Goal: Task Accomplishment & Management: Use online tool/utility

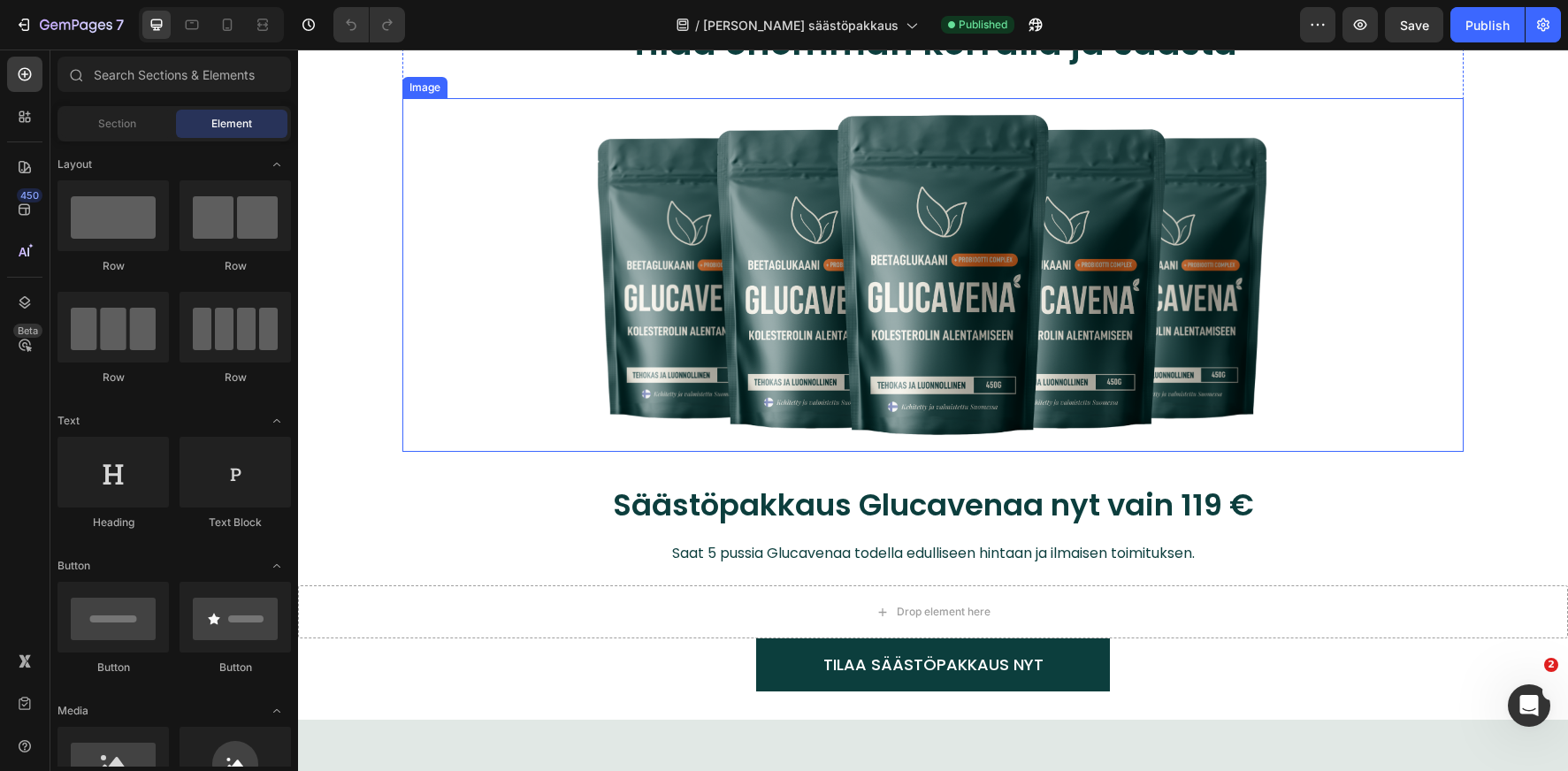
scroll to position [98, 0]
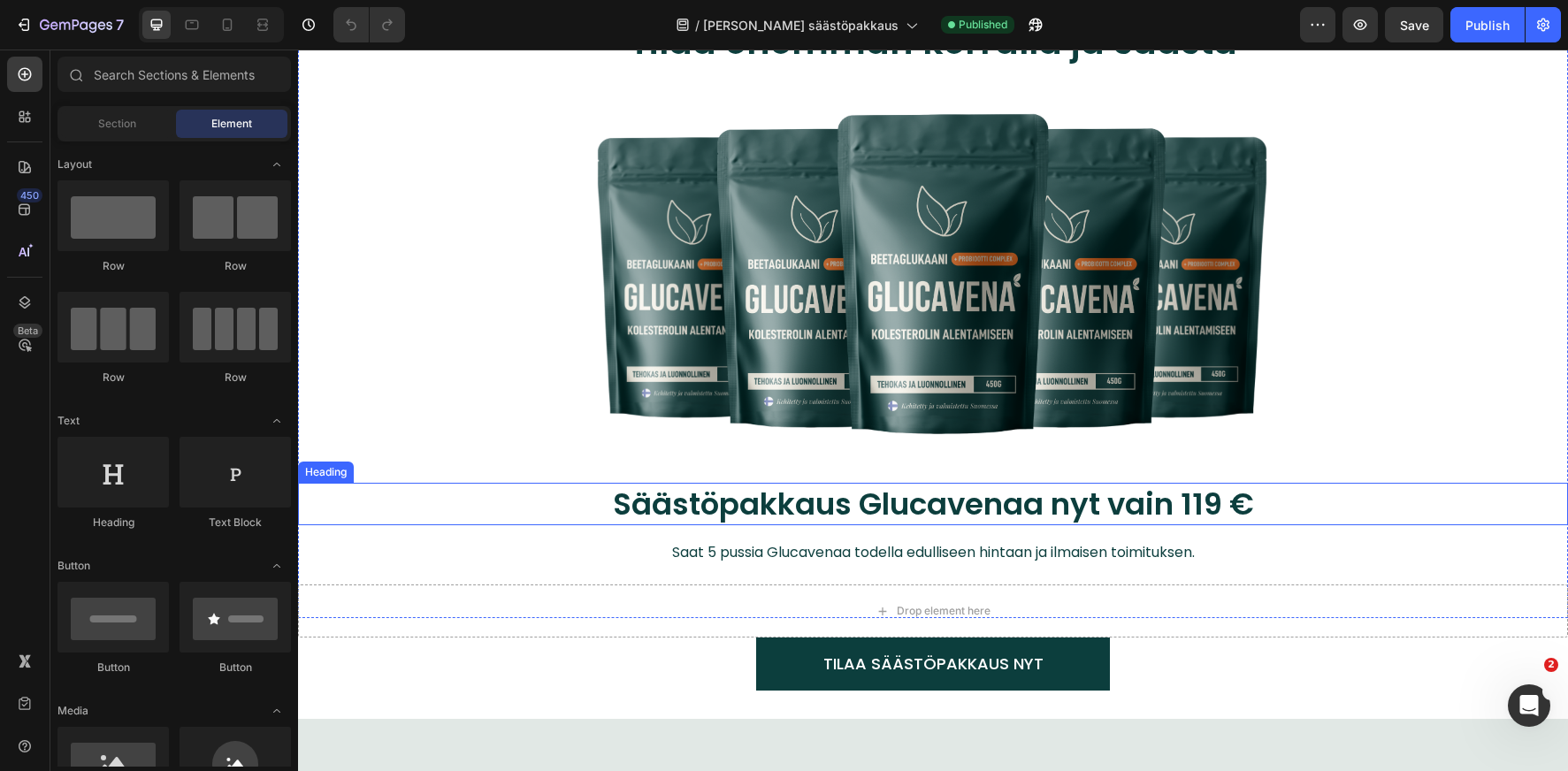
click at [730, 510] on h2 "Säästöpakkaus Glucavenaa nyt vain 119 €" at bounding box center [933, 505] width 1093 height 43
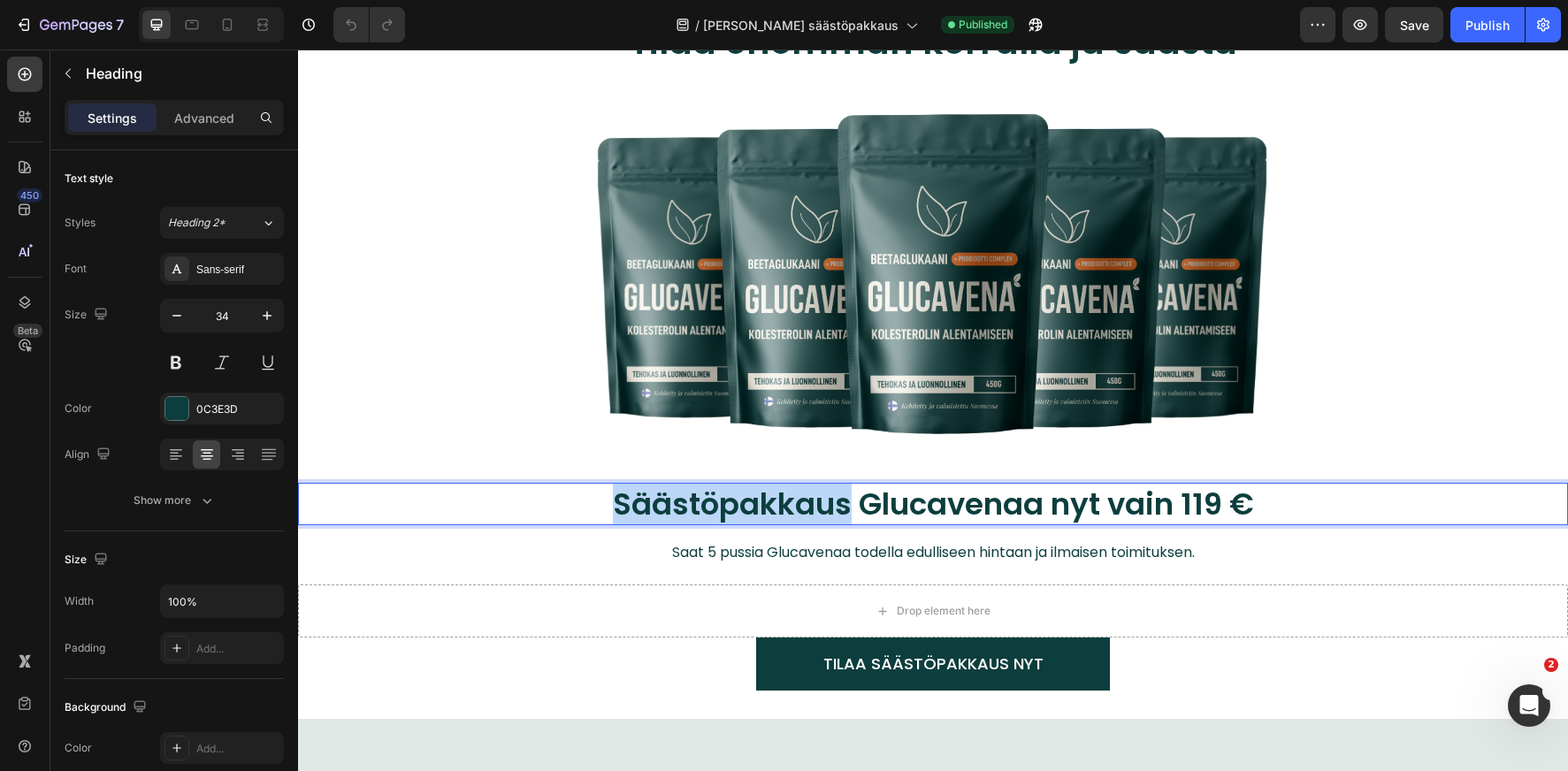
click at [731, 510] on h2 "Säästöpakkaus Glucavenaa nyt vain 119 €" at bounding box center [933, 505] width 1093 height 43
click at [731, 510] on p "Säästöpakkaus Glucavenaa nyt vain 119 €" at bounding box center [933, 505] width 1090 height 39
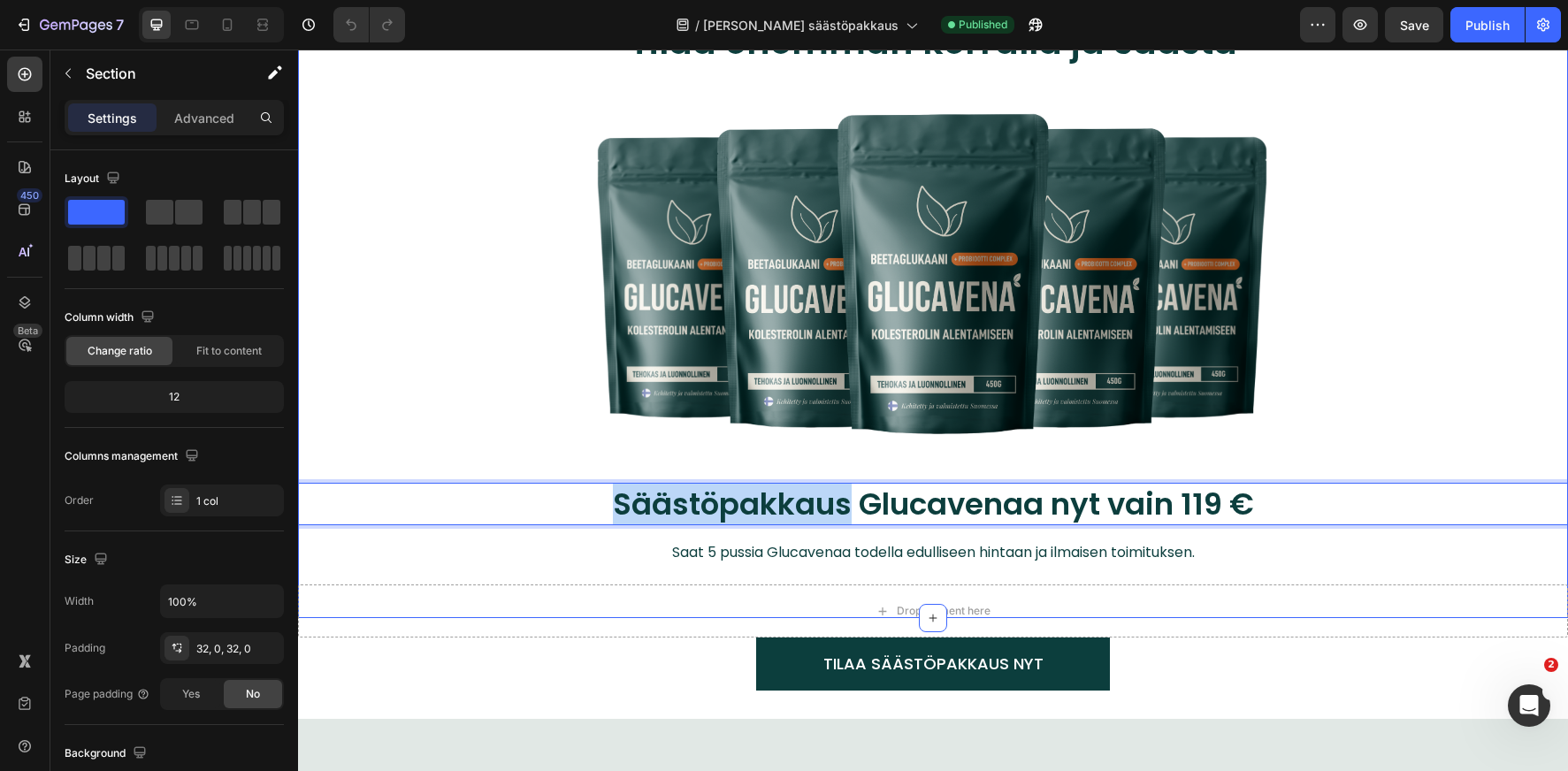
click at [1193, 478] on div "Tilaa enemmän kerralla ja säästä Heading Image Row Säästöpakkaus Glucavenaa nyt…" at bounding box center [932, 303] width 1269 height 573
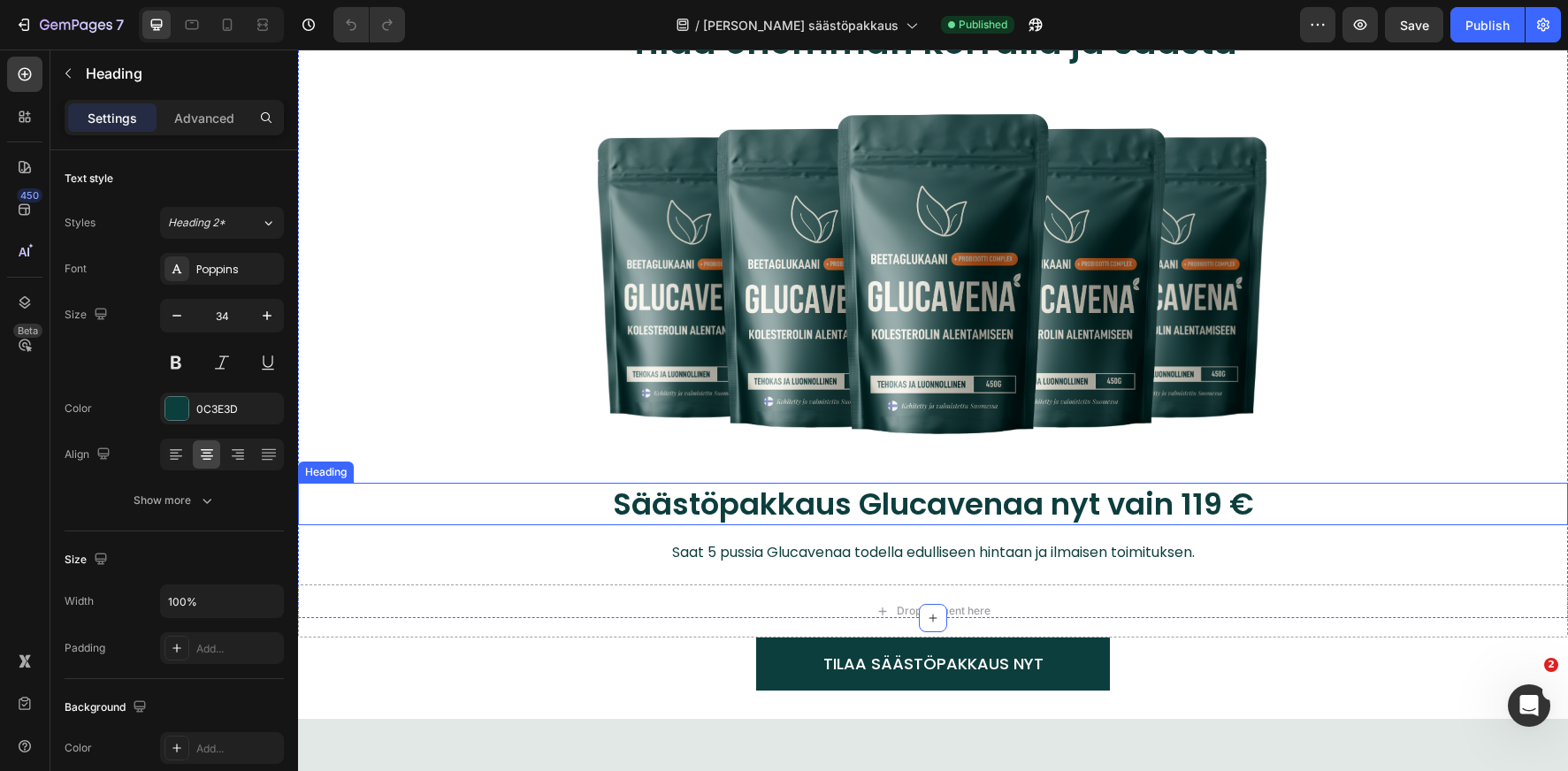
click at [1192, 500] on p "Säästöpakkaus Glucavenaa nyt vain 119 €" at bounding box center [933, 505] width 1090 height 39
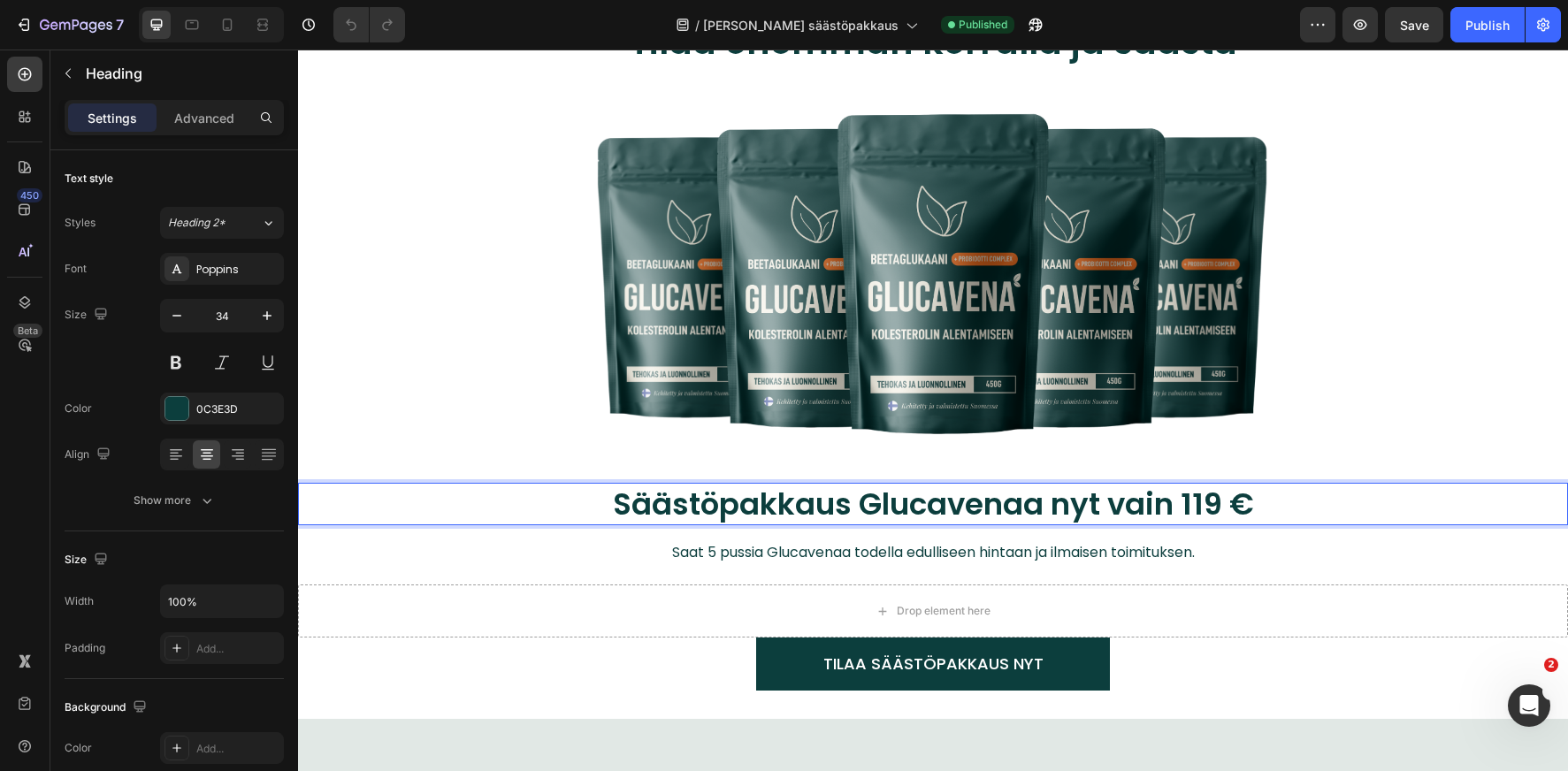
click at [1199, 503] on p "Säästöpakkaus Glucavenaa nyt vain 119 €" at bounding box center [933, 505] width 1090 height 39
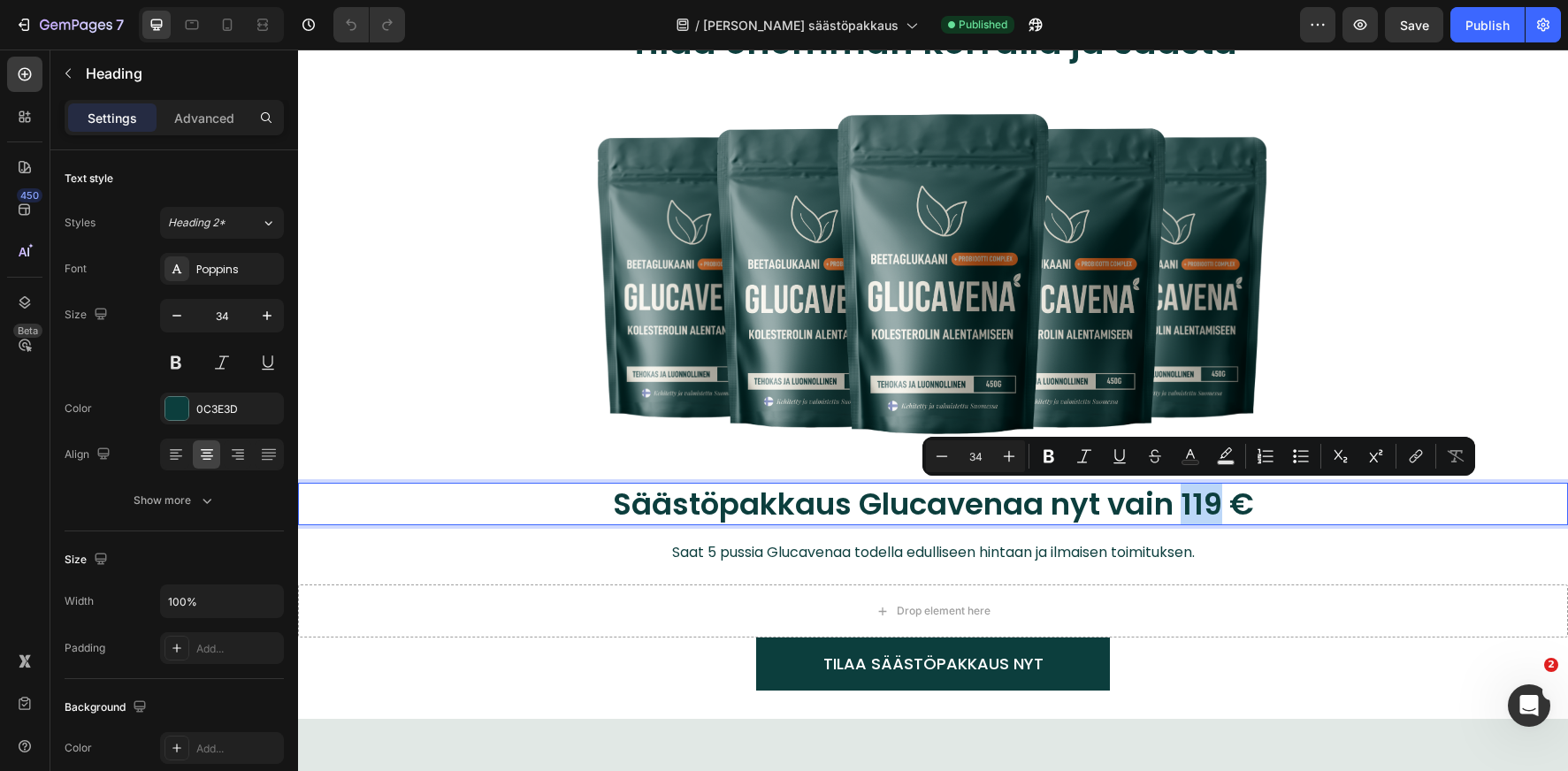
click at [1197, 500] on p "Säästöpakkaus Glucavenaa nyt vain 119 €" at bounding box center [933, 505] width 1090 height 39
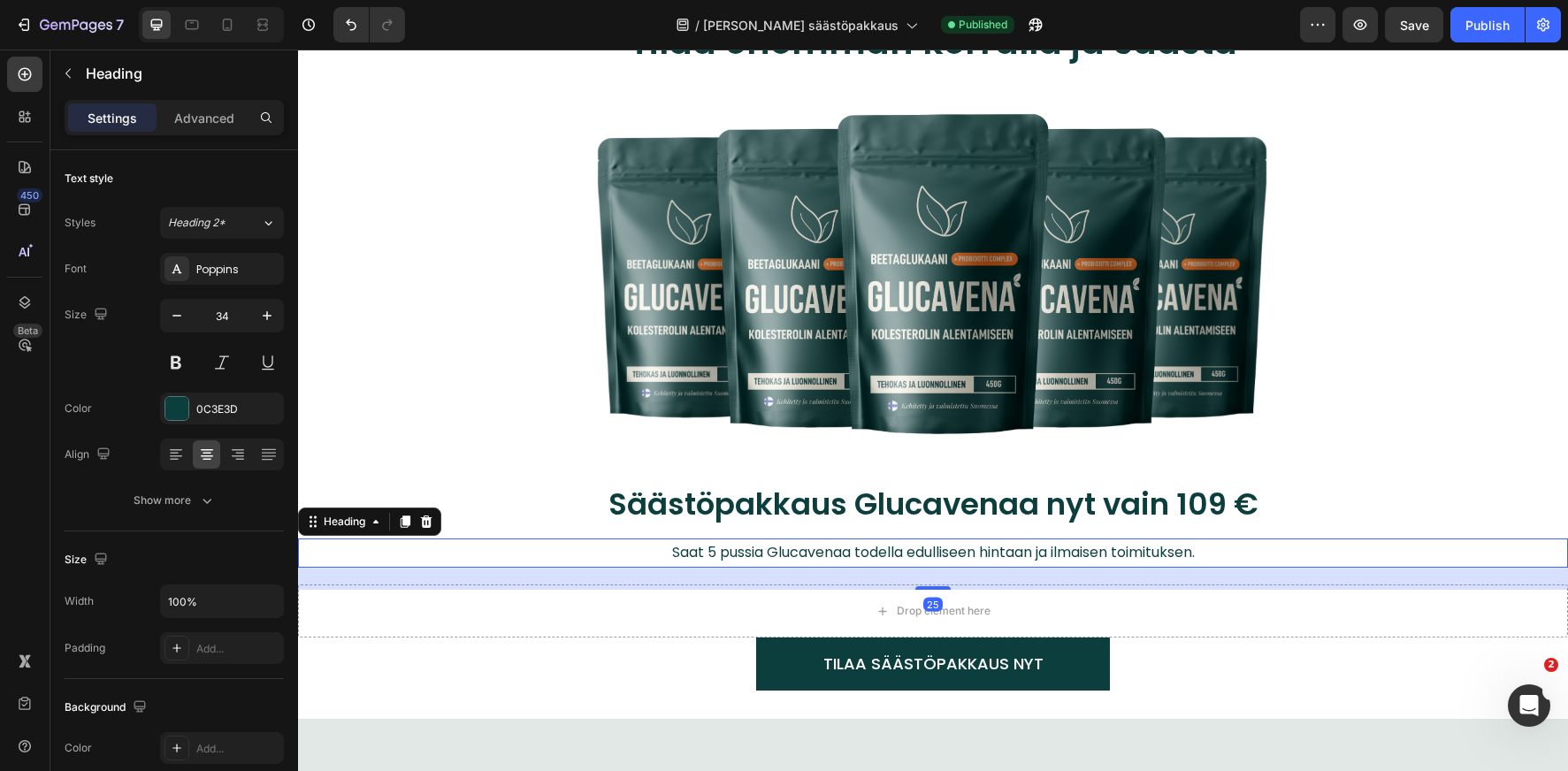
click at [950, 556] on h2 "Saat 5 pussia Glucavenaa todella edulliseen hintaan ja ilmaisen toimituksen." at bounding box center [933, 553] width 1005 height 29
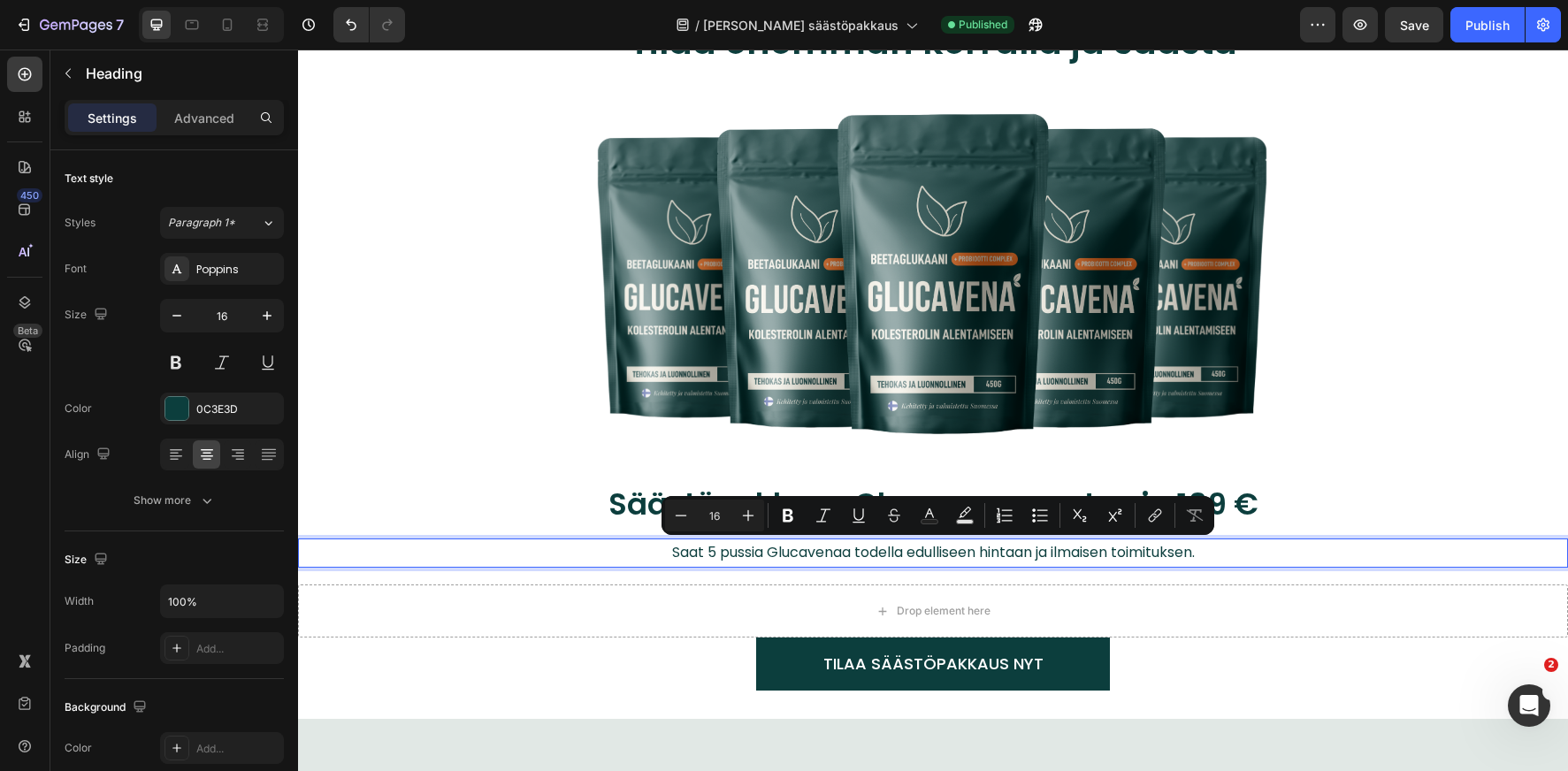
click at [670, 550] on p "Saat 5 pussia Glucavenaa todella edulliseen hintaan ja ilmaisen toimituksen." at bounding box center [933, 553] width 1001 height 25
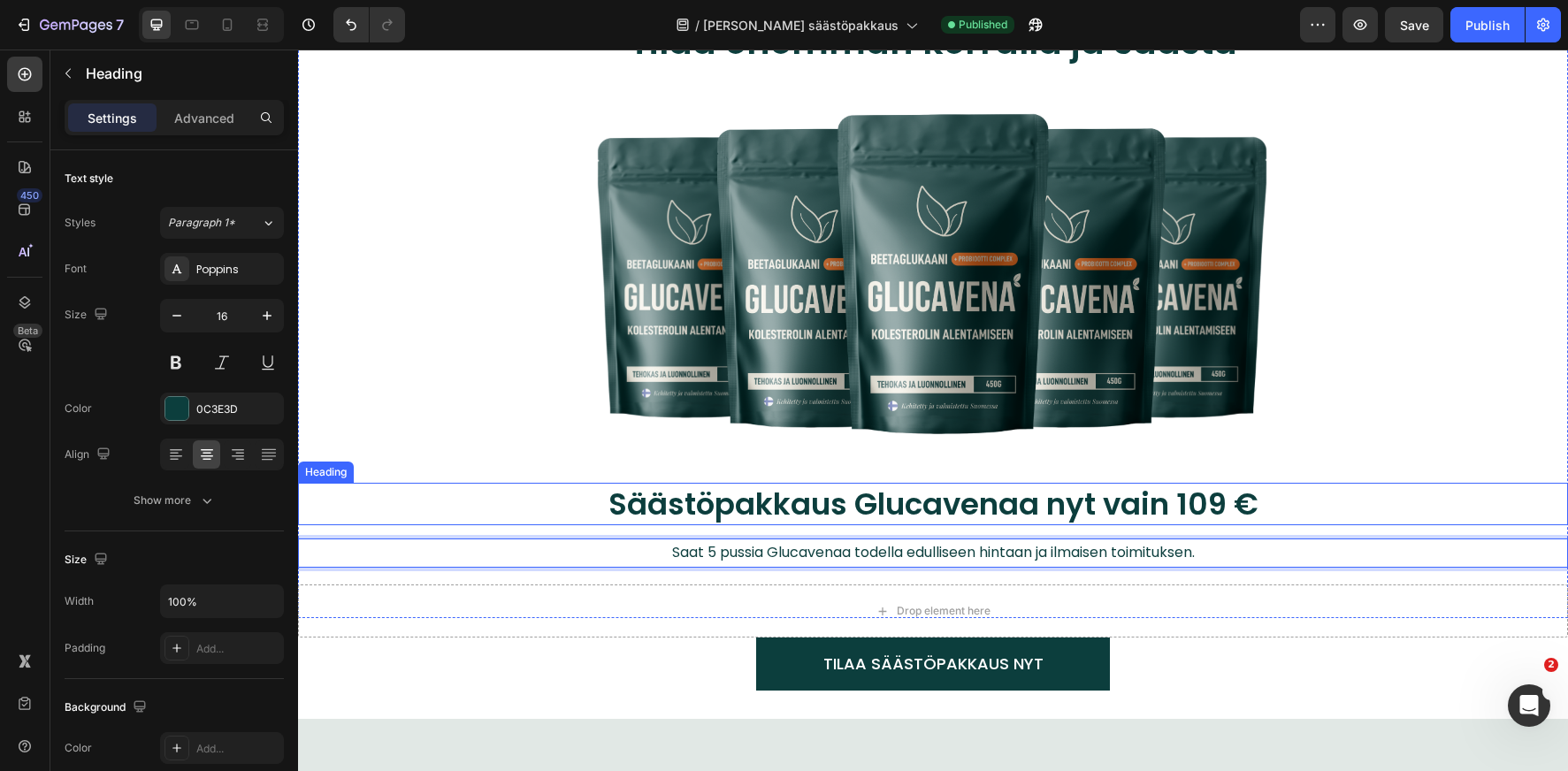
click at [519, 505] on p "Säästöpakkaus Glucavenaa nyt vain 109 €" at bounding box center [933, 505] width 1090 height 39
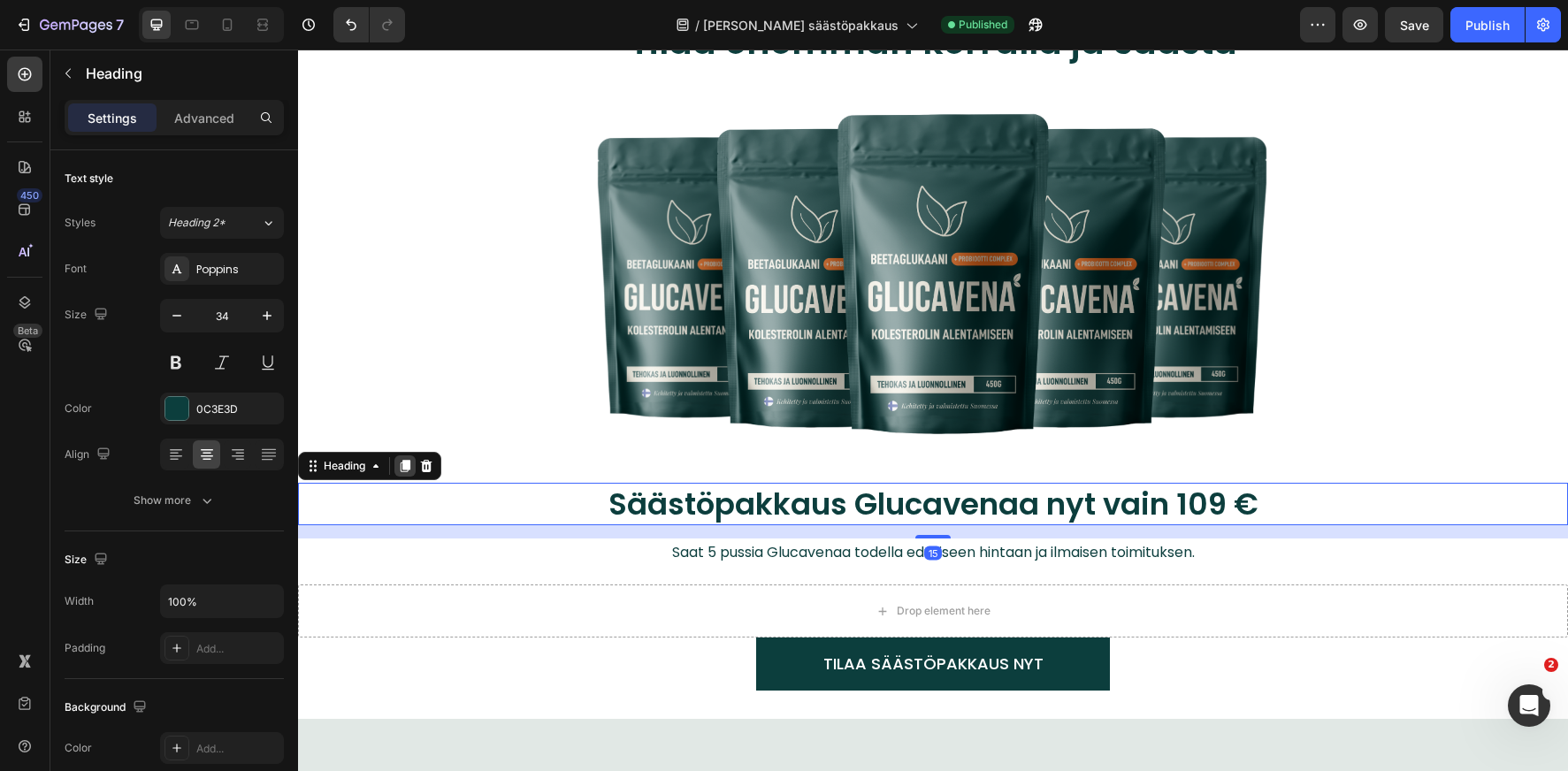
click at [411, 467] on icon at bounding box center [405, 466] width 15 height 15
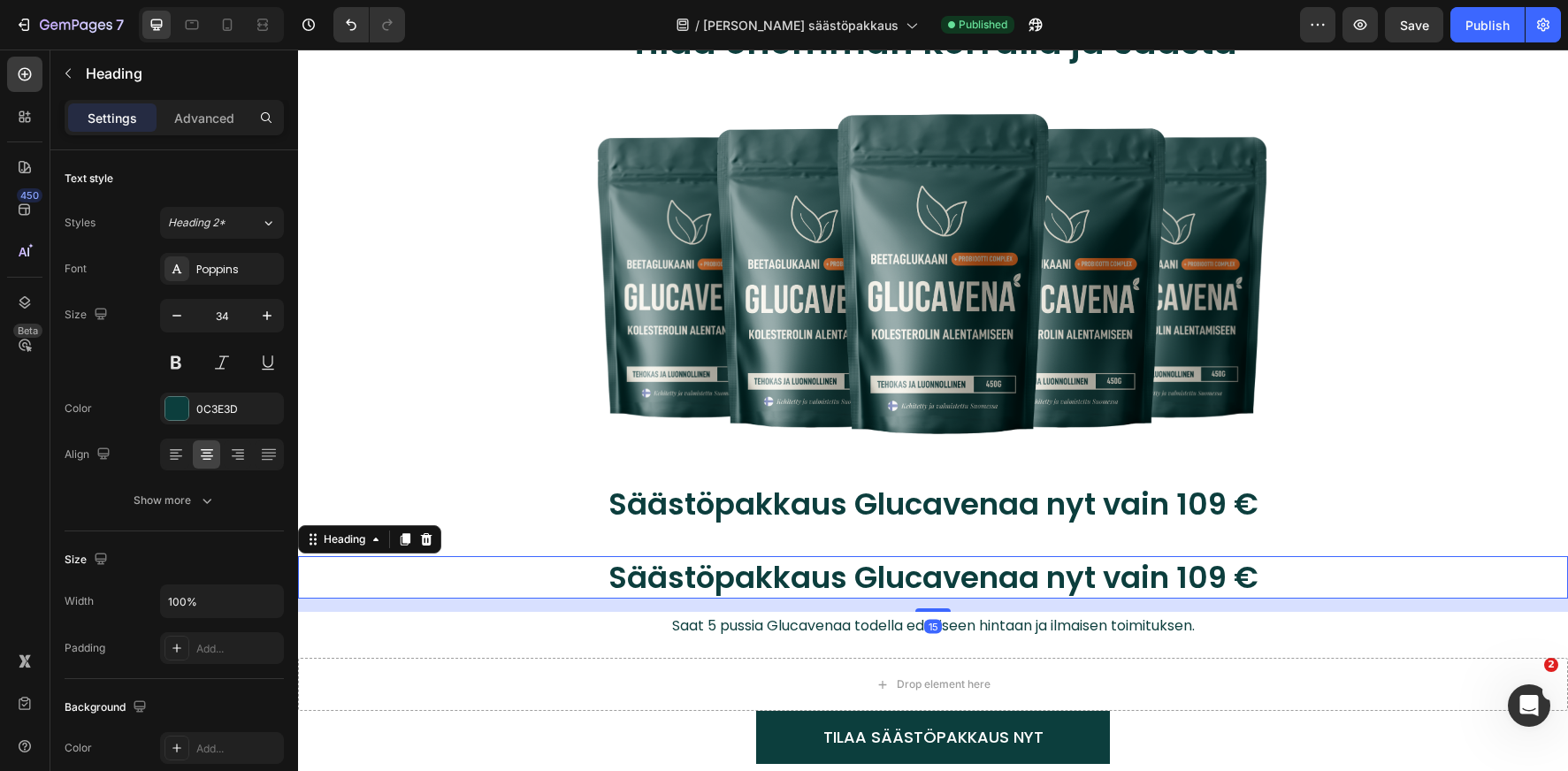
click at [769, 574] on h2 "Säästöpakkaus Glucavenaa nyt vain 109 €" at bounding box center [933, 578] width 1093 height 43
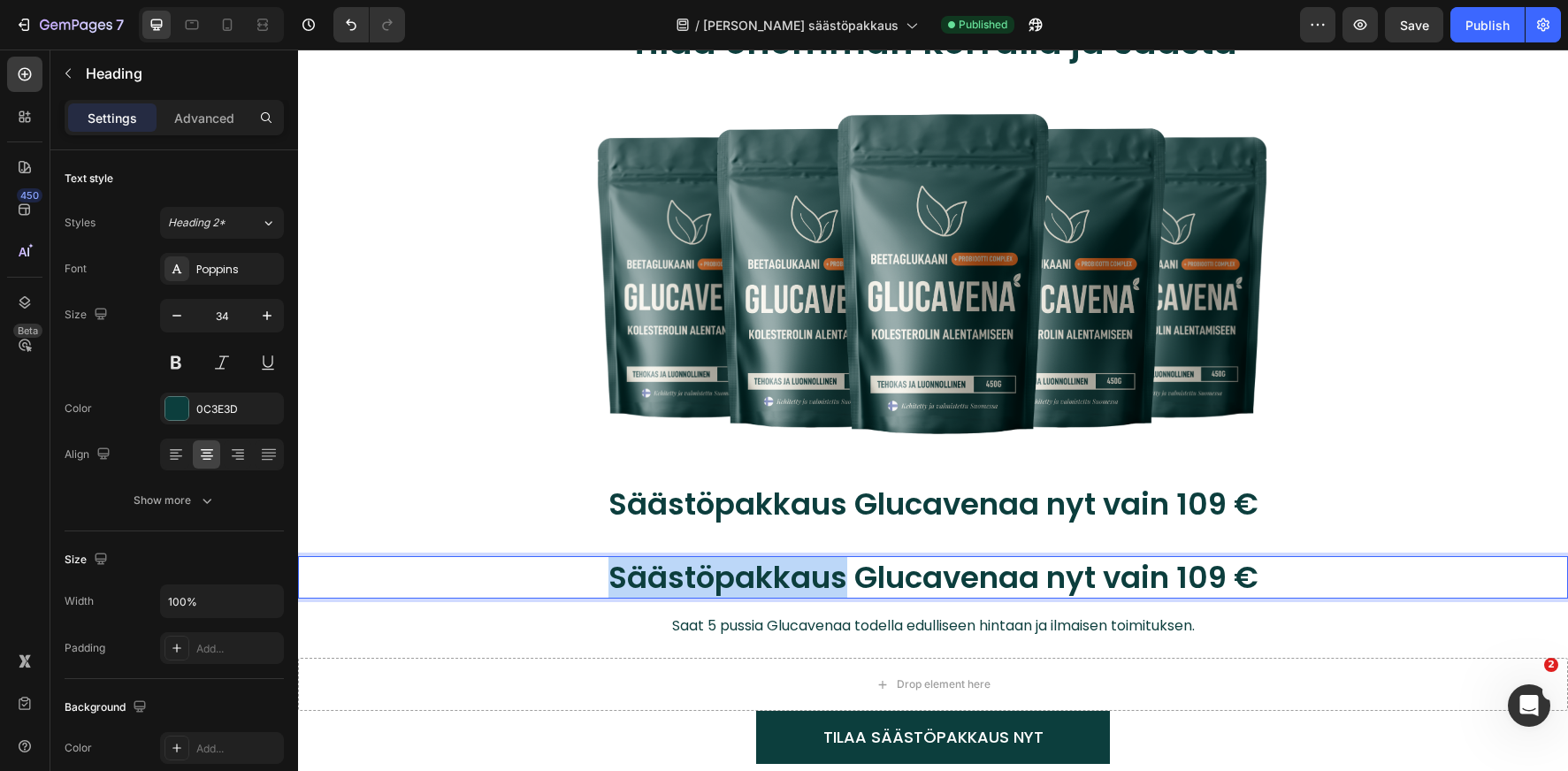
click at [769, 574] on p "Säästöpakkaus Glucavenaa nyt vain 109 €" at bounding box center [933, 578] width 1090 height 39
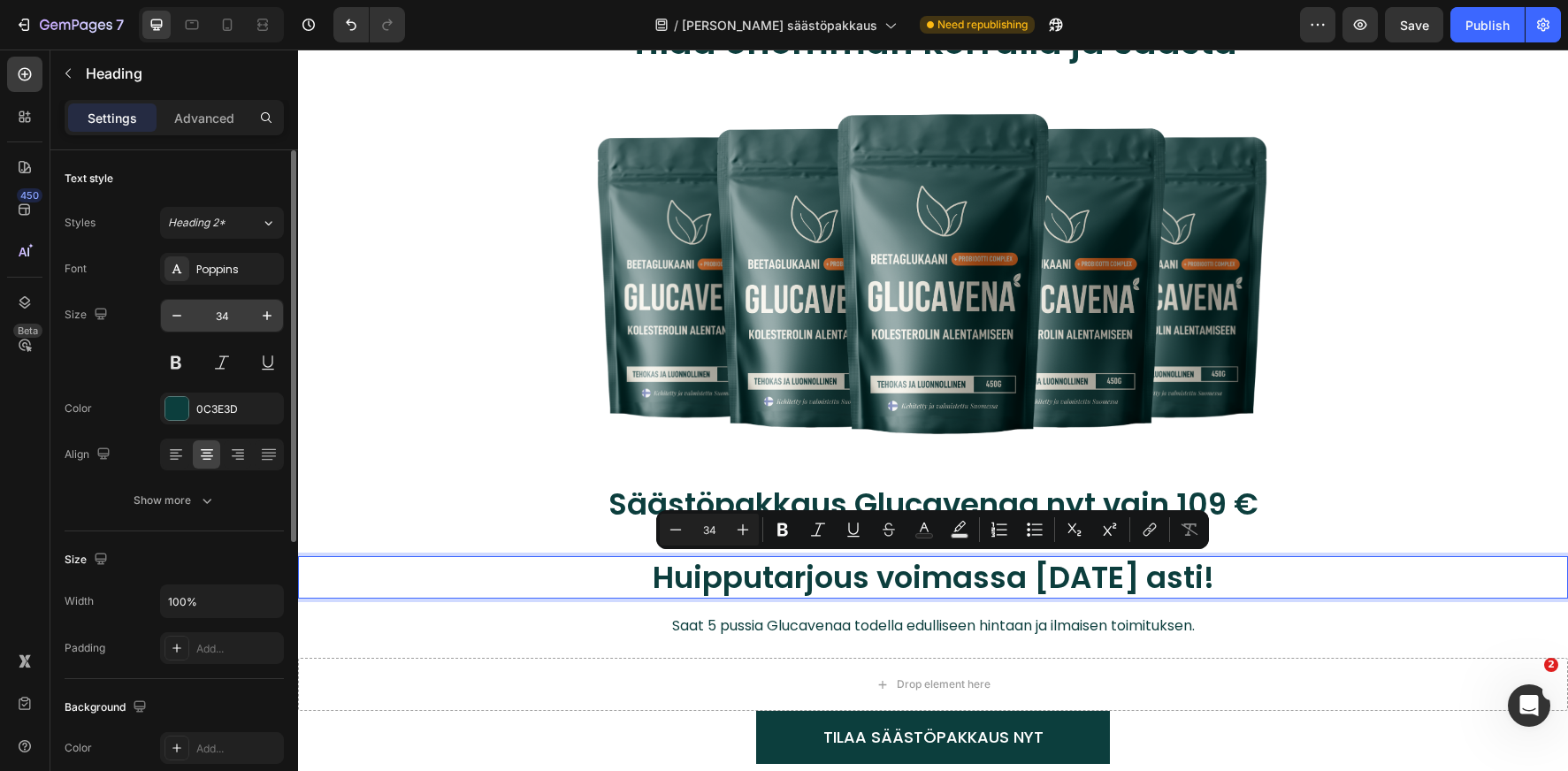
click at [218, 314] on input "34" at bounding box center [222, 315] width 59 height 32
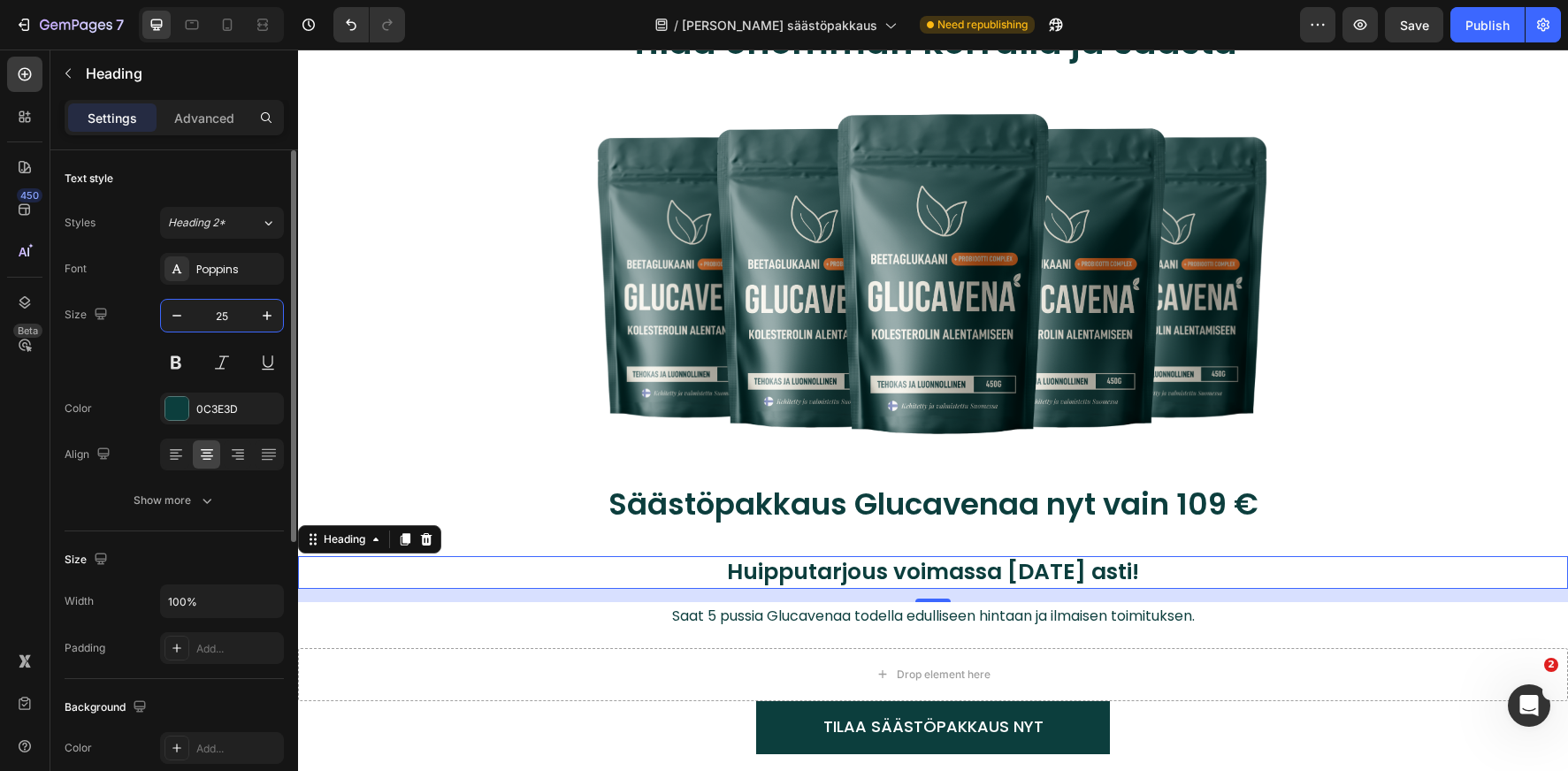
type input "25"
click at [202, 124] on p "Advanced" at bounding box center [205, 117] width 60 height 19
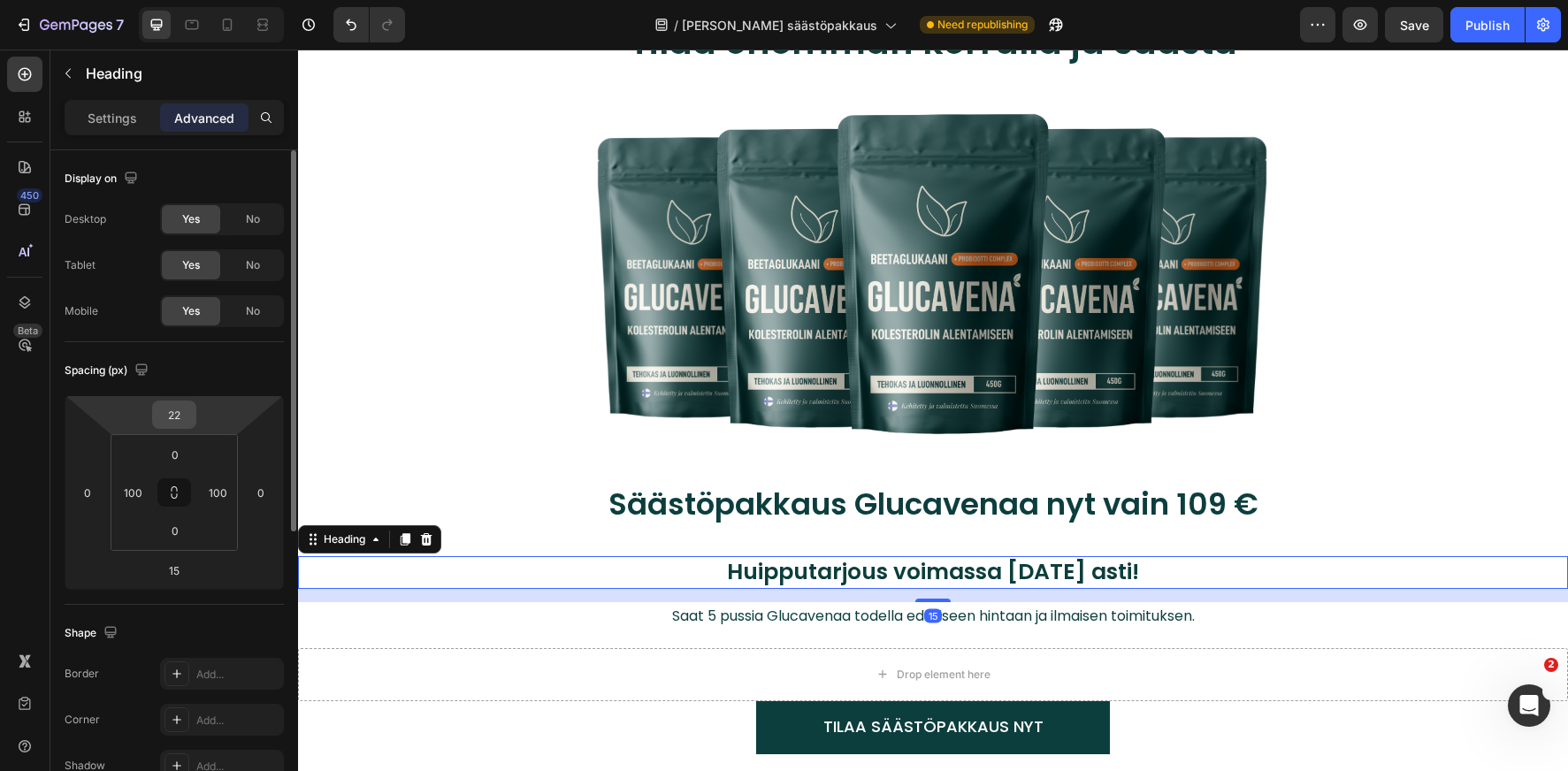
click at [178, 420] on input "22" at bounding box center [174, 414] width 35 height 26
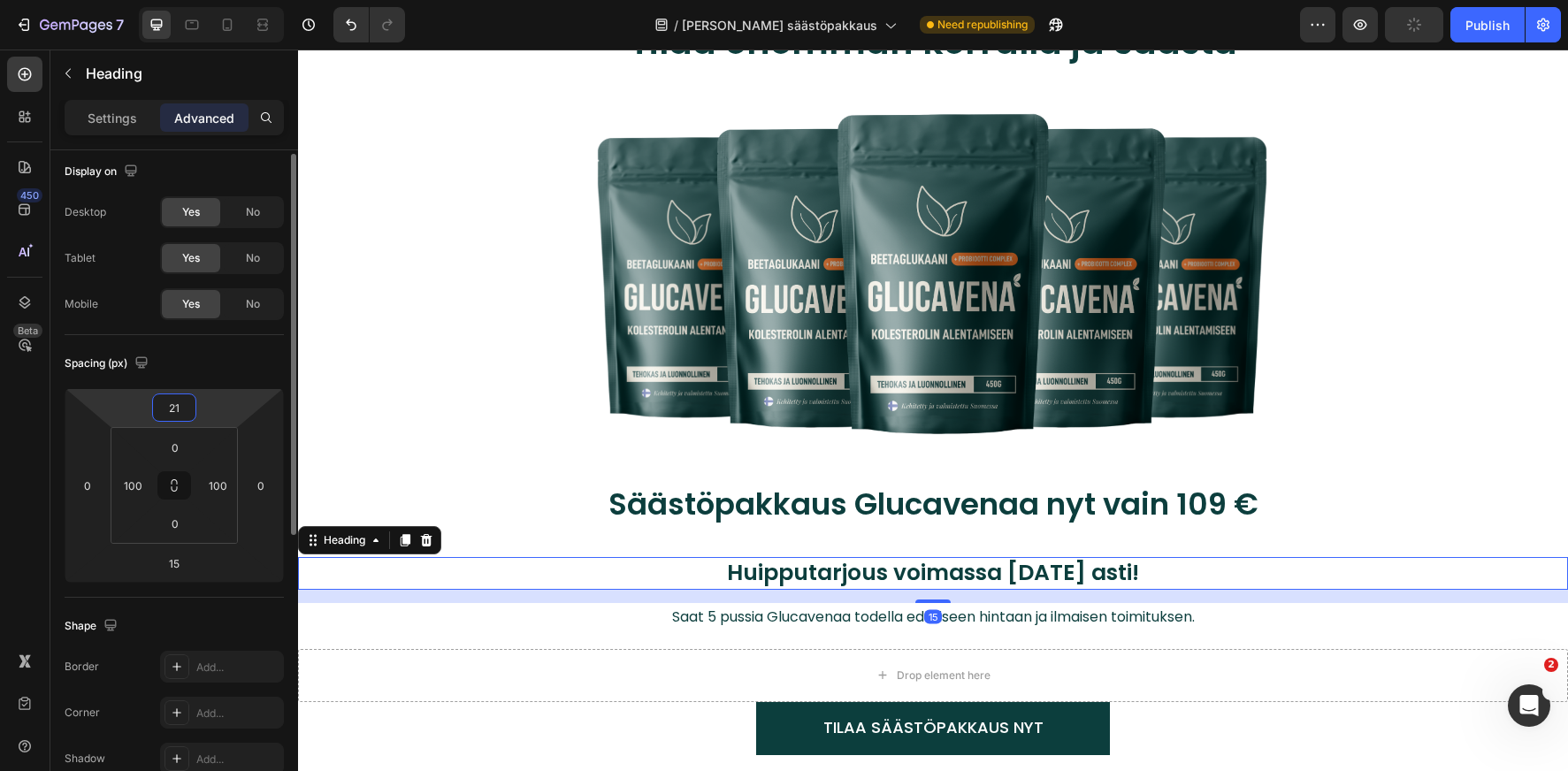
type input "2"
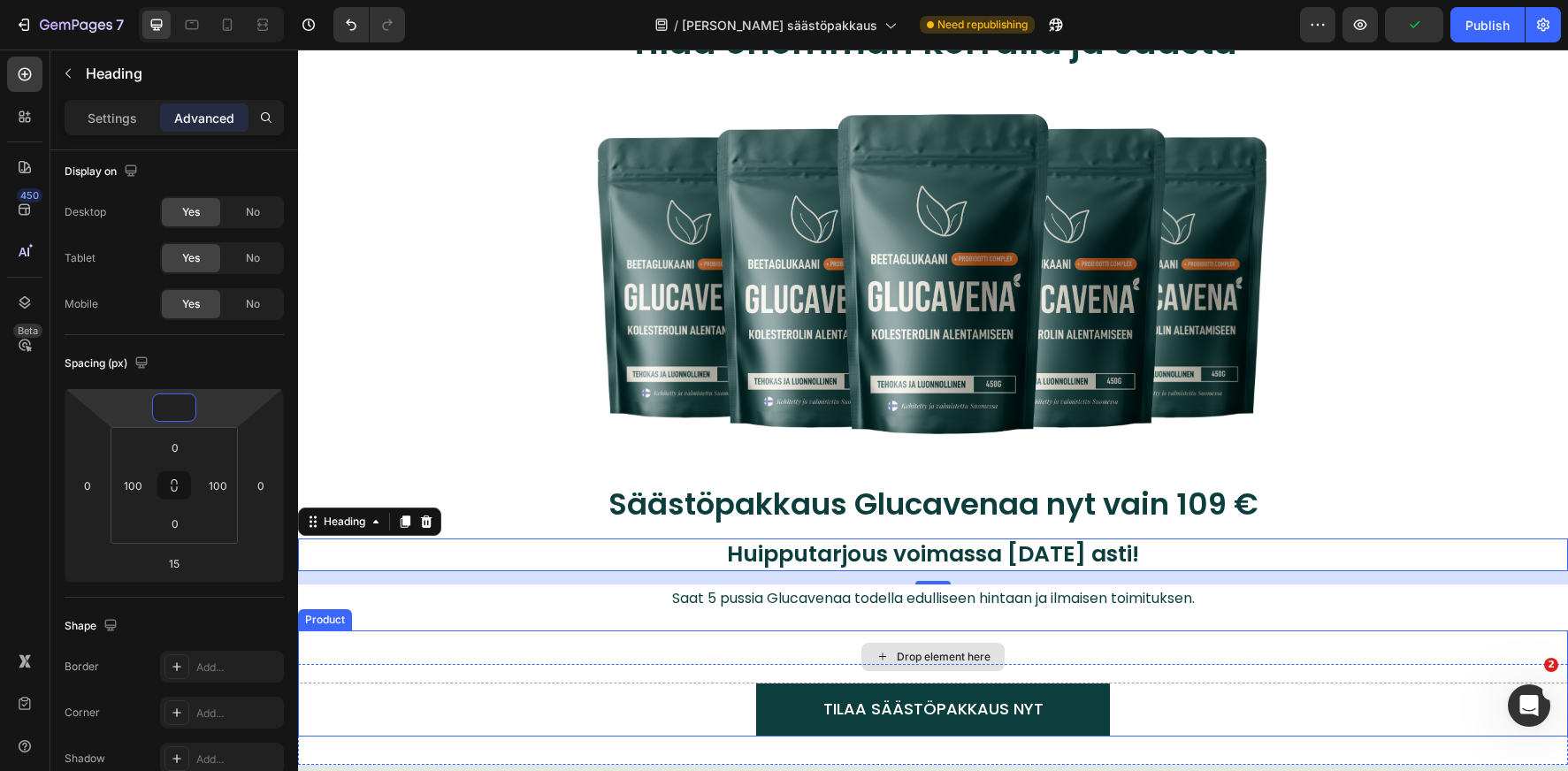
click at [605, 630] on div "Drop element here" at bounding box center [932, 657] width 1269 height 53
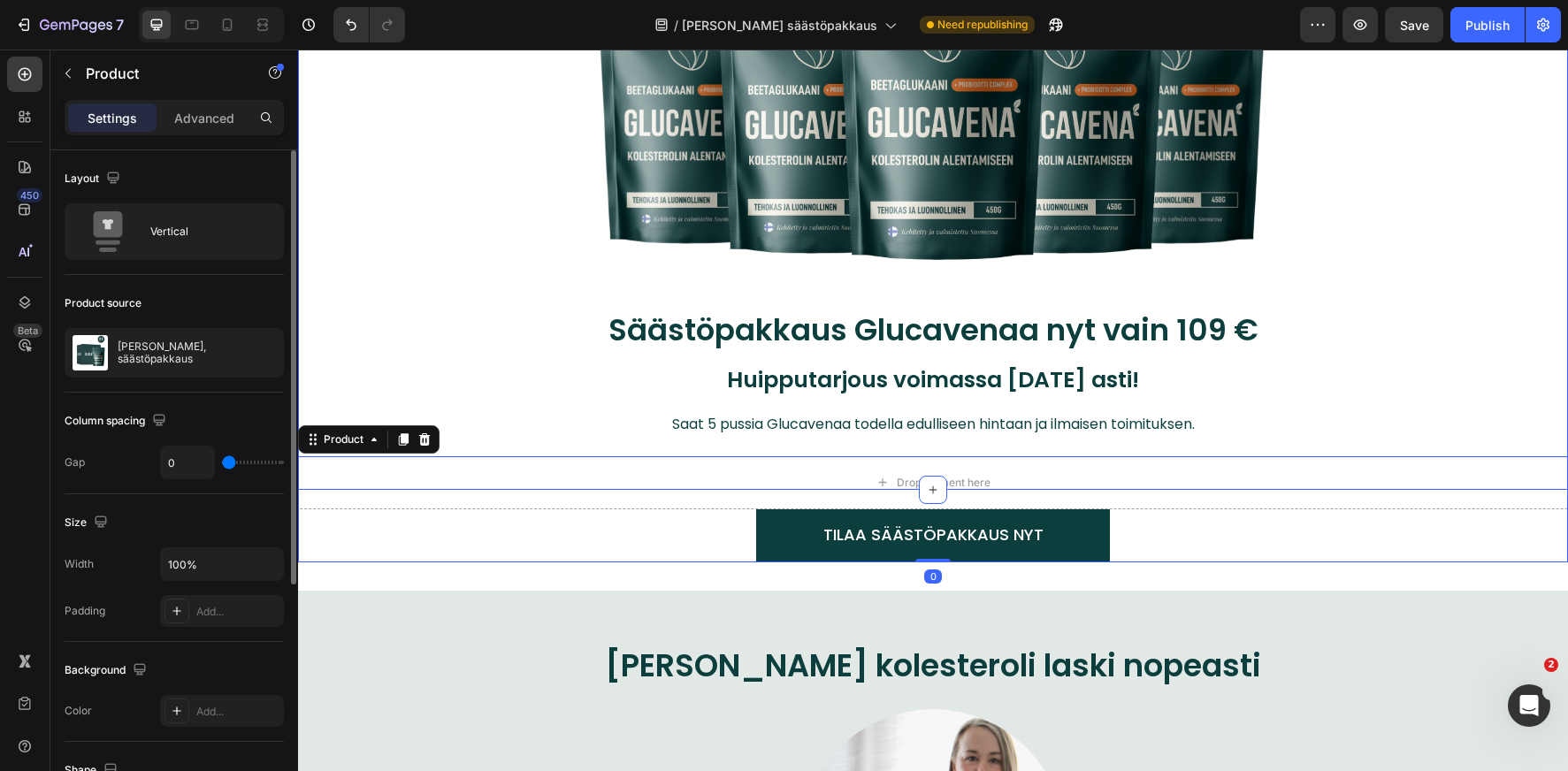
scroll to position [272, 0]
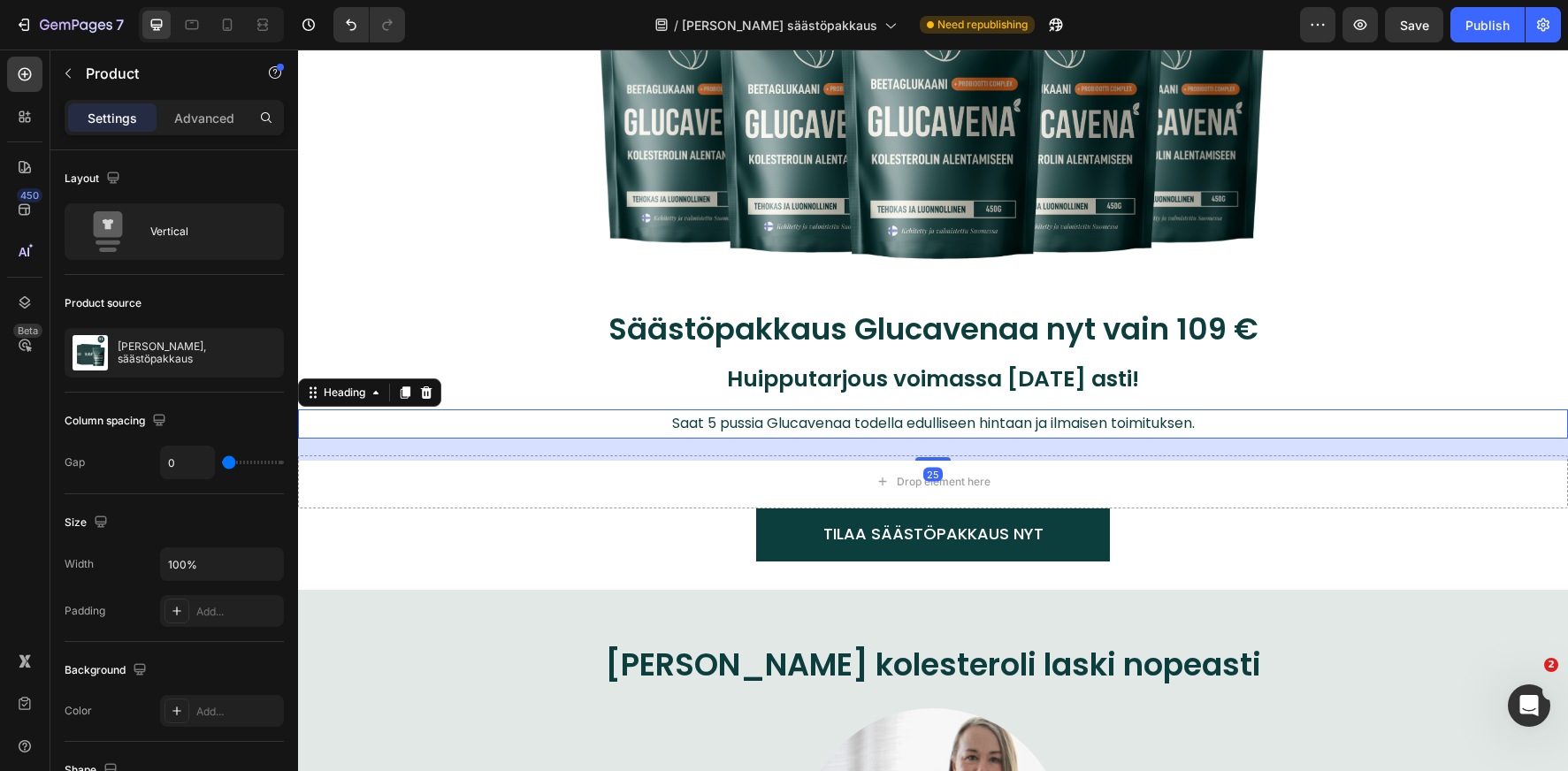
click at [1106, 419] on p "Saat 5 pussia Glucavenaa todella edulliseen hintaan ja ilmaisen toimituksen." at bounding box center [933, 424] width 1001 height 25
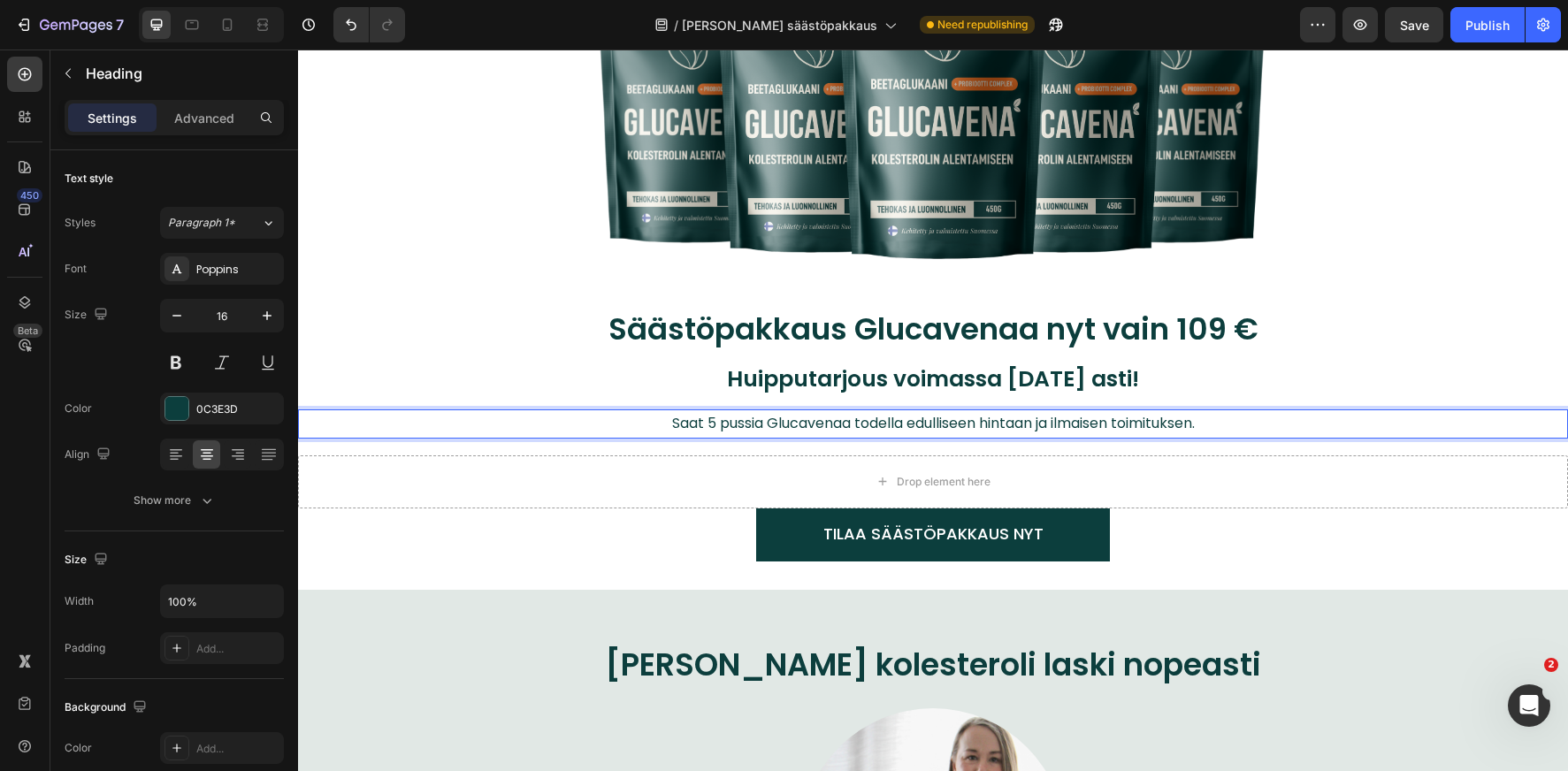
click at [1245, 421] on p "Saat 5 pussia Glucavenaa todella edulliseen hintaan ja ilmaisen toimituksen." at bounding box center [933, 424] width 1001 height 25
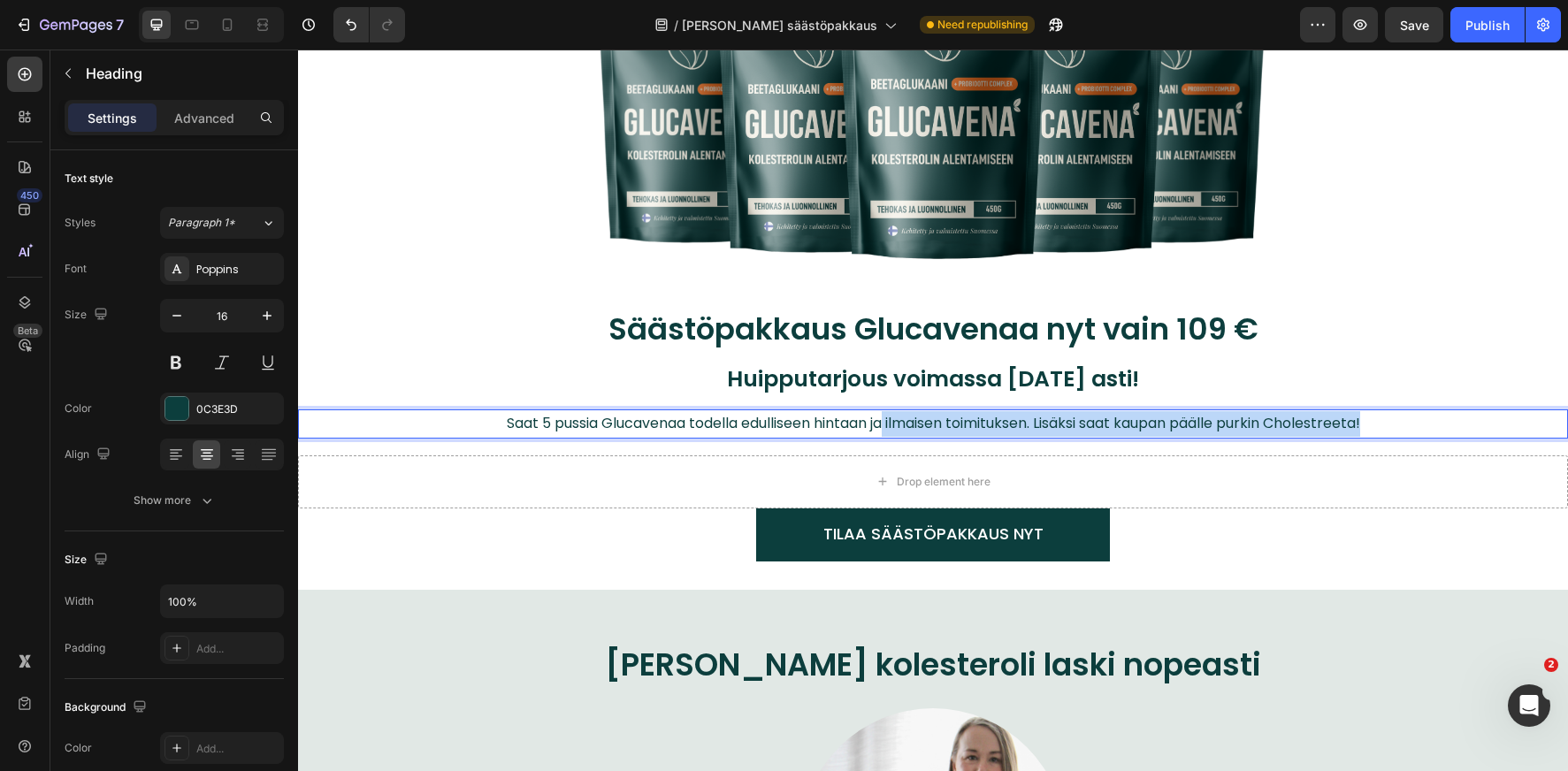
drag, startPoint x: 1307, startPoint y: 429, endPoint x: 884, endPoint y: 429, distance: 423.0
click at [884, 429] on p "Saat 5 pussia Glucavenaa todella edulliseen hintaan ja ilmaisen toimituksen. Li…" at bounding box center [933, 424] width 1001 height 25
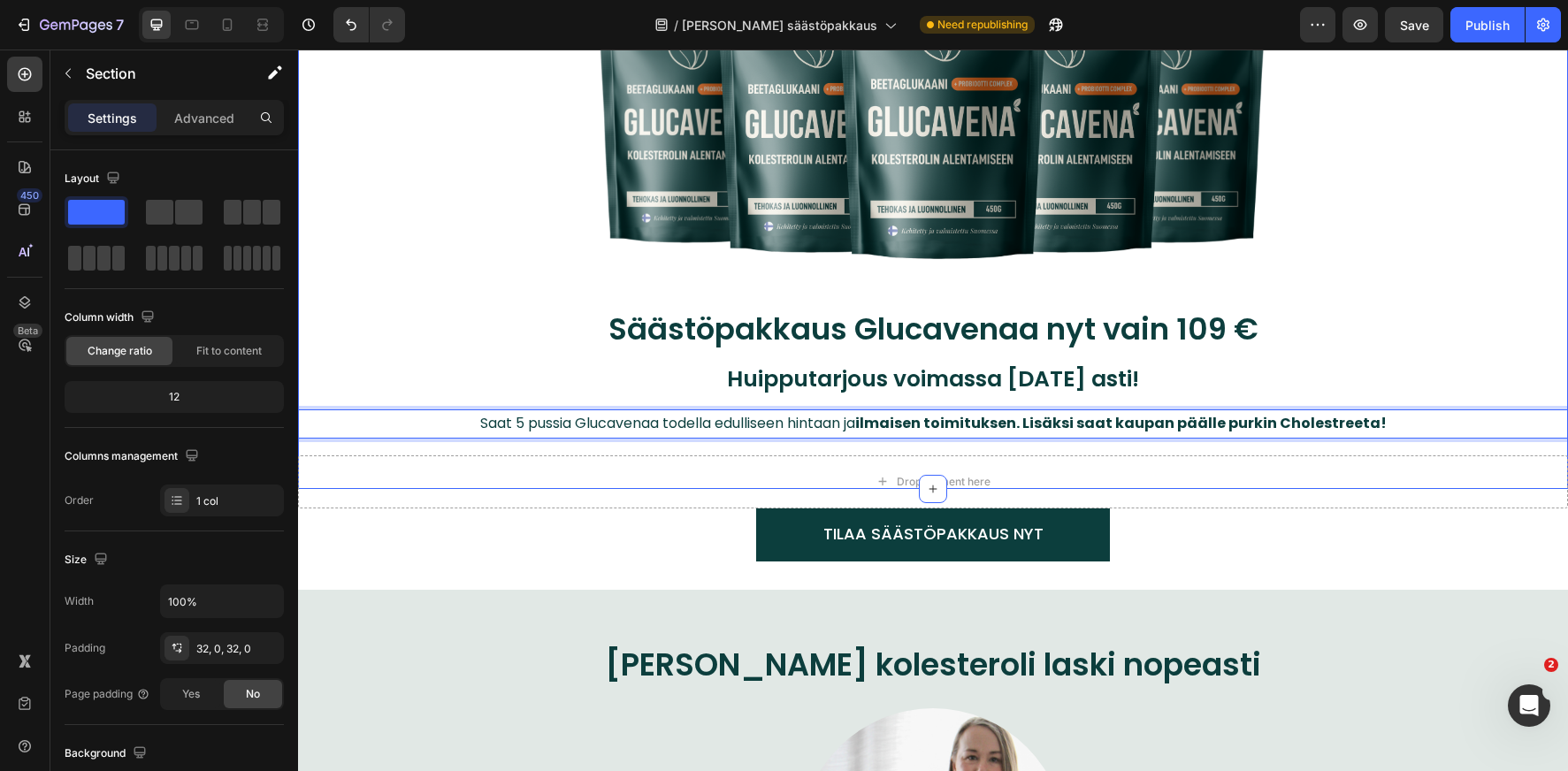
click at [906, 450] on div "Tilaa enemmän kerralla ja säästä Heading Image Row Säästöpakkaus Glucavenaa nyt…" at bounding box center [932, 151] width 1269 height 619
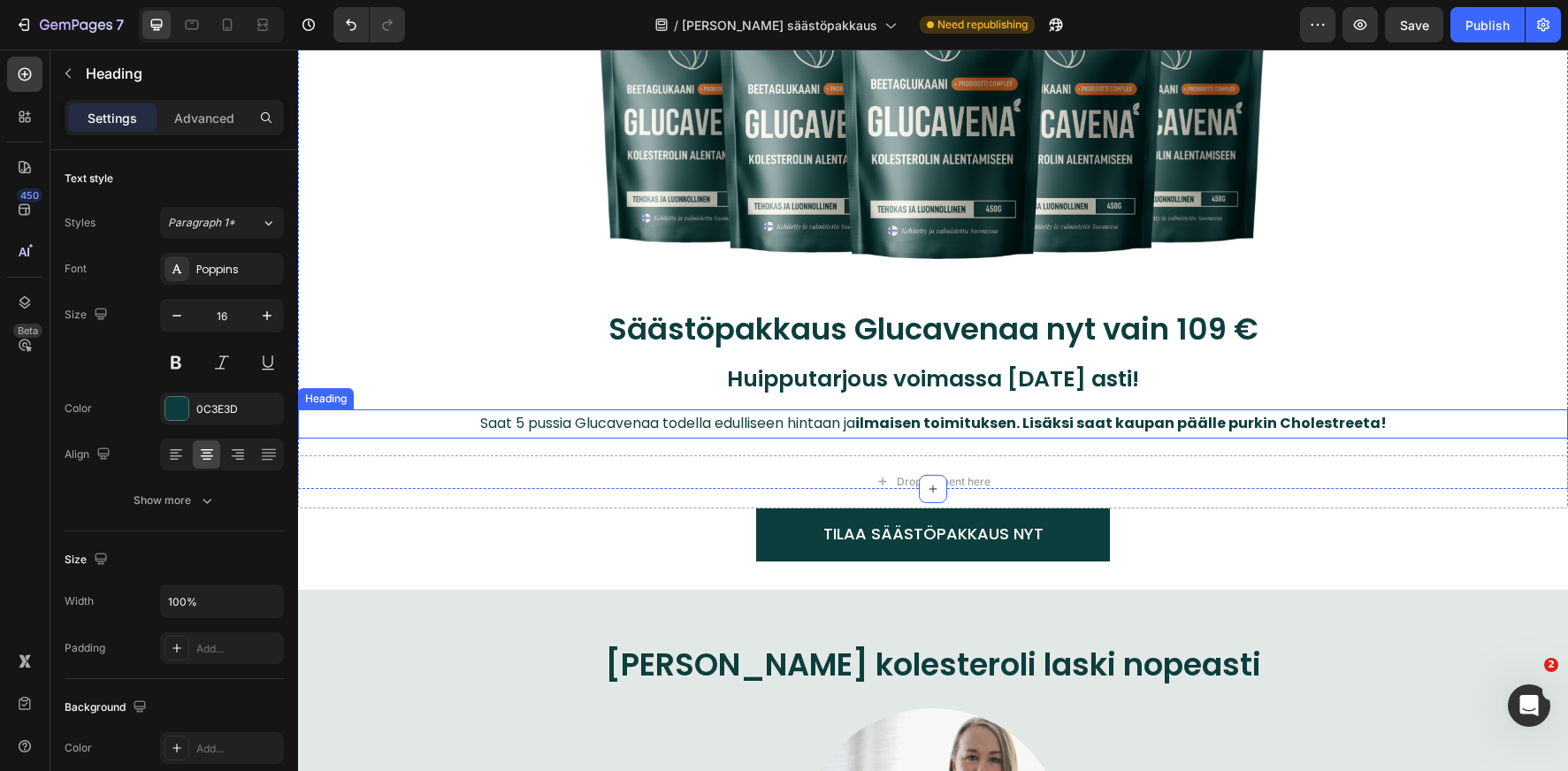
click at [849, 420] on p "Saat 5 pussia Glucavenaa todella edulliseen hintaan ja ilmaisen toimituksen. Li…" at bounding box center [933, 424] width 1001 height 25
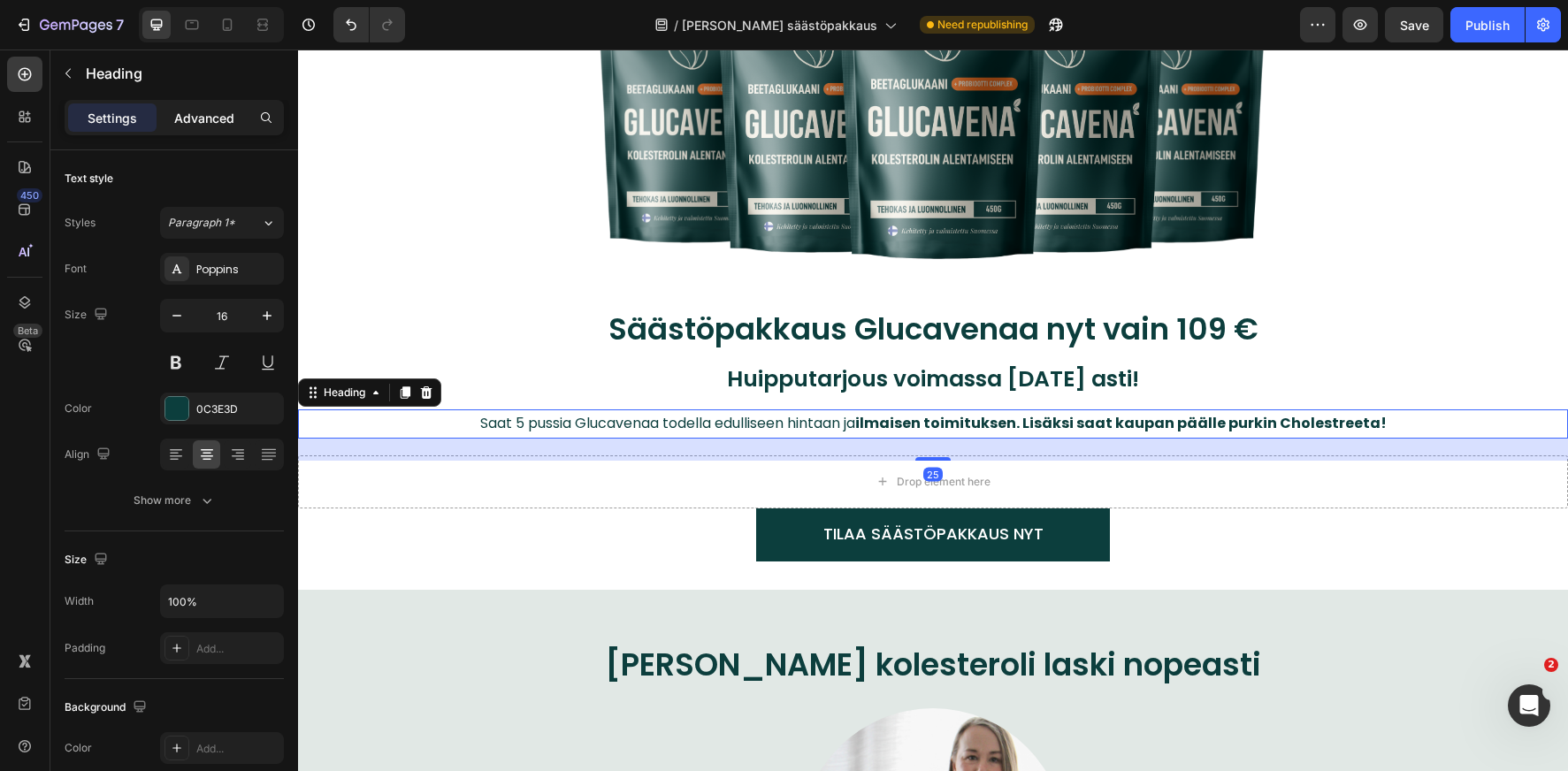
click at [213, 118] on p "Advanced" at bounding box center [205, 117] width 60 height 19
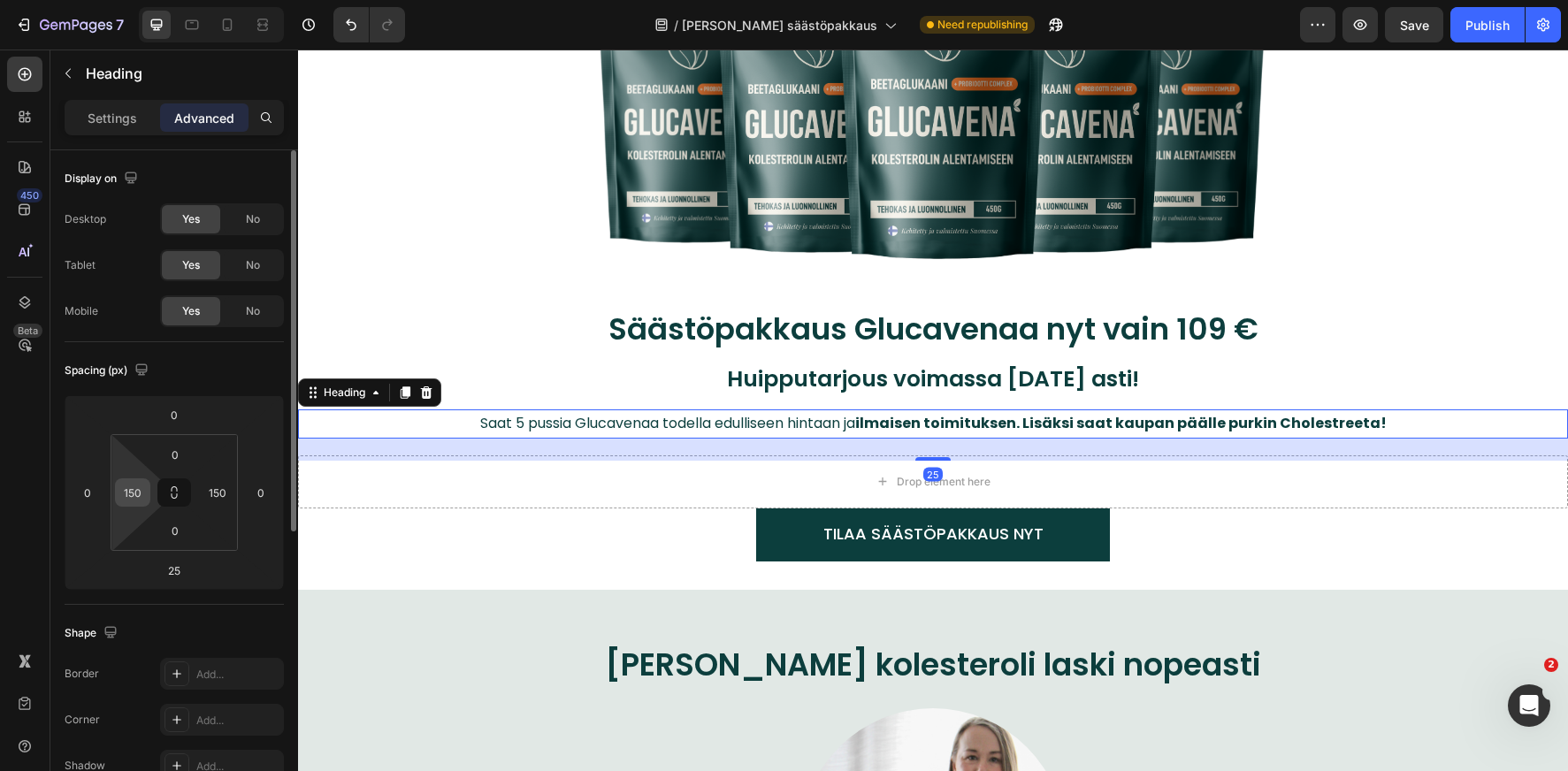
click at [137, 496] on input "150" at bounding box center [132, 492] width 26 height 26
type input "250"
click at [209, 489] on input "150" at bounding box center [217, 492] width 26 height 26
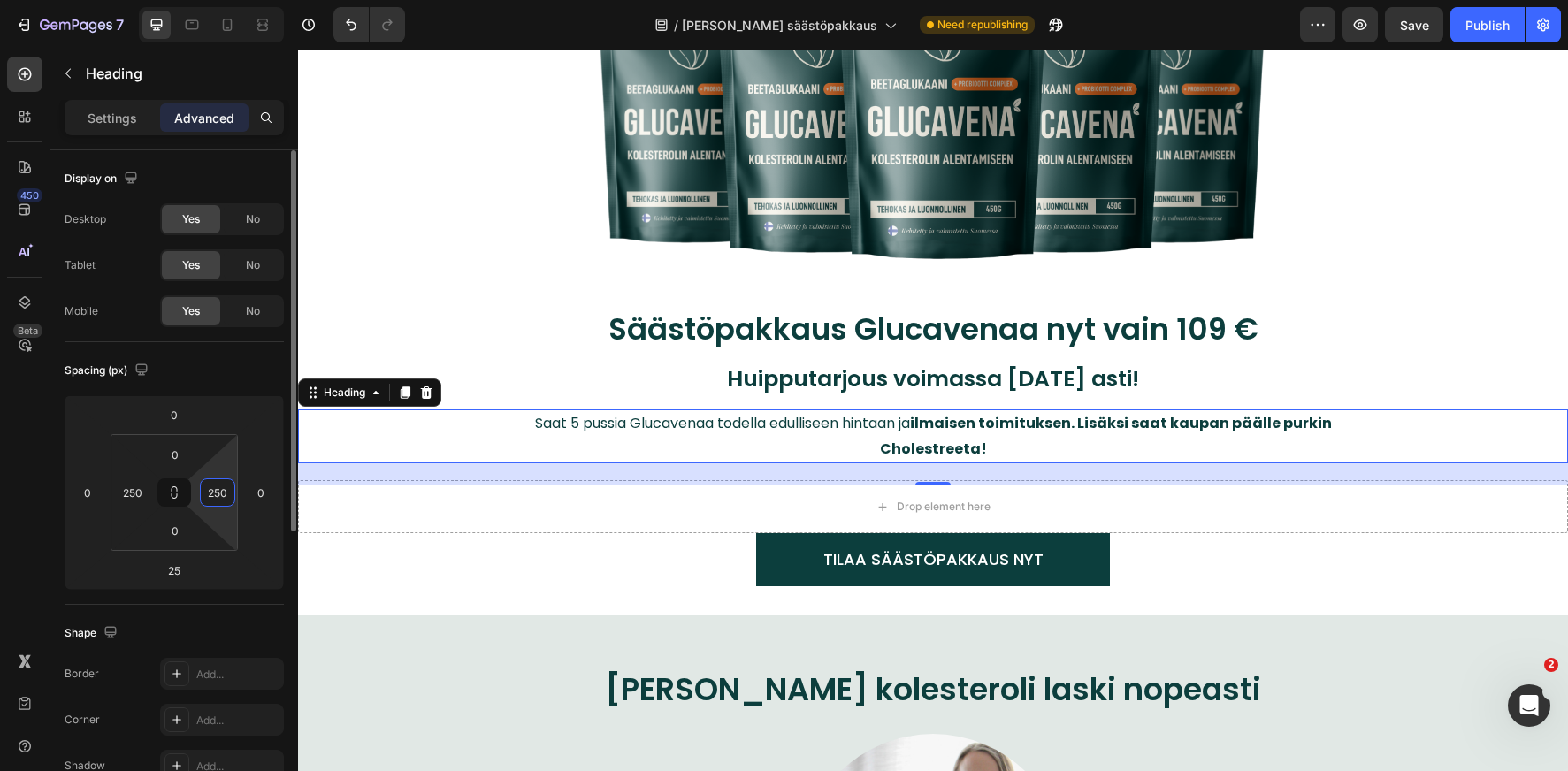
click at [209, 489] on input "250" at bounding box center [217, 492] width 26 height 26
type input "300"
click at [137, 491] on input "250" at bounding box center [132, 492] width 26 height 26
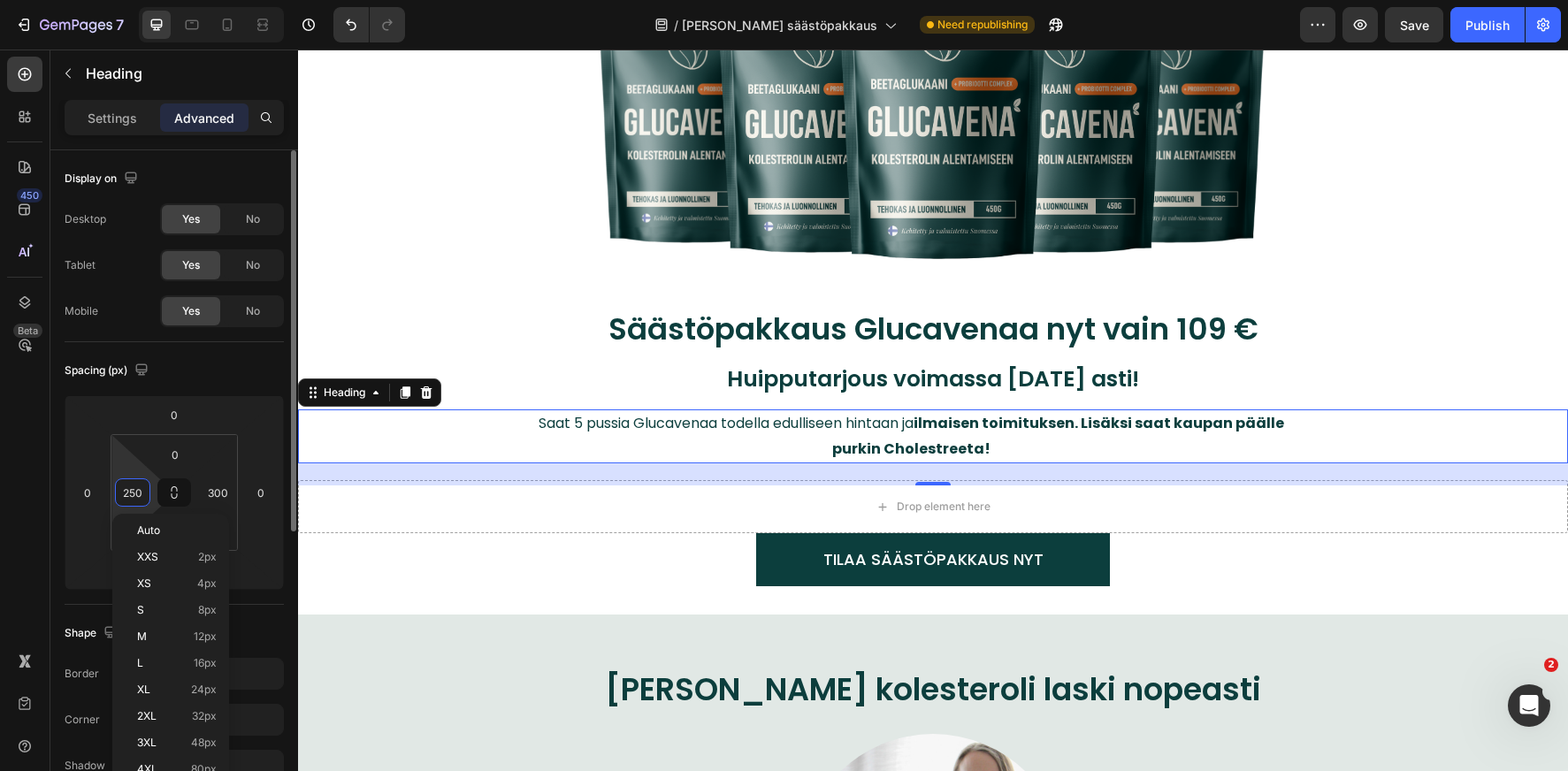
click at [137, 491] on input "250" at bounding box center [132, 492] width 26 height 26
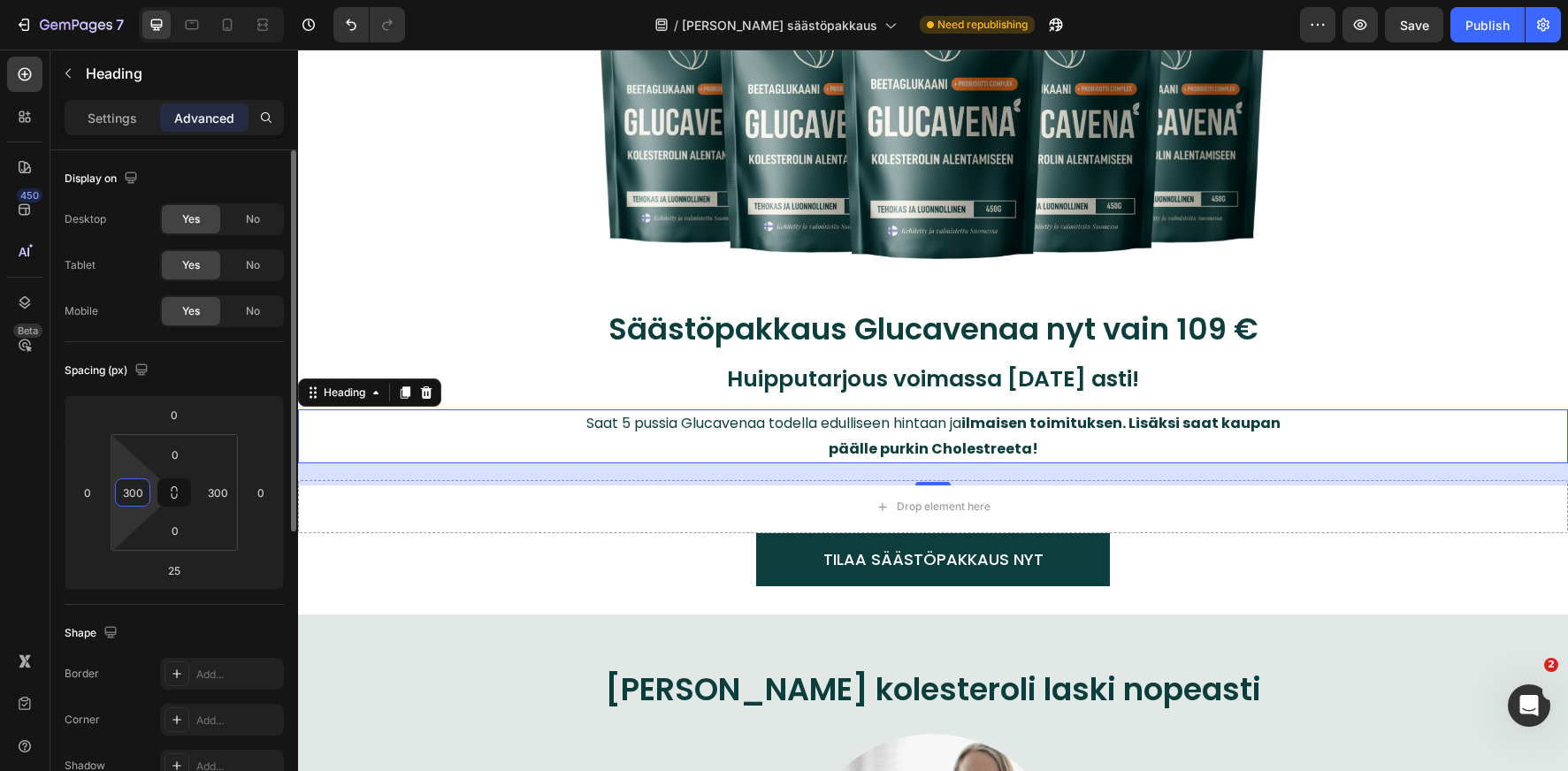
click at [137, 491] on input "300" at bounding box center [132, 492] width 26 height 26
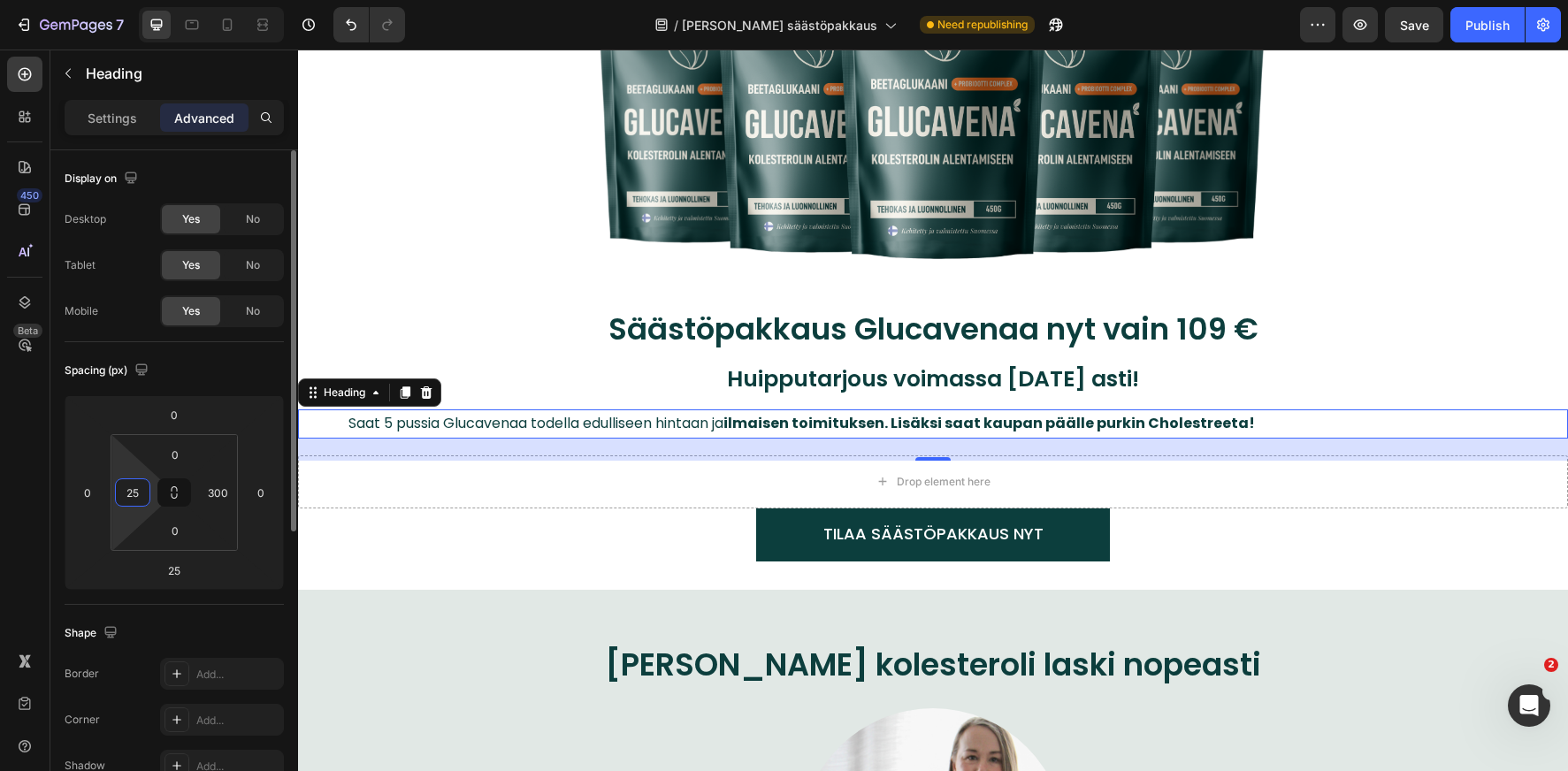
type input "2"
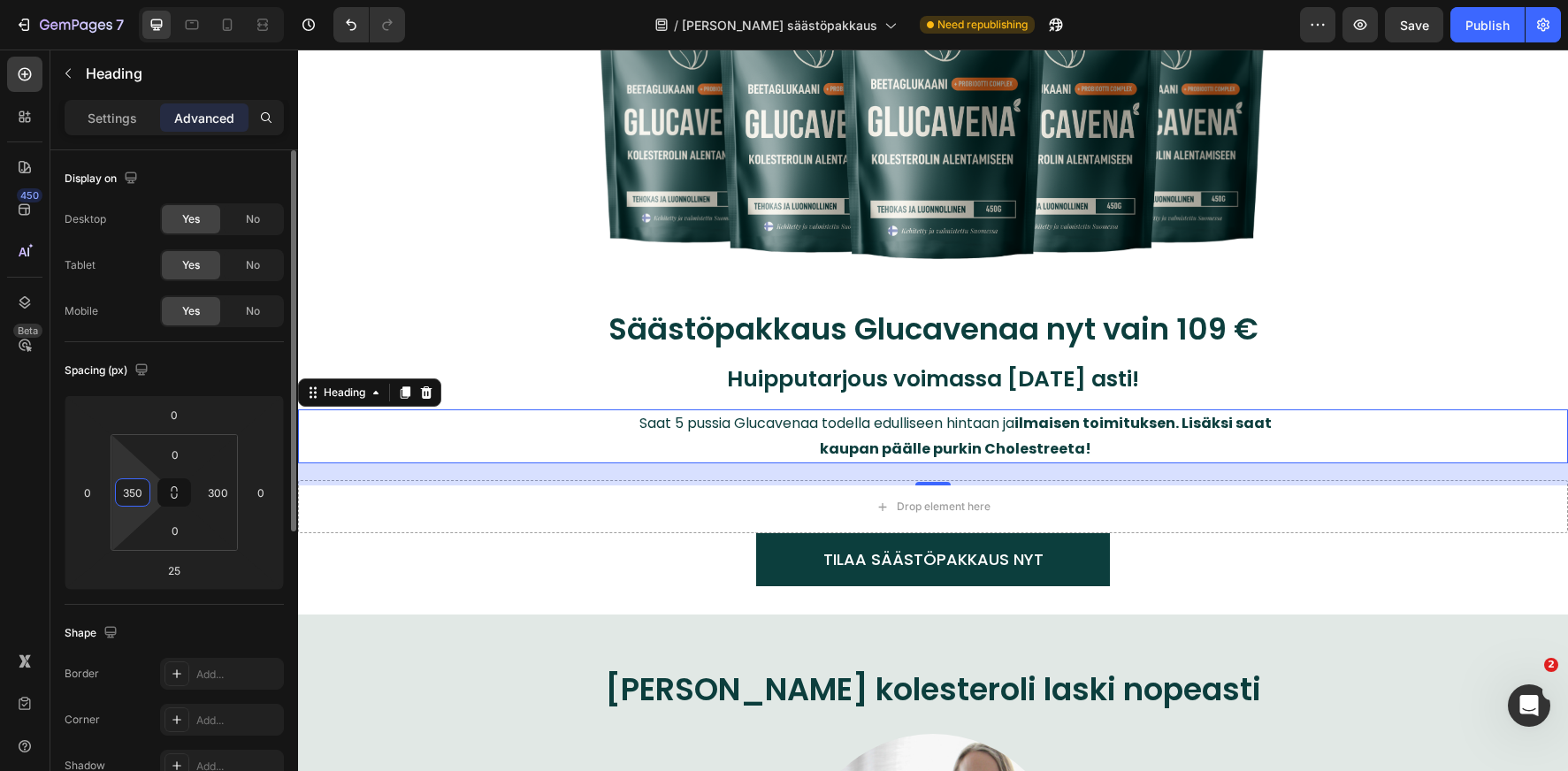
type input "350"
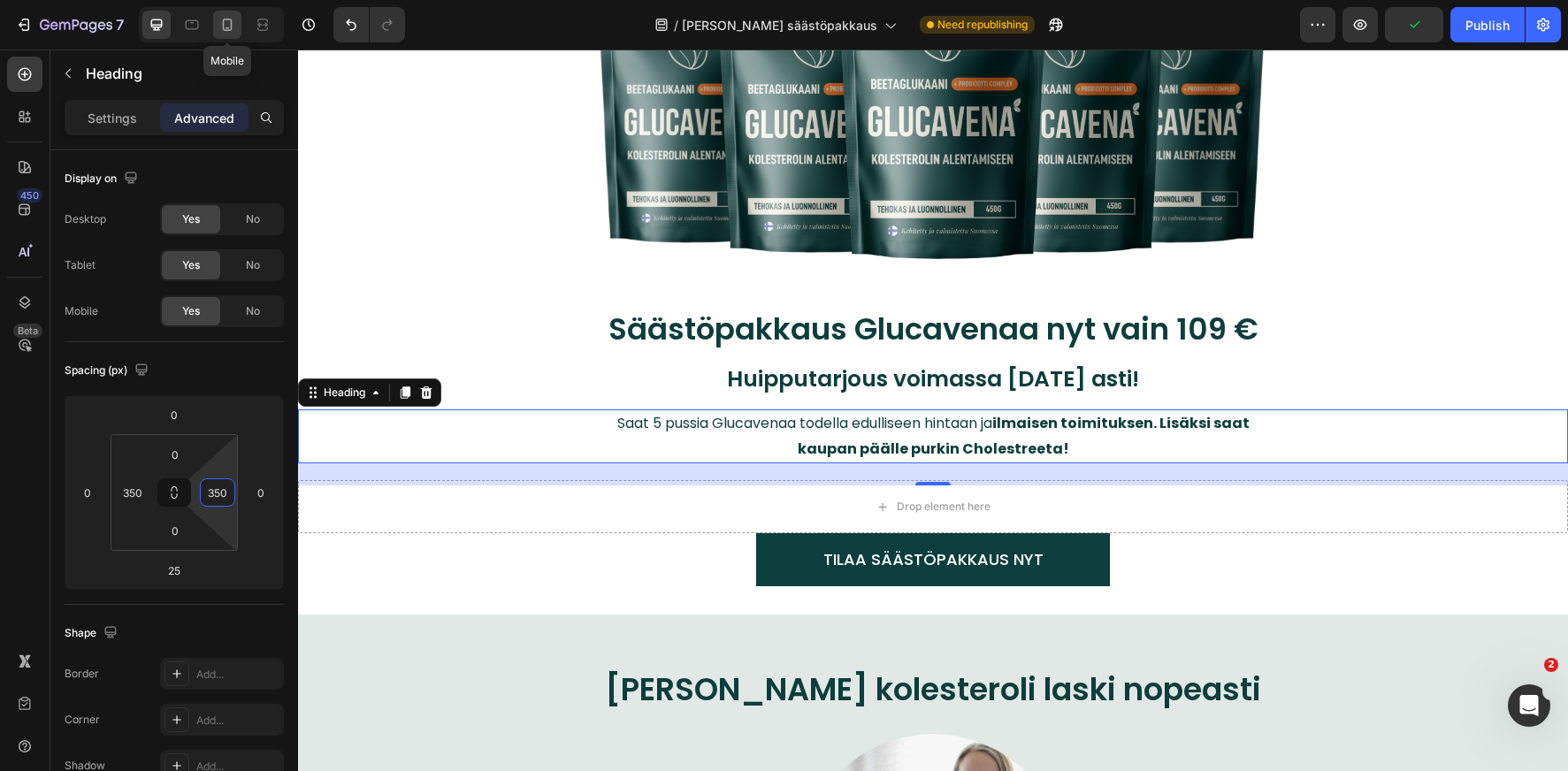
type input "350"
click at [225, 17] on icon at bounding box center [227, 24] width 18 height 18
type input "5"
type input "10"
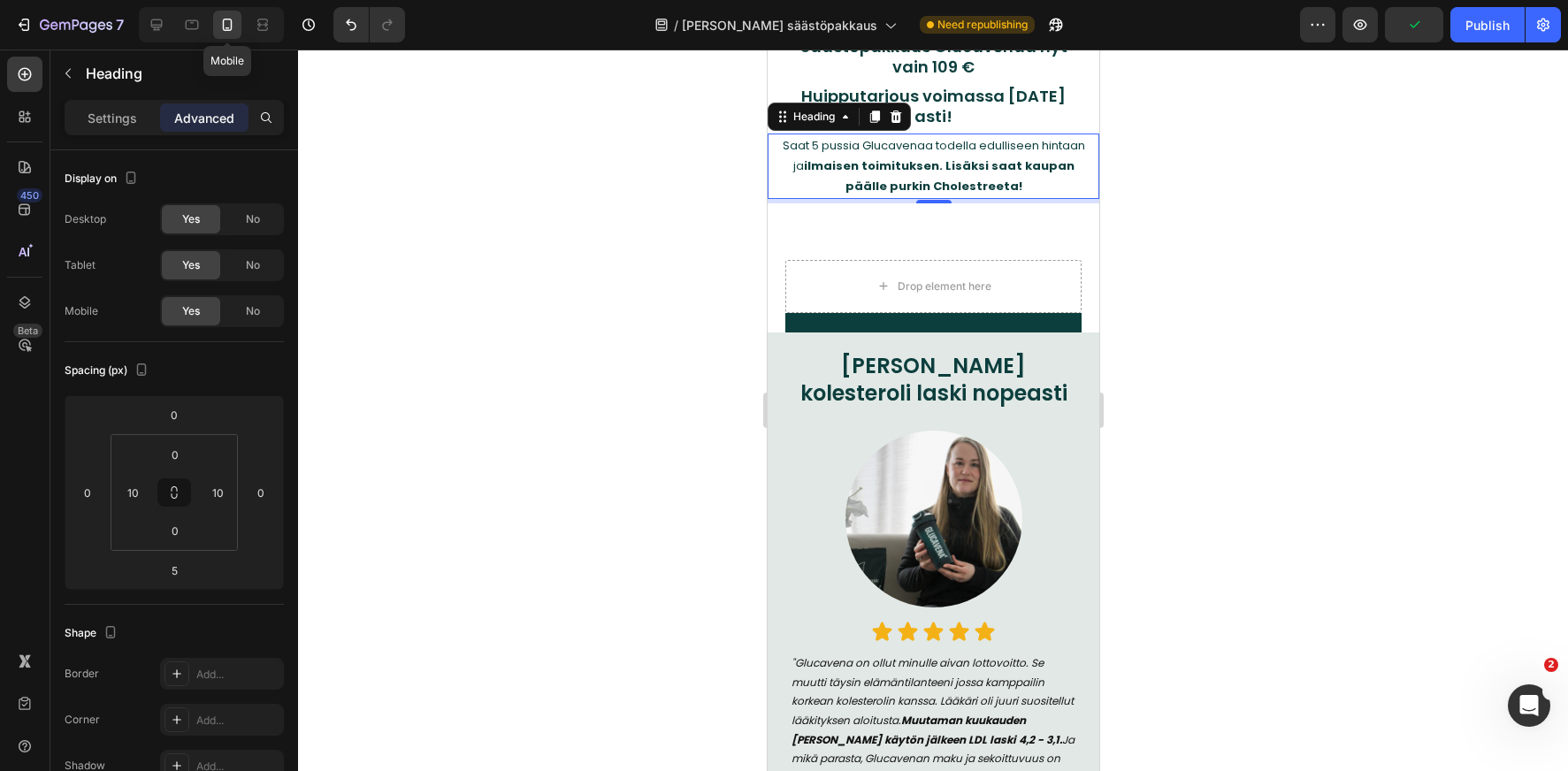
scroll to position [323, 0]
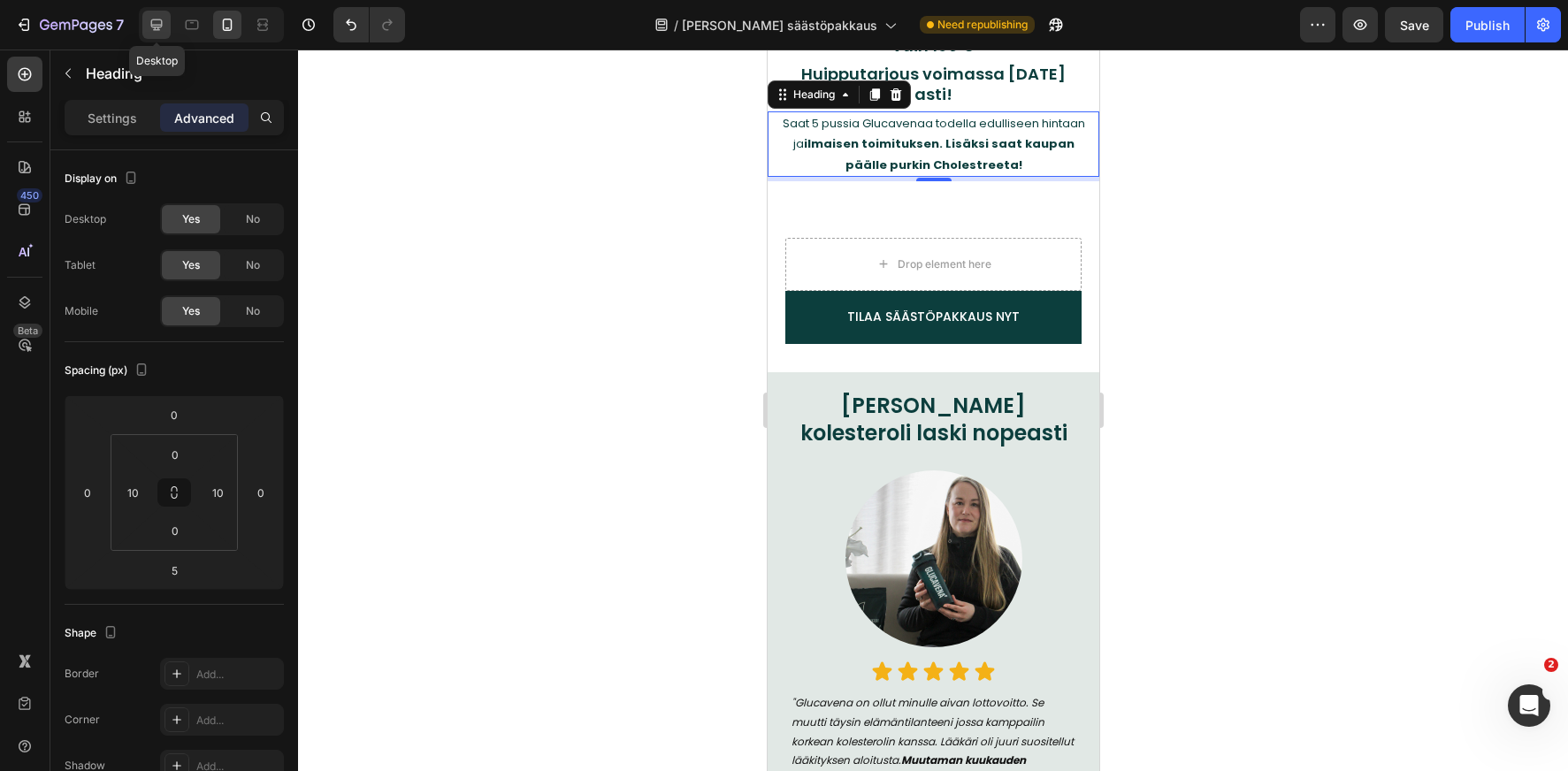
click at [160, 30] on icon at bounding box center [156, 24] width 18 height 18
type input "25"
type input "350"
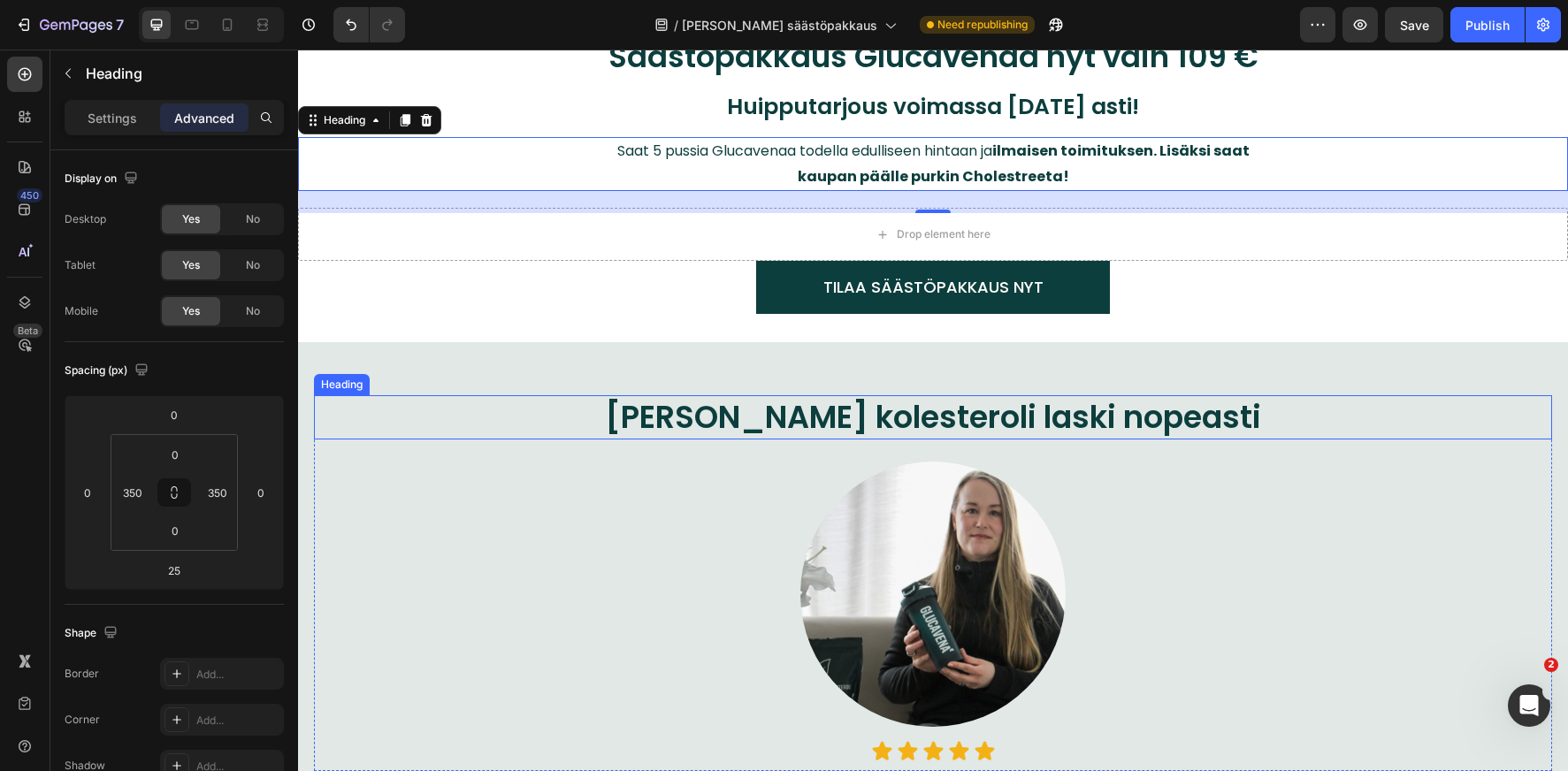
scroll to position [544, 0]
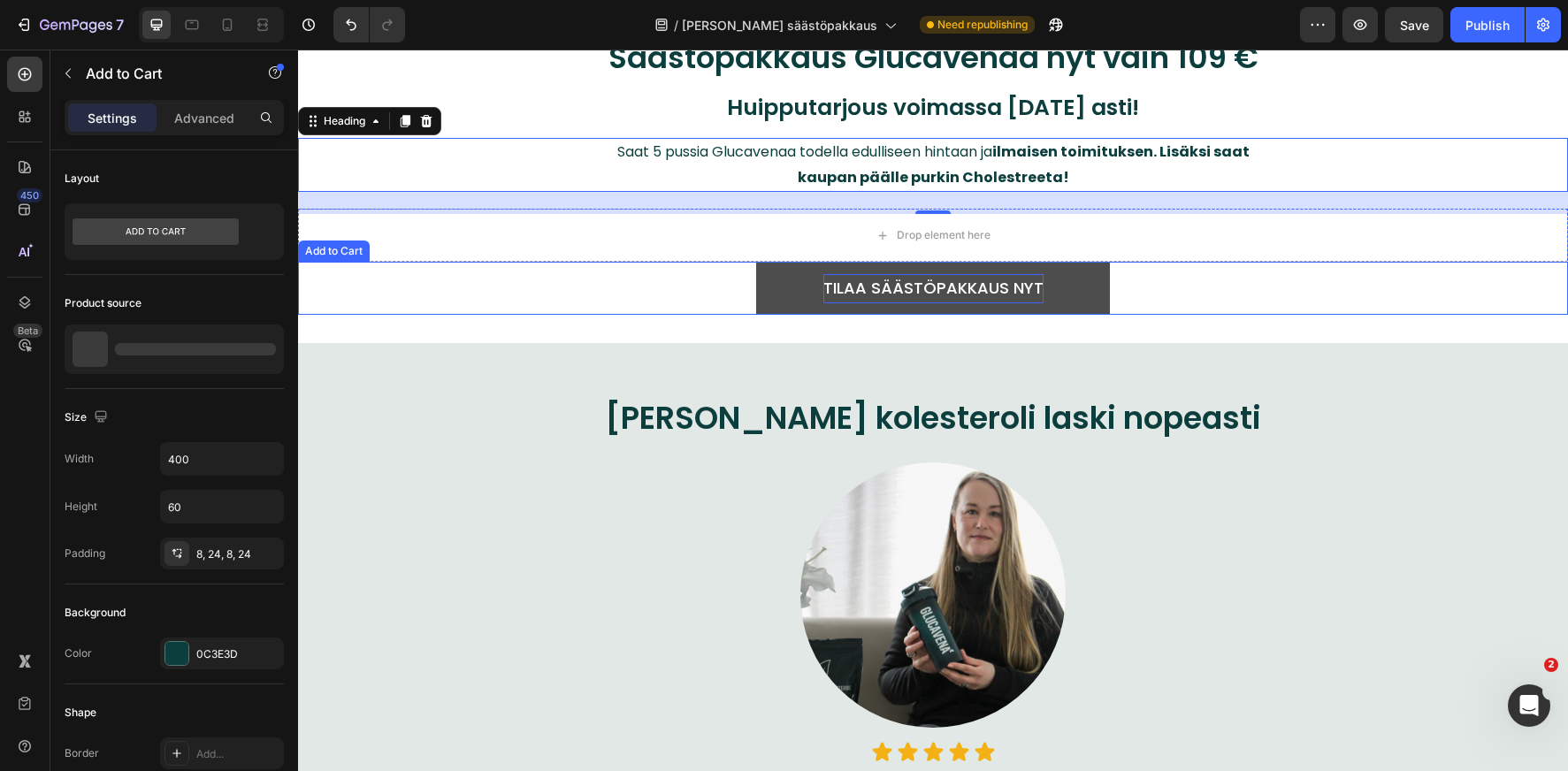
click at [942, 290] on div "TILAA SÄÄSTÖPAKKAUS NYT" at bounding box center [934, 288] width 221 height 28
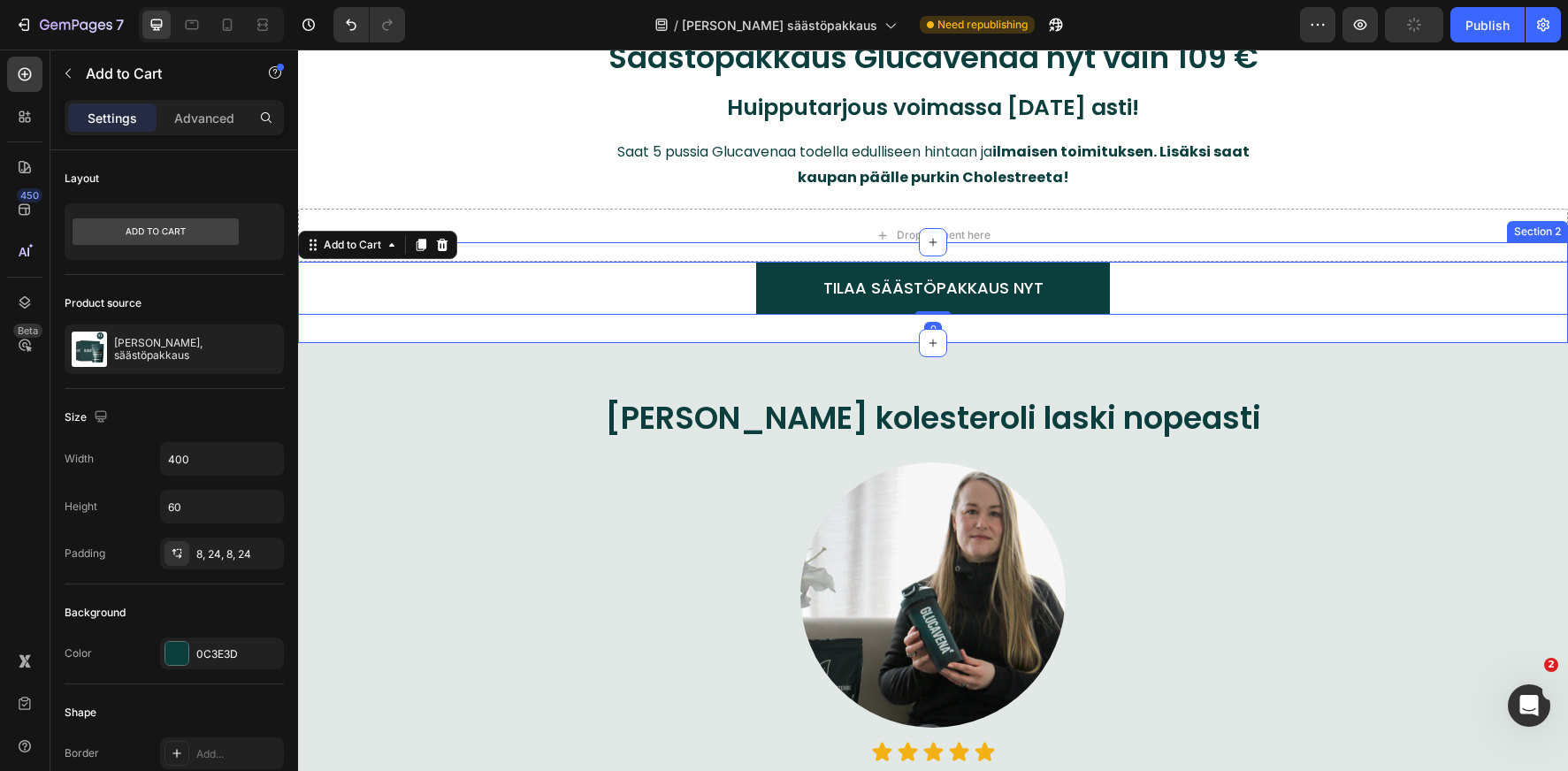
click at [625, 324] on div "Drop element here TILAA SÄÄSTÖPAKKAUS NYT Add to Cart 0 Product Section 2" at bounding box center [932, 292] width 1269 height 101
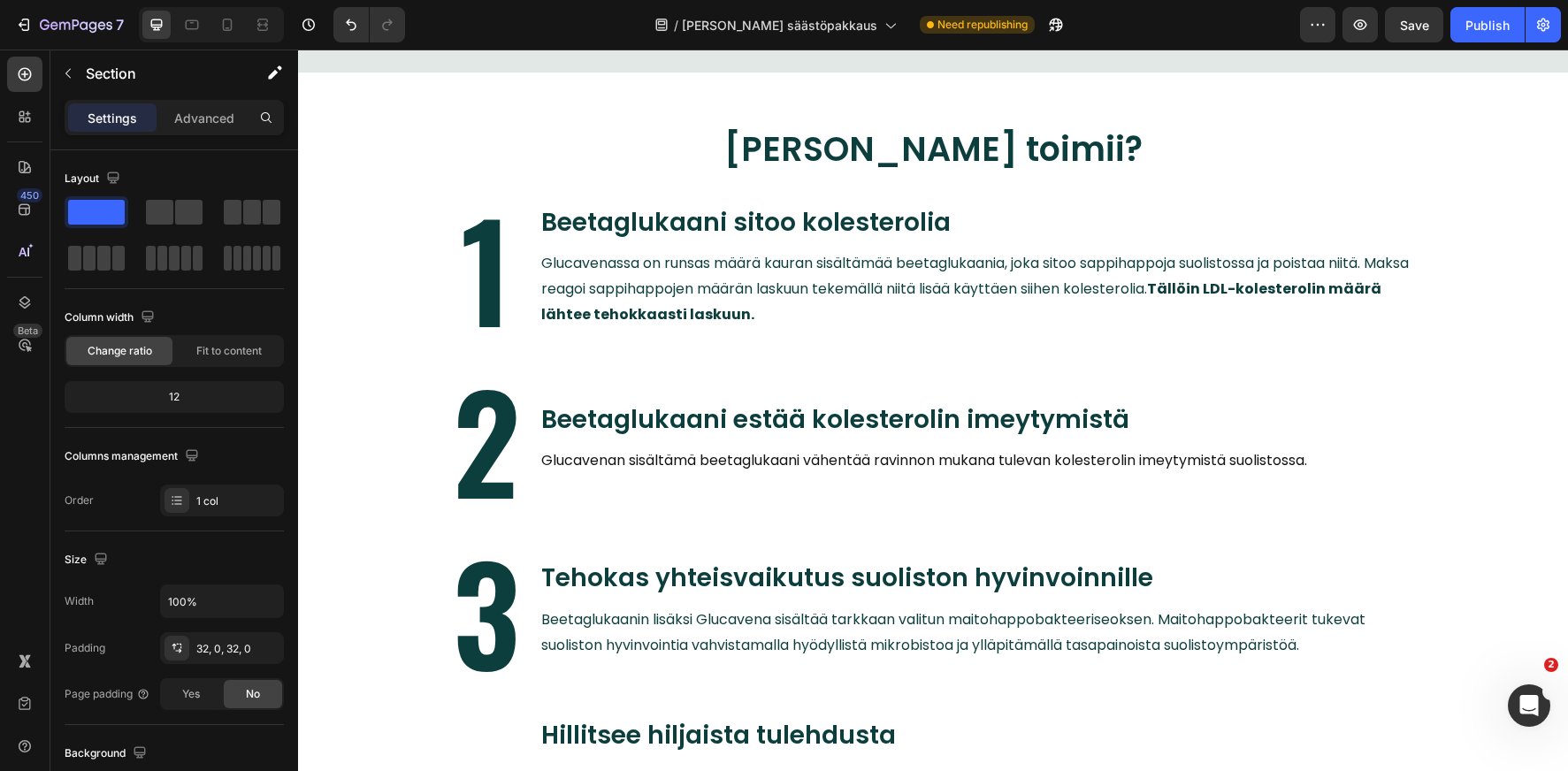
scroll to position [1105, 0]
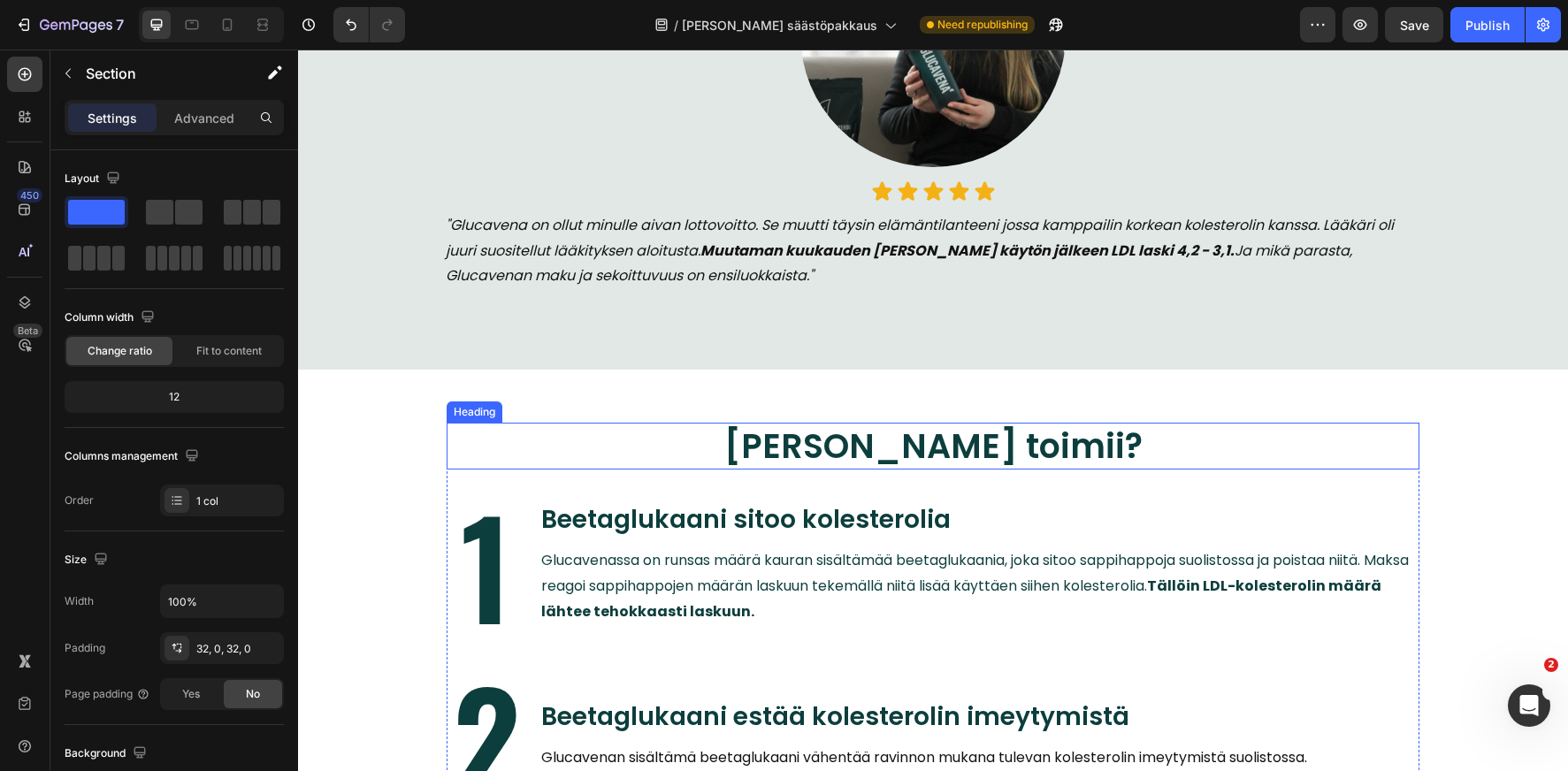
click at [902, 446] on h2 "[PERSON_NAME] toimii?" at bounding box center [933, 446] width 973 height 47
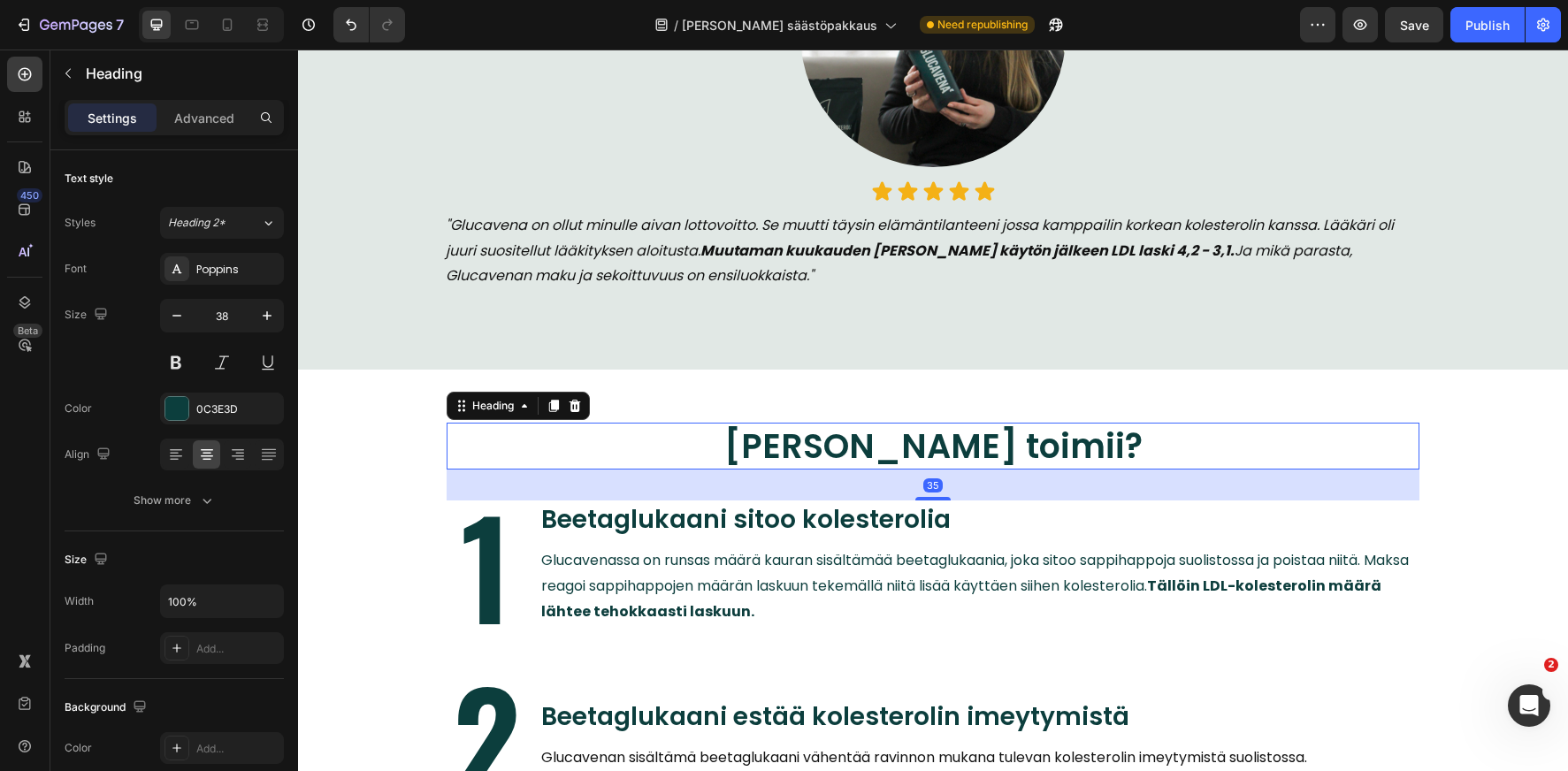
click at [902, 446] on h2 "[PERSON_NAME] toimii?" at bounding box center [933, 446] width 973 height 47
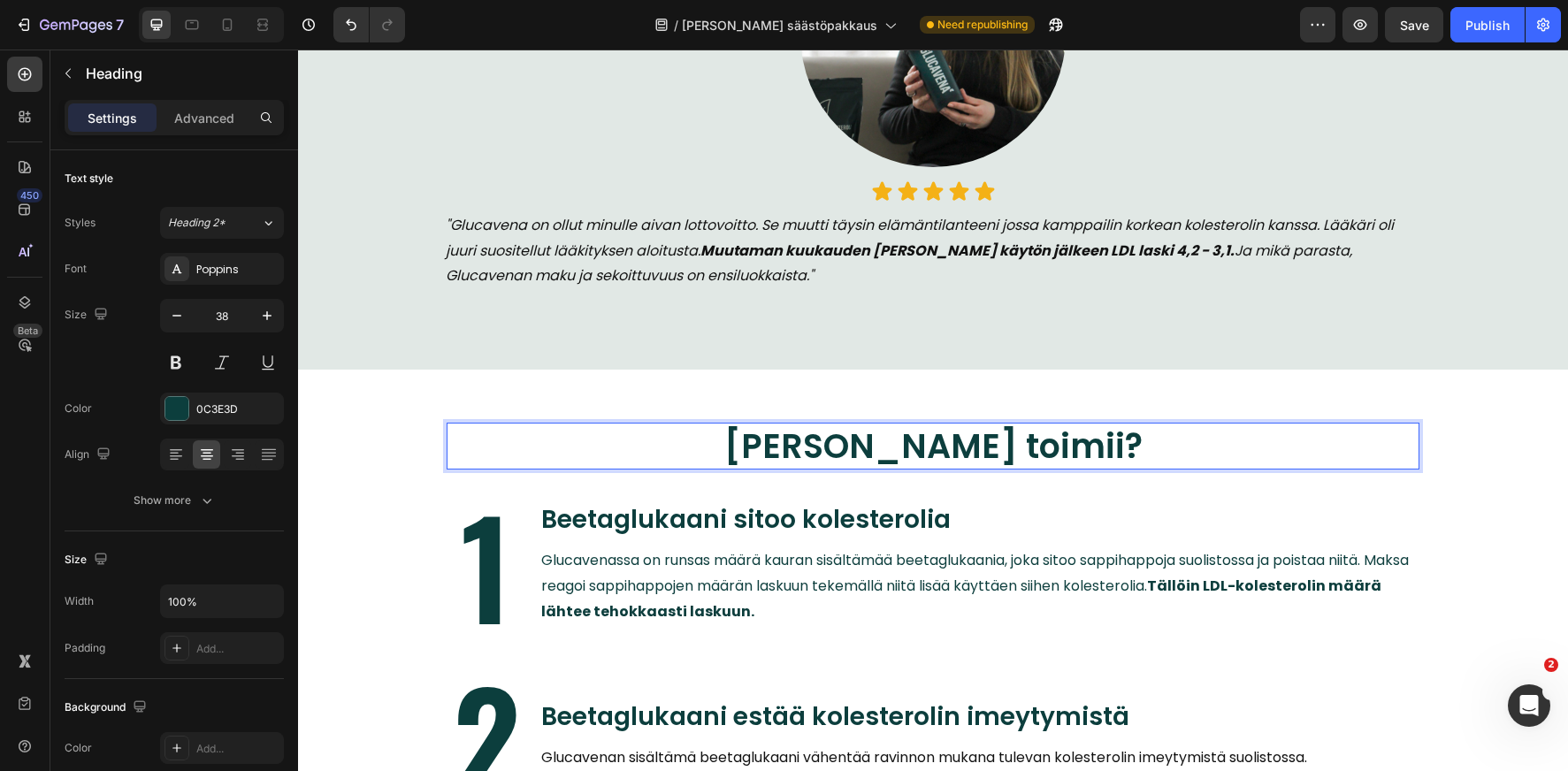
click at [902, 446] on p "[PERSON_NAME] toimii?" at bounding box center [932, 446] width 969 height 43
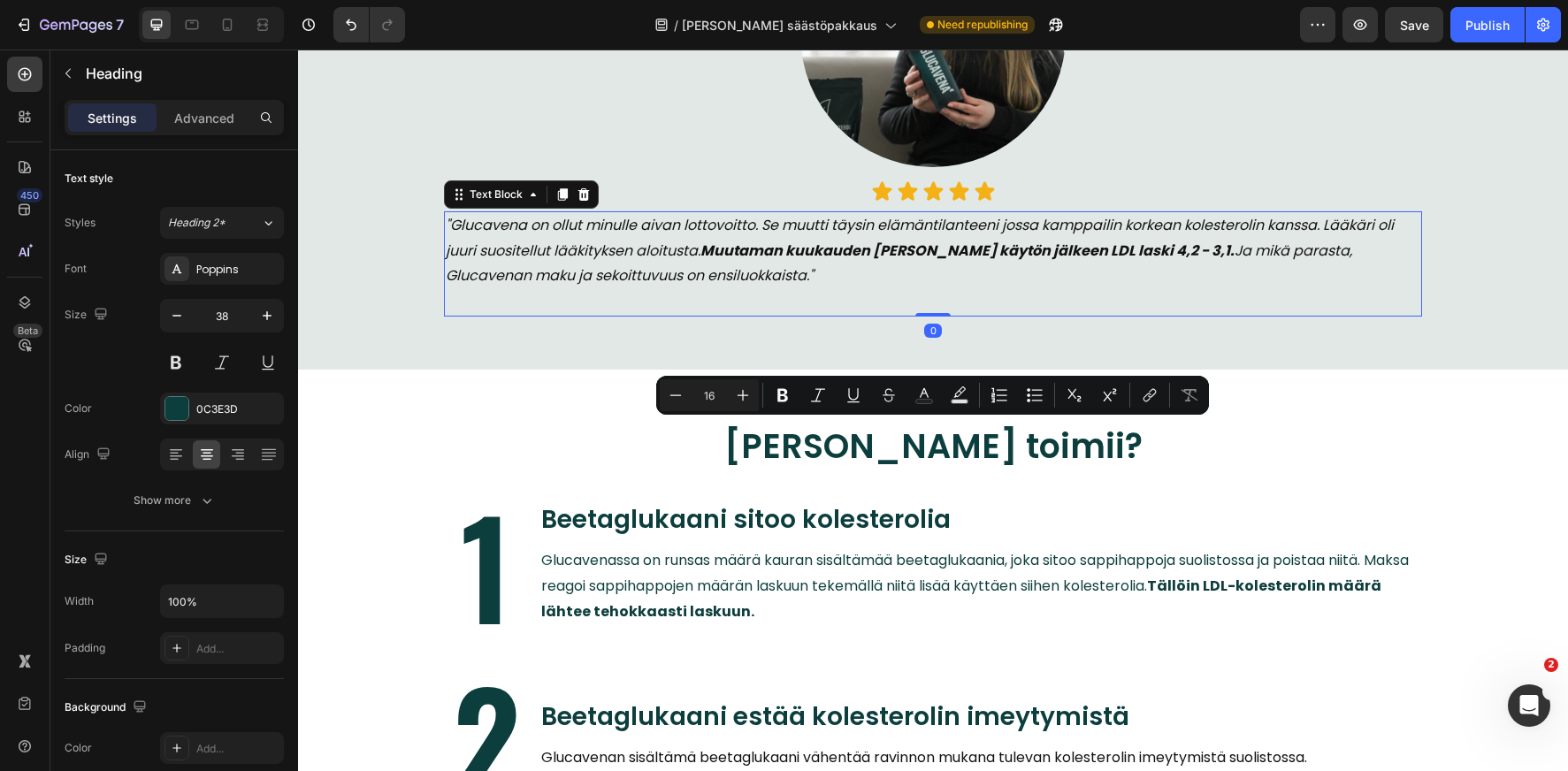
click at [920, 315] on div ""Glucavena on ollut minulle aivan lottovoitto. Se muutti täysin elämäntilanteen…" at bounding box center [933, 264] width 978 height 105
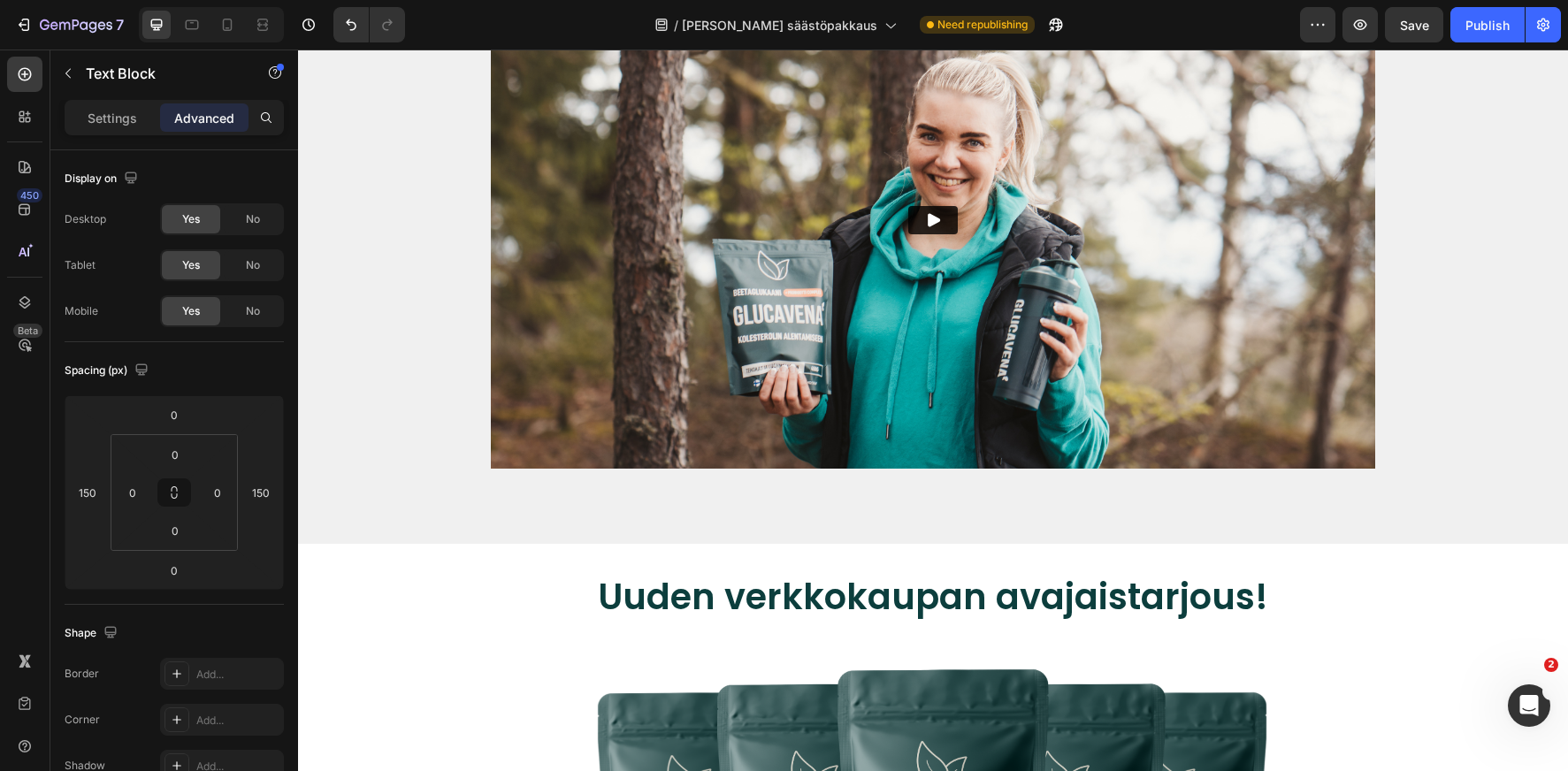
scroll to position [2990, 0]
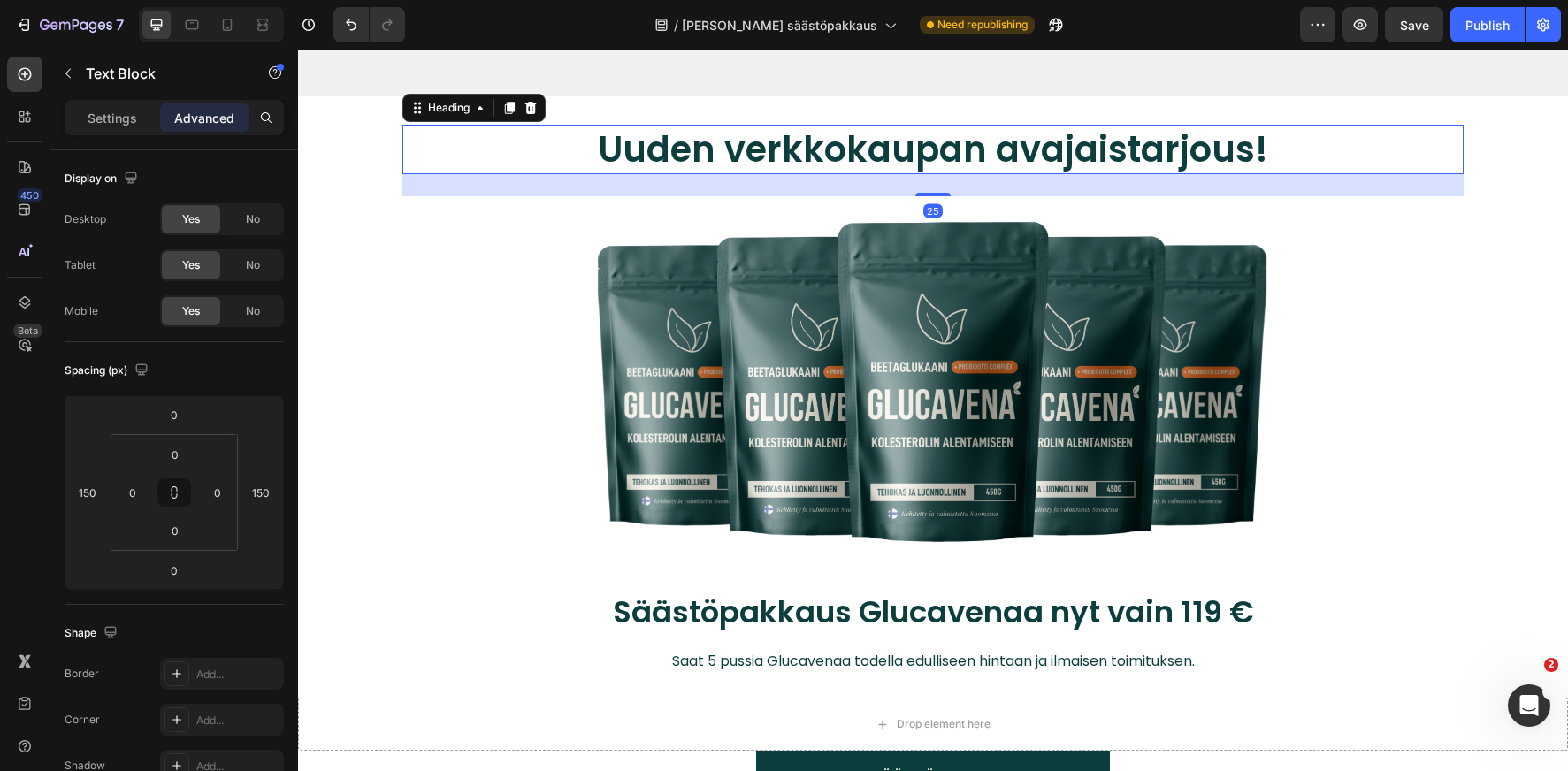
click at [816, 165] on h2 "Uuden verkkokaupan avajaistarjous!" at bounding box center [933, 149] width 884 height 50
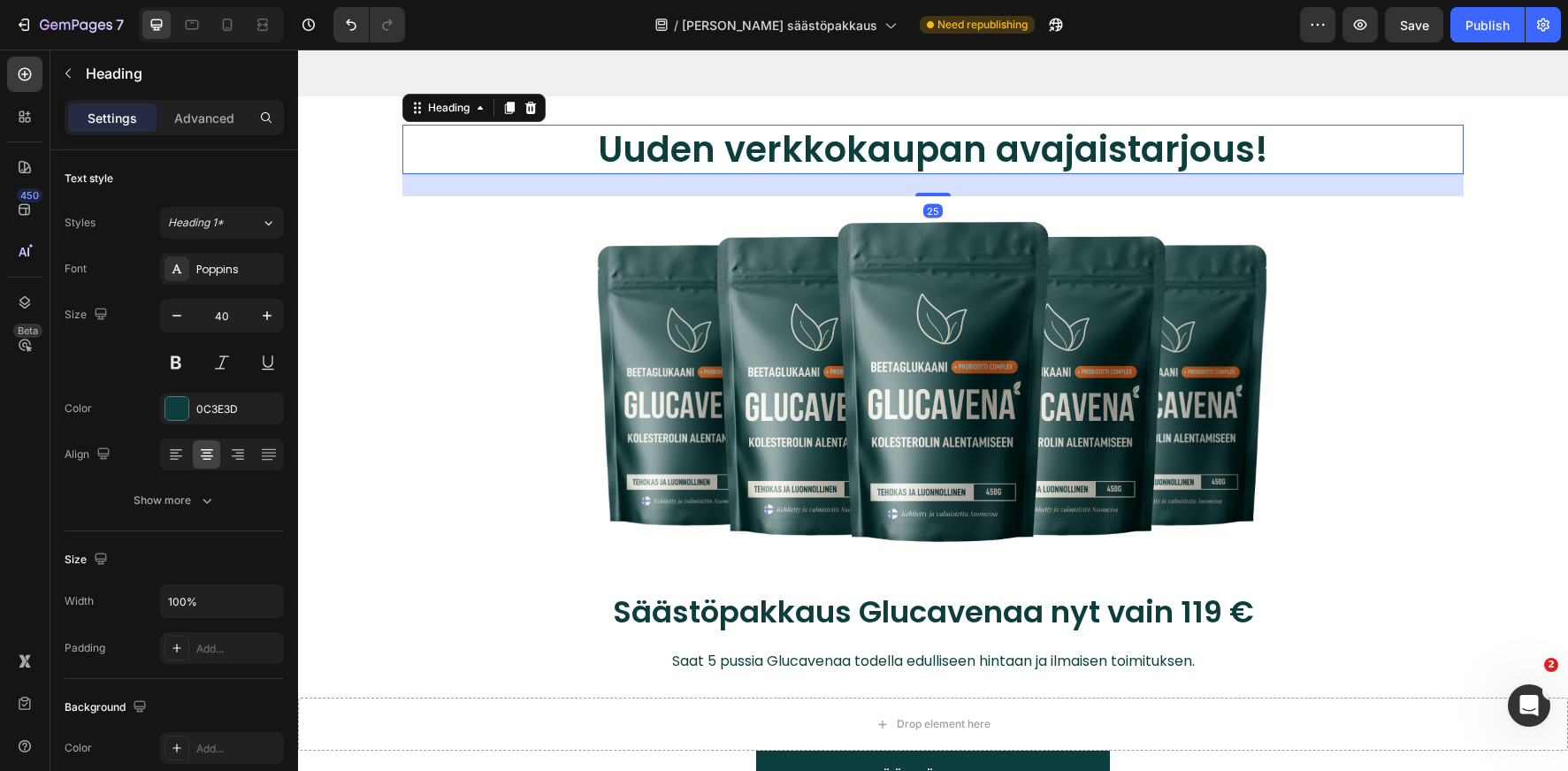
click at [816, 165] on h2 "Uuden verkkokaupan avajaistarjous!" at bounding box center [933, 149] width 884 height 50
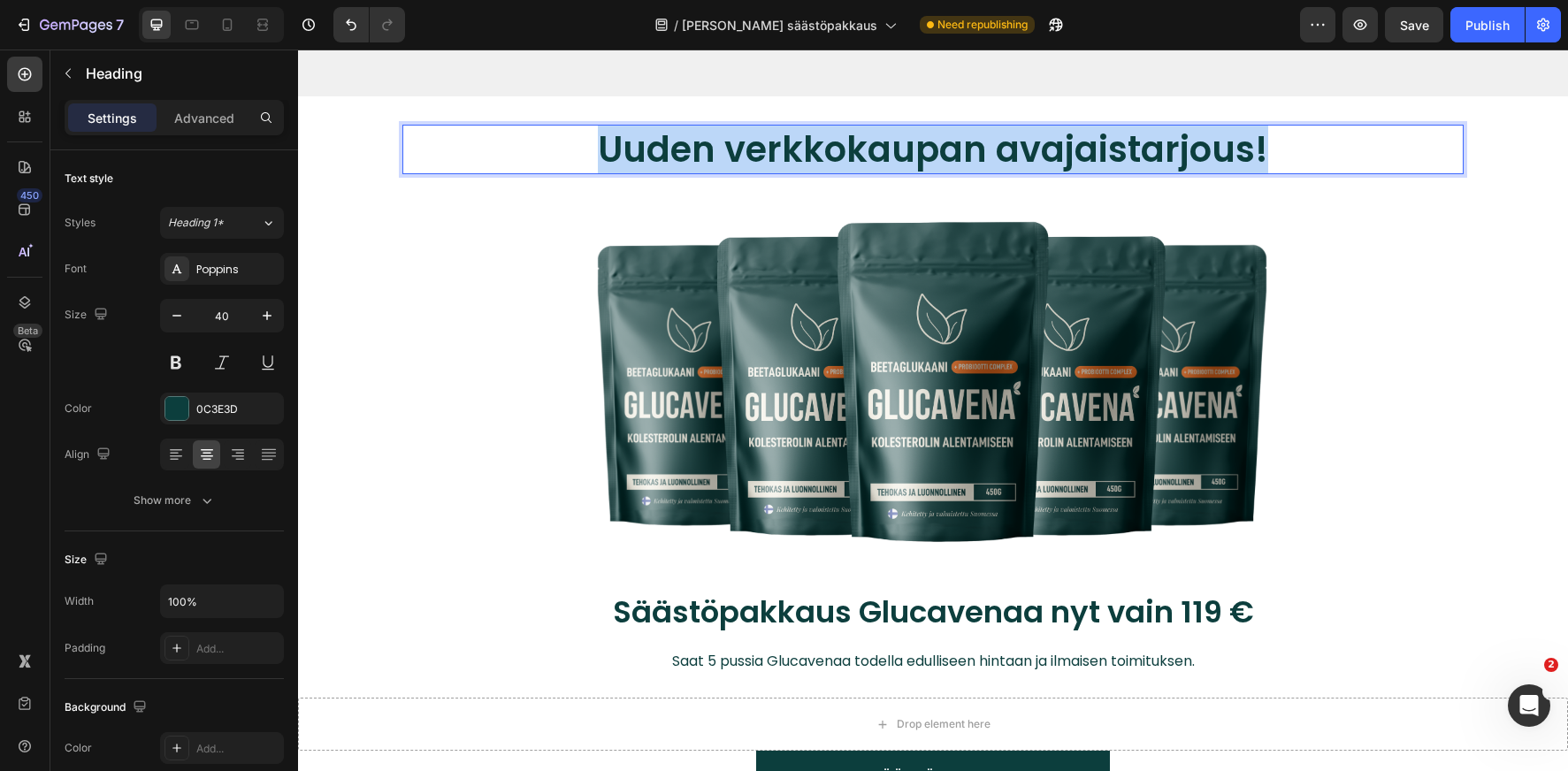
click at [816, 165] on p "Uuden verkkokaupan avajaistarjous!" at bounding box center [933, 149] width 881 height 46
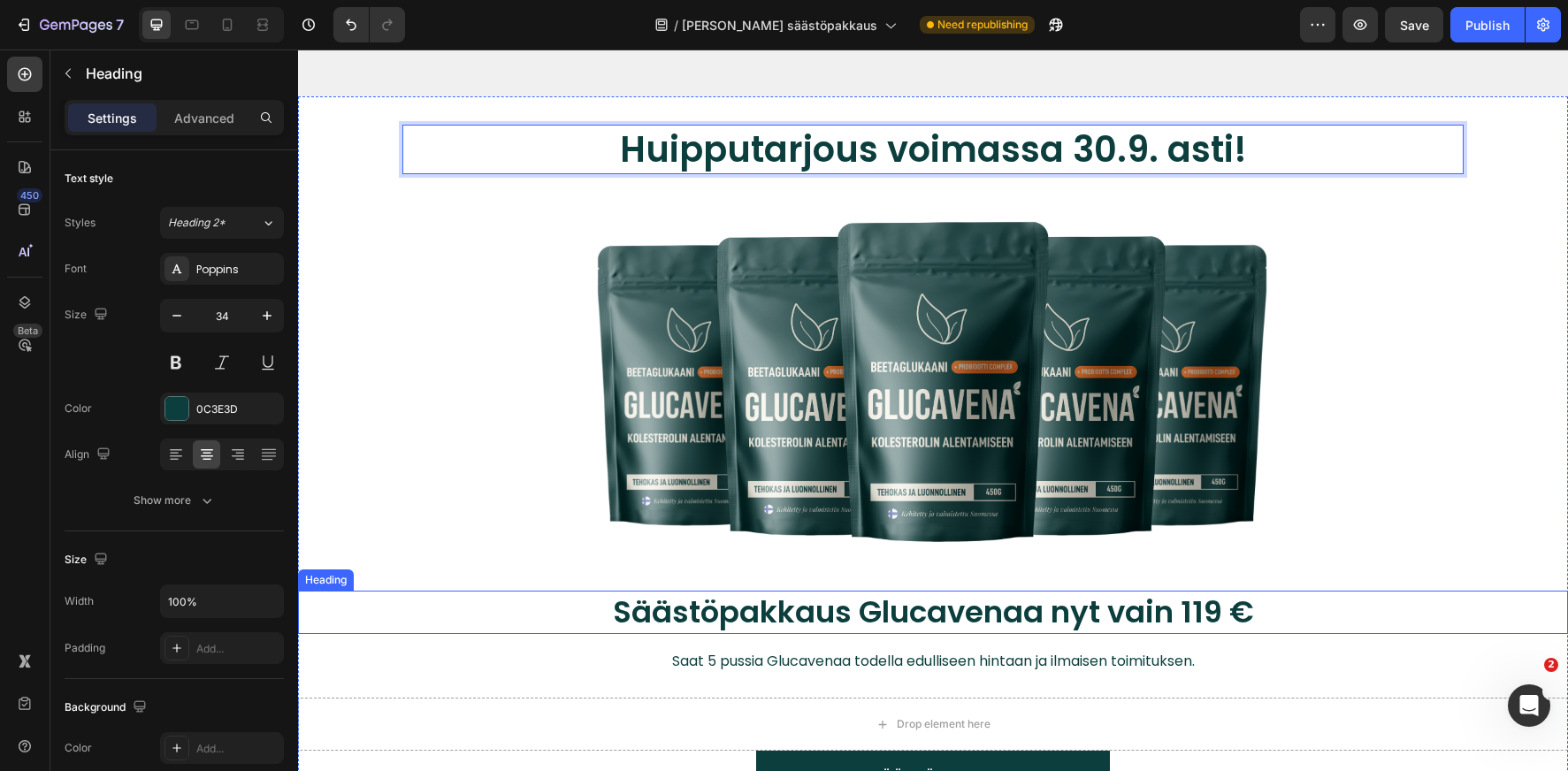
click at [1205, 614] on h2 "Säästöpakkaus Glucavenaa nyt vain 119 €" at bounding box center [933, 612] width 1093 height 43
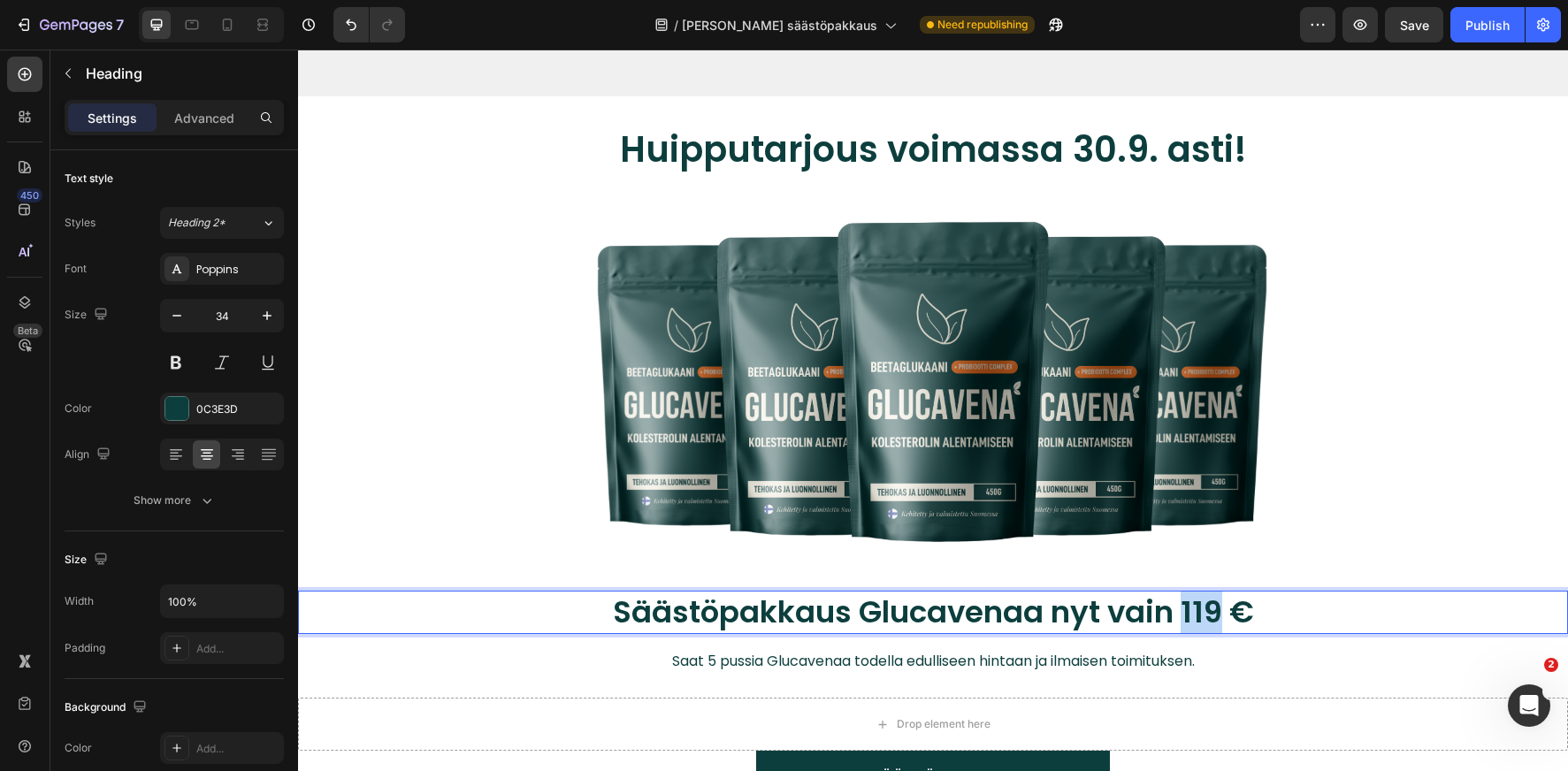
click at [1205, 614] on h2 "Säästöpakkaus Glucavenaa nyt vain 119 €" at bounding box center [933, 612] width 1093 height 43
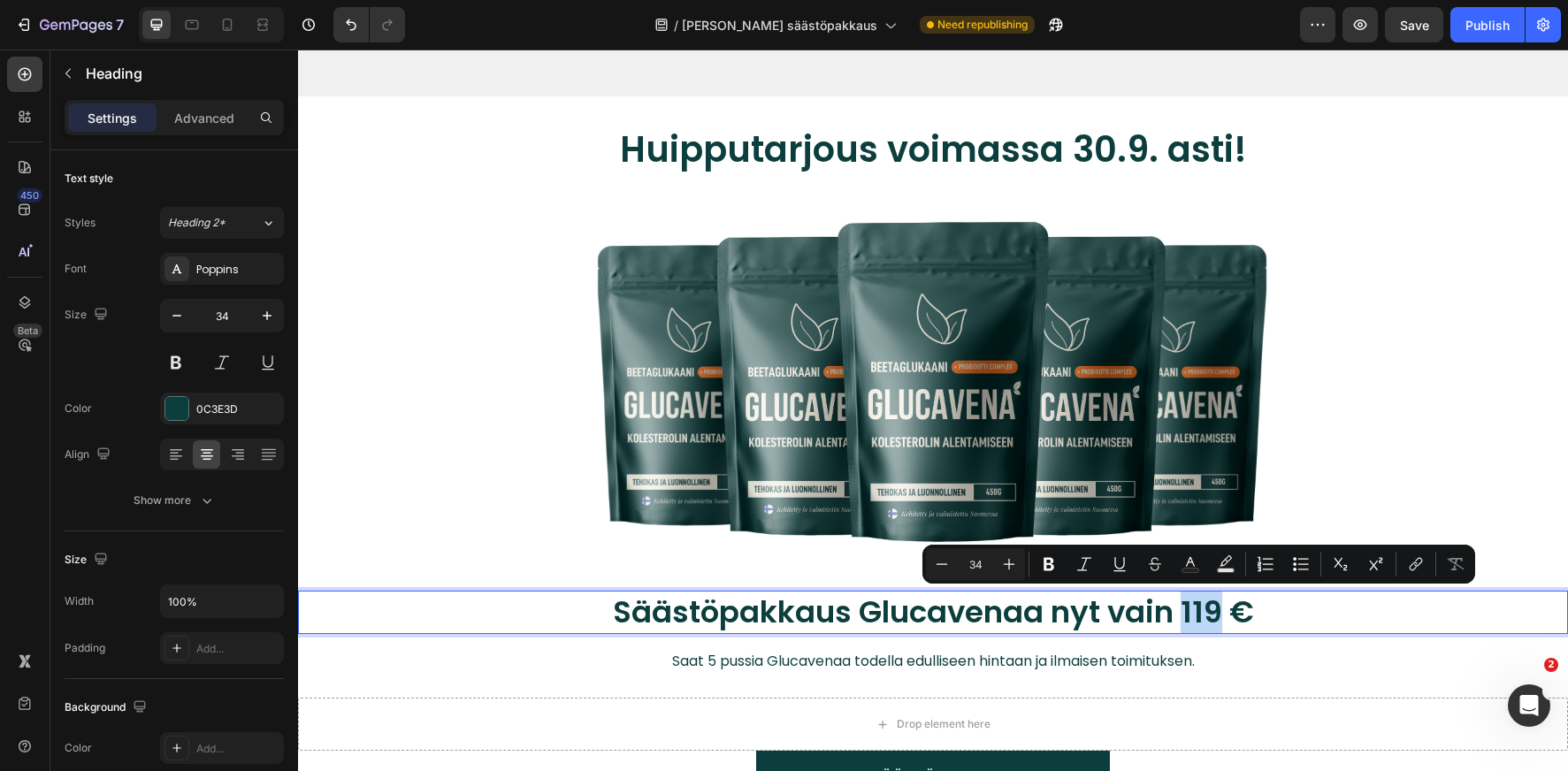
click at [1192, 613] on p "Säästöpakkaus Glucavenaa nyt vain 119 €" at bounding box center [933, 612] width 1090 height 39
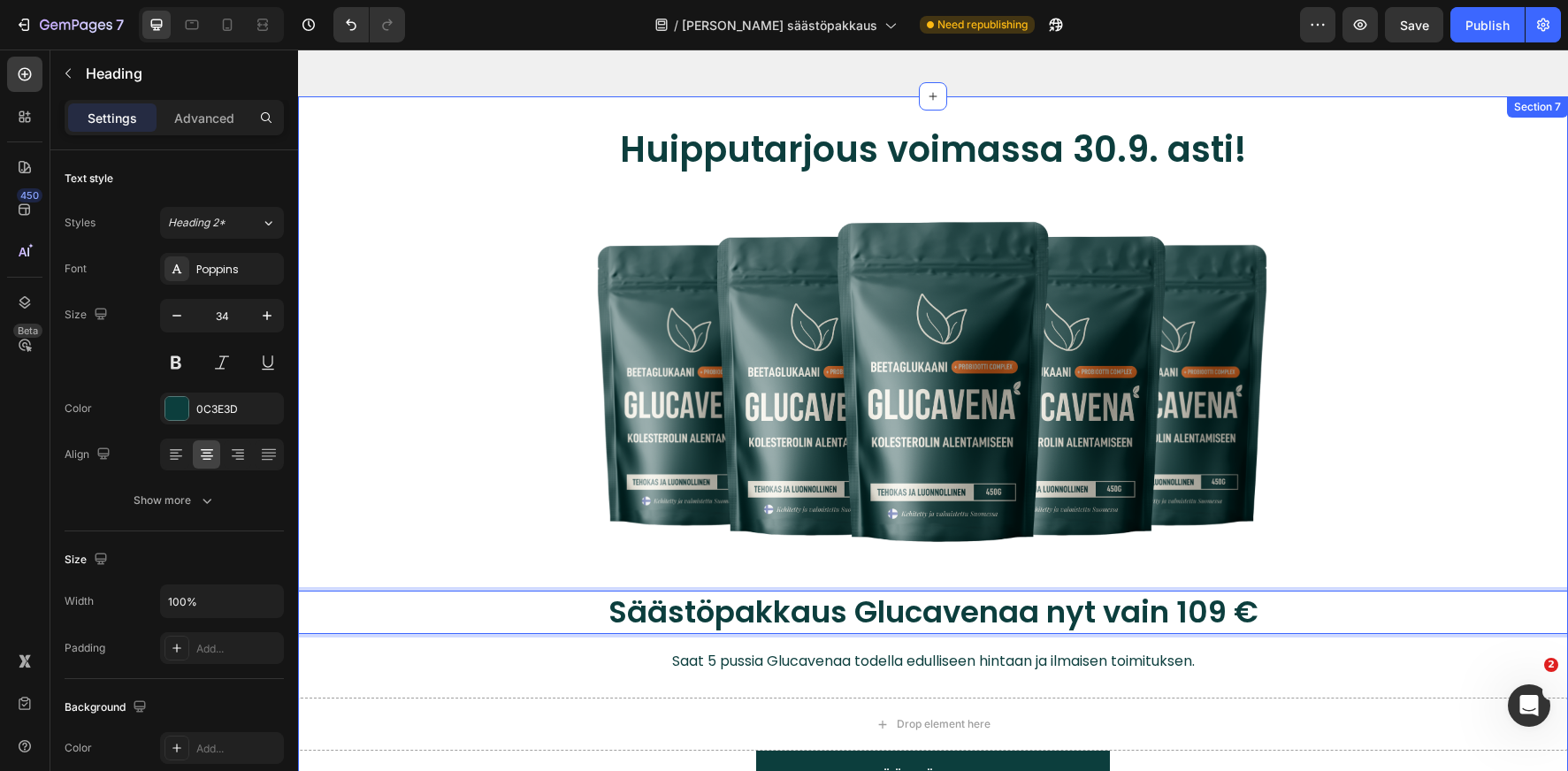
click at [1106, 681] on div "Huipputarjous voimassa 30.9. asti! Heading Image Row Säästöpakkaus Glucavenaa n…" at bounding box center [932, 475] width 1269 height 702
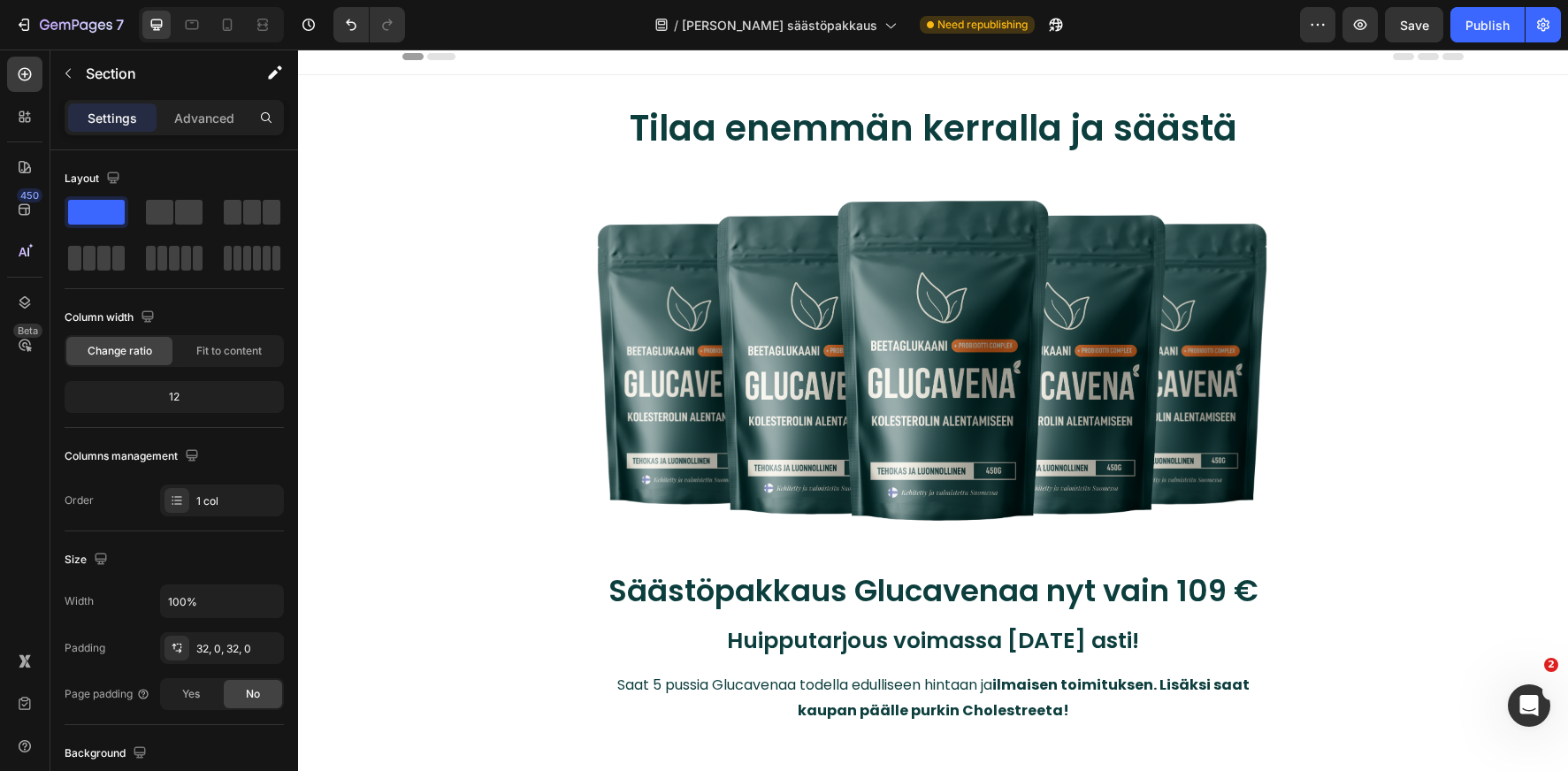
scroll to position [0, 0]
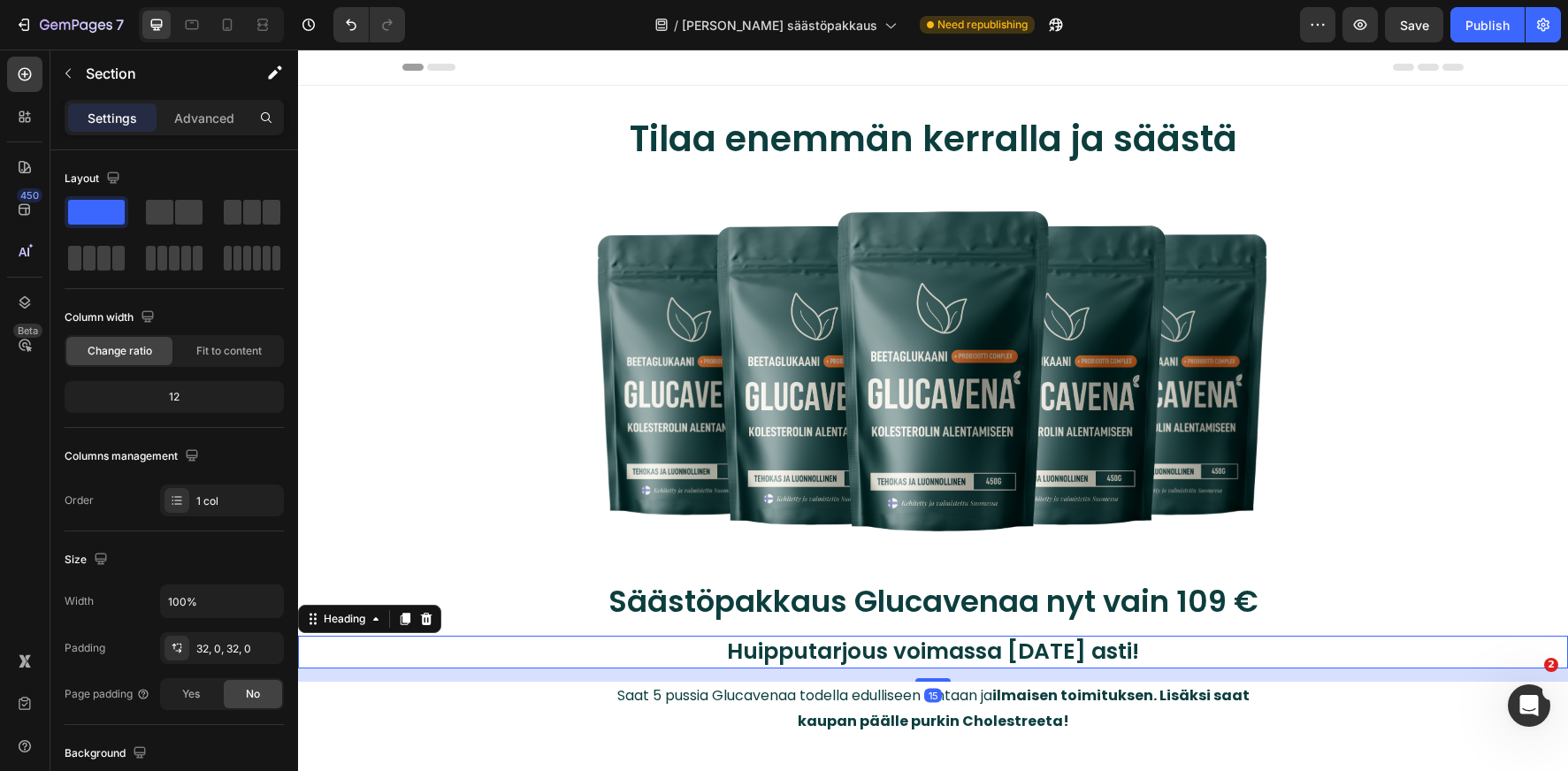
click at [1081, 650] on h2 "Huipputarjous voimassa [DATE] asti!" at bounding box center [933, 653] width 1093 height 33
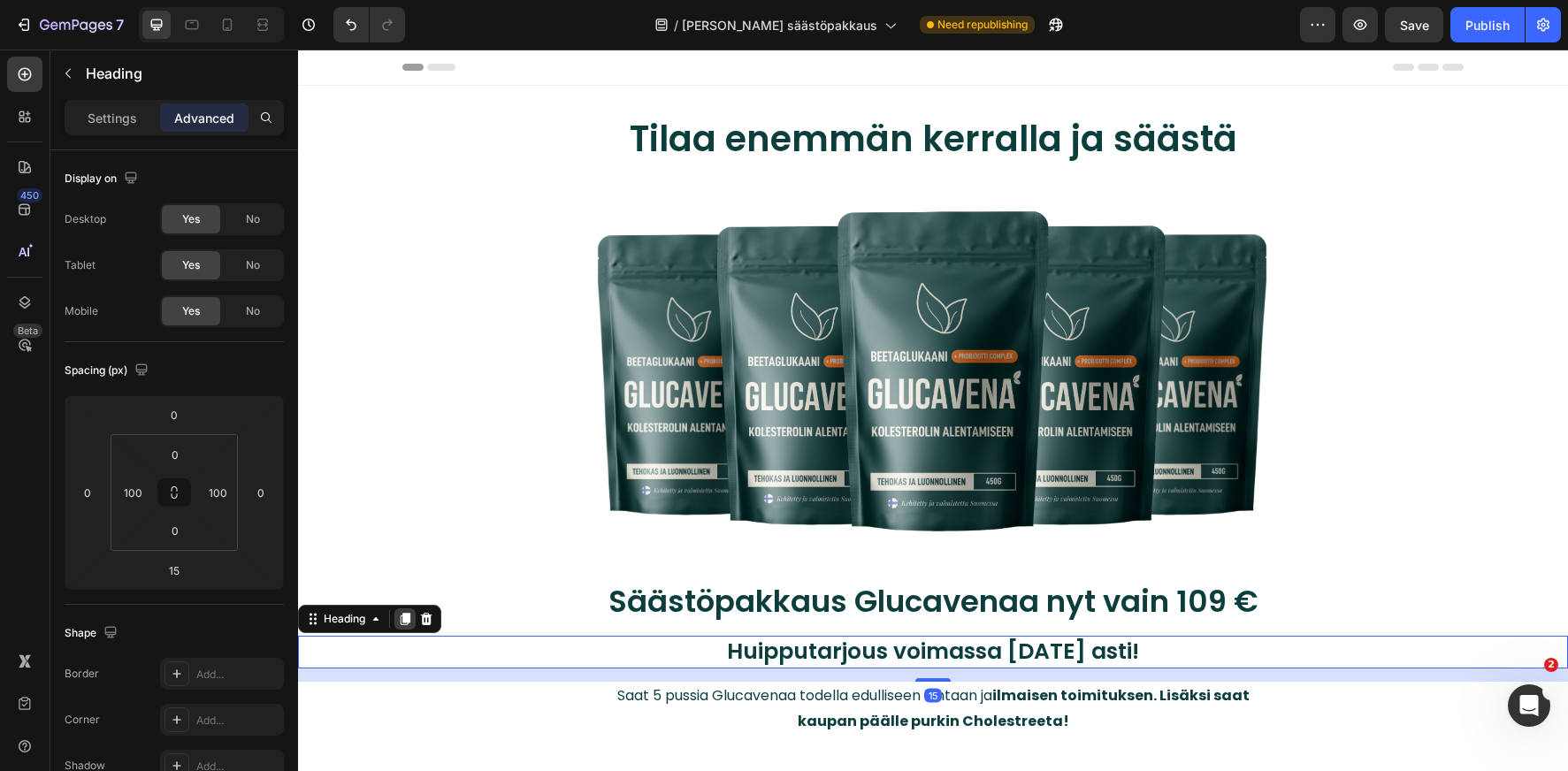
click at [403, 622] on icon at bounding box center [406, 619] width 10 height 13
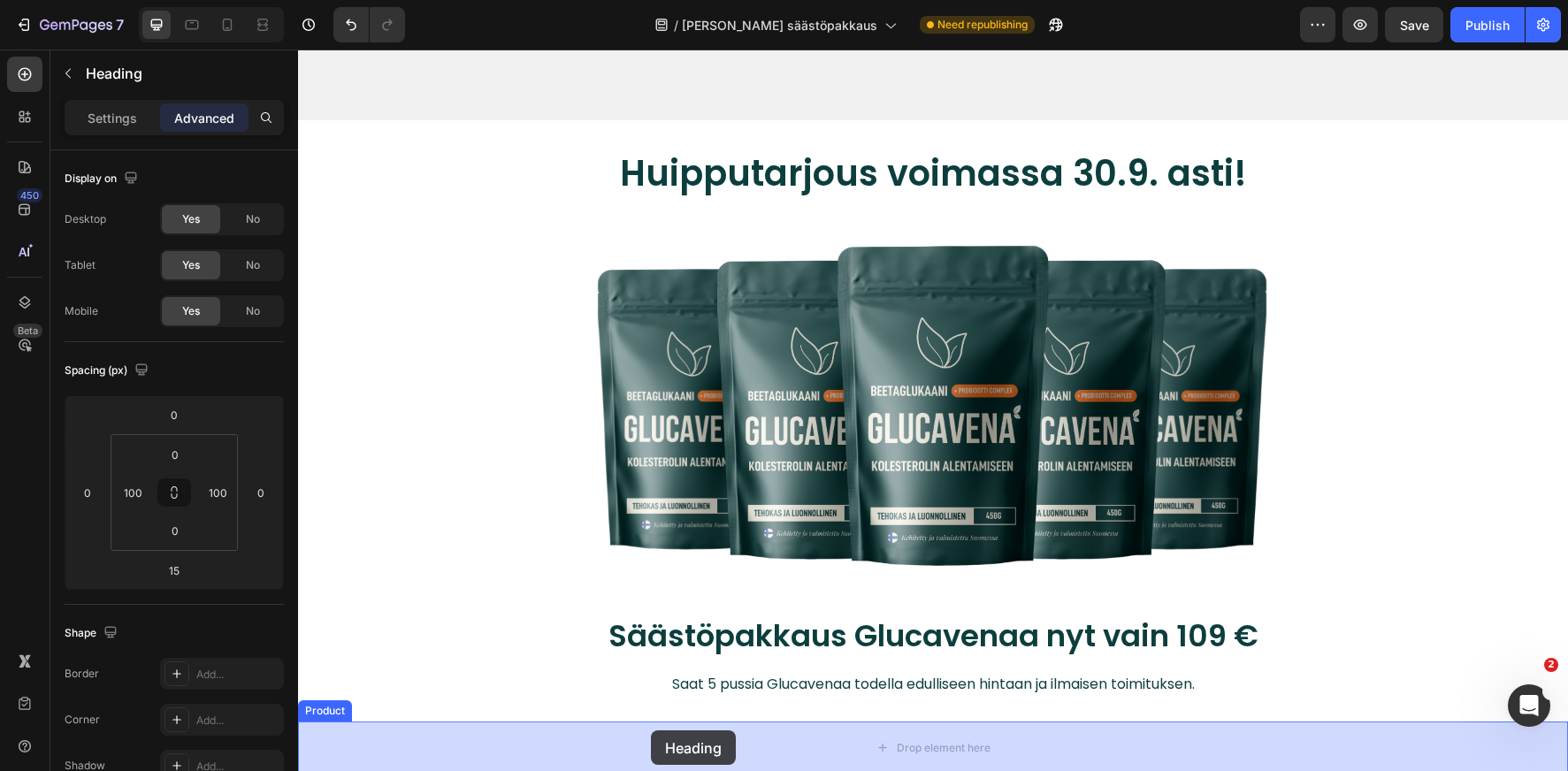
scroll to position [3051, 0]
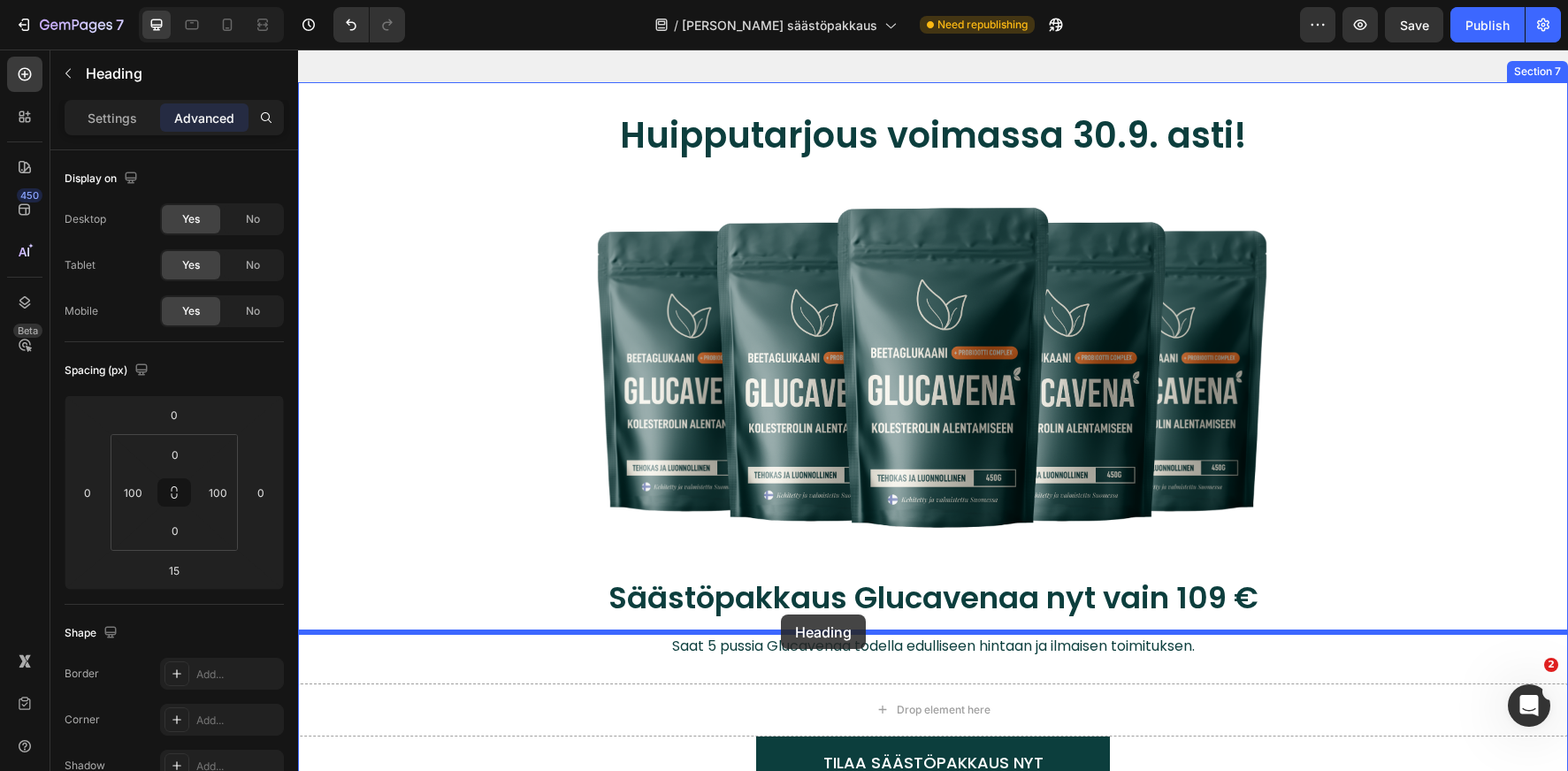
drag, startPoint x: 313, startPoint y: 475, endPoint x: 781, endPoint y: 615, distance: 488.5
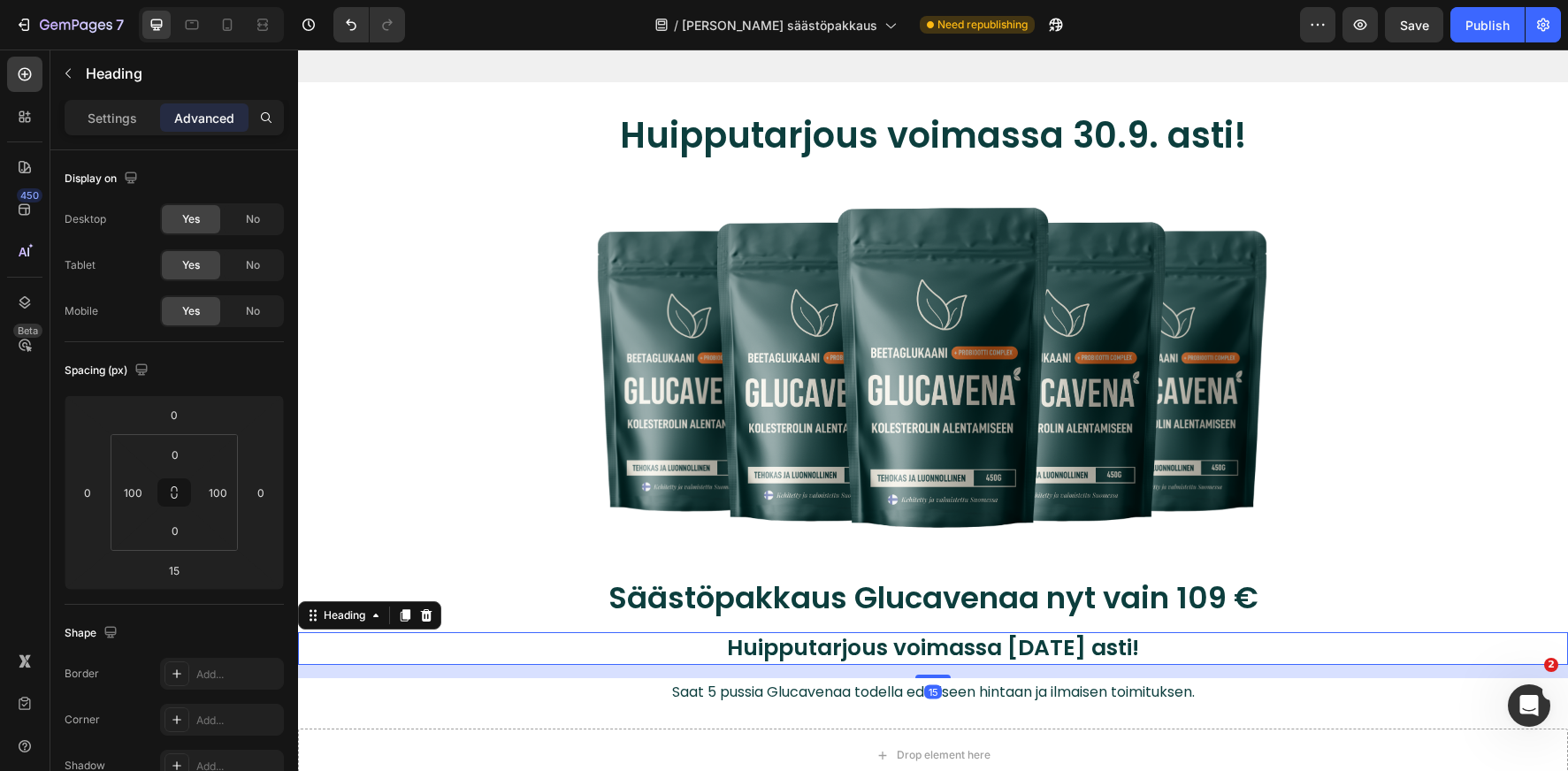
click at [802, 637] on h2 "Huipputarjous voimassa [DATE] asti!" at bounding box center [933, 649] width 1093 height 33
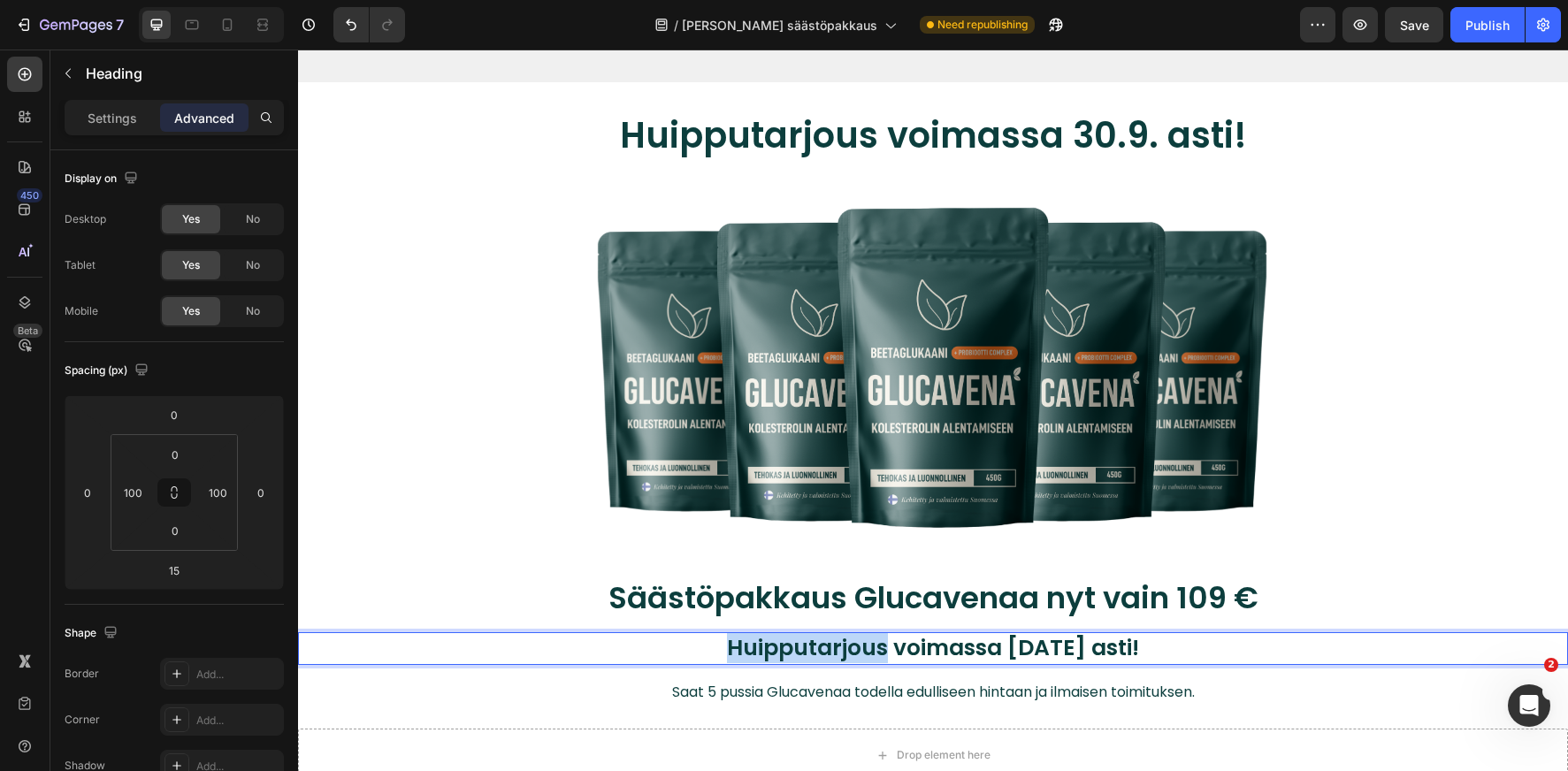
click at [802, 637] on p "Huipputarjous voimassa [DATE] asti!" at bounding box center [933, 649] width 1090 height 29
click at [802, 638] on p "Huipputarjous voimassa [DATE] asti!" at bounding box center [933, 649] width 1090 height 29
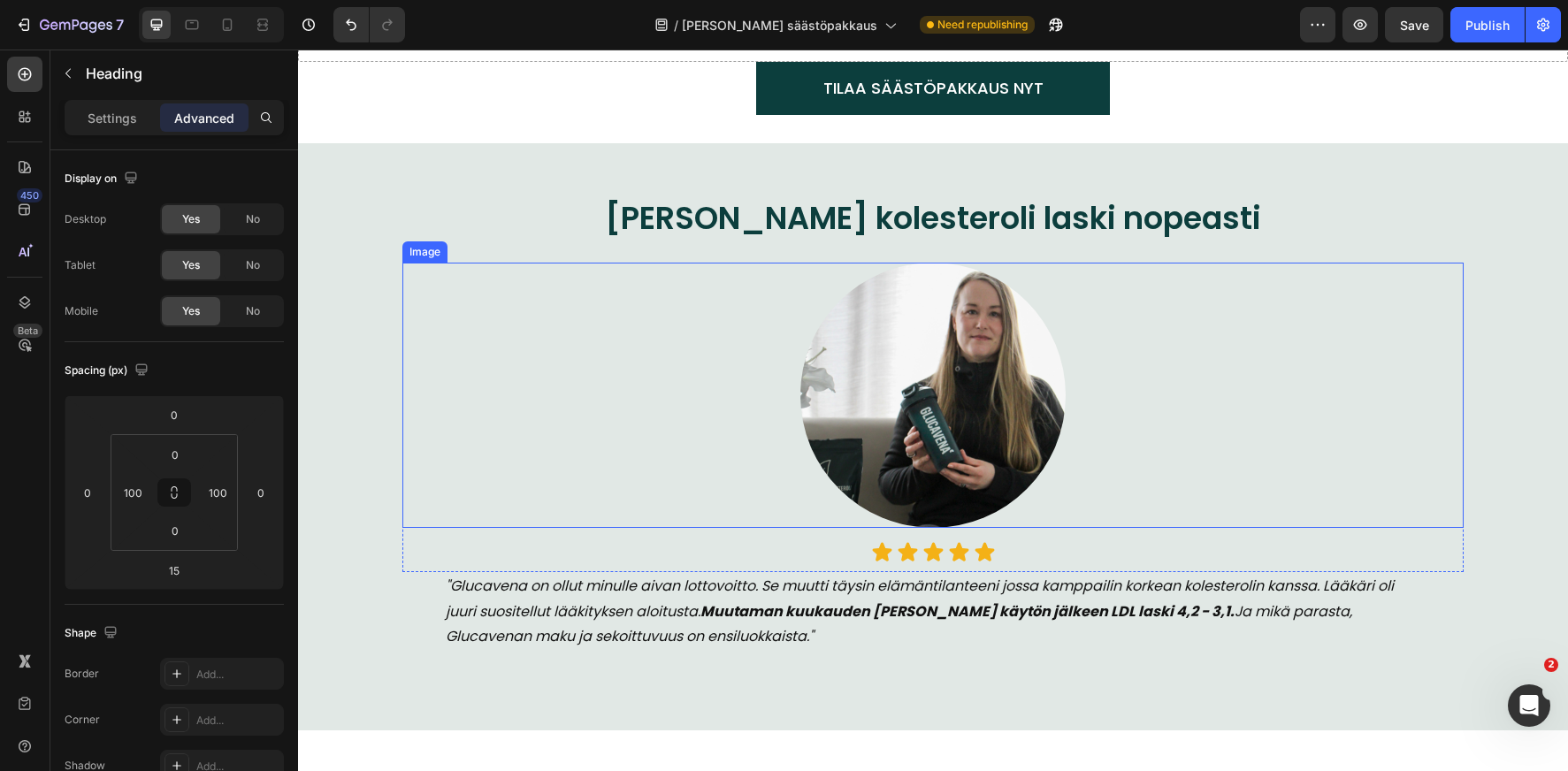
scroll to position [995, 0]
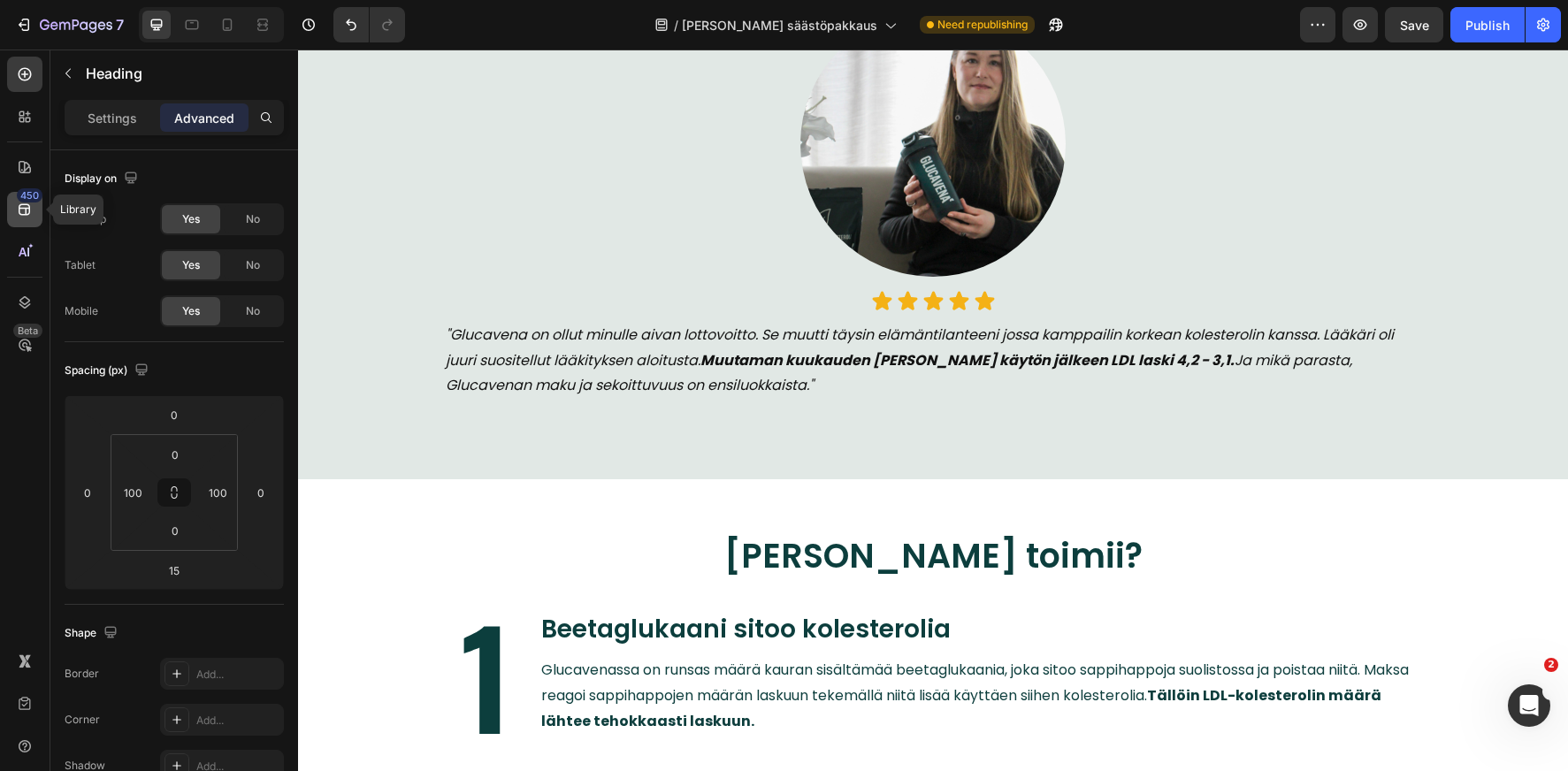
click at [11, 217] on div "450" at bounding box center [24, 210] width 35 height 35
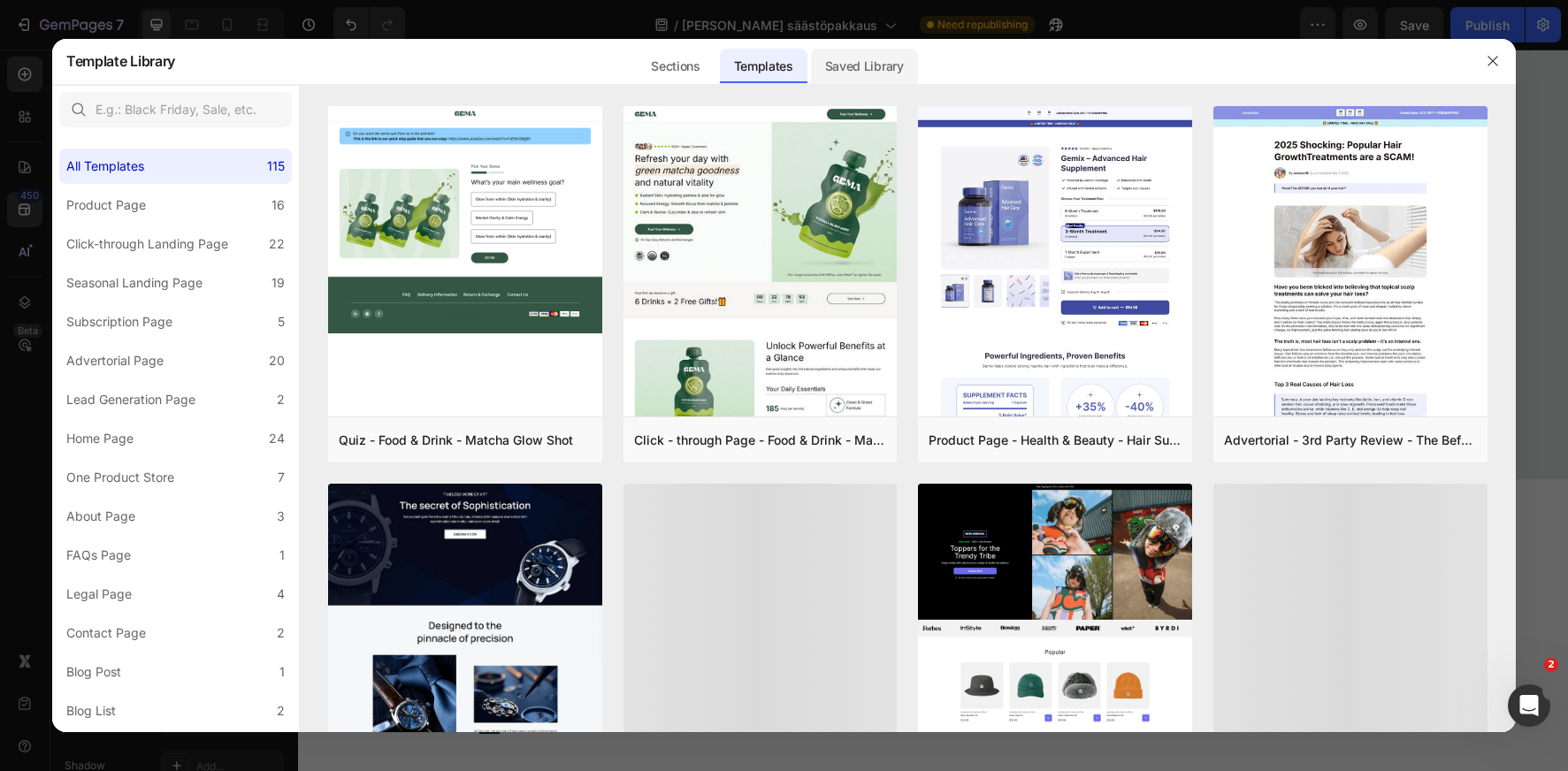
click at [858, 69] on div "Saved Library" at bounding box center [864, 66] width 107 height 35
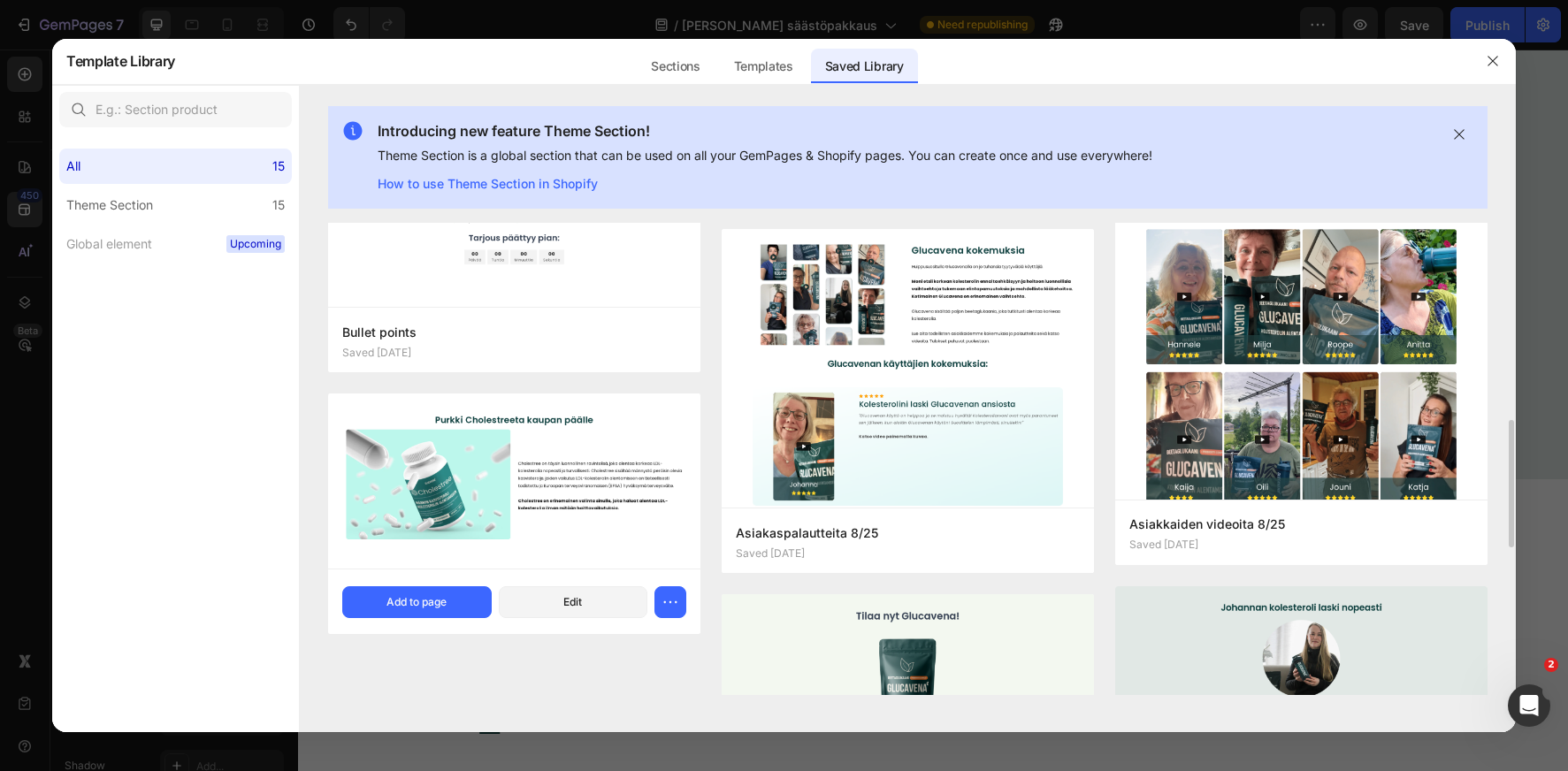
scroll to position [1014, 0]
click at [442, 599] on div "Add to page" at bounding box center [417, 601] width 60 height 16
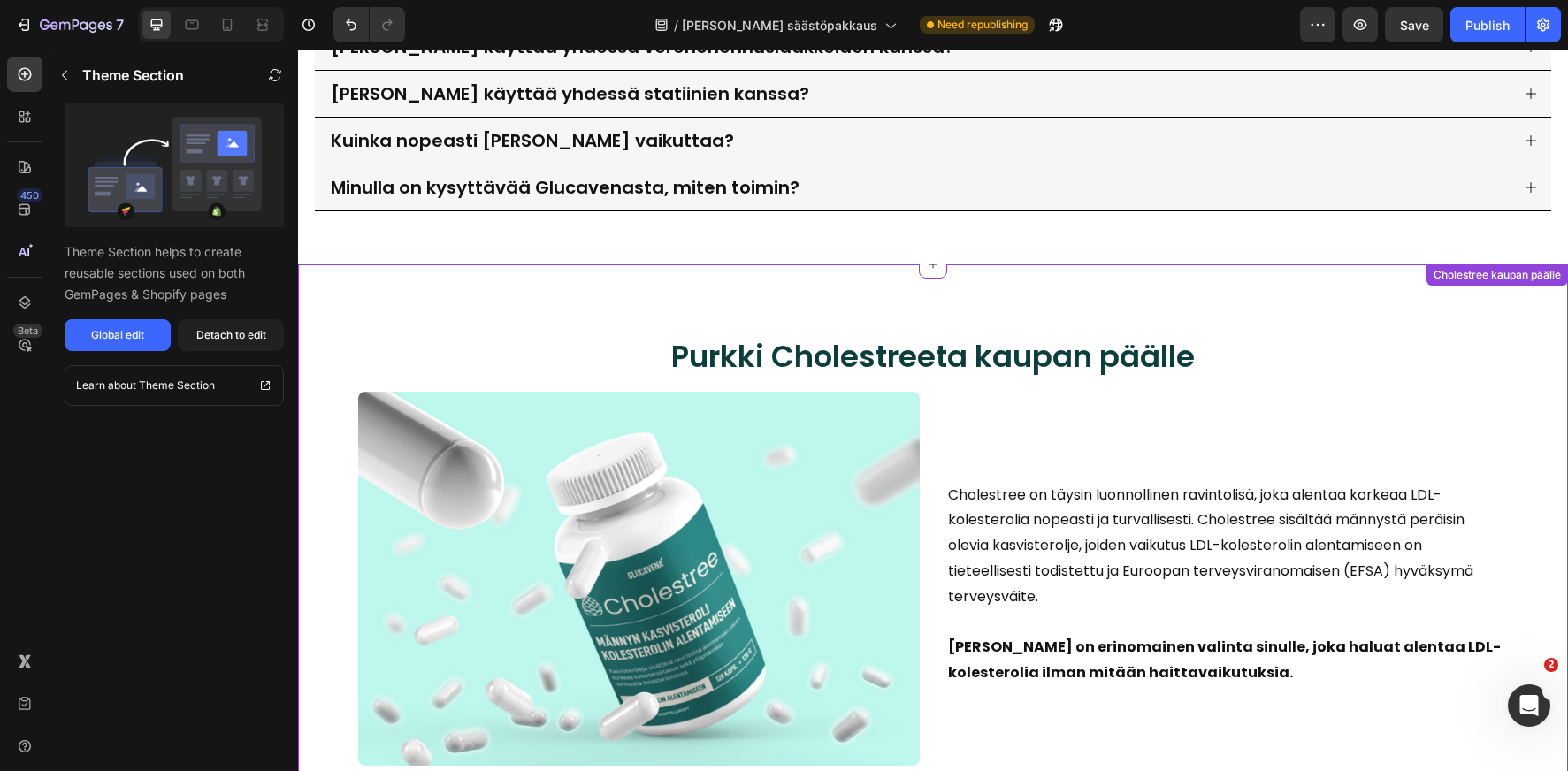
scroll to position [4813, 0]
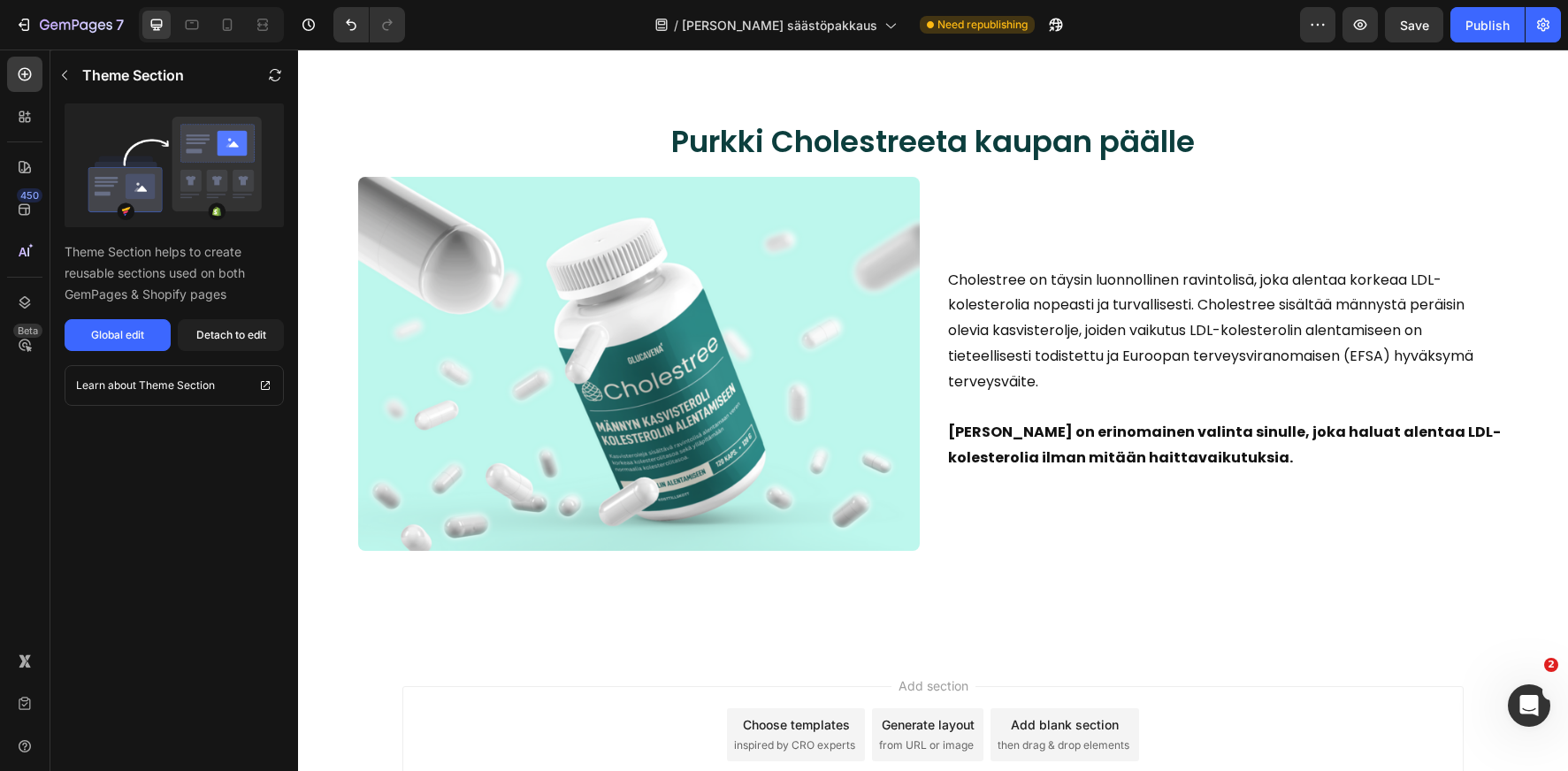
click at [209, 317] on div "Theme Section helps to create reusable sections used on both GemPages & Shopify…" at bounding box center [175, 227] width 248 height 248
click at [211, 335] on div "Detach to edit" at bounding box center [231, 335] width 70 height 16
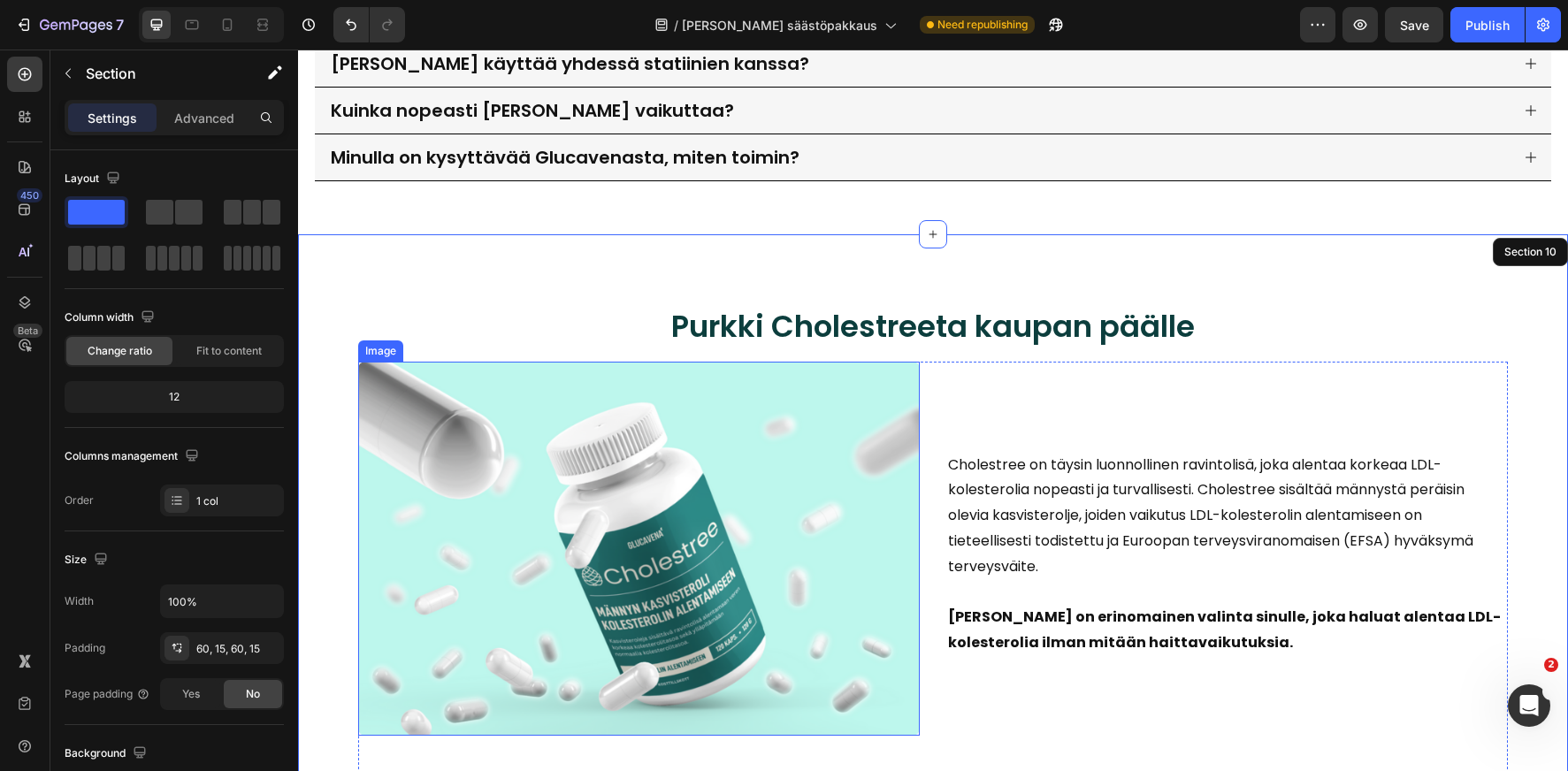
scroll to position [4621, 0]
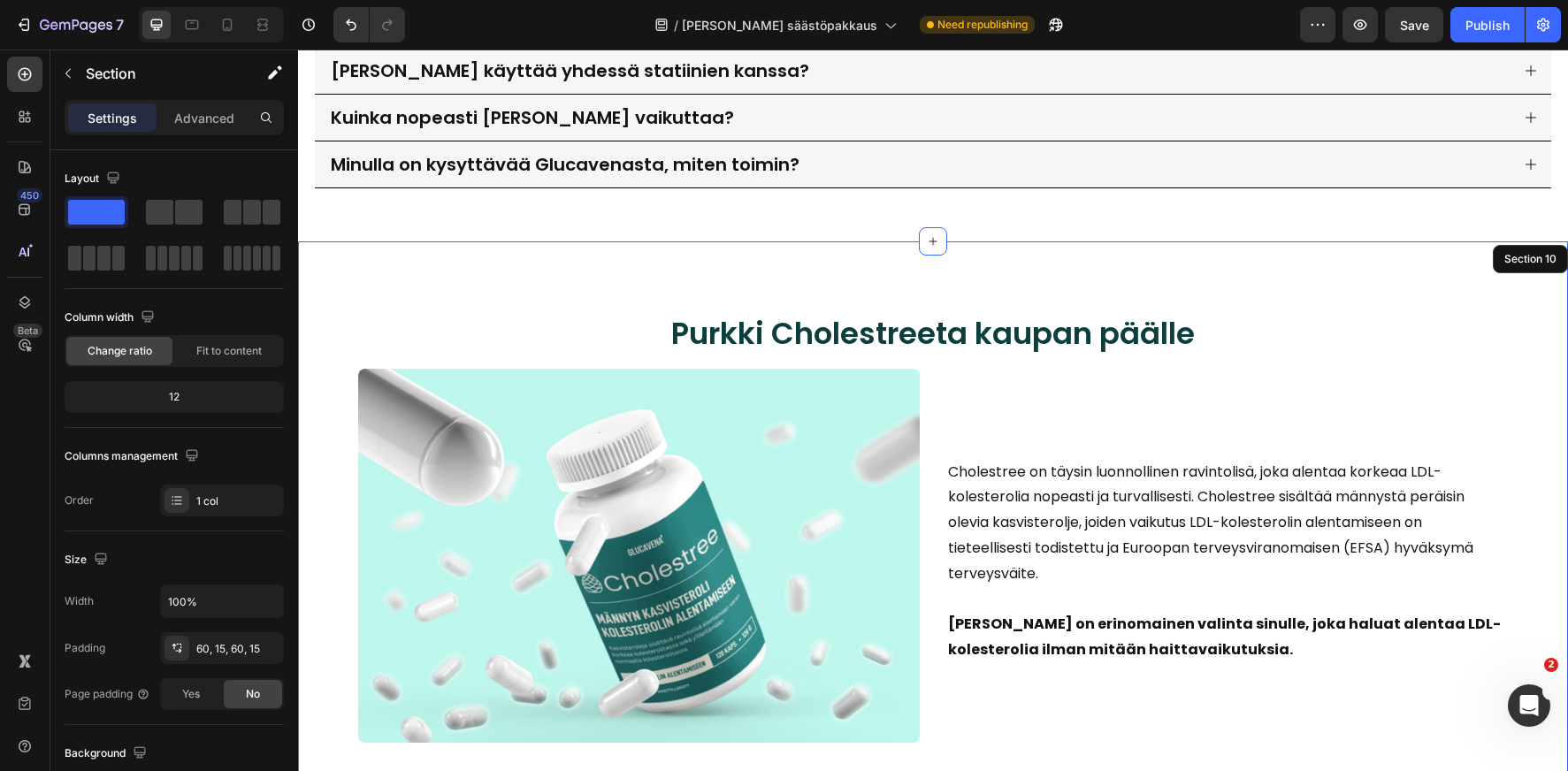
click at [416, 278] on div "Purkki Cholestreeta kaupan päälle Heading Image Cholestree on täysin luonnollin…" at bounding box center [932, 542] width 1269 height 601
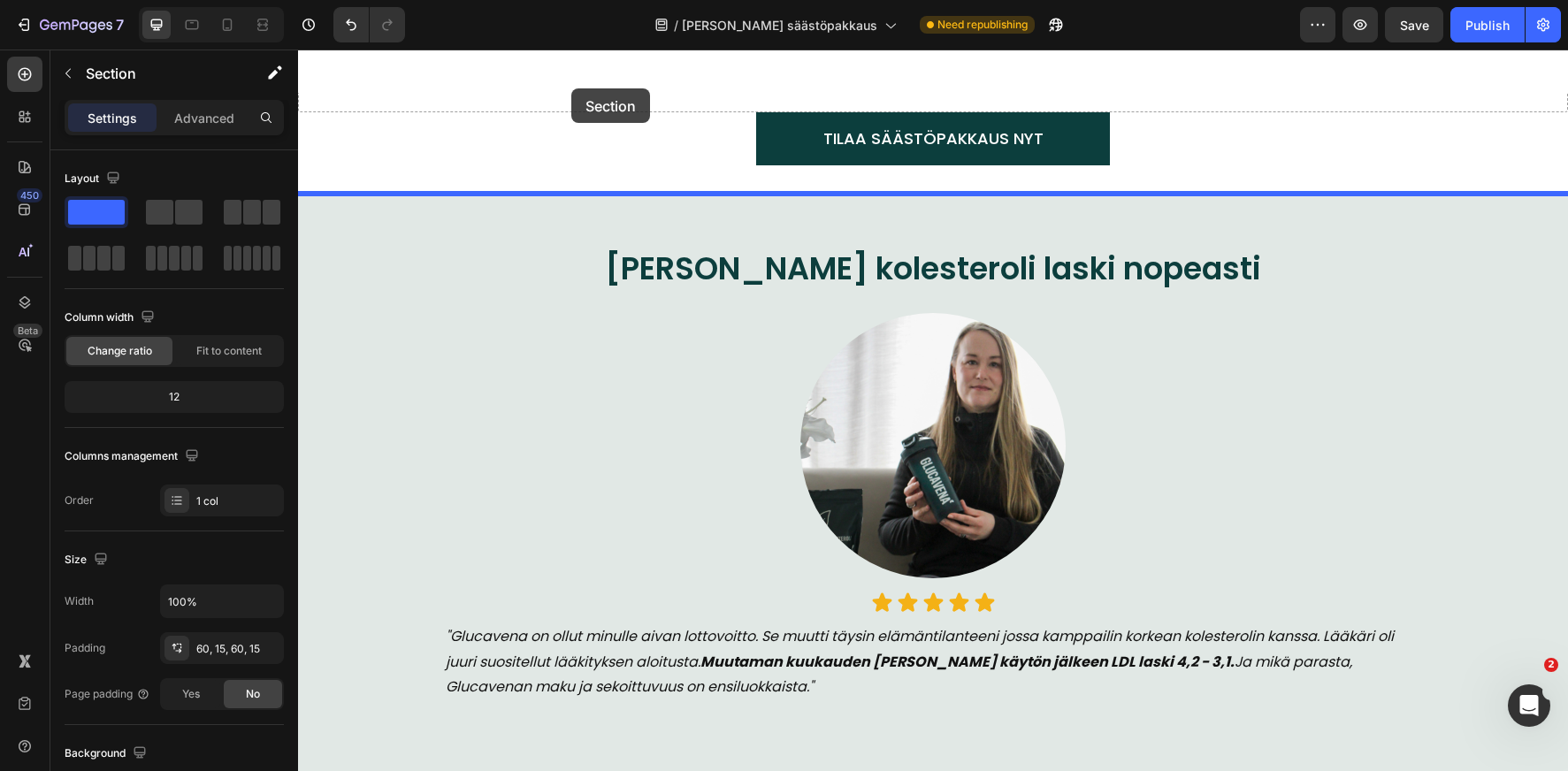
scroll to position [689, 0]
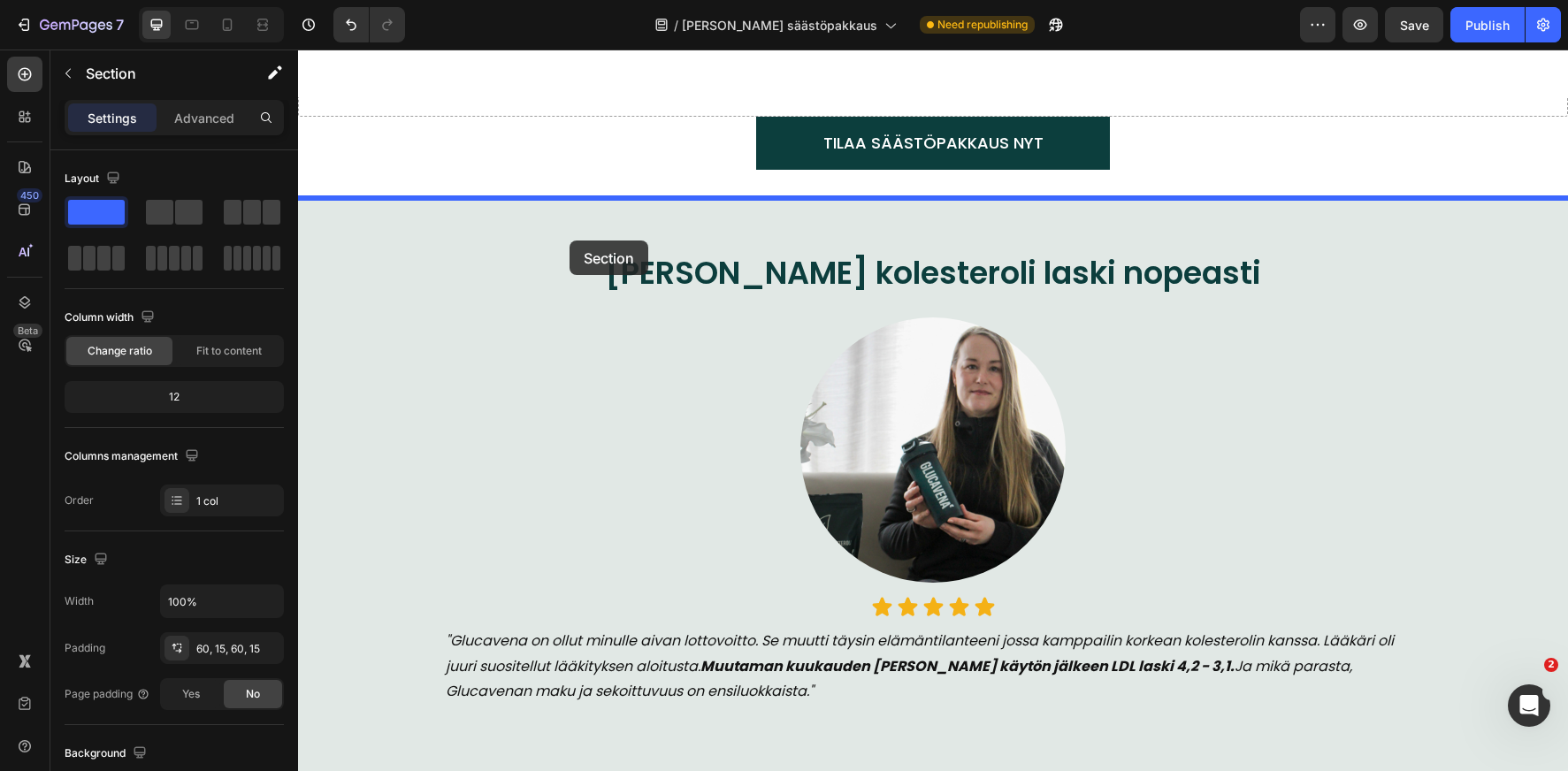
drag, startPoint x: 433, startPoint y: 272, endPoint x: 570, endPoint y: 241, distance: 140.5
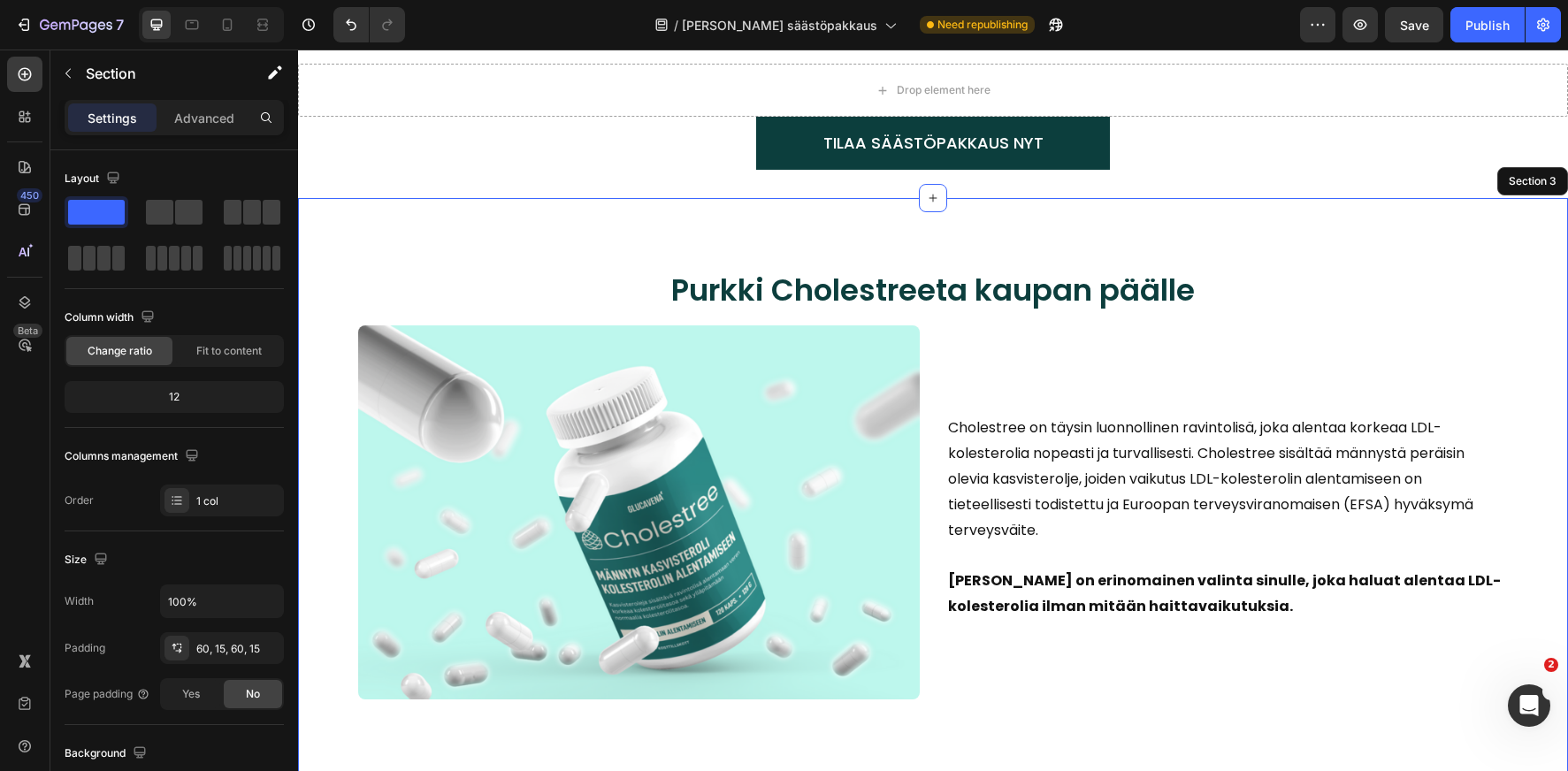
click at [564, 242] on div "Purkki Cholestreeta kaupan päälle Heading Image Cholestree on täysin luonnollin…" at bounding box center [932, 499] width 1269 height 601
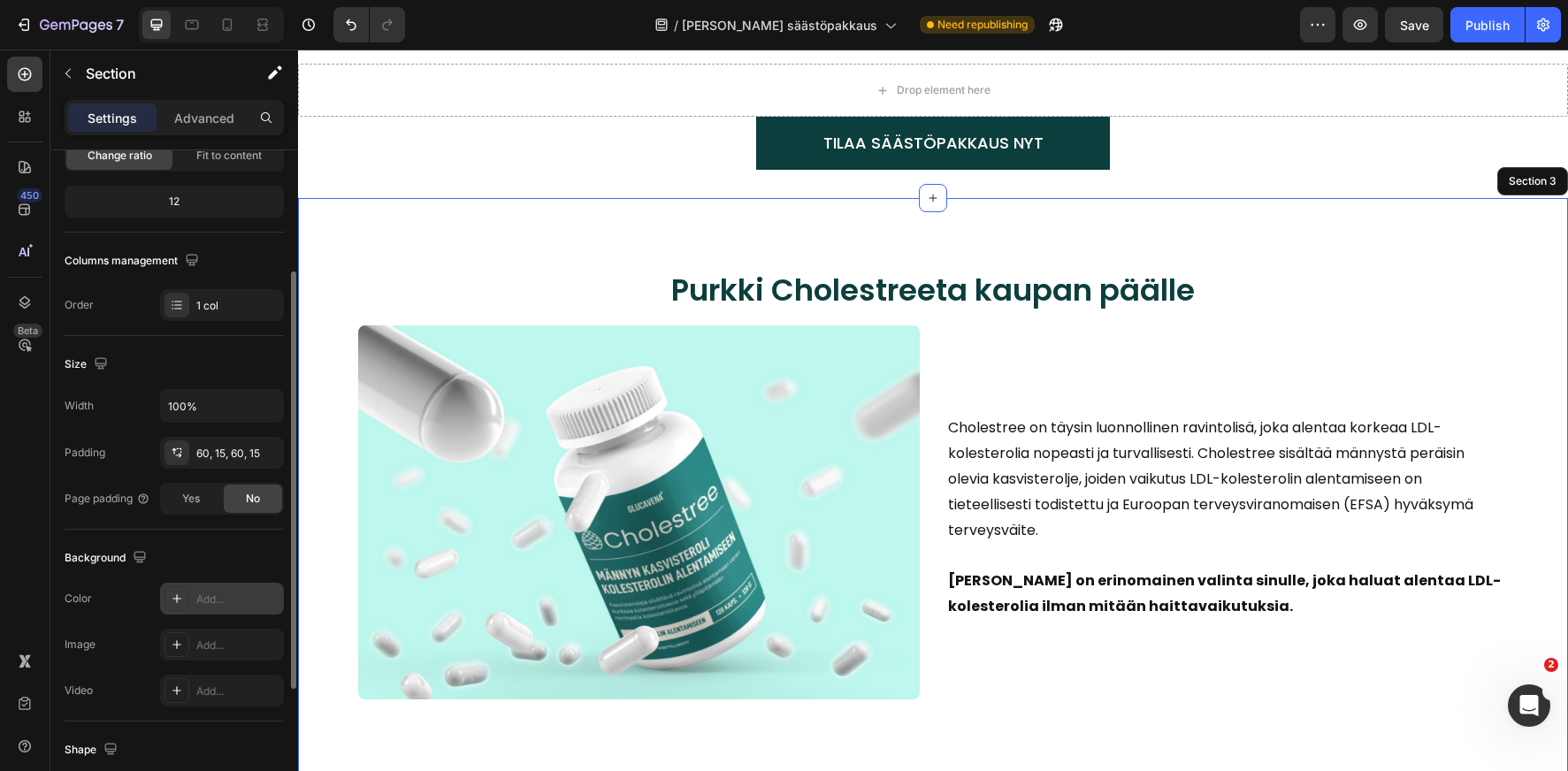
click at [231, 600] on div "Add..." at bounding box center [237, 599] width 83 height 16
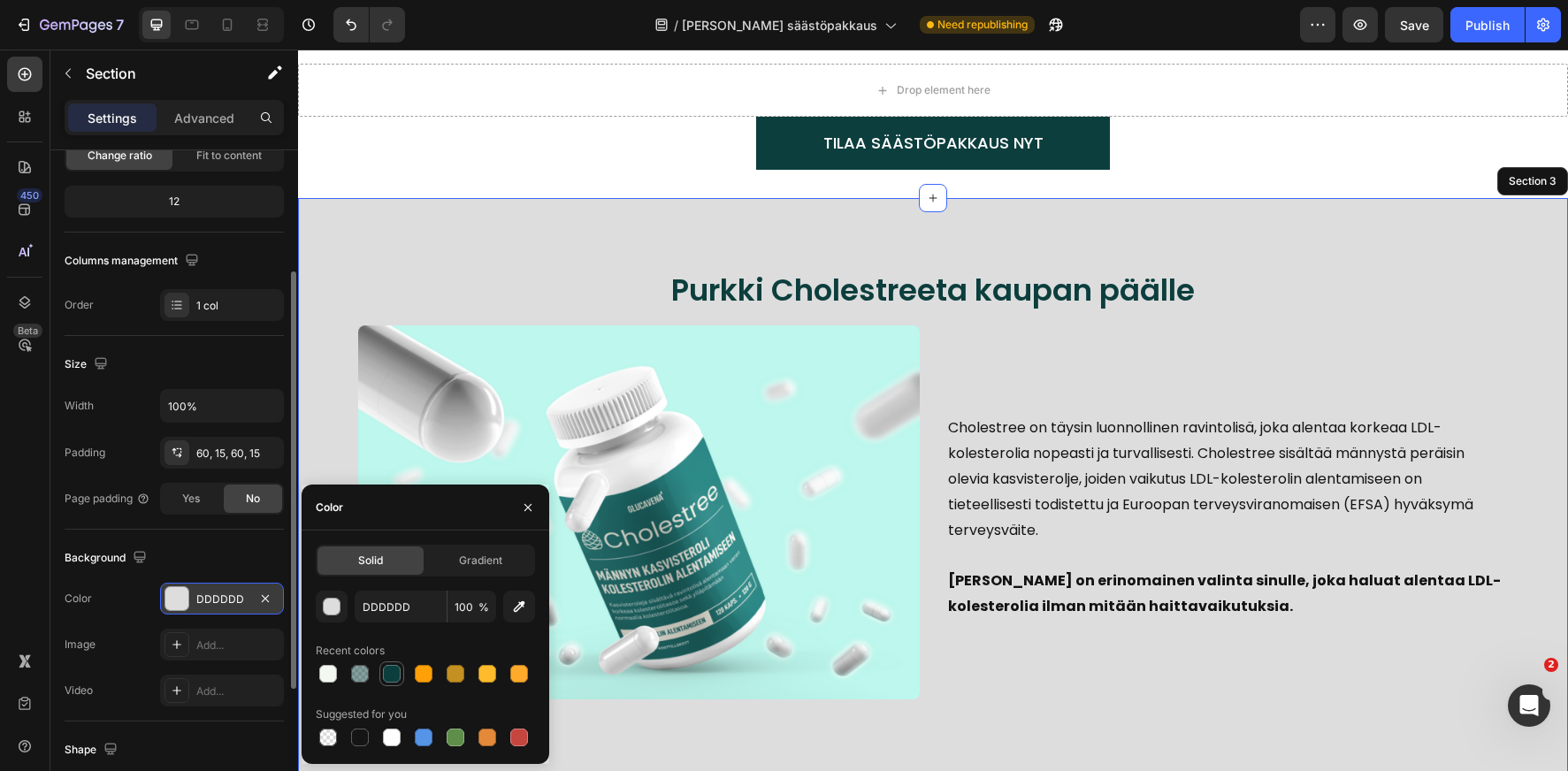
click at [394, 675] on div at bounding box center [391, 674] width 18 height 18
type input "0C3E3D"
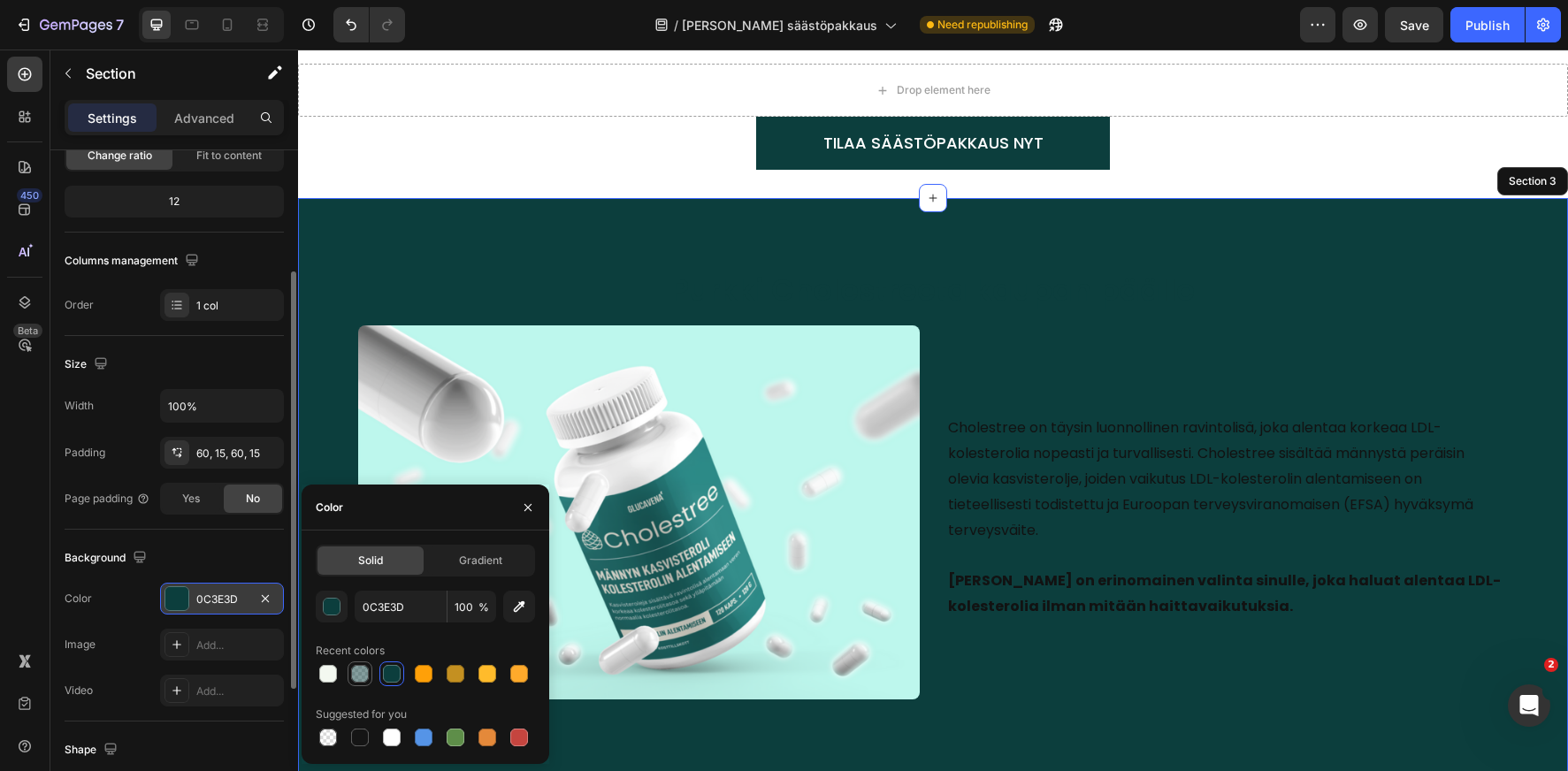
click at [355, 675] on div at bounding box center [360, 674] width 18 height 18
type input "50"
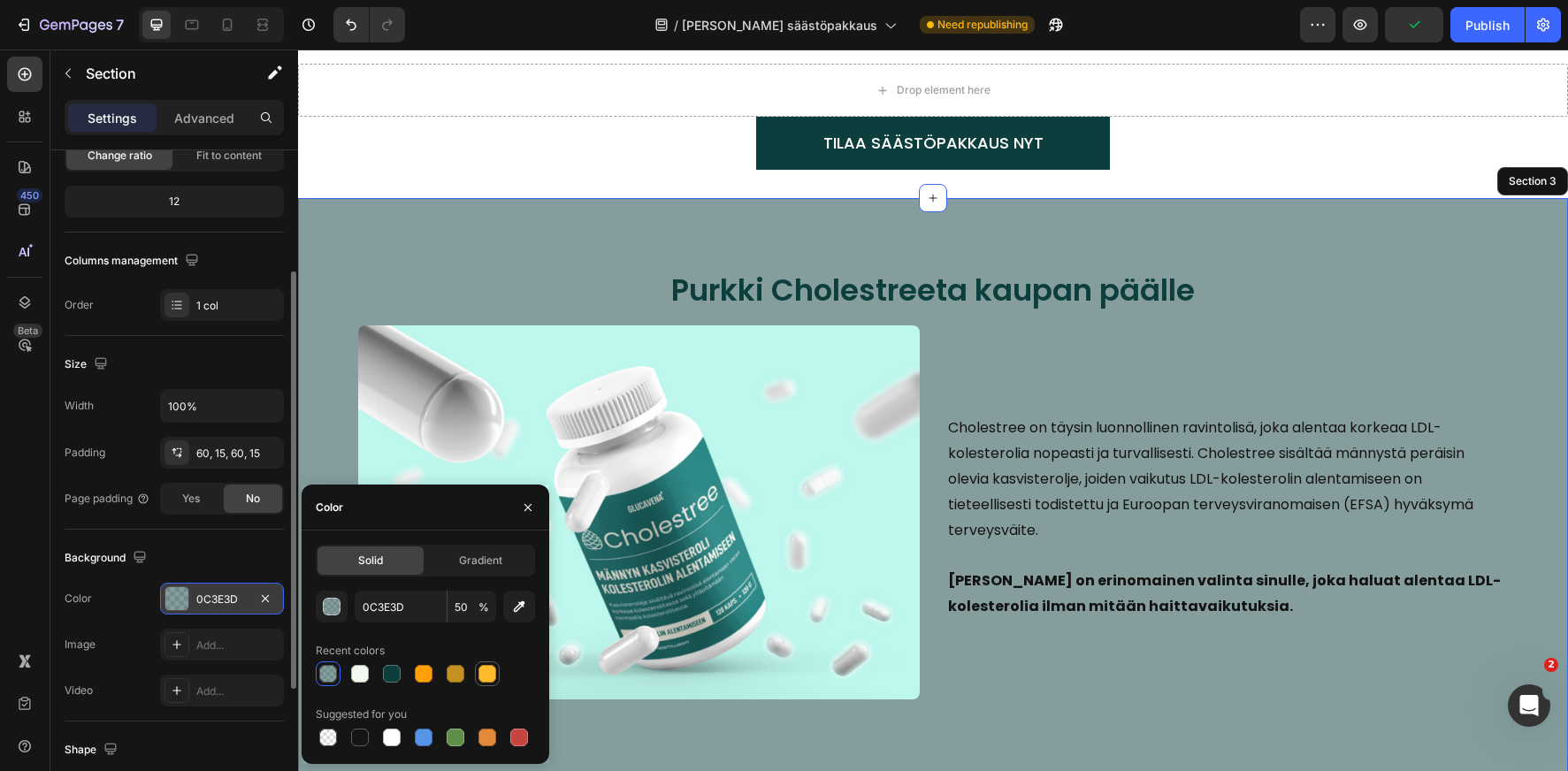
click at [492, 675] on div at bounding box center [487, 674] width 18 height 18
type input "FFBB2B"
type input "100"
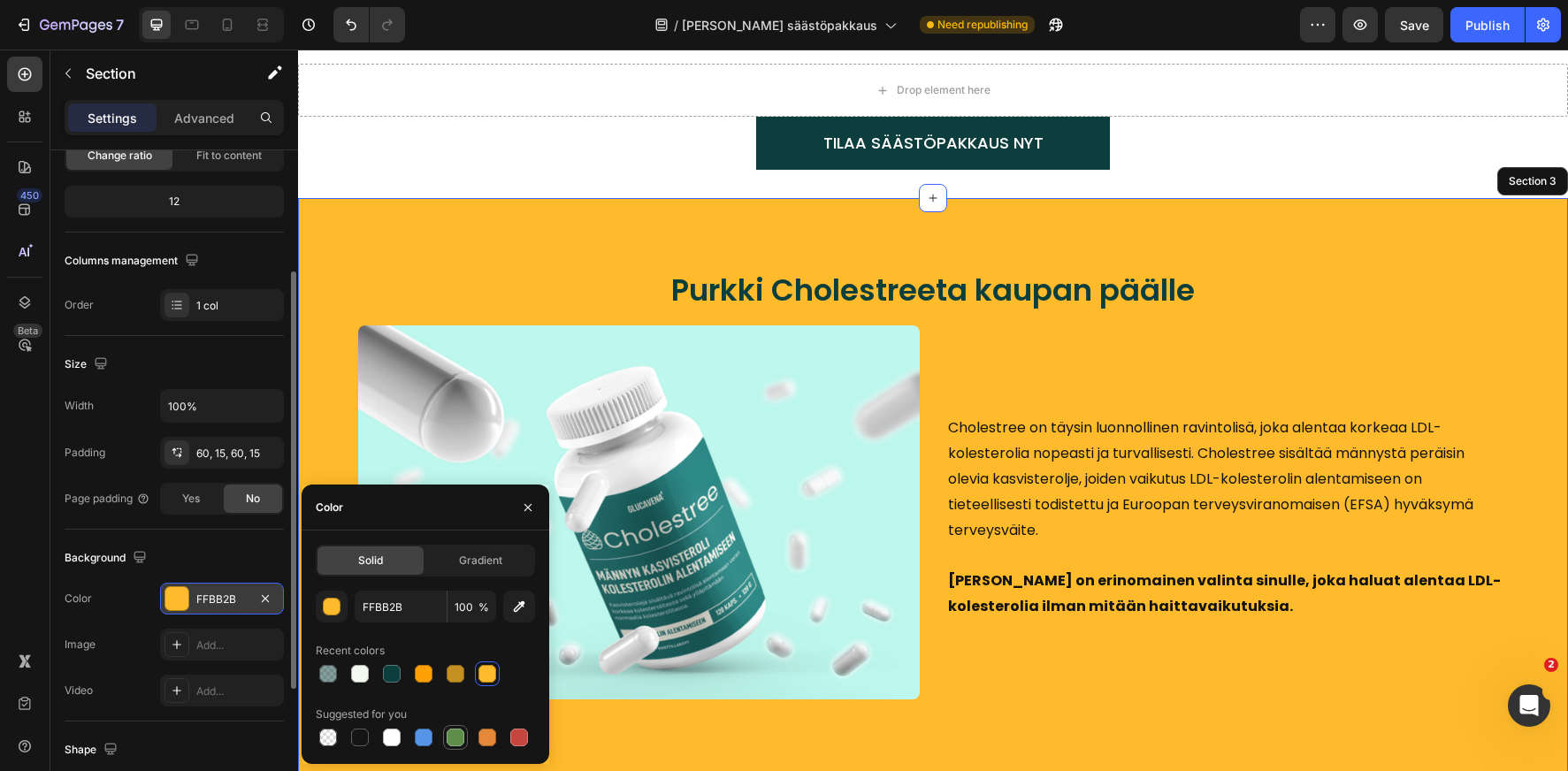
click at [463, 740] on div at bounding box center [456, 738] width 18 height 18
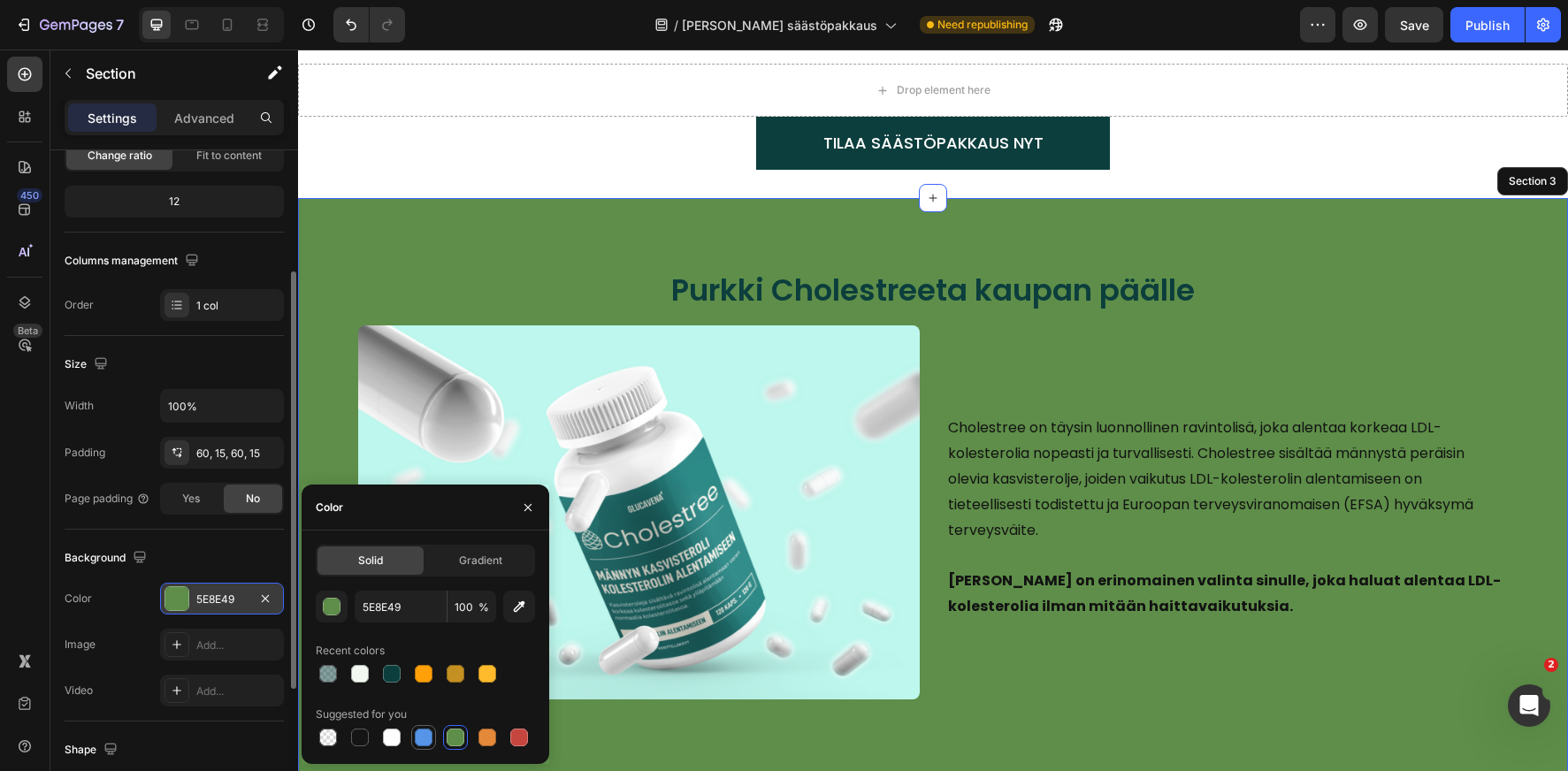
click at [419, 743] on div at bounding box center [423, 738] width 18 height 18
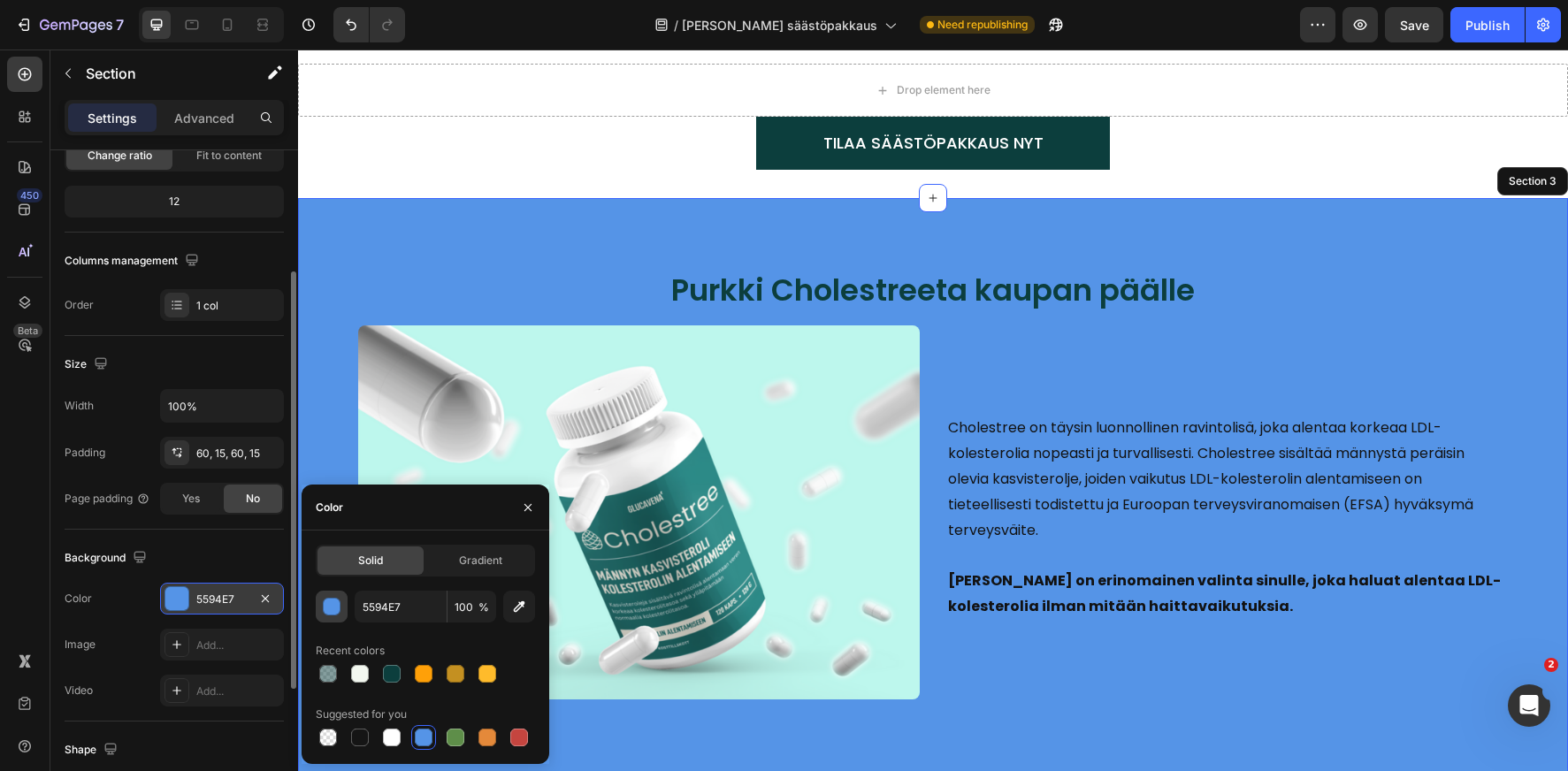
click at [335, 605] on div "button" at bounding box center [333, 608] width 18 height 18
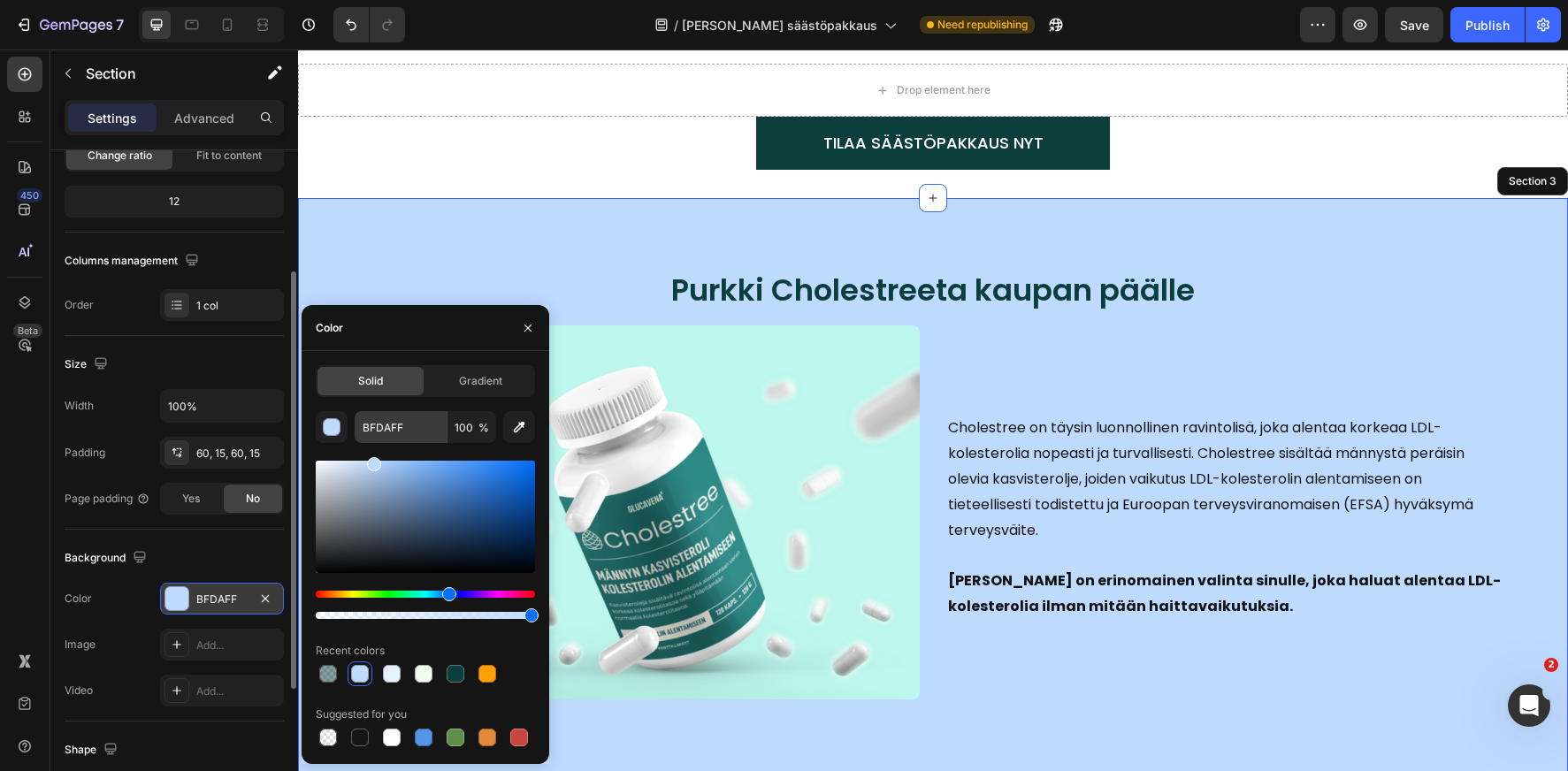
drag, startPoint x: 387, startPoint y: 487, endPoint x: 371, endPoint y: 439, distance: 50.6
click at [371, 439] on div "BFDAFF 100 % Recent colors Suggested for you" at bounding box center [425, 580] width 220 height 339
drag, startPoint x: 376, startPoint y: 598, endPoint x: 345, endPoint y: 597, distance: 31.0
click at [345, 597] on div at bounding box center [425, 604] width 220 height 28
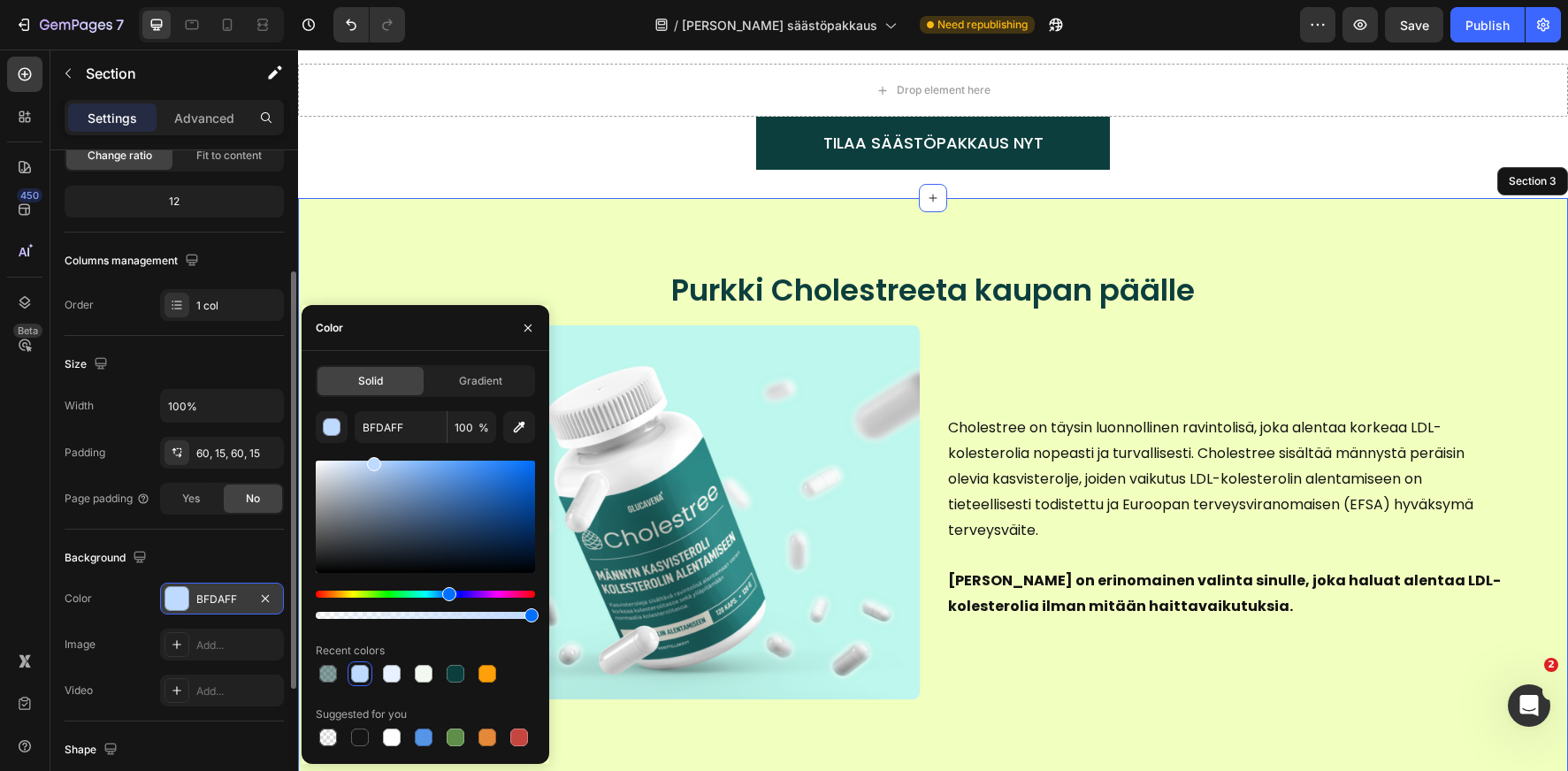
click at [361, 594] on div "Hue" at bounding box center [425, 593] width 220 height 7
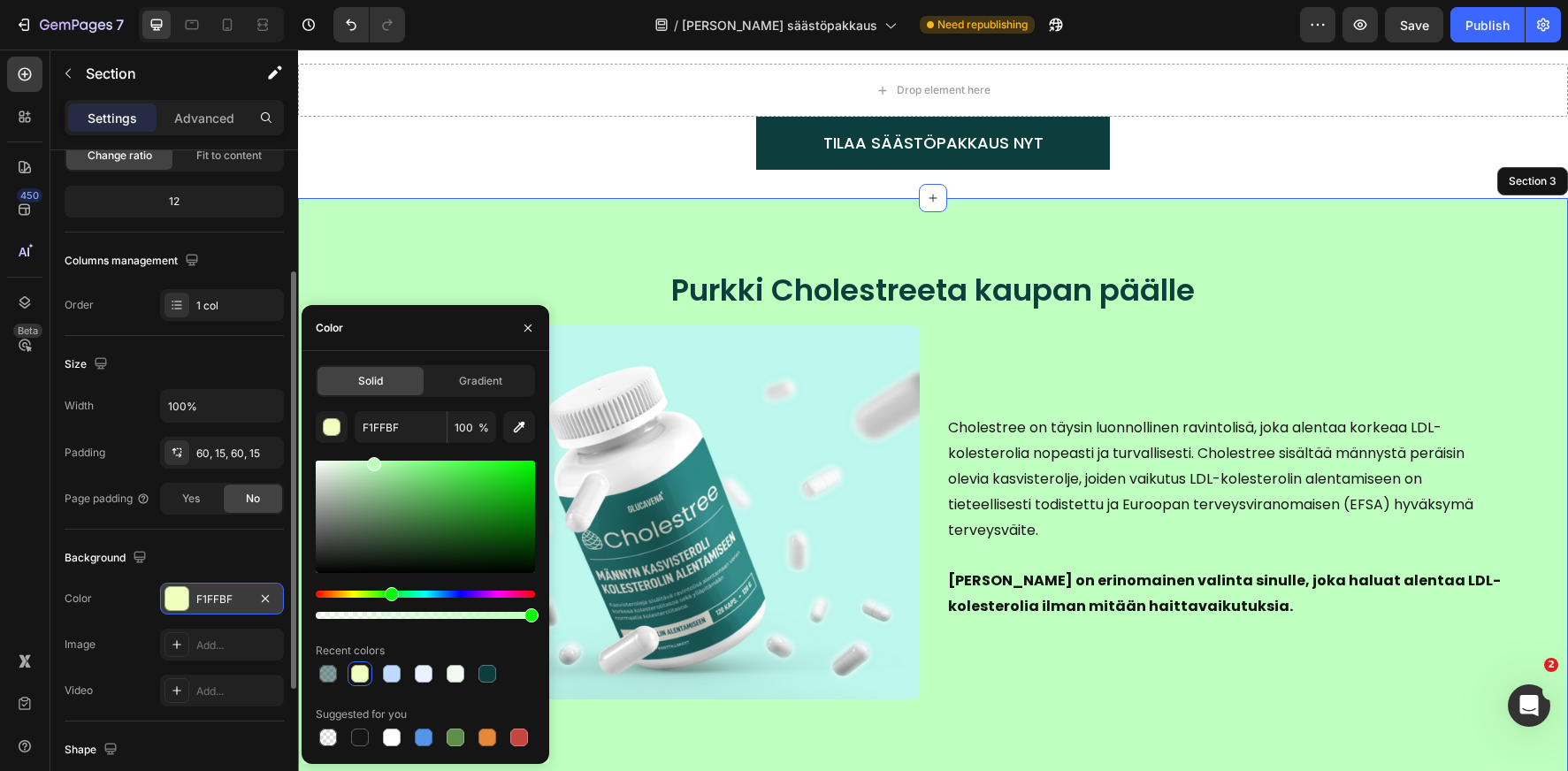
drag, startPoint x: 361, startPoint y: 594, endPoint x: 389, endPoint y: 590, distance: 28.3
click at [389, 590] on div "Hue" at bounding box center [391, 594] width 15 height 15
click at [523, 427] on icon "button" at bounding box center [520, 427] width 12 height 12
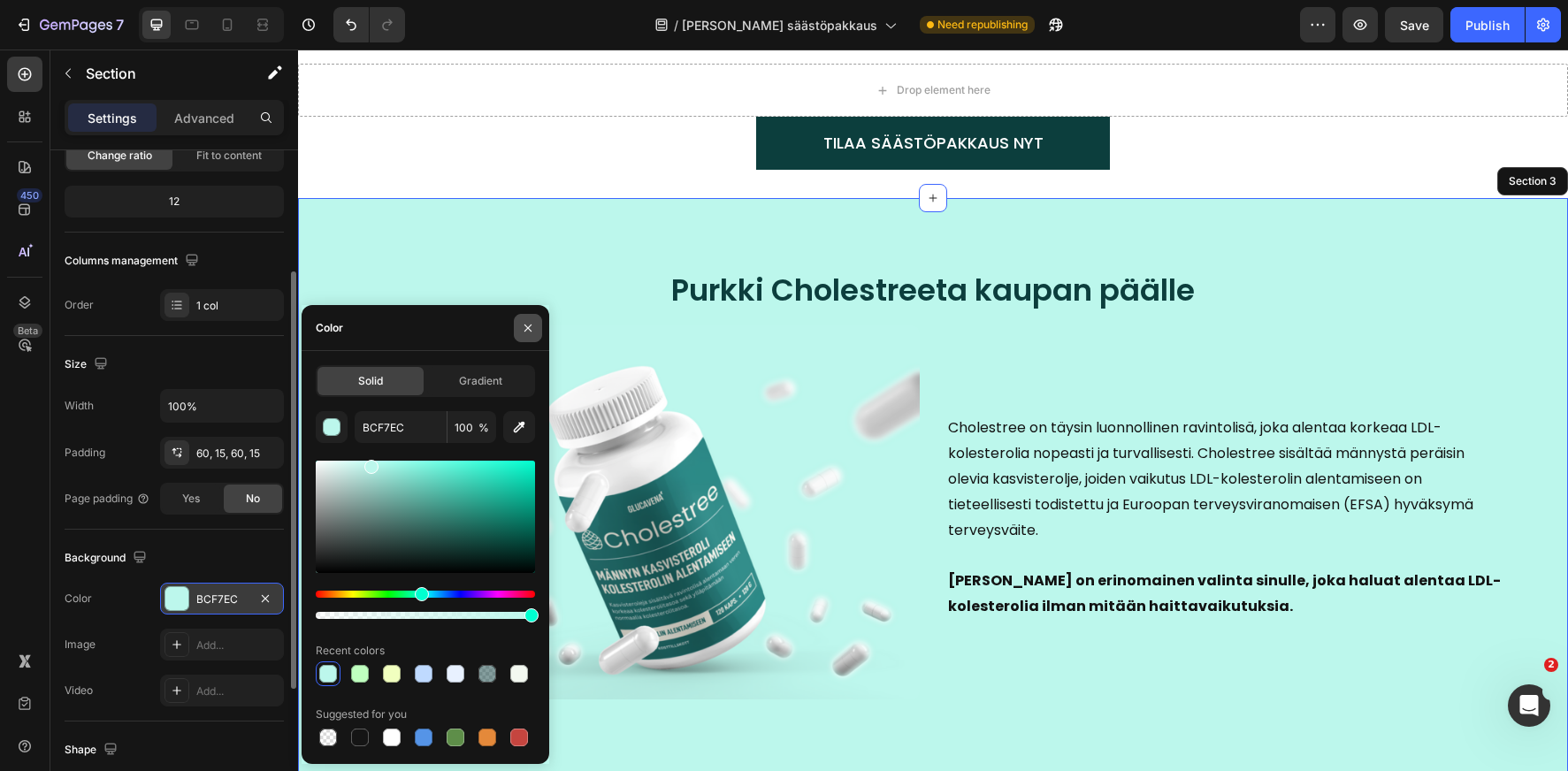
click at [530, 321] on icon "button" at bounding box center [528, 328] width 15 height 15
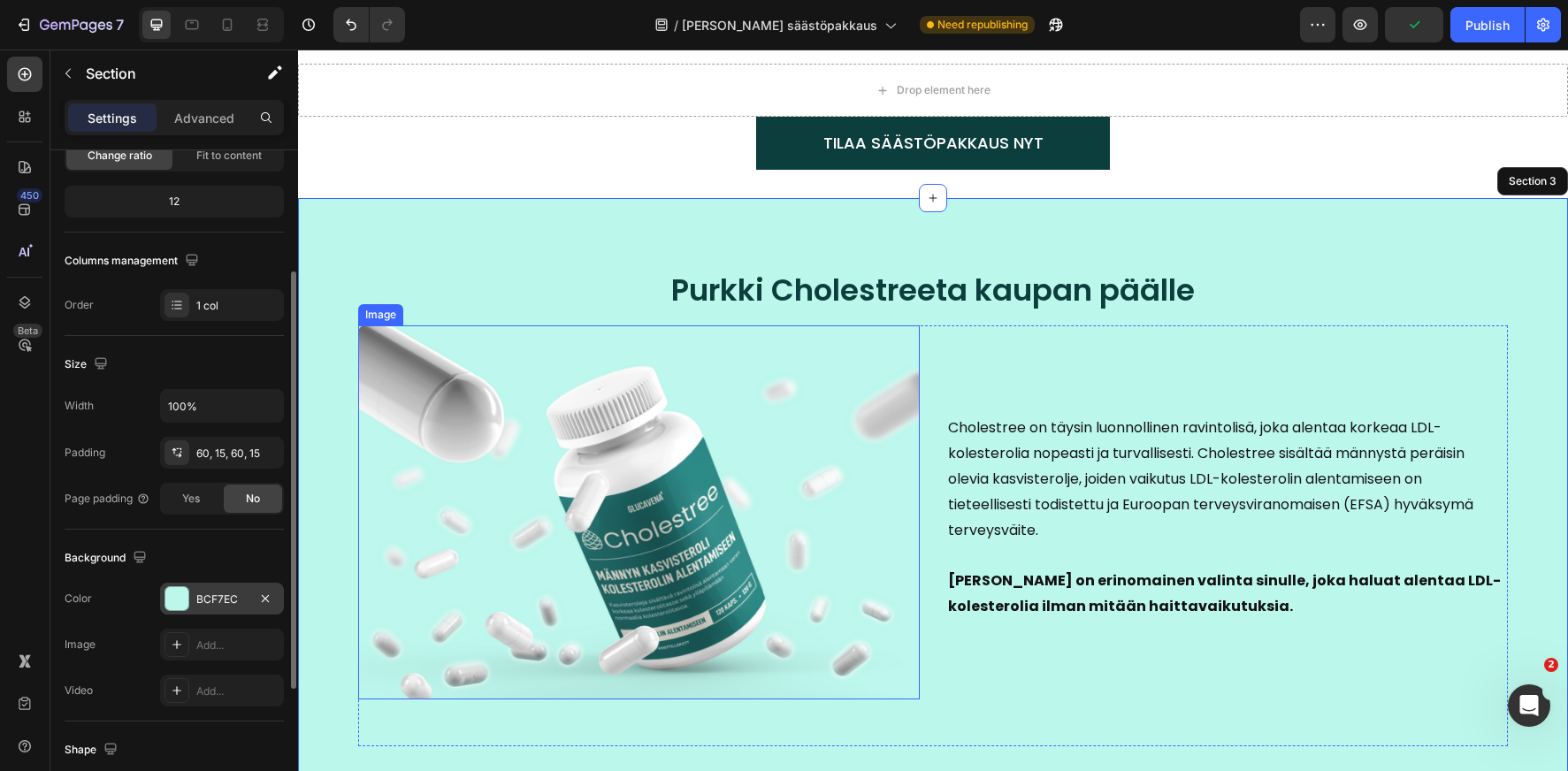
scroll to position [839, 0]
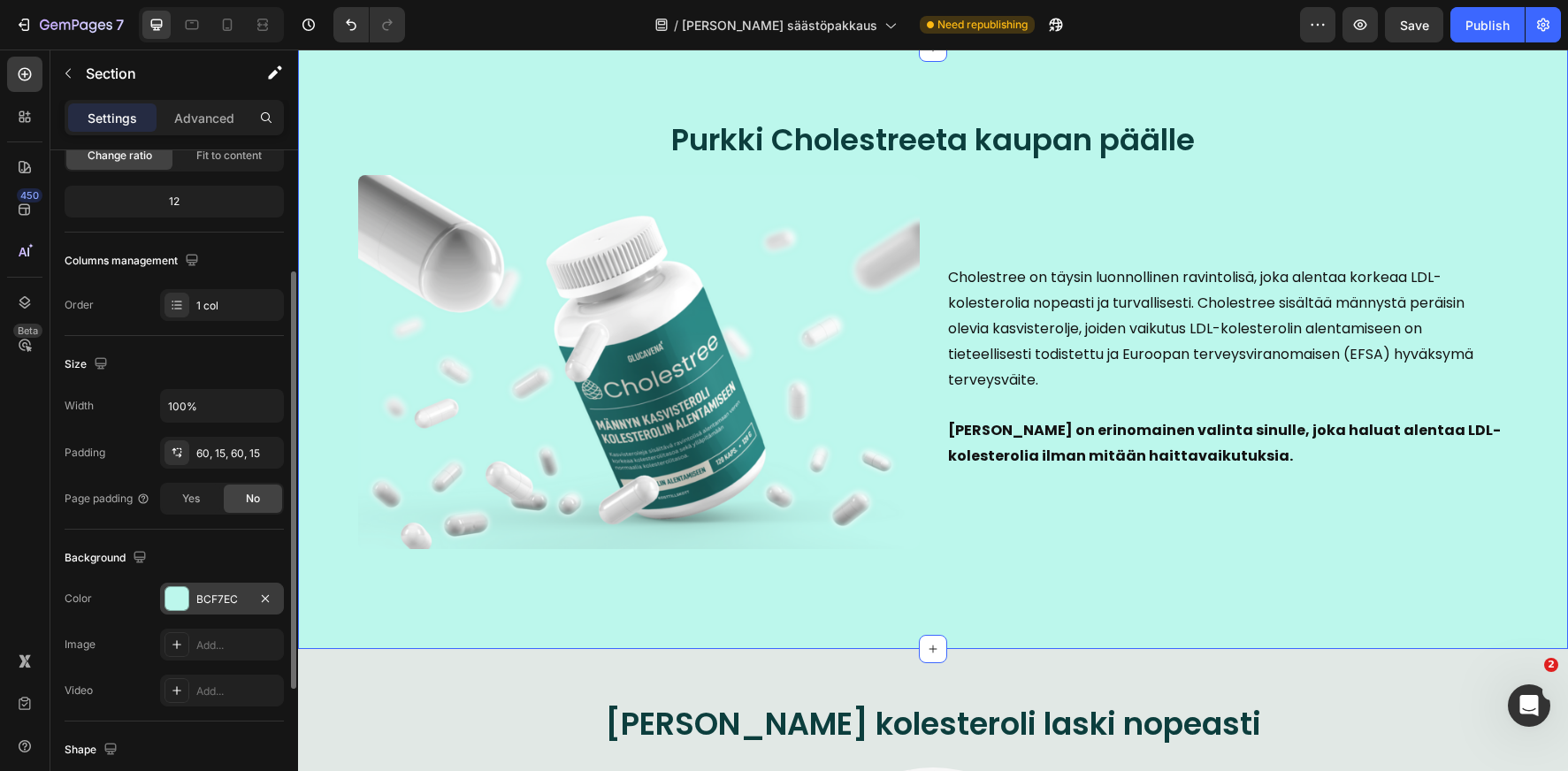
click at [216, 588] on div "BCF7EC" at bounding box center [221, 598] width 124 height 32
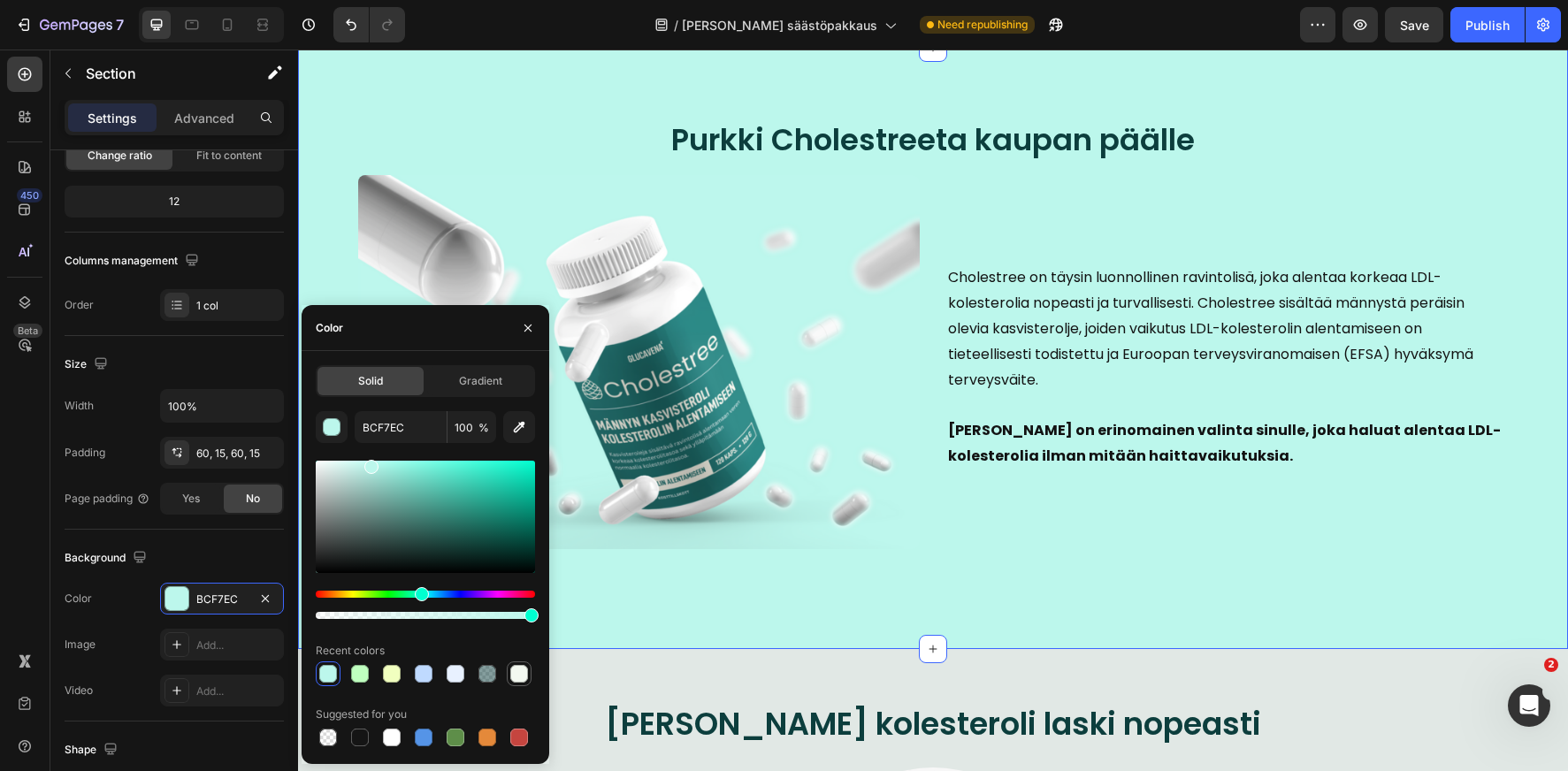
click at [525, 673] on div at bounding box center [519, 674] width 18 height 18
type input "F3F8F0"
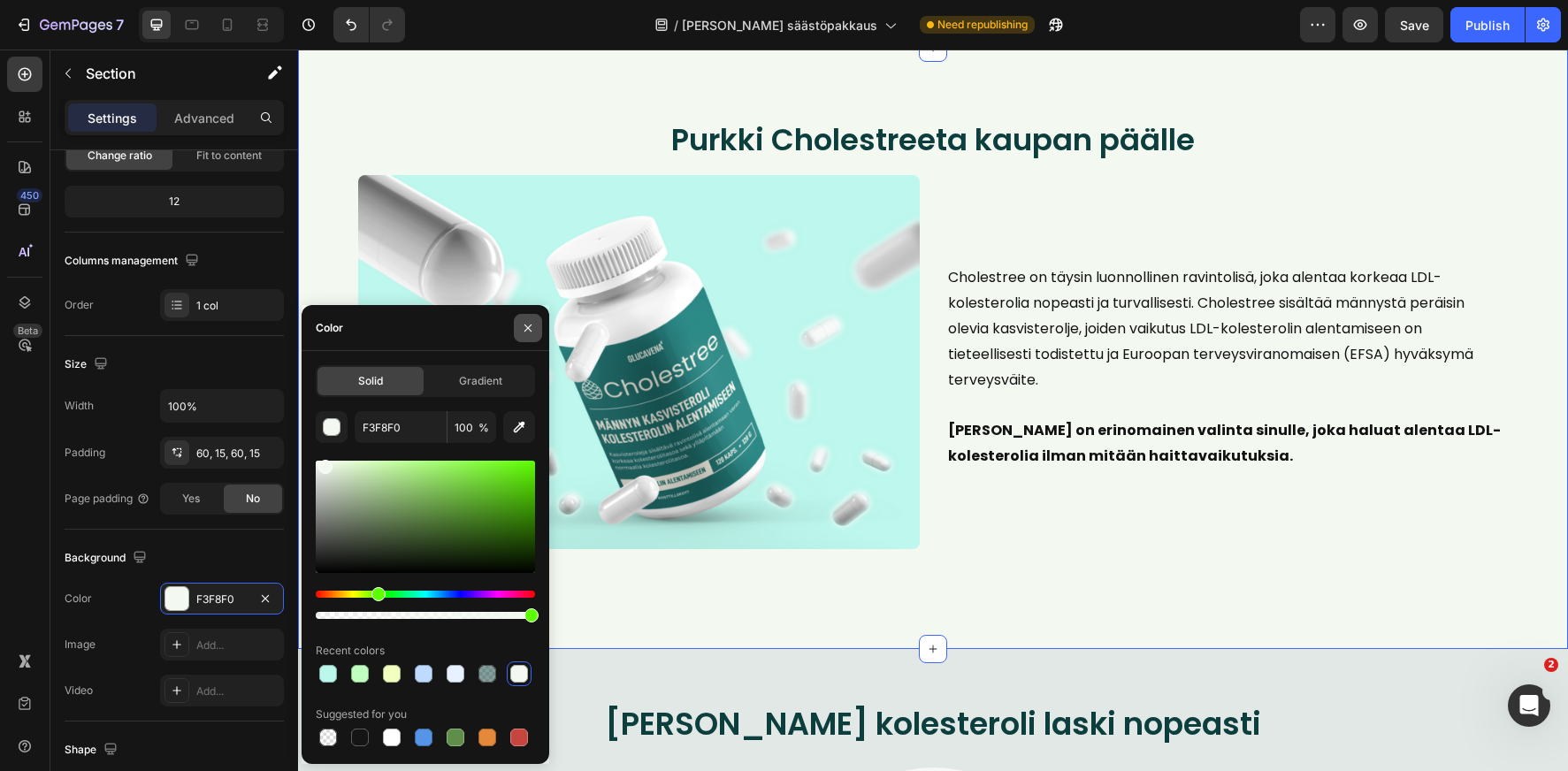
click at [530, 327] on icon "button" at bounding box center [528, 328] width 15 height 15
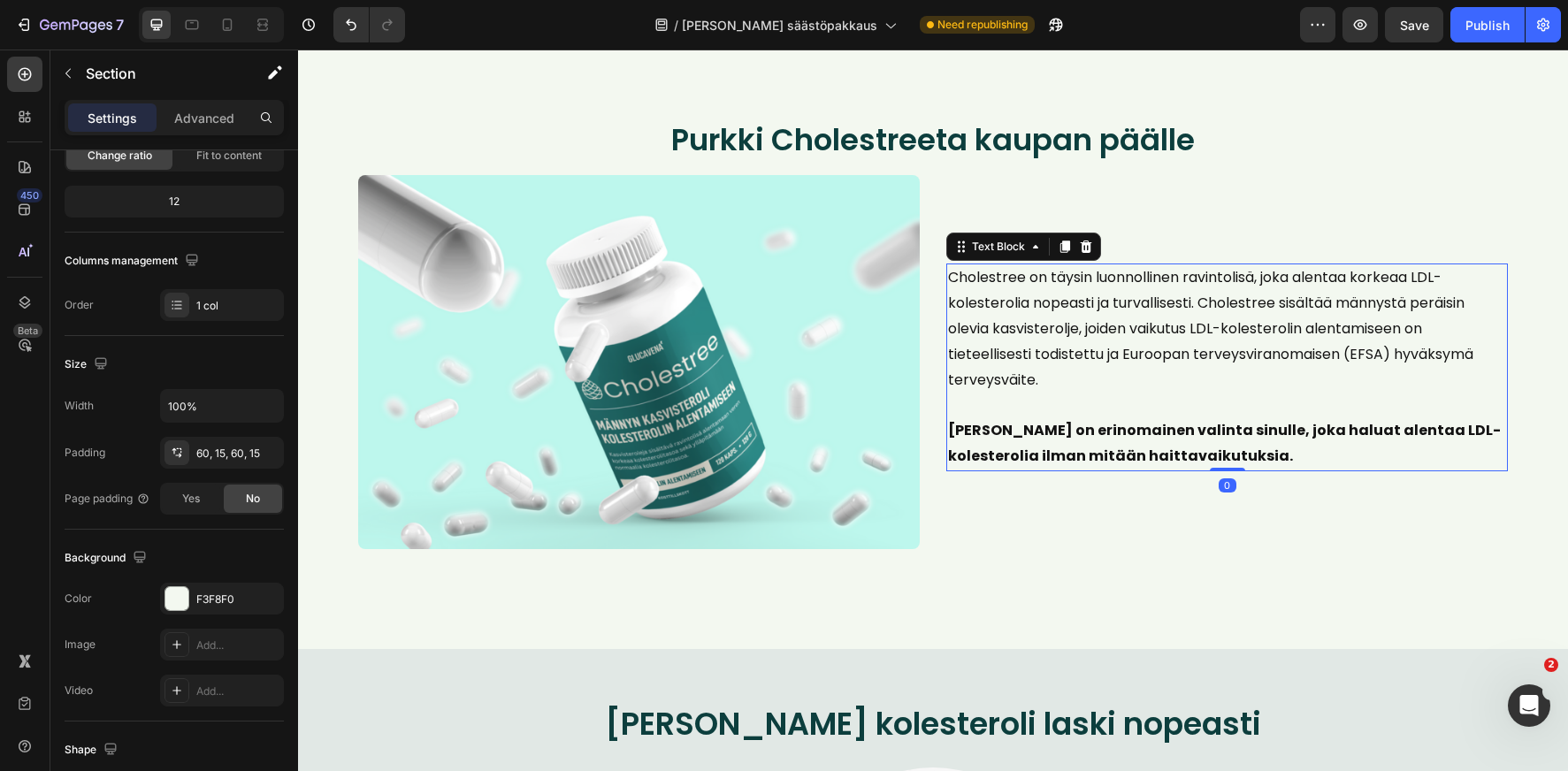
click at [1263, 278] on span "Cholestree on täysin luonnollinen ravintolisä, joka alentaa korkeaa LDL-koleste…" at bounding box center [1211, 328] width 525 height 122
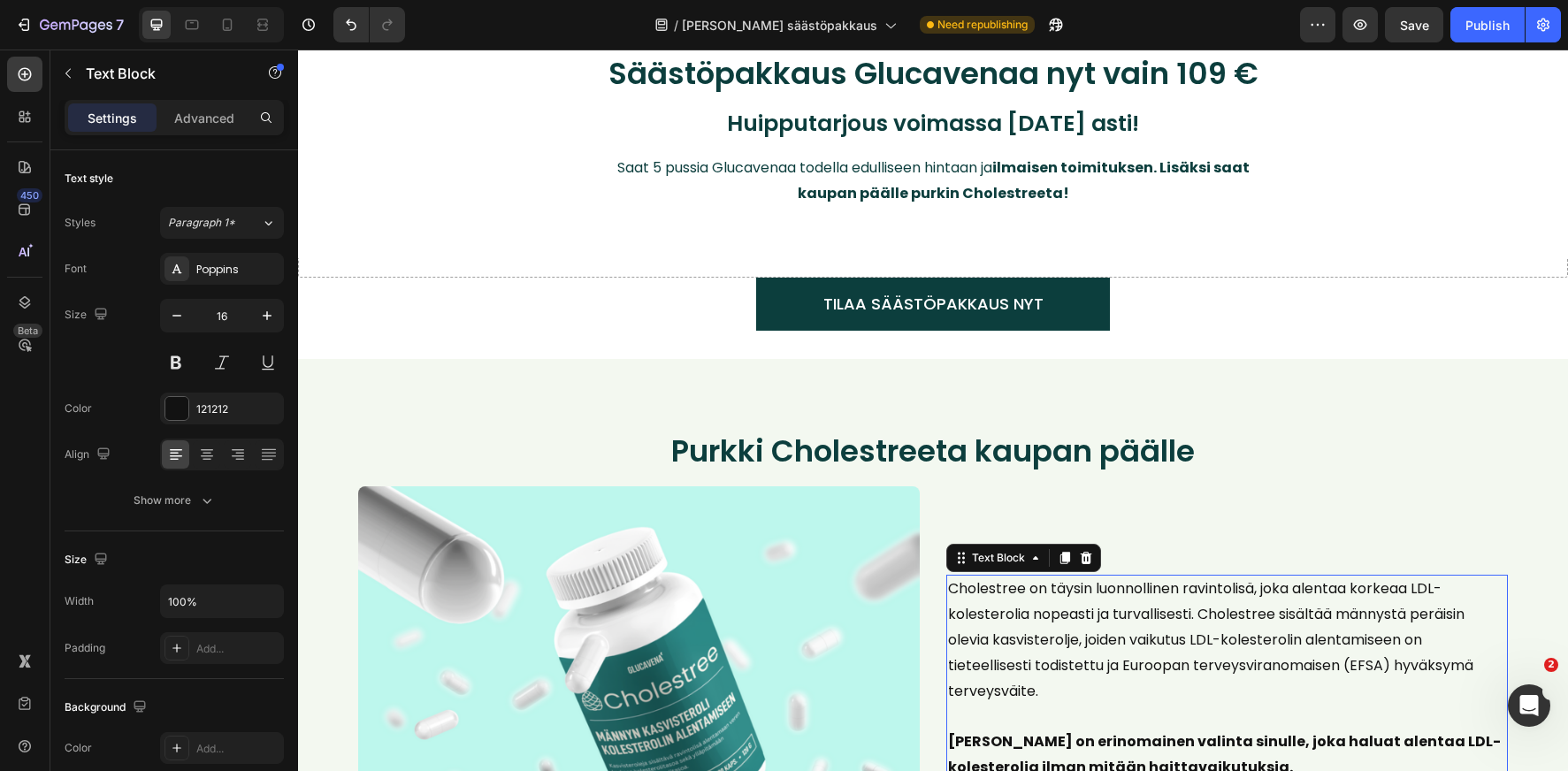
scroll to position [439, 0]
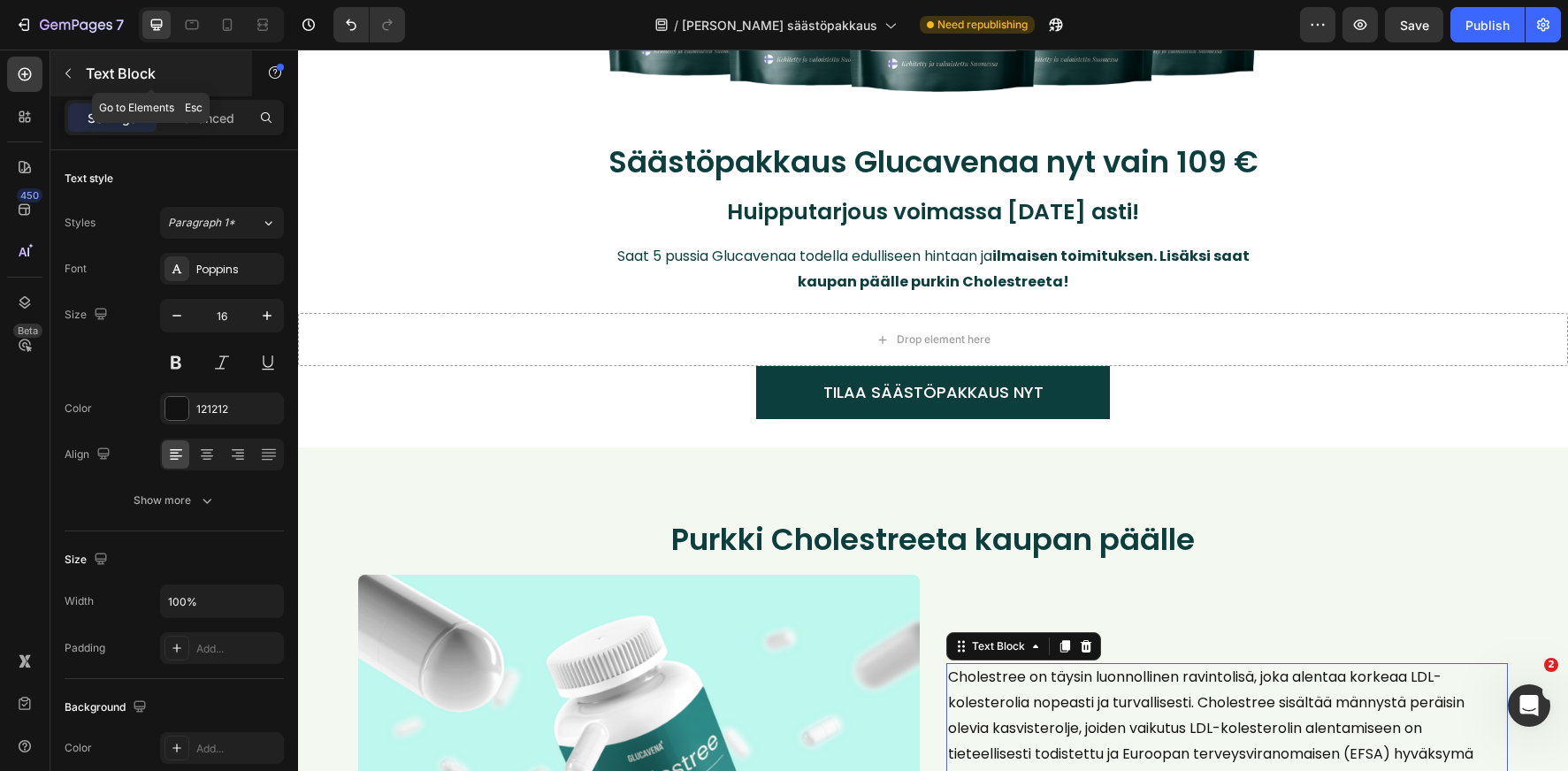
click at [80, 74] on button "button" at bounding box center [67, 73] width 28 height 28
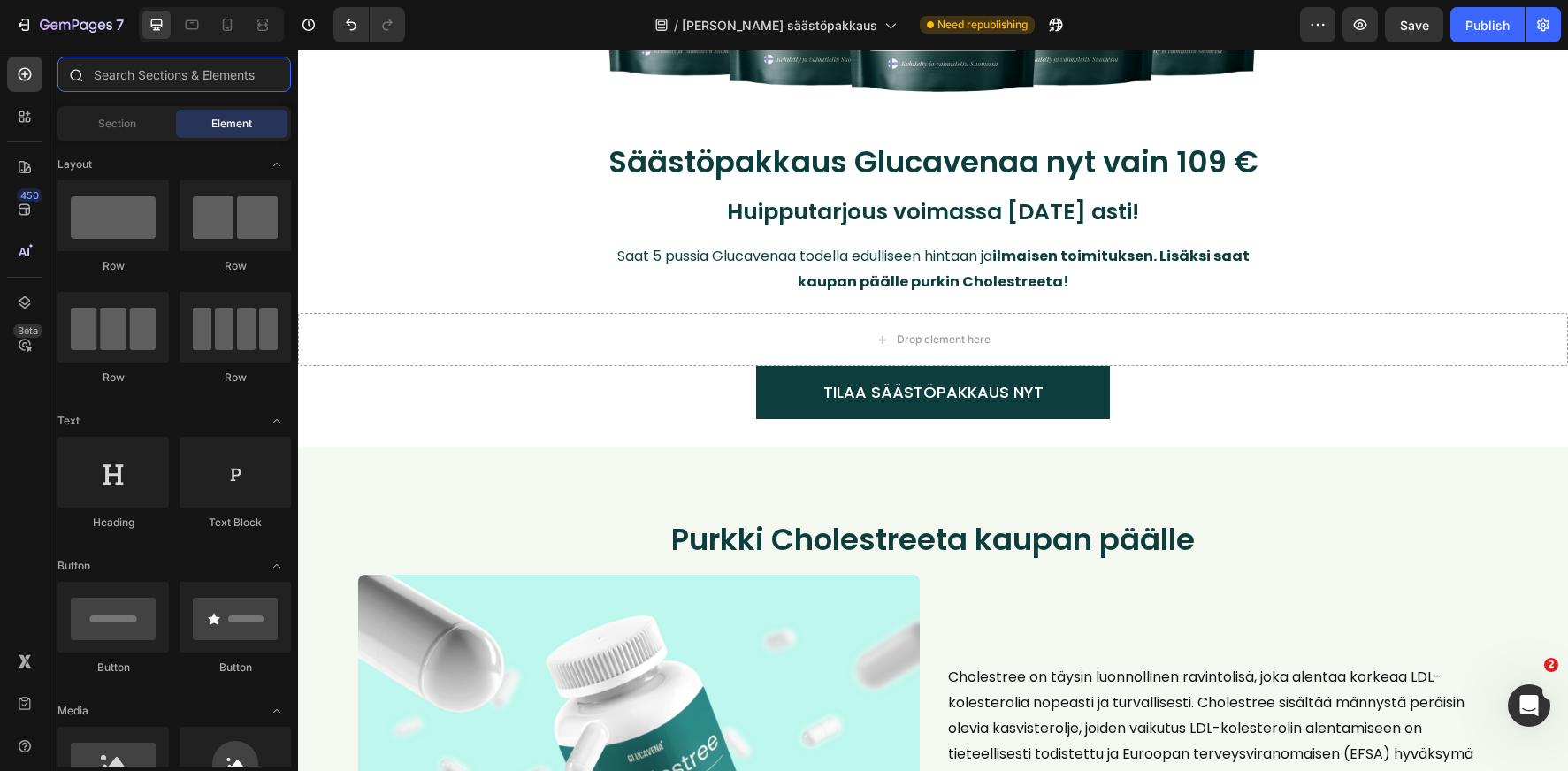
click at [119, 73] on input "text" at bounding box center [174, 74] width 233 height 35
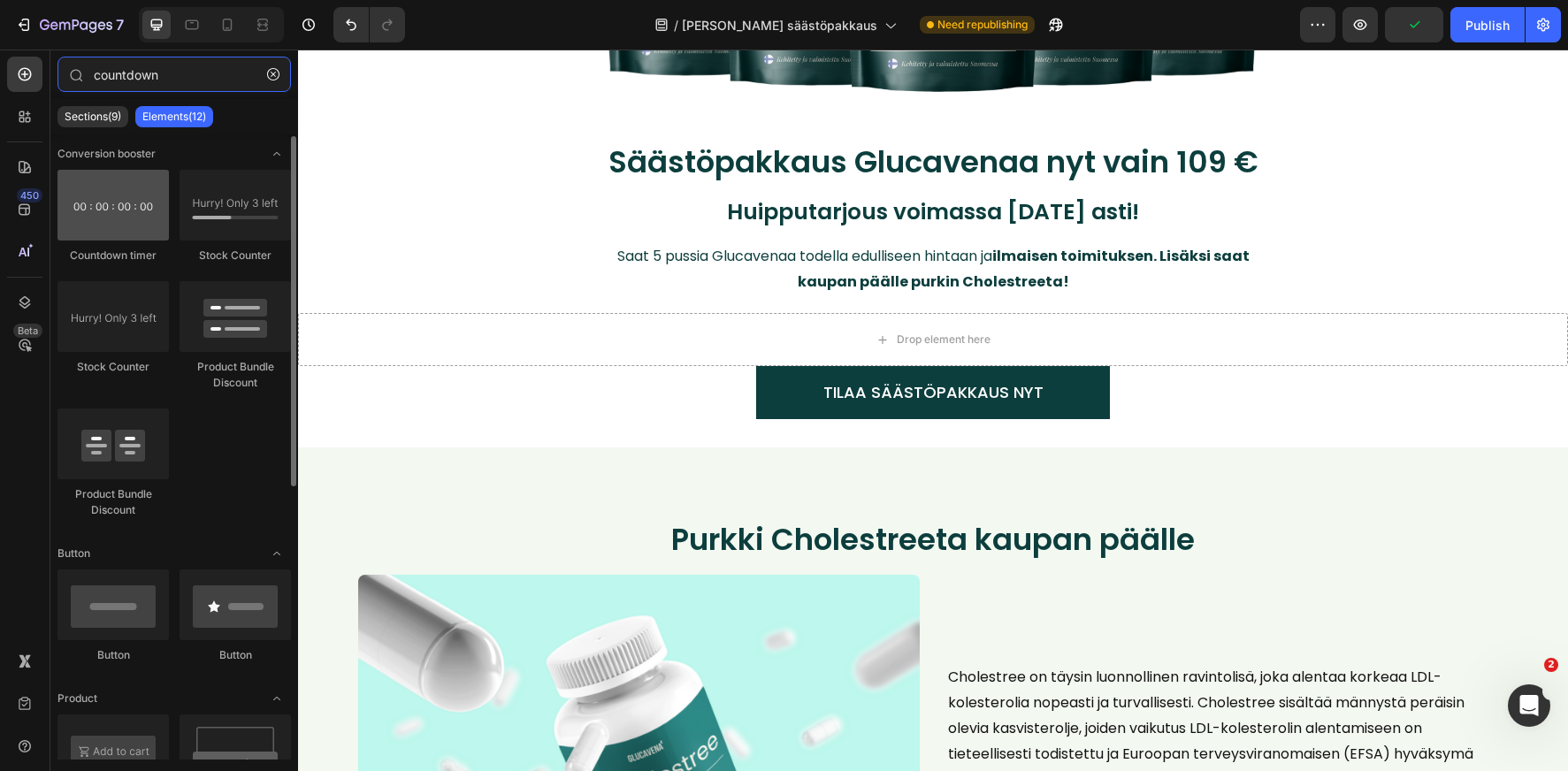
scroll to position [2, 0]
type input "countdown"
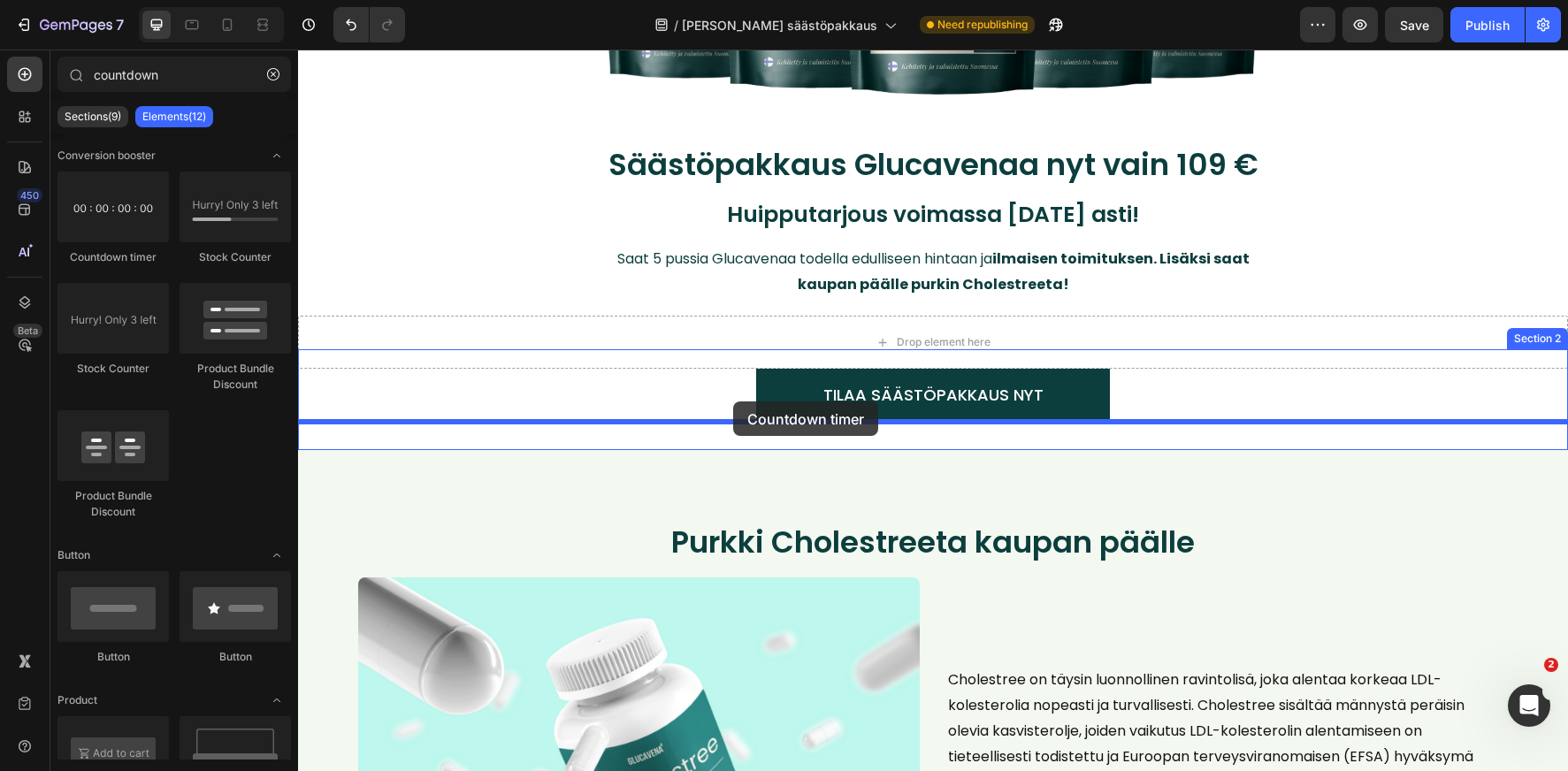
drag, startPoint x: 524, startPoint y: 367, endPoint x: 733, endPoint y: 401, distance: 211.7
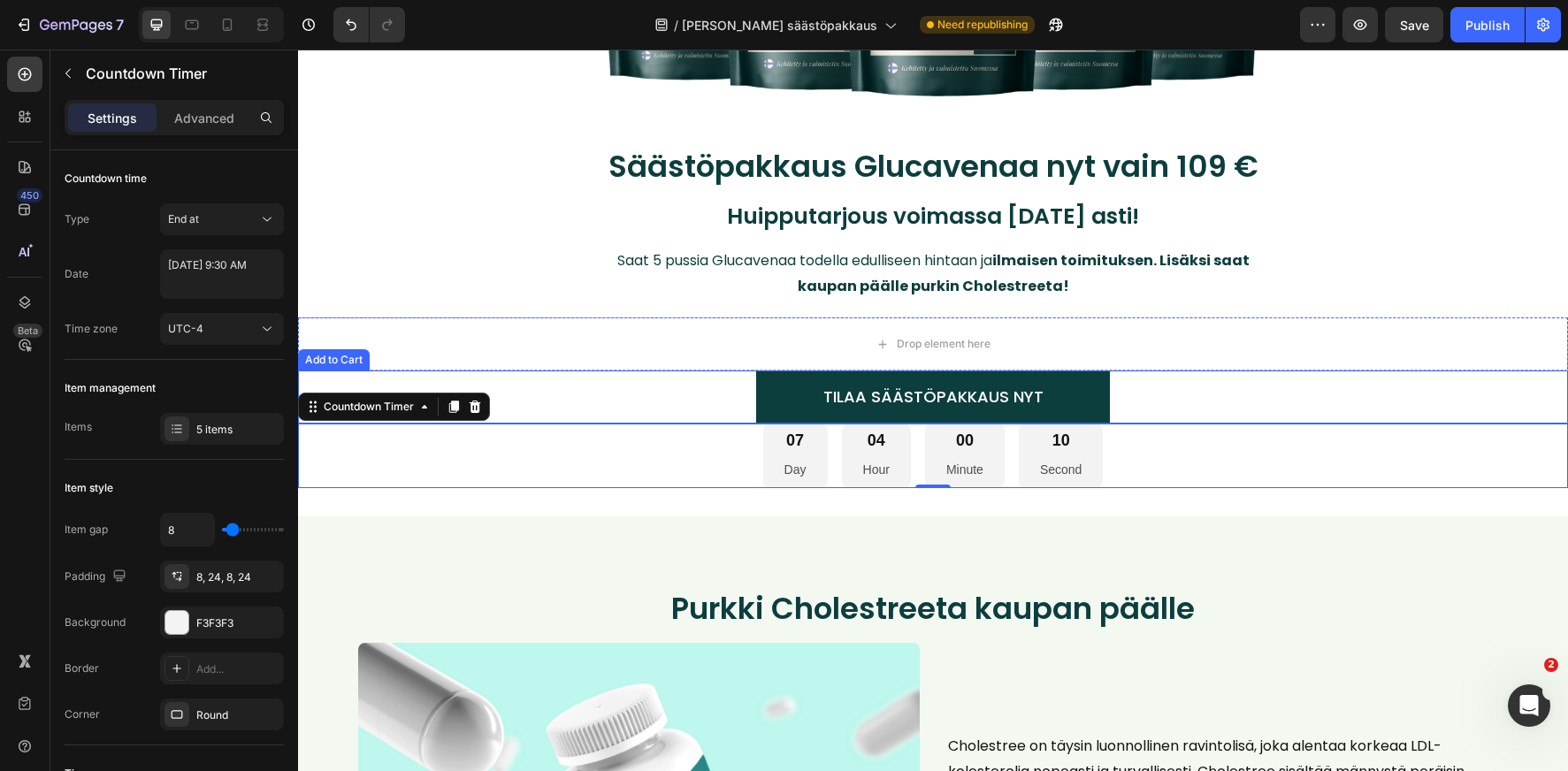
scroll to position [438, 0]
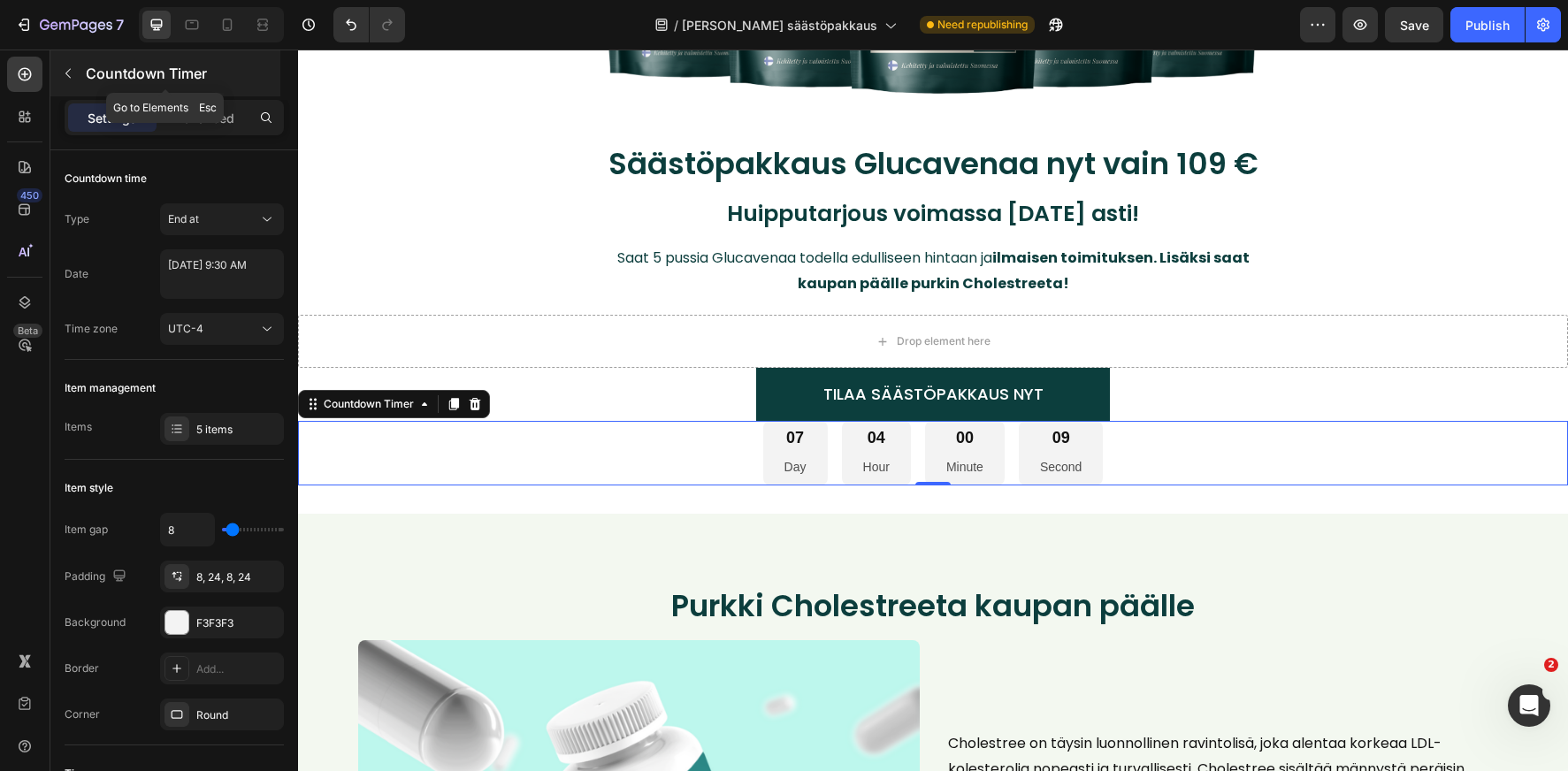
click at [61, 63] on button "button" at bounding box center [67, 73] width 28 height 28
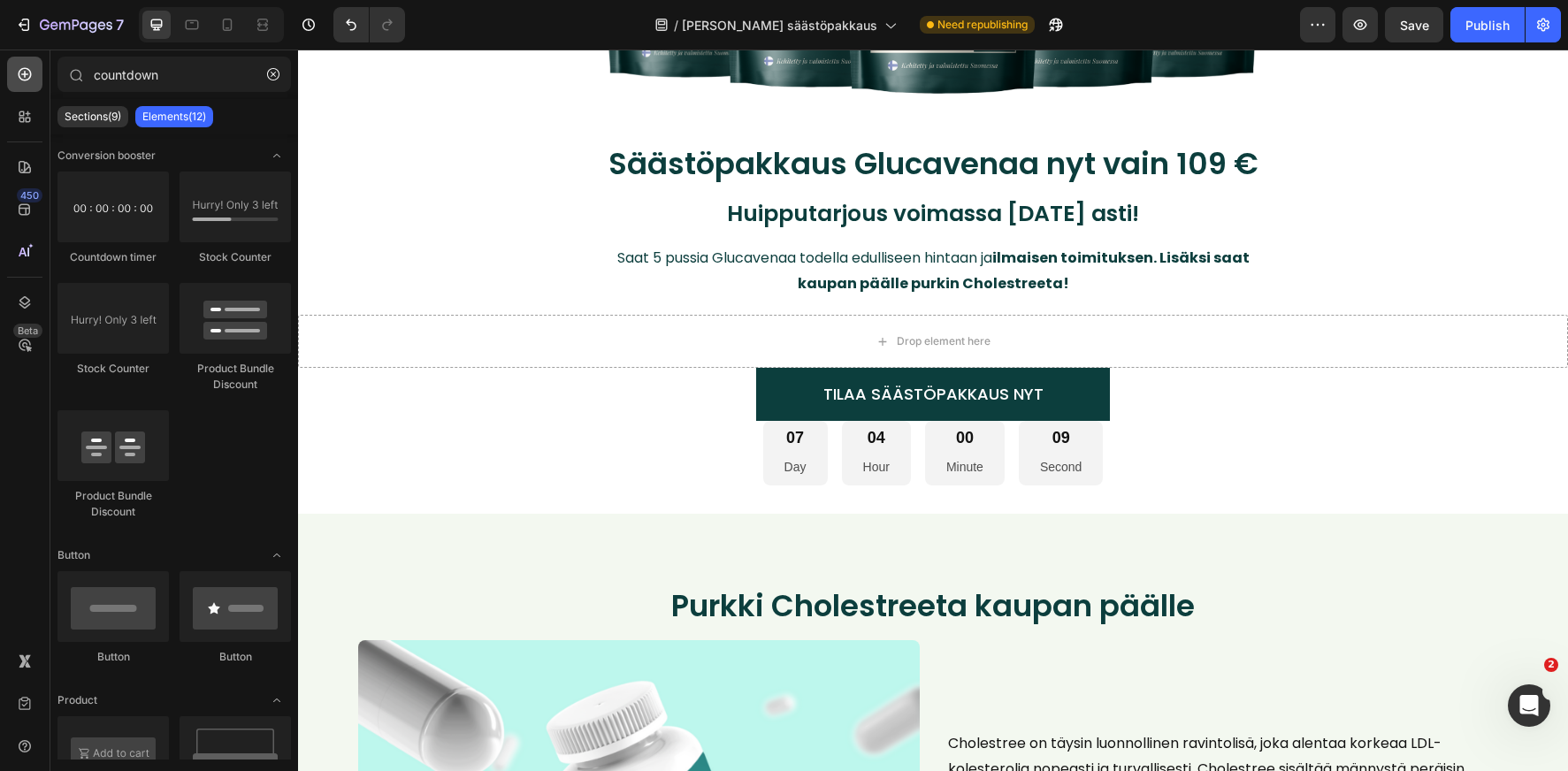
click at [27, 75] on icon at bounding box center [24, 74] width 18 height 18
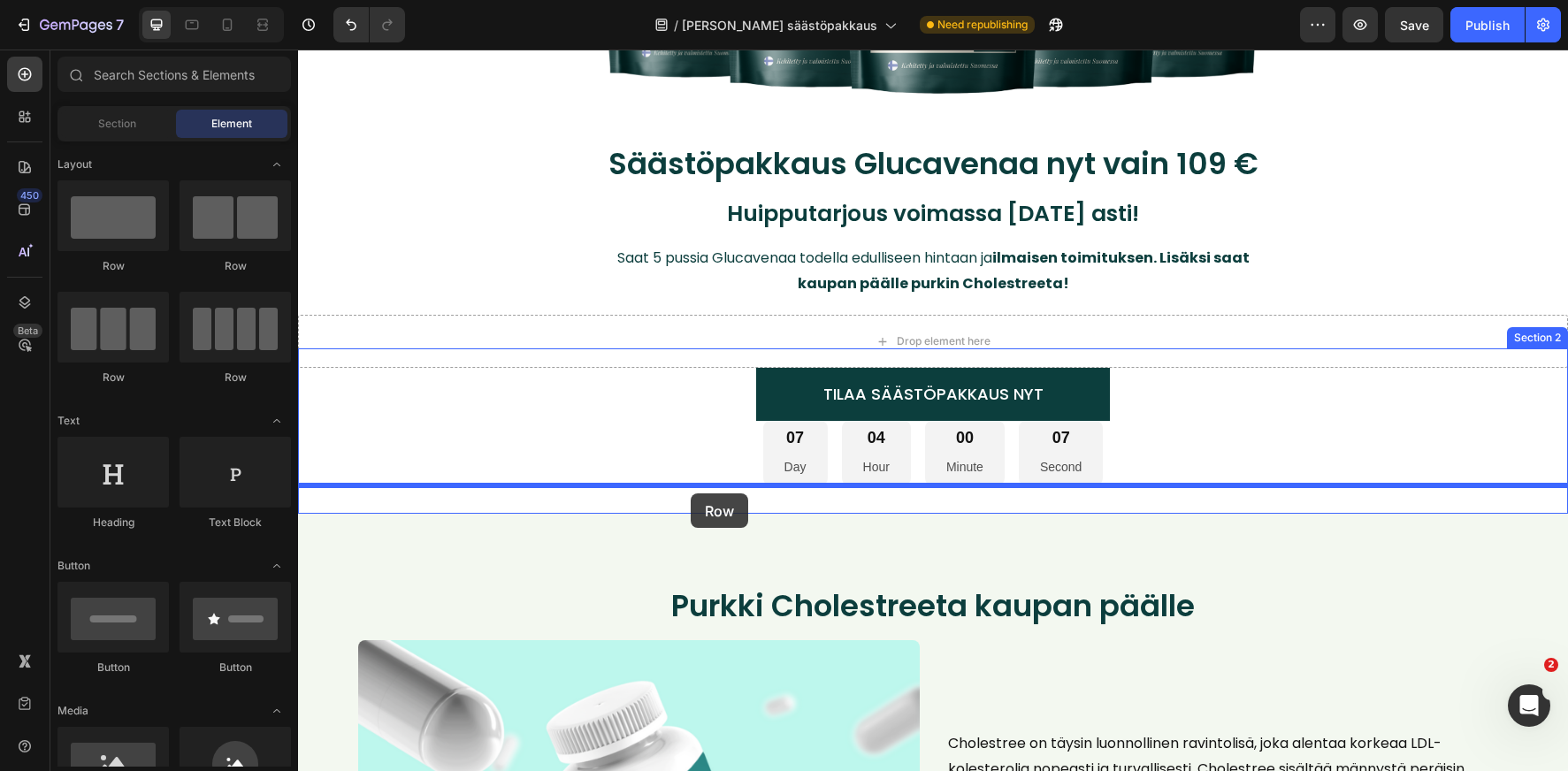
drag, startPoint x: 421, startPoint y: 285, endPoint x: 691, endPoint y: 494, distance: 341.4
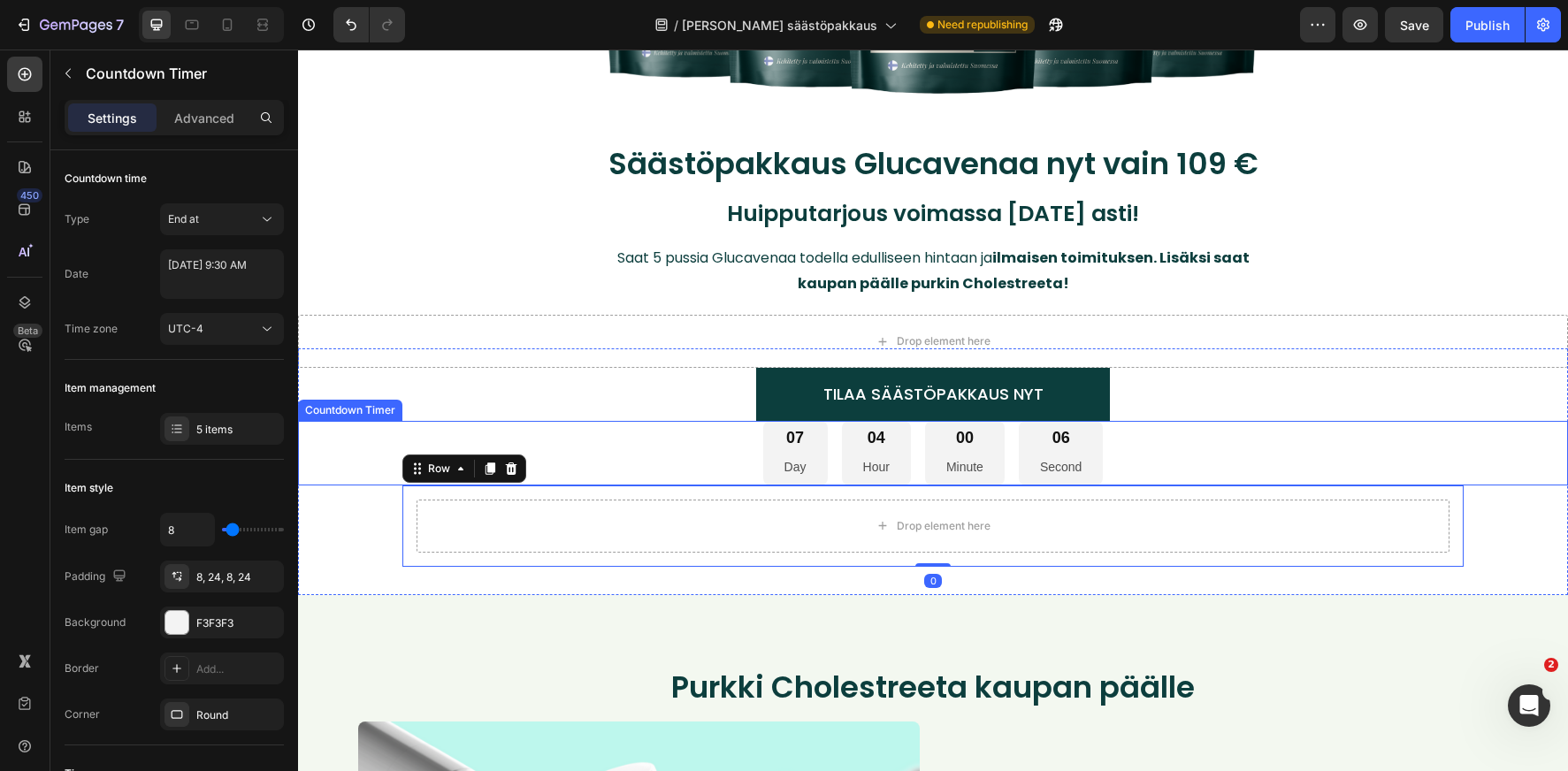
click at [826, 461] on div "07 Day" at bounding box center [795, 453] width 64 height 64
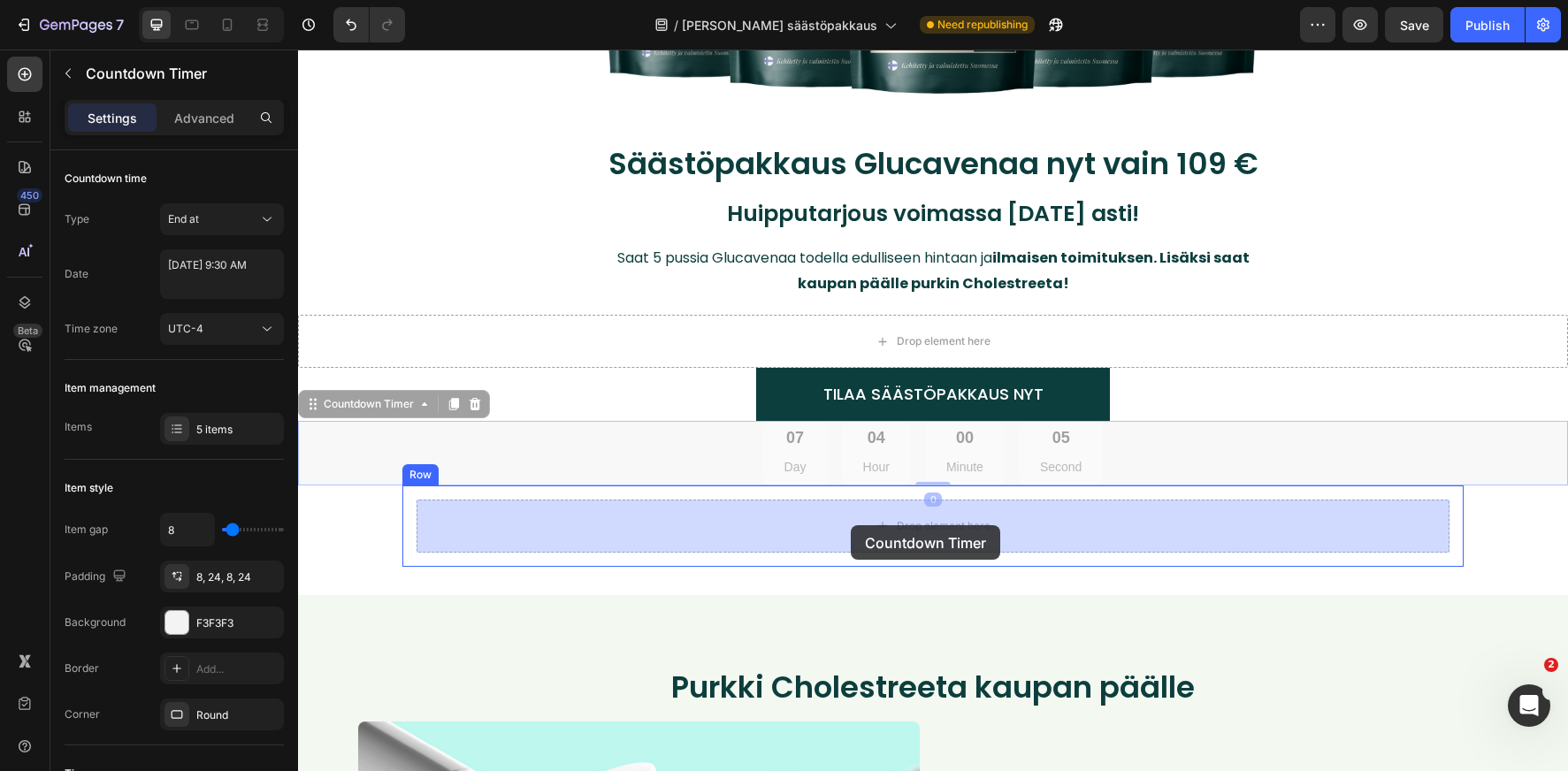
drag, startPoint x: 319, startPoint y: 412, endPoint x: 852, endPoint y: 524, distance: 544.6
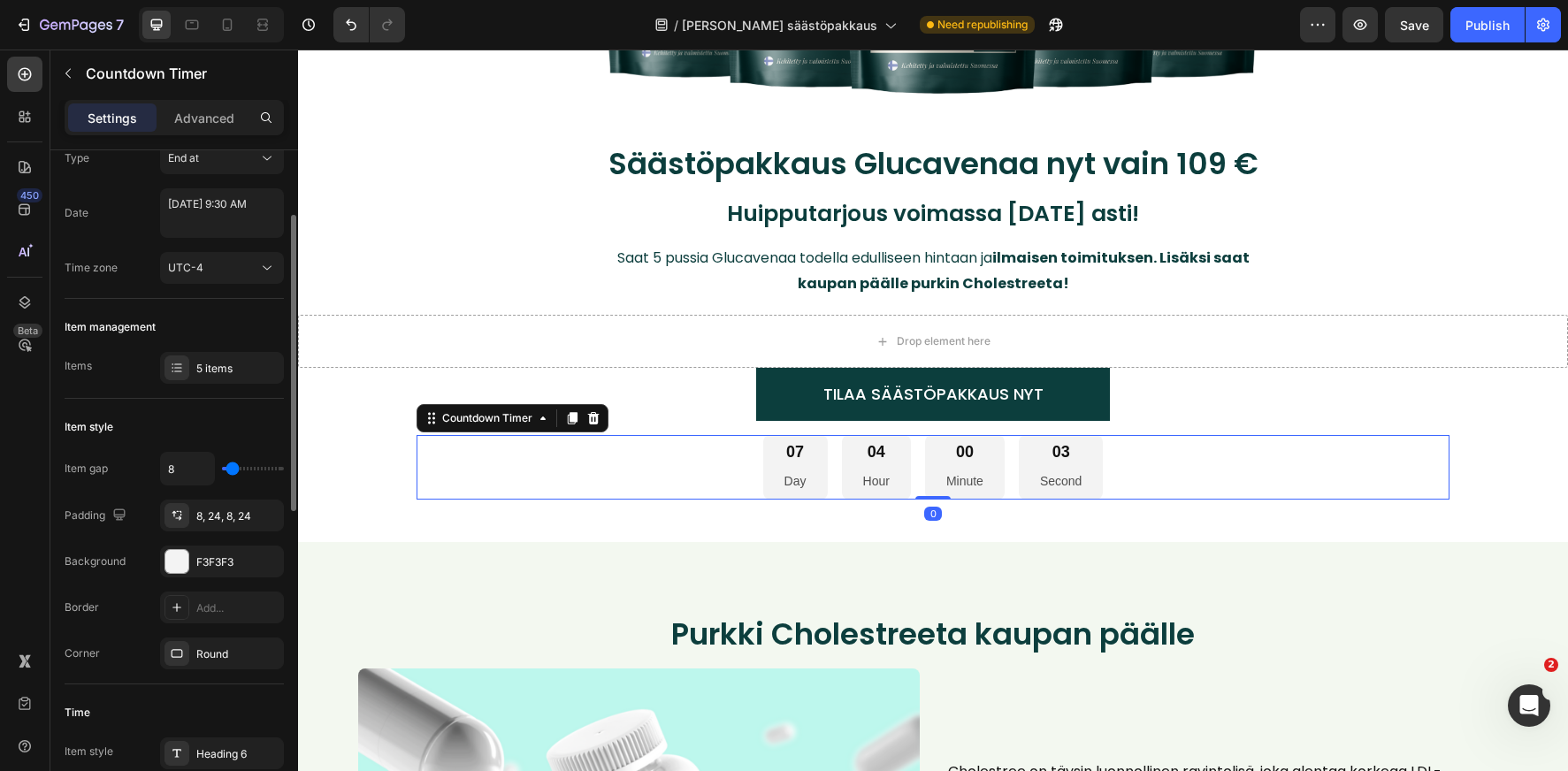
scroll to position [126, 0]
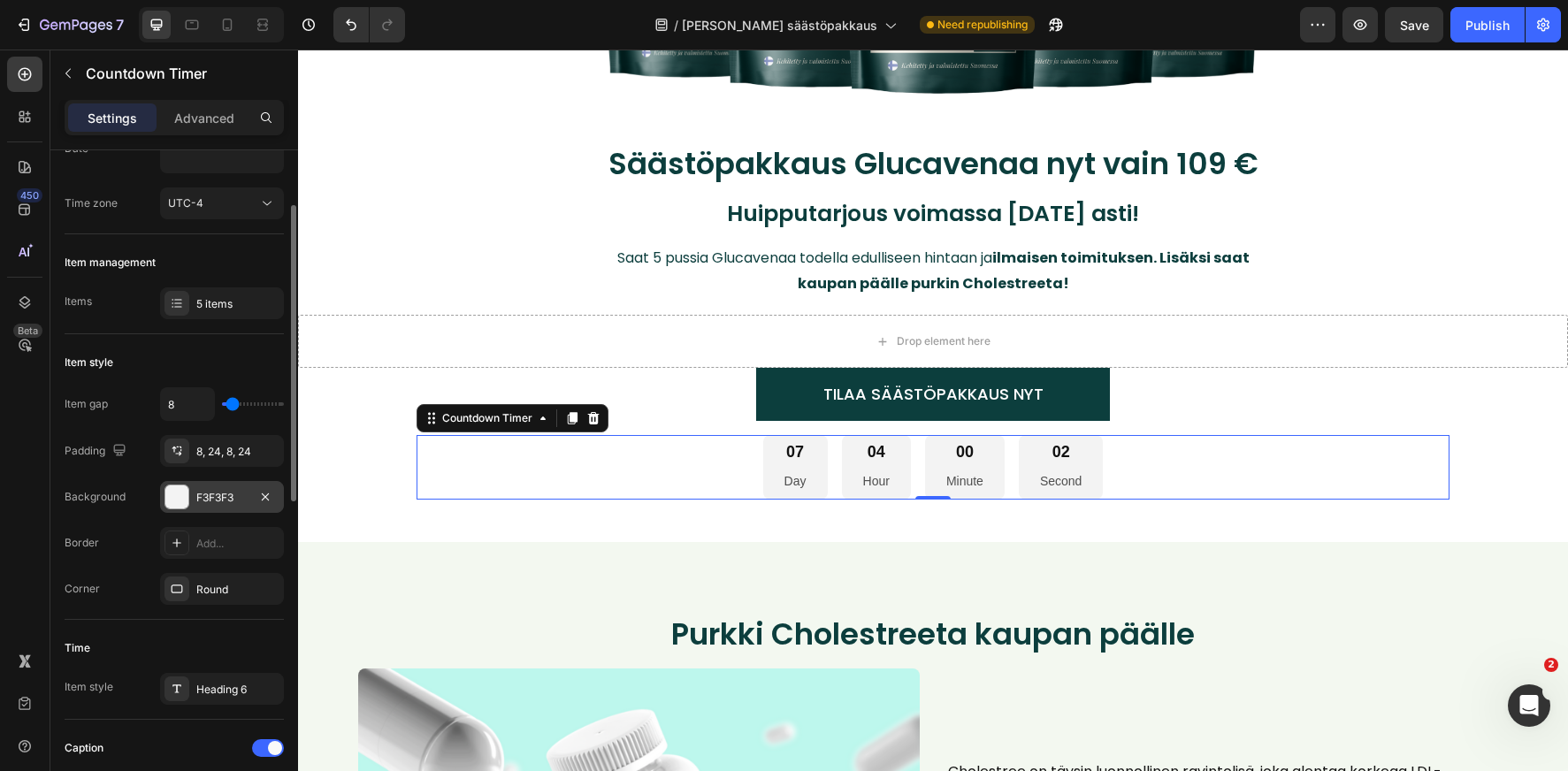
click at [218, 498] on div "F3F3F3" at bounding box center [221, 498] width 52 height 16
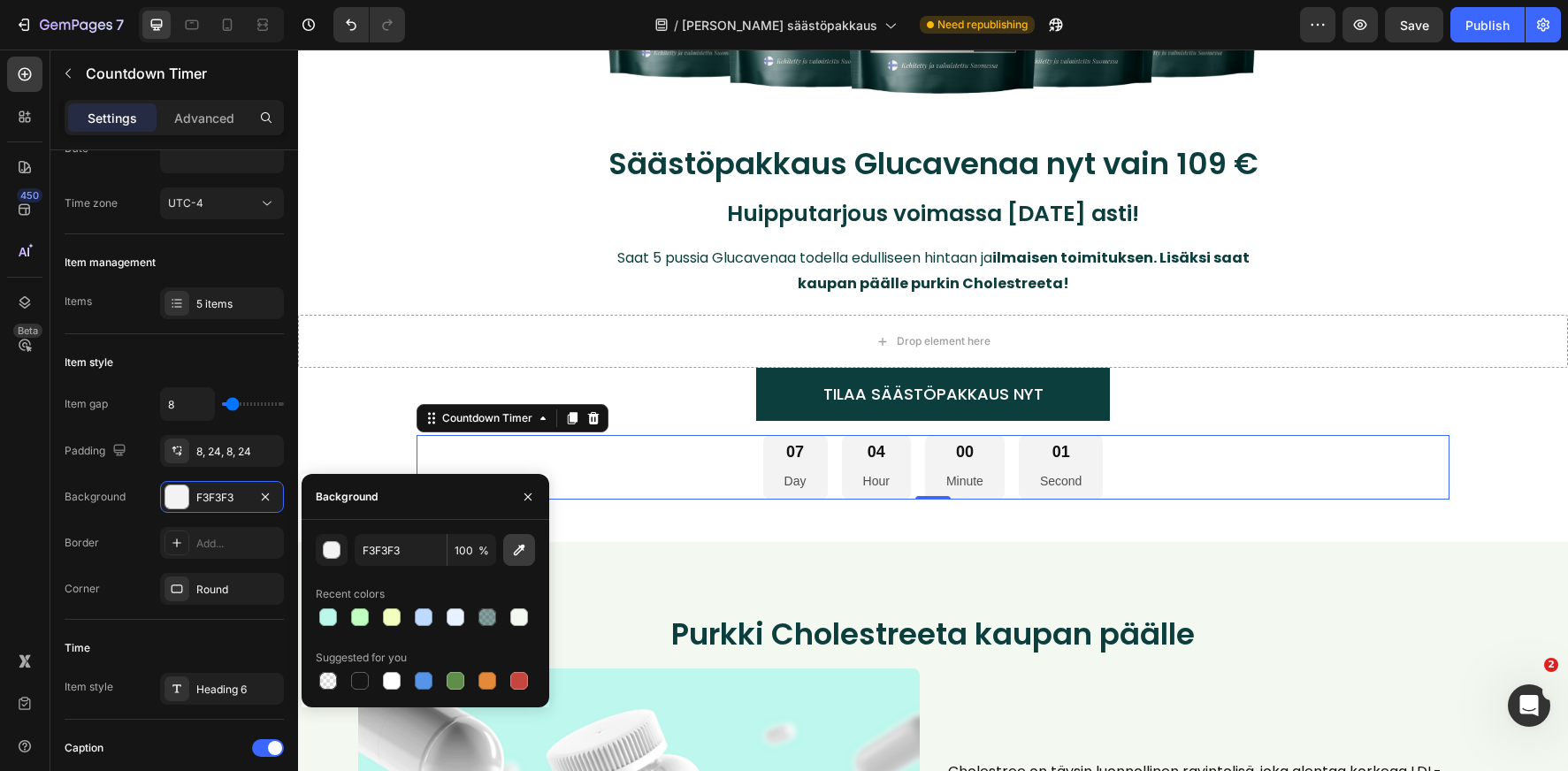
click at [522, 550] on icon "button" at bounding box center [519, 550] width 18 height 18
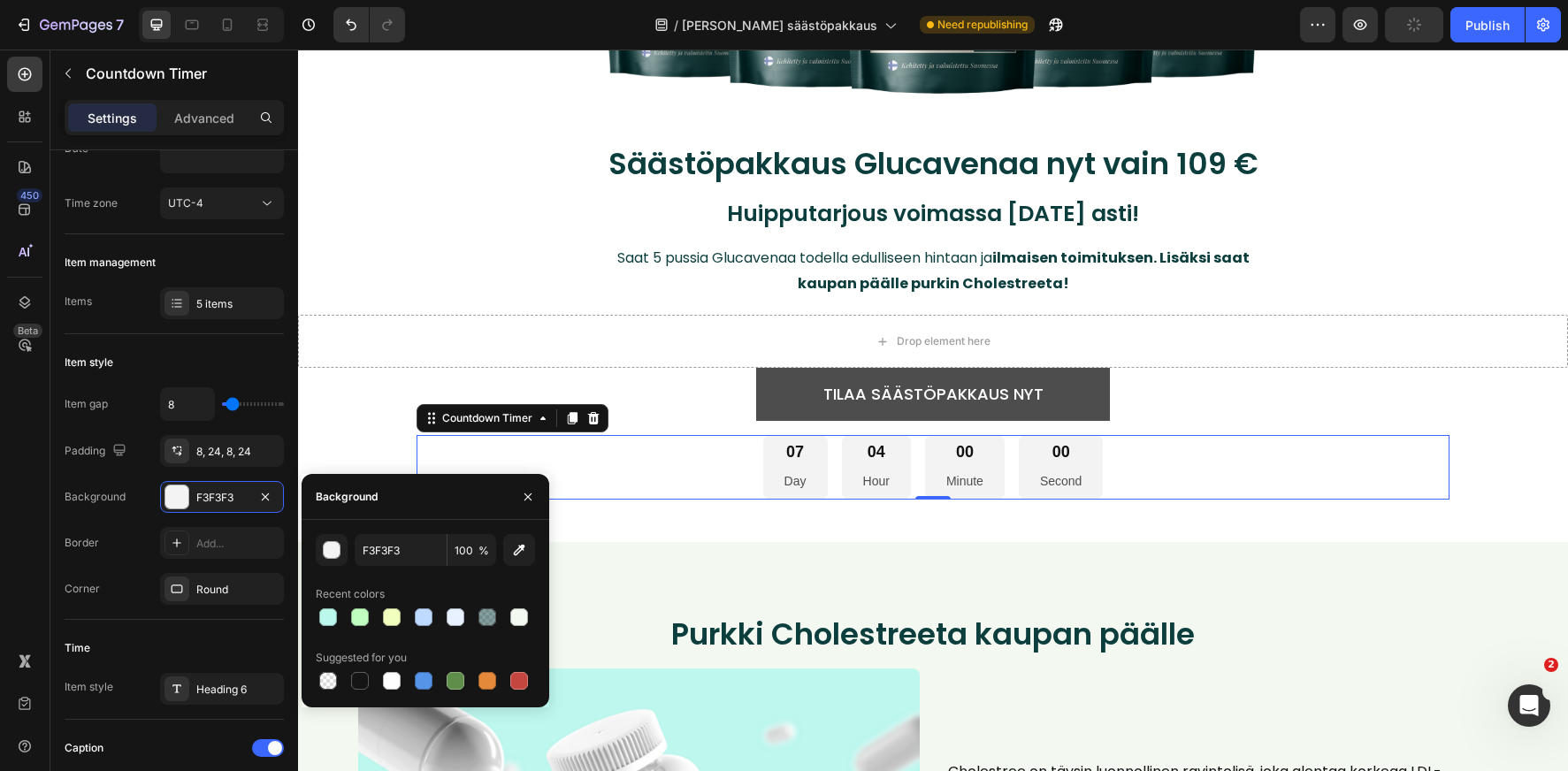
type input "0C3E3D"
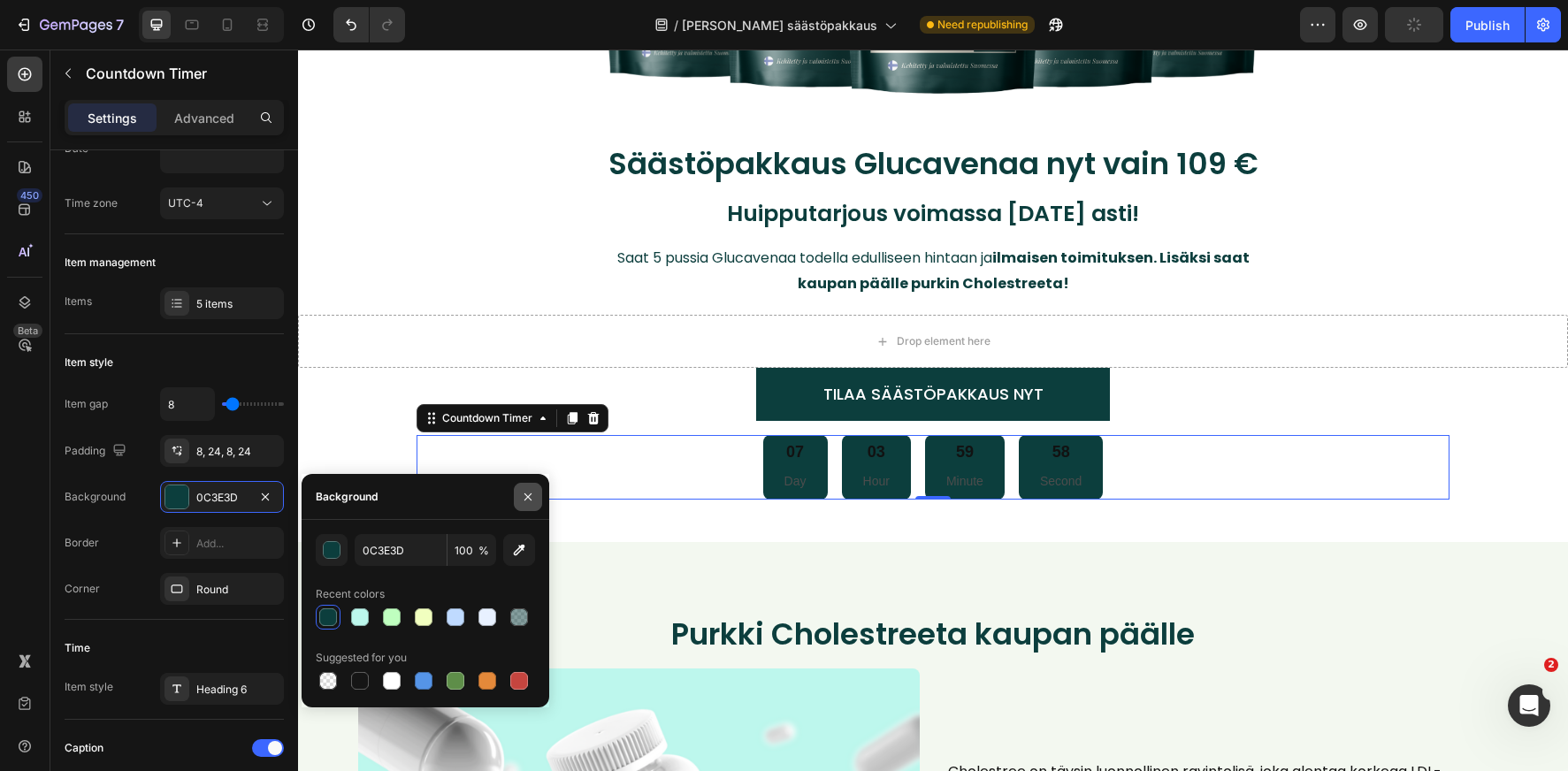
drag, startPoint x: 525, startPoint y: 498, endPoint x: 223, endPoint y: 449, distance: 305.9
click at [525, 498] on icon "button" at bounding box center [527, 496] width 7 height 7
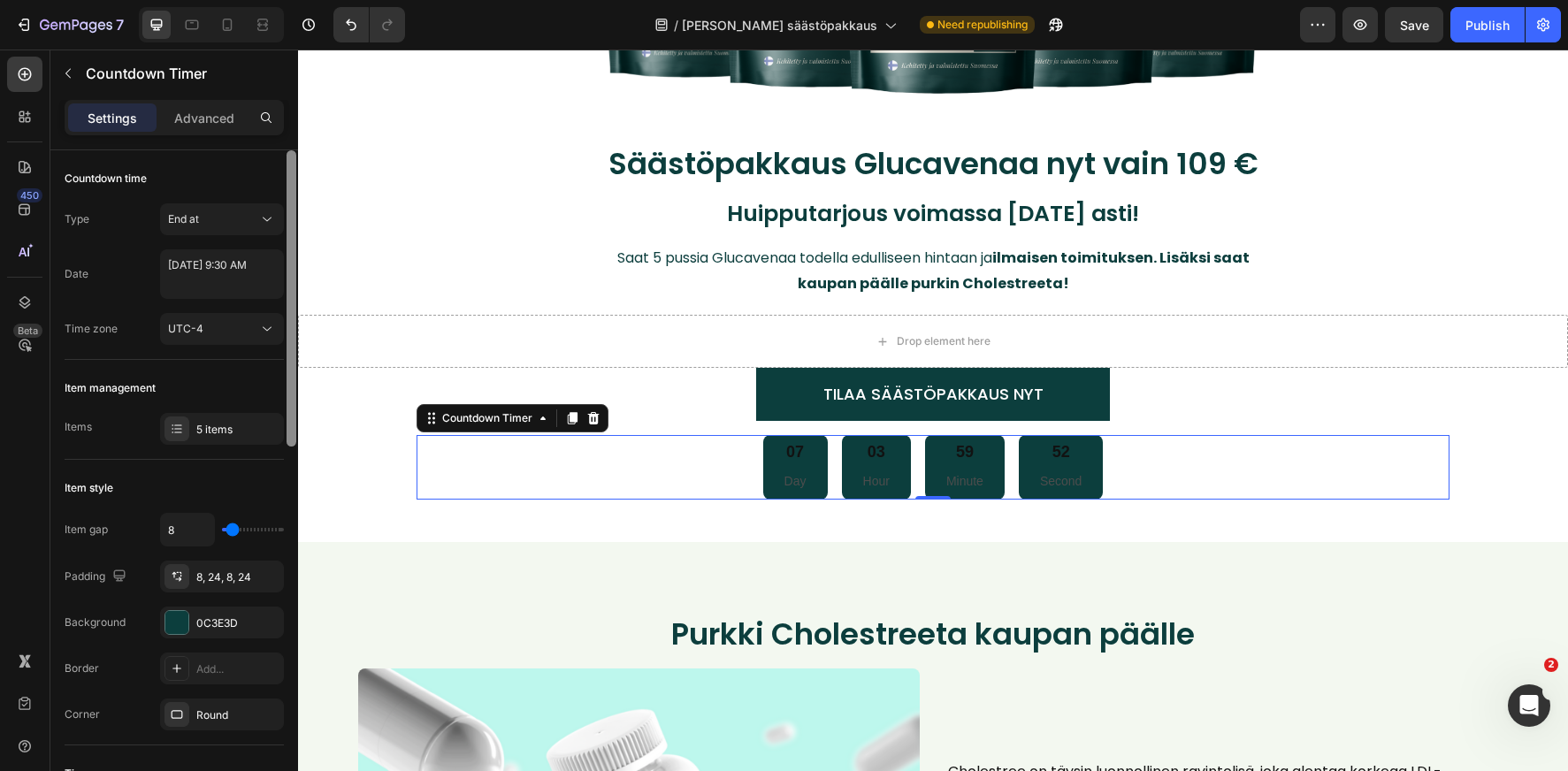
scroll to position [0, 0]
click at [293, 203] on div at bounding box center [292, 486] width 14 height 671
click at [203, 270] on textarea "[DATE] 9:30 AM" at bounding box center [221, 274] width 124 height 50
select select "9"
select select "30"
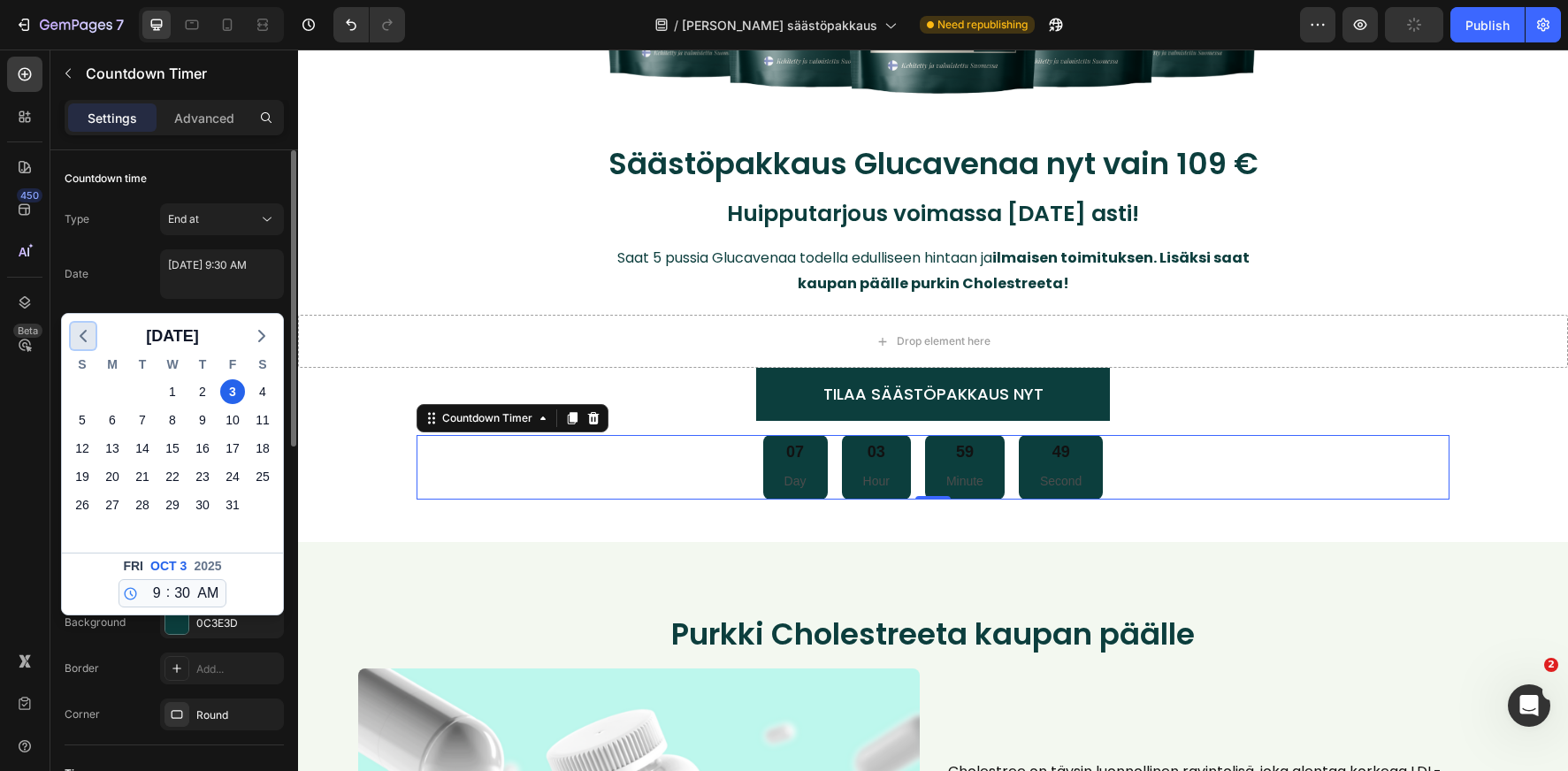
click at [89, 328] on icon "button" at bounding box center [83, 337] width 21 height 21
click at [141, 508] on div "30" at bounding box center [141, 505] width 24 height 24
type textarea "[DATE] 9:30 AM"
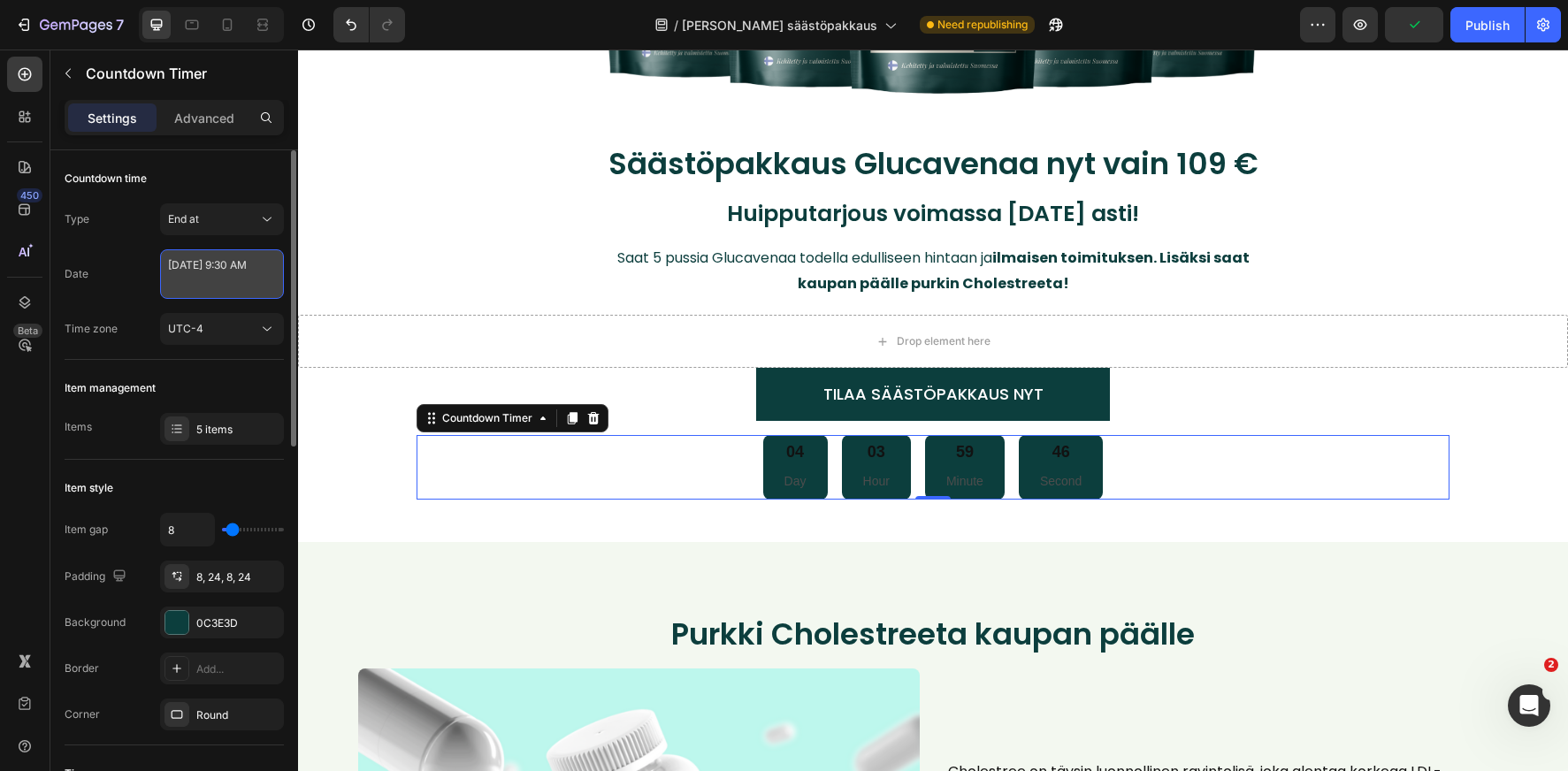
click at [196, 265] on textarea "[DATE] 9:30 AM" at bounding box center [221, 274] width 124 height 50
select select "9"
select select "30"
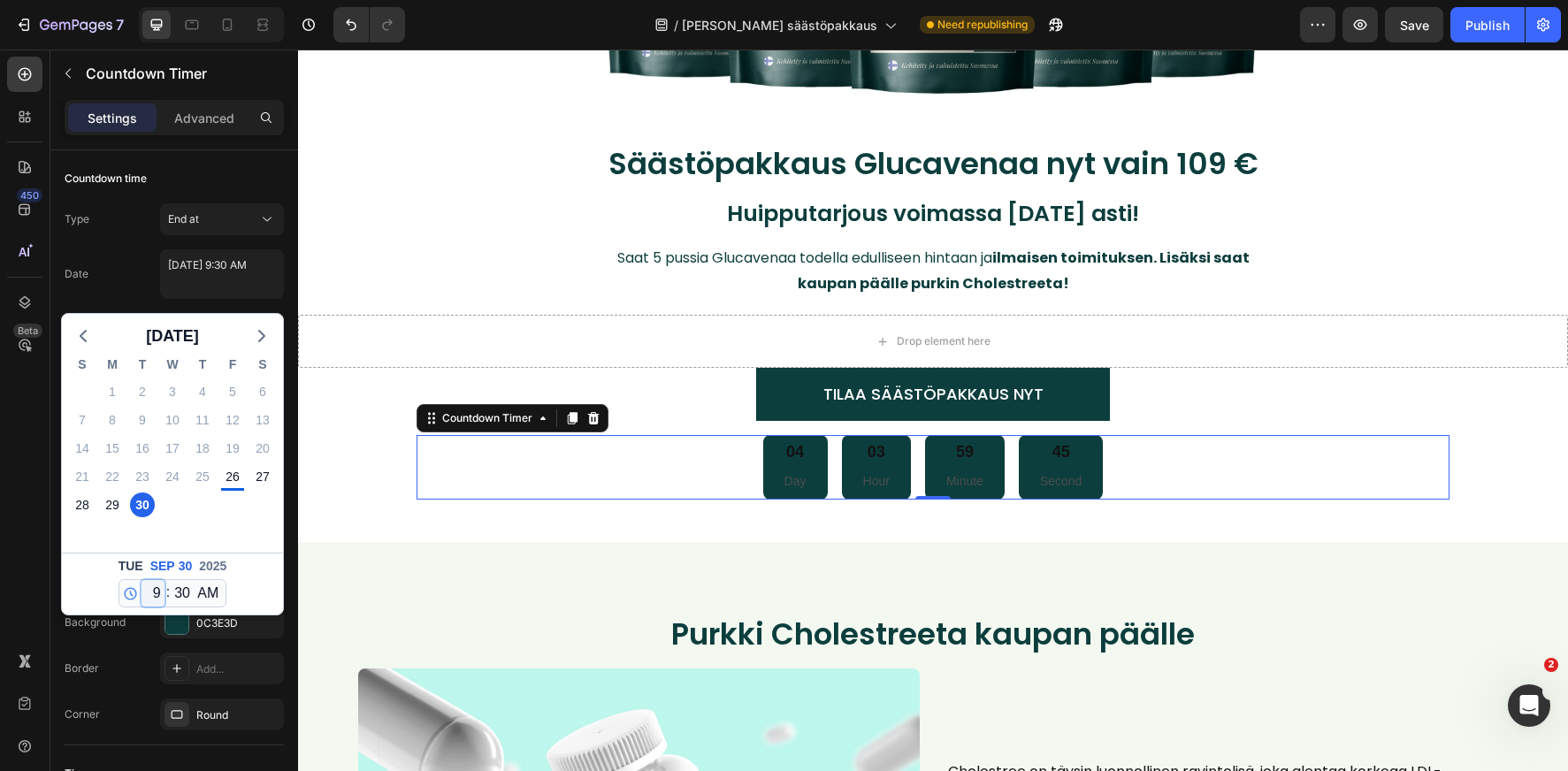
click at [156, 590] on select "12 1 2 3 4 5 6 7 8 9 10 11" at bounding box center [153, 593] width 23 height 26
select select "11"
type textarea "[DATE] 11:30 AM"
click at [181, 593] on select "00 01 02 03 04 05 06 07 08 09 10 11 12 13 14 15 16 17 18 19 20 21 22 23 24 25 2…" at bounding box center [182, 593] width 23 height 26
select select "59"
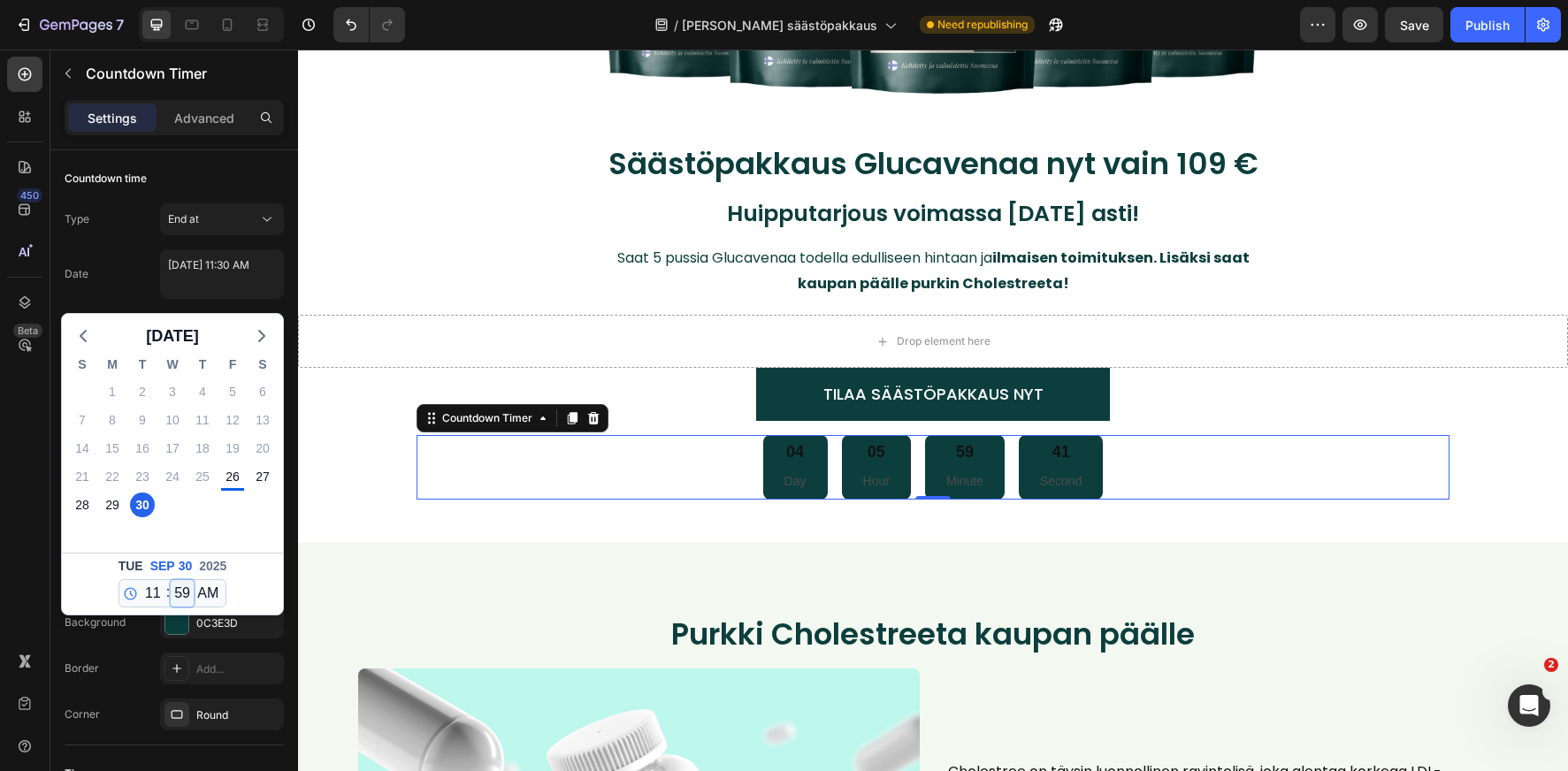
type textarea "[DATE] 11:59 AM"
click at [221, 593] on select "AM PM" at bounding box center [207, 593] width 28 height 26
select select "false"
type textarea "[DATE] 11:59 PM"
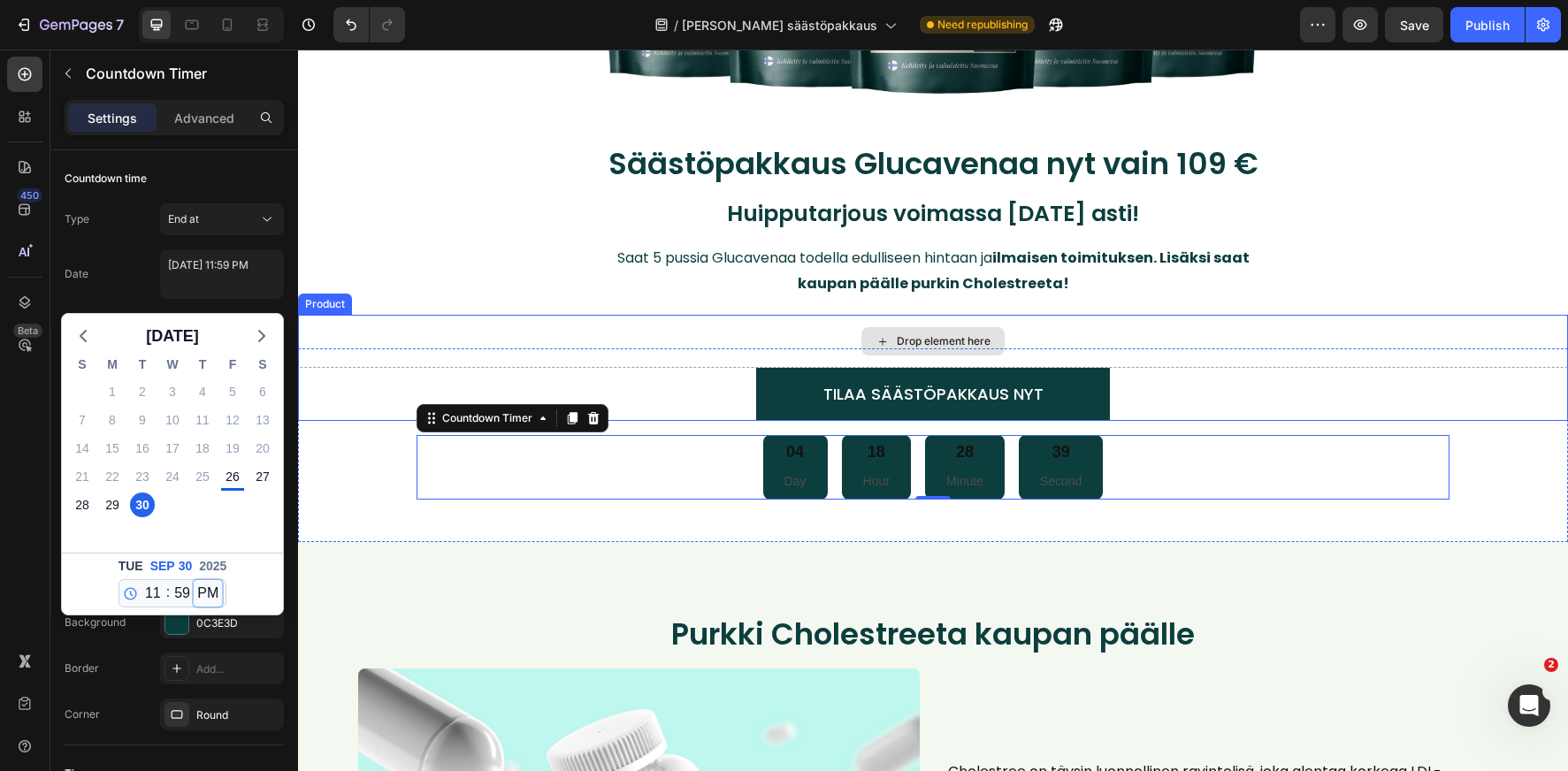
select select "23"
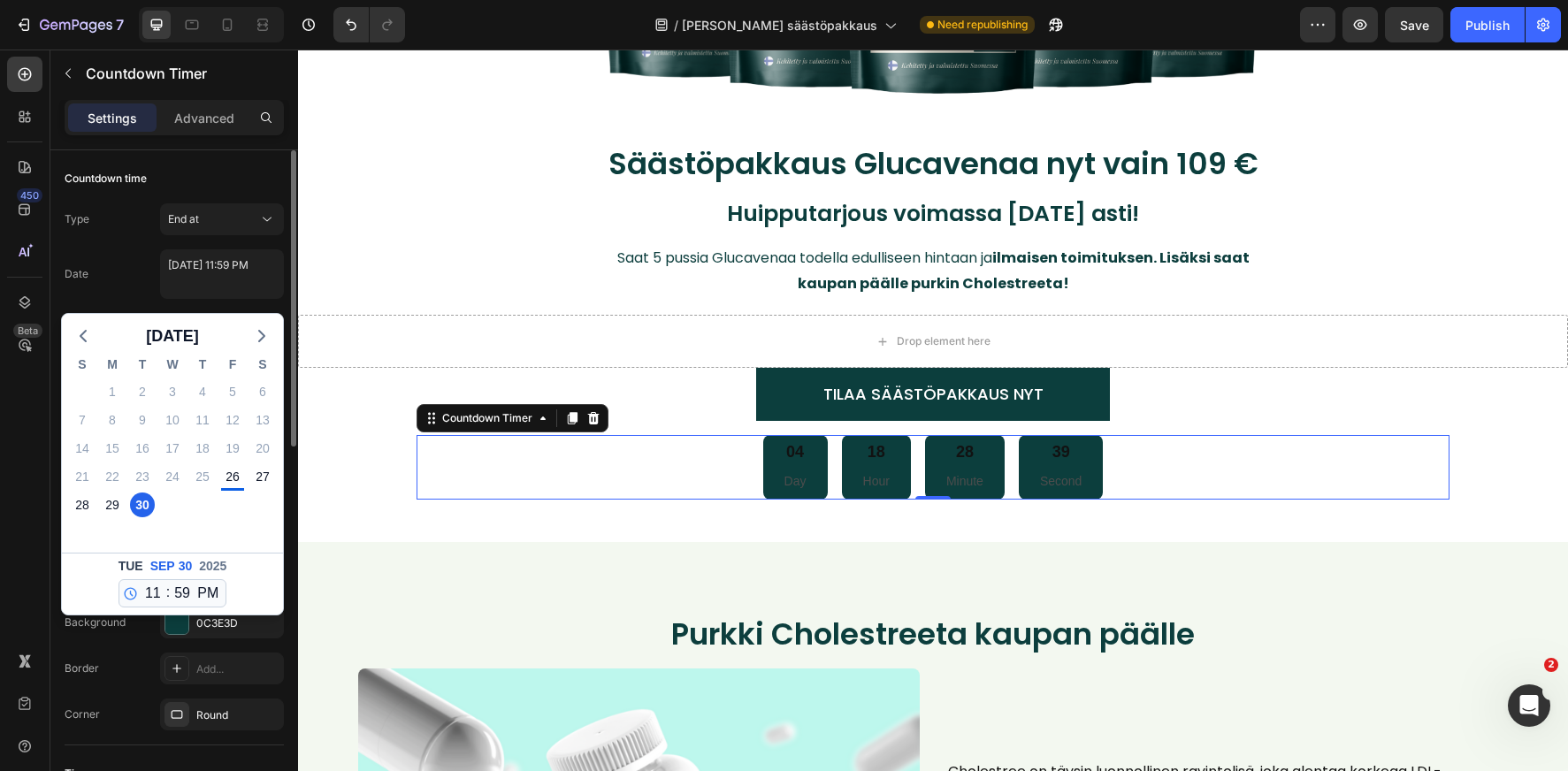
click at [272, 304] on div "[DATE] S M T W T F S 31 1 2 3 4 5 6 7 8 9 10 11 12 13 14 15 16 17 18 19 20 21 2…" at bounding box center [173, 460] width 222 height 311
click at [125, 293] on div "Date [DATE] 11:59 PM [DATE] S M T W T F S 31 1 2 3 4 5 6 7 8 9 10 11 12 13 14 1…" at bounding box center [174, 274] width 220 height 50
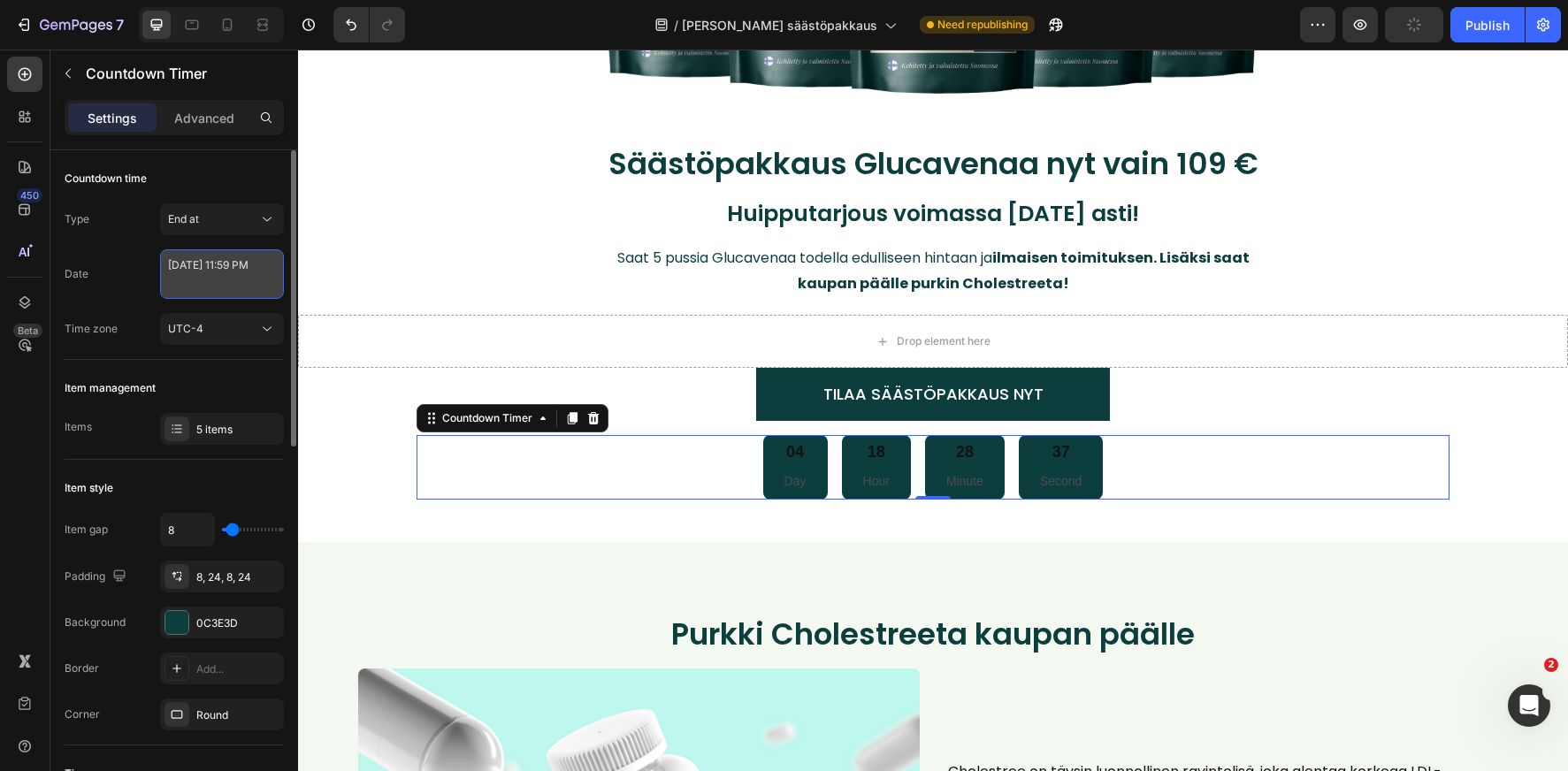
select select "23"
select select "59"
select select "false"
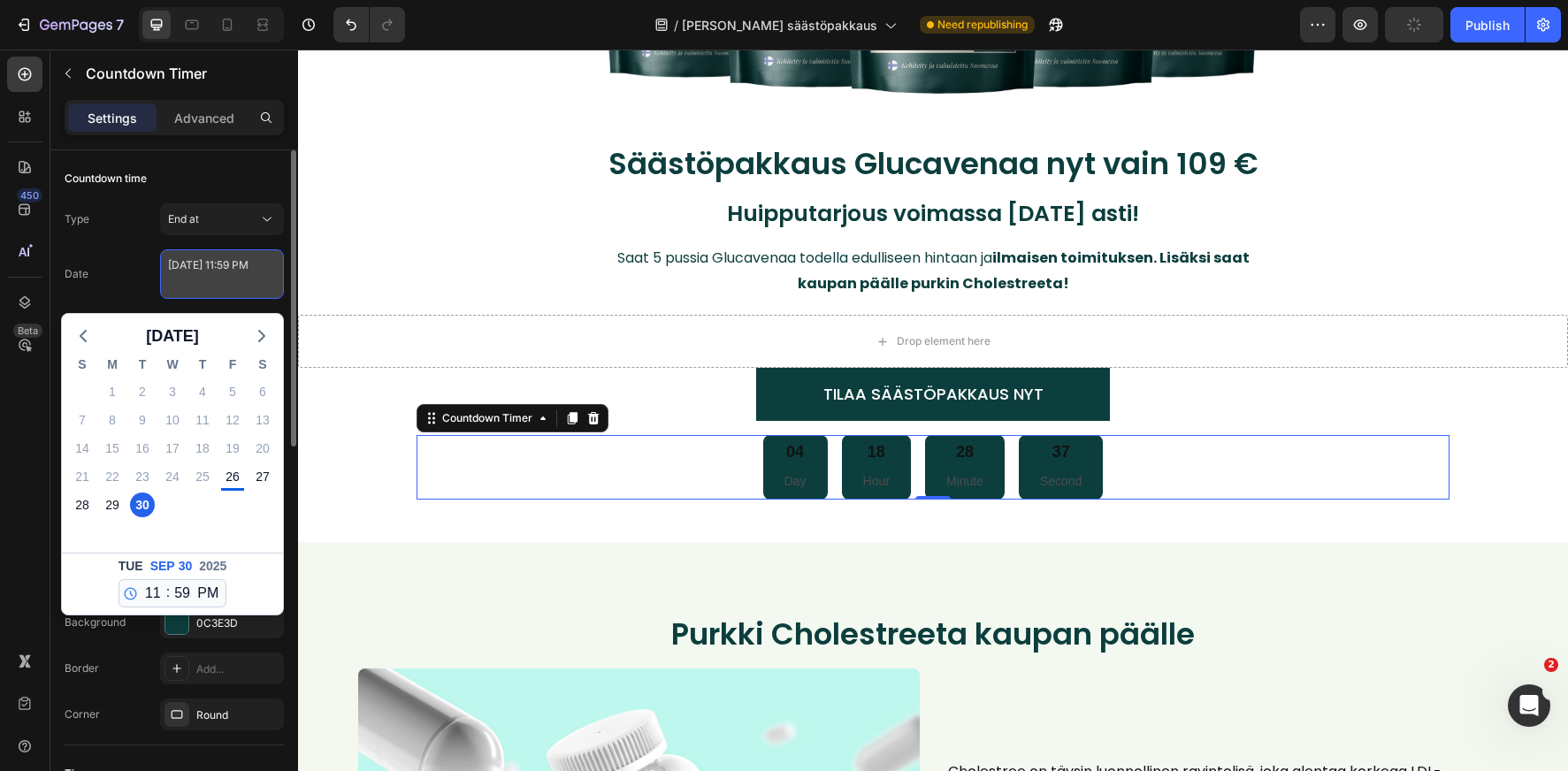
click at [209, 250] on textarea "[DATE] 11:59 PM" at bounding box center [221, 274] width 124 height 50
click at [152, 229] on div "Type End at" at bounding box center [174, 219] width 220 height 32
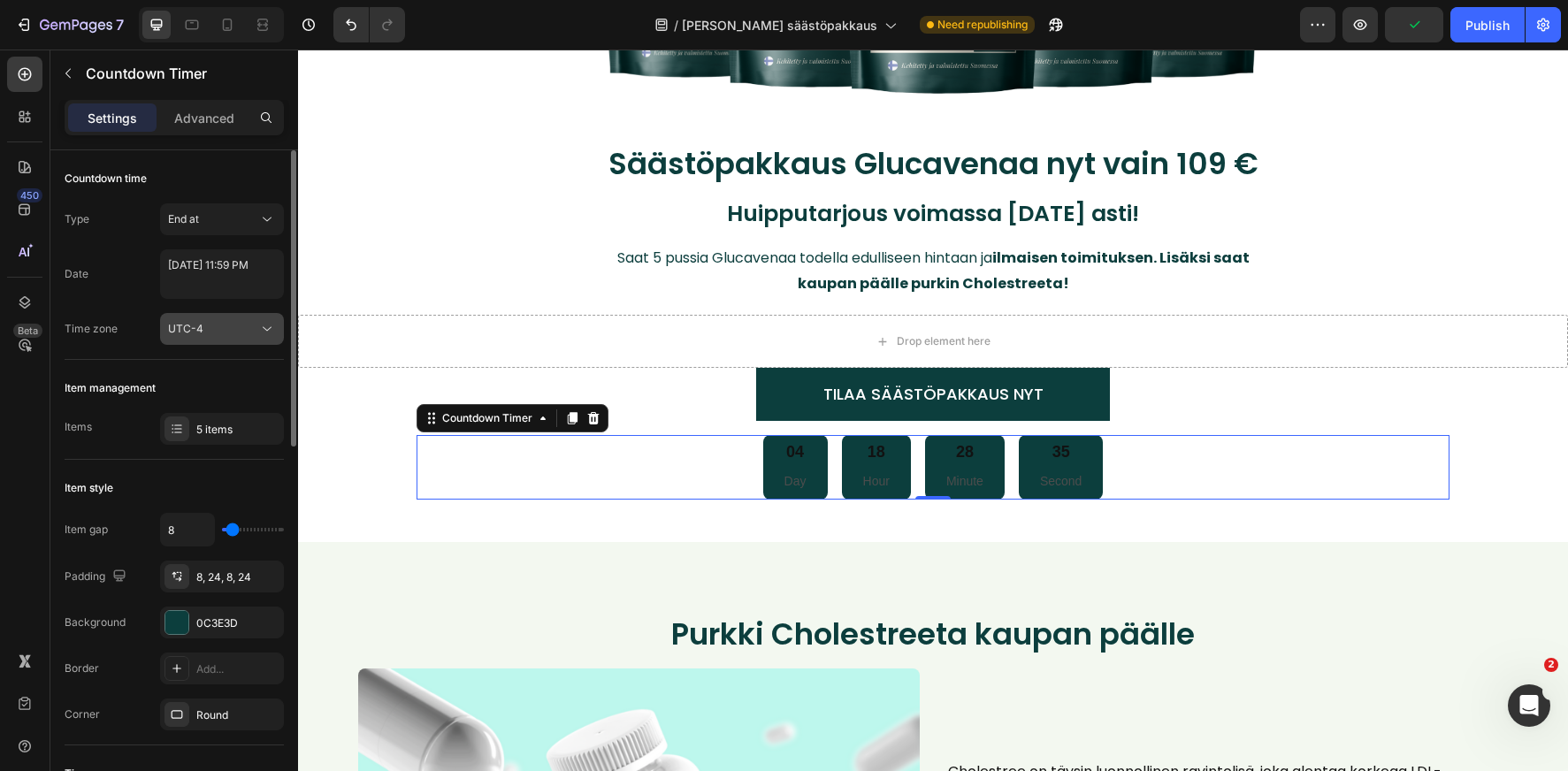
click at [191, 329] on span "UTC-4" at bounding box center [185, 329] width 35 height 14
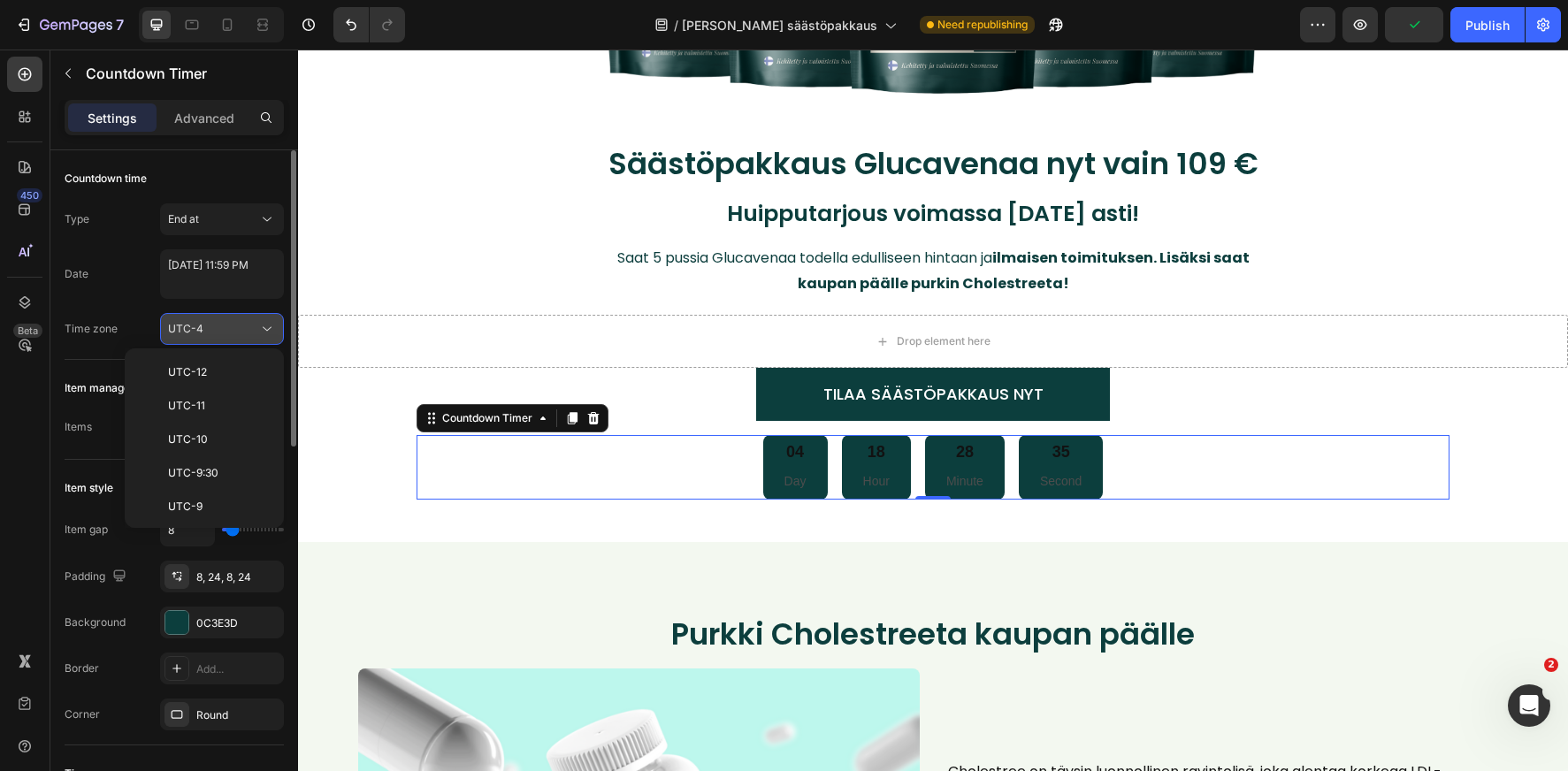
scroll to position [191, 0]
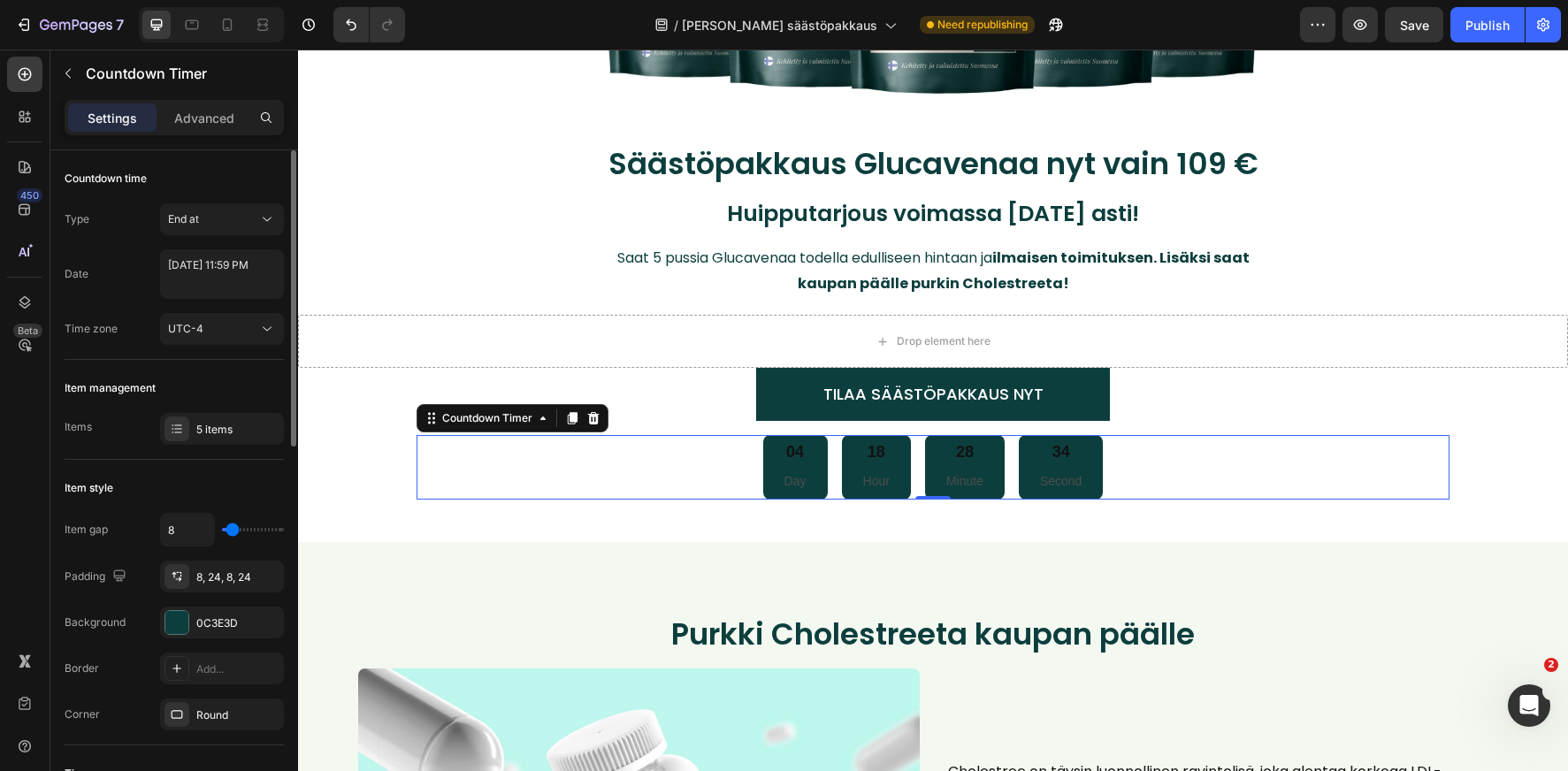
click at [146, 304] on div "Type End at Date [DATE] 11:59 PM Time zone UTC-4" at bounding box center [174, 273] width 220 height 142
click at [216, 332] on div "UTC-4" at bounding box center [213, 329] width 90 height 16
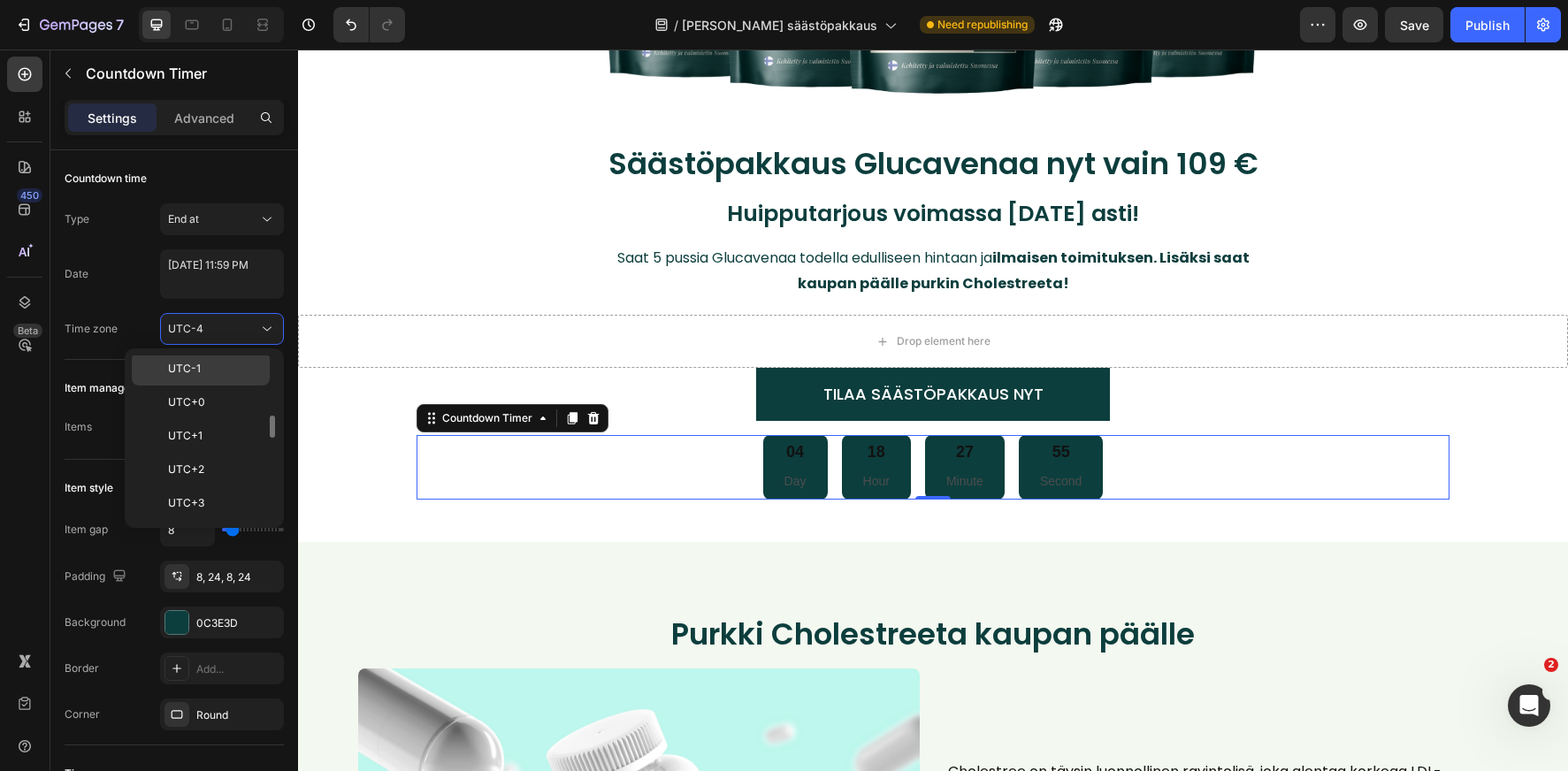
scroll to position [443, 0]
click at [194, 496] on span "UTC+3" at bounding box center [185, 501] width 36 height 16
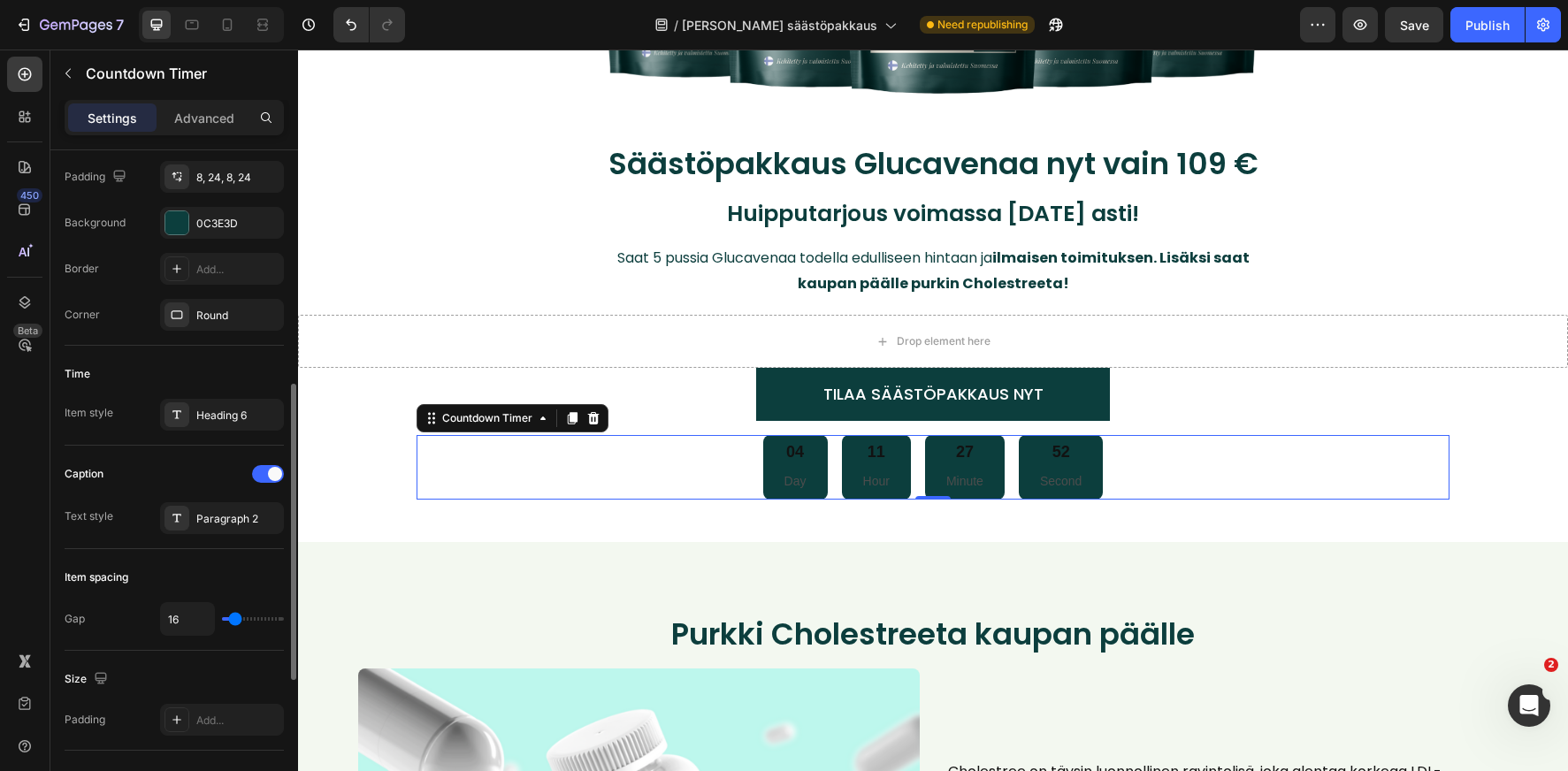
scroll to position [467, 0]
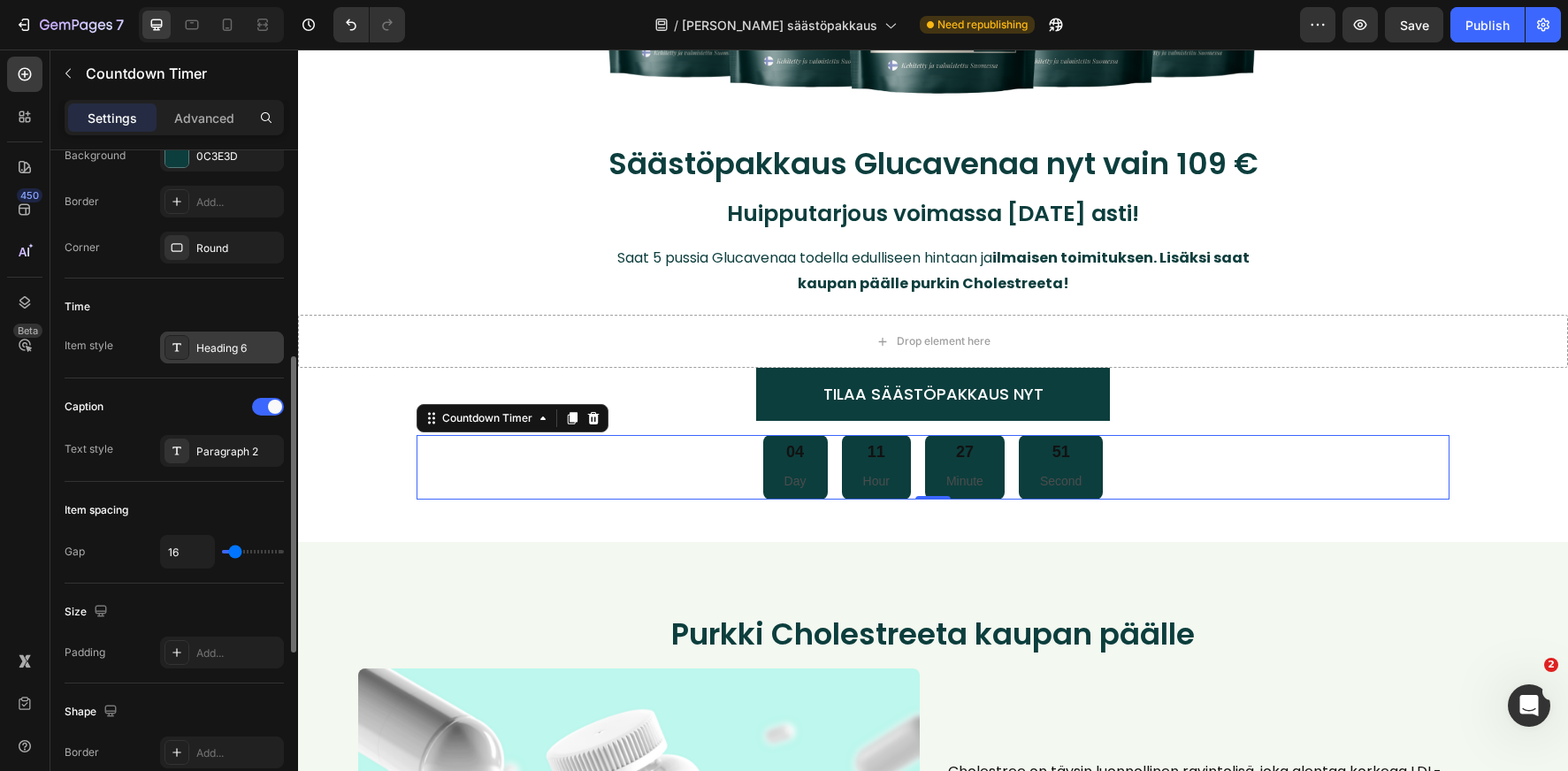
click at [218, 352] on div "Heading 6" at bounding box center [237, 348] width 83 height 16
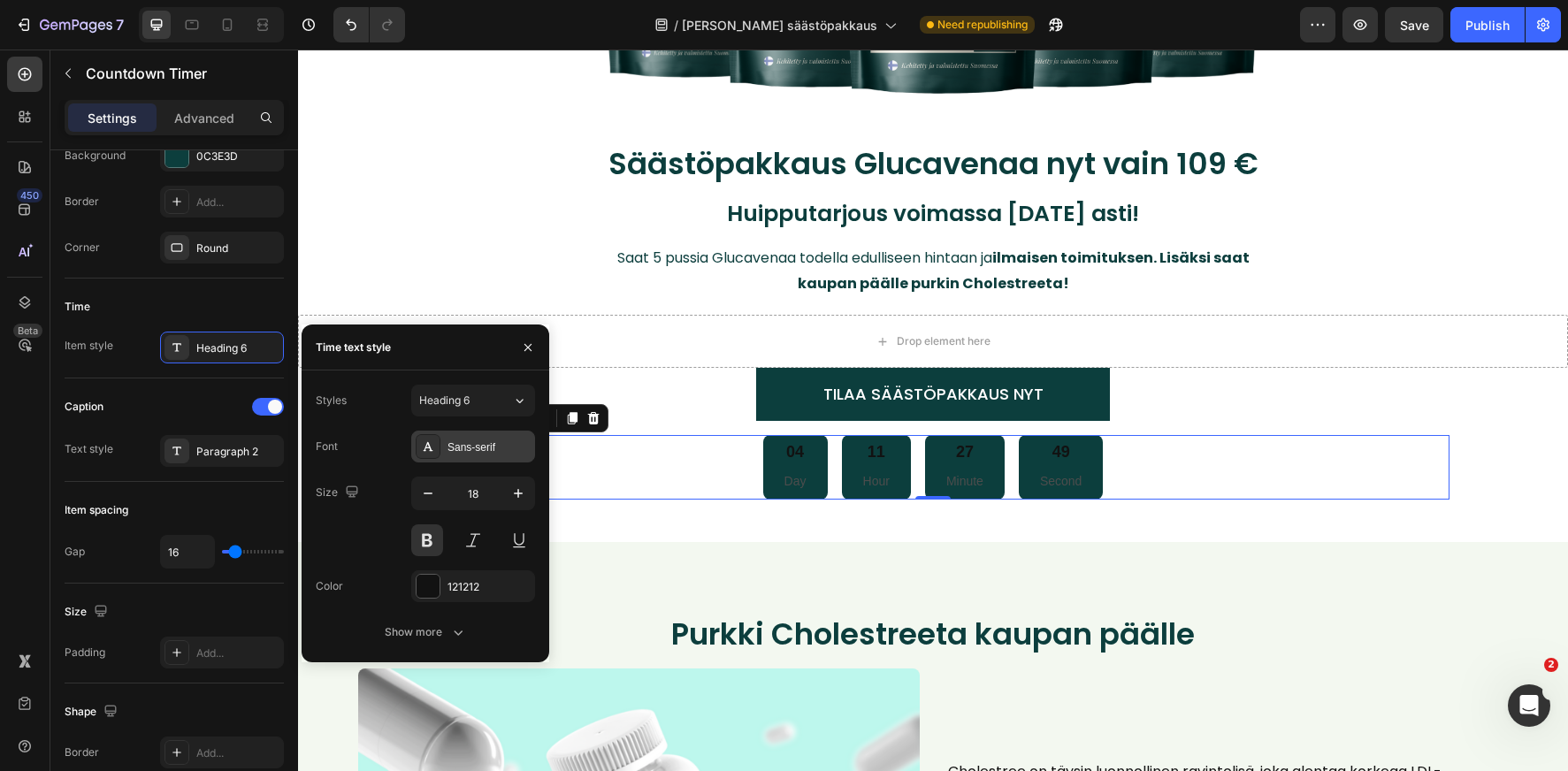
click at [464, 444] on div "Sans-serif" at bounding box center [489, 447] width 83 height 16
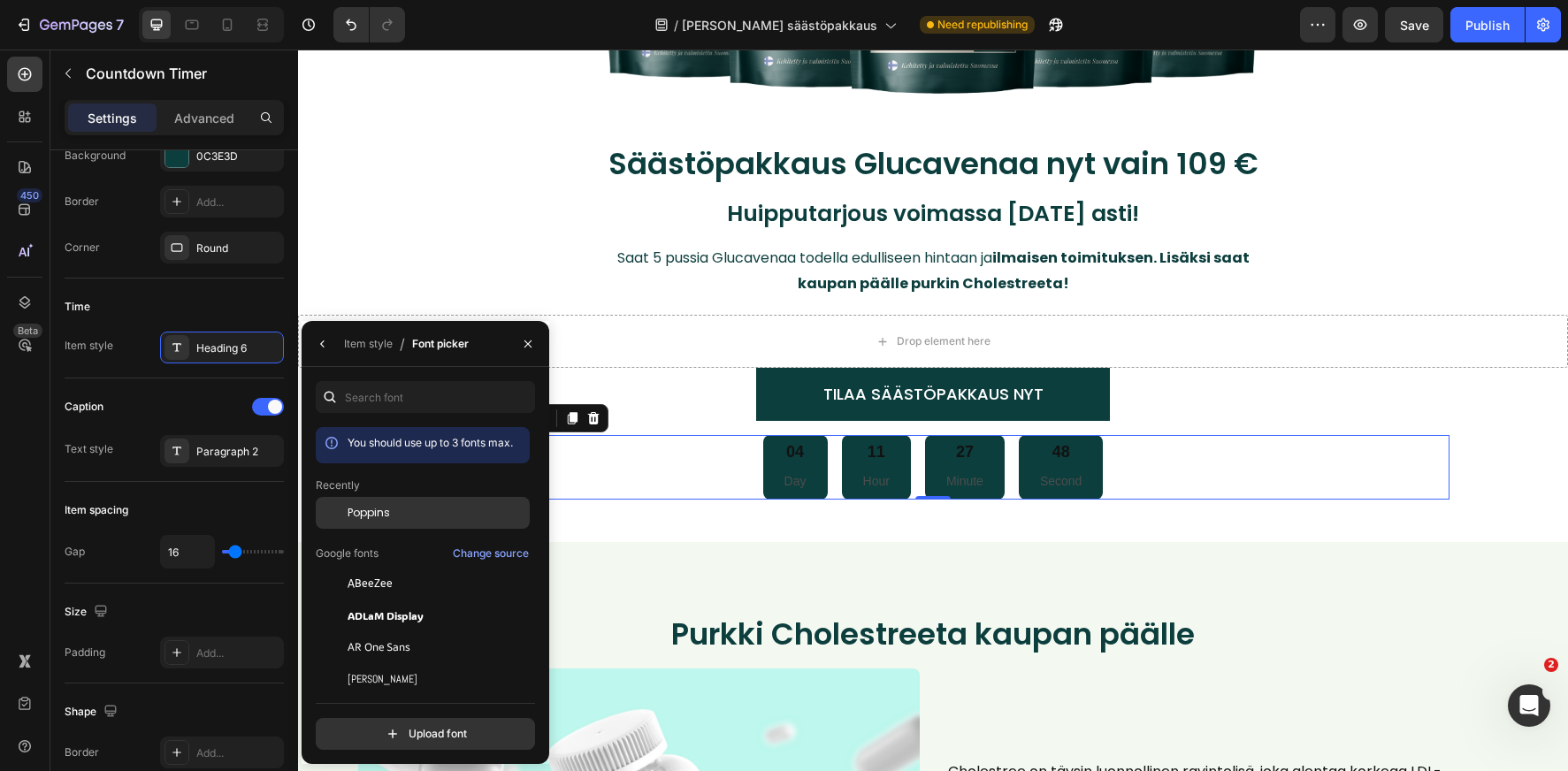
click at [388, 507] on span "Poppins" at bounding box center [369, 512] width 43 height 16
click at [529, 345] on icon "button" at bounding box center [528, 344] width 15 height 15
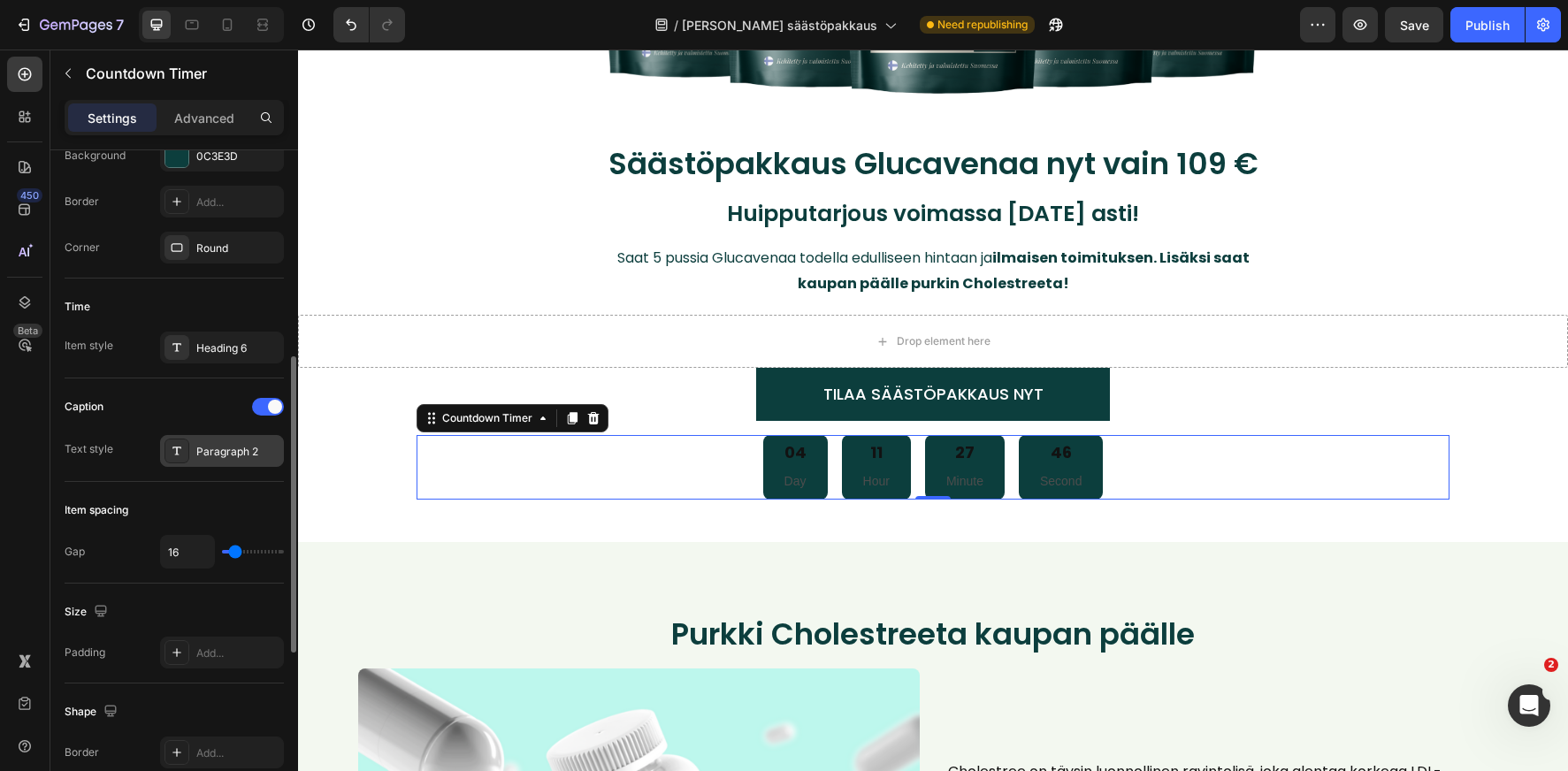
click at [224, 458] on div "Paragraph 2" at bounding box center [237, 452] width 83 height 16
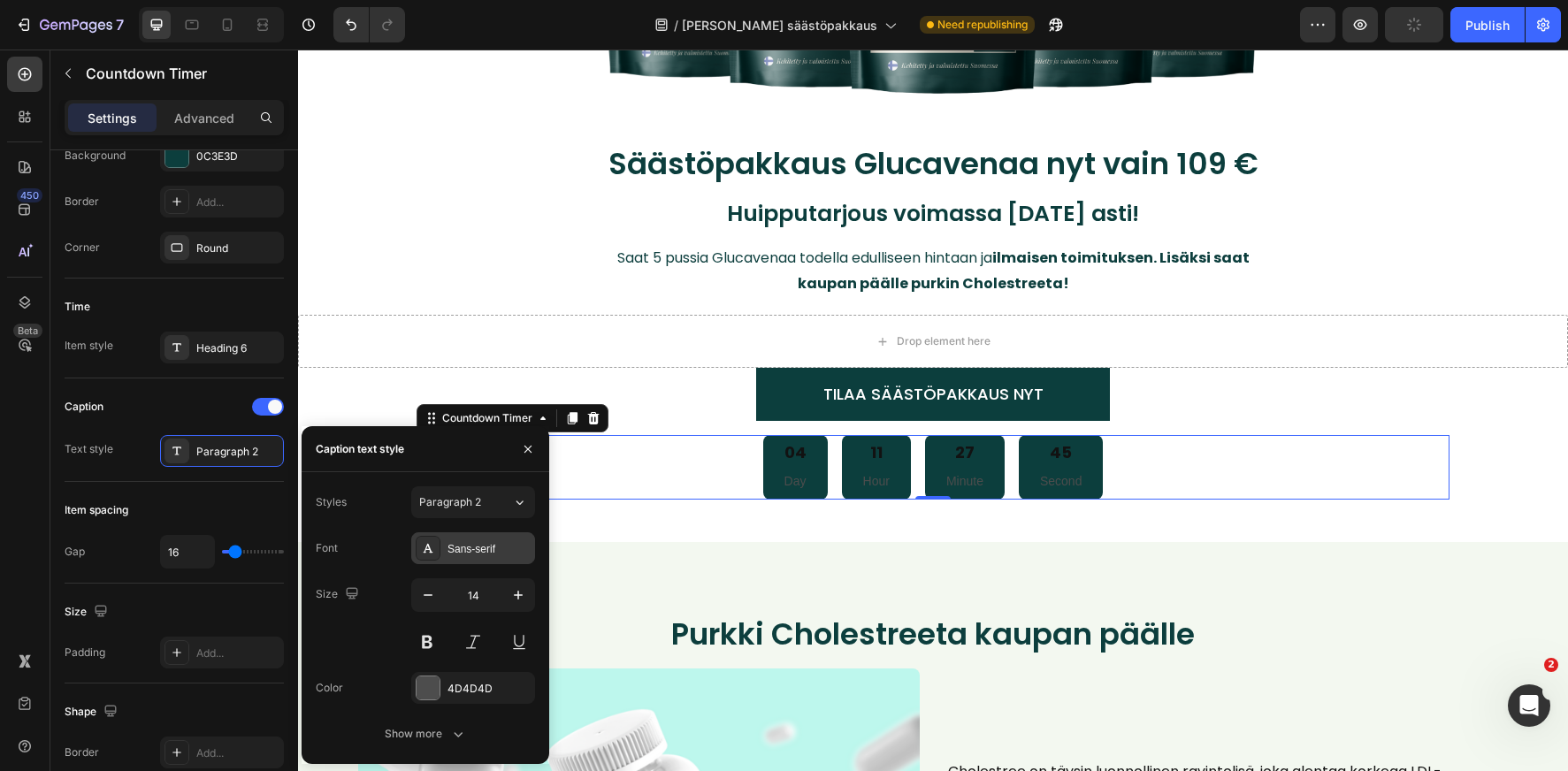
click at [469, 545] on div "Sans-serif" at bounding box center [489, 549] width 83 height 16
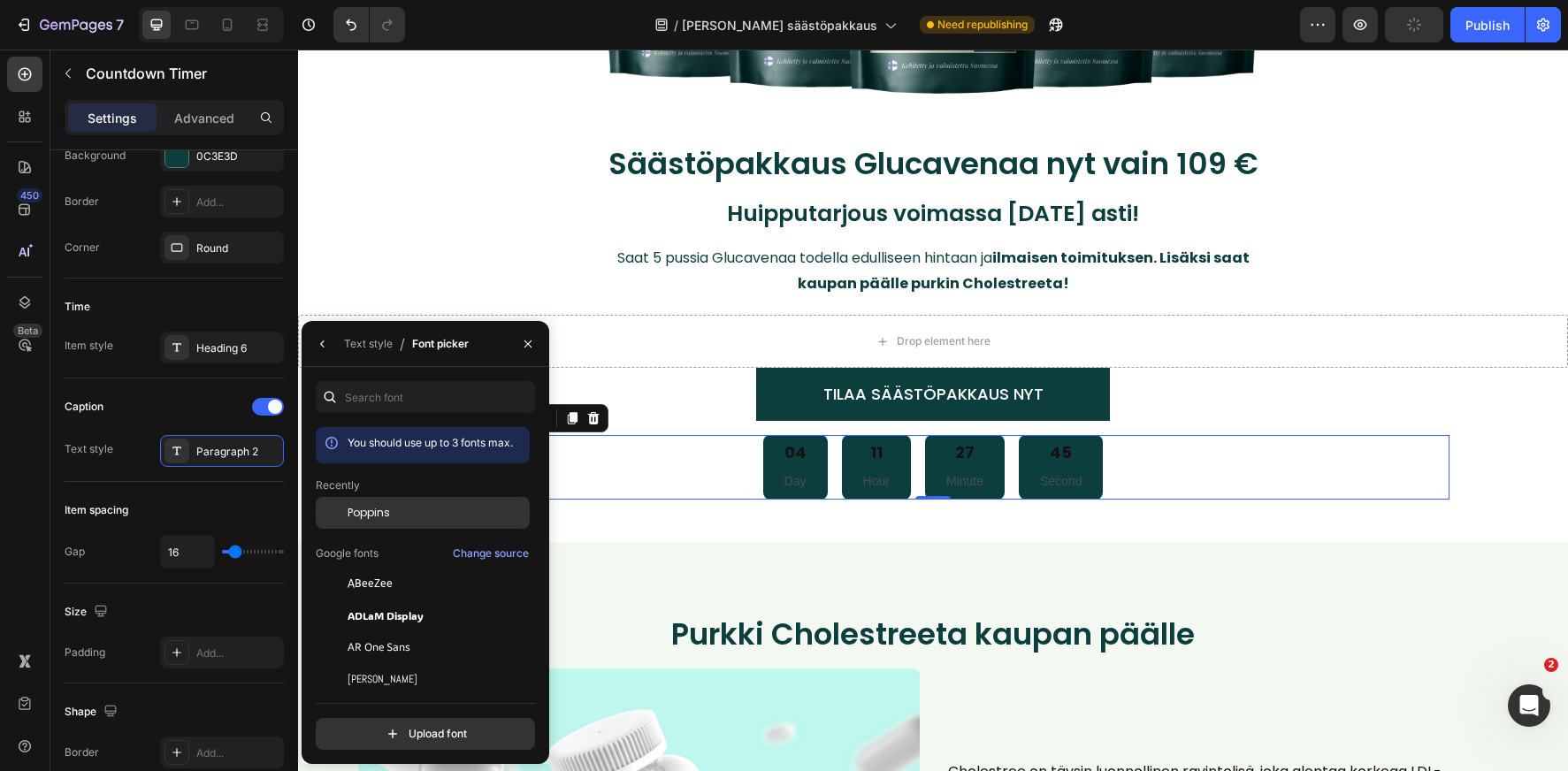
click at [401, 515] on div "Poppins" at bounding box center [436, 512] width 179 height 16
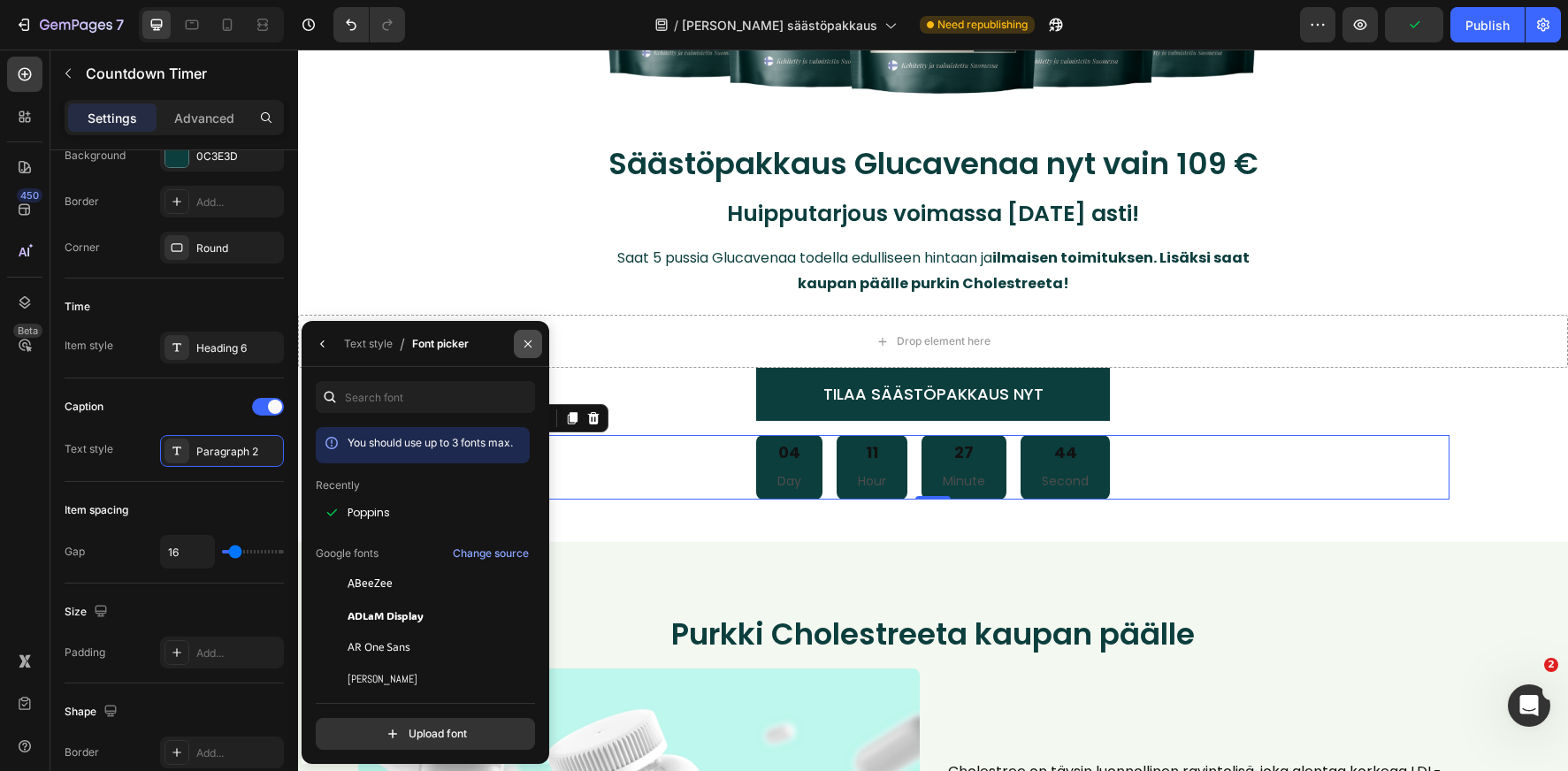
click at [527, 347] on icon "button" at bounding box center [528, 344] width 15 height 15
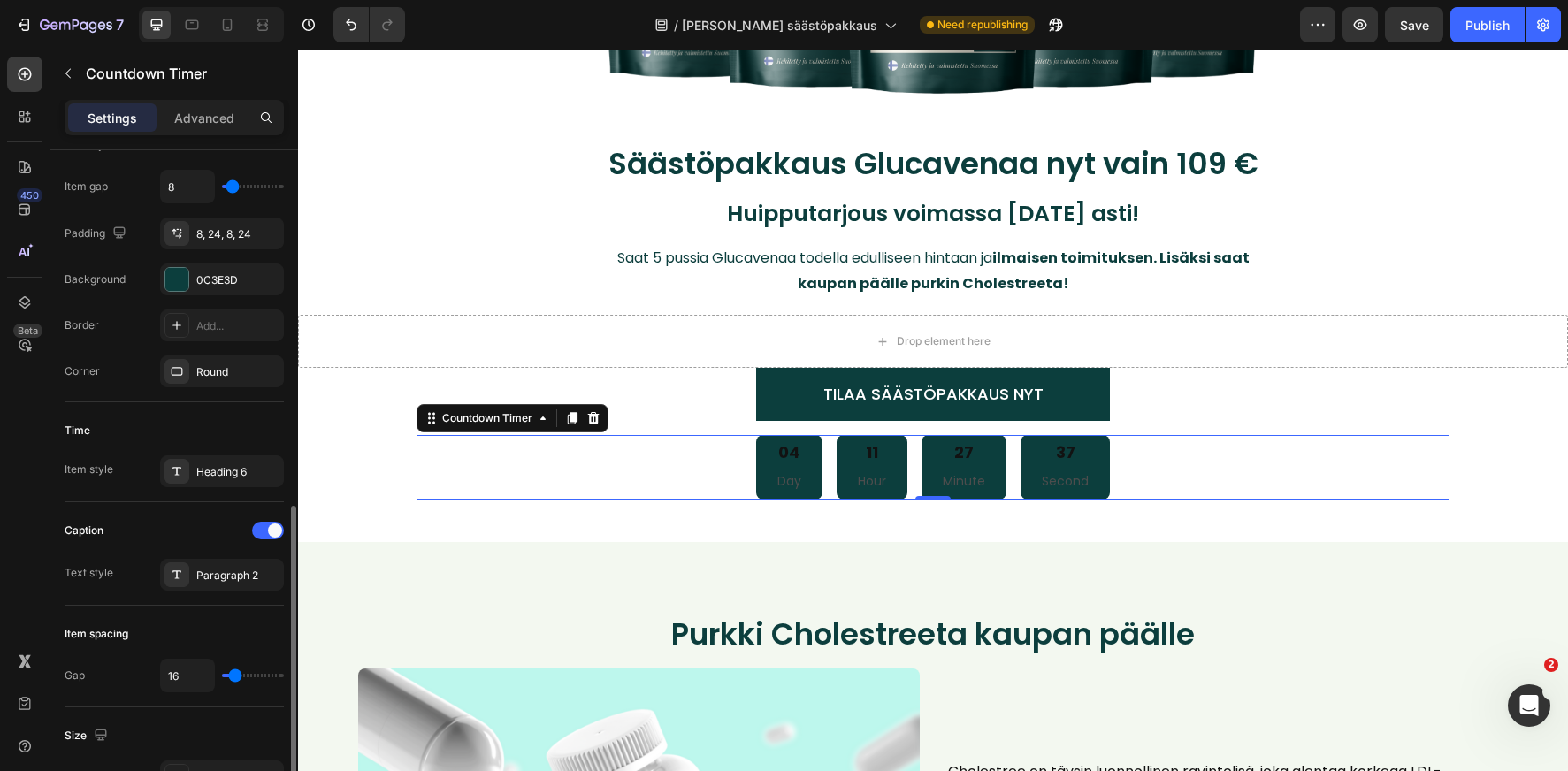
scroll to position [326, 0]
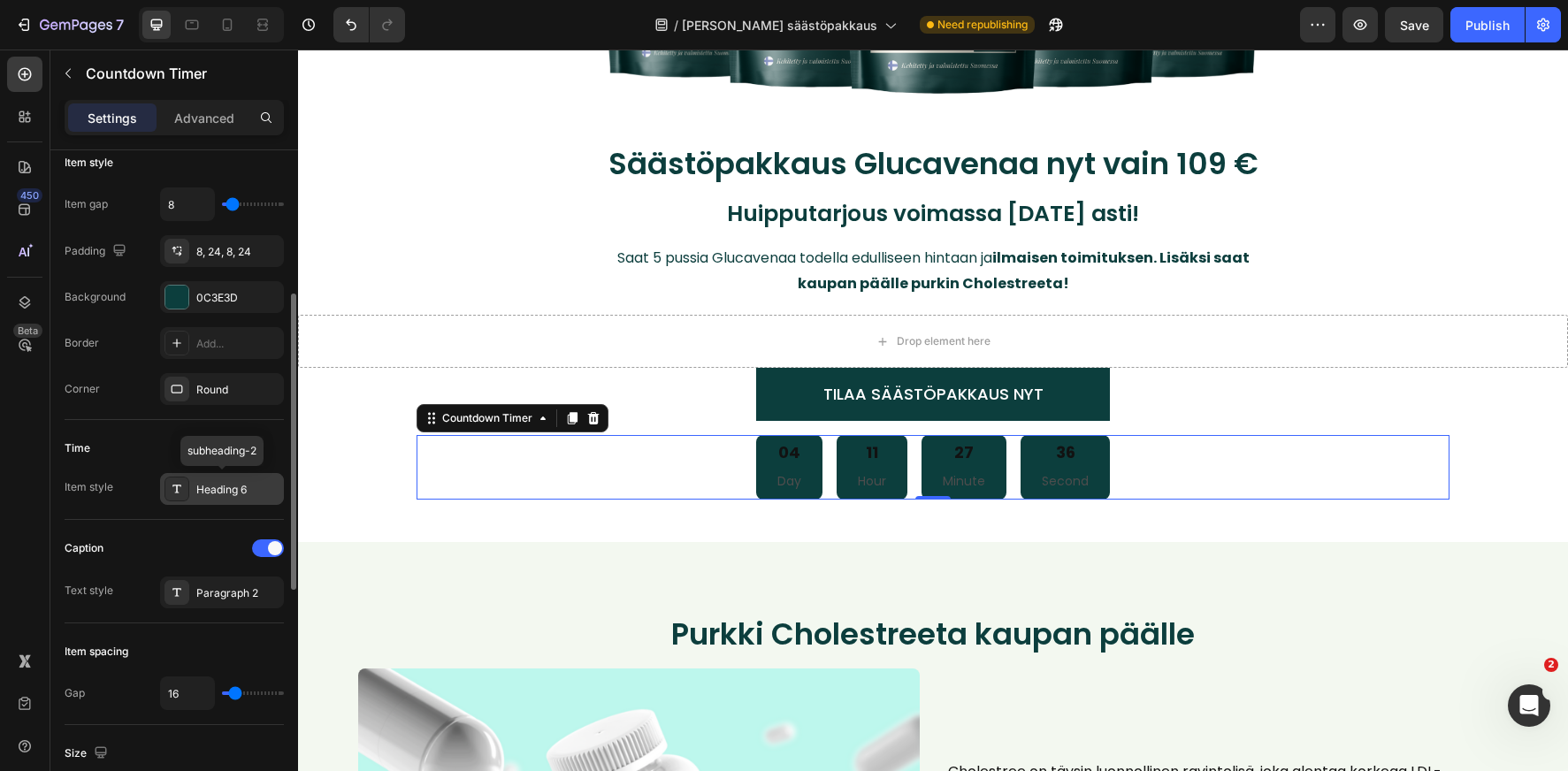
click at [223, 491] on div "Heading 6" at bounding box center [237, 490] width 83 height 16
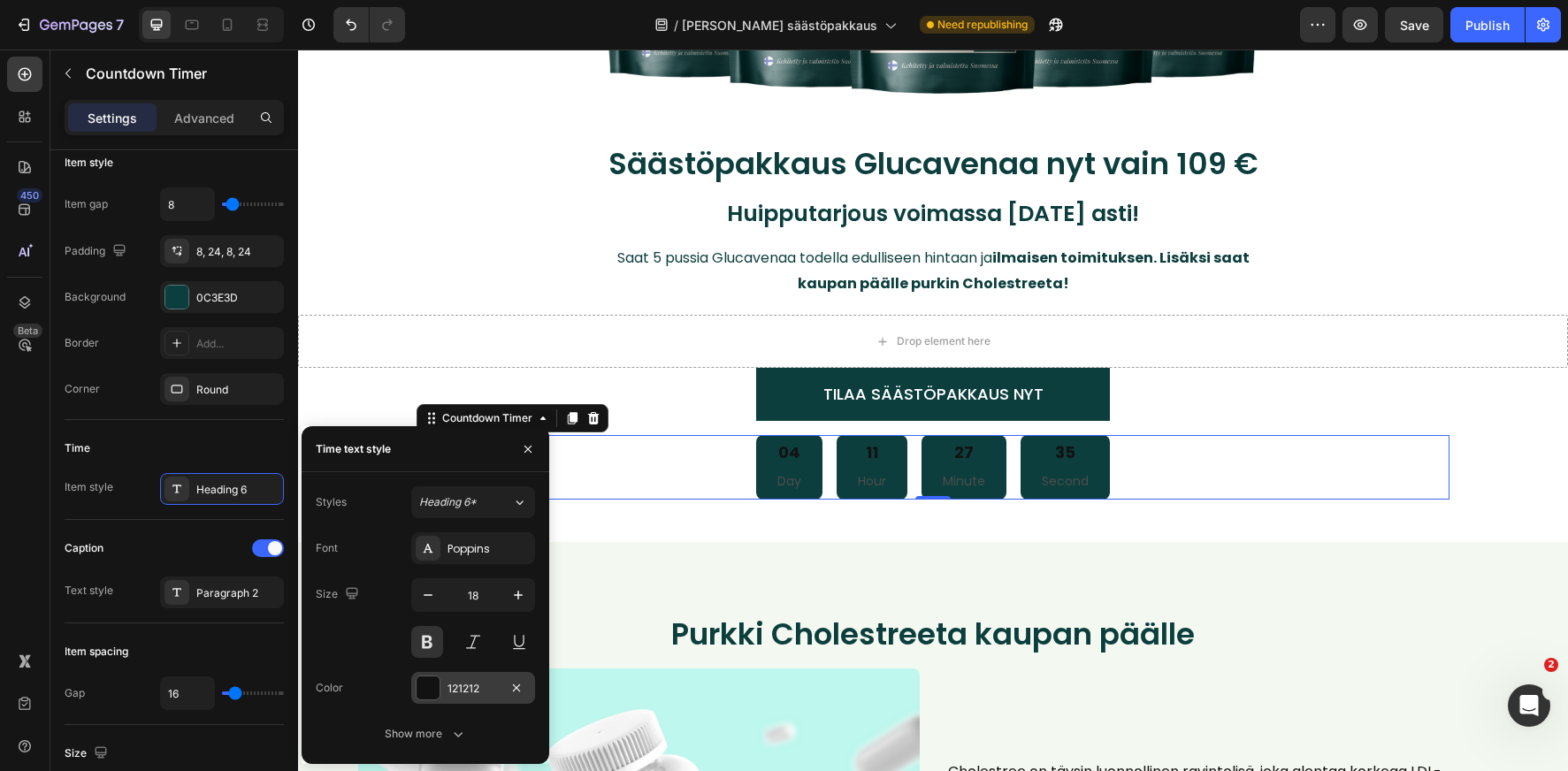
click at [430, 698] on div at bounding box center [428, 688] width 23 height 23
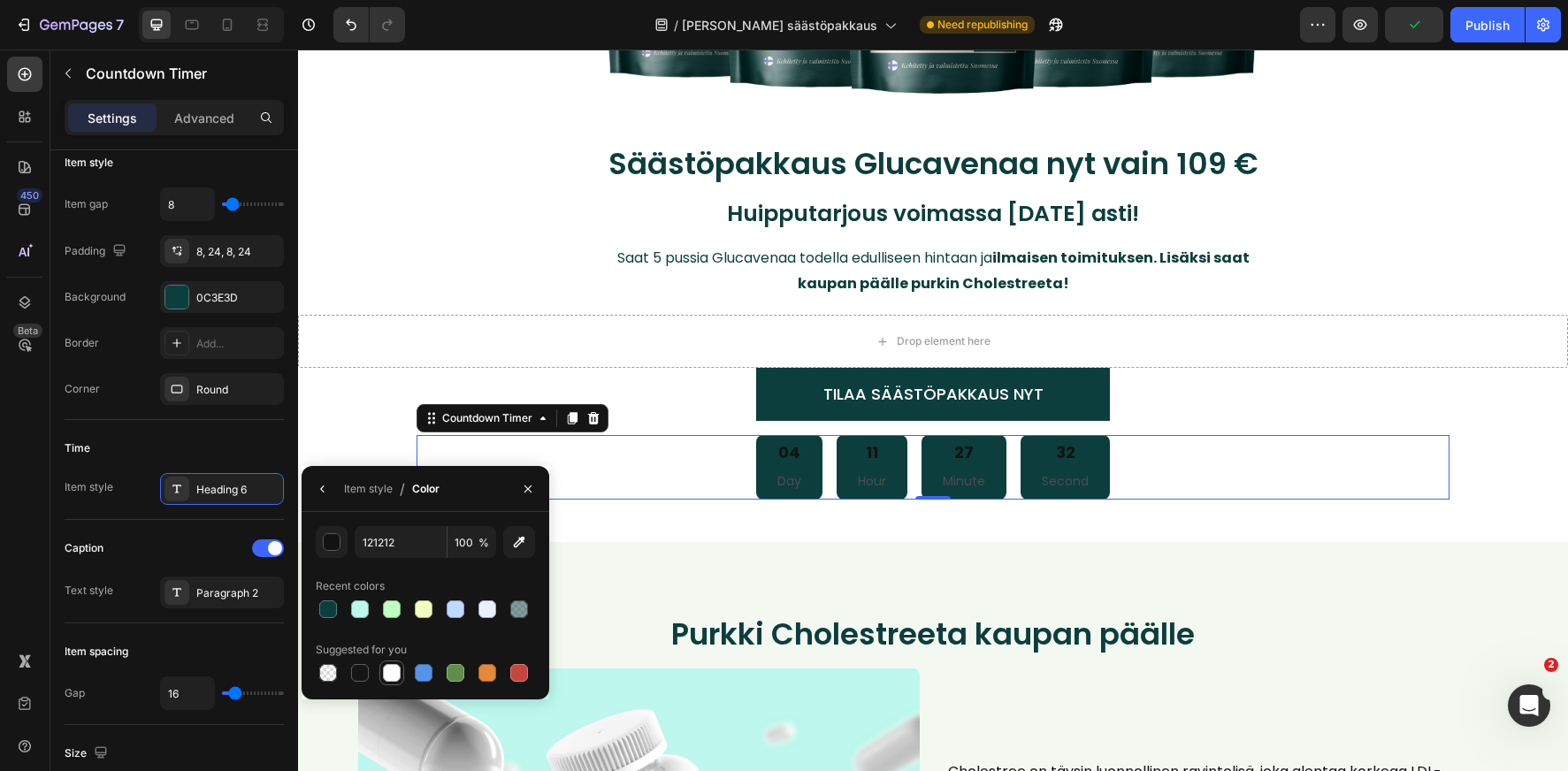
click at [391, 673] on div at bounding box center [391, 673] width 18 height 18
type input "FFFFFF"
drag, startPoint x: 528, startPoint y: 490, endPoint x: 291, endPoint y: 508, distance: 237.7
click at [526, 491] on icon "button" at bounding box center [528, 489] width 15 height 15
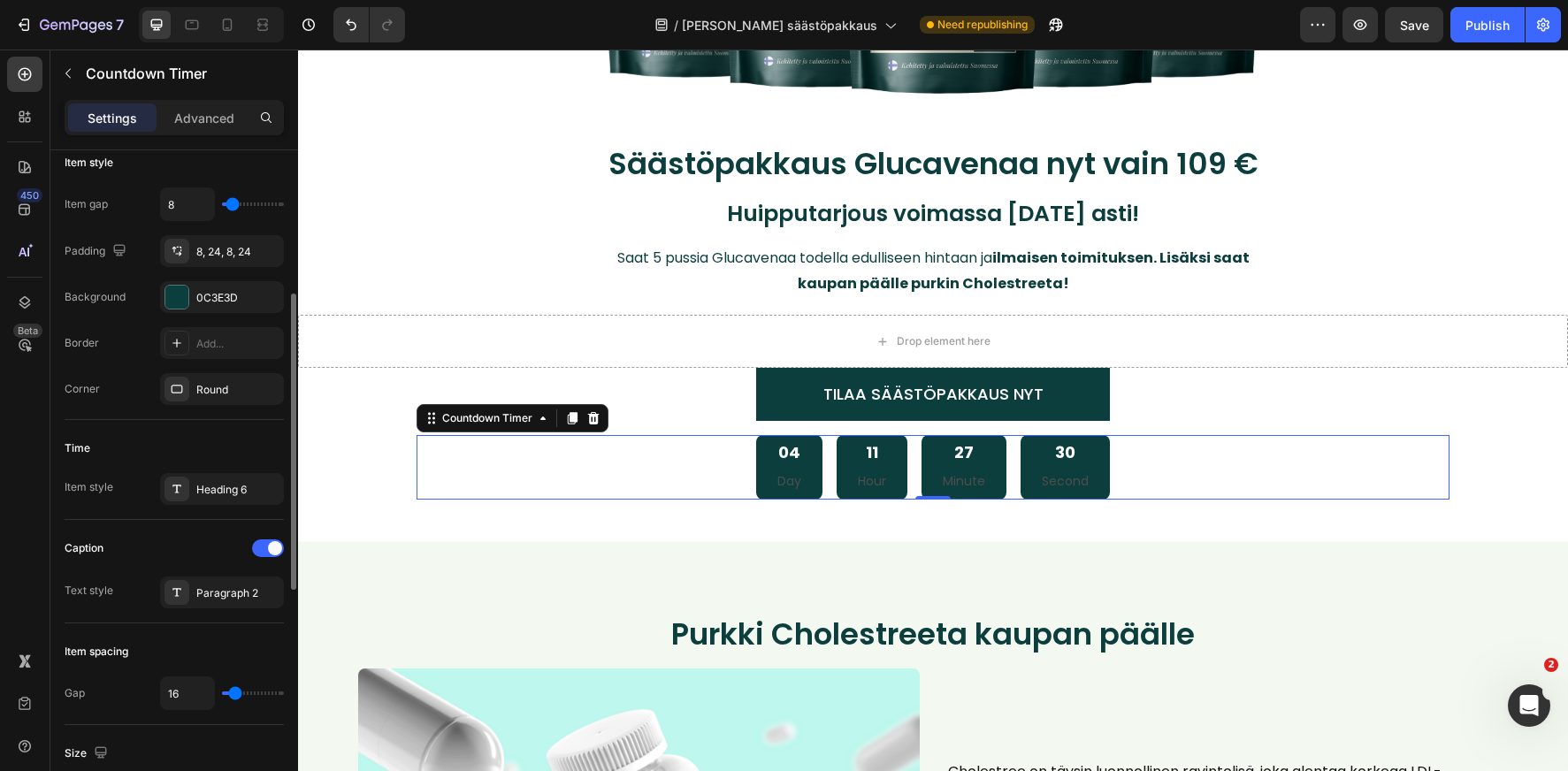
drag, startPoint x: 227, startPoint y: 591, endPoint x: 273, endPoint y: 622, distance: 55.5
click at [227, 591] on div "Paragraph 2" at bounding box center [237, 593] width 83 height 16
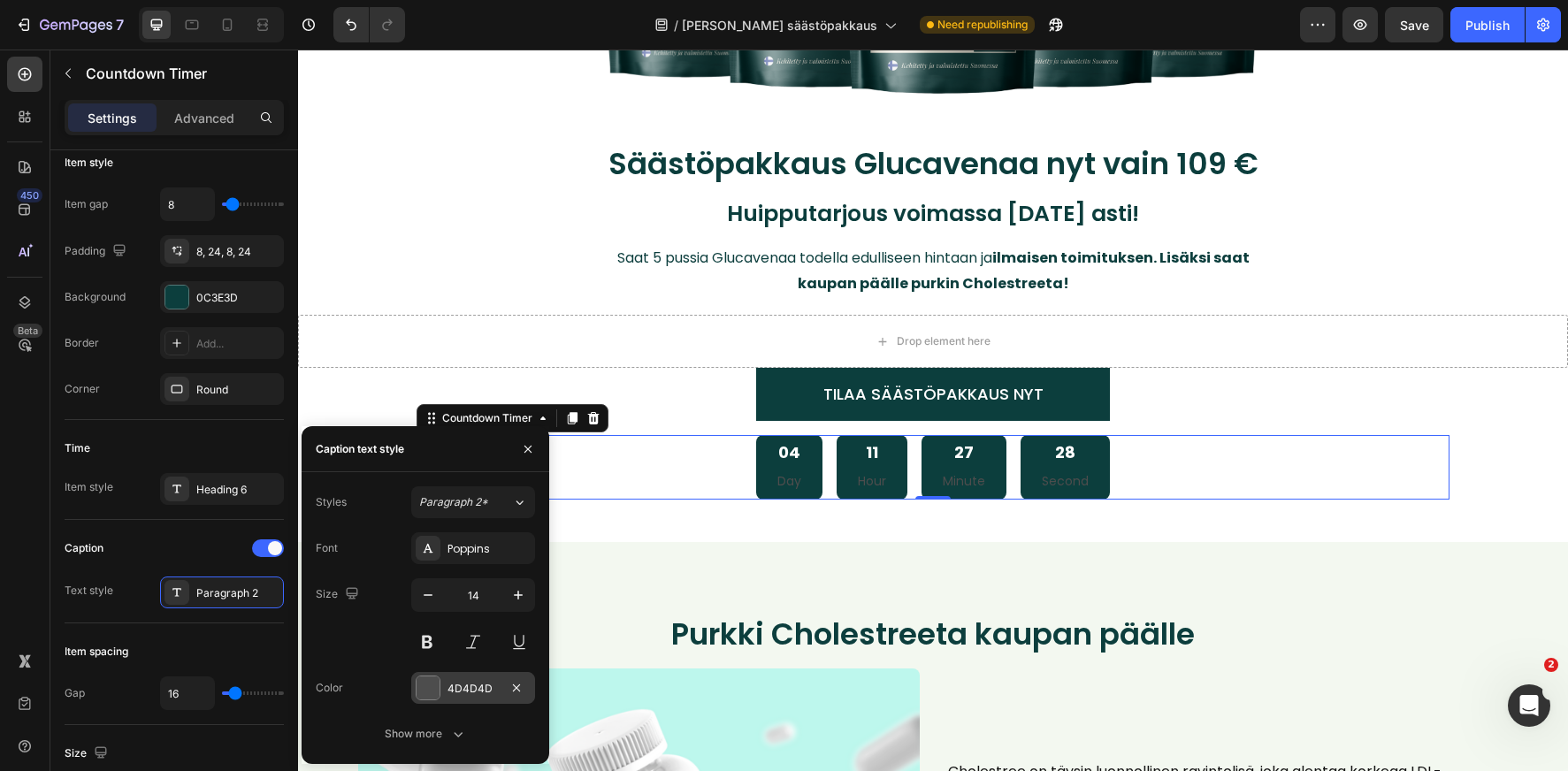
click at [436, 684] on div at bounding box center [428, 688] width 23 height 23
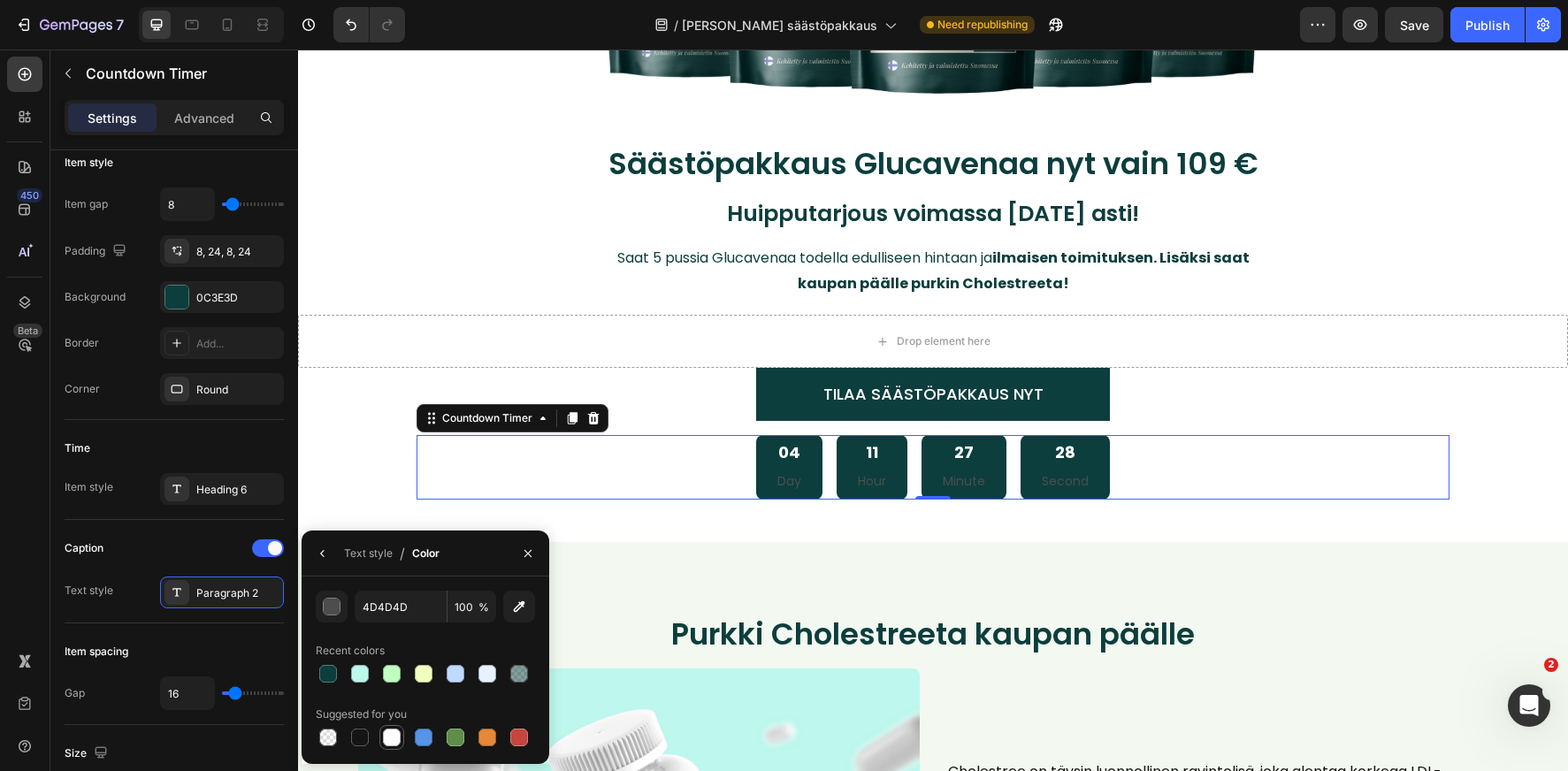
click at [391, 737] on div at bounding box center [391, 738] width 18 height 18
type input "FFFFFF"
click at [529, 552] on icon "button" at bounding box center [528, 553] width 15 height 15
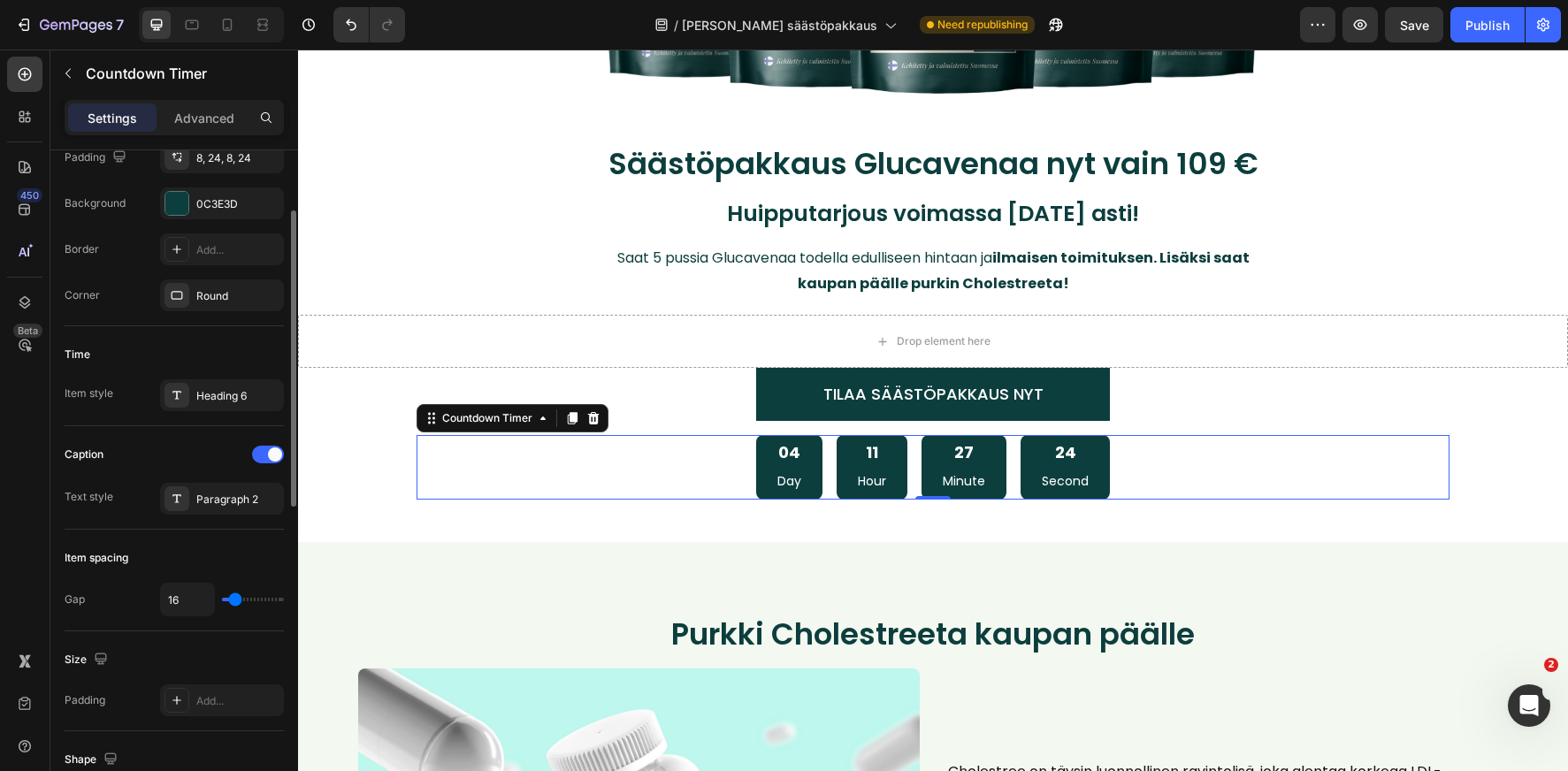
scroll to position [0, 0]
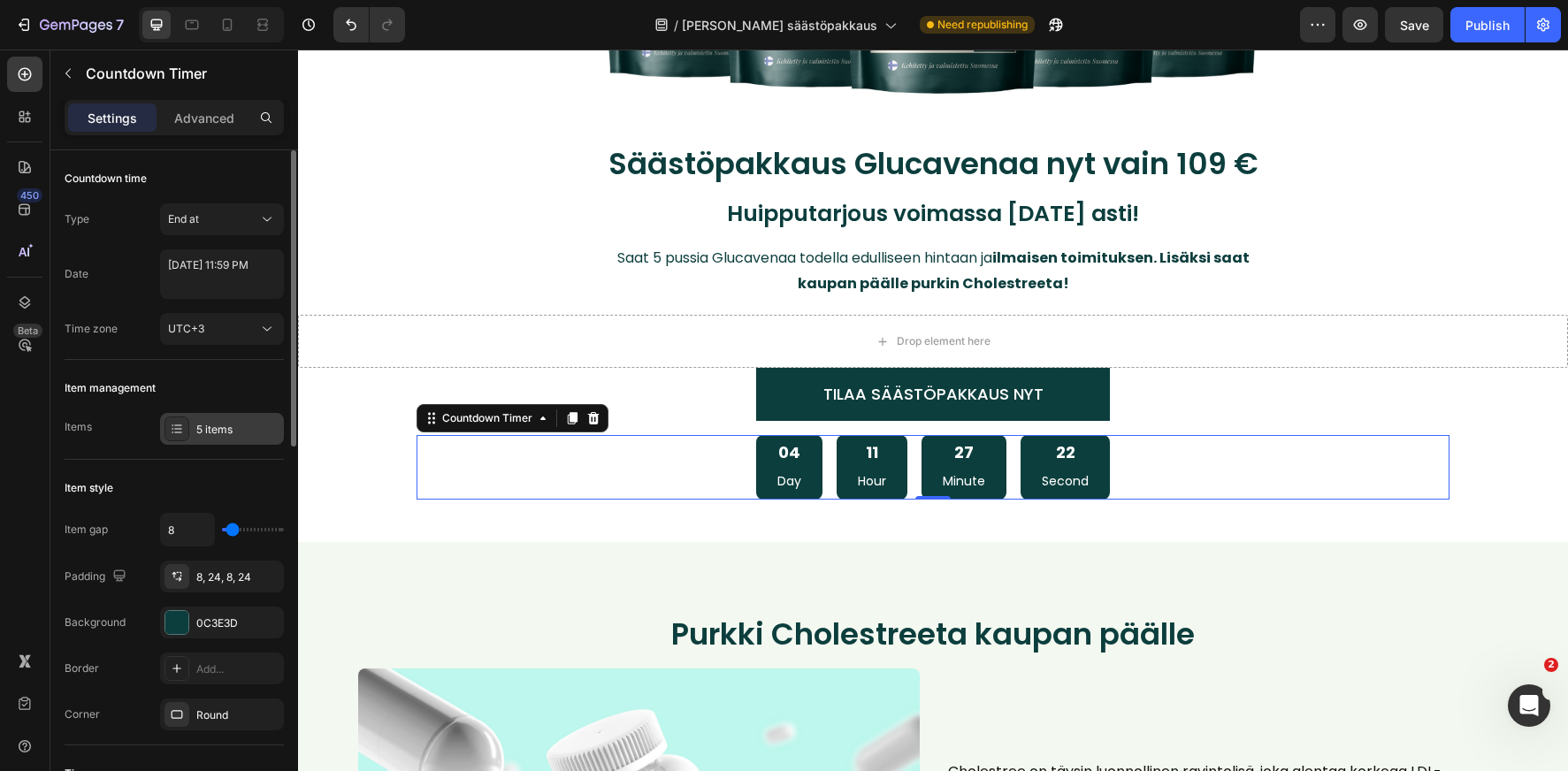
click at [226, 423] on div "5 items" at bounding box center [237, 429] width 83 height 16
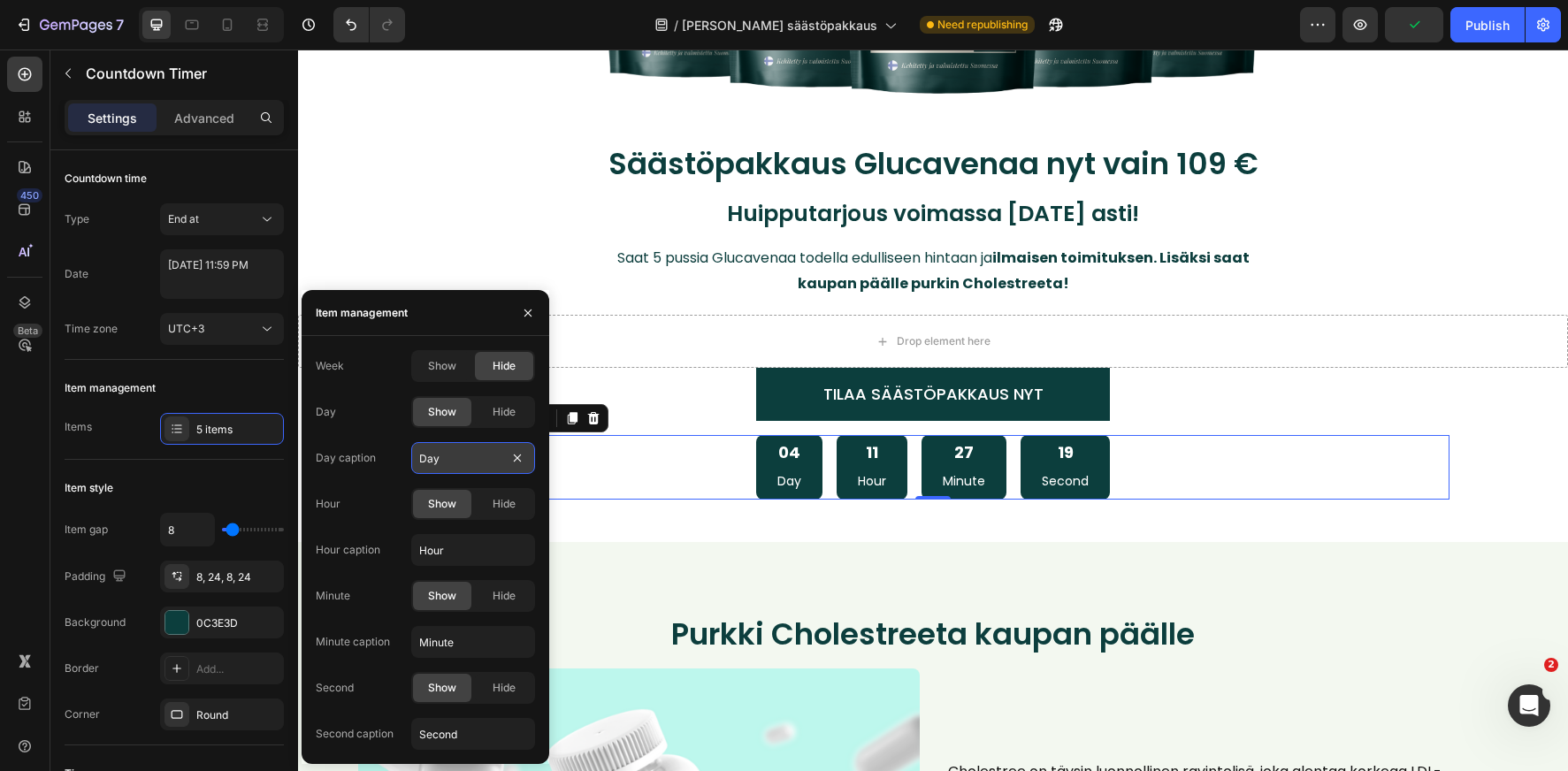
click at [451, 450] on input "Day" at bounding box center [472, 458] width 124 height 32
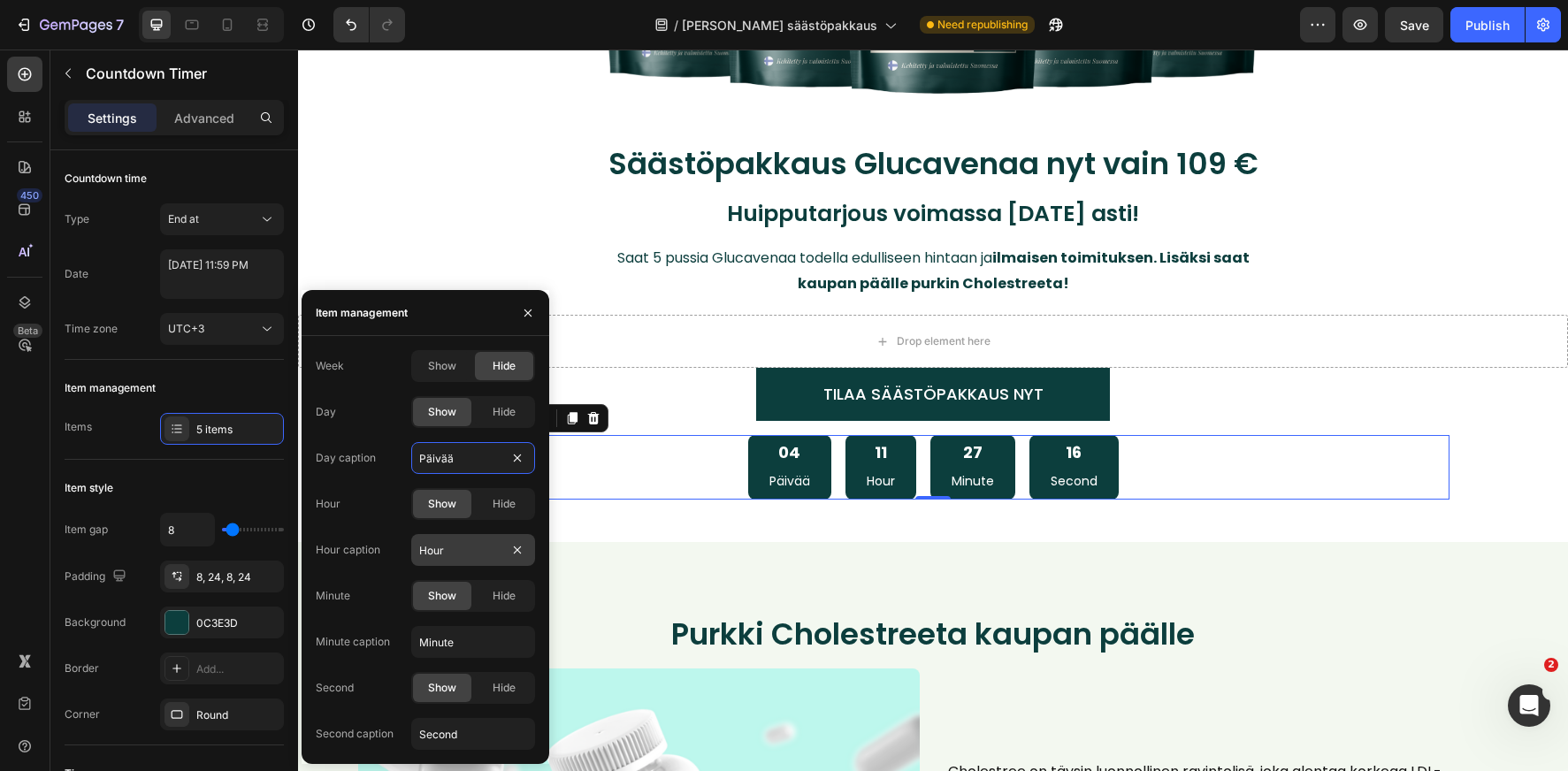
type input "Päivää"
click at [448, 543] on input "Hour" at bounding box center [472, 549] width 124 height 32
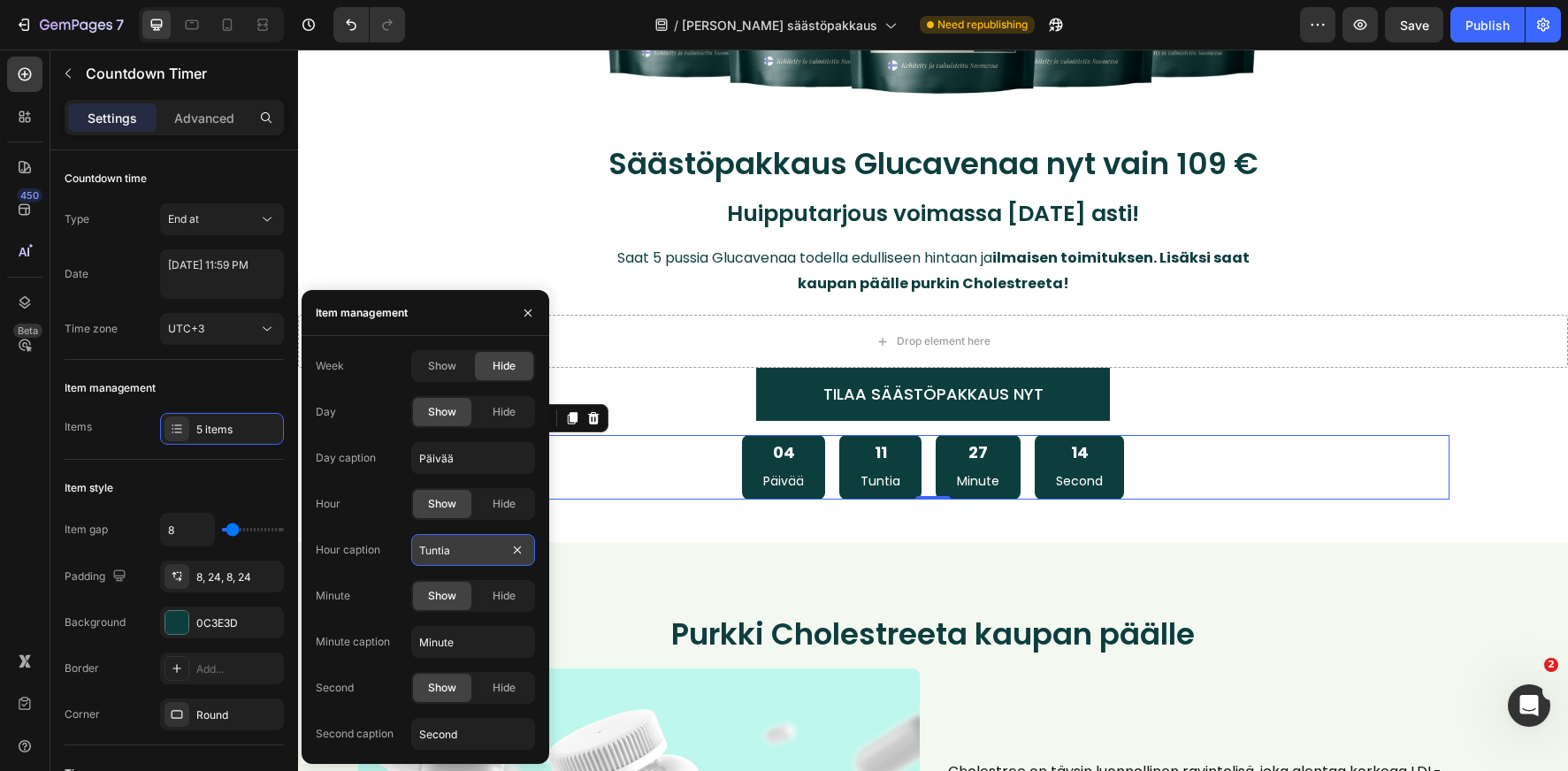
type input "Tuntia"
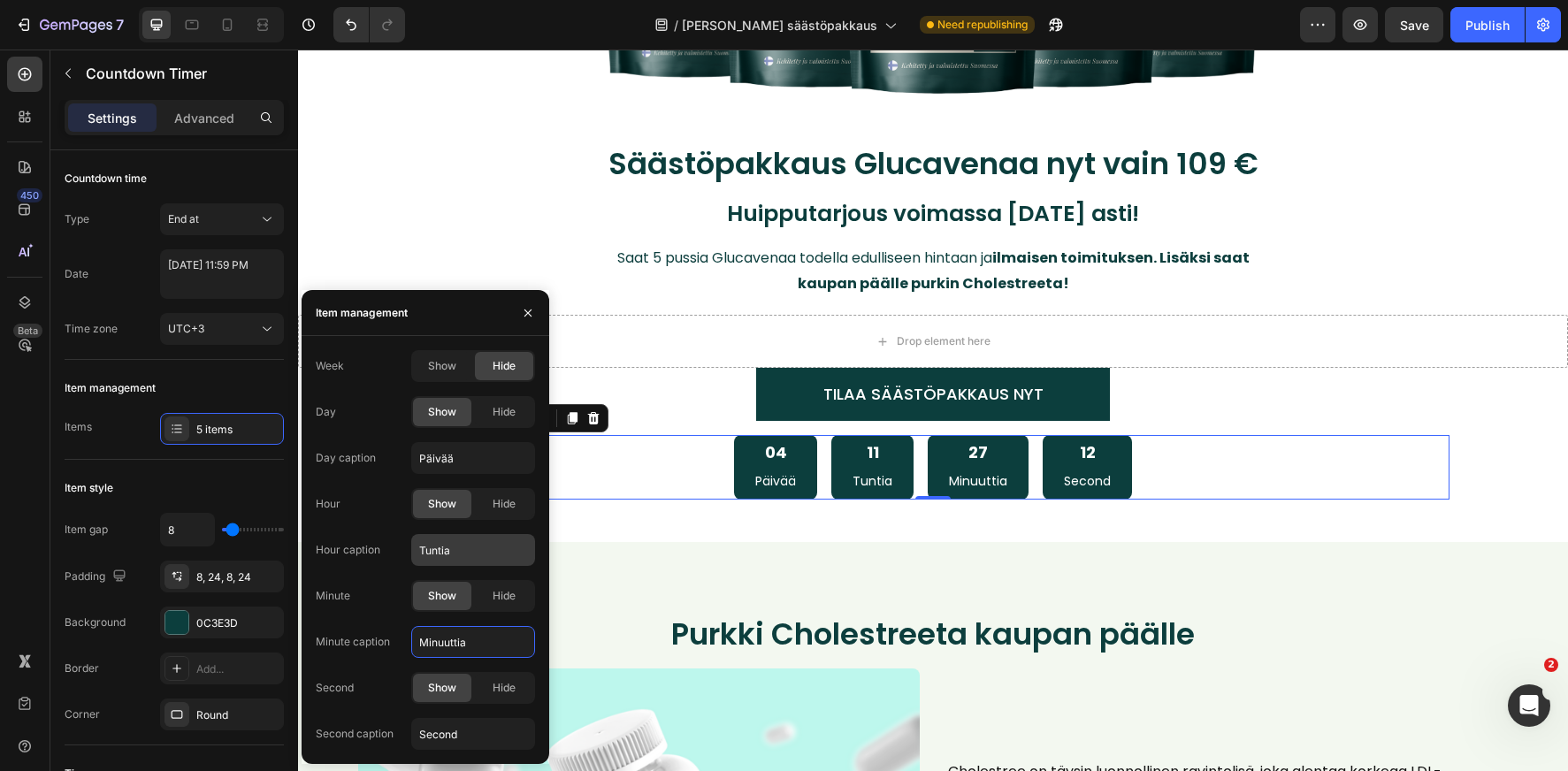
type input "Minuuttia"
click at [498, 730] on input "Second" at bounding box center [472, 734] width 124 height 32
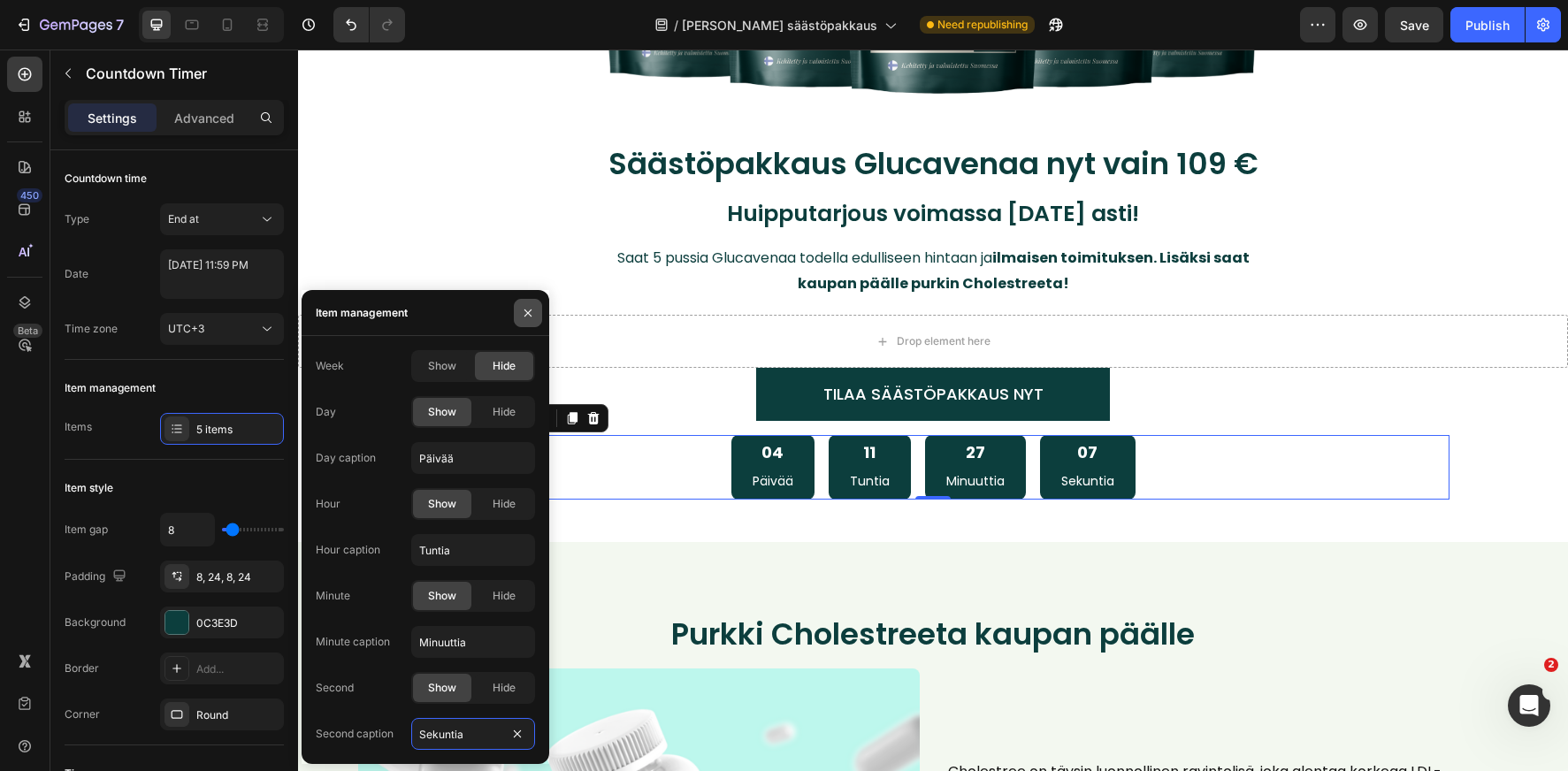
type input "Sekuntia"
click at [529, 315] on icon "button" at bounding box center [528, 313] width 15 height 15
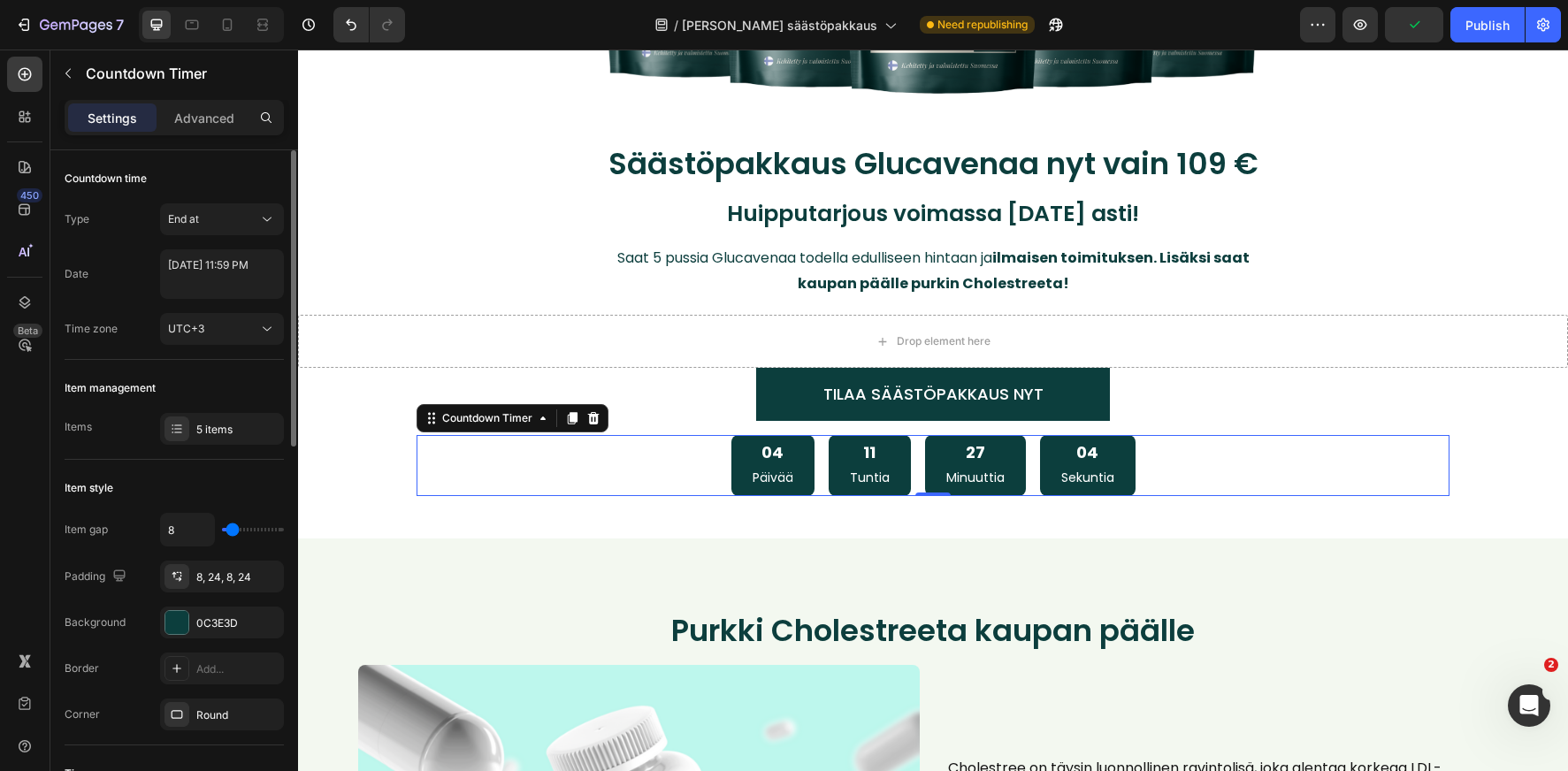
type input "4"
type input "3"
type input "2"
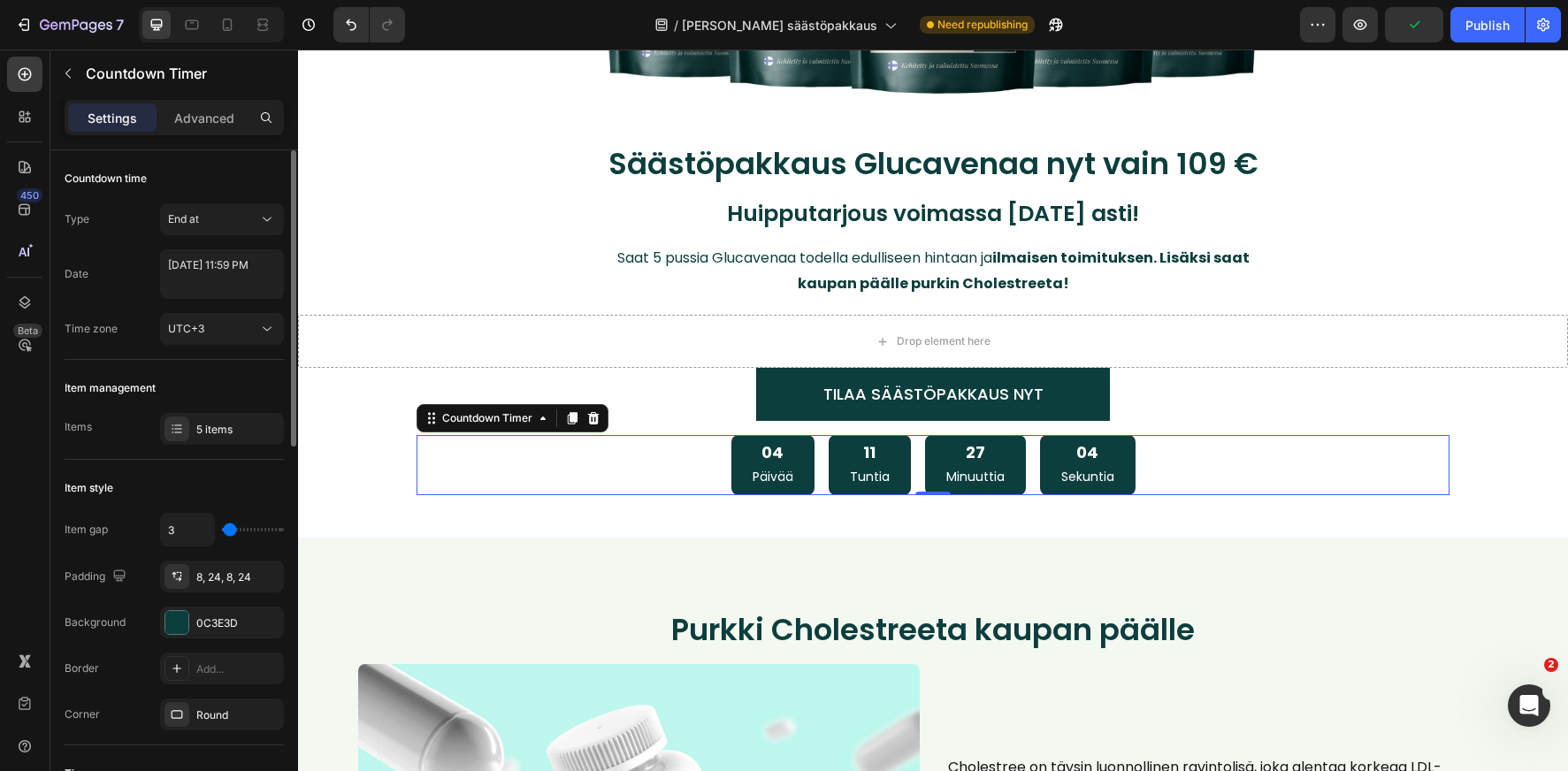
type input "2"
type input "1"
type input "0"
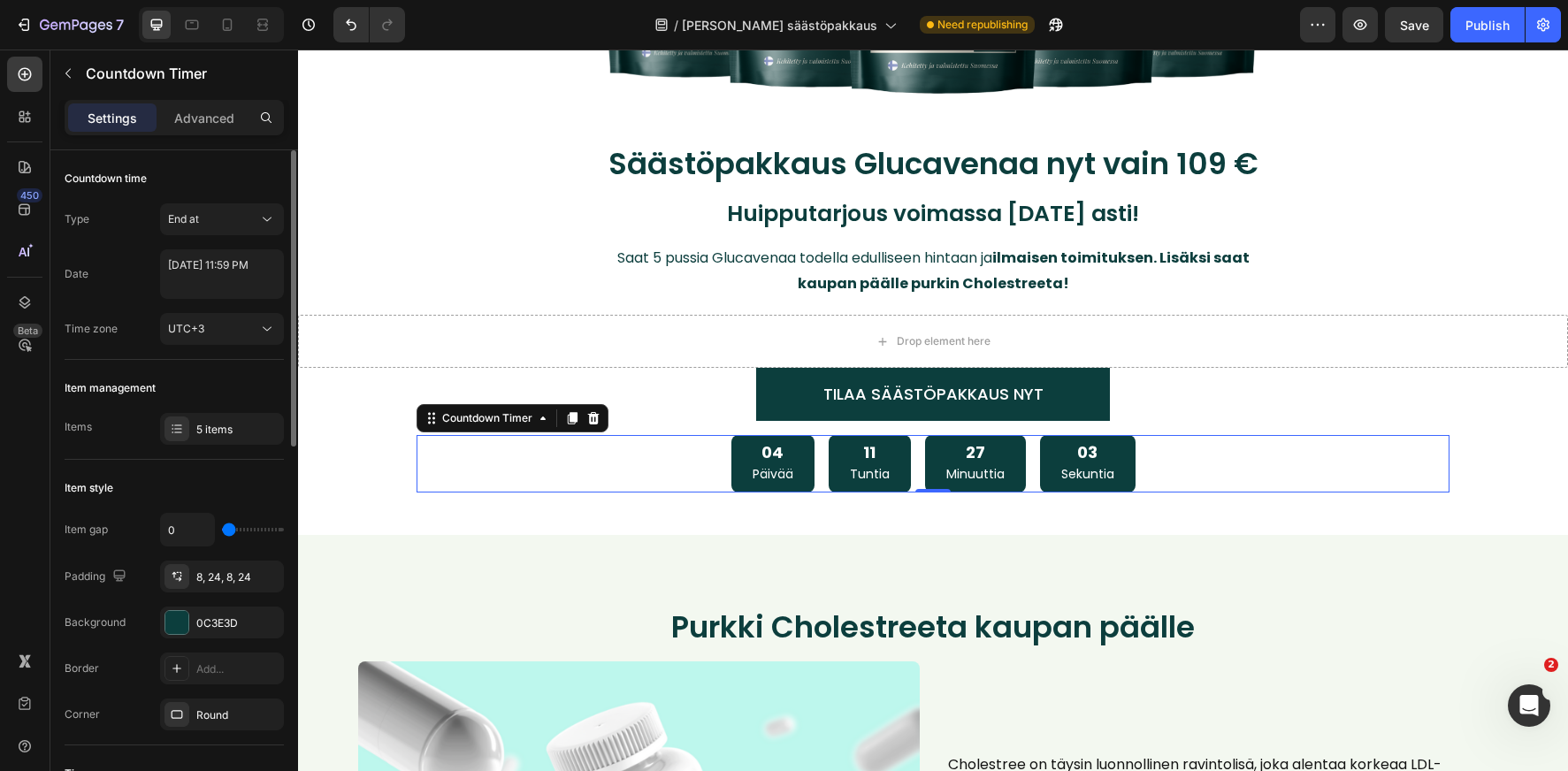
type input "0"
click at [228, 532] on input "range" at bounding box center [252, 530] width 61 height 4
type input "1"
type input "3"
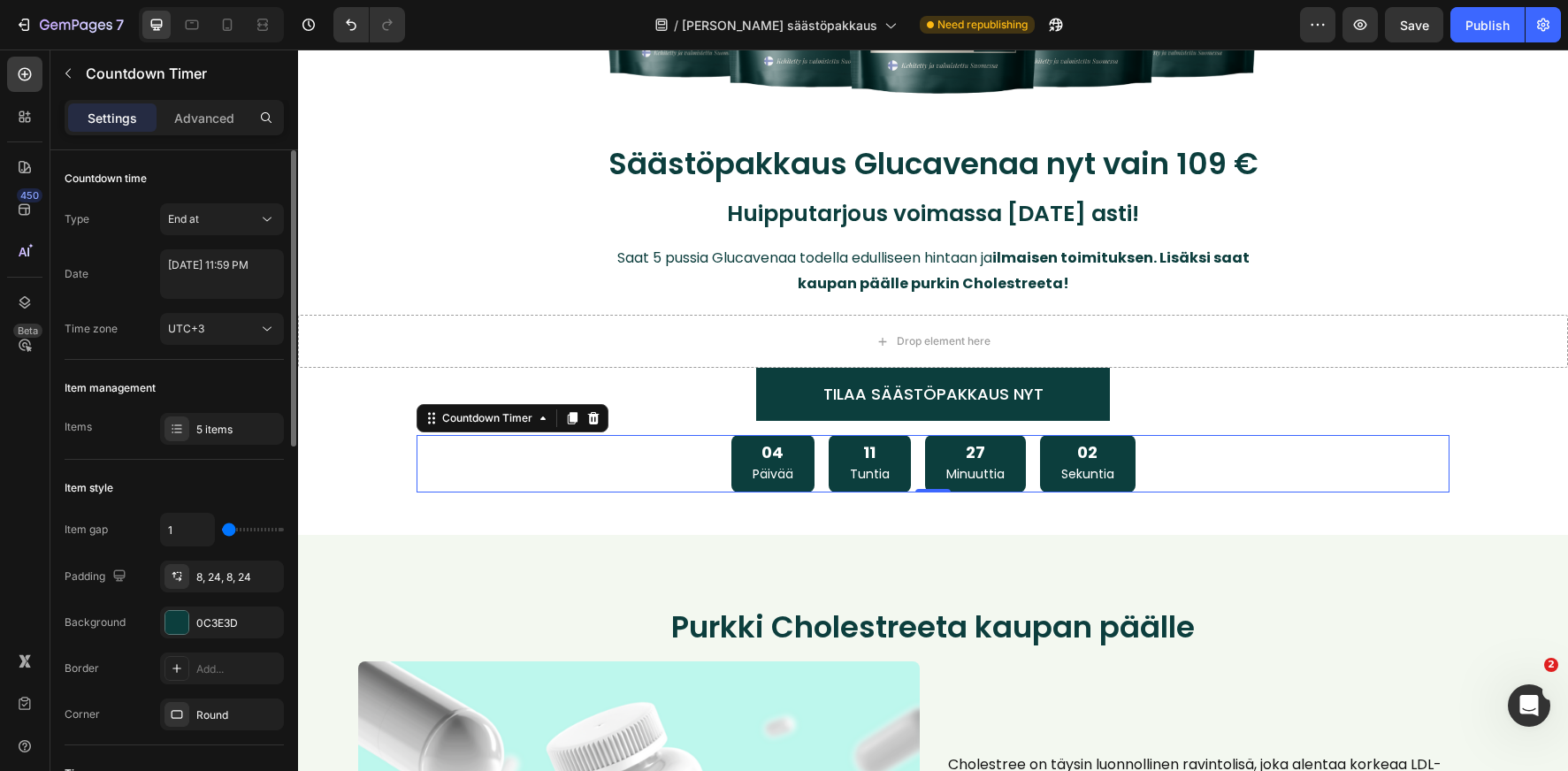
type input "3"
type input "6"
type input "8"
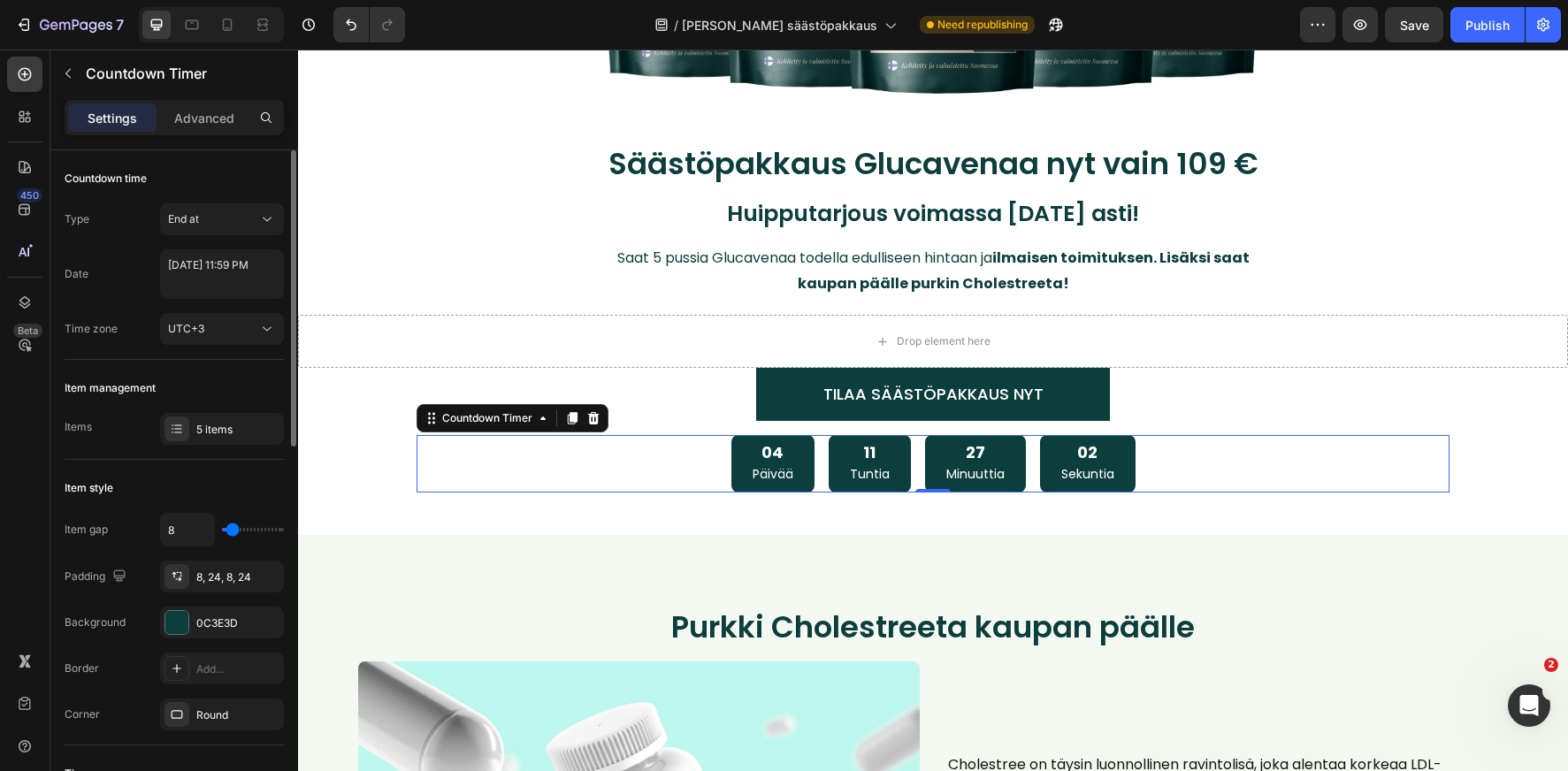
type input "9"
type input "10"
type input "11"
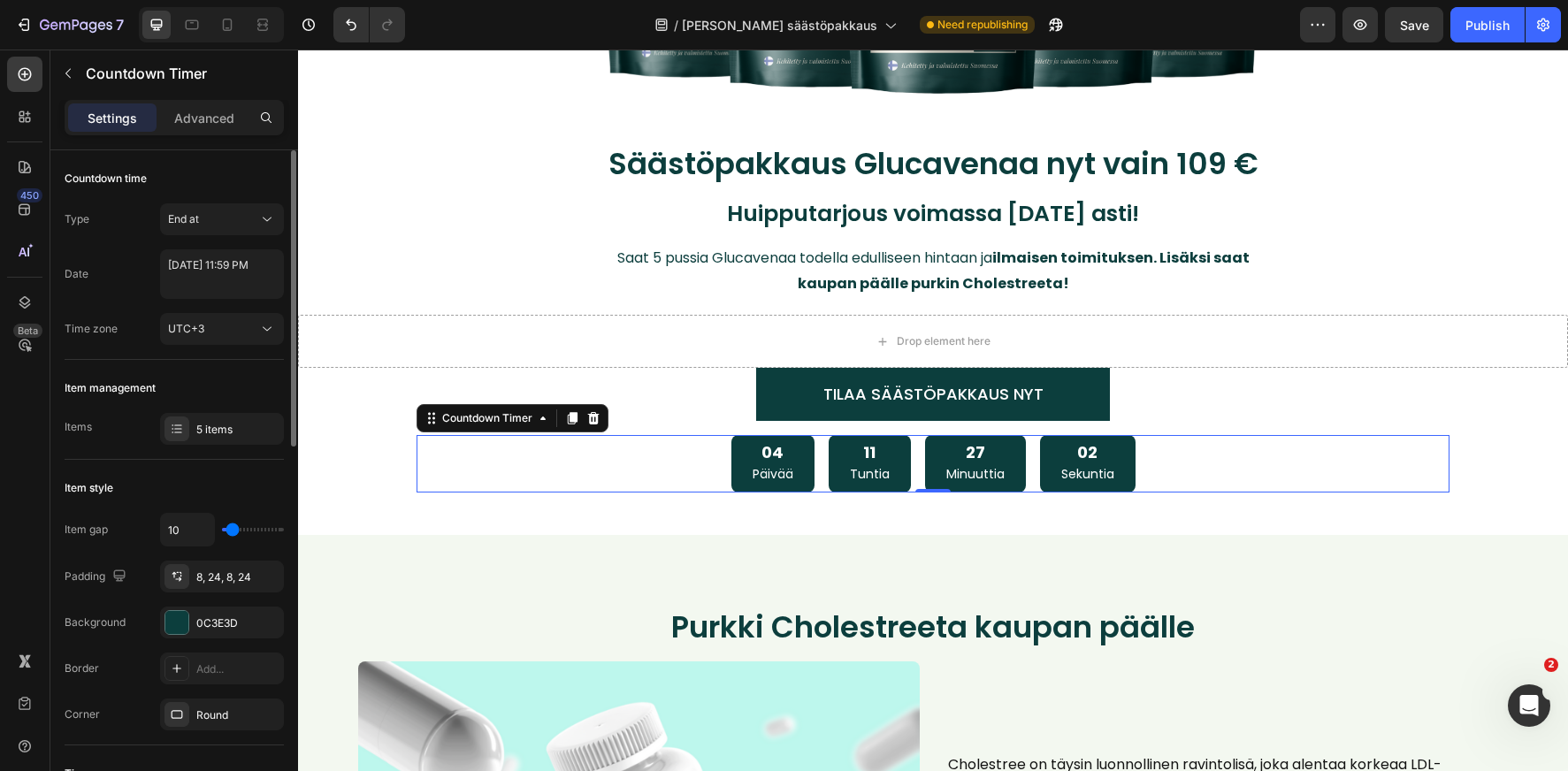
type input "11"
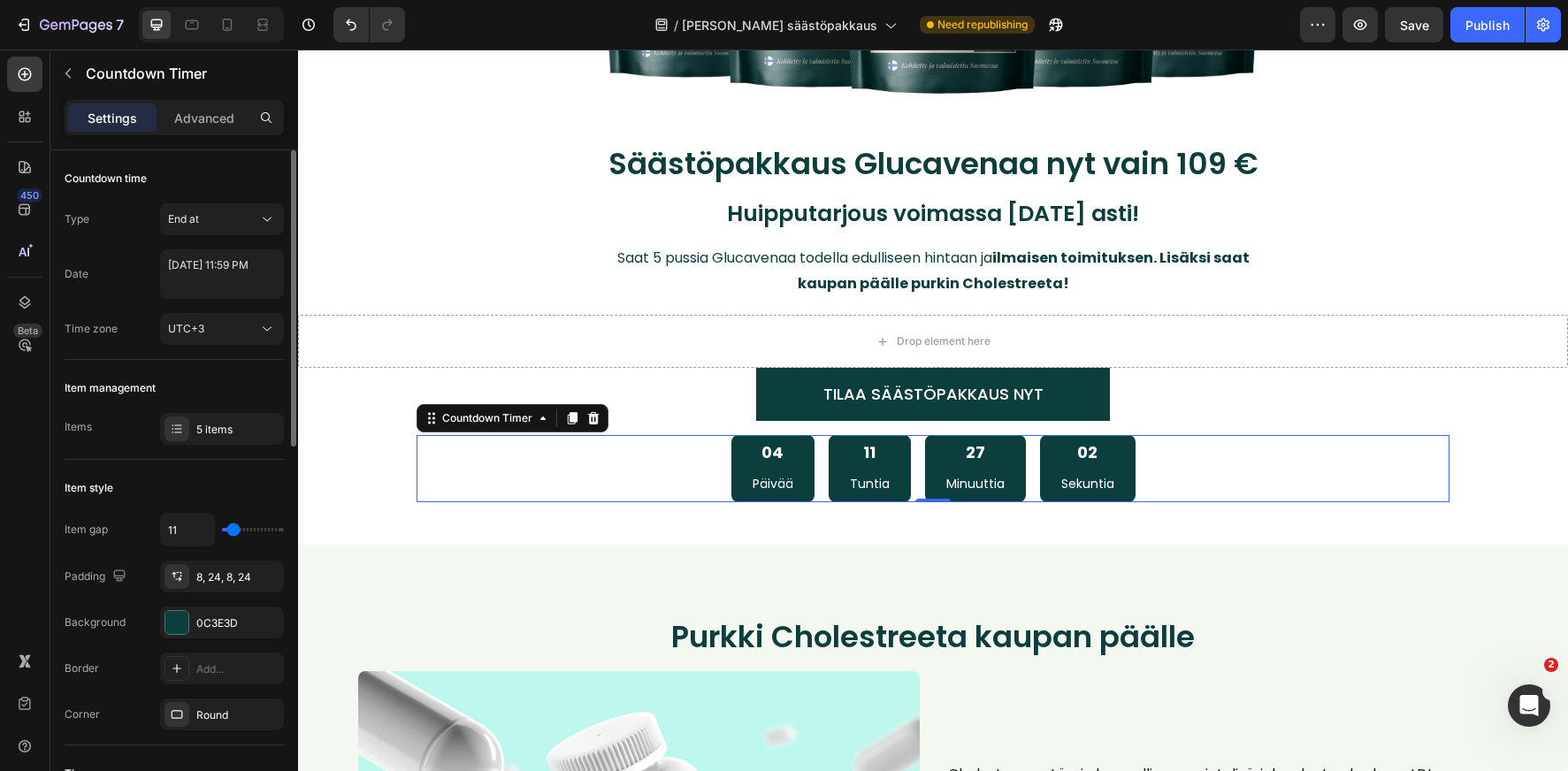
type input "12"
type input "13"
type input "14"
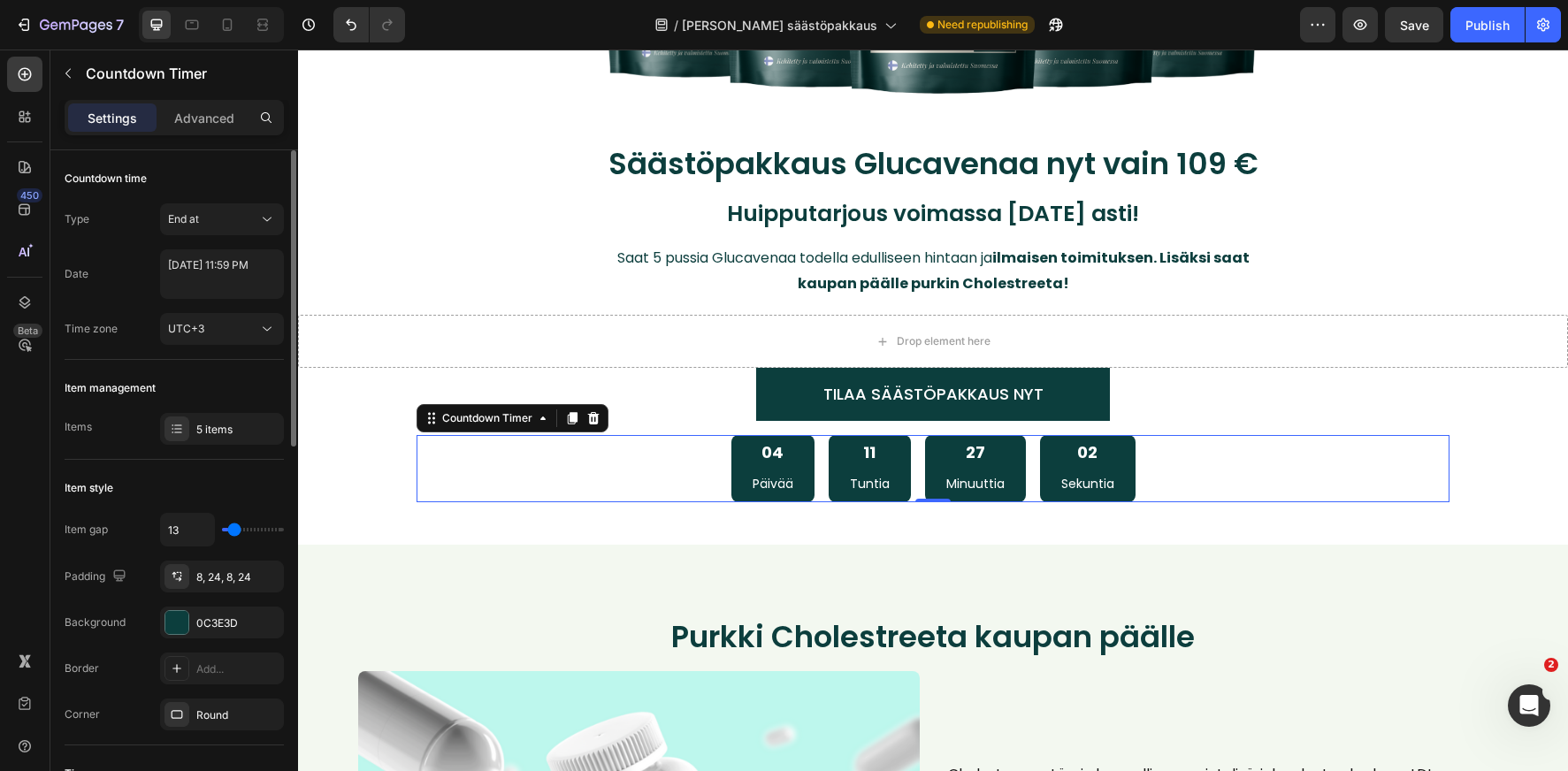
type input "14"
type input "15"
type input "16"
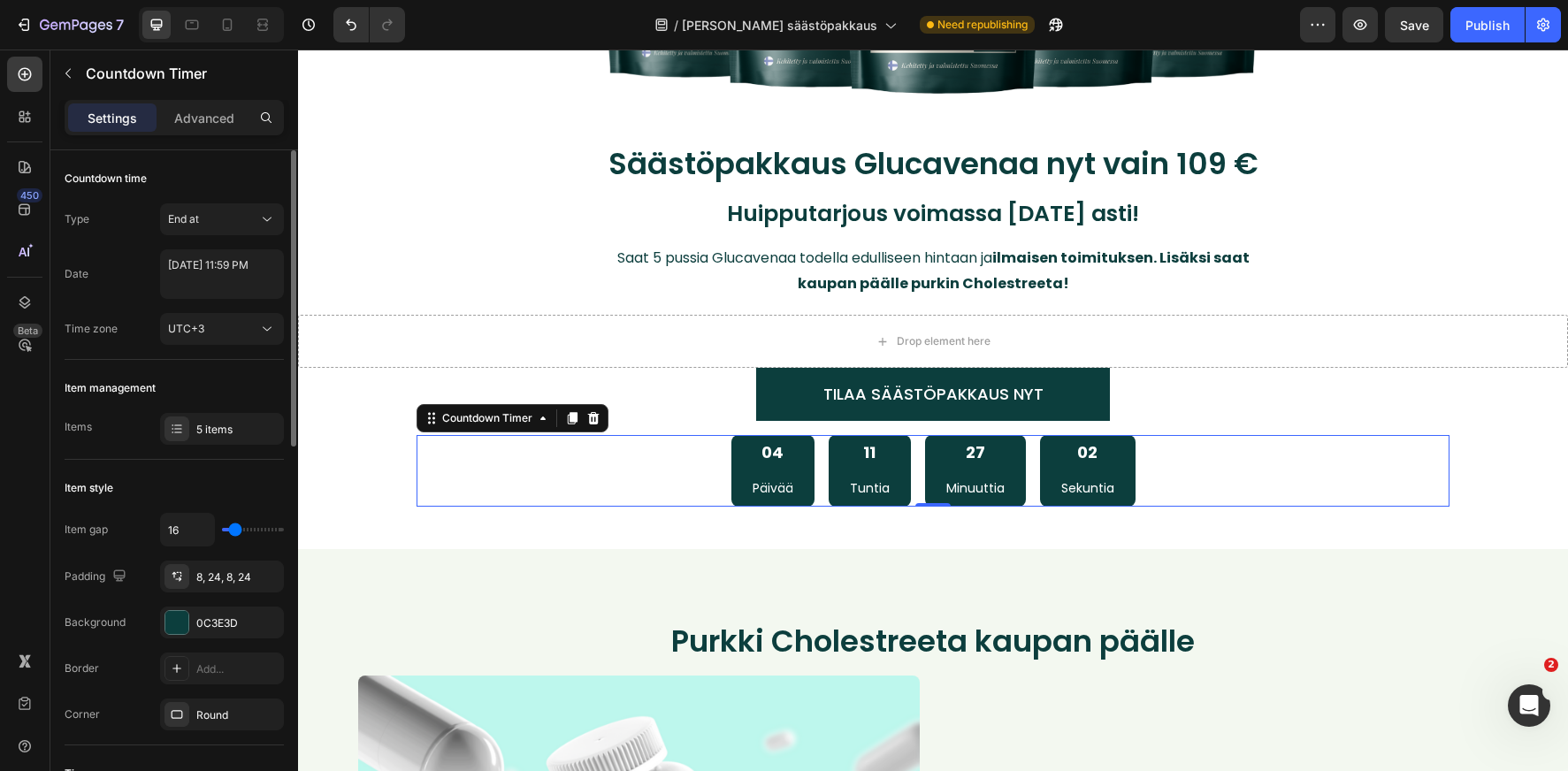
type input "15"
type input "14"
type input "12"
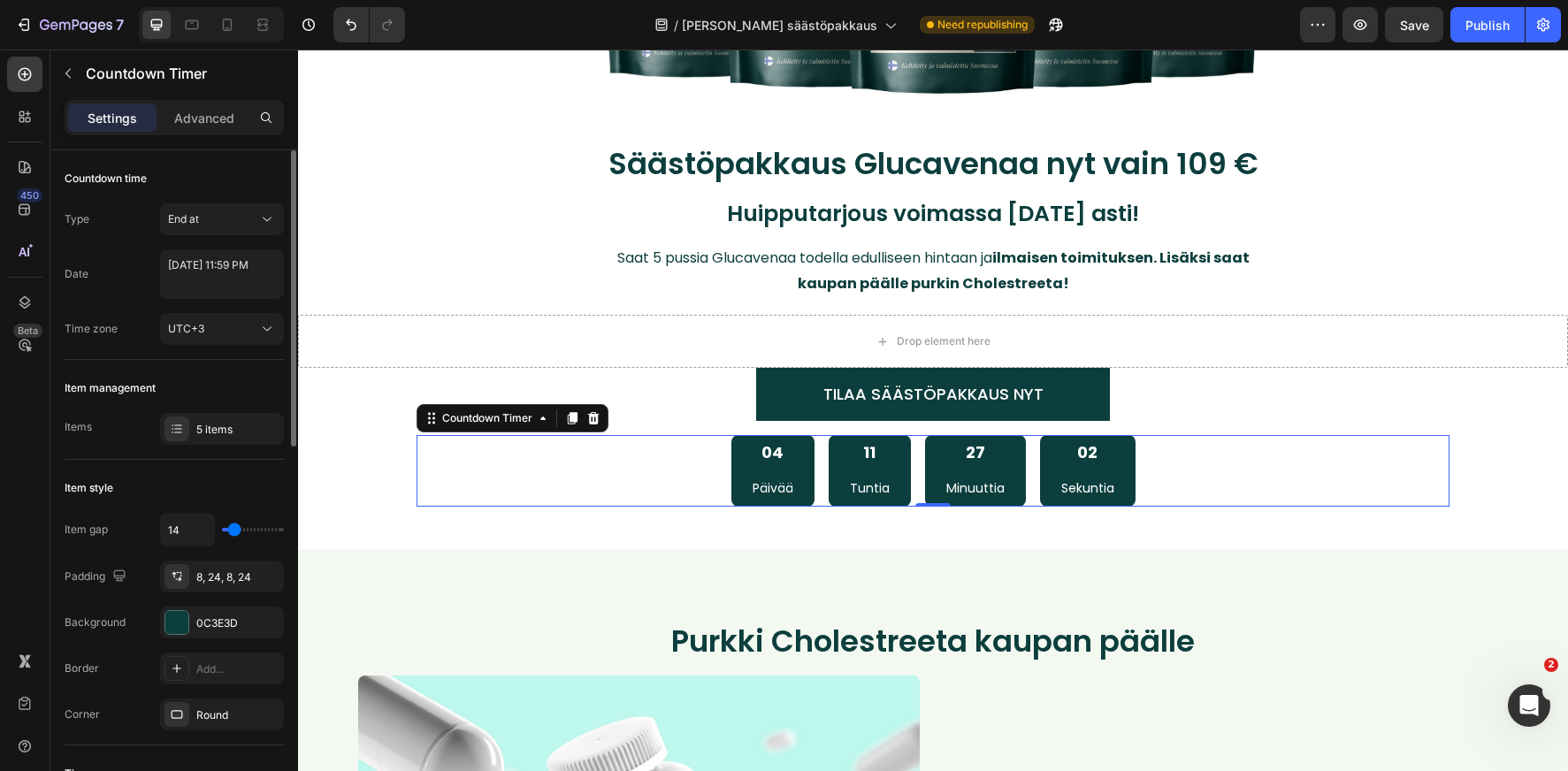
type input "12"
type input "11"
type input "10"
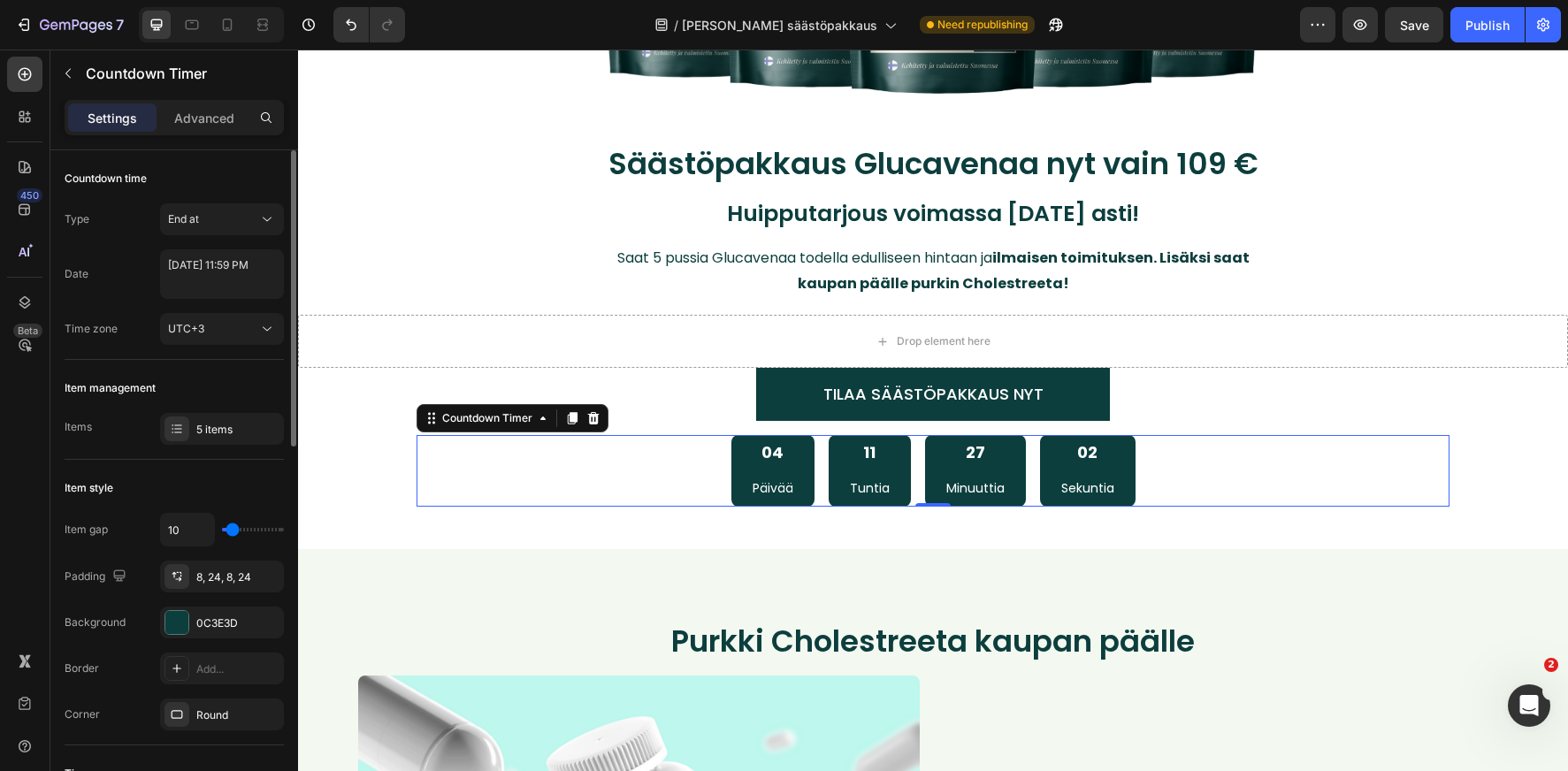
type input "9"
type input "8"
type input "7"
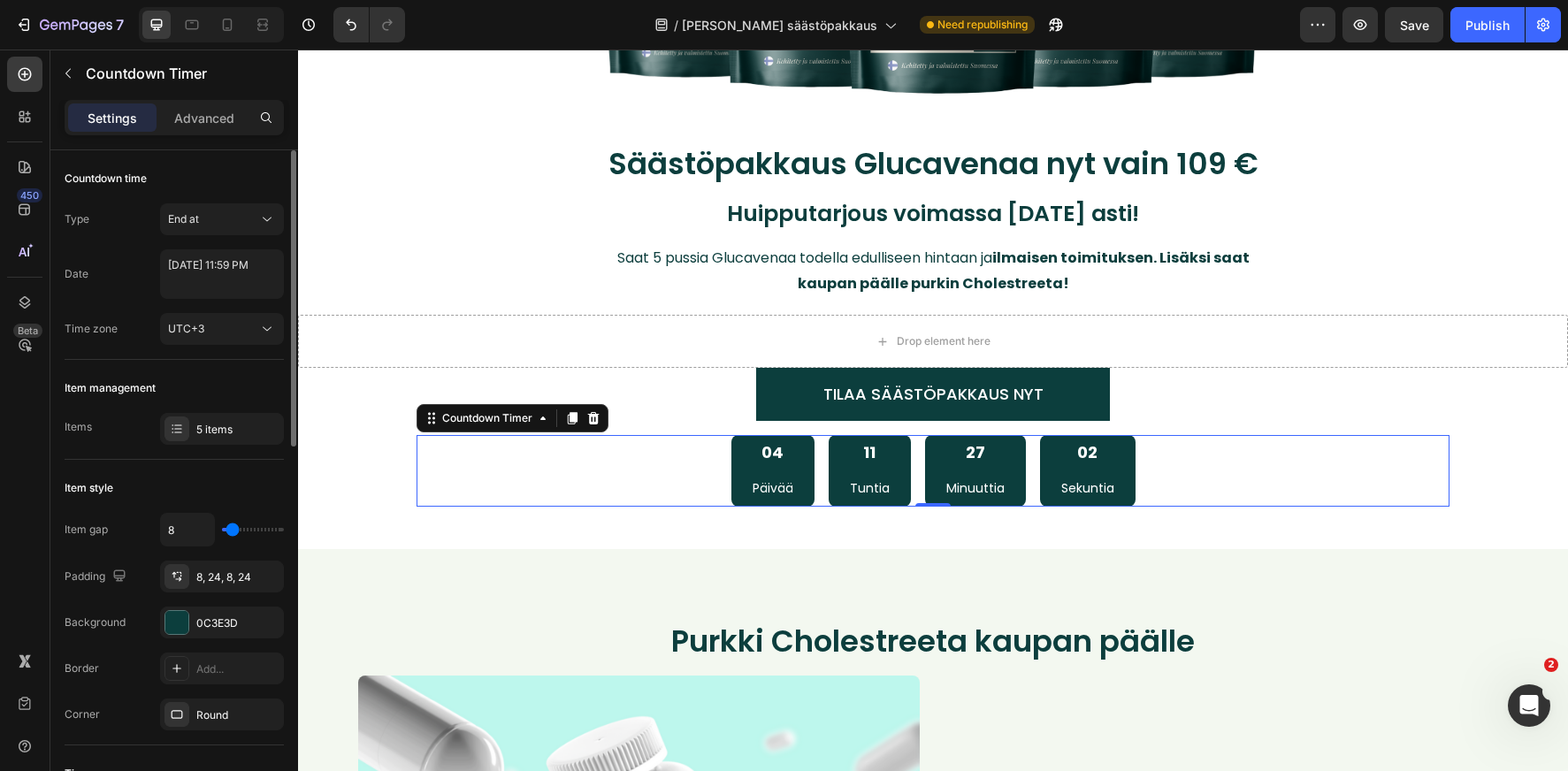
type input "7"
type input "6"
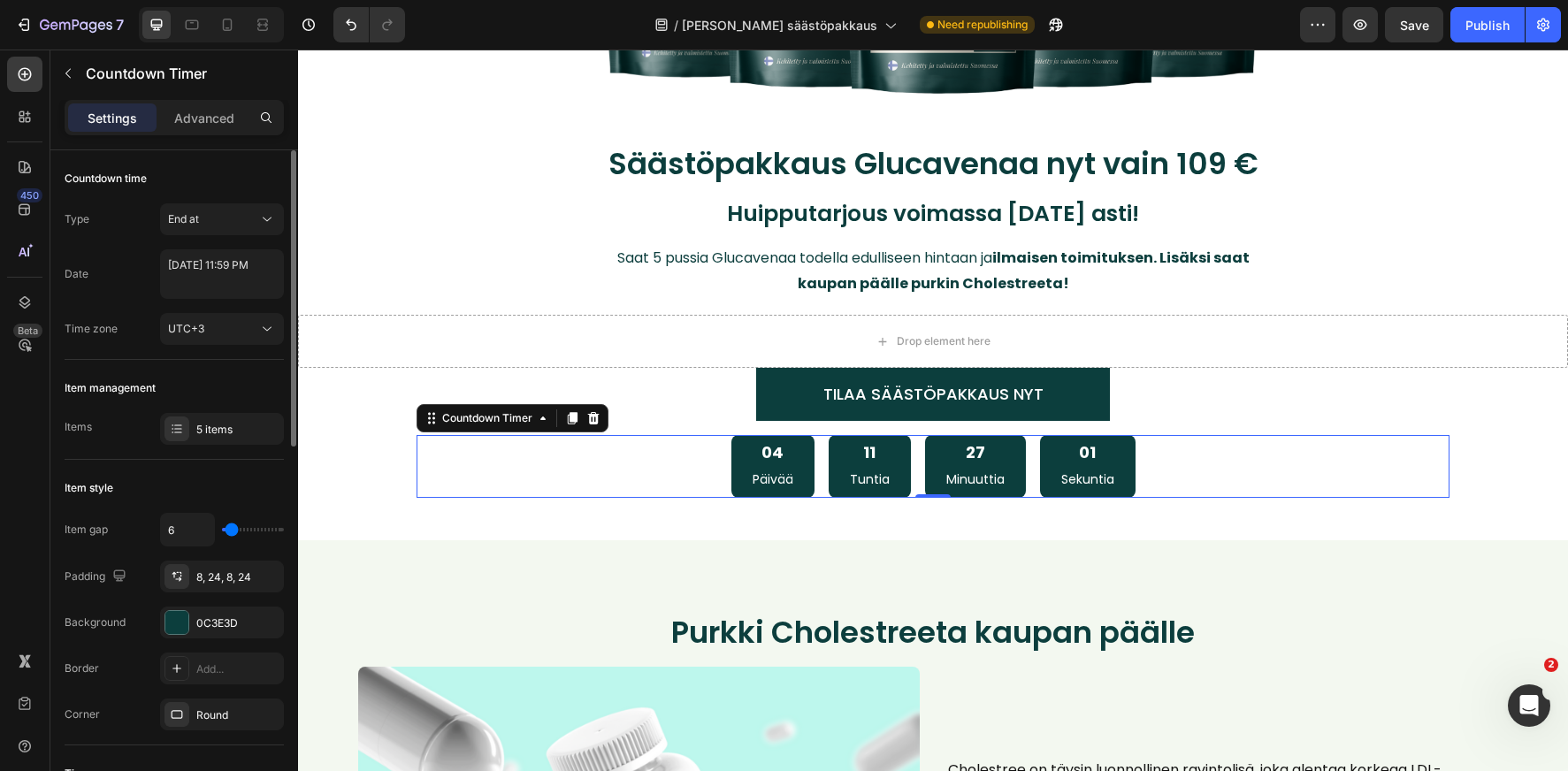
type input "5"
type input "4"
type input "3"
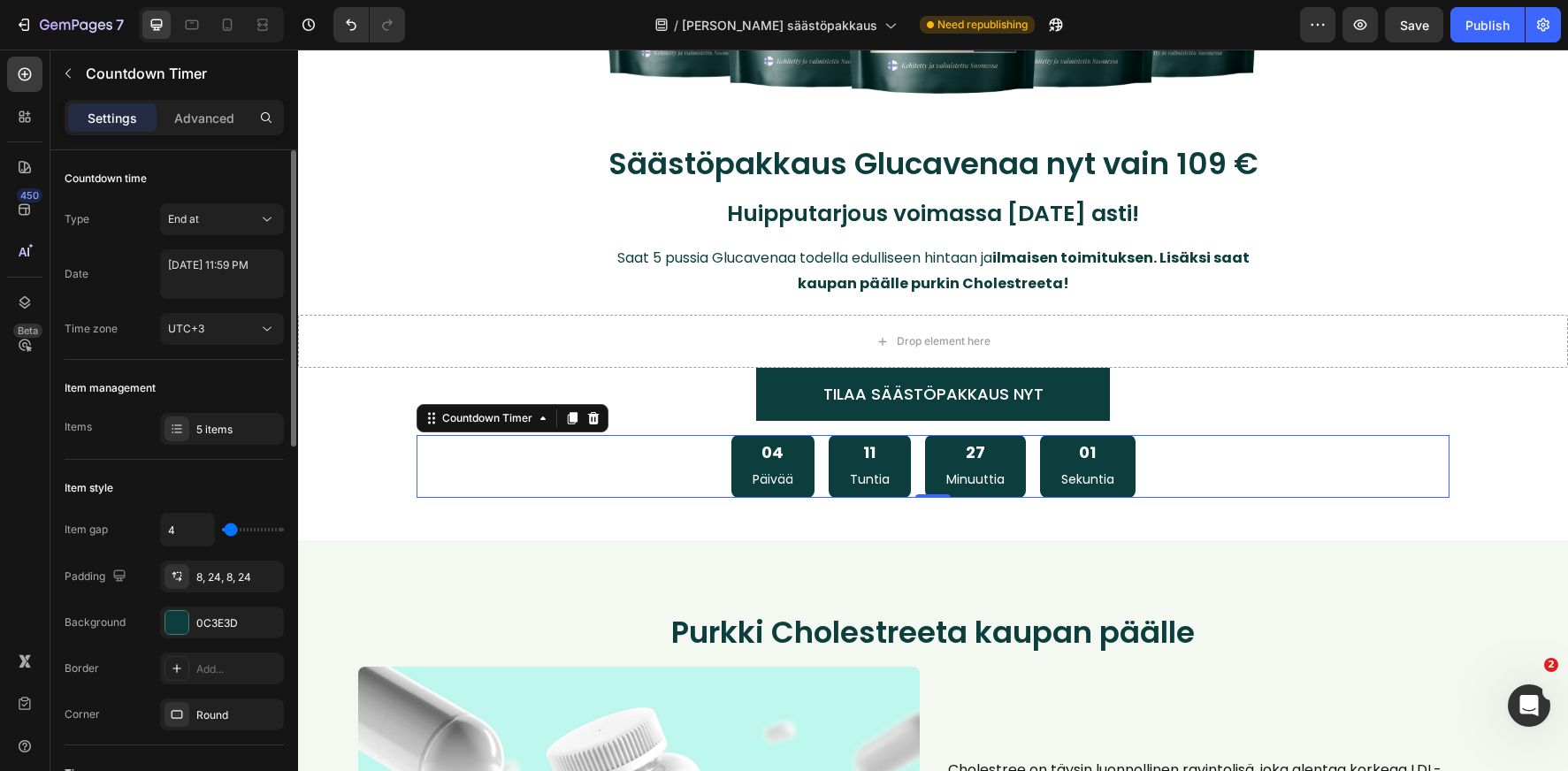
type input "3"
type input "2"
type input "1"
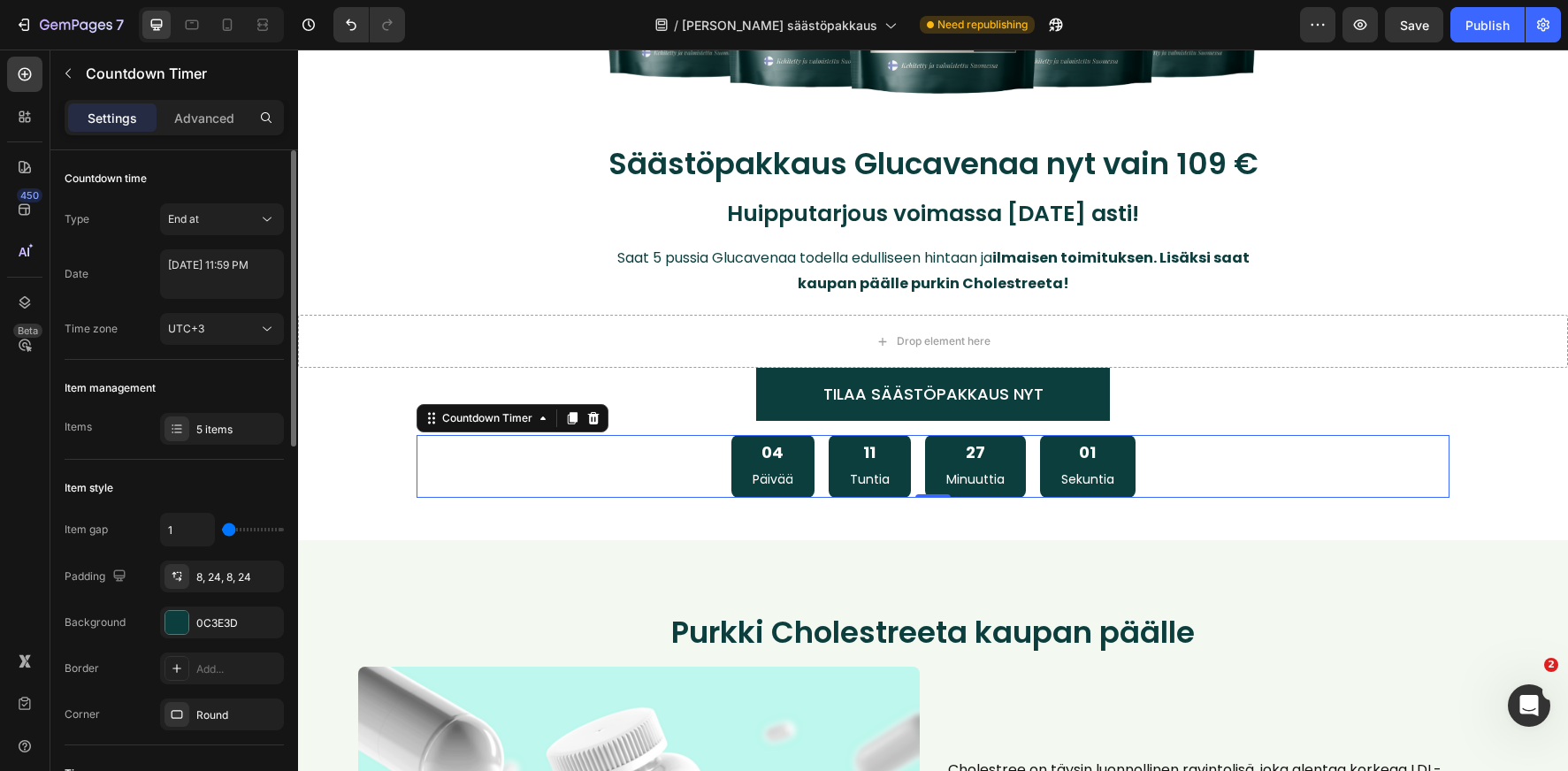
type input "0"
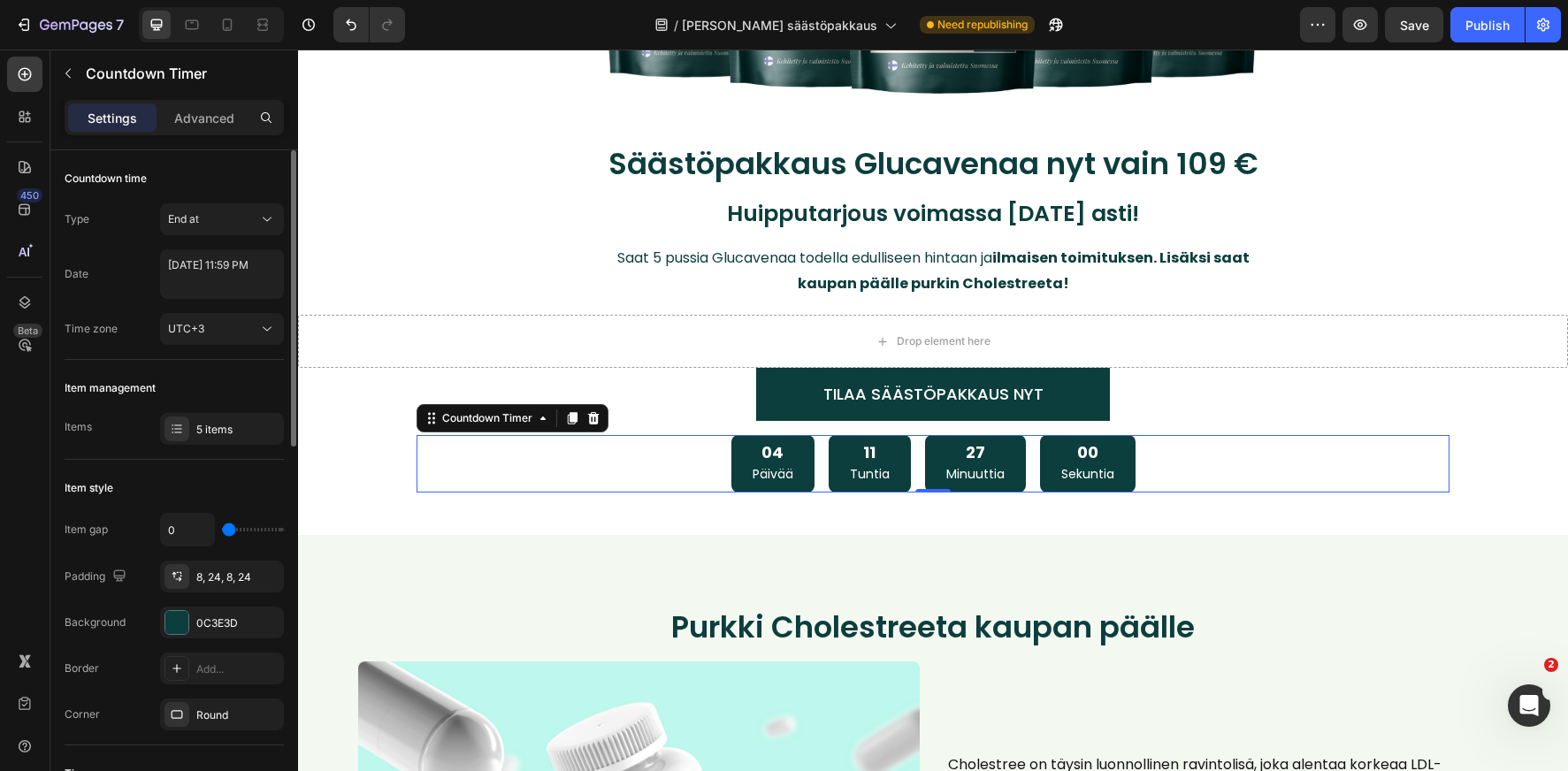
click at [222, 532] on input "range" at bounding box center [252, 530] width 61 height 4
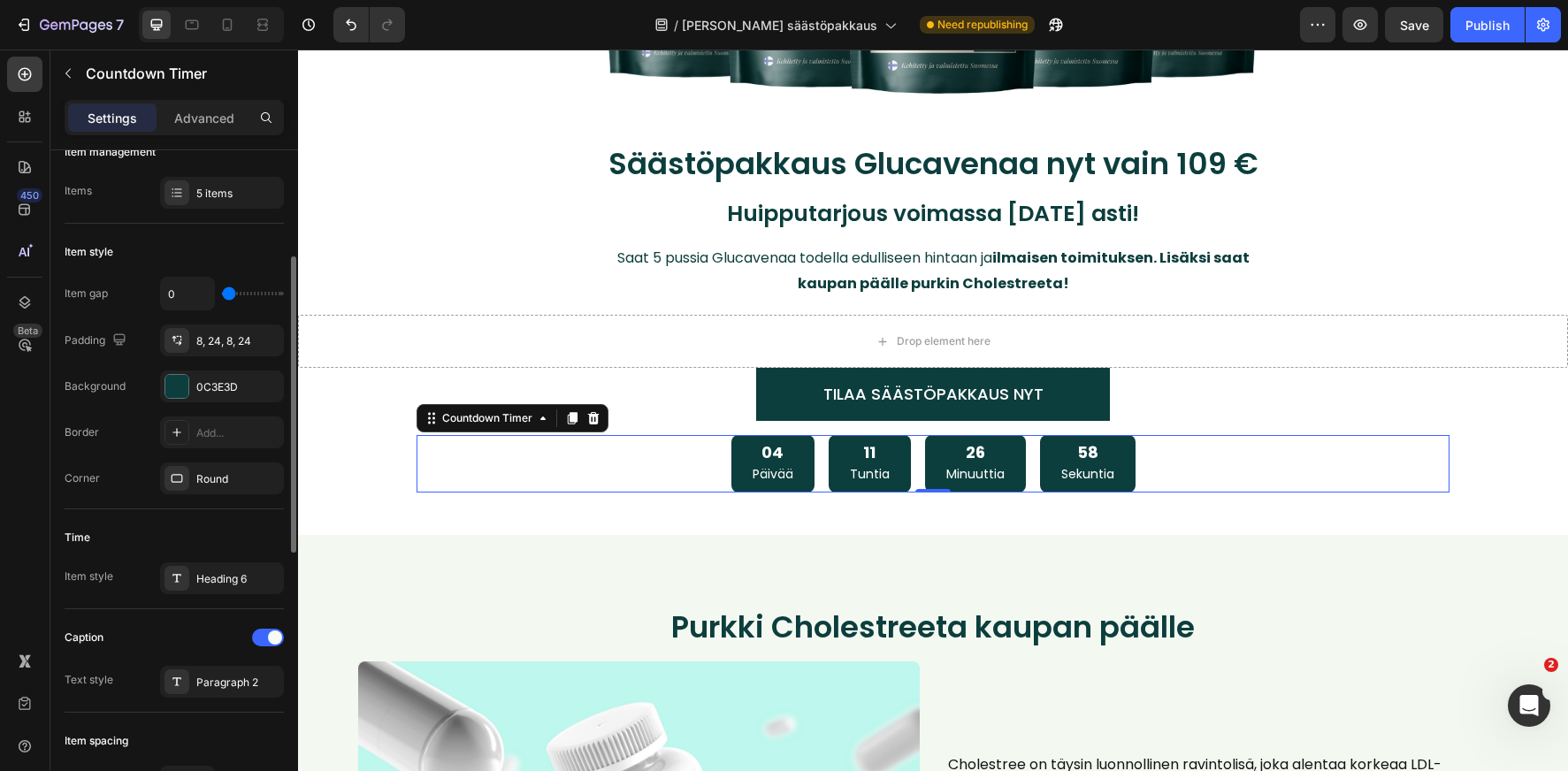
scroll to position [238, 0]
click at [191, 474] on div "Round" at bounding box center [221, 476] width 124 height 32
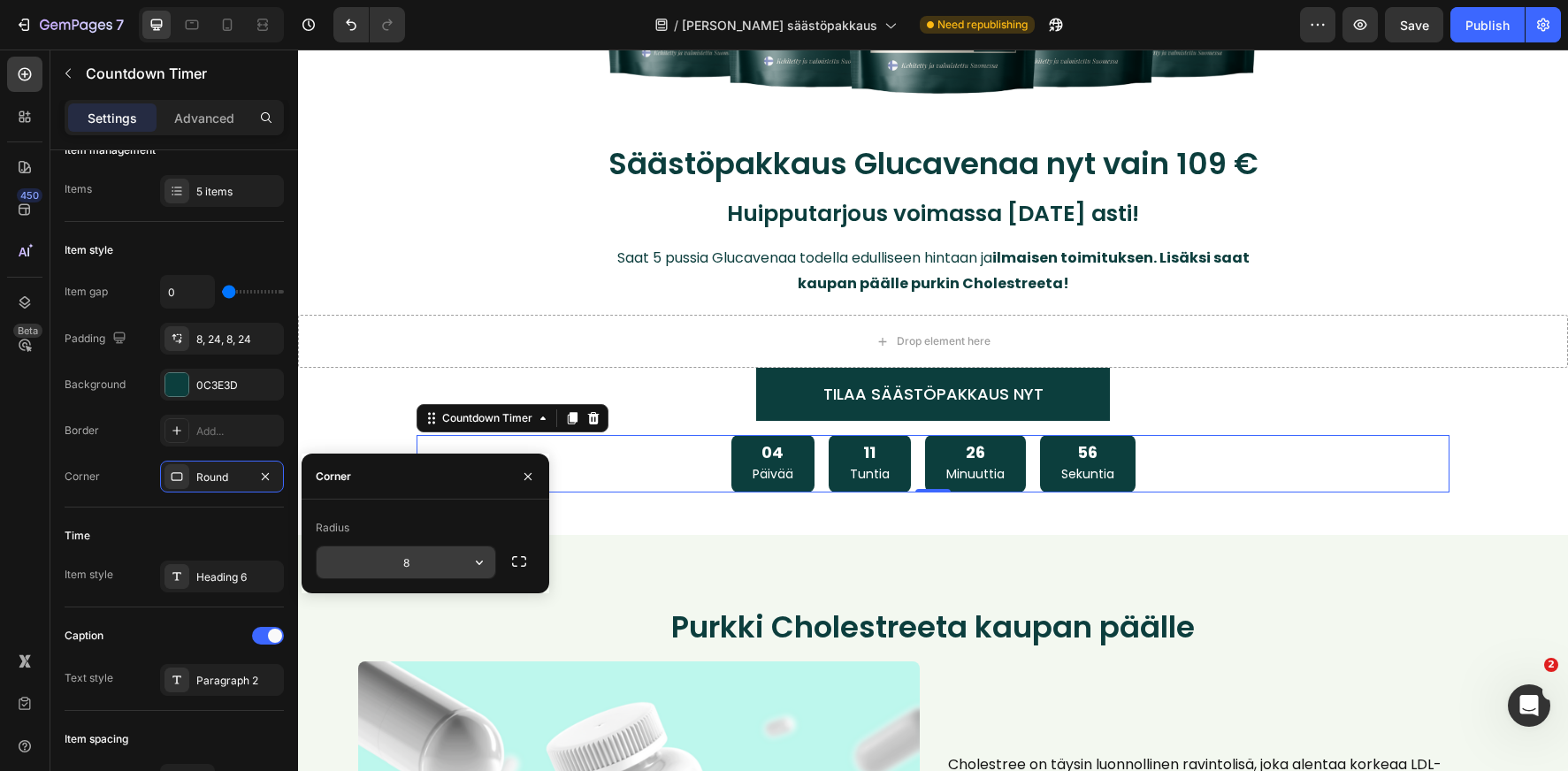
click at [425, 558] on input "8" at bounding box center [405, 562] width 179 height 32
type input "0"
click at [529, 474] on icon "button" at bounding box center [527, 475] width 7 height 7
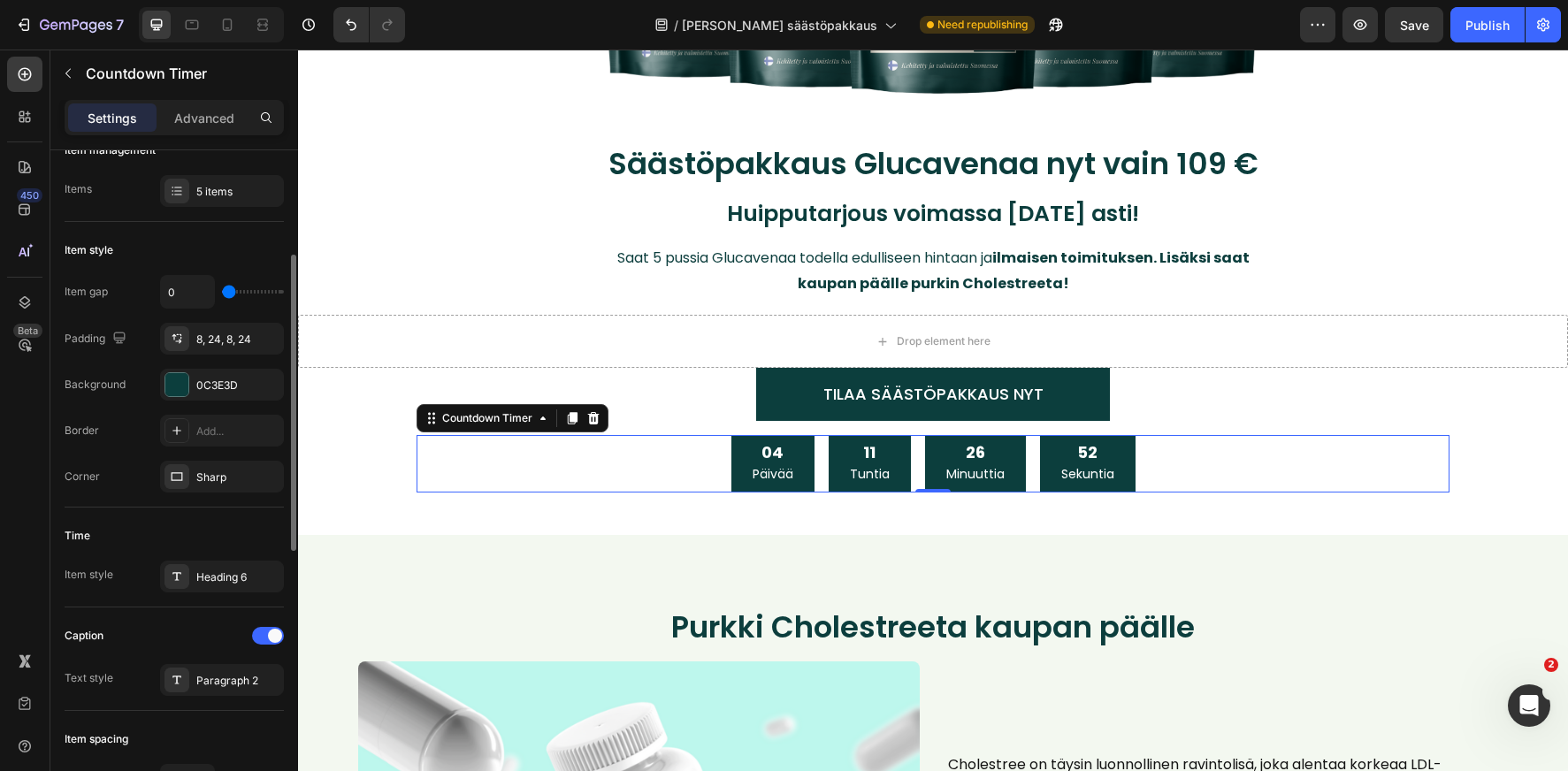
click at [242, 536] on div "Time" at bounding box center [174, 536] width 220 height 28
click at [921, 213] on h2 "Huipputarjous voimassa [DATE] asti!" at bounding box center [933, 215] width 1093 height 33
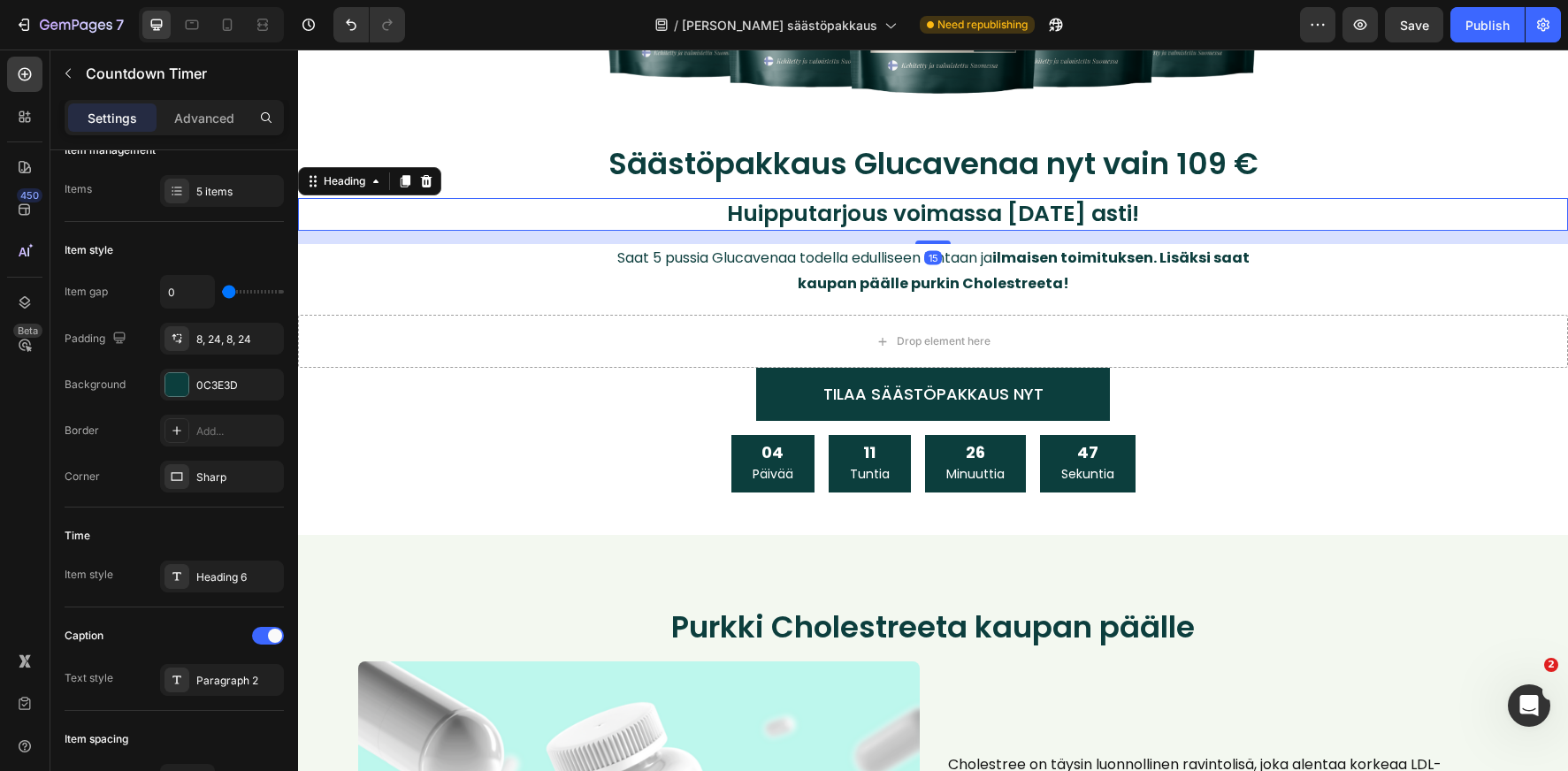
scroll to position [0, 0]
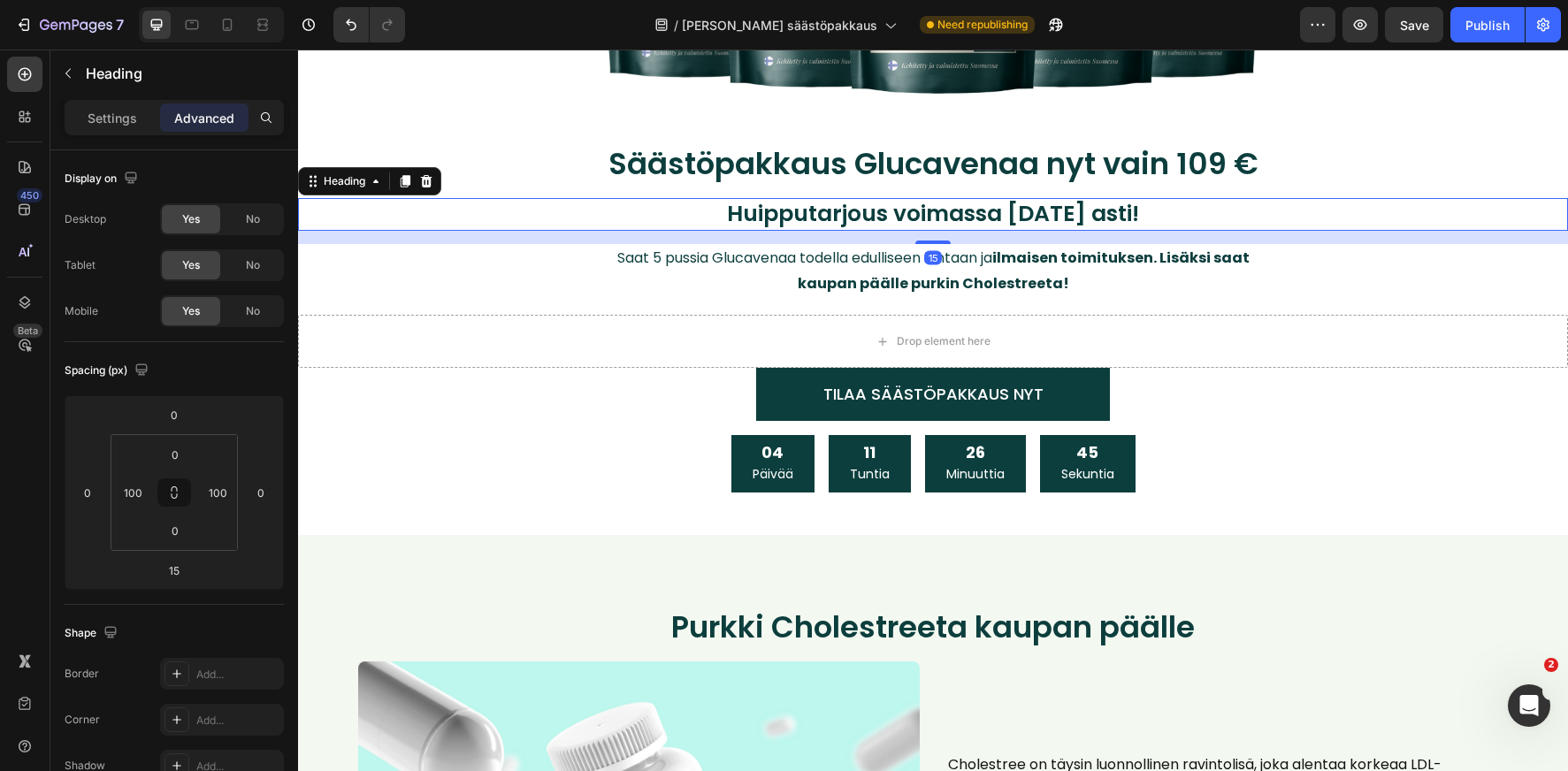
drag, startPoint x: 401, startPoint y: 186, endPoint x: 457, endPoint y: 204, distance: 58.8
click at [401, 186] on icon at bounding box center [406, 181] width 10 height 13
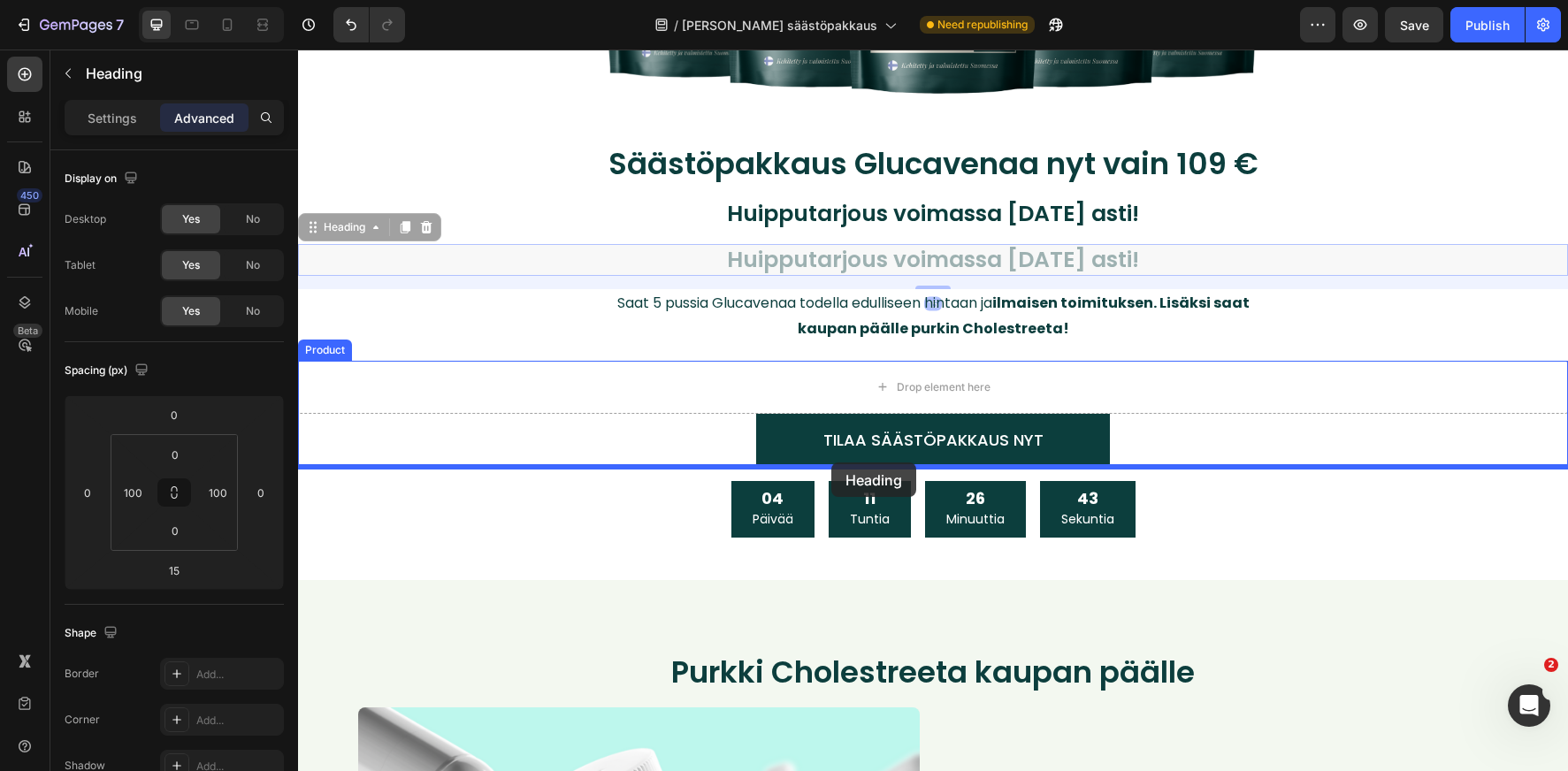
drag, startPoint x: 313, startPoint y: 230, endPoint x: 831, endPoint y: 463, distance: 568.0
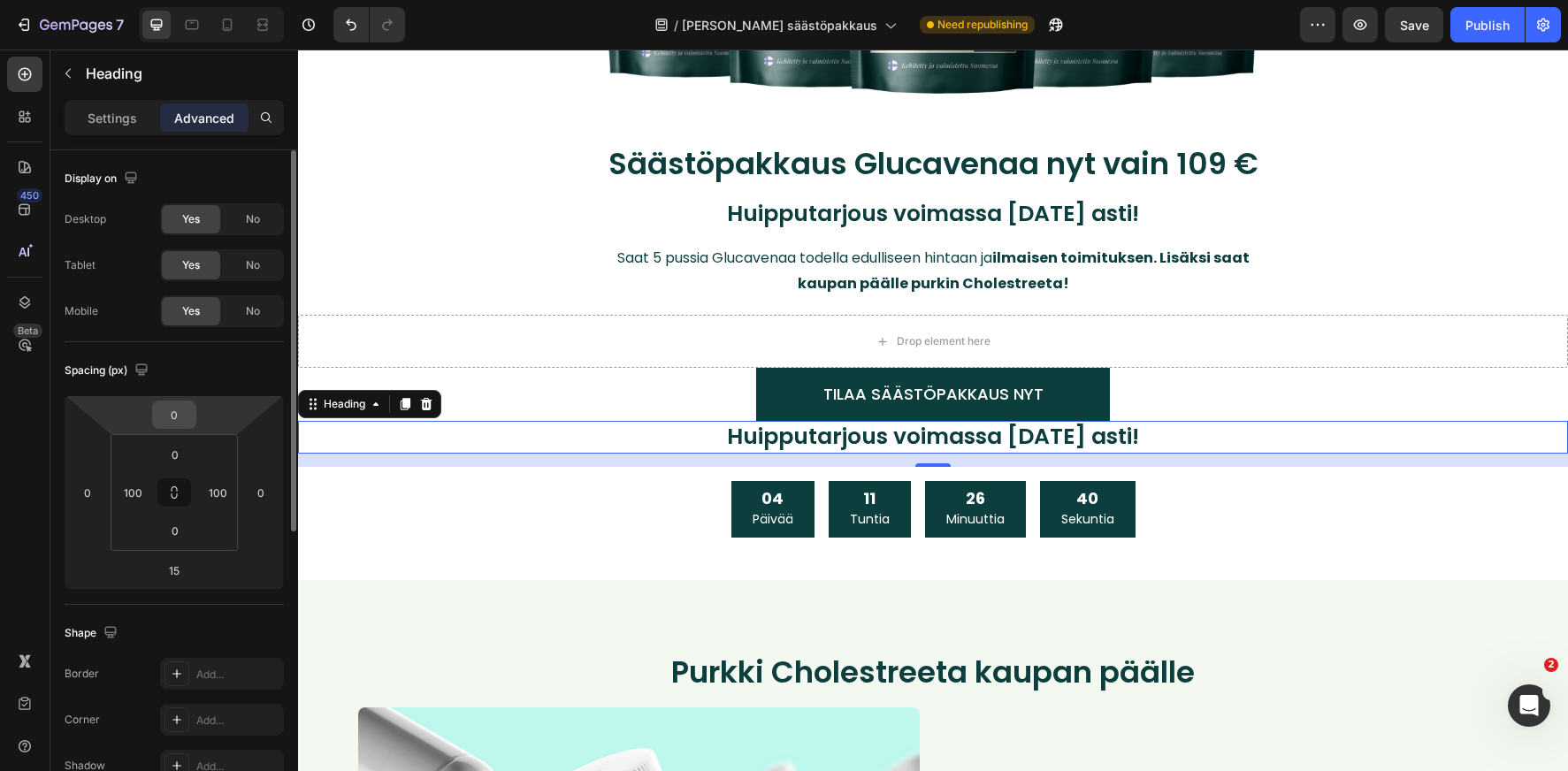
click at [171, 413] on input "0" at bounding box center [174, 414] width 35 height 26
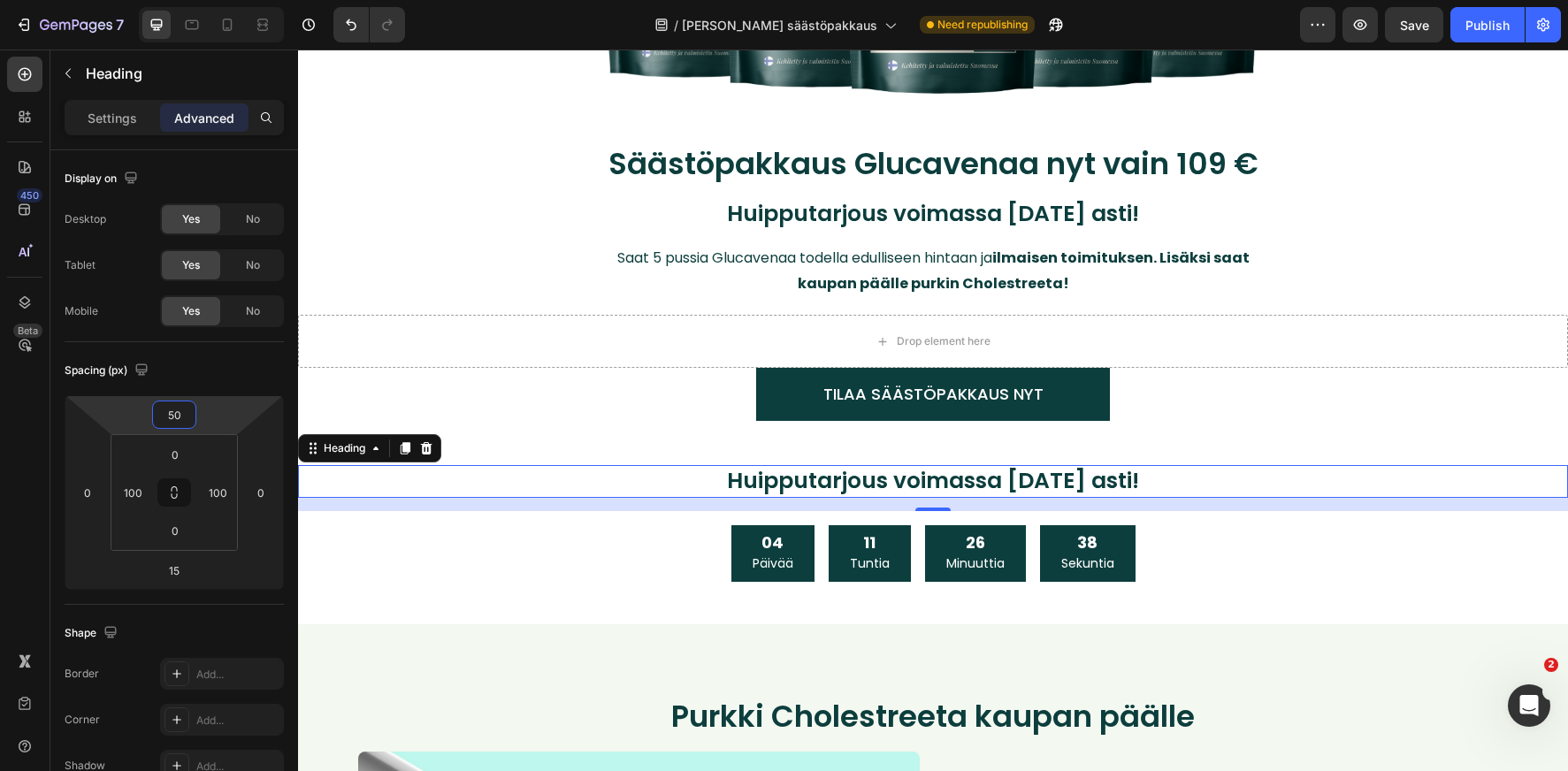
type input "50"
click at [867, 471] on h2 "Huipputarjous voimassa [DATE] asti!" at bounding box center [933, 482] width 1093 height 33
click at [867, 471] on p "Huipputarjous voimassa [DATE] asti!" at bounding box center [933, 482] width 1090 height 29
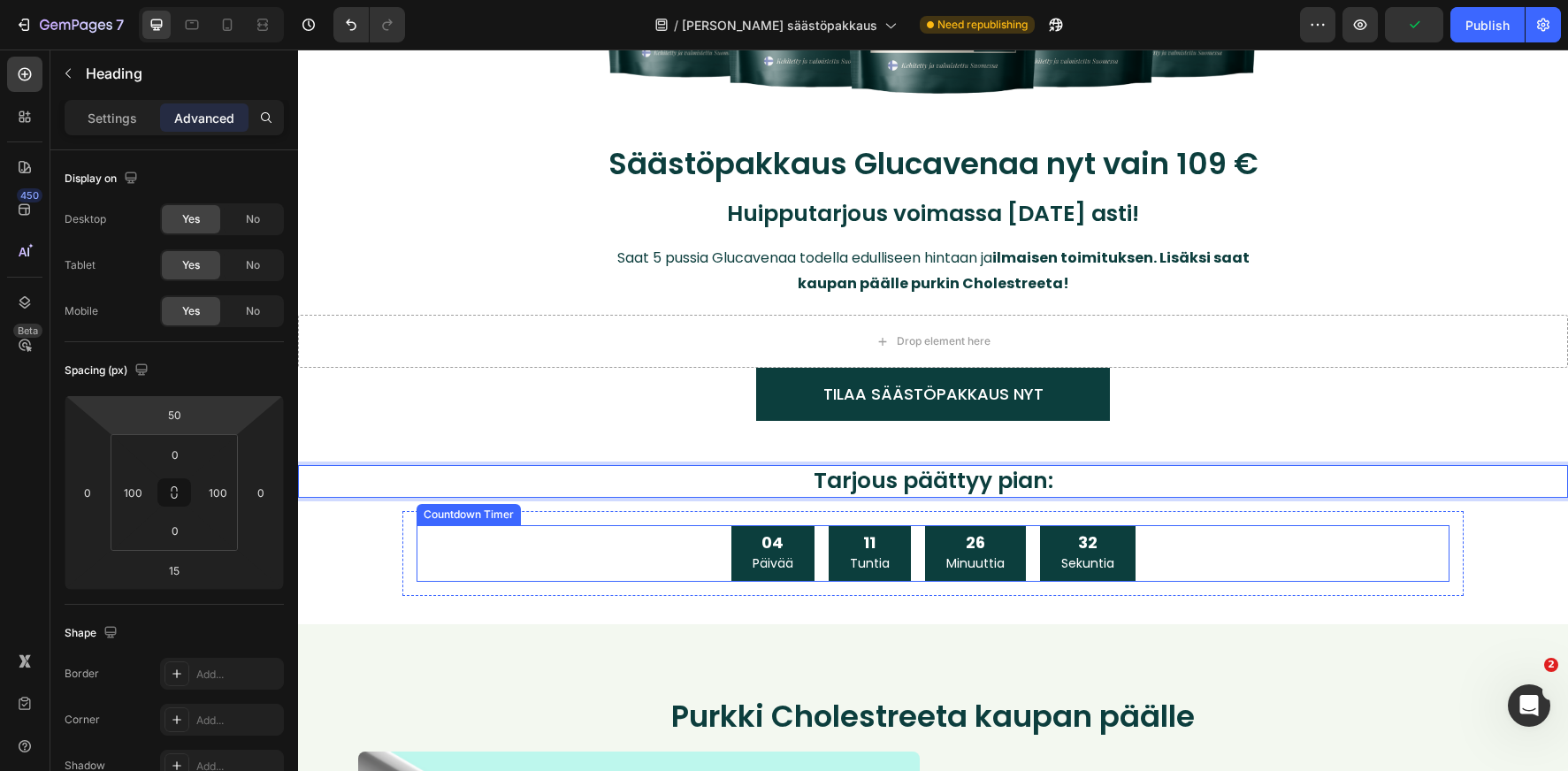
click at [609, 547] on div "04 Päivää 11 Tuntia 26 Minuuttia 32 Sekuntia" at bounding box center [933, 553] width 1033 height 58
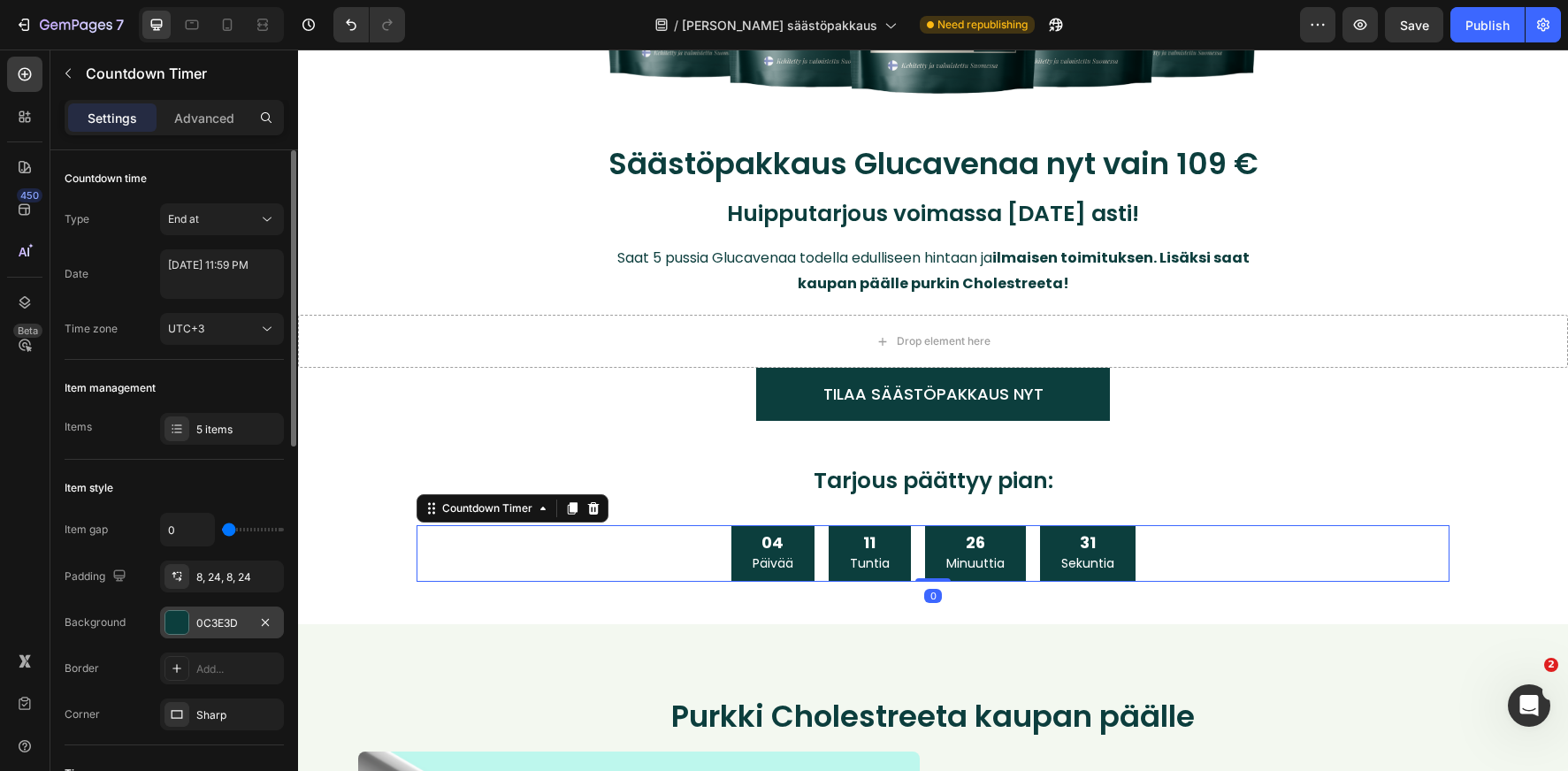
click at [187, 623] on div at bounding box center [177, 623] width 23 height 23
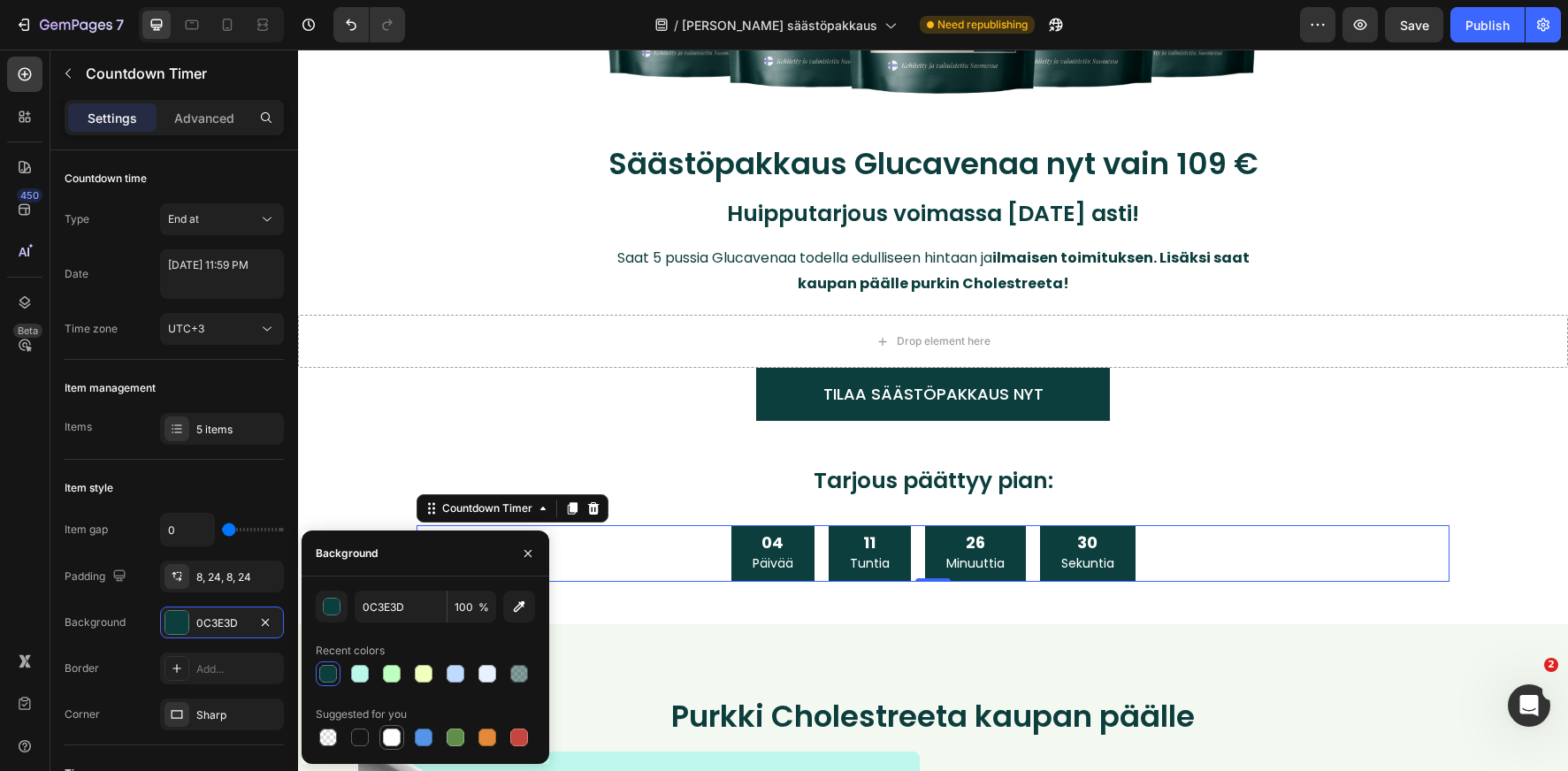
click at [388, 734] on div at bounding box center [391, 738] width 18 height 18
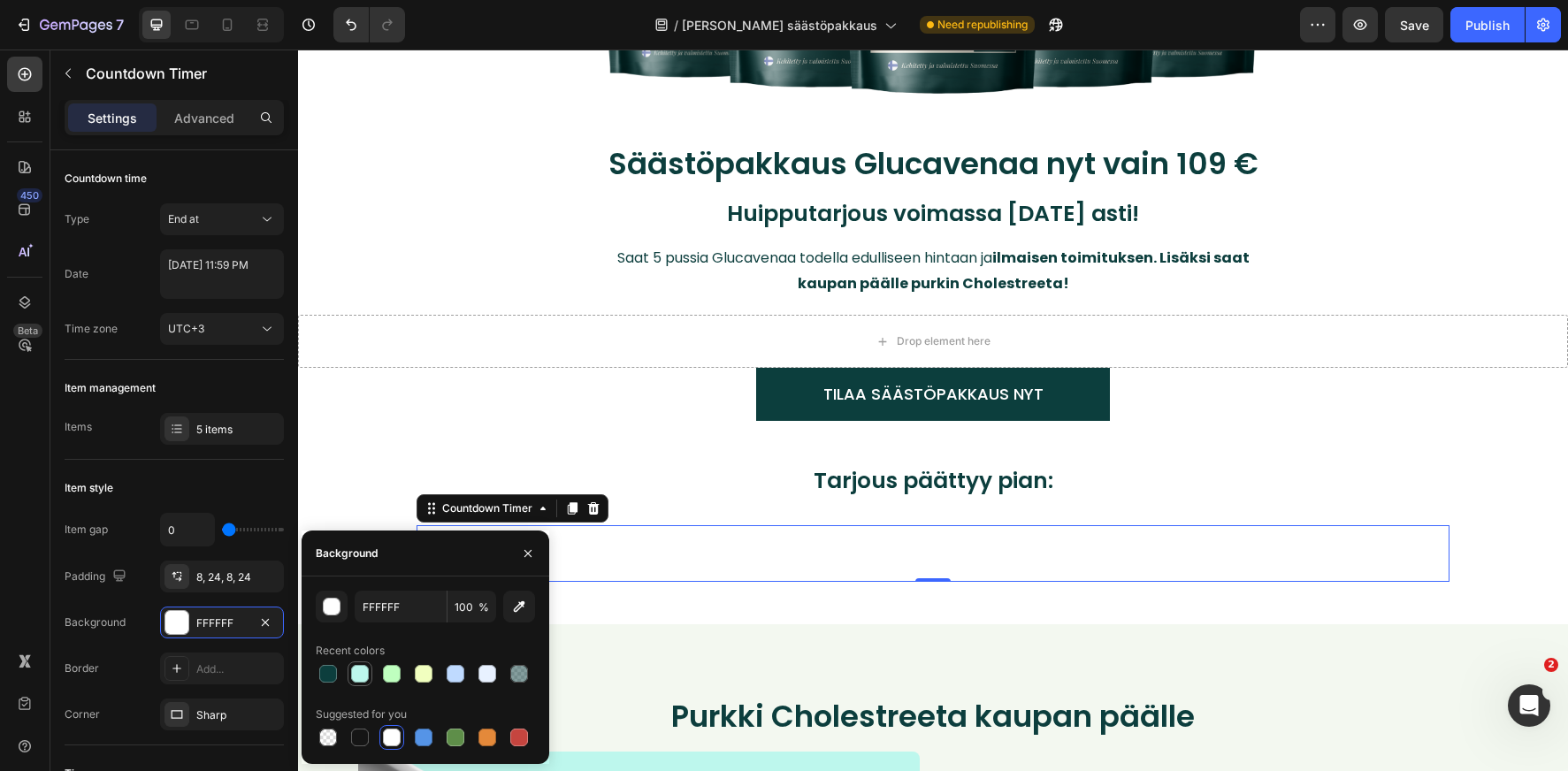
click at [363, 674] on div at bounding box center [360, 674] width 18 height 18
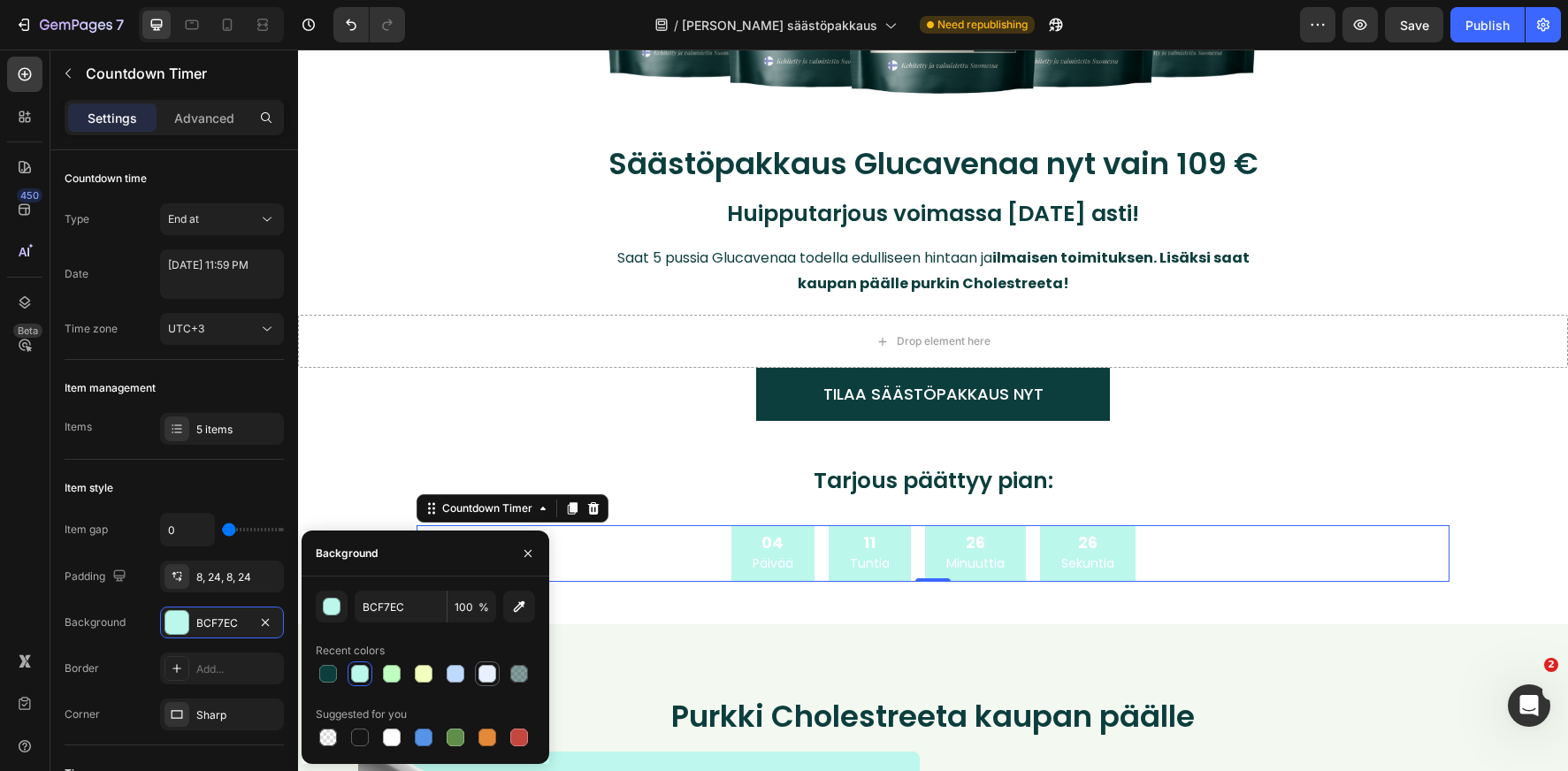
click at [484, 672] on div at bounding box center [487, 674] width 18 height 18
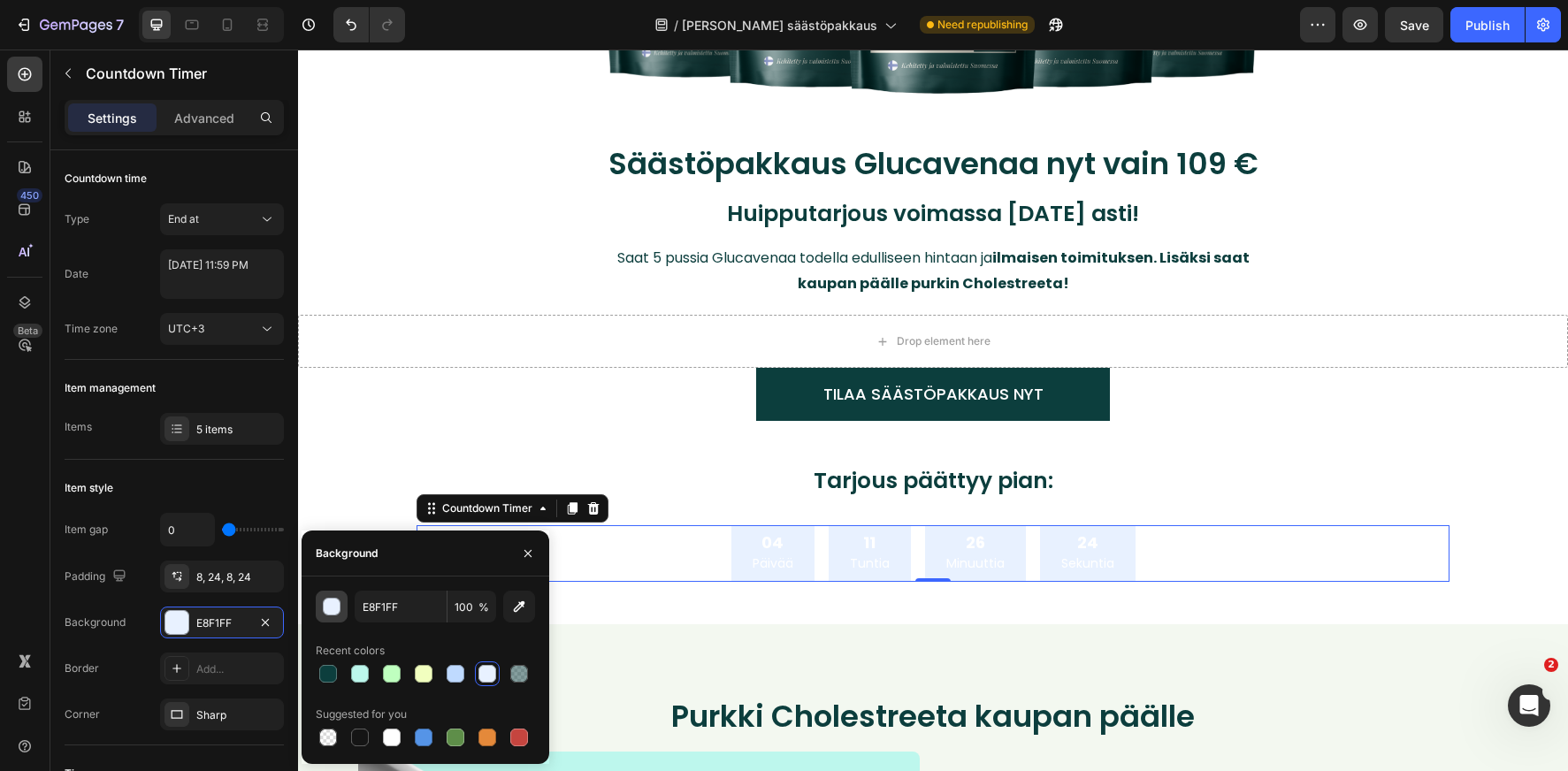
click at [332, 609] on div "button" at bounding box center [333, 608] width 18 height 18
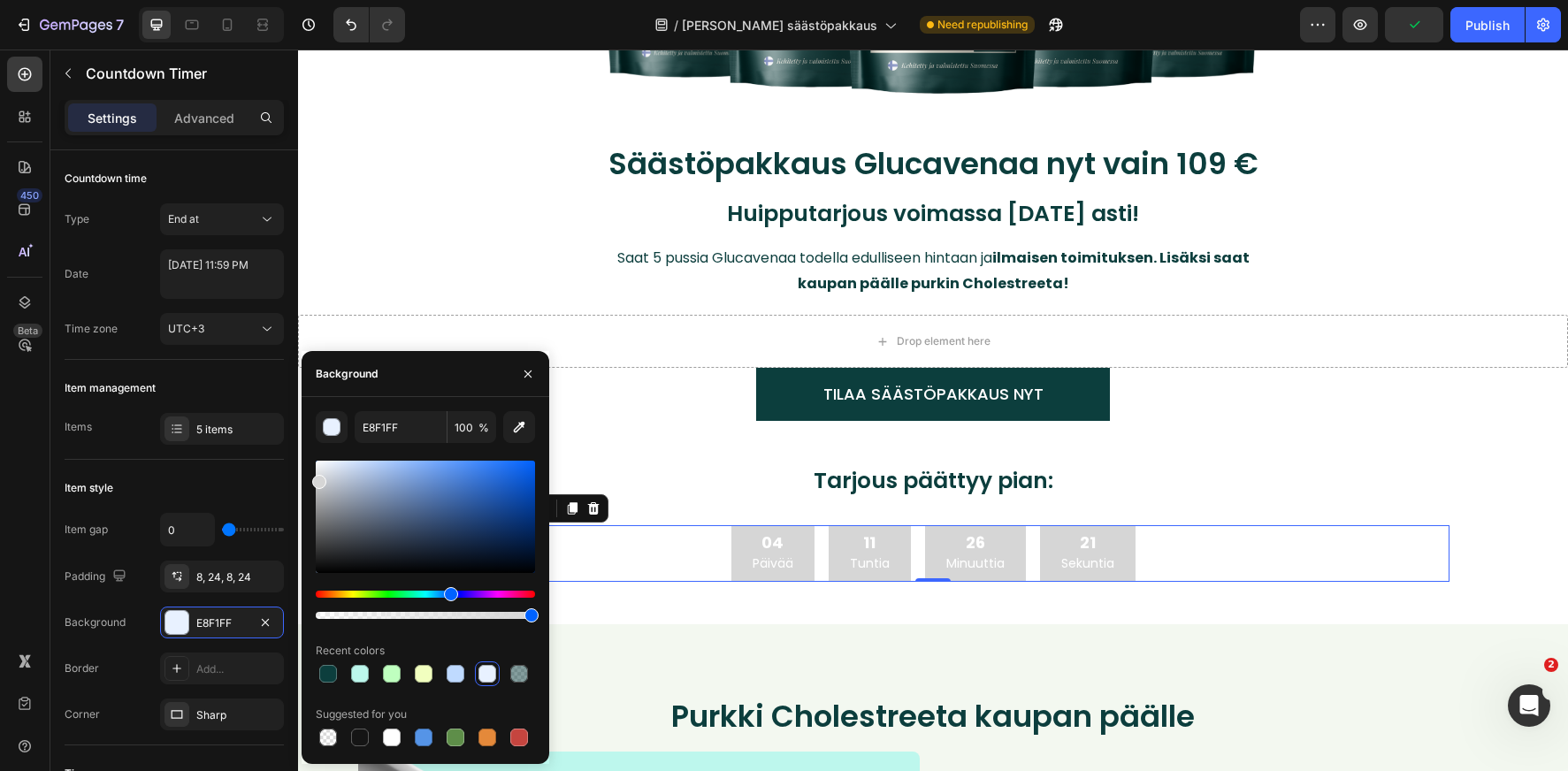
type input "D6D6D6"
drag, startPoint x: 324, startPoint y: 535, endPoint x: 310, endPoint y: 478, distance: 58.7
click at [310, 478] on div "D6D6D6 100 % Recent colors Suggested for you" at bounding box center [425, 580] width 248 height 339
click at [521, 373] on icon "button" at bounding box center [528, 374] width 15 height 15
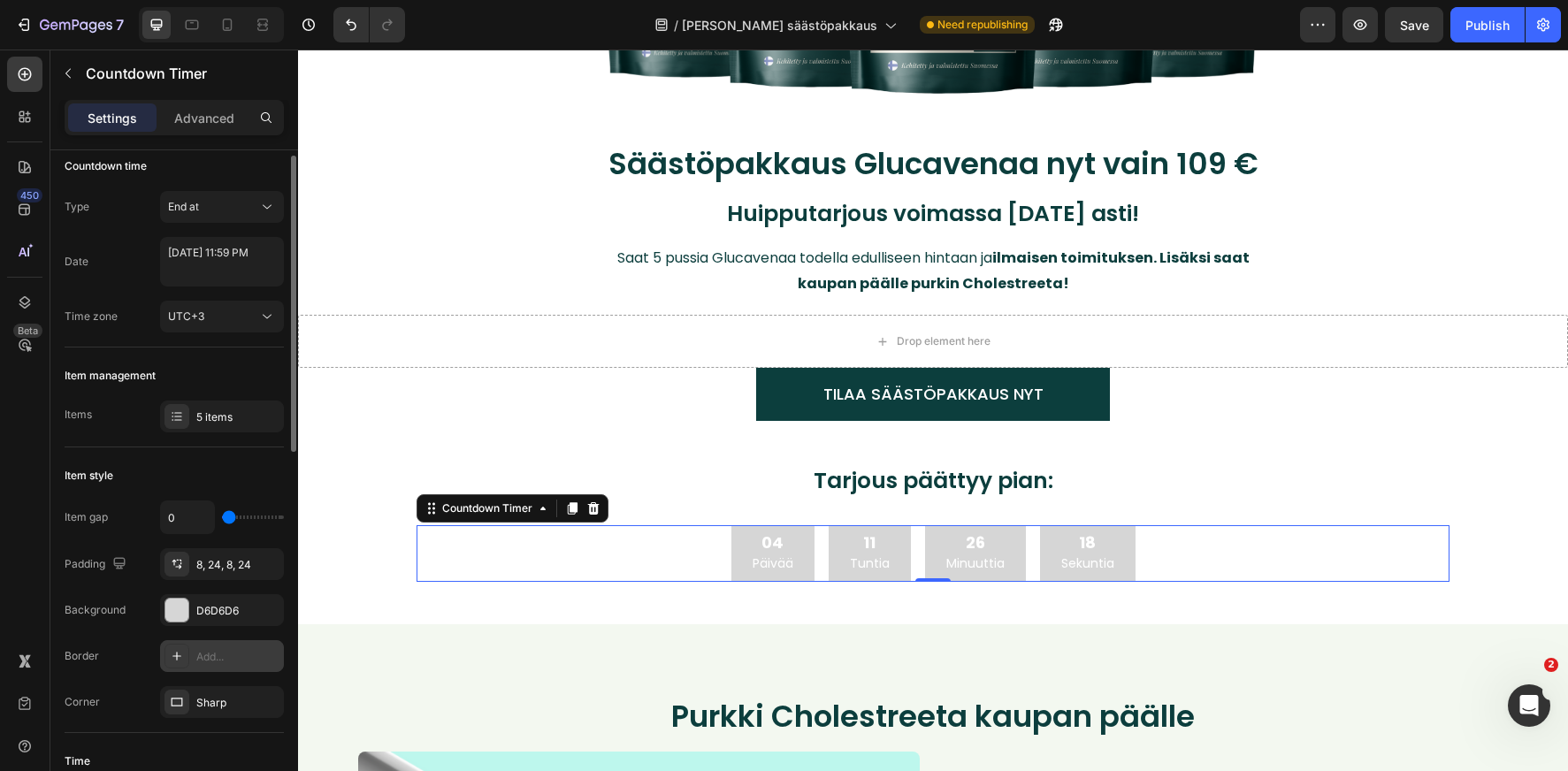
scroll to position [107, 0]
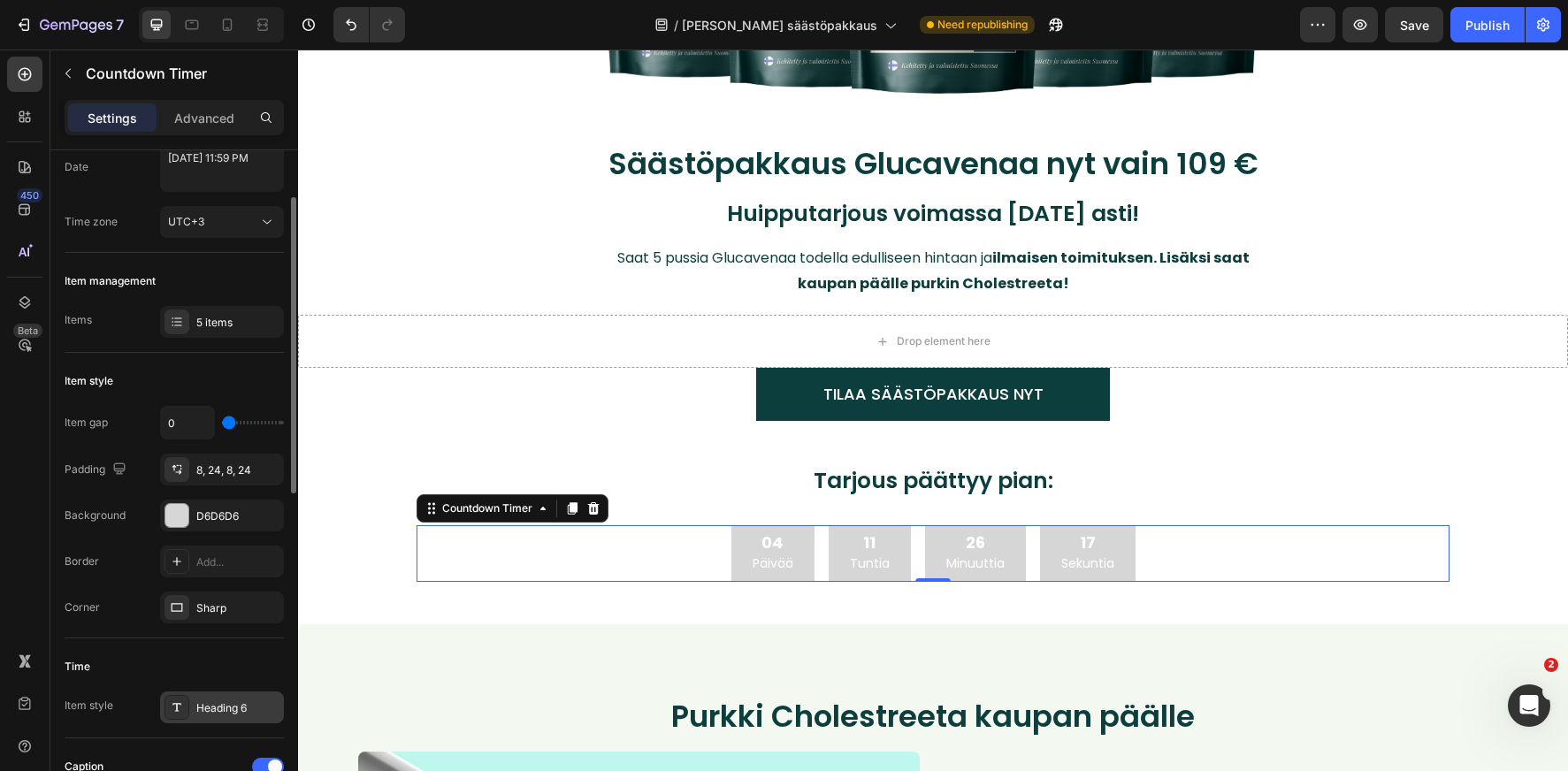
click at [228, 722] on div "Heading 6" at bounding box center [221, 708] width 124 height 32
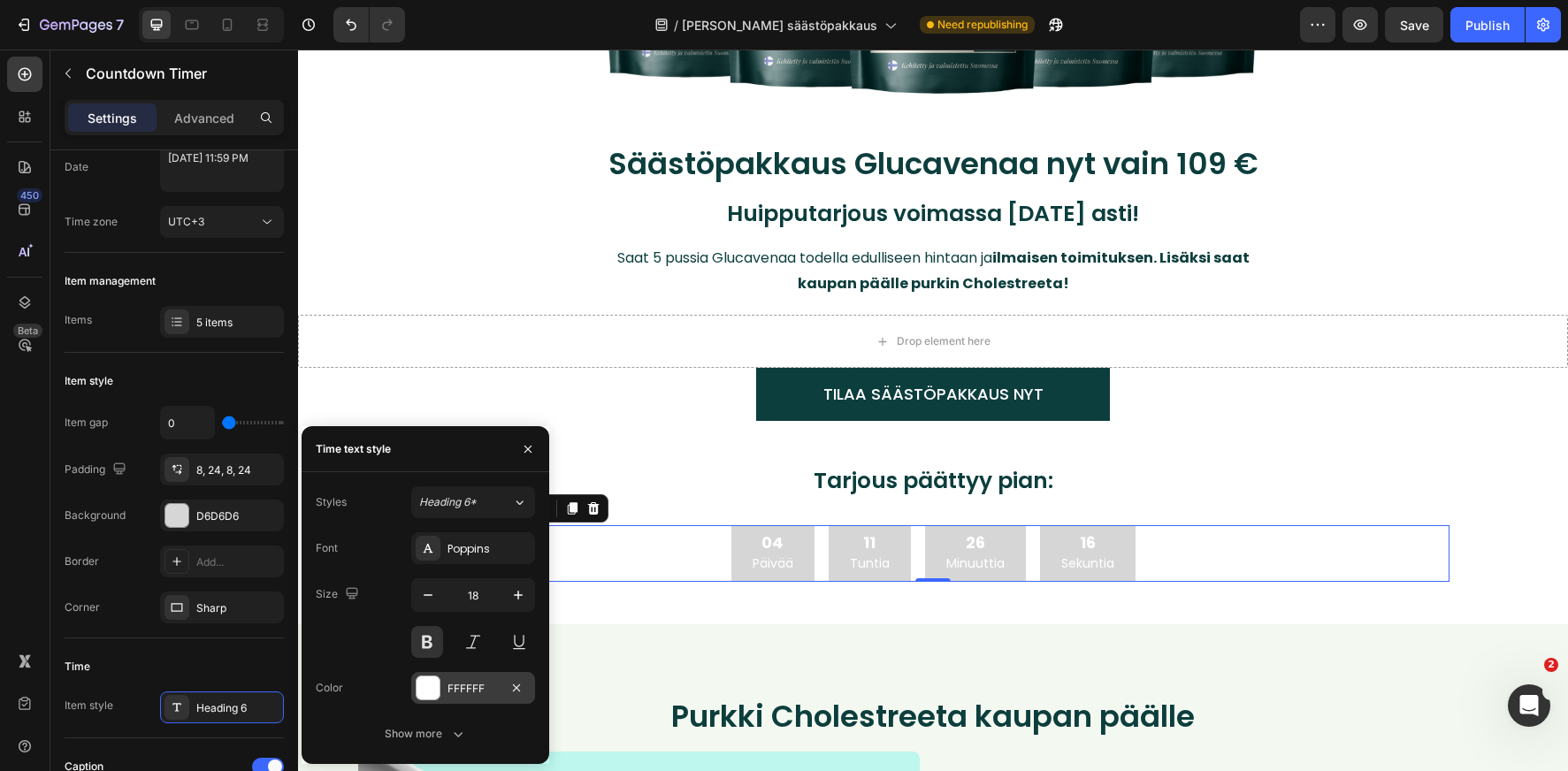
click at [428, 694] on div at bounding box center [428, 688] width 23 height 23
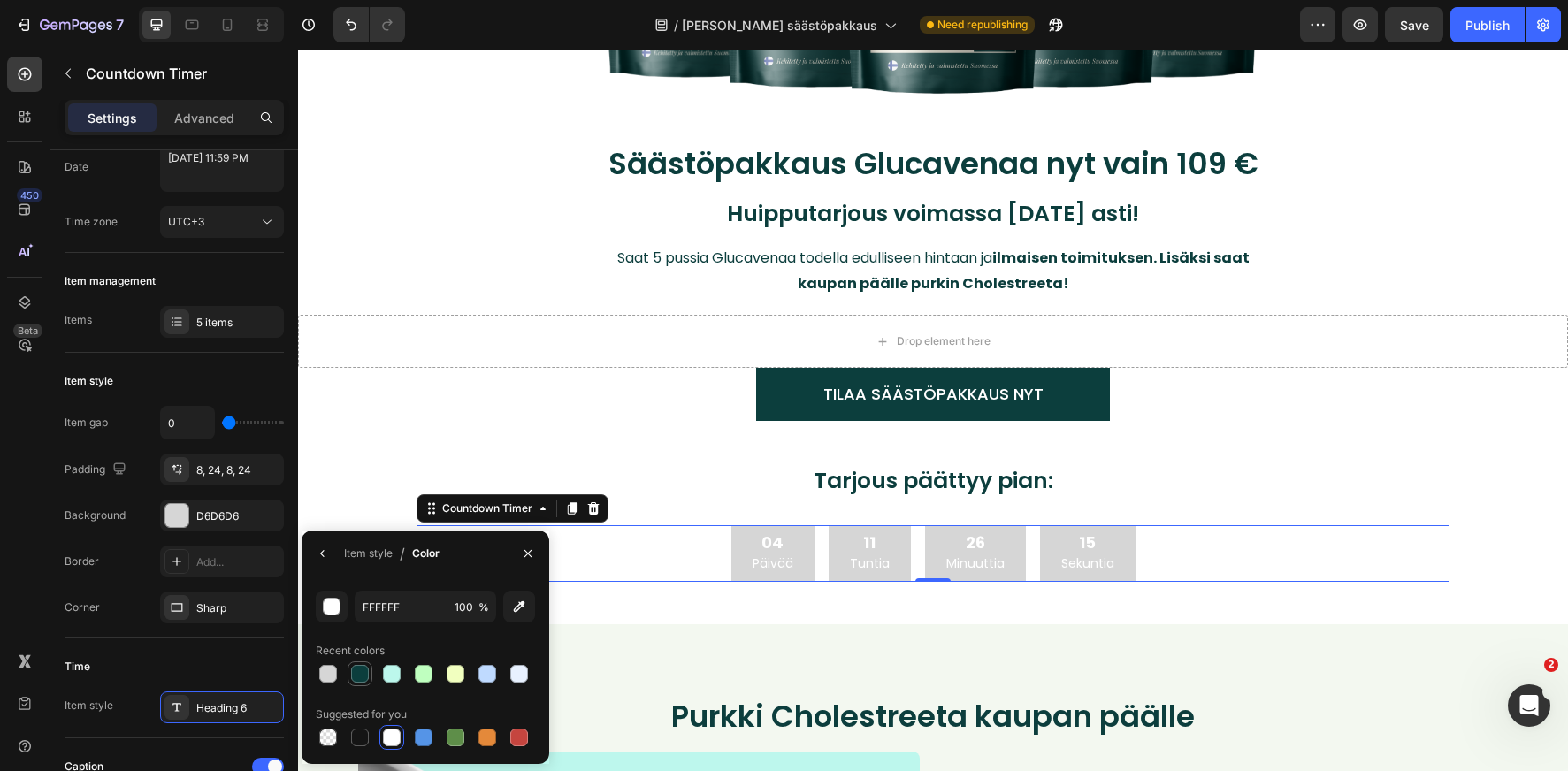
click at [360, 677] on div at bounding box center [360, 674] width 18 height 18
type input "0C3E3D"
click at [527, 554] on icon "button" at bounding box center [528, 553] width 15 height 15
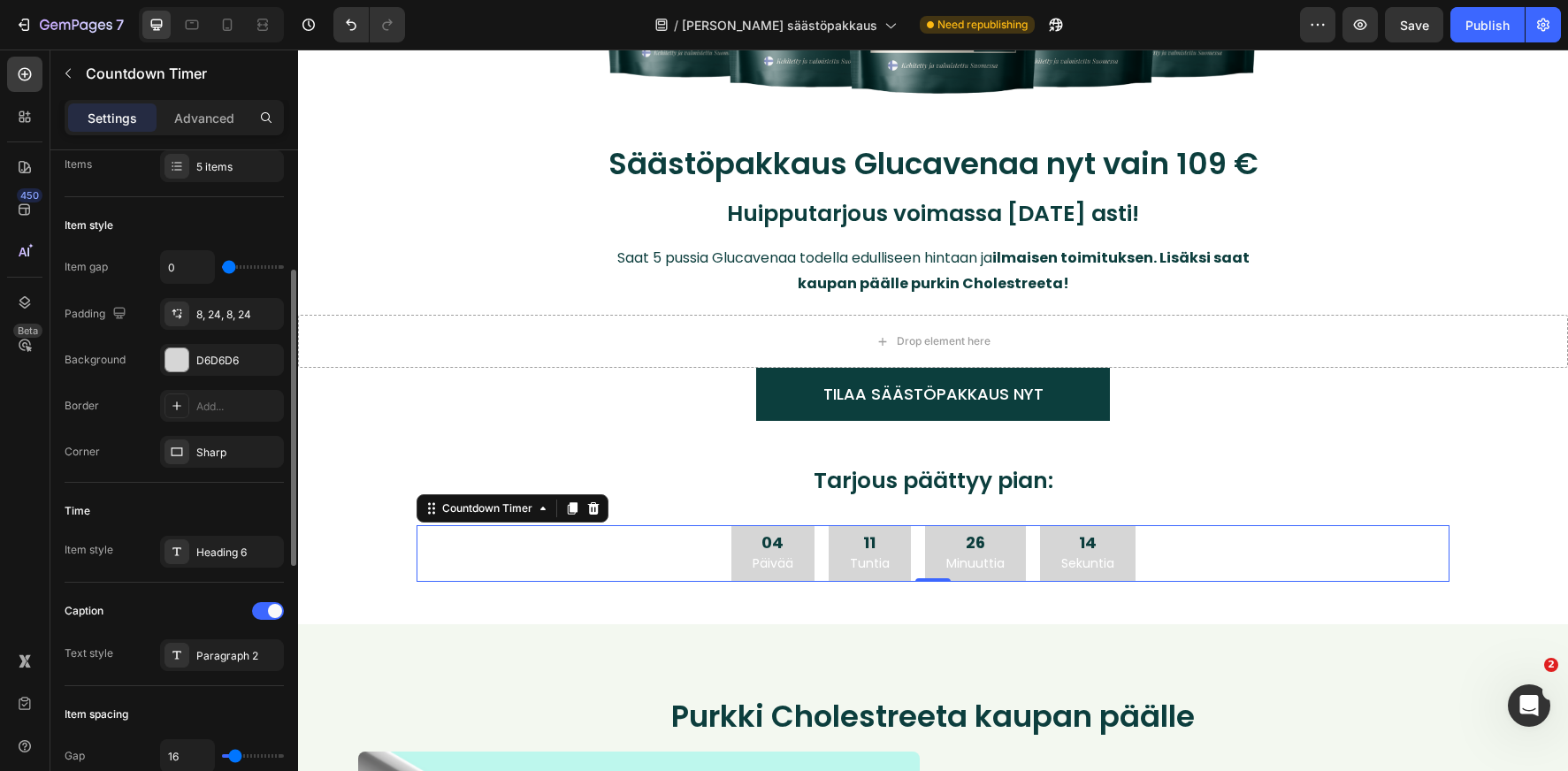
scroll to position [269, 0]
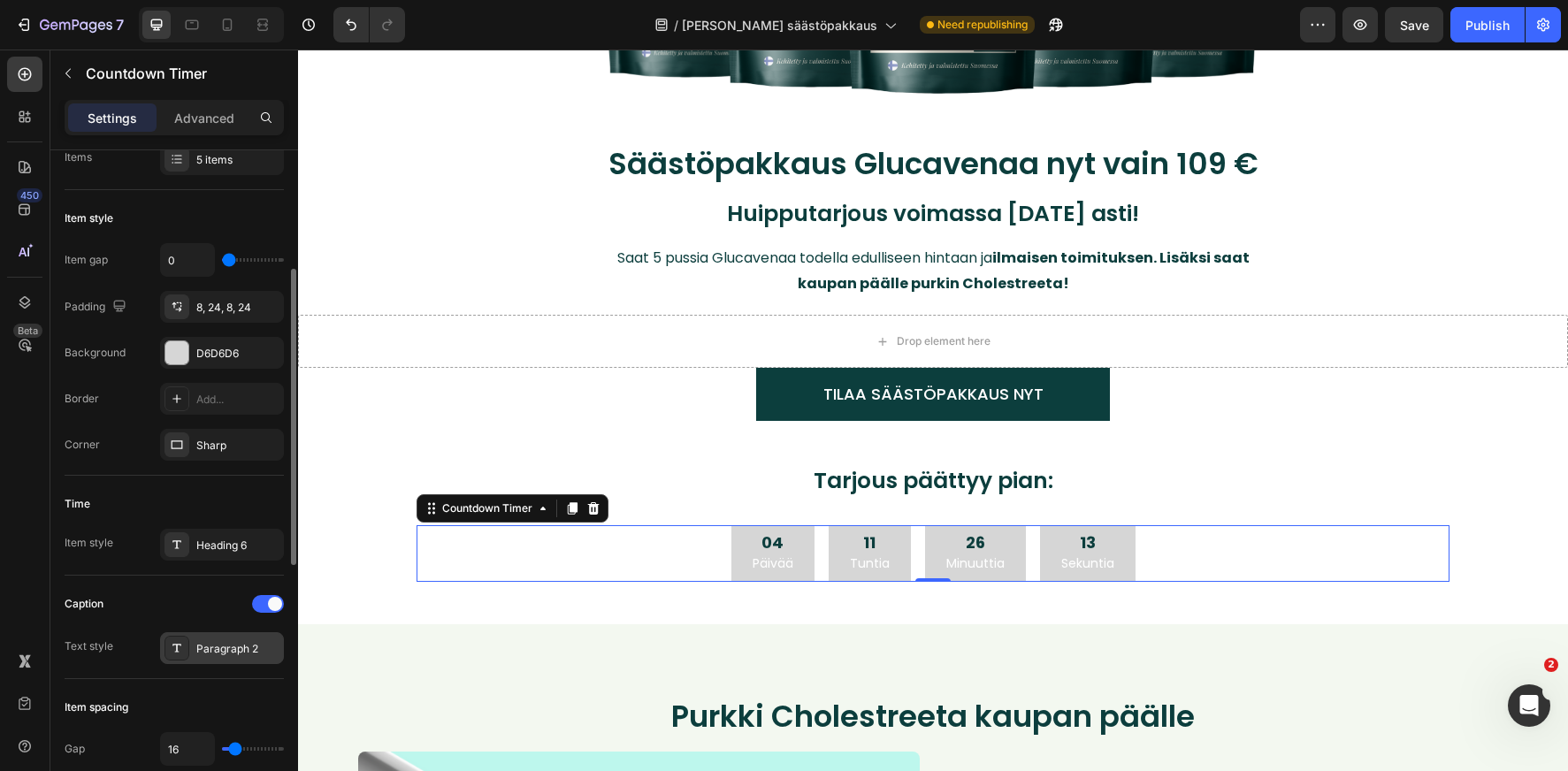
click at [225, 633] on div "Paragraph 2" at bounding box center [221, 648] width 124 height 32
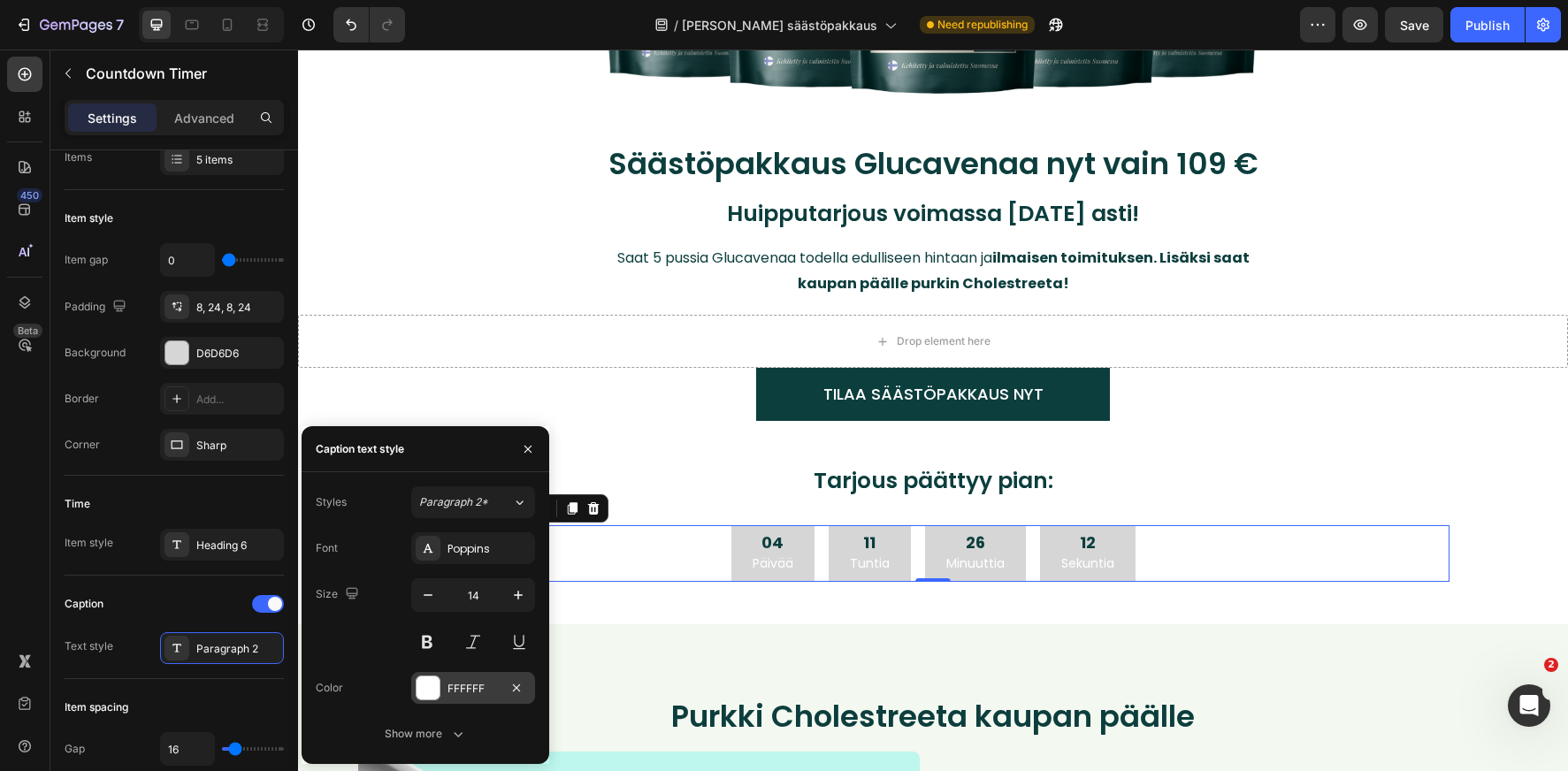
click at [434, 698] on div at bounding box center [428, 688] width 23 height 23
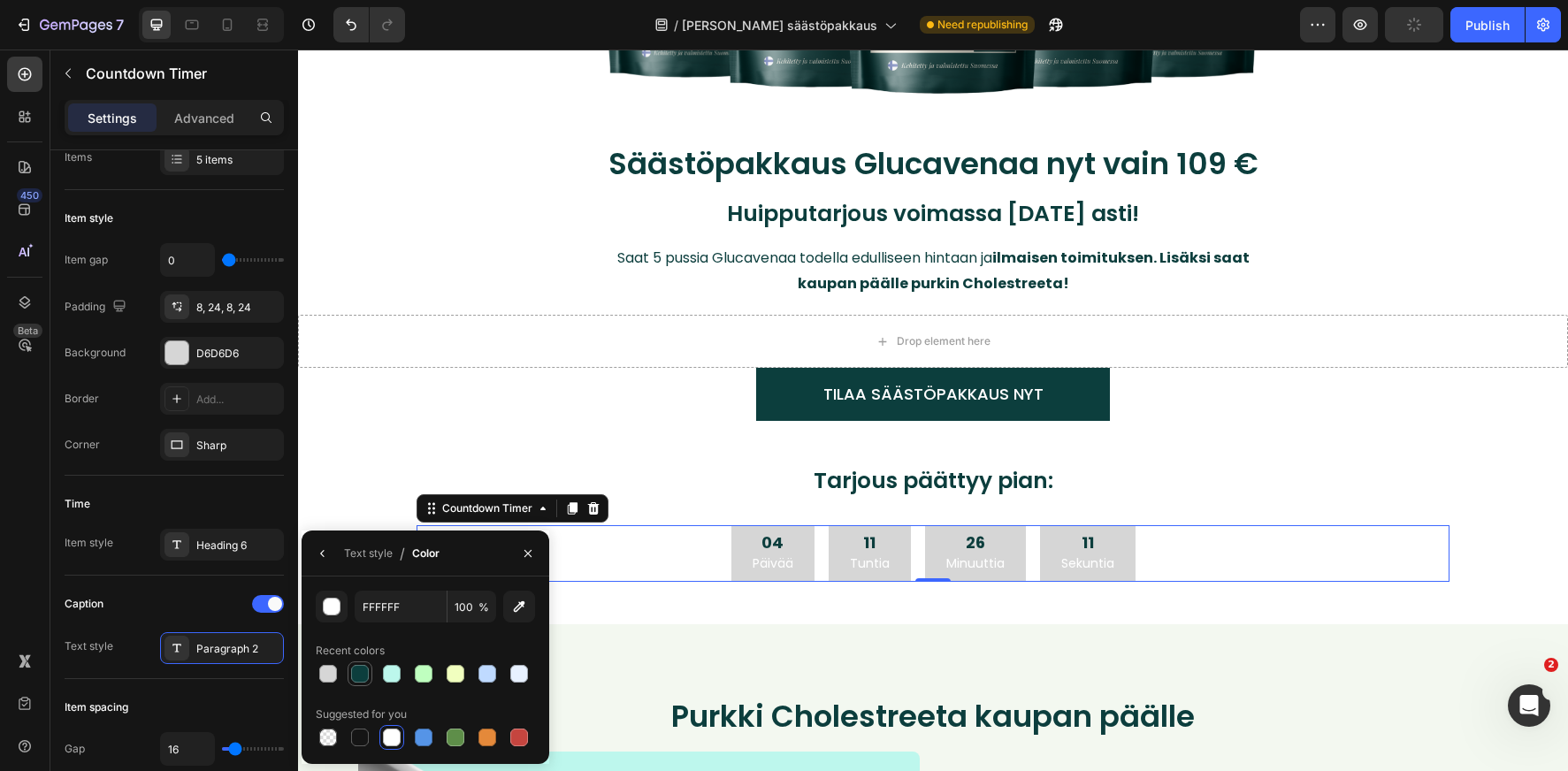
click at [363, 675] on div at bounding box center [360, 674] width 18 height 18
drag, startPoint x: 529, startPoint y: 555, endPoint x: 16, endPoint y: 541, distance: 513.2
click at [529, 555] on icon "button" at bounding box center [528, 553] width 15 height 15
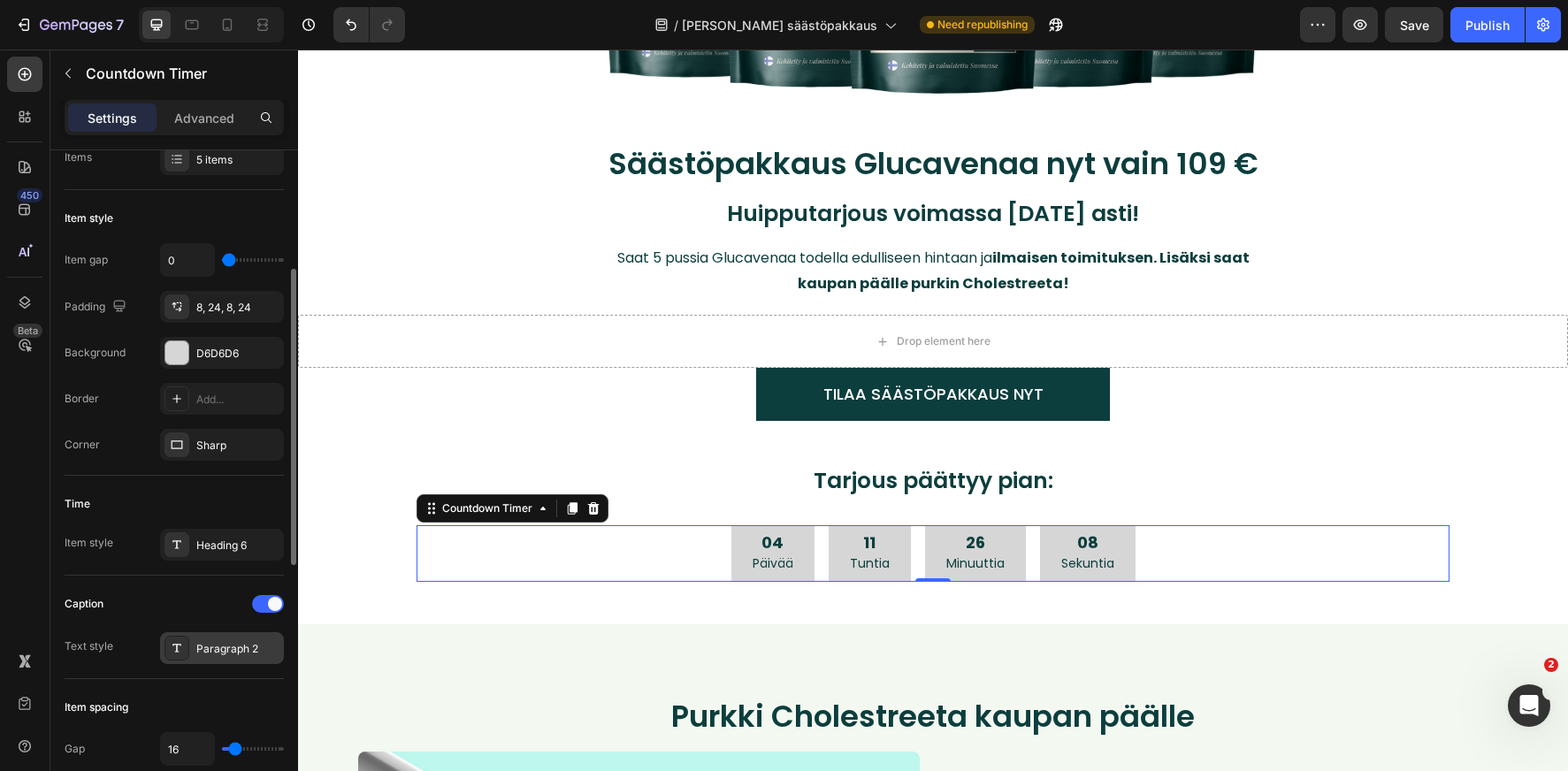
click at [218, 656] on div "Paragraph 2" at bounding box center [237, 649] width 83 height 16
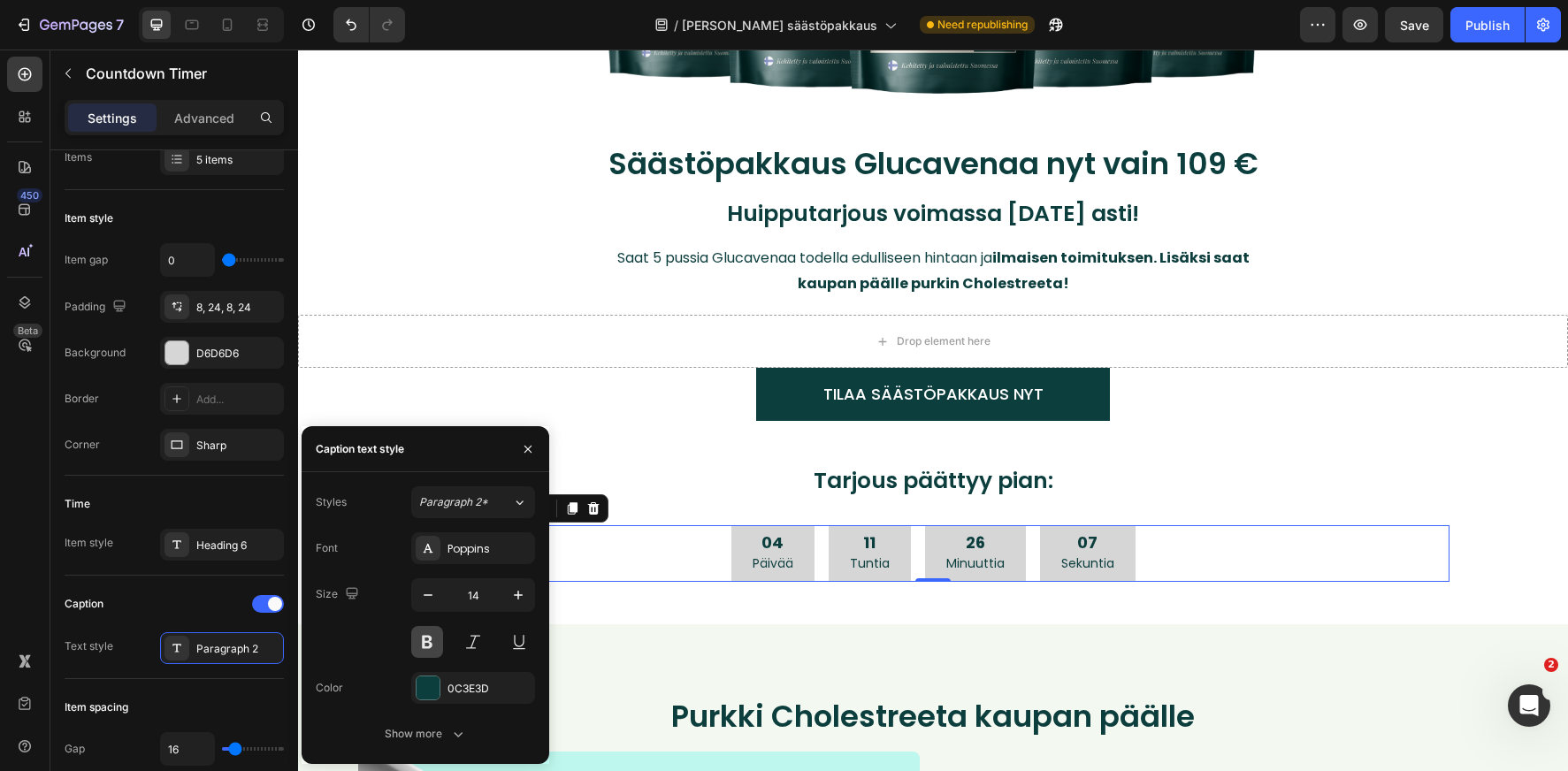
click at [429, 653] on button at bounding box center [426, 642] width 32 height 32
click at [429, 688] on div at bounding box center [428, 688] width 23 height 23
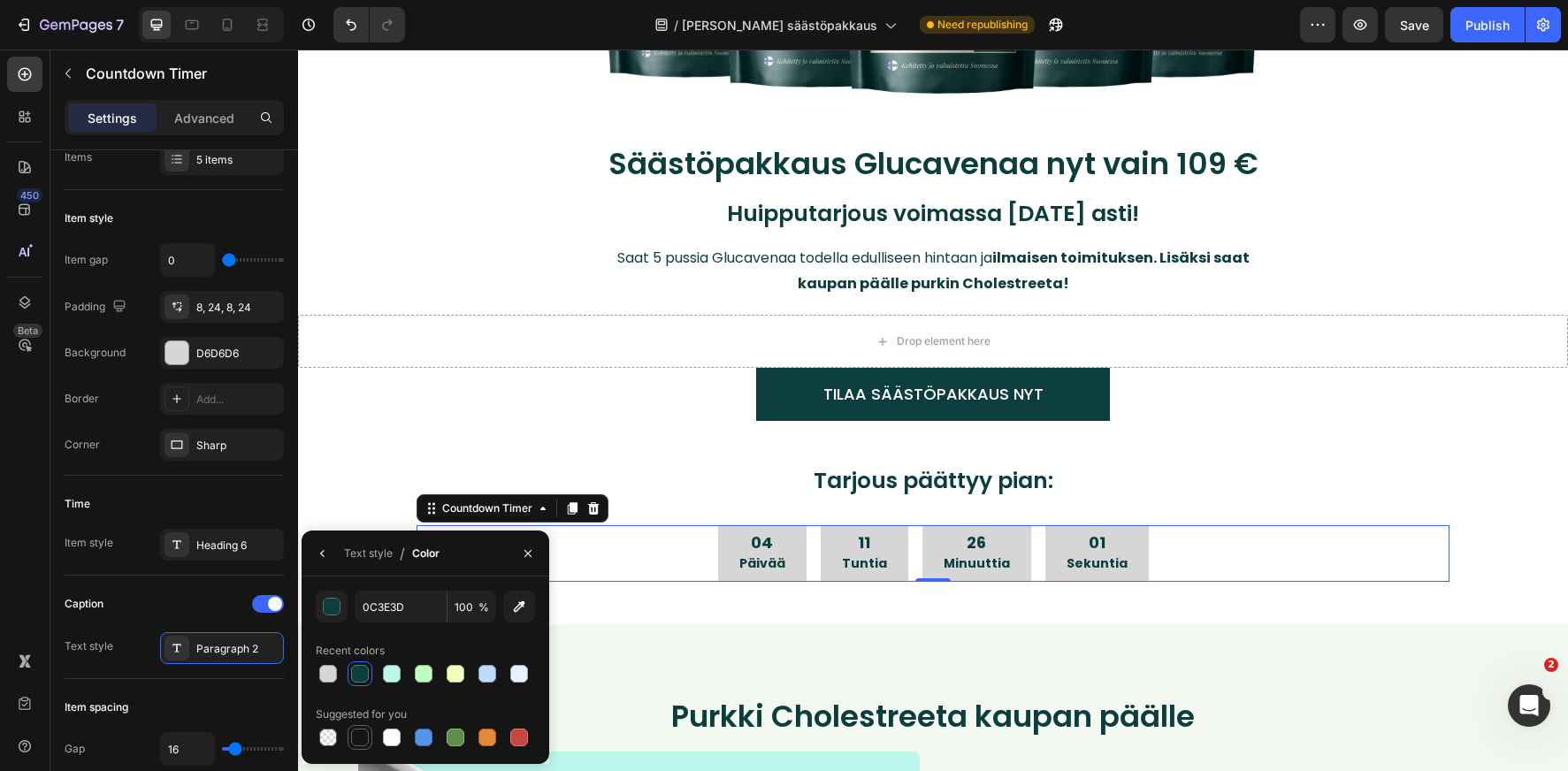
click at [356, 740] on div at bounding box center [360, 738] width 18 height 18
click at [363, 680] on div at bounding box center [360, 674] width 18 height 18
type input "0C3E3D"
click at [524, 547] on icon "button" at bounding box center [528, 553] width 15 height 15
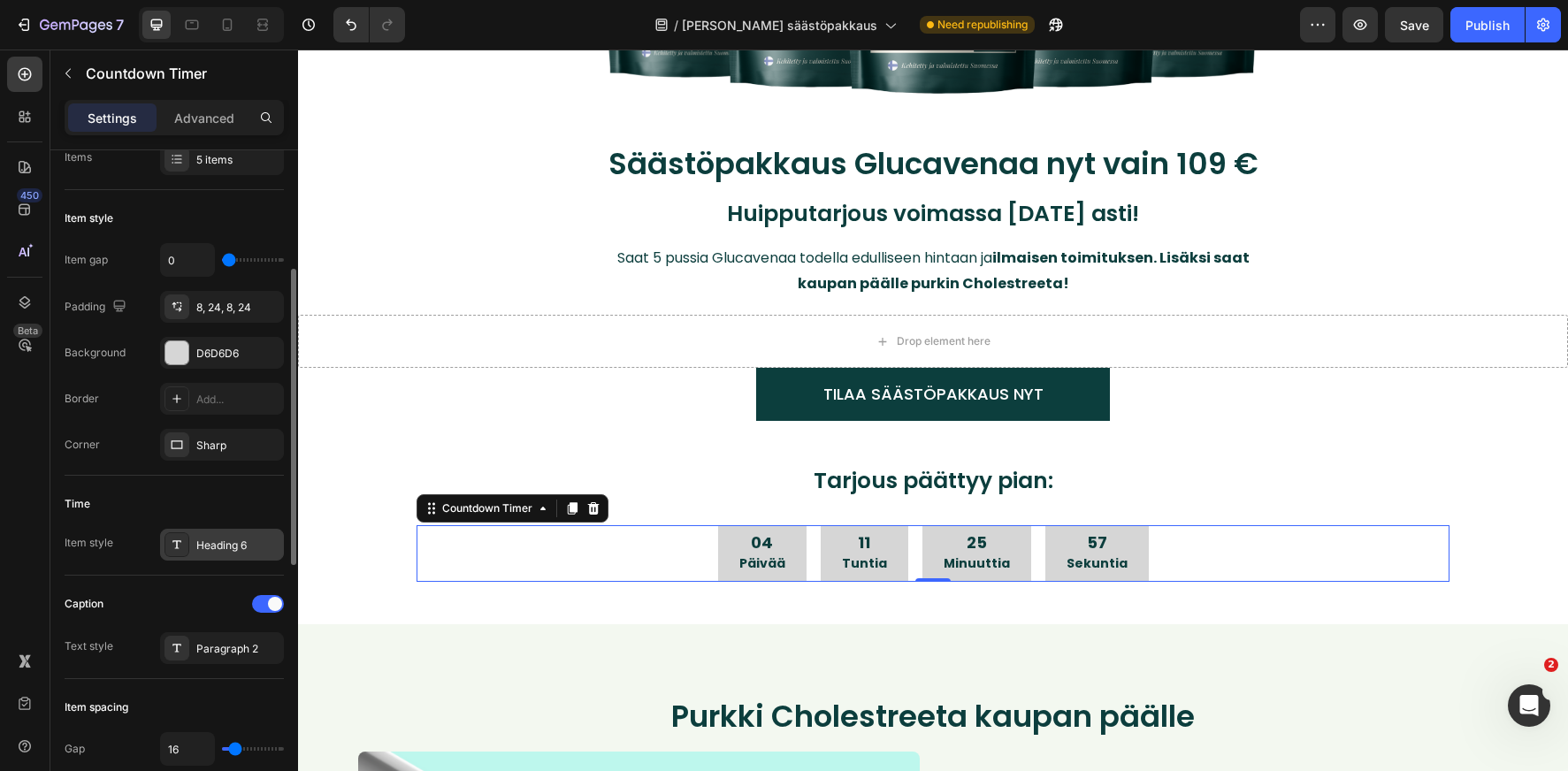
click at [224, 540] on div "Heading 6" at bounding box center [237, 546] width 83 height 16
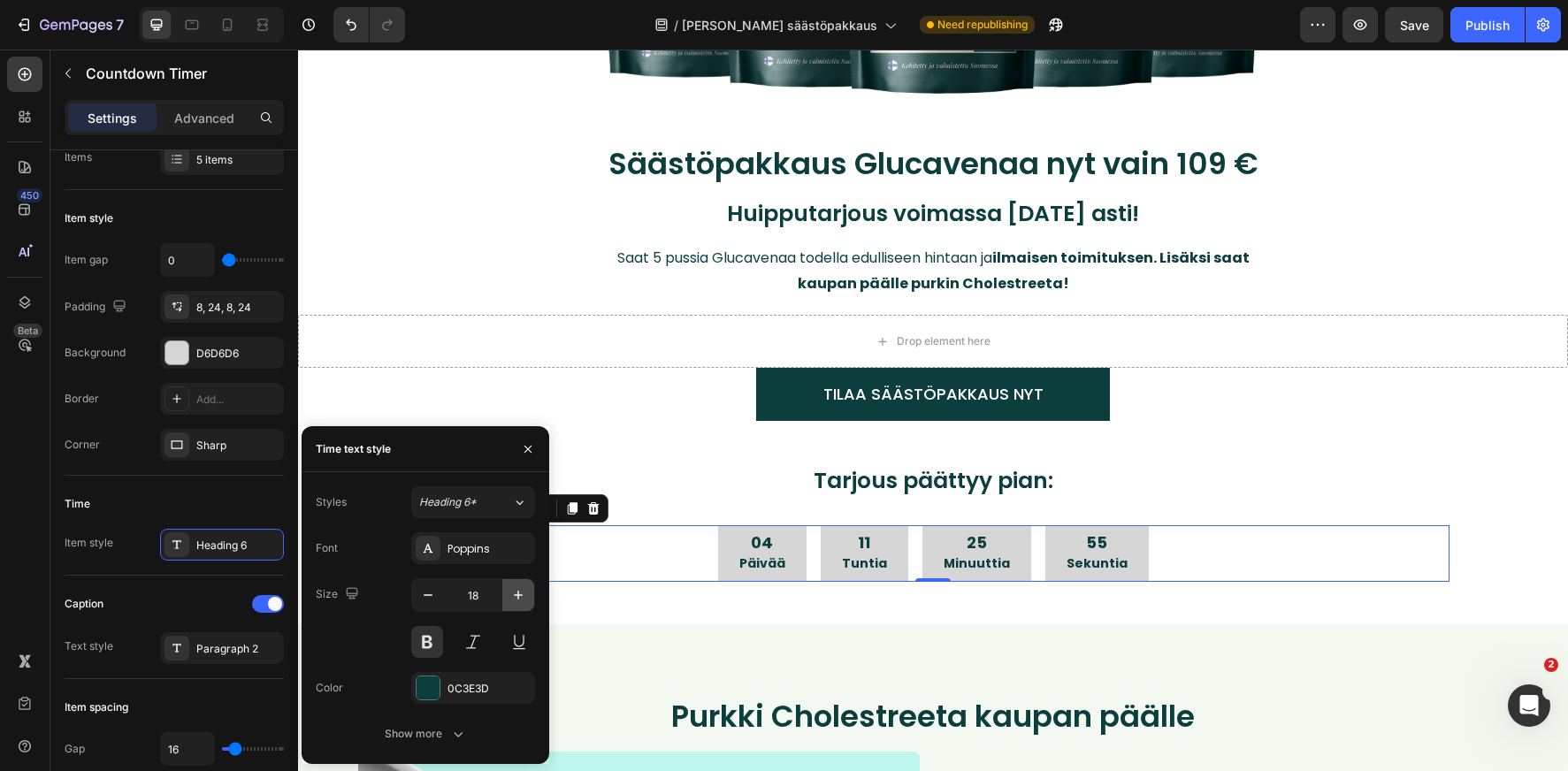
click at [519, 590] on icon "button" at bounding box center [518, 595] width 18 height 18
type input "20"
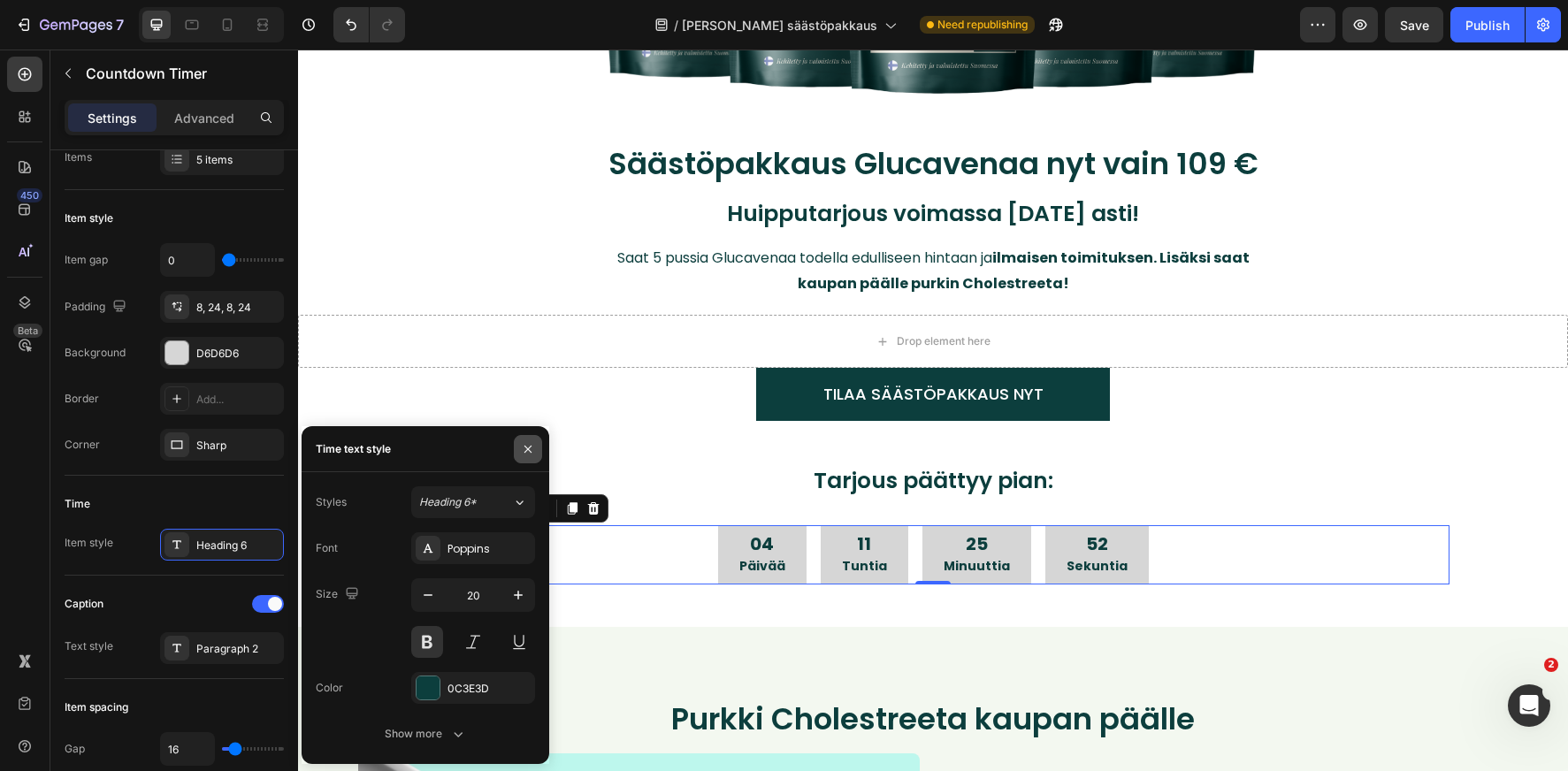
click at [533, 448] on icon "button" at bounding box center [528, 449] width 15 height 15
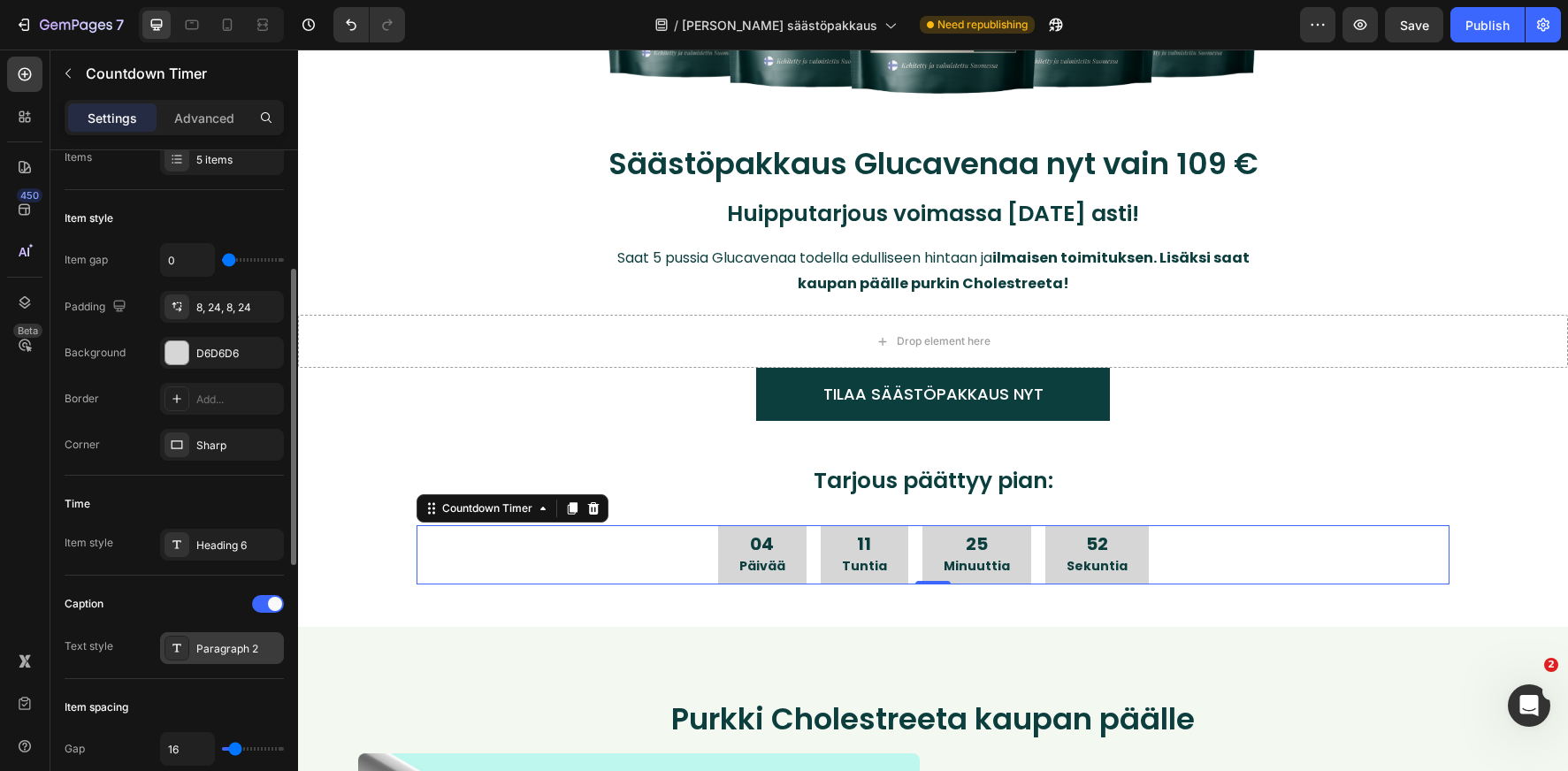
click at [240, 648] on div "Paragraph 2" at bounding box center [237, 649] width 83 height 16
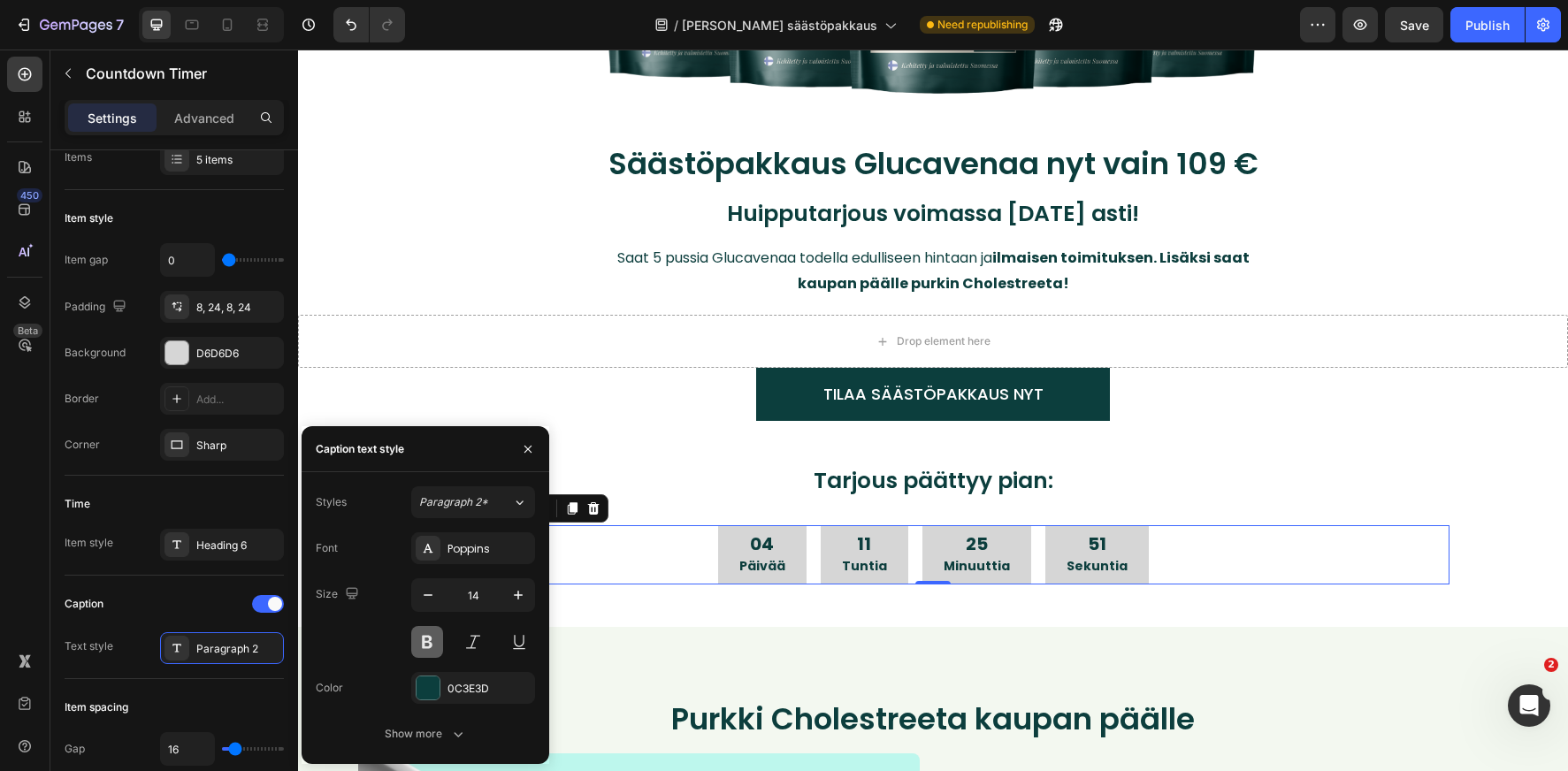
click at [430, 643] on button at bounding box center [426, 642] width 32 height 32
click at [536, 448] on button "button" at bounding box center [528, 449] width 28 height 28
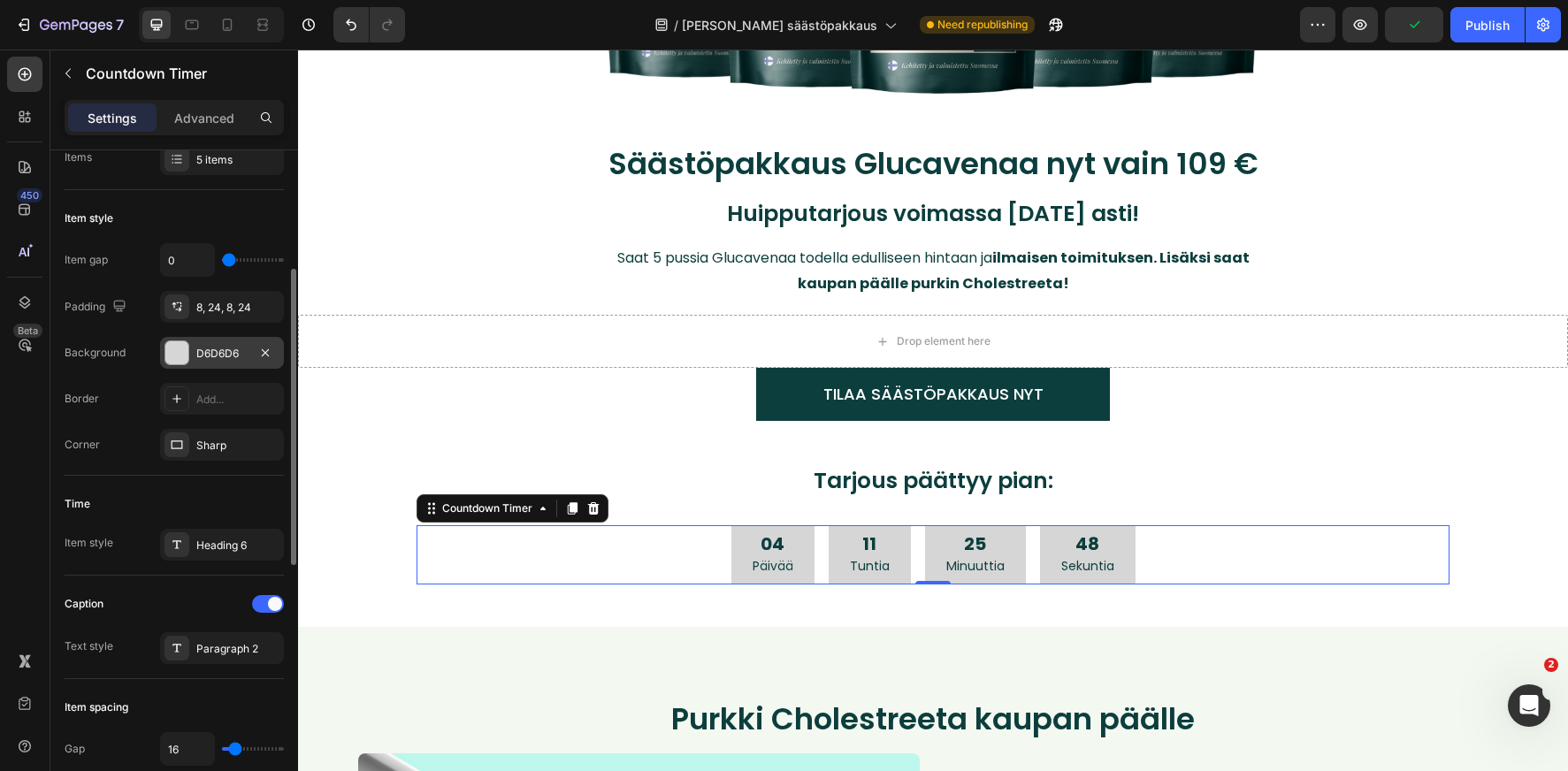
click at [210, 349] on div "D6D6D6" at bounding box center [221, 353] width 52 height 16
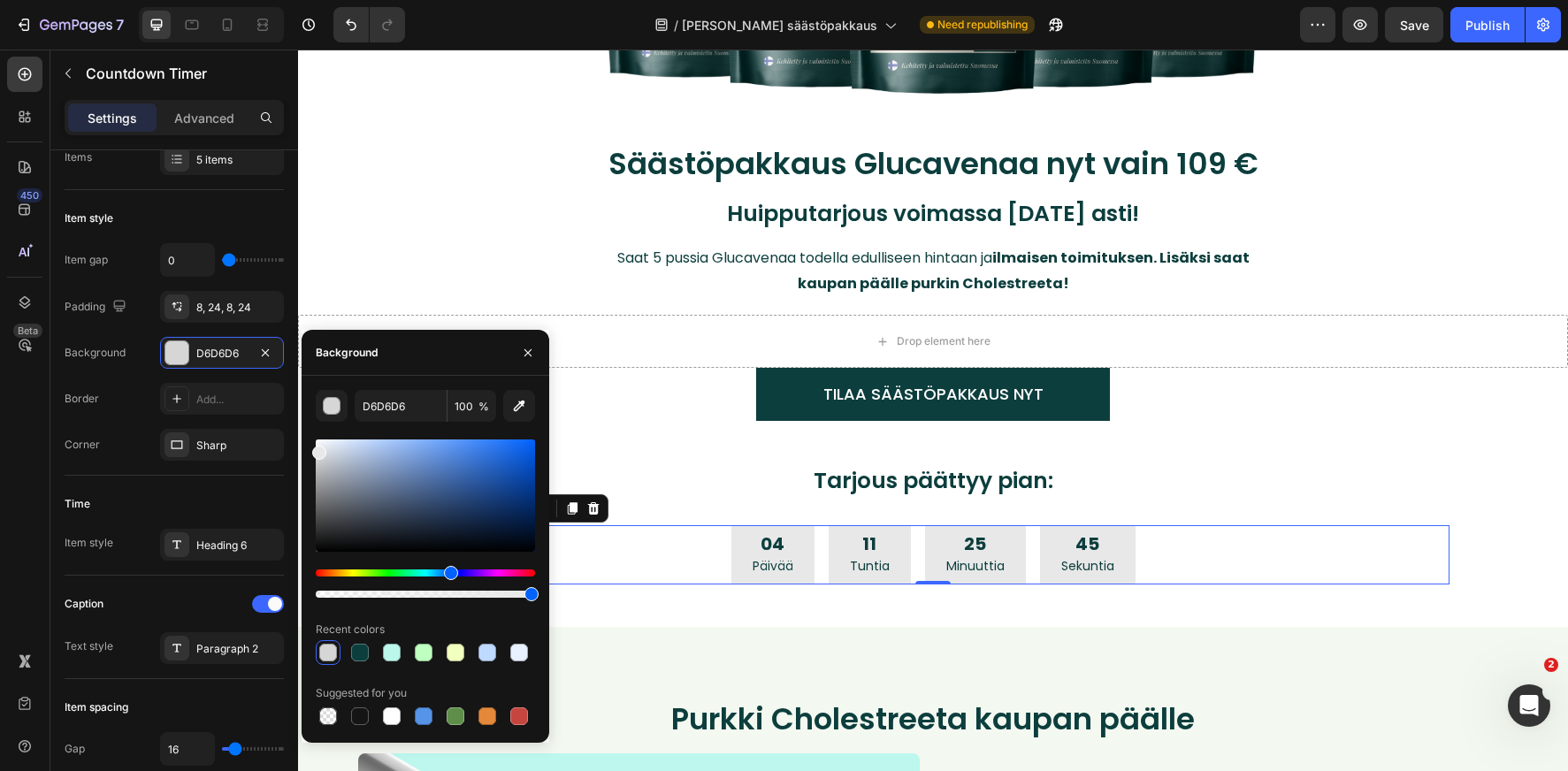
drag, startPoint x: 316, startPoint y: 457, endPoint x: 308, endPoint y: 449, distance: 11.3
click at [308, 449] on div "D6D6D6 100 % Recent colors Suggested for you" at bounding box center [425, 559] width 248 height 339
type input "E8E8E8"
click at [537, 354] on button "button" at bounding box center [528, 352] width 28 height 28
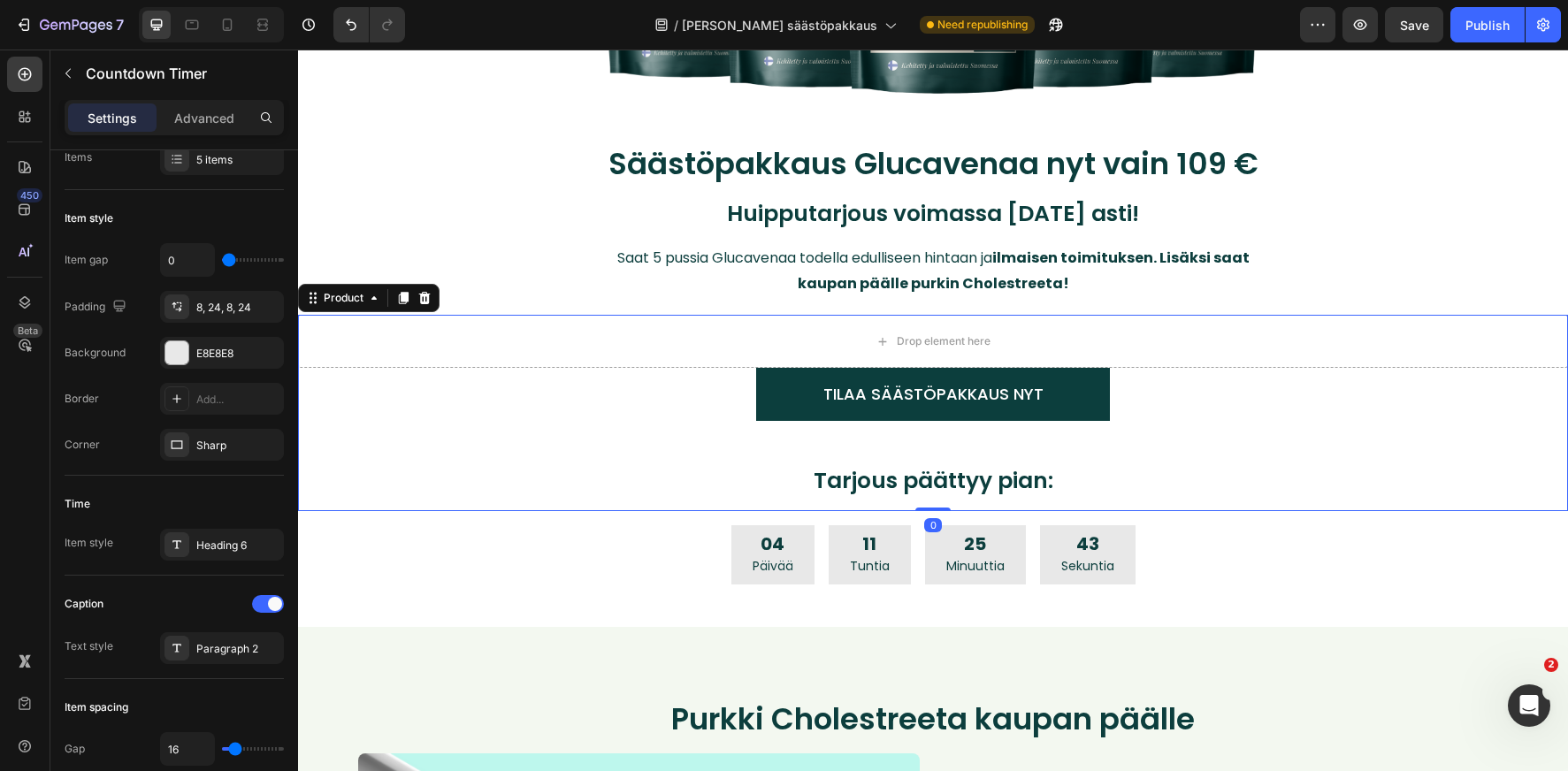
click at [517, 440] on div "TILAA SÄÄSTÖPAKKAUS NYT Add to Cart Tarjous päättyy pian: Heading" at bounding box center [932, 439] width 1269 height 143
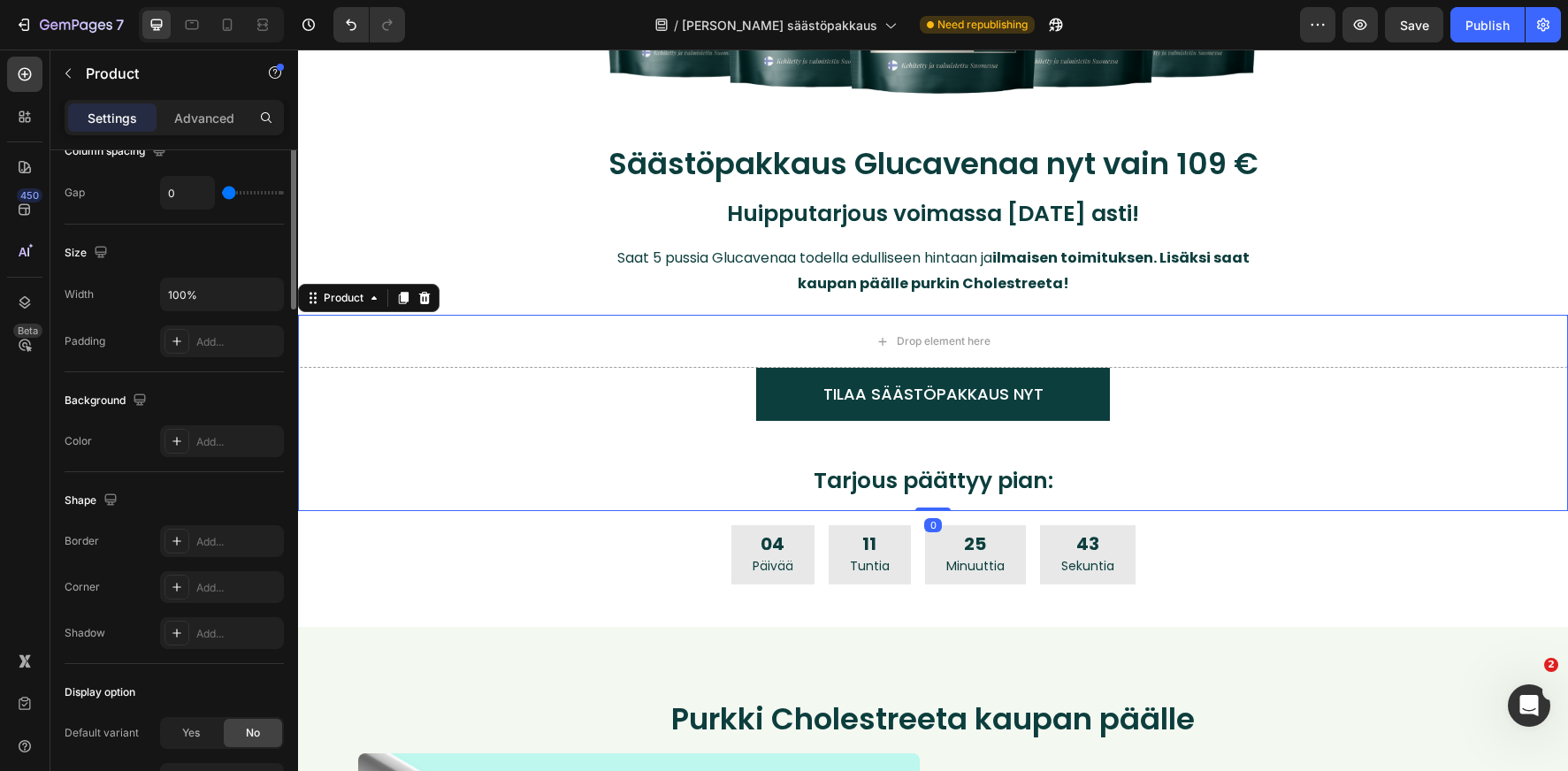
scroll to position [0, 0]
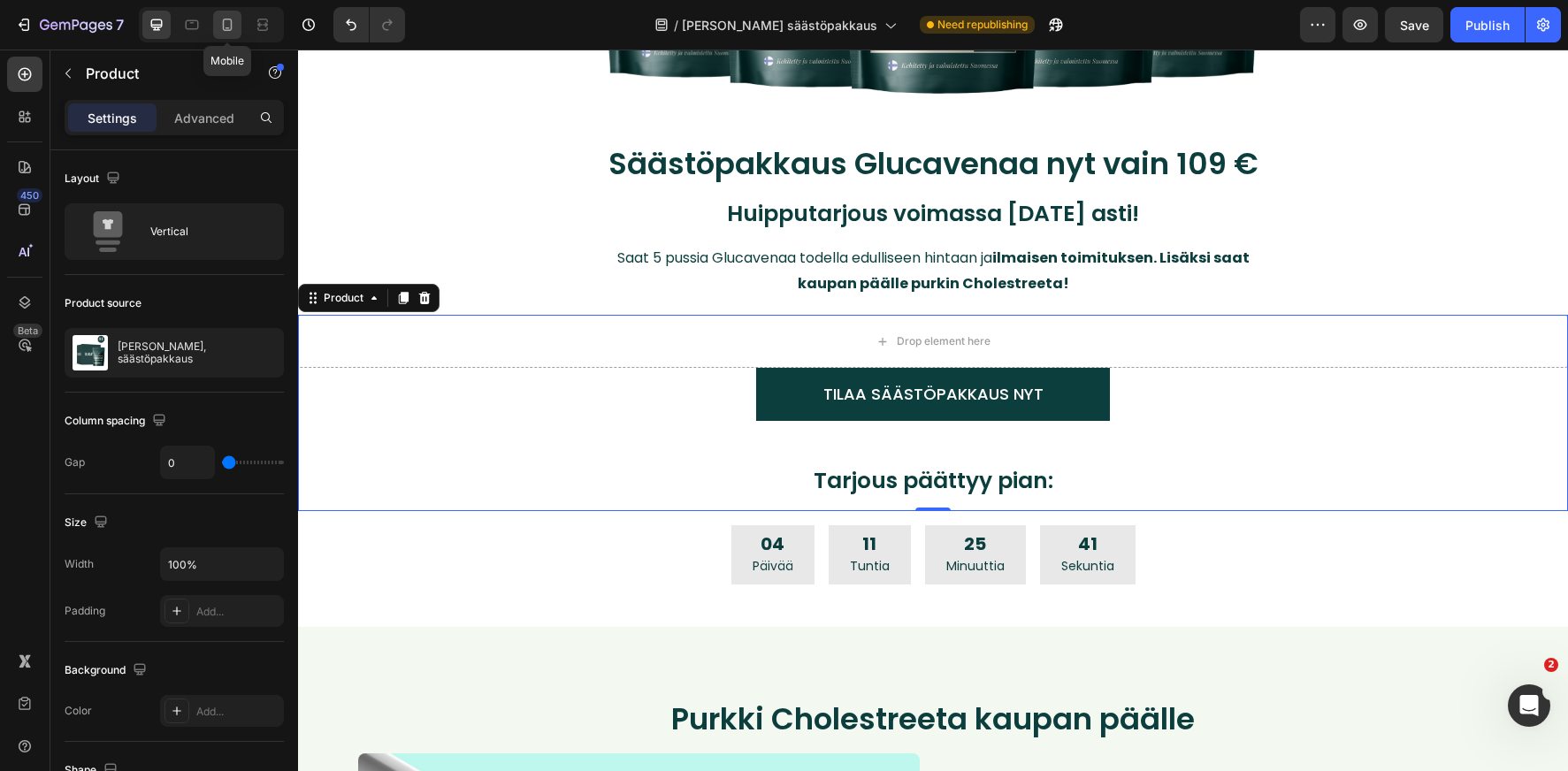
click at [226, 27] on icon at bounding box center [227, 28] width 5 height 2
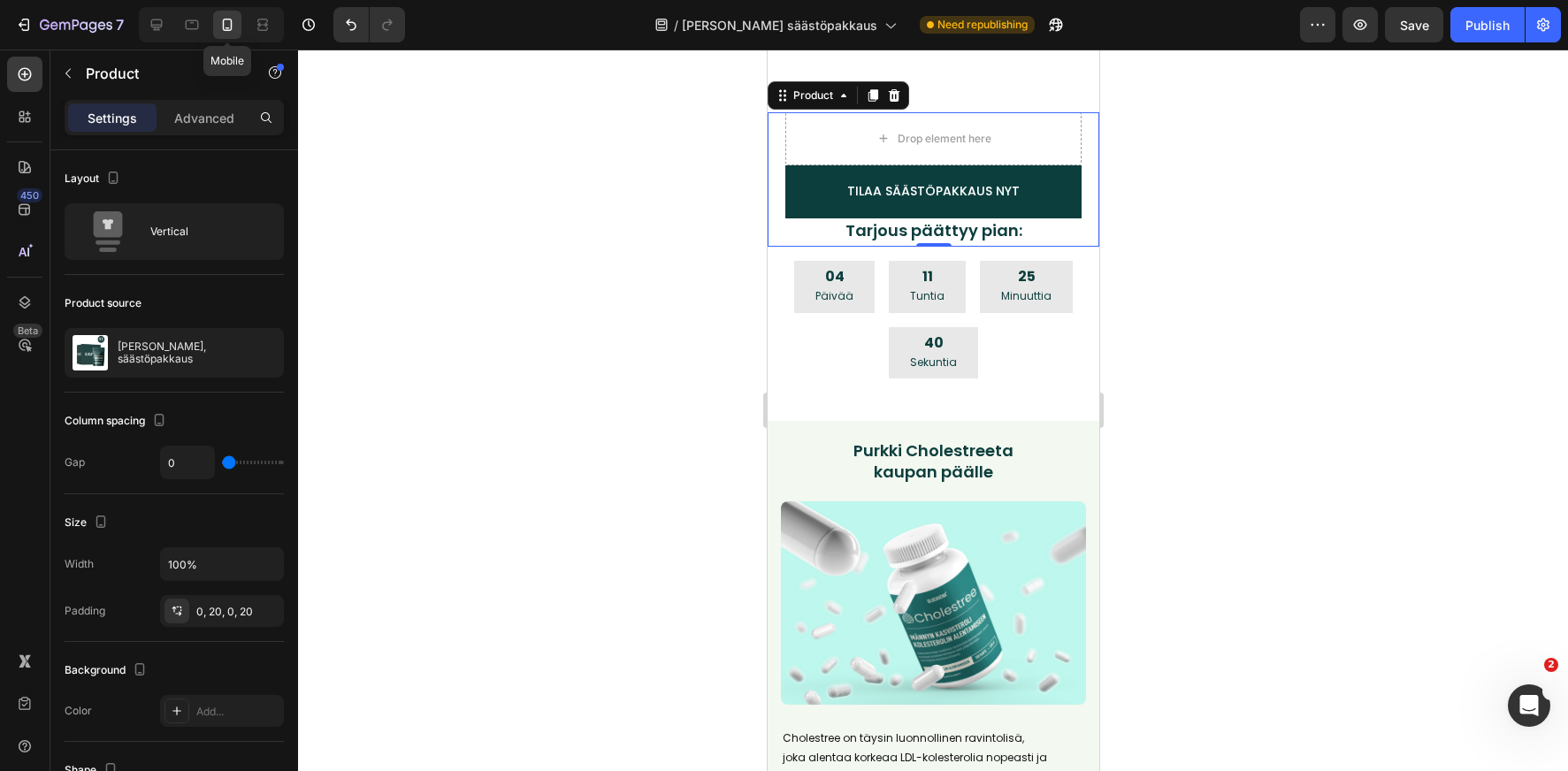
scroll to position [449, 0]
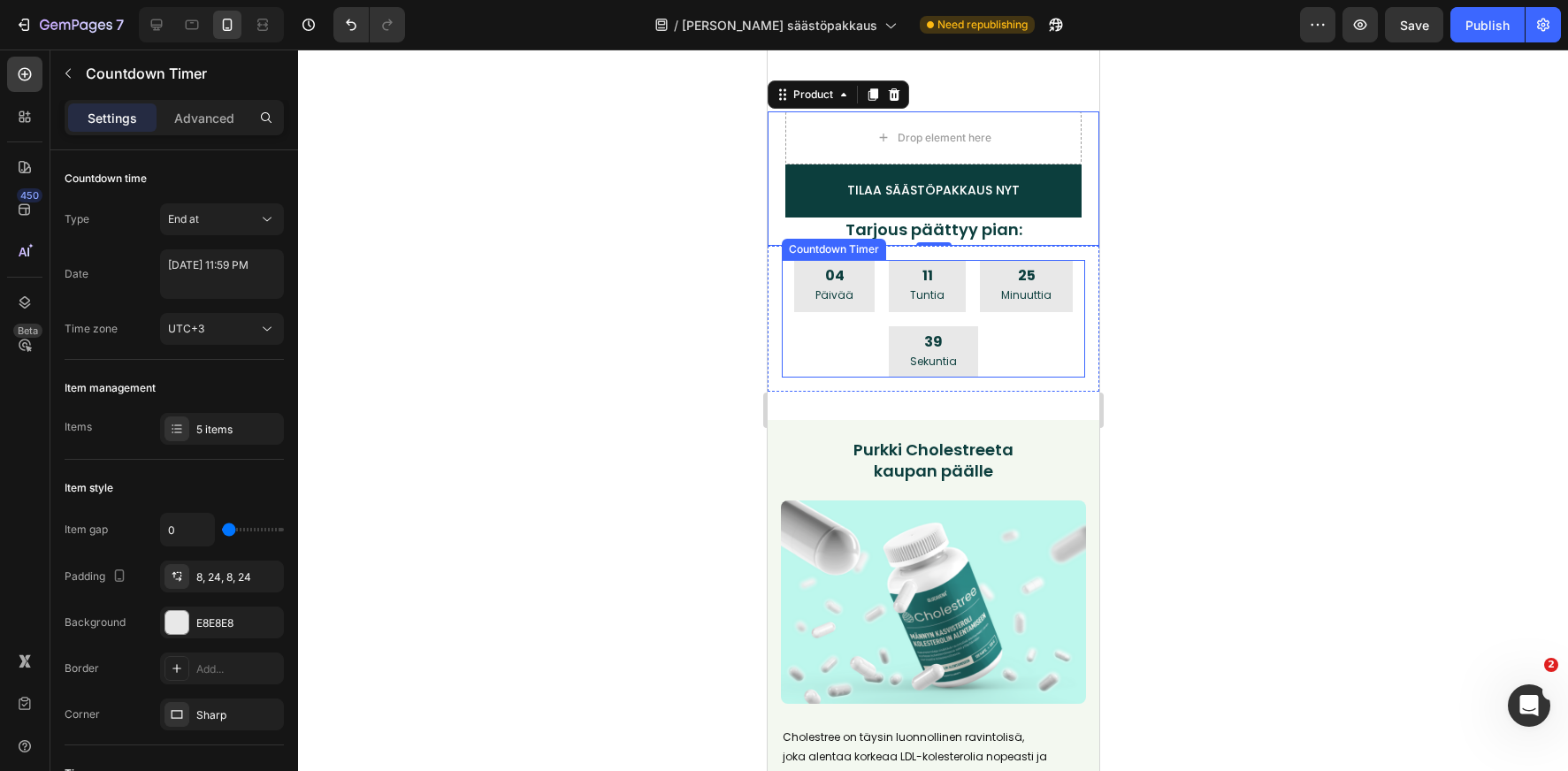
click at [854, 322] on div "04 Päivää 11 Tuntia 25 Minuuttia 39 Sekuntia" at bounding box center [932, 318] width 303 height 118
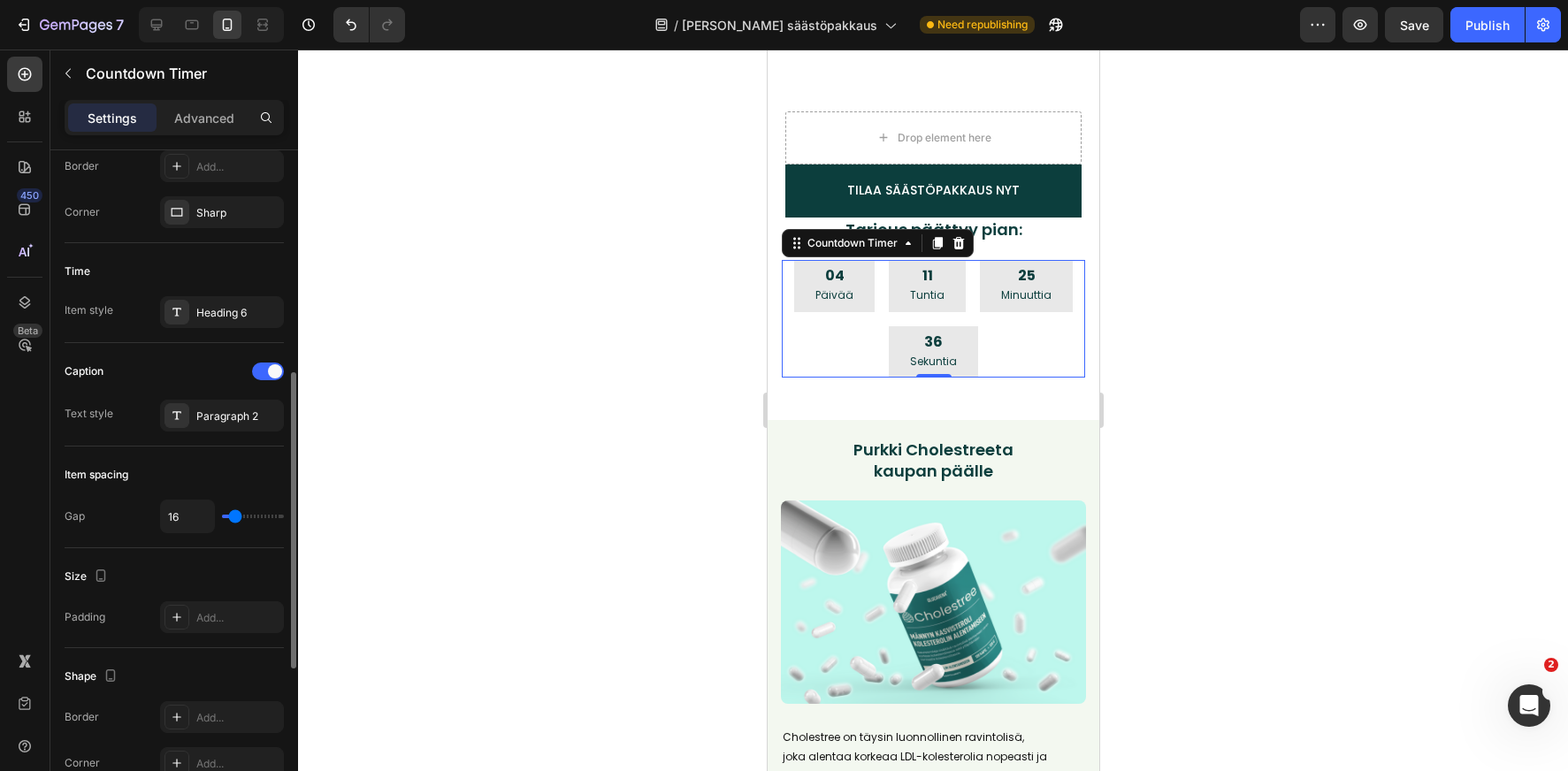
type input "0"
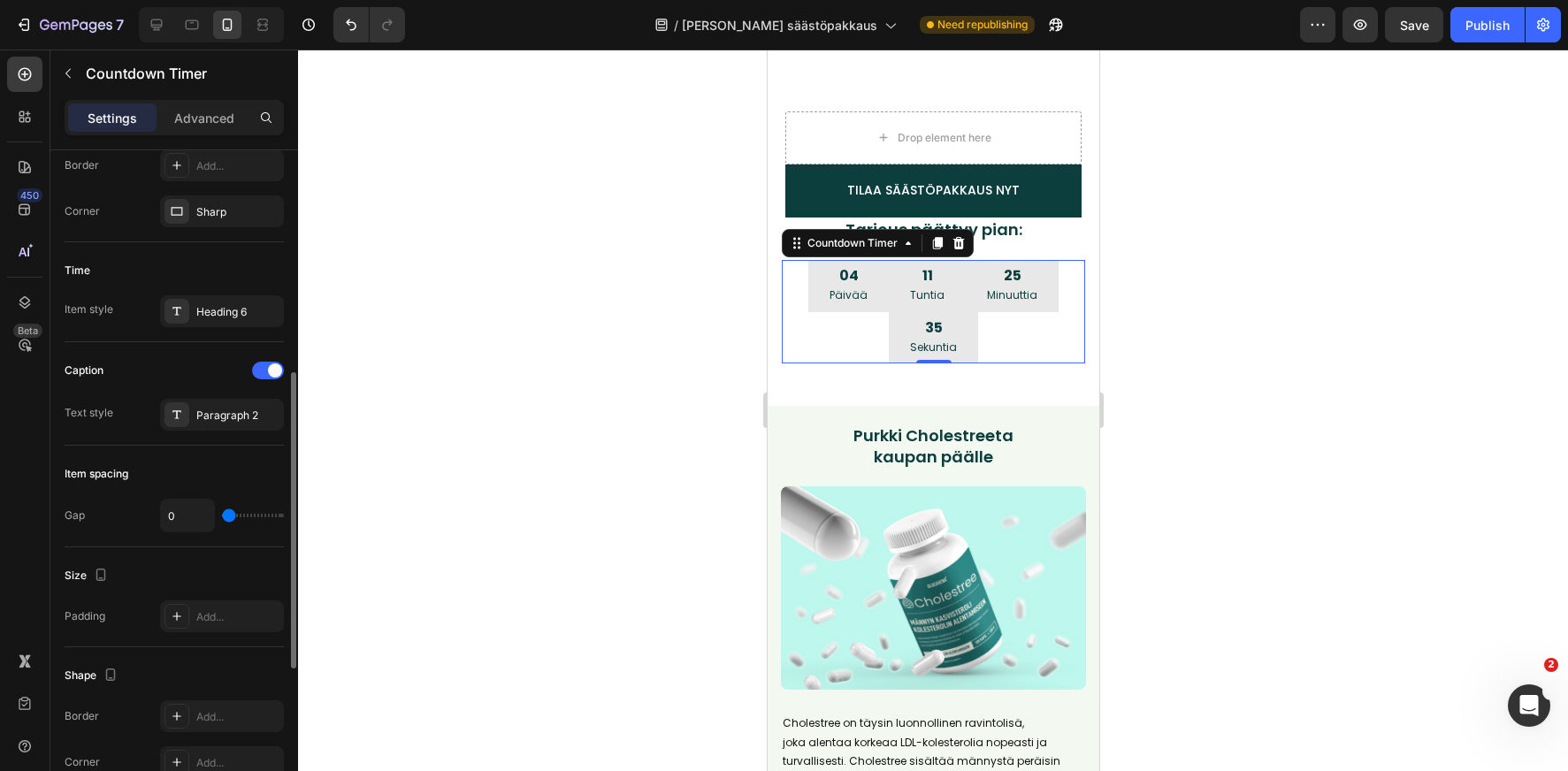
scroll to position [500, 0]
type input "1"
type input "2"
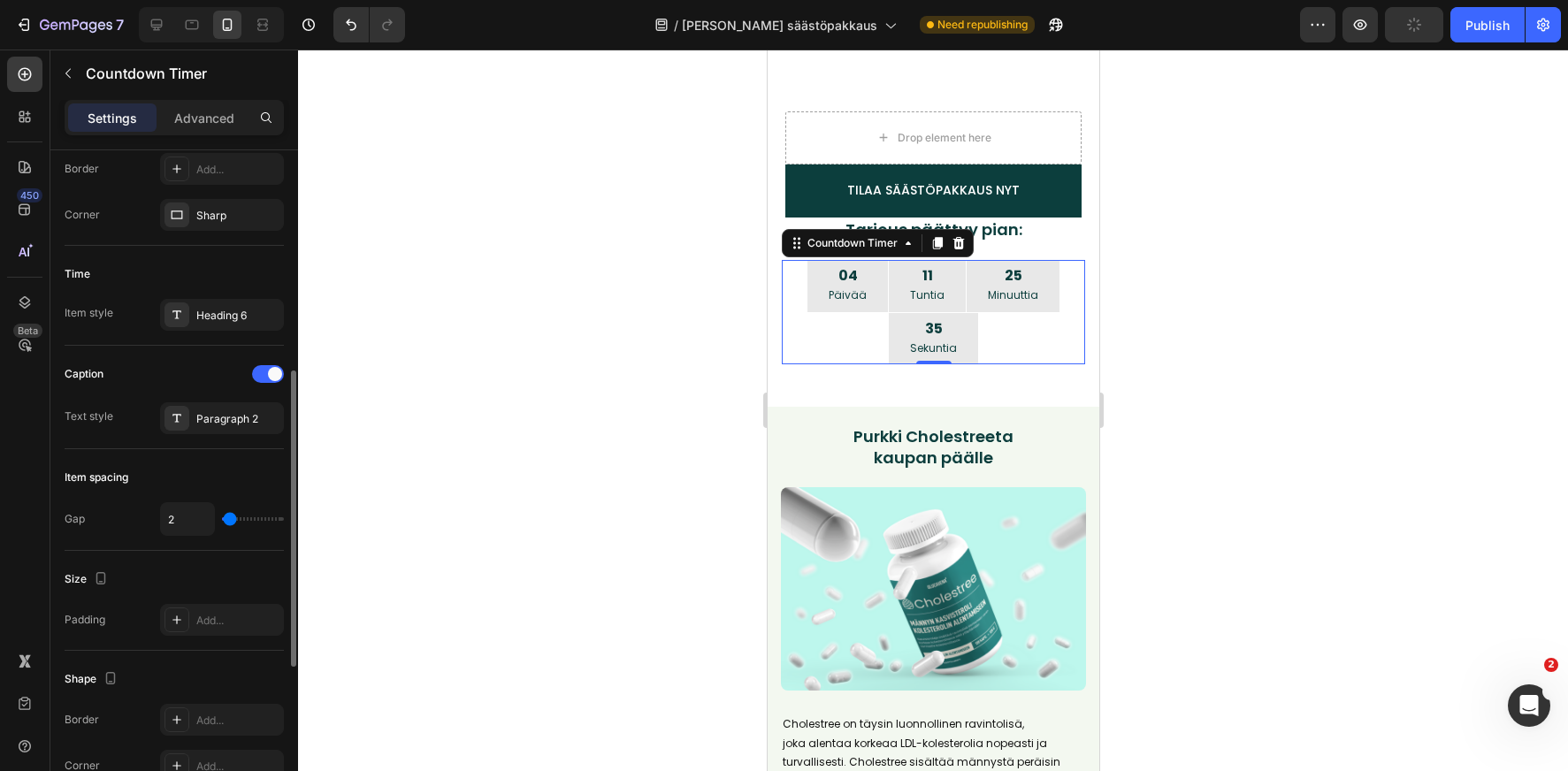
type input "3"
type input "4"
type input "5"
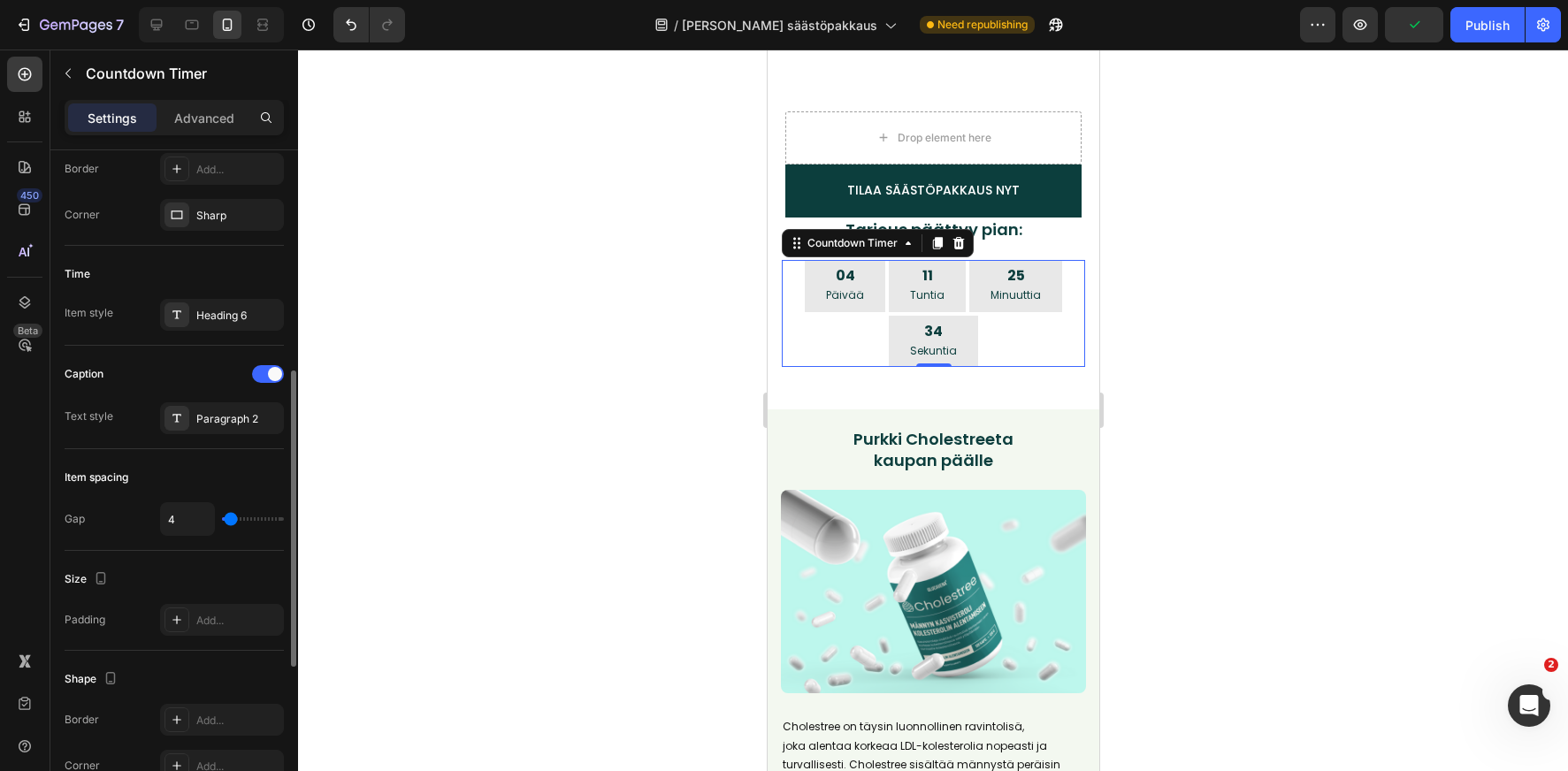
type input "5"
type input "6"
type input "7"
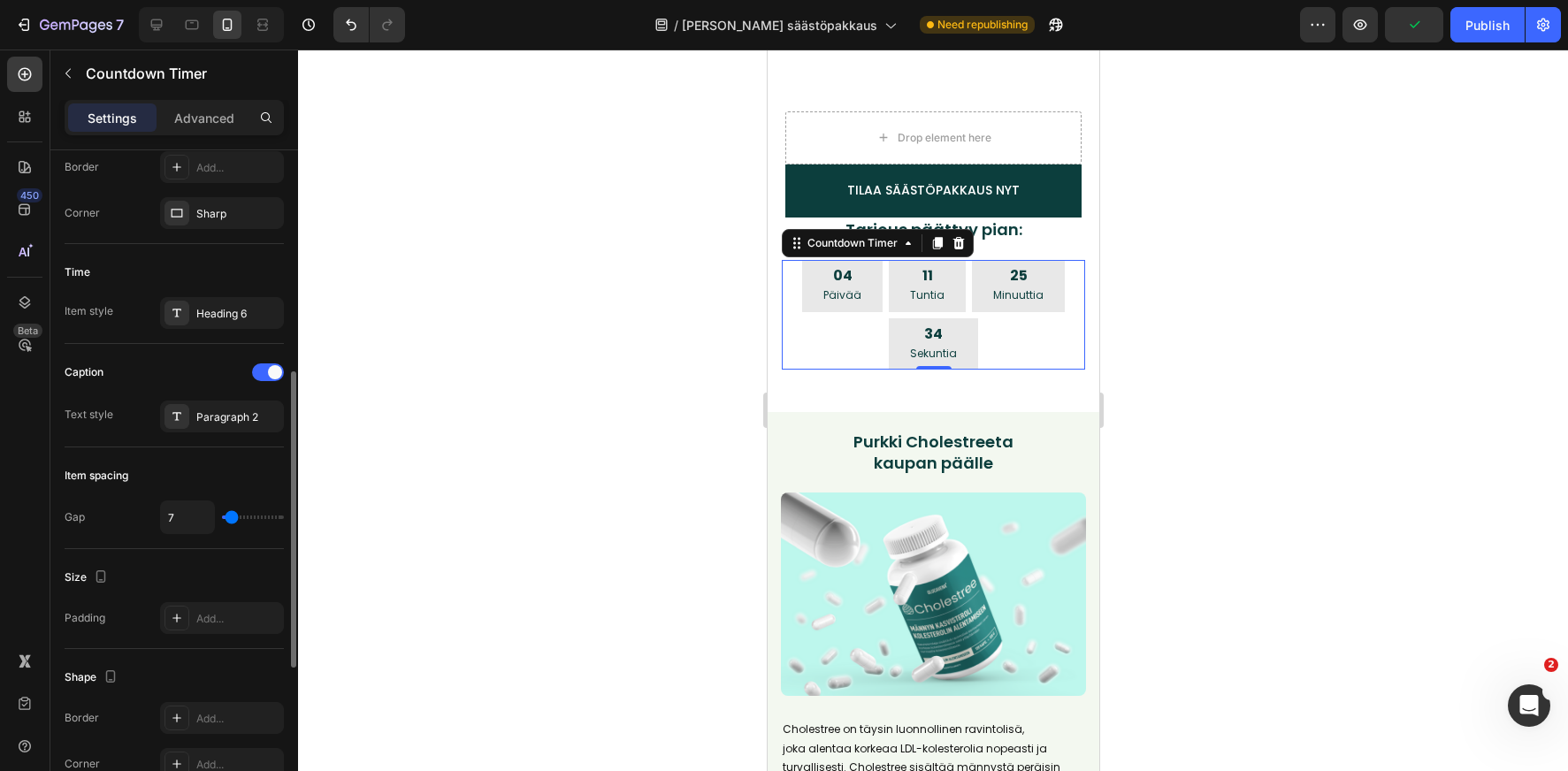
click at [231, 519] on input "range" at bounding box center [252, 517] width 61 height 4
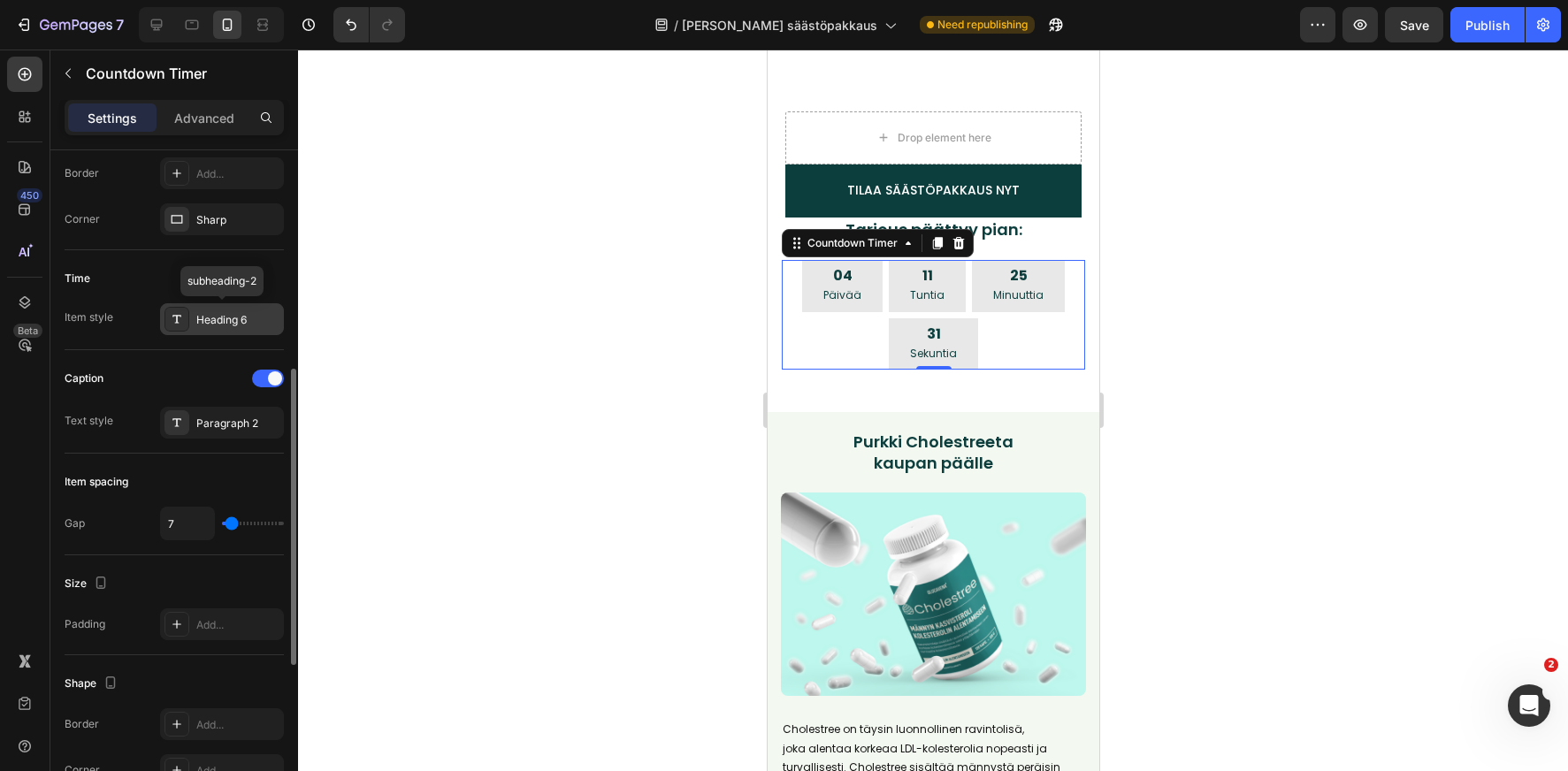
click at [241, 321] on div "Heading 6" at bounding box center [237, 320] width 83 height 16
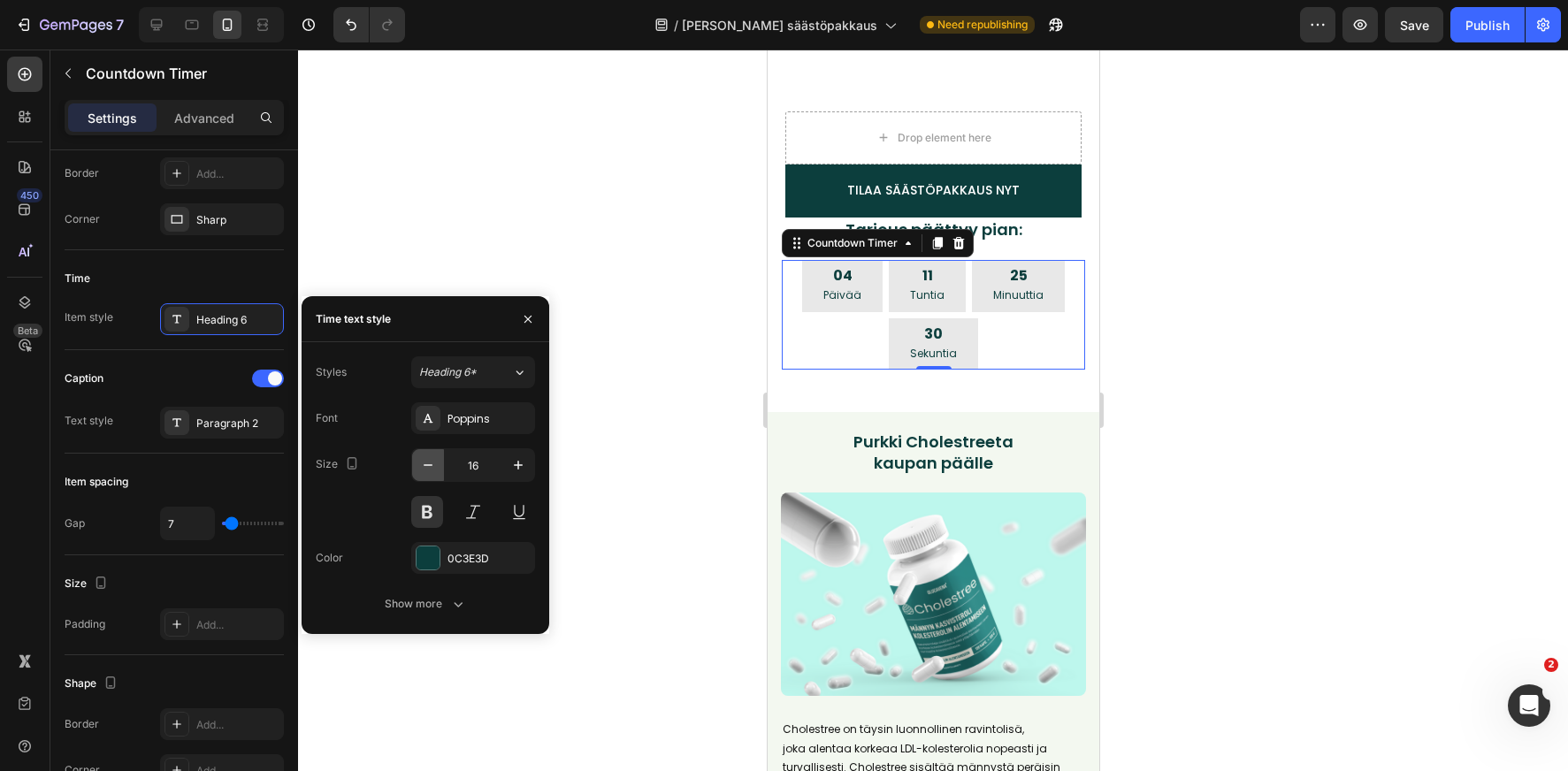
click at [427, 467] on icon "button" at bounding box center [428, 466] width 18 height 18
type input "15"
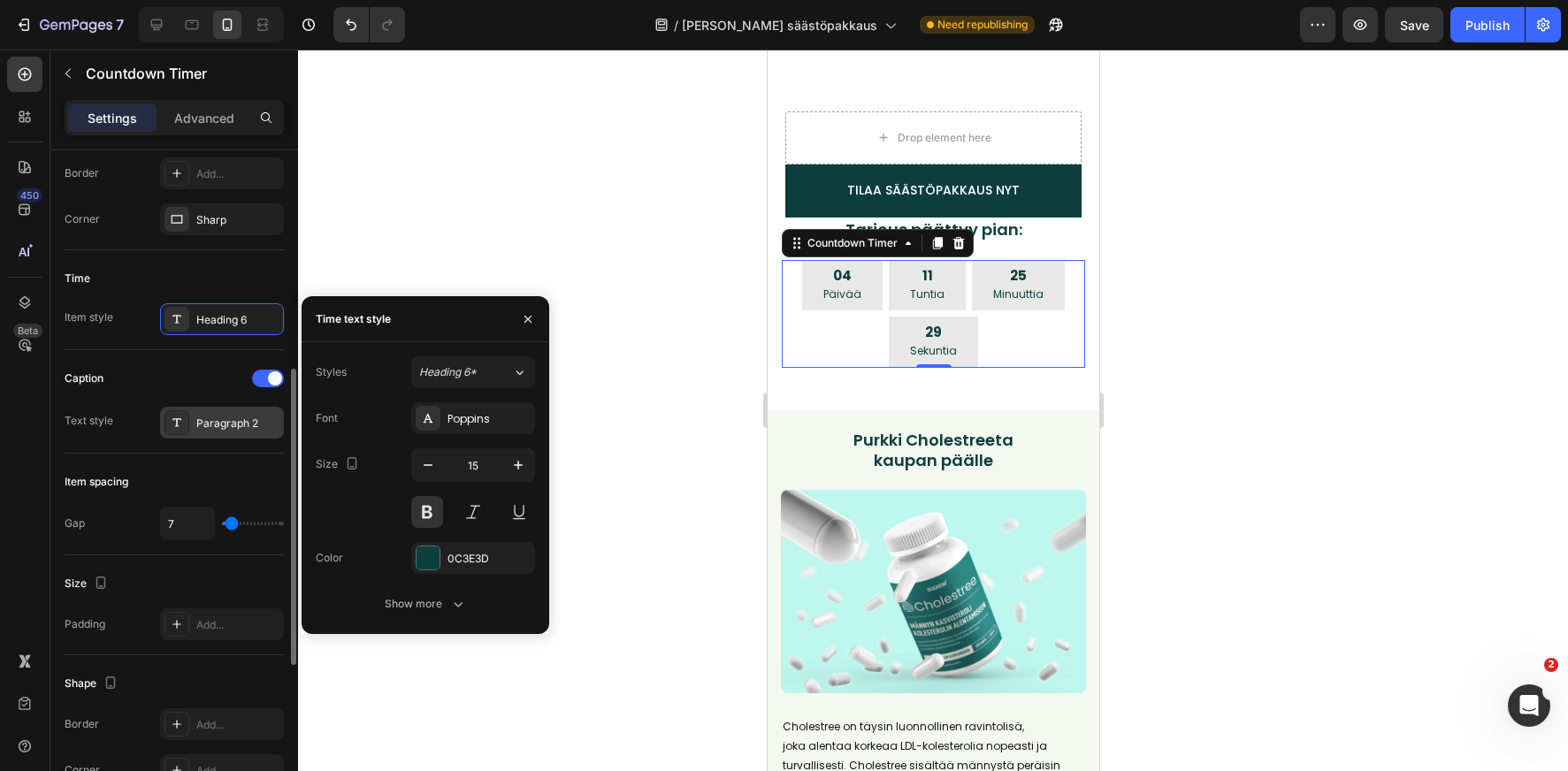
drag, startPoint x: 530, startPoint y: 324, endPoint x: 238, endPoint y: 419, distance: 307.1
click at [527, 325] on icon "button" at bounding box center [528, 319] width 15 height 15
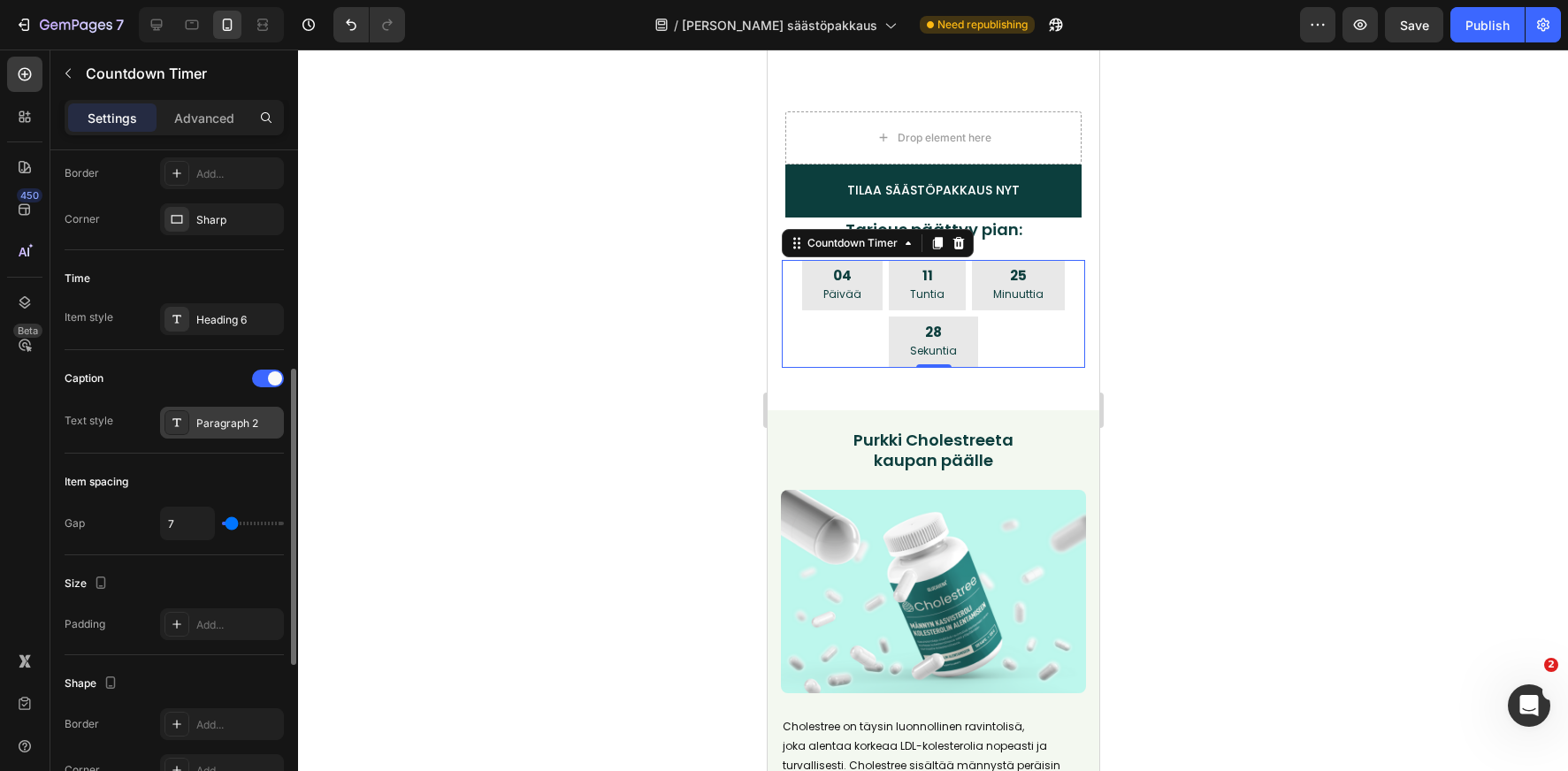
click at [238, 419] on div "Paragraph 2" at bounding box center [237, 424] width 83 height 16
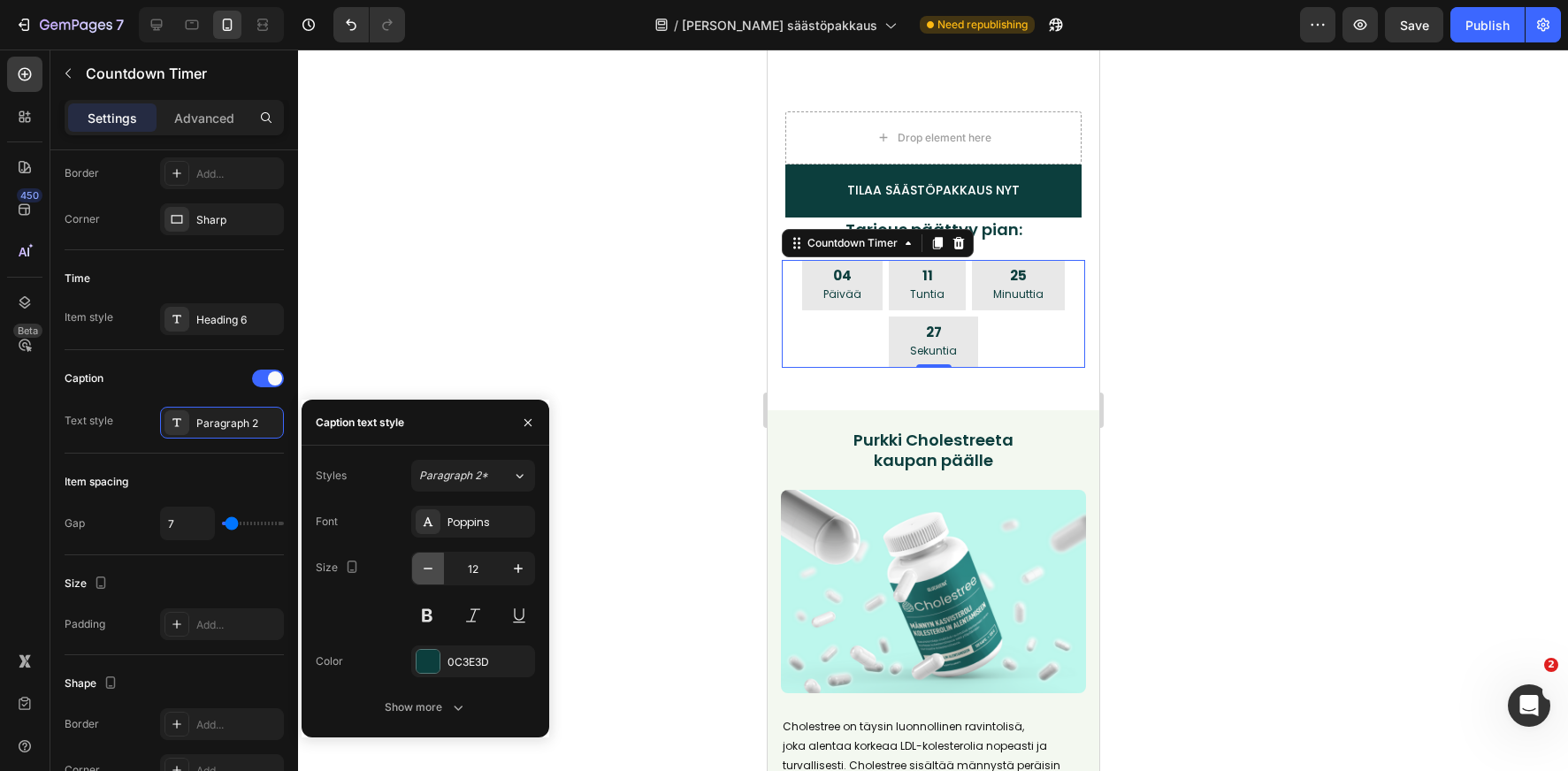
click at [423, 569] on icon "button" at bounding box center [427, 569] width 9 height 2
type input "11"
drag, startPoint x: 525, startPoint y: 420, endPoint x: 510, endPoint y: 403, distance: 22.7
click at [525, 420] on icon "button" at bounding box center [527, 422] width 7 height 7
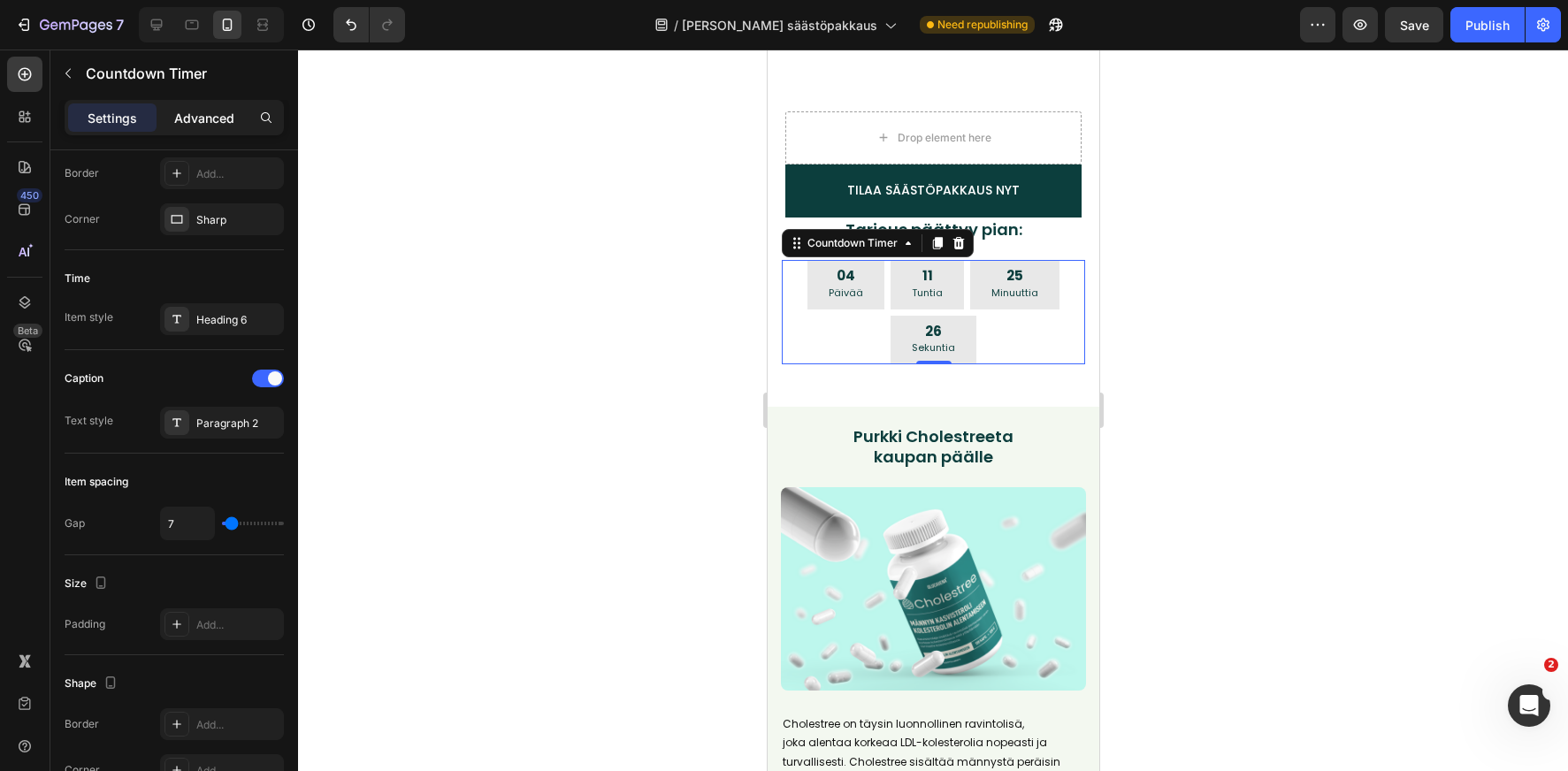
click at [195, 116] on p "Advanced" at bounding box center [205, 117] width 60 height 19
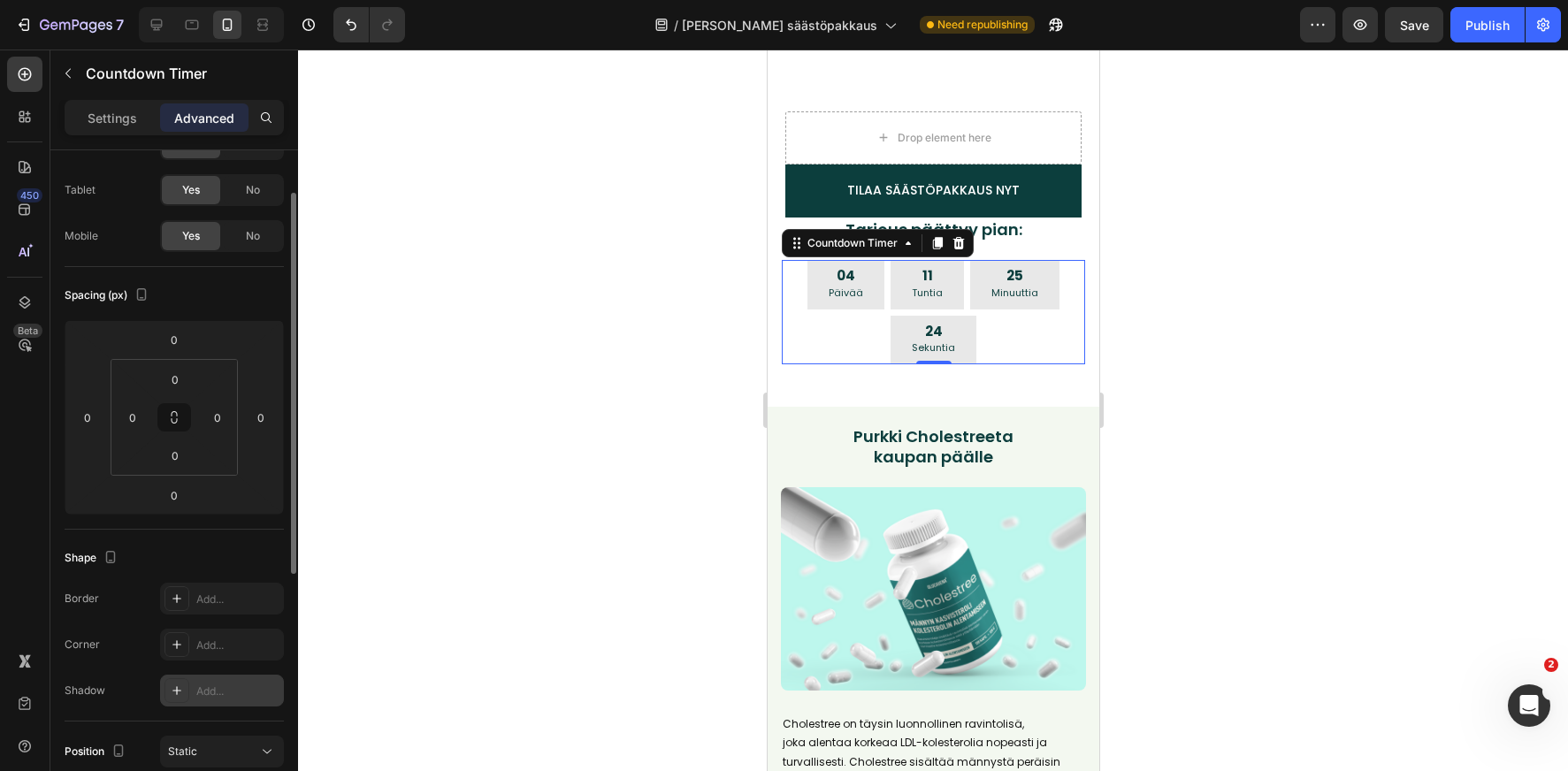
scroll to position [0, 0]
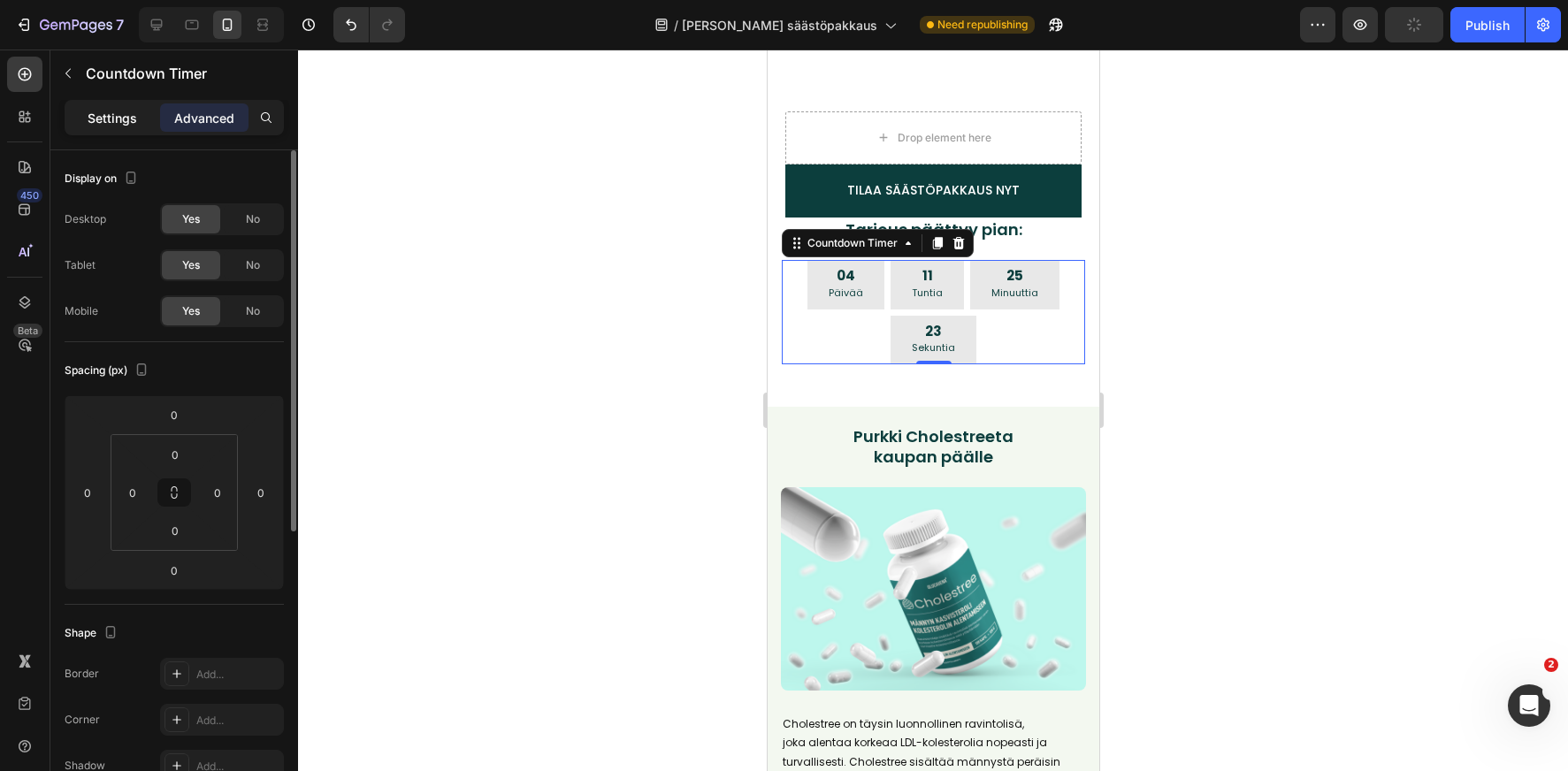
click at [117, 114] on p "Settings" at bounding box center [112, 117] width 50 height 19
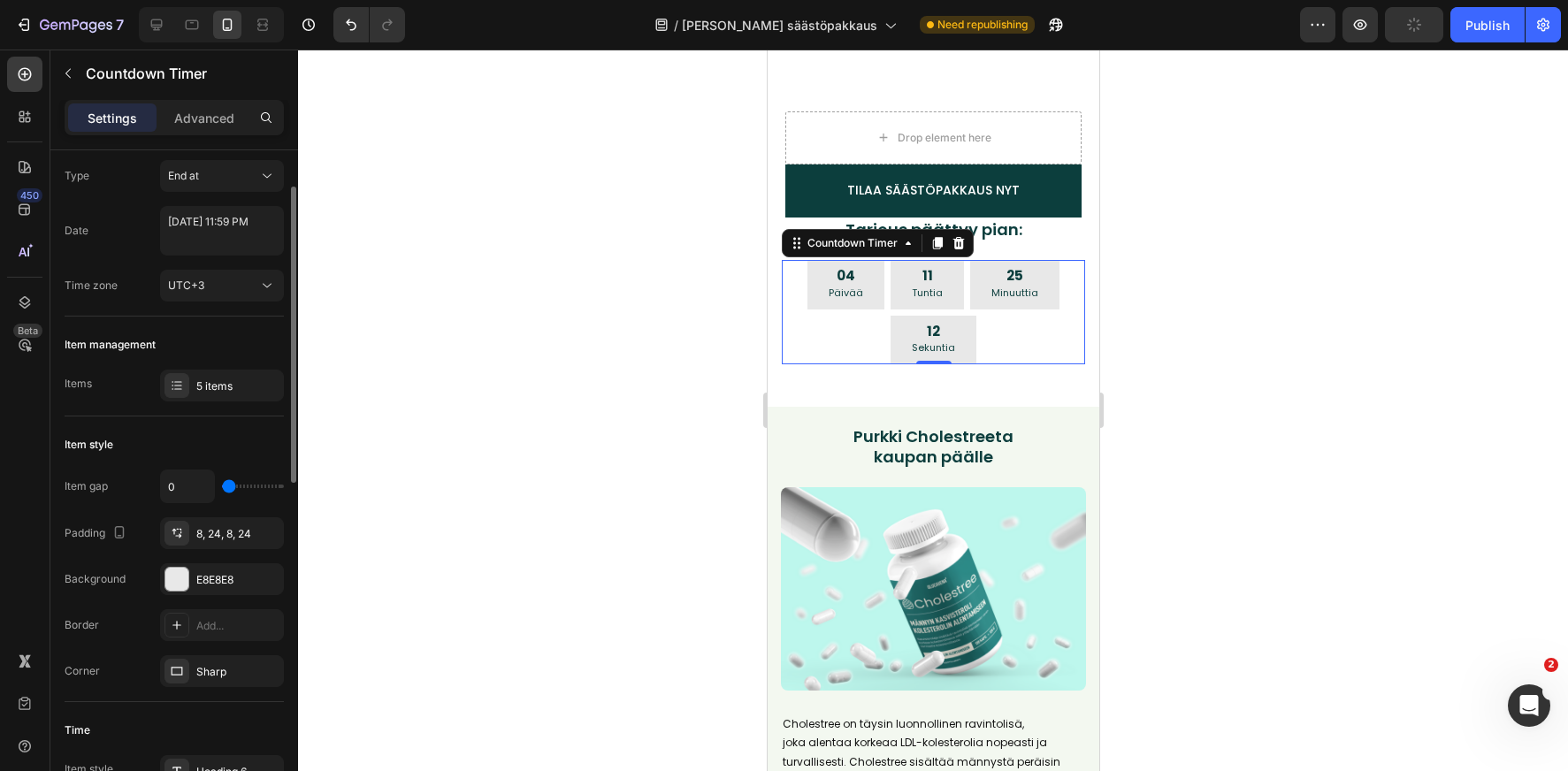
scroll to position [57, 0]
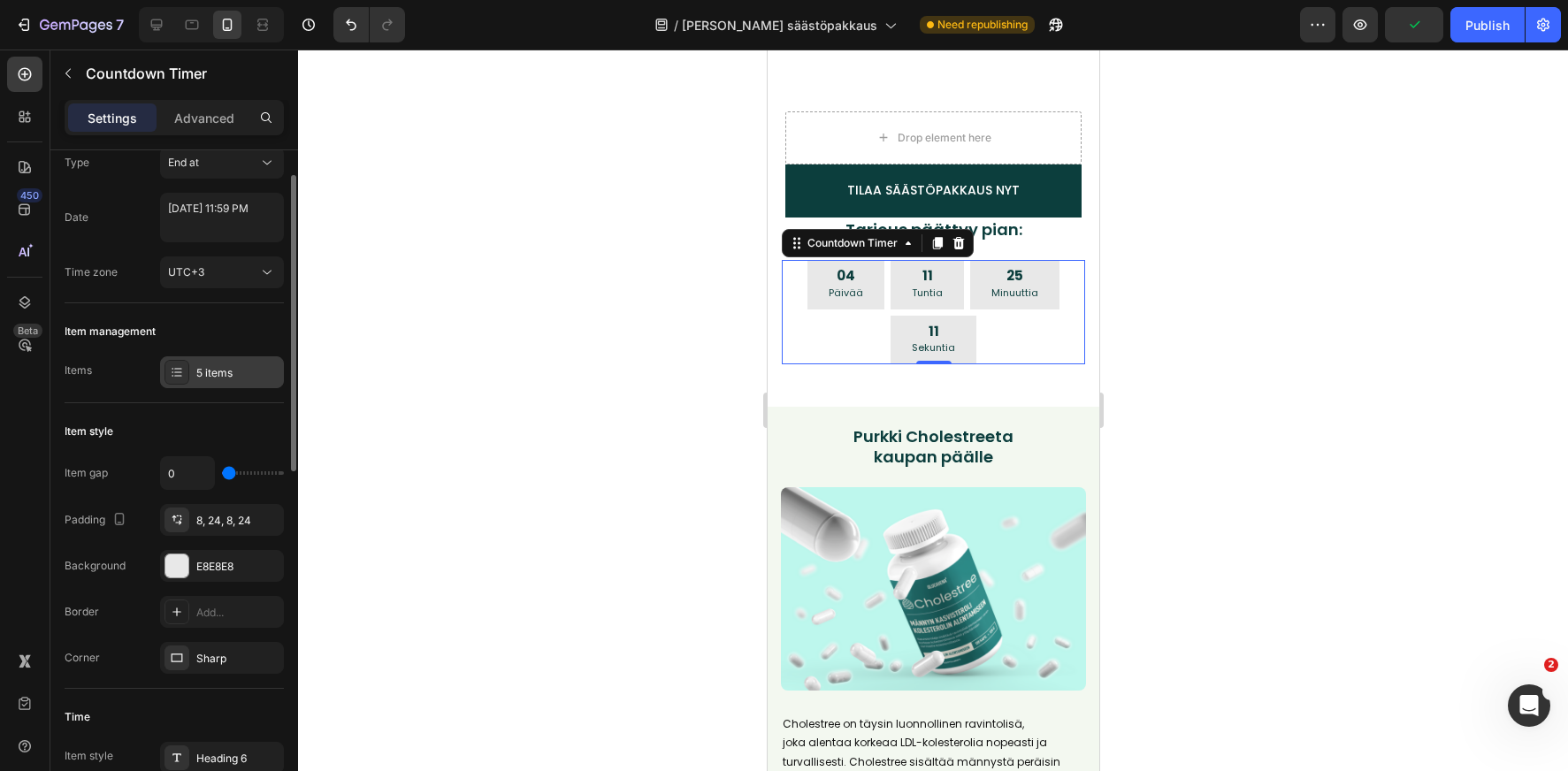
click at [217, 365] on div "5 items" at bounding box center [237, 373] width 83 height 16
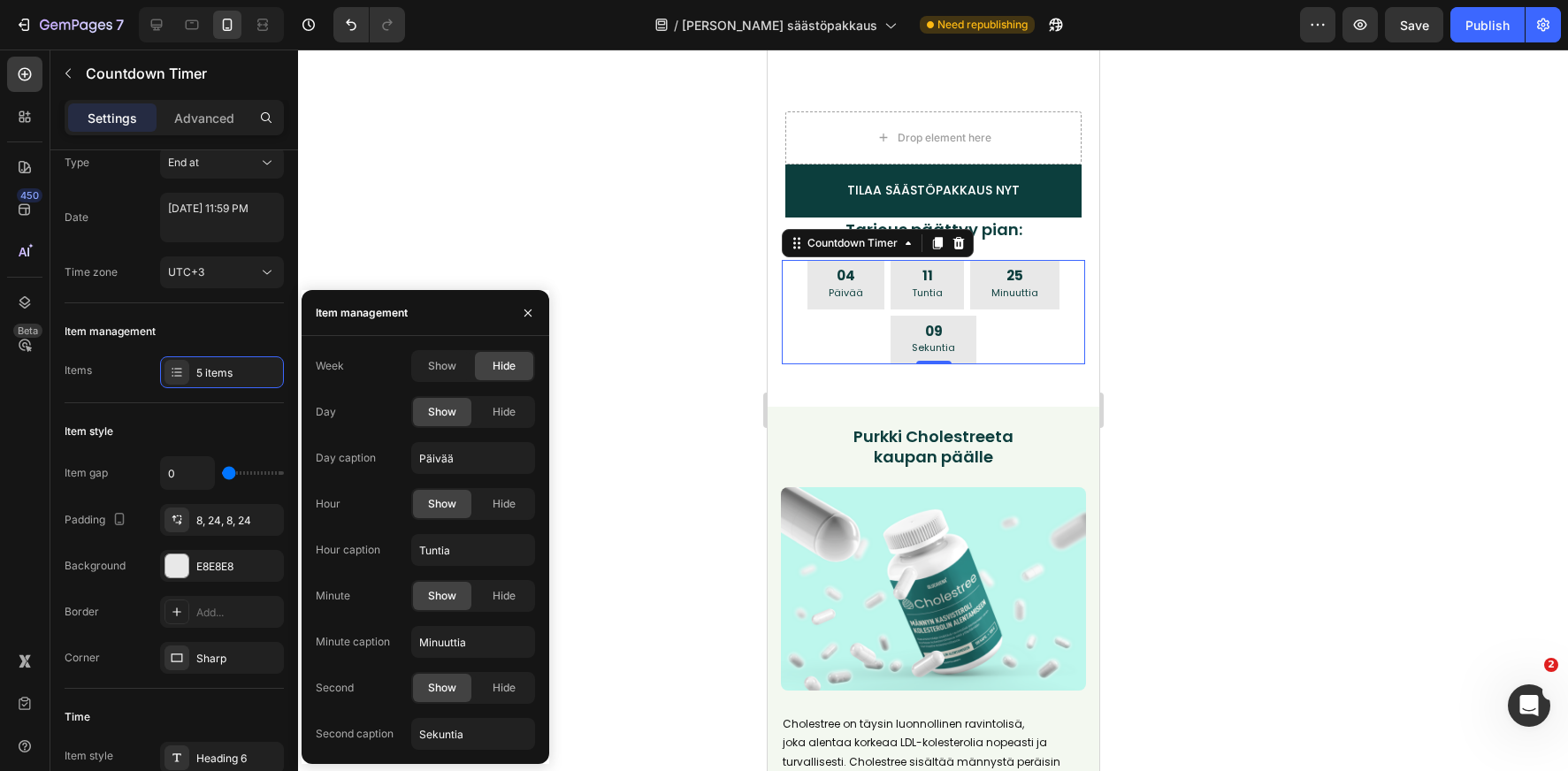
click at [527, 311] on icon "button" at bounding box center [527, 311] width 7 height 7
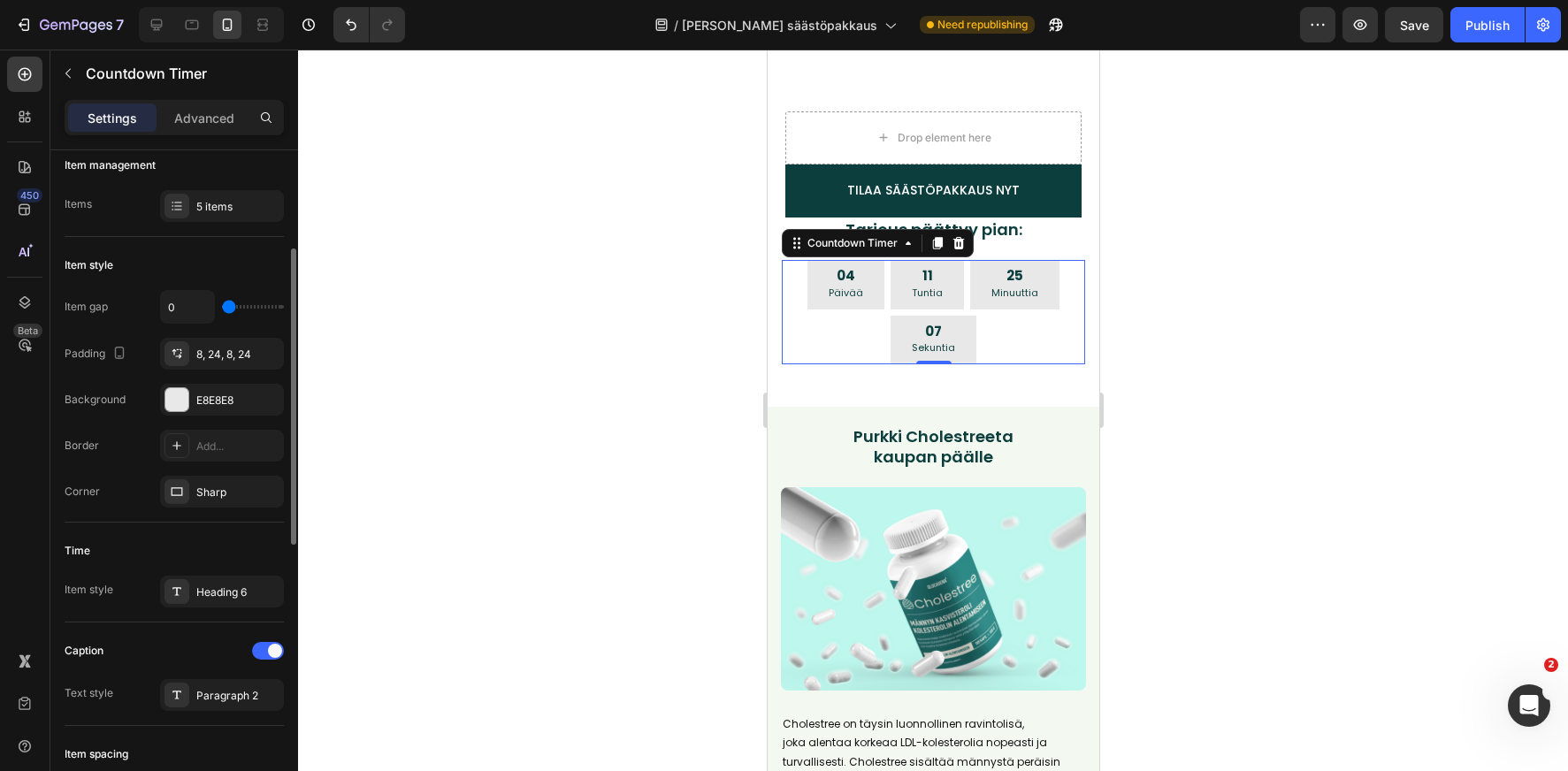
scroll to position [304, 0]
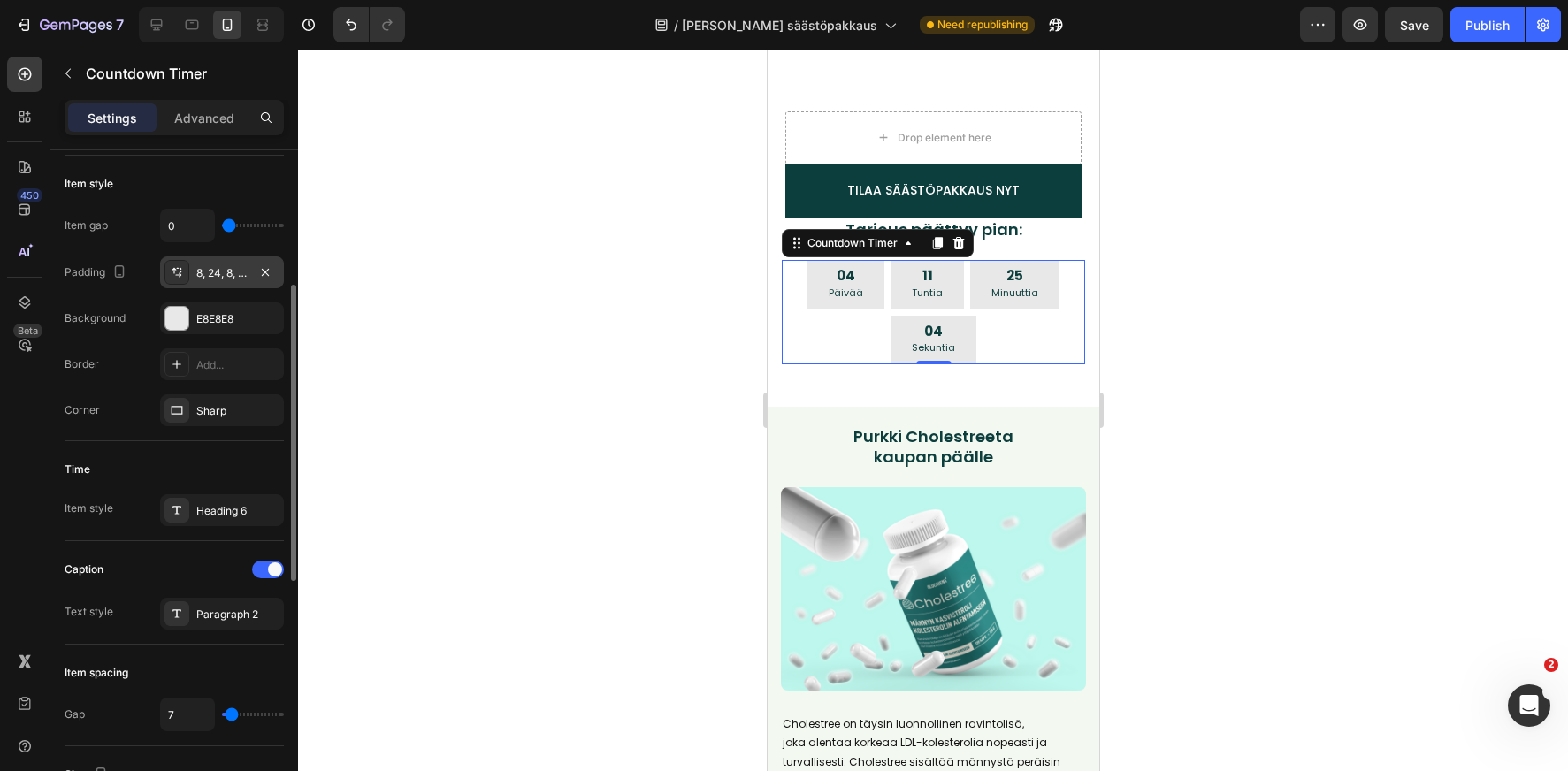
click at [208, 261] on div "8, 24, 8, 24" at bounding box center [221, 272] width 124 height 32
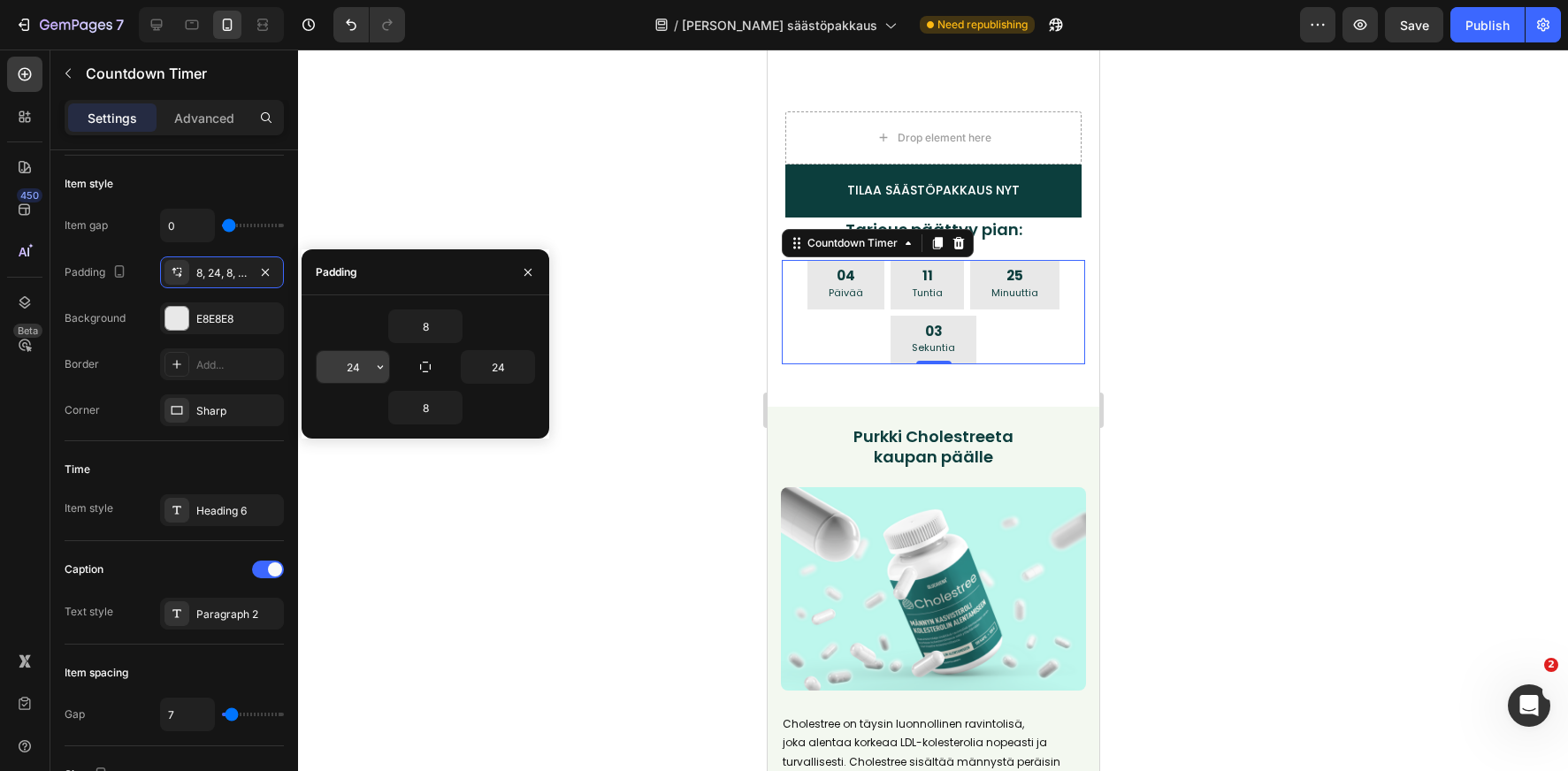
click at [355, 375] on input "24" at bounding box center [352, 367] width 72 height 32
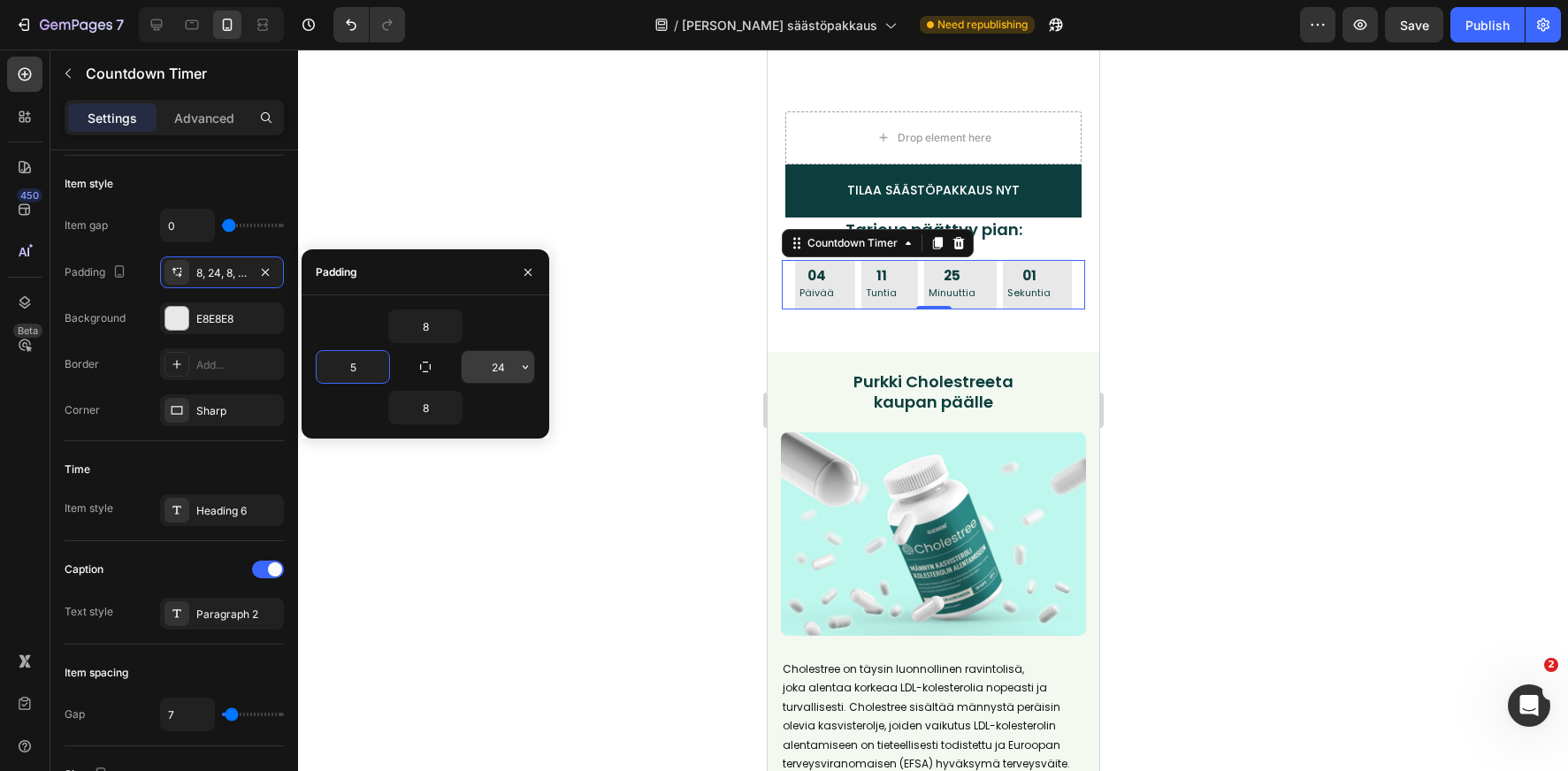
type input "5"
click at [504, 365] on input "24" at bounding box center [498, 367] width 72 height 32
type input "5"
type input "10"
click at [355, 370] on input "5" at bounding box center [352, 367] width 72 height 32
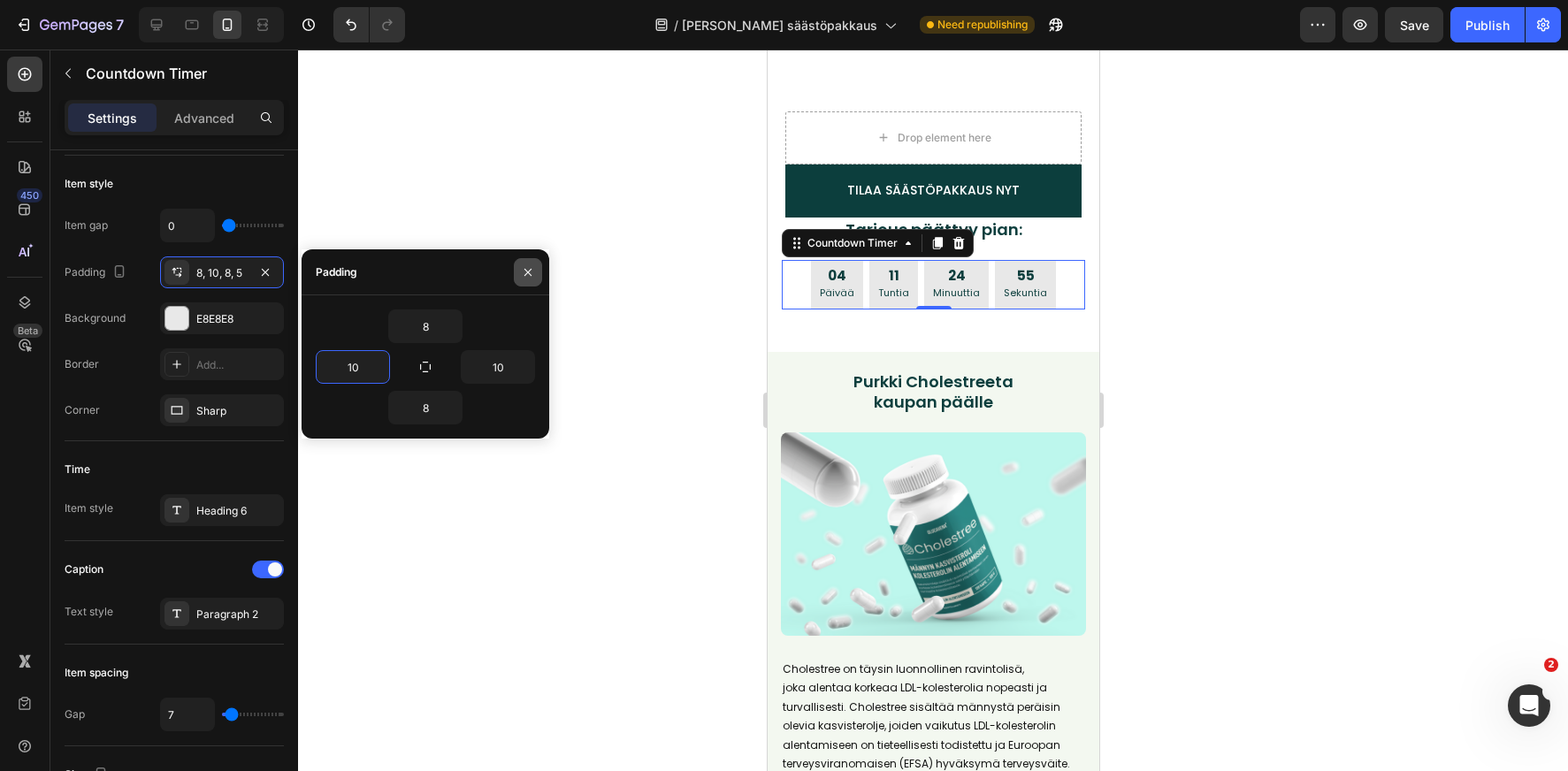
type input "10"
click at [524, 269] on icon "button" at bounding box center [528, 272] width 15 height 15
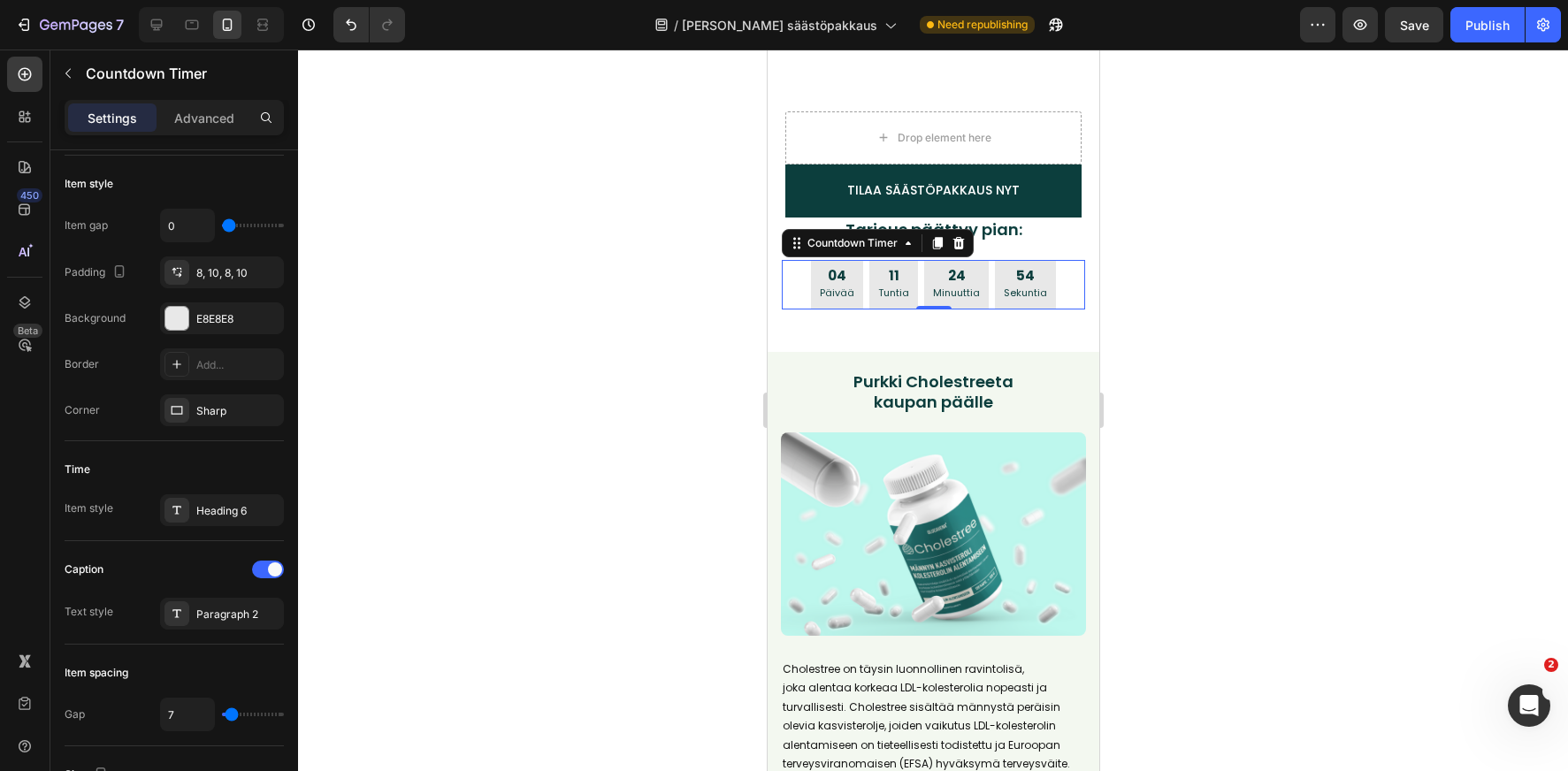
drag, startPoint x: 1311, startPoint y: 251, endPoint x: 1258, endPoint y: 249, distance: 53.0
click at [1310, 252] on div at bounding box center [932, 411] width 1269 height 722
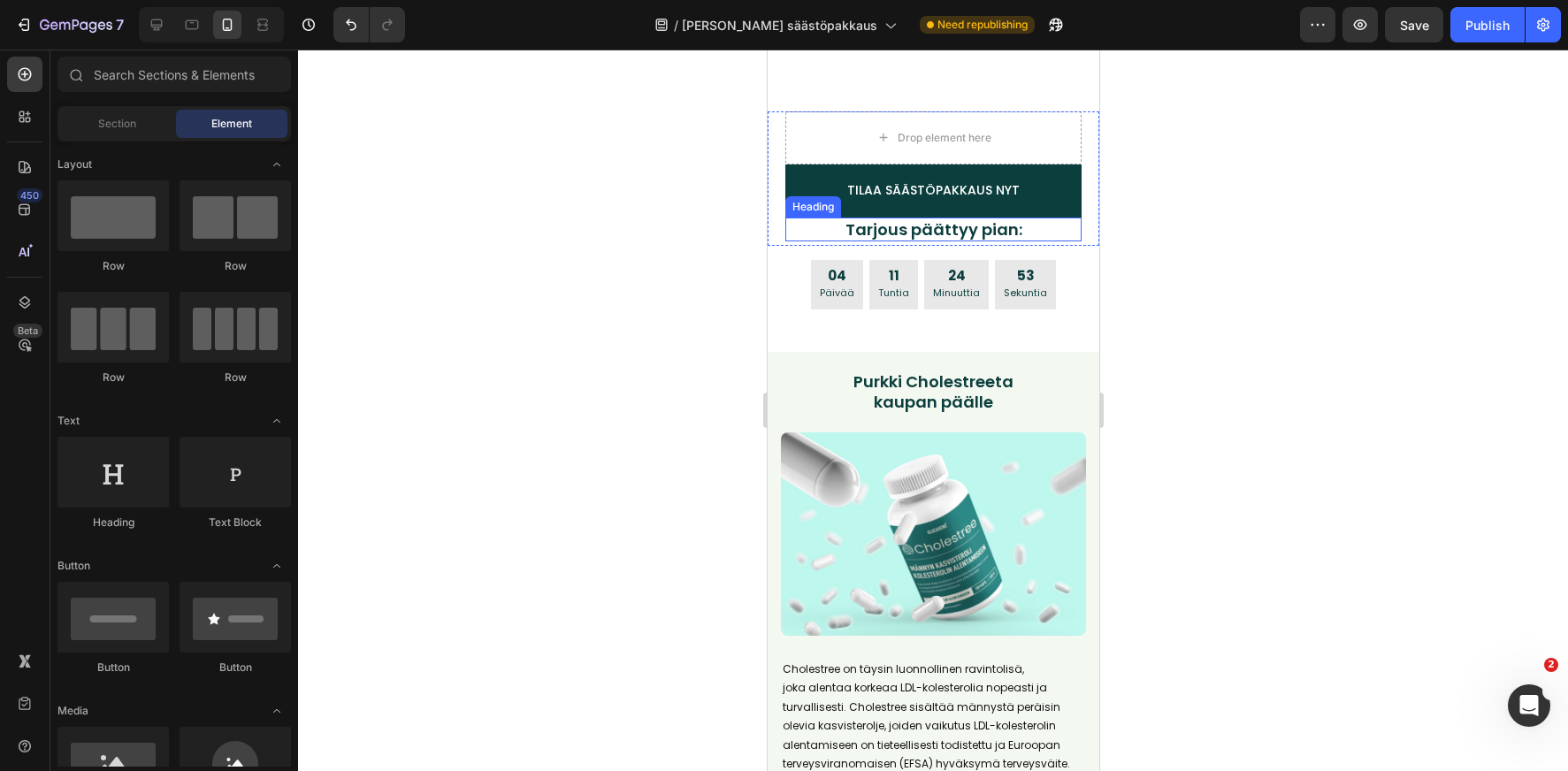
click at [1023, 235] on p "Tarjous päättyy pian:" at bounding box center [933, 229] width 240 height 20
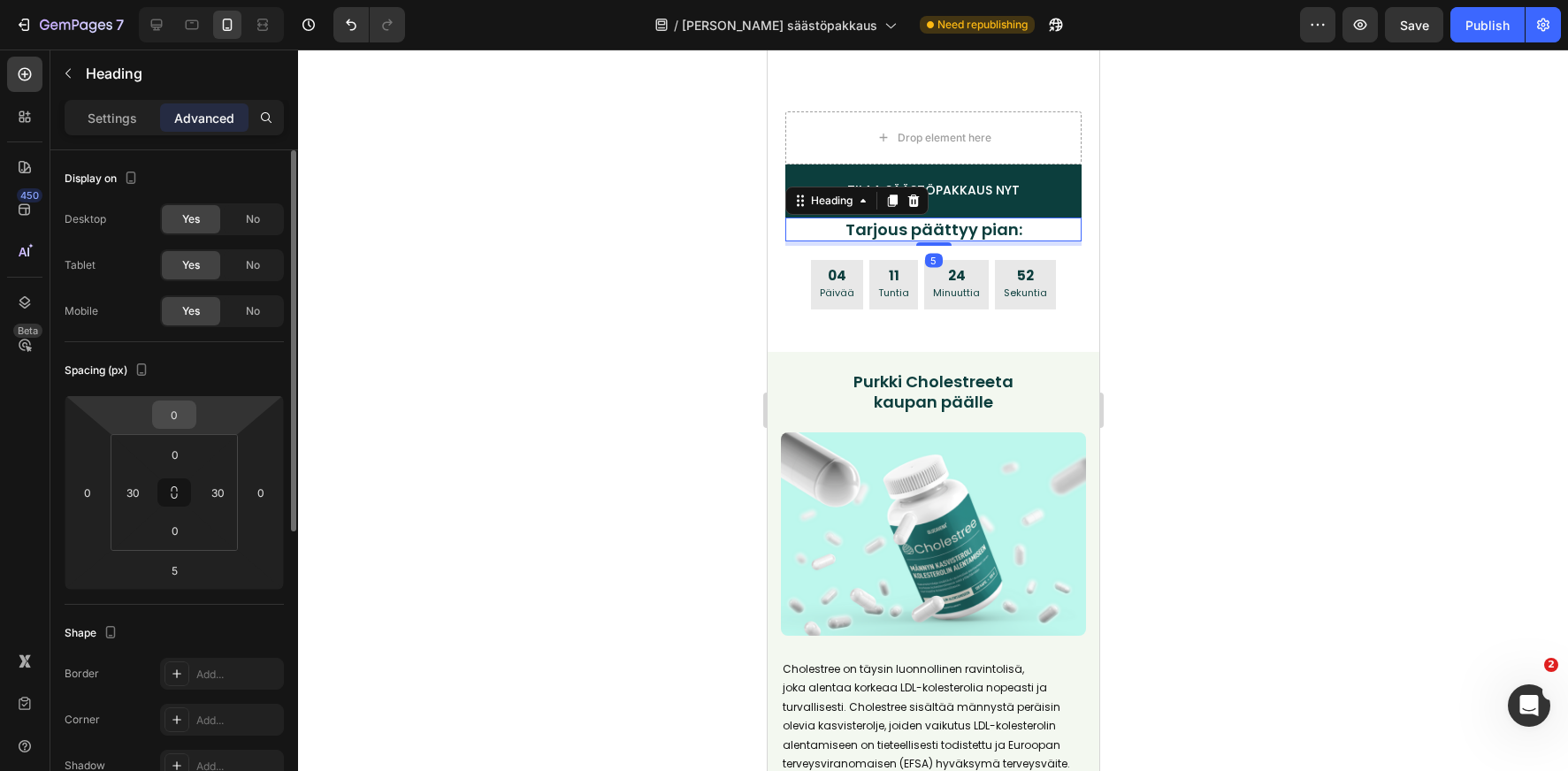
click at [173, 422] on input "0" at bounding box center [174, 414] width 35 height 26
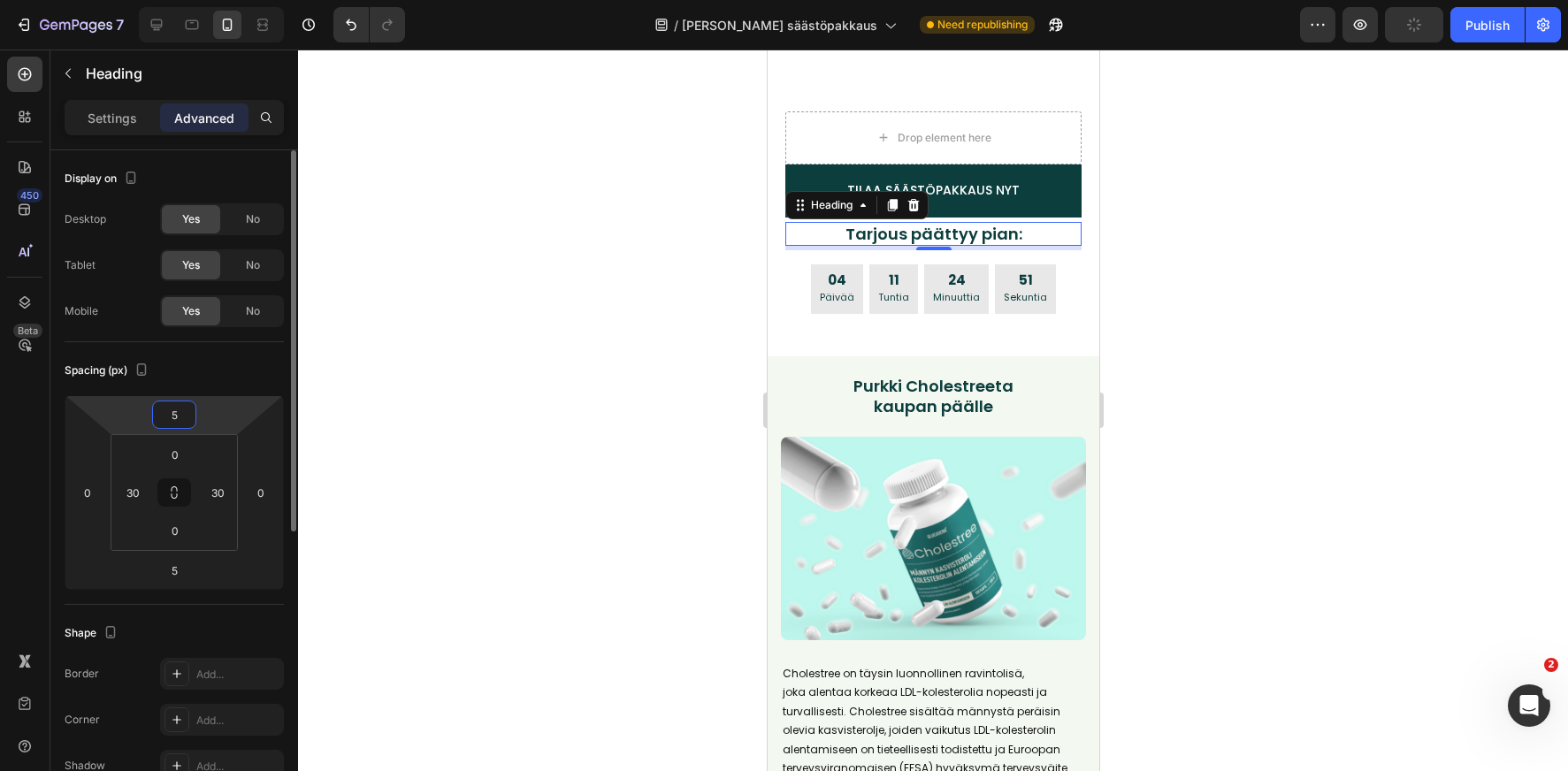
type input "50"
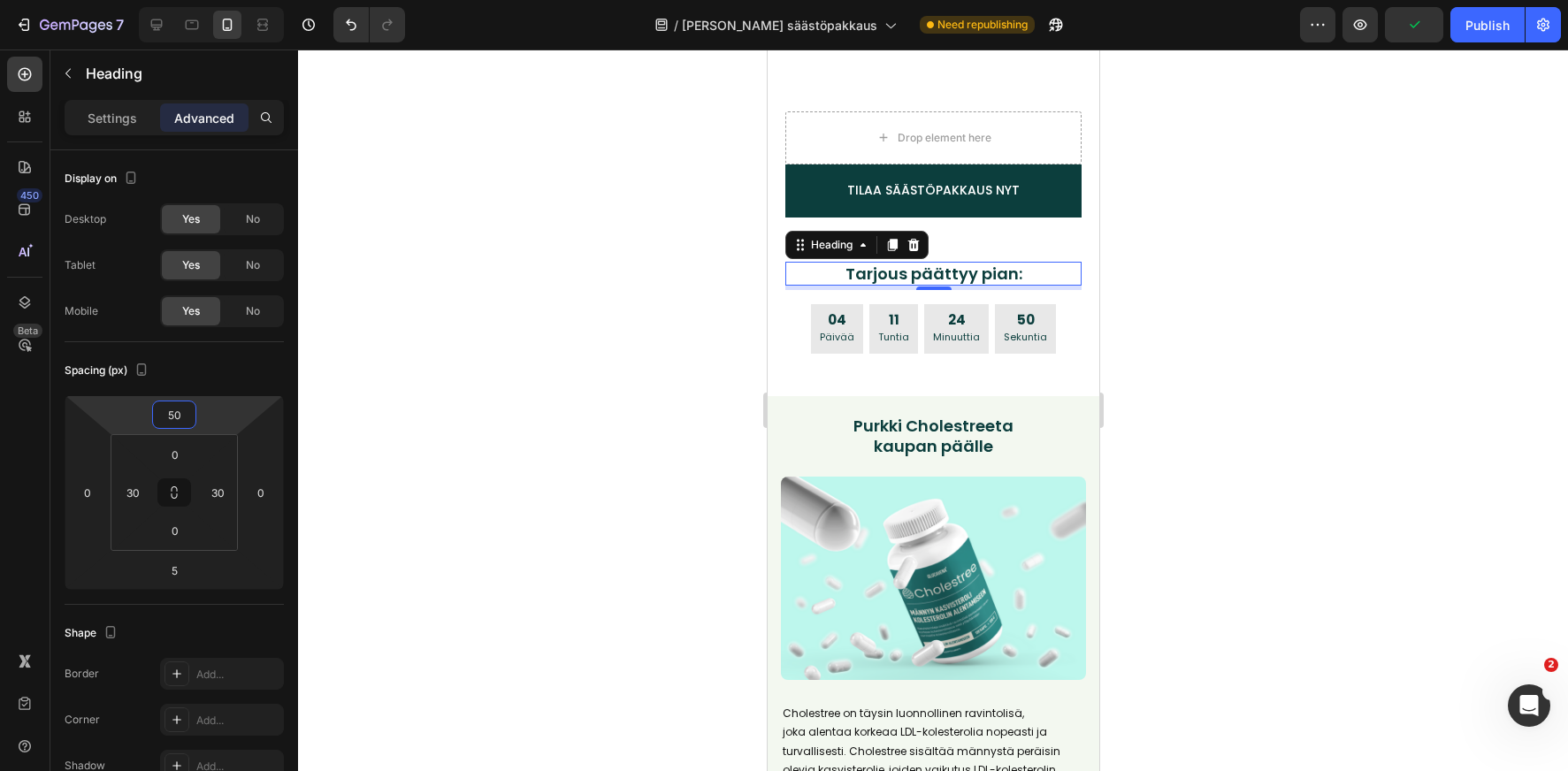
click at [1244, 331] on div at bounding box center [932, 411] width 1269 height 722
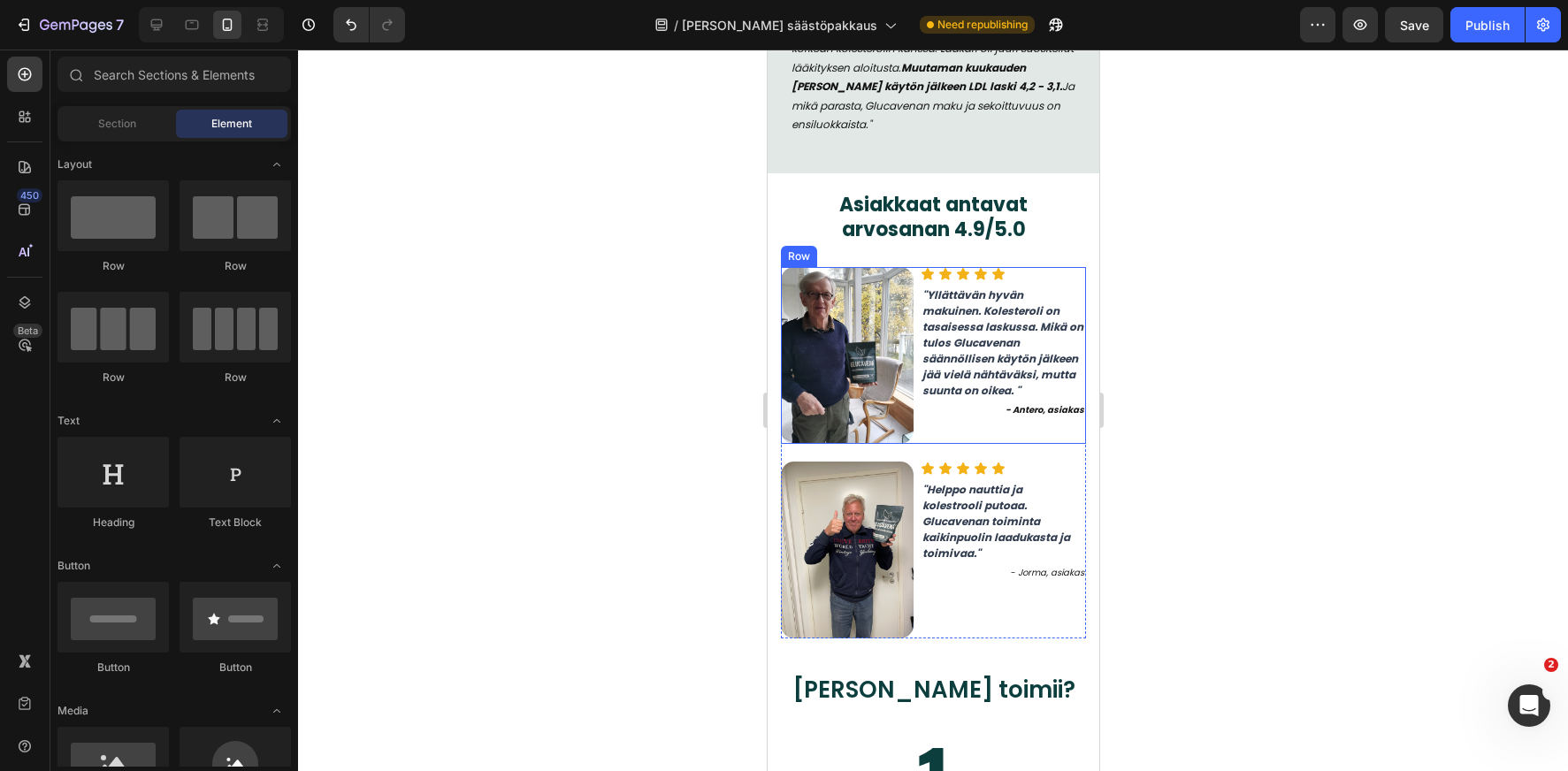
scroll to position [1681, 0]
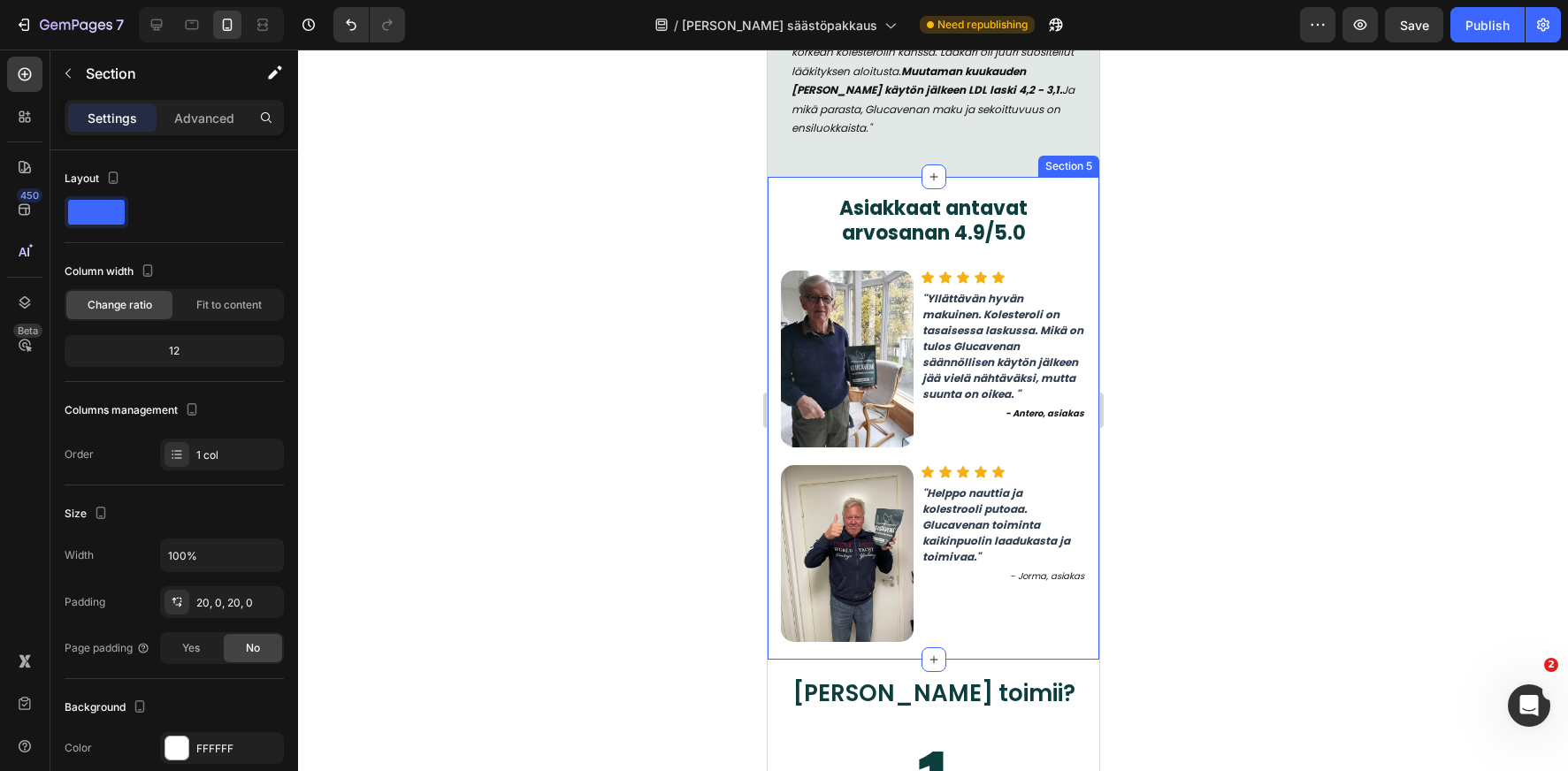
click at [1090, 222] on div "Asiakkaat antavat arvosanan 4.9/5.0 Heading Image Icon Icon Icon Icon Icon Icon…" at bounding box center [933, 418] width 332 height 483
drag, startPoint x: 1082, startPoint y: 166, endPoint x: 785, endPoint y: 100, distance: 304.2
click at [1080, 166] on icon at bounding box center [1083, 160] width 15 height 15
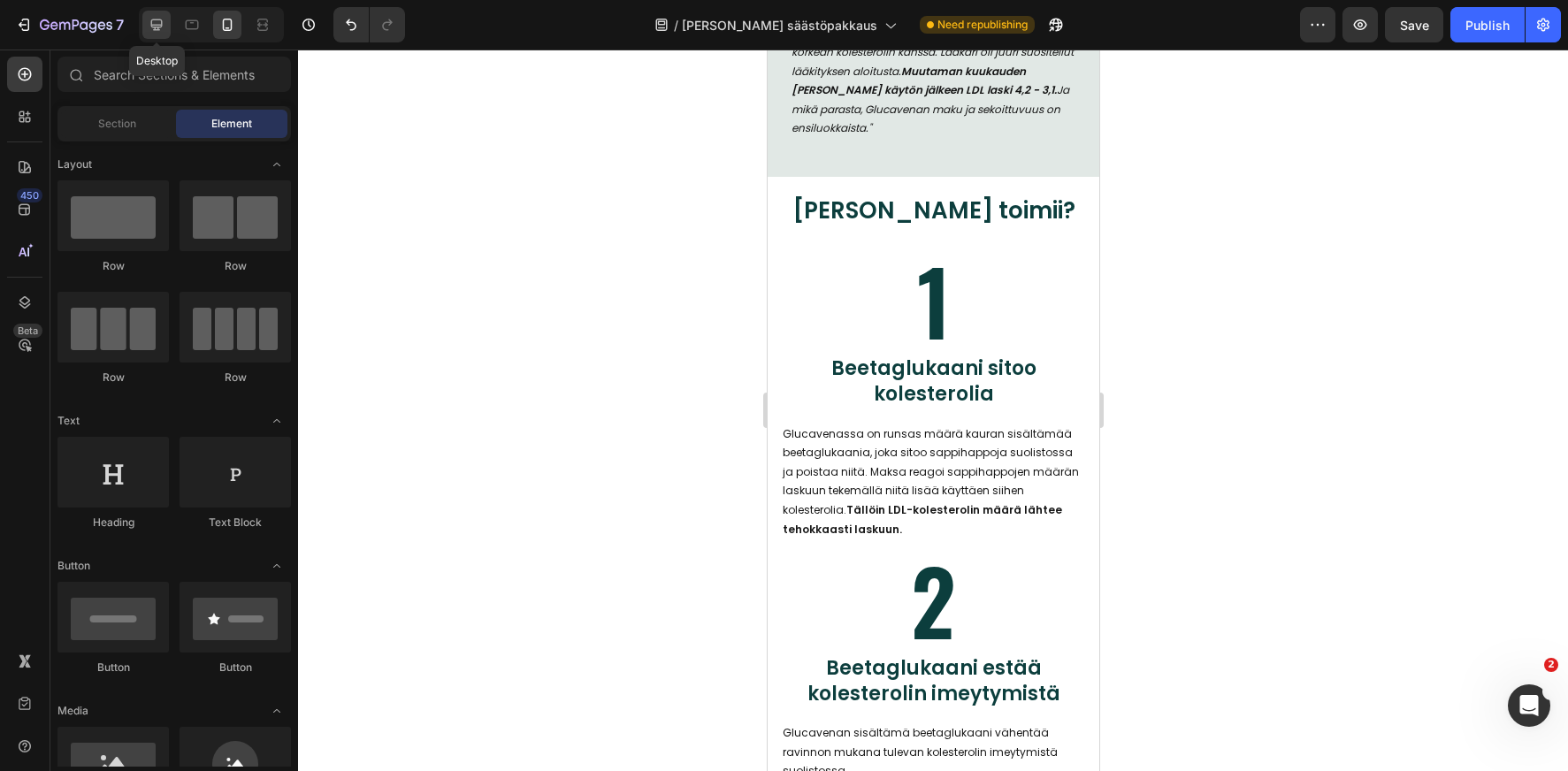
click at [150, 21] on icon at bounding box center [156, 24] width 18 height 18
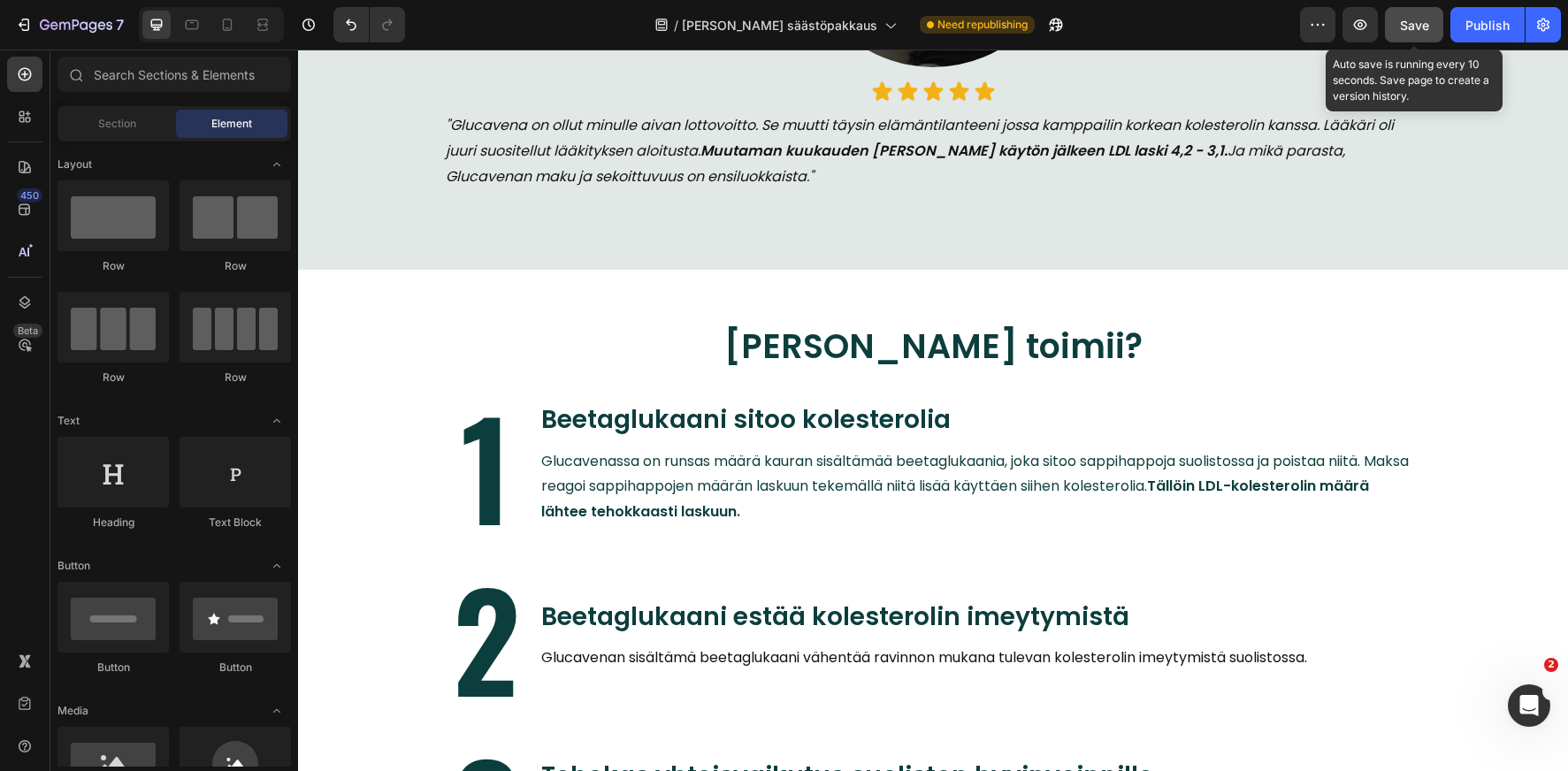
click at [1403, 25] on span "Save" at bounding box center [1415, 24] width 29 height 15
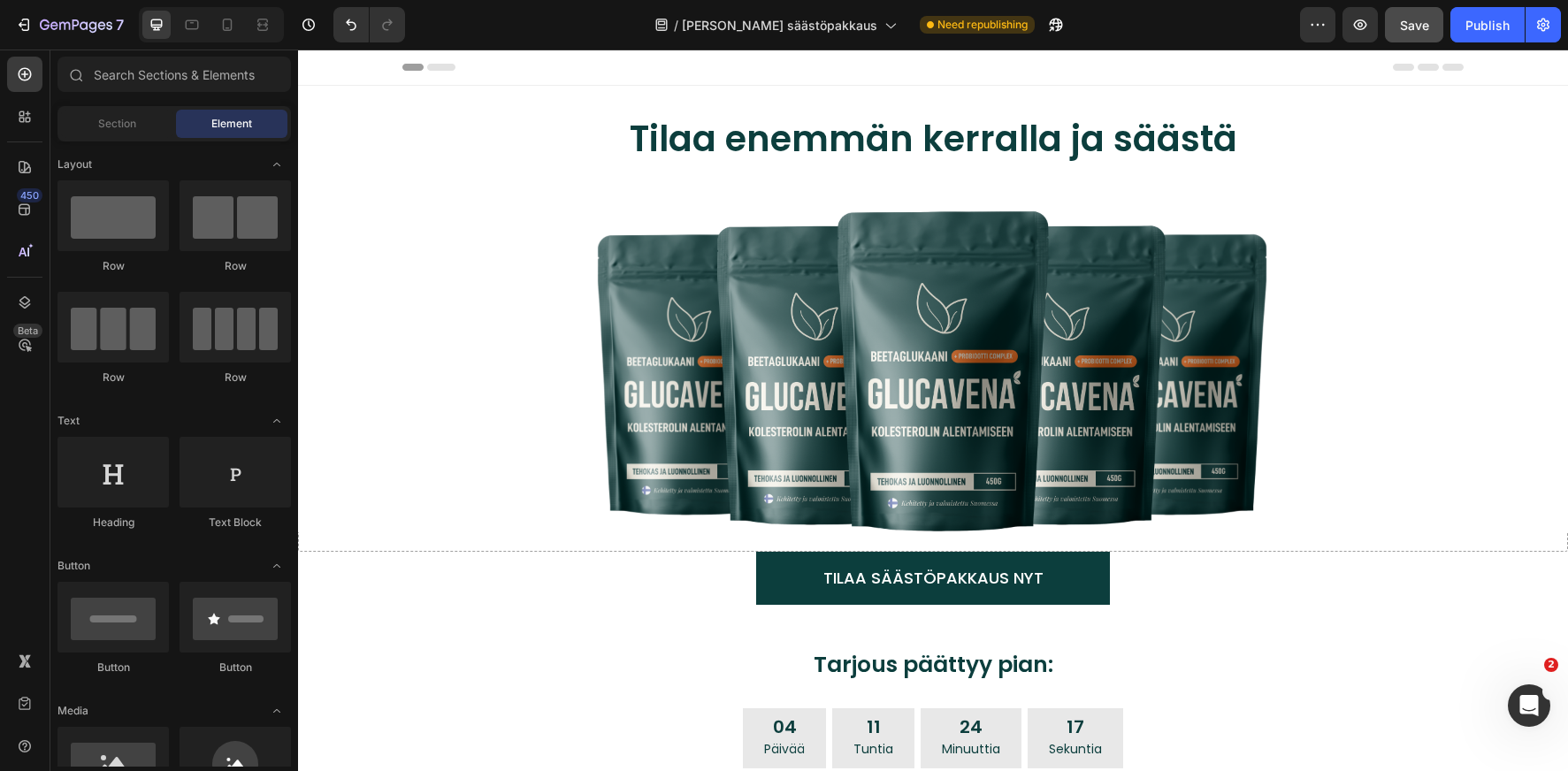
scroll to position [260, 0]
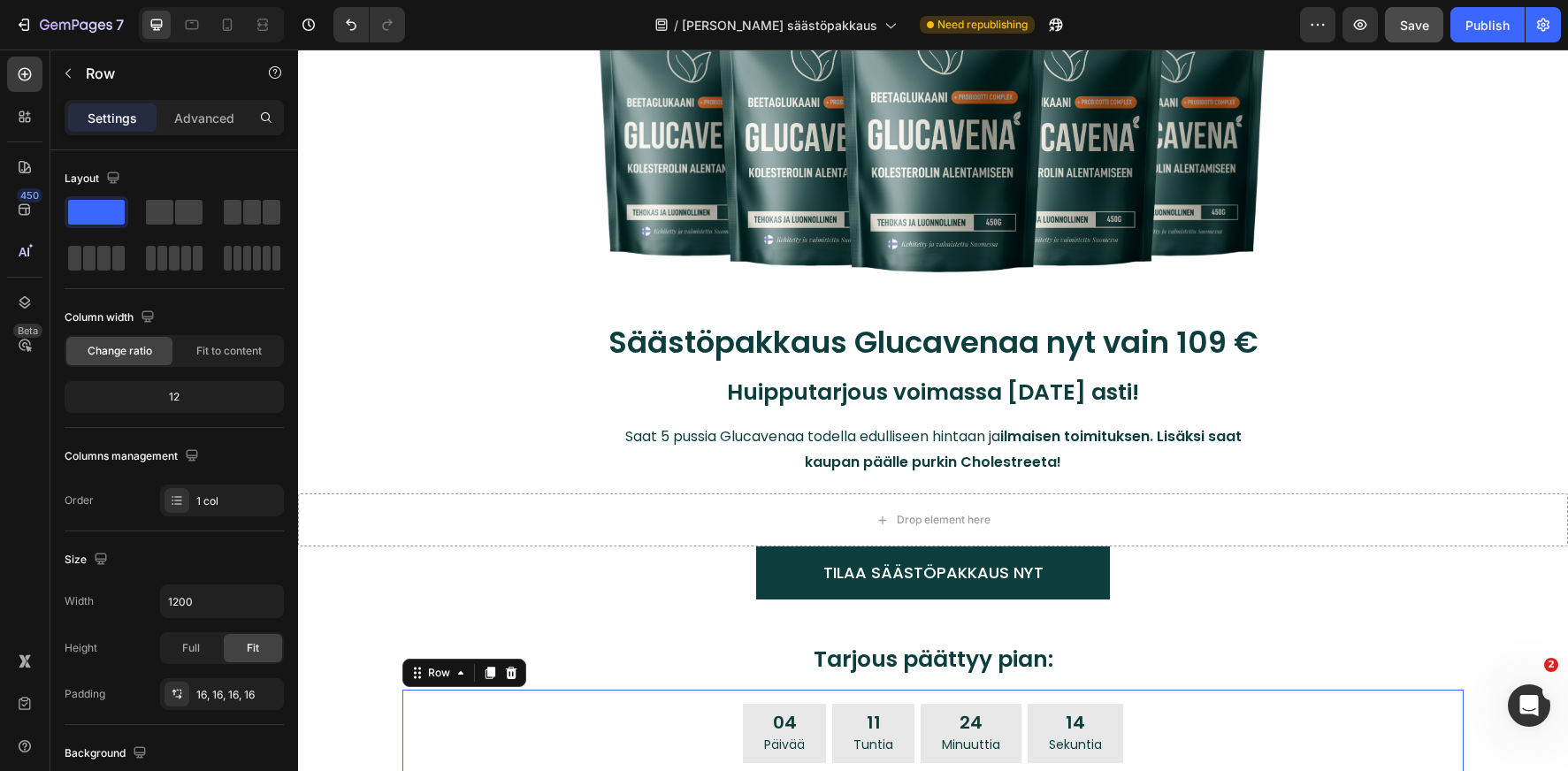
click at [638, 694] on div "04 Päivää 11 Tuntia 24 Minuuttia 14 Sekuntia Countdown Timer Row 0" at bounding box center [933, 734] width 1062 height 88
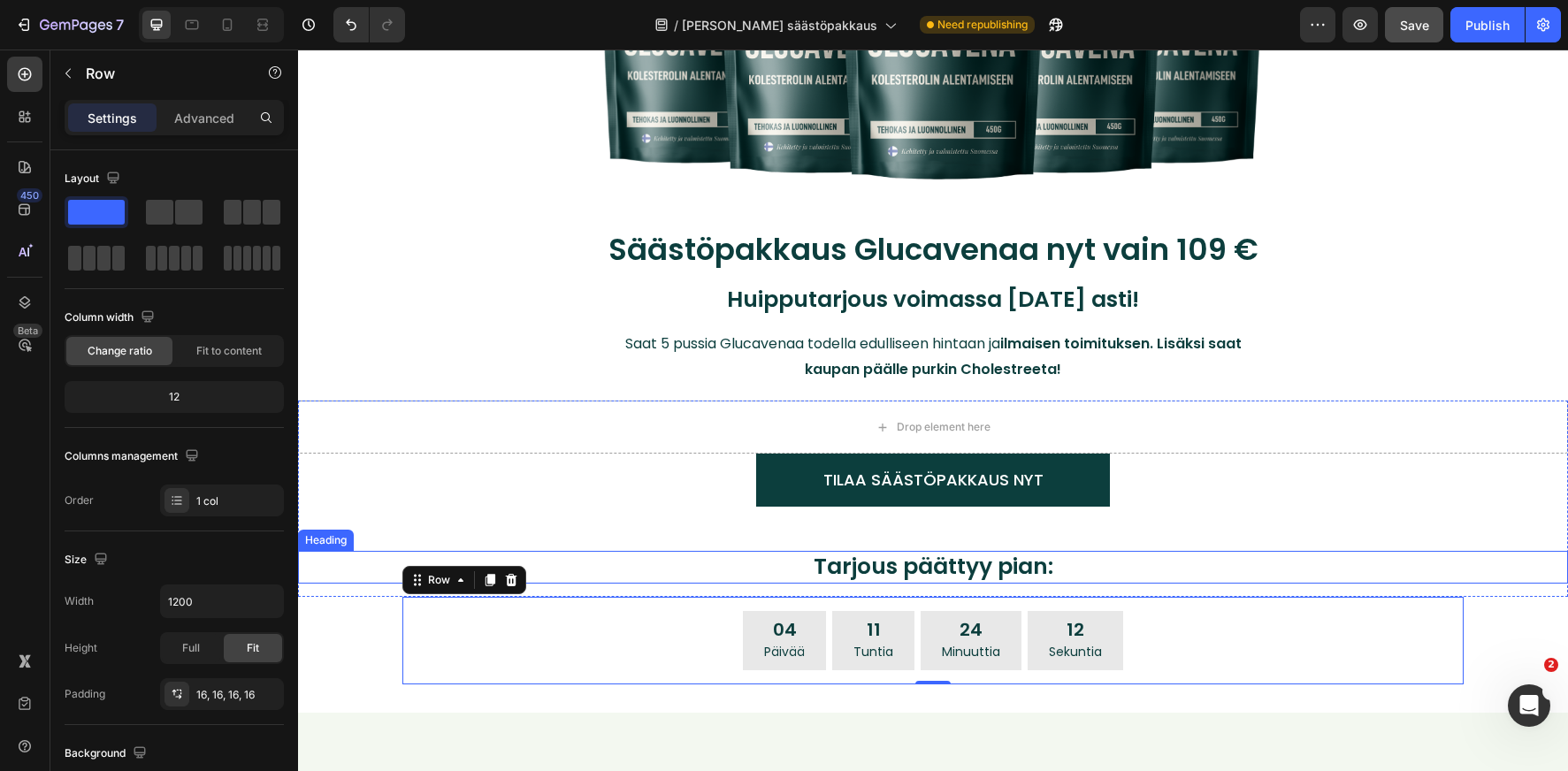
click at [854, 564] on h2 "Tarjous päättyy pian:" at bounding box center [933, 568] width 1093 height 33
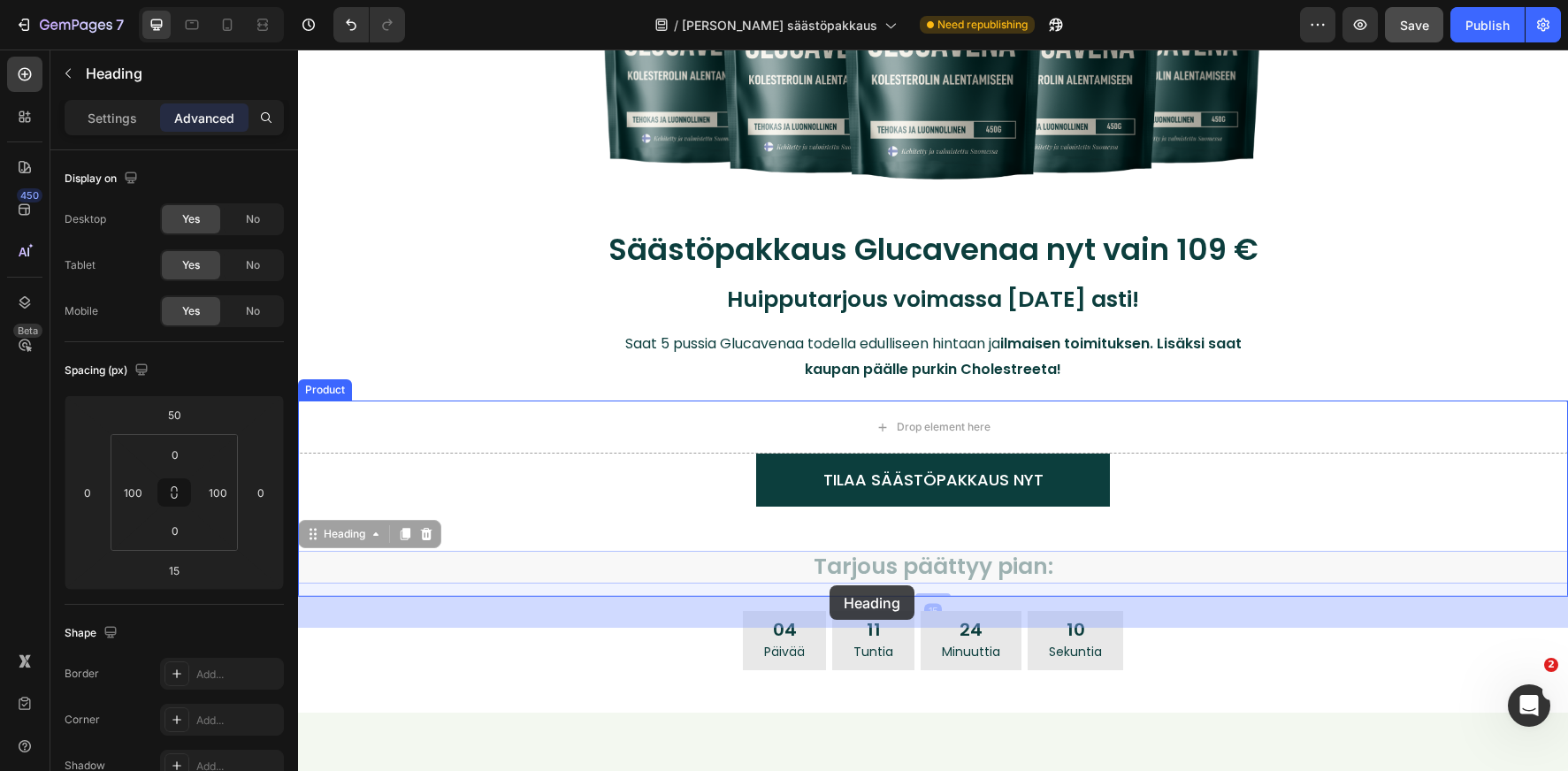
drag, startPoint x: 312, startPoint y: 540, endPoint x: 829, endPoint y: 586, distance: 519.0
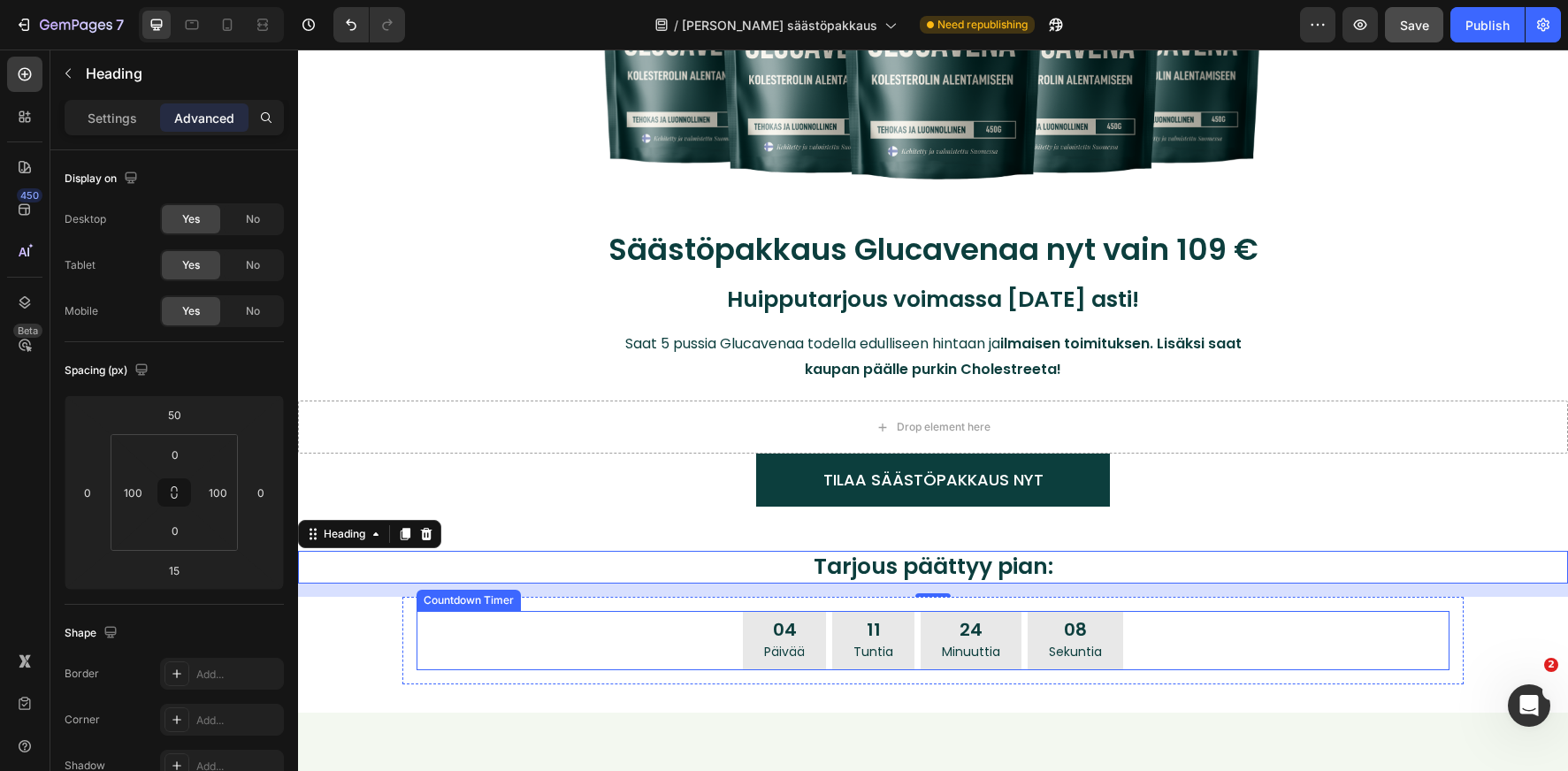
click at [634, 639] on div "04 Päivää 11 Tuntia 24 Minuuttia 08 Sekuntia" at bounding box center [933, 640] width 1033 height 60
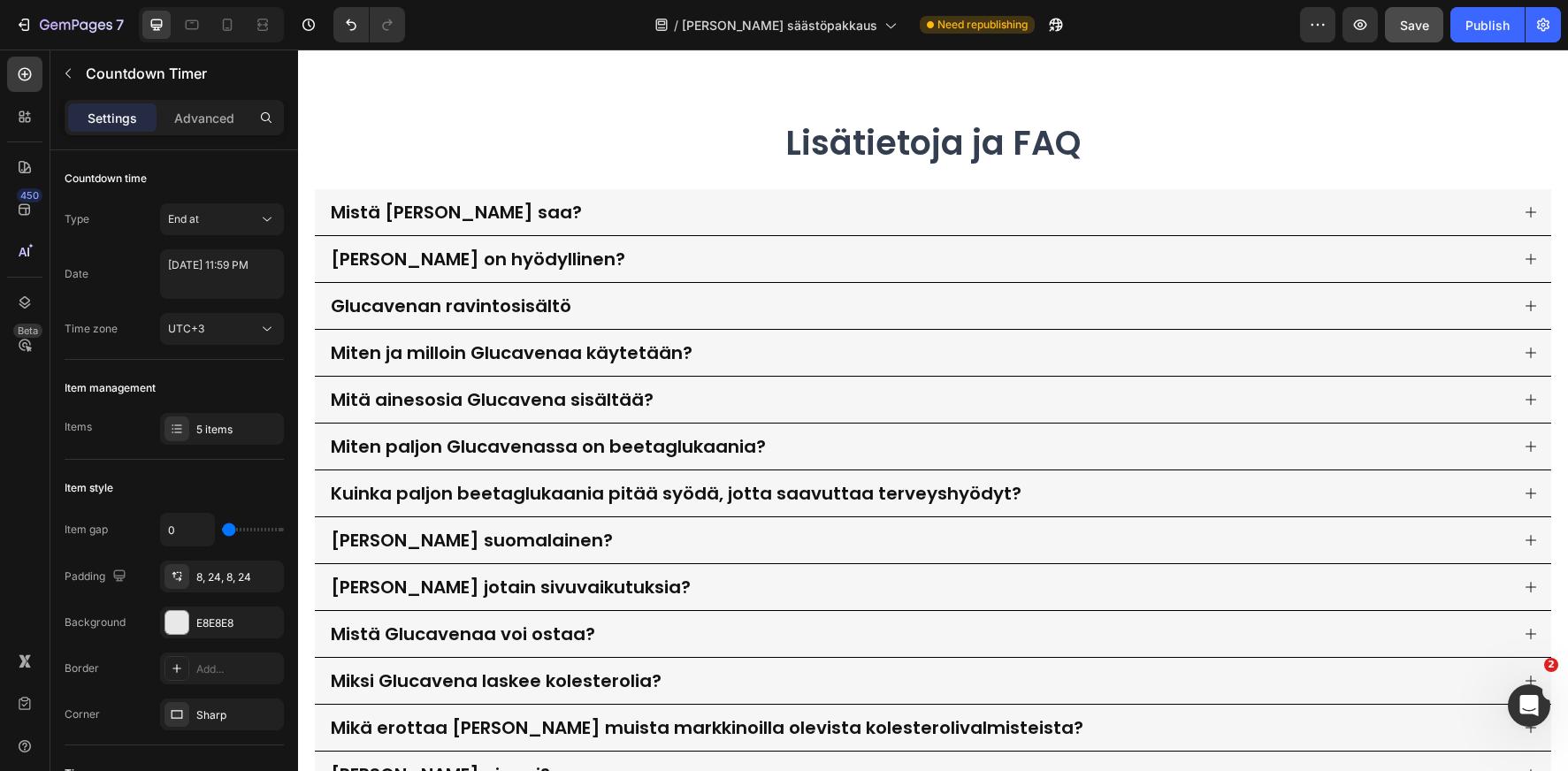
scroll to position [4660, 0]
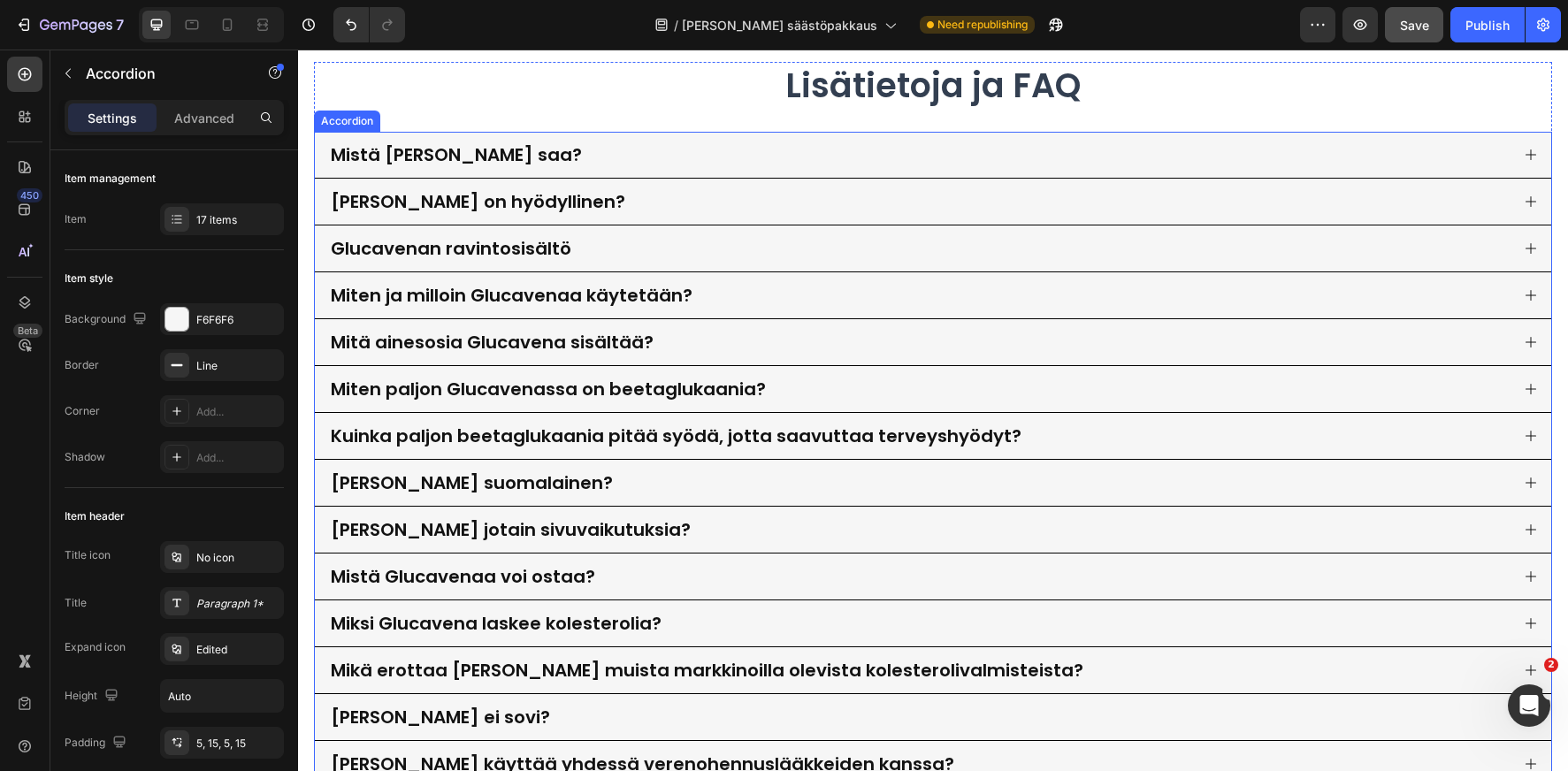
click at [1526, 253] on icon at bounding box center [1531, 248] width 15 height 15
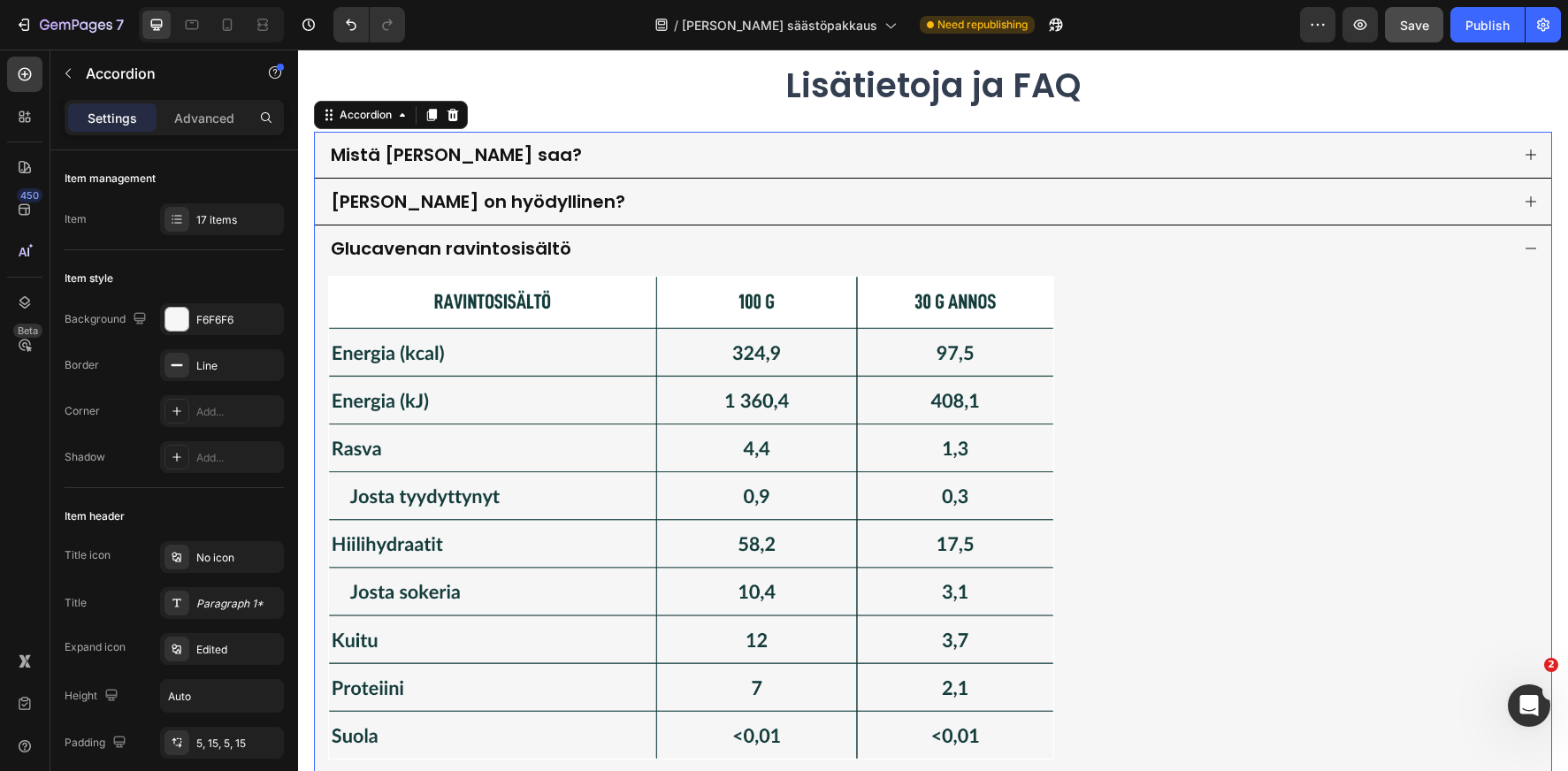
click at [1520, 208] on div "[PERSON_NAME] on hyödyllinen?" at bounding box center [933, 201] width 1236 height 46
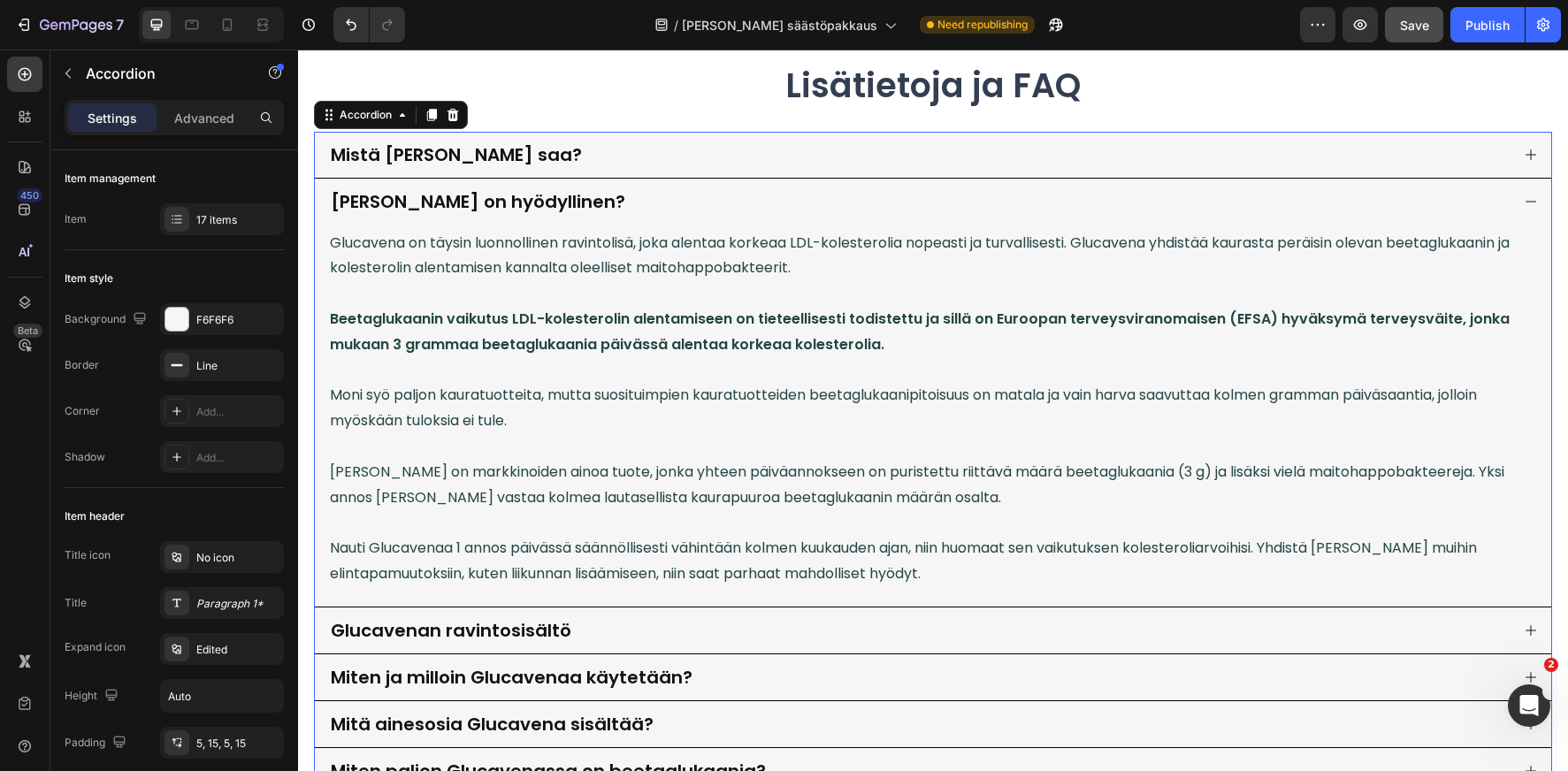
click at [1520, 208] on div "[PERSON_NAME] on hyödyllinen?" at bounding box center [933, 201] width 1236 height 46
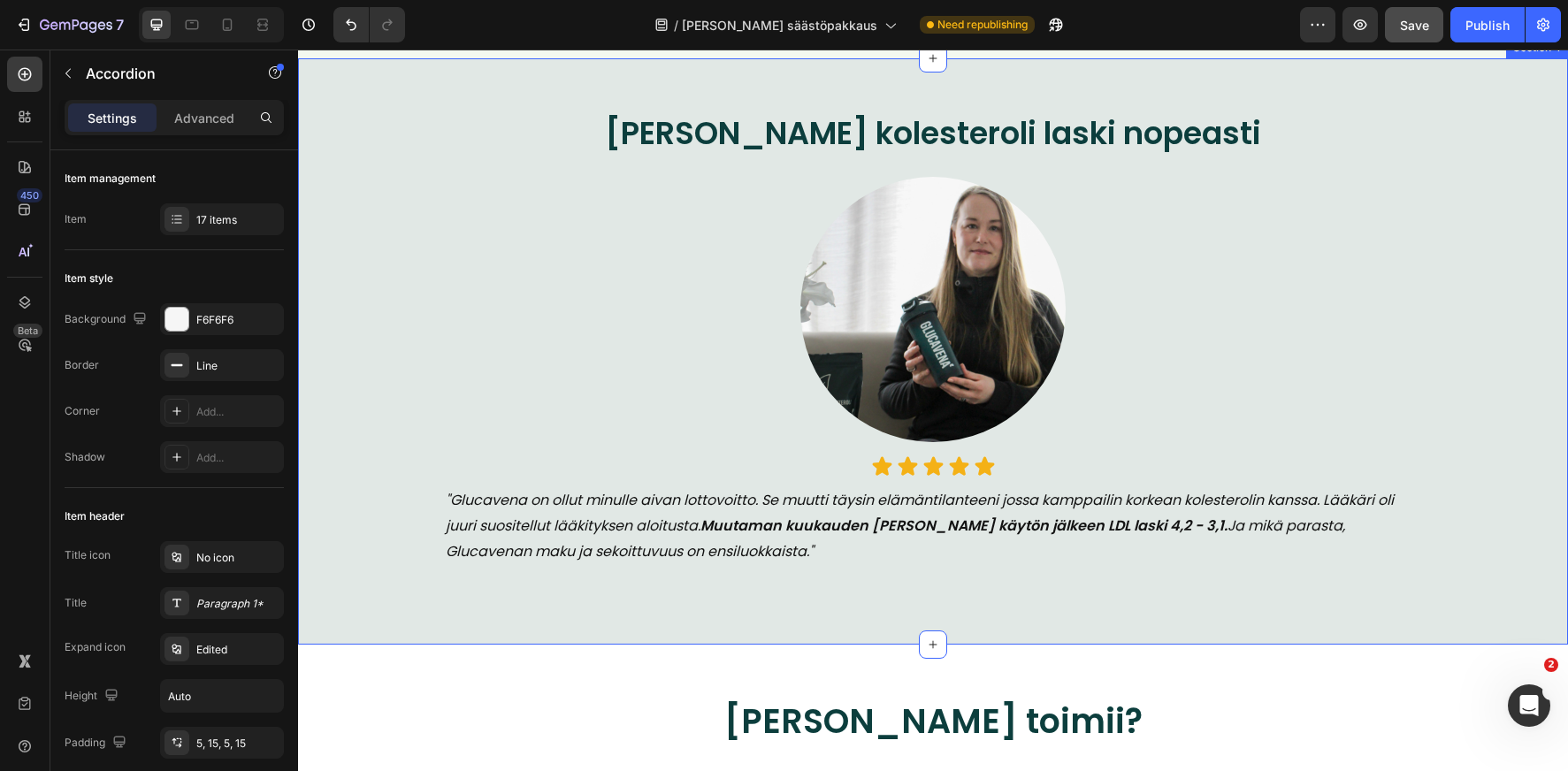
scroll to position [1536, 0]
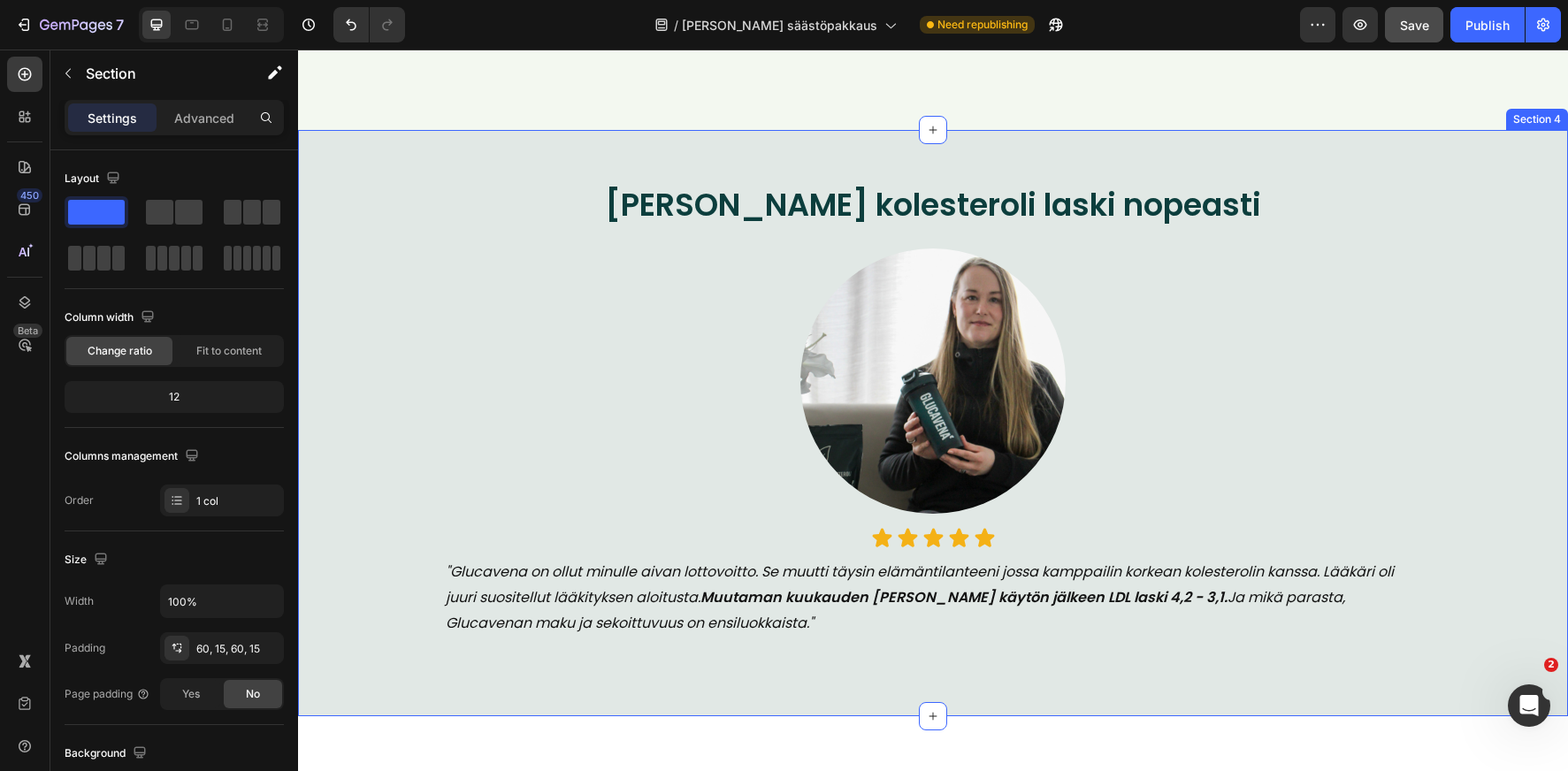
click at [733, 148] on div "[PERSON_NAME] kolesteroli laski nopeasti Heading Image Icon Icon Icon Icon Icon…" at bounding box center [932, 424] width 1269 height 588
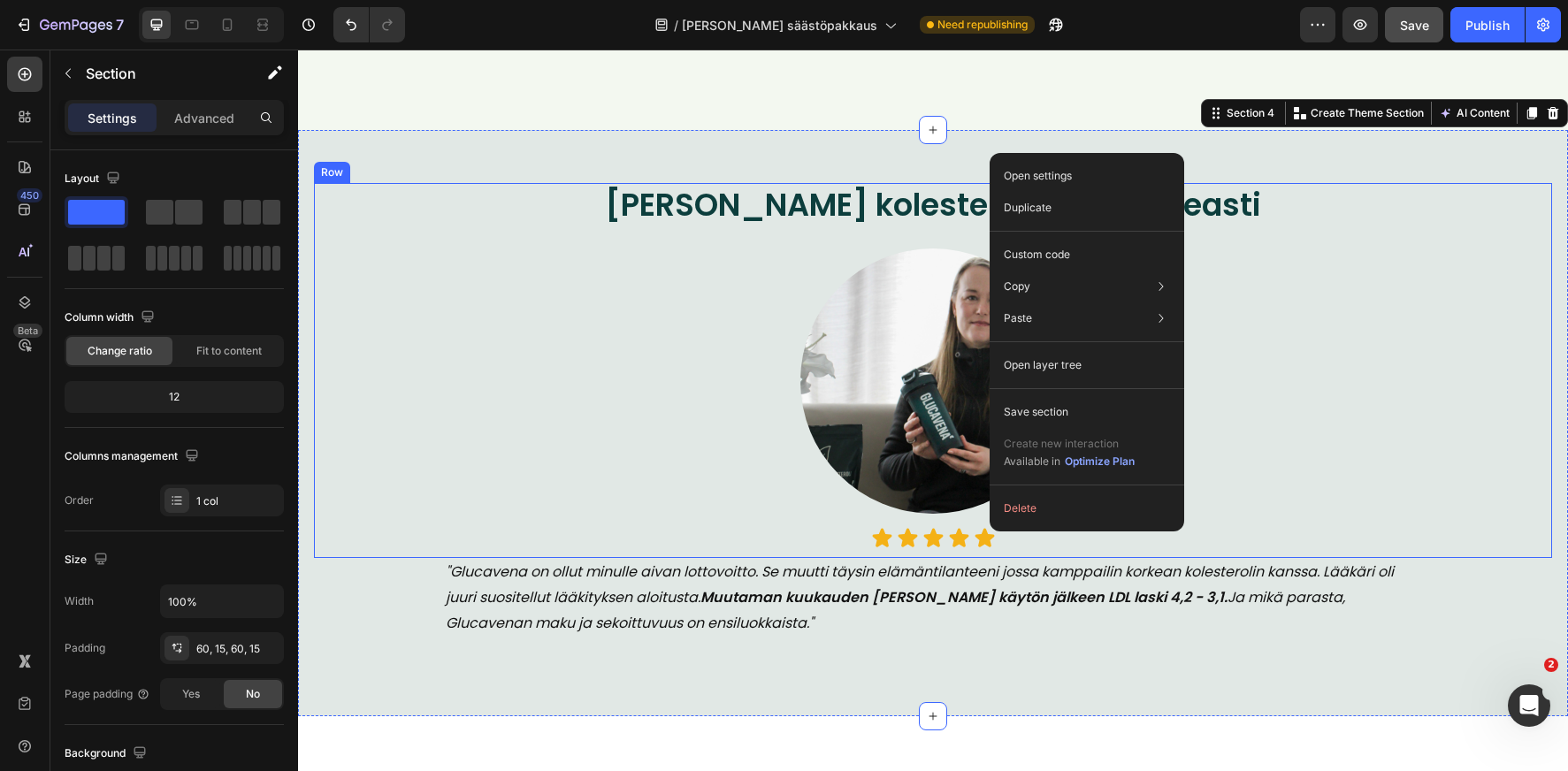
click at [899, 229] on div "[PERSON_NAME] kolesteroli laski nopeasti Heading Image Icon Icon Icon Icon Icon…" at bounding box center [933, 371] width 1238 height 376
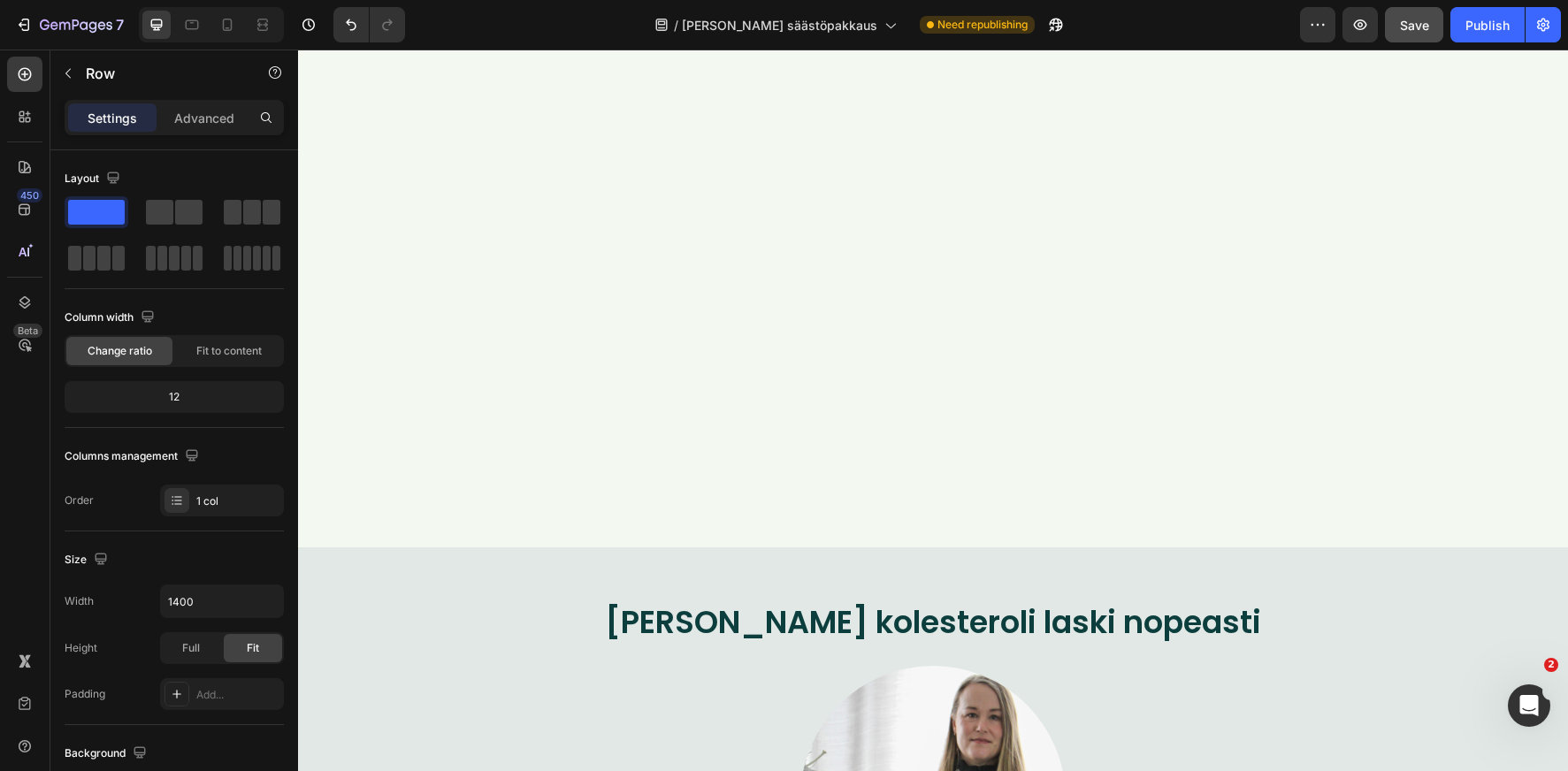
scroll to position [0, 0]
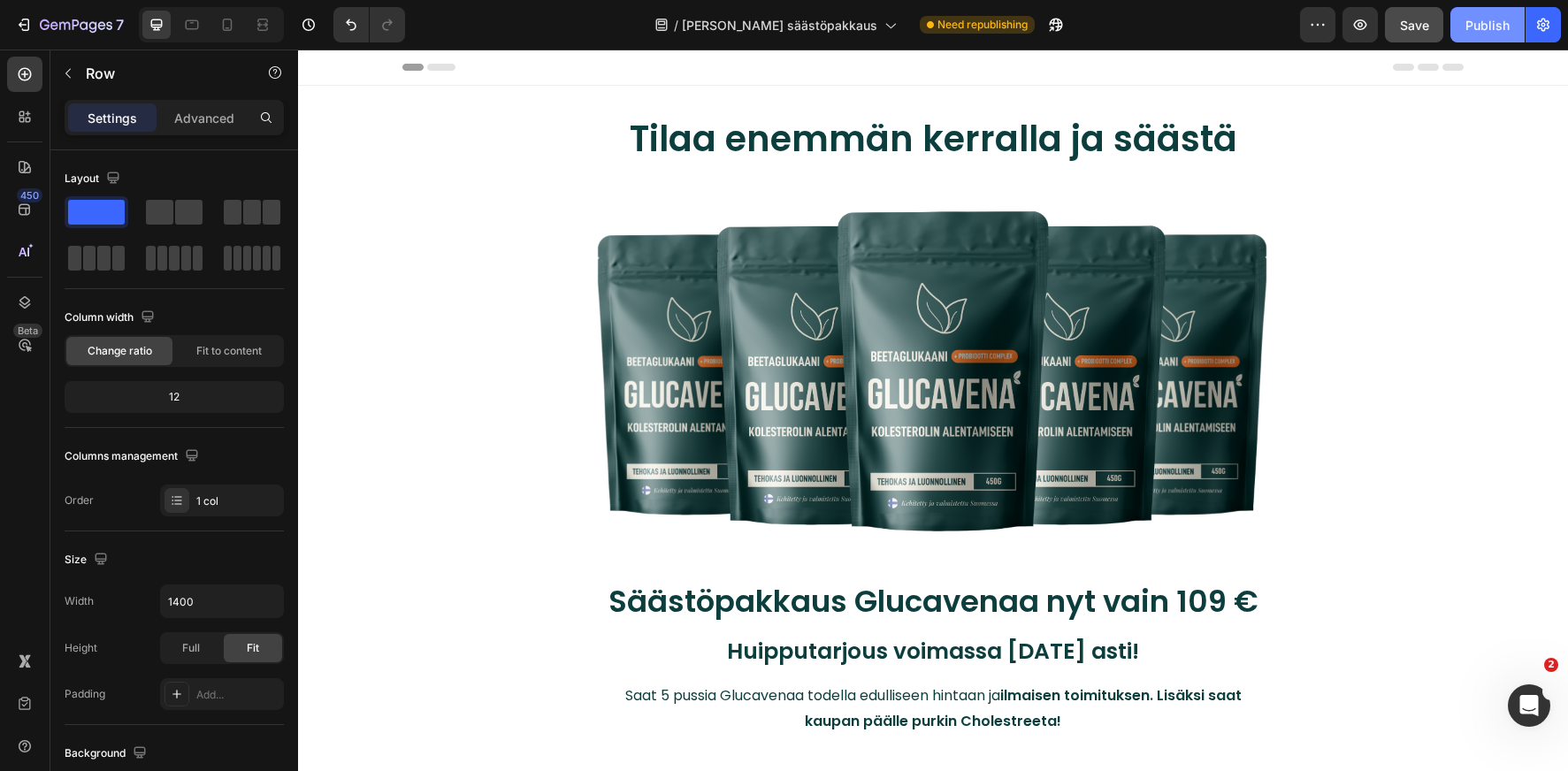
click at [1490, 19] on div "Publish" at bounding box center [1487, 24] width 44 height 19
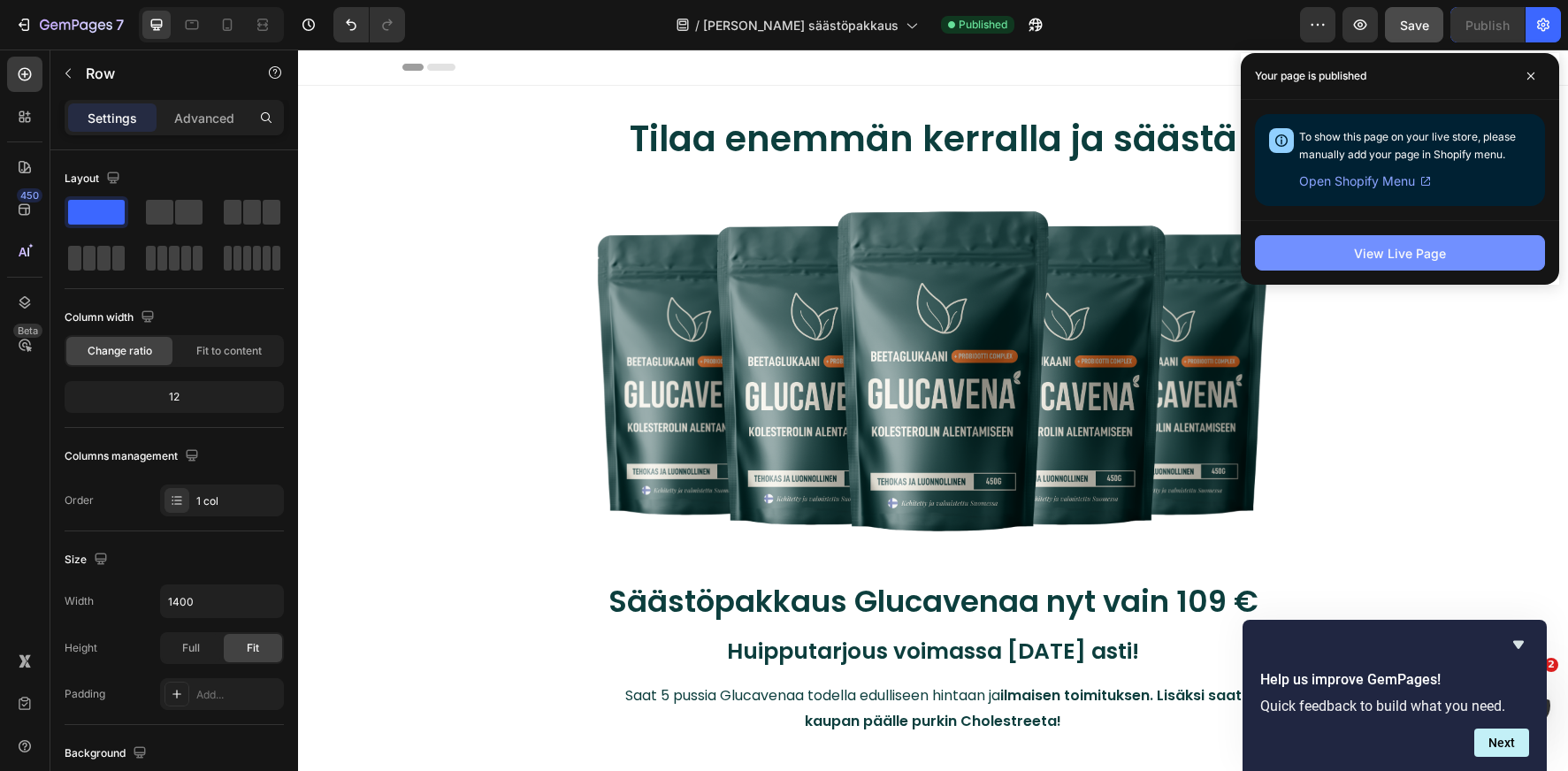
click at [1373, 259] on div "View Live Page" at bounding box center [1400, 253] width 92 height 19
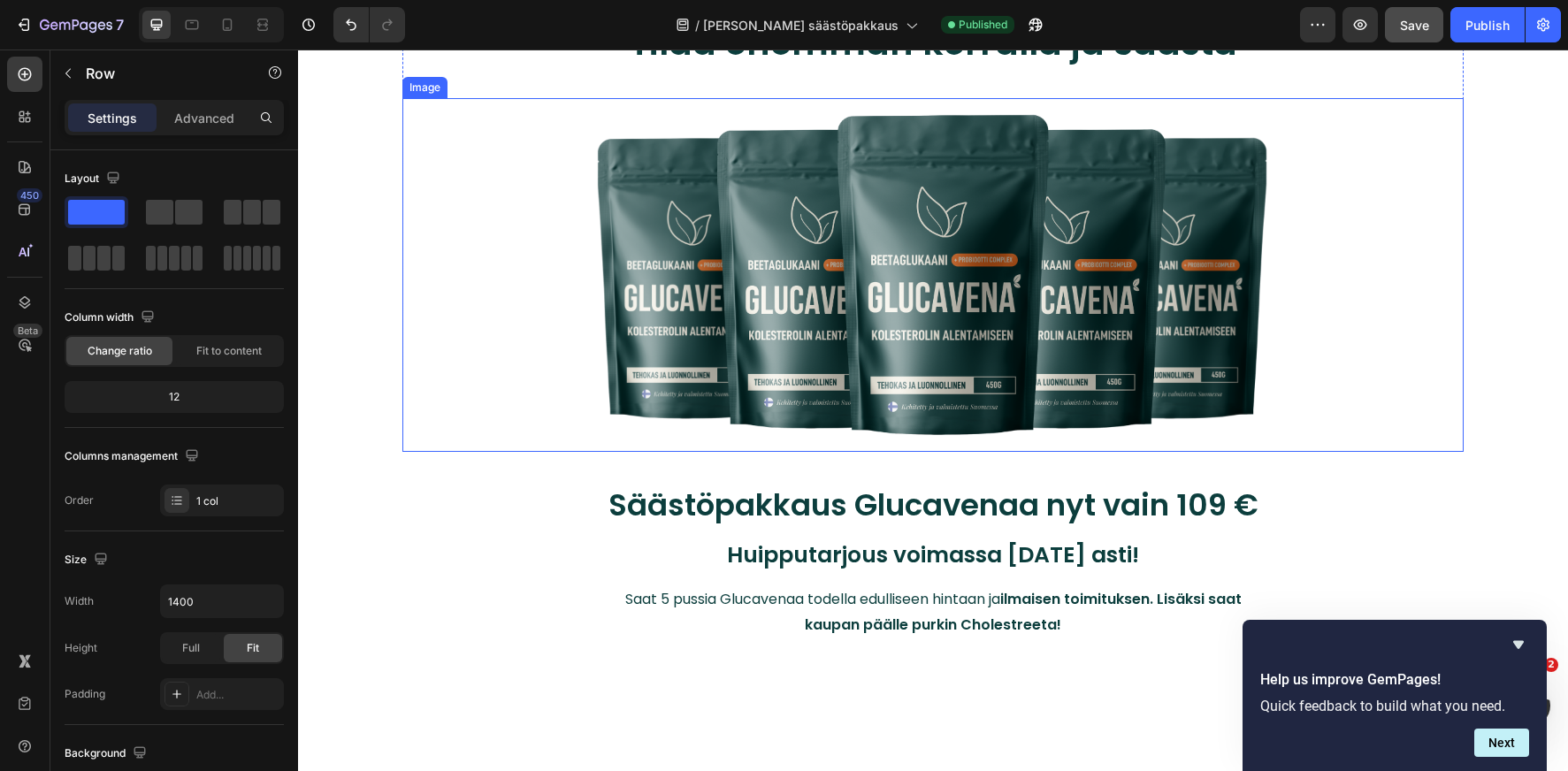
scroll to position [220, 0]
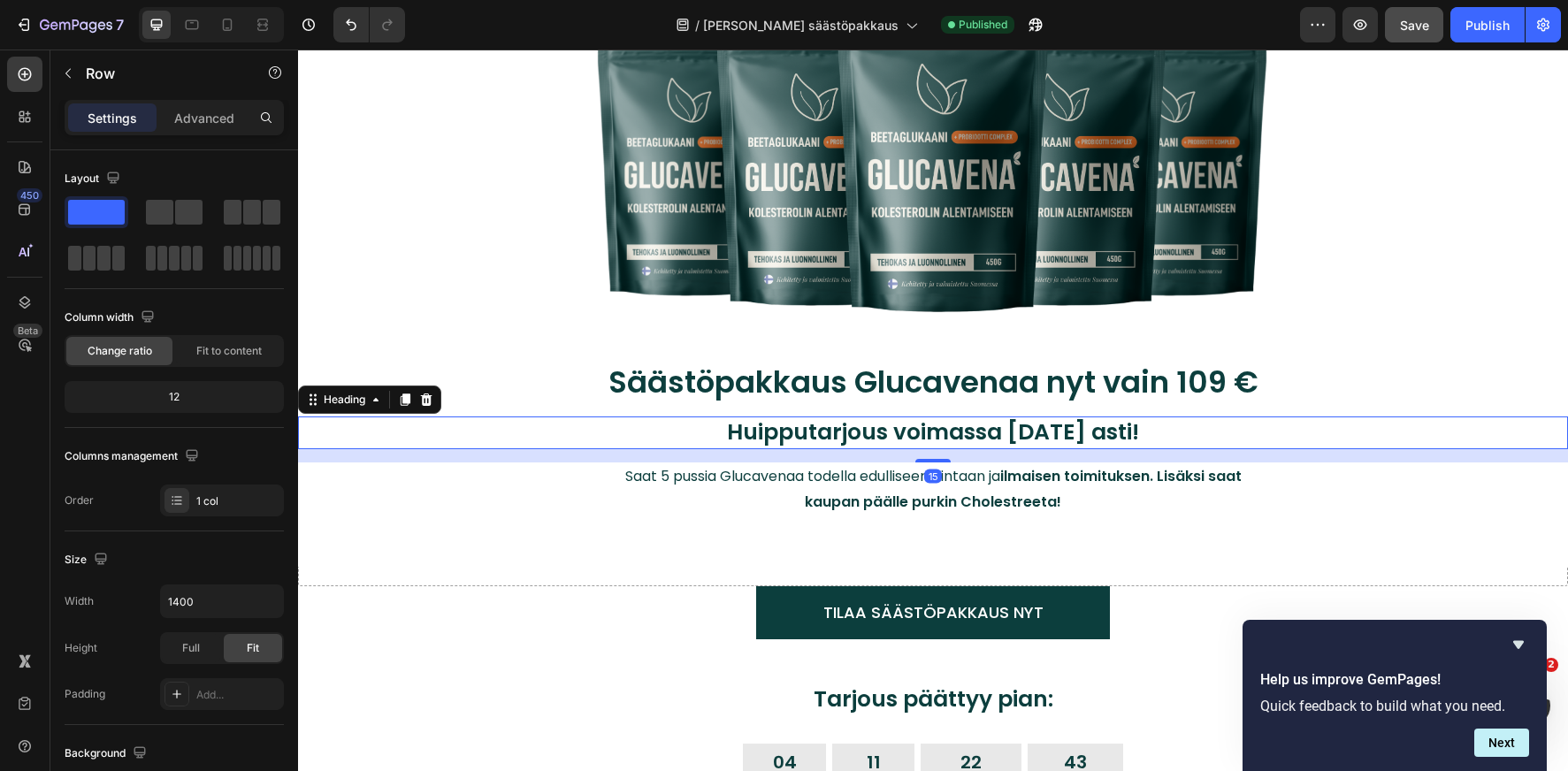
click at [797, 430] on h2 "Huipputarjous voimassa [DATE] asti!" at bounding box center [933, 433] width 1093 height 33
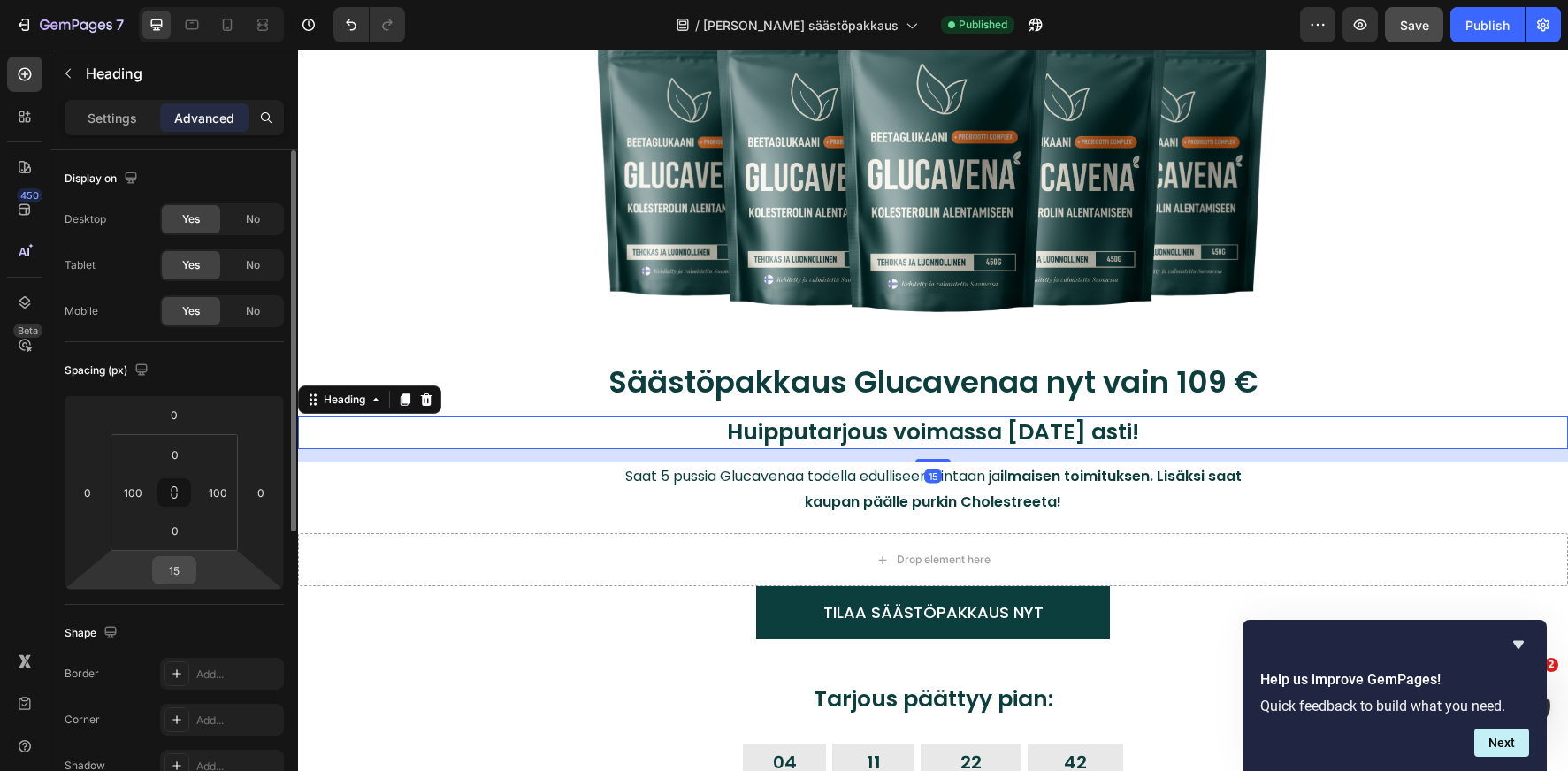
click at [173, 567] on input "15" at bounding box center [174, 570] width 35 height 26
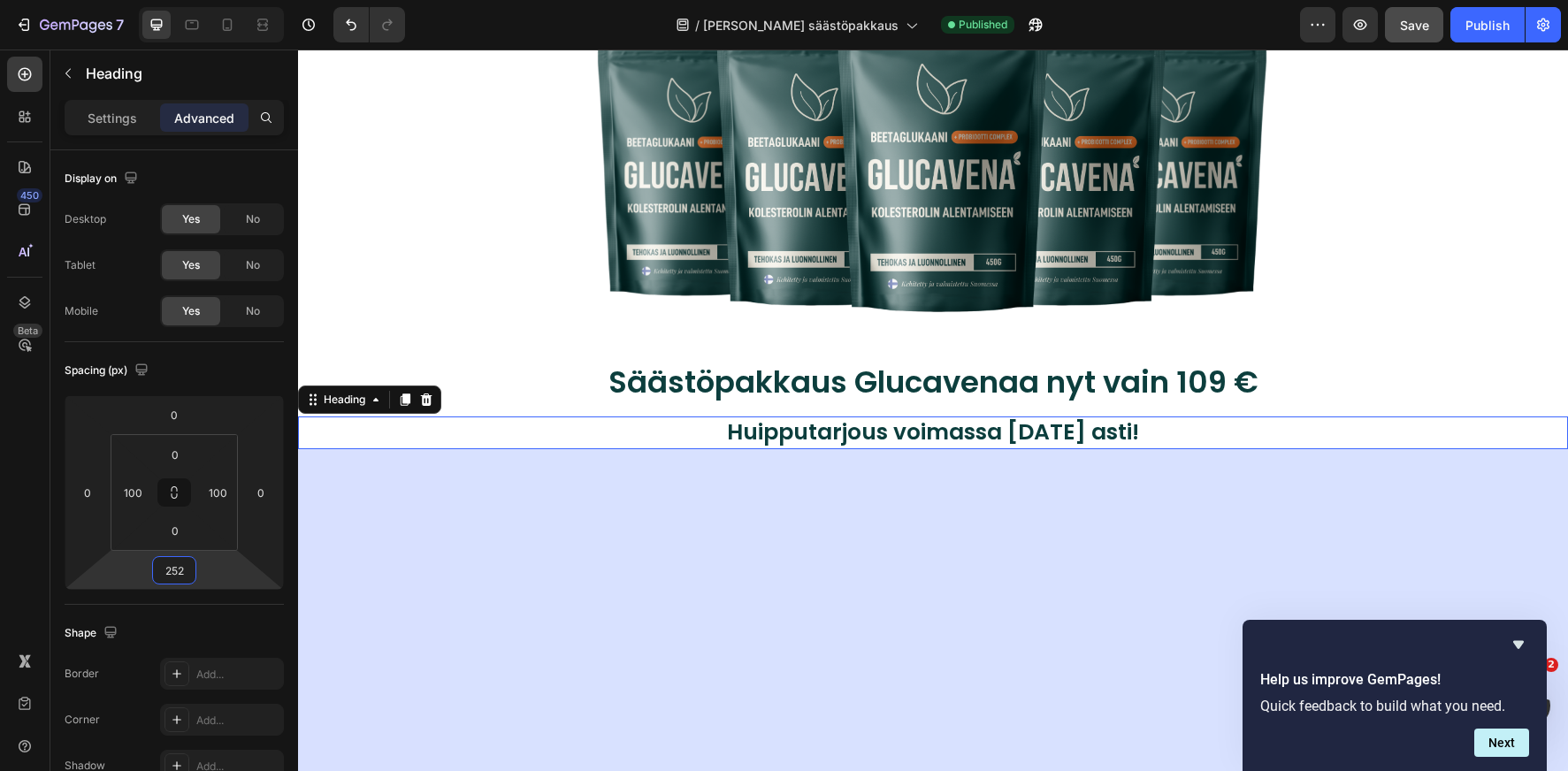
type input "25"
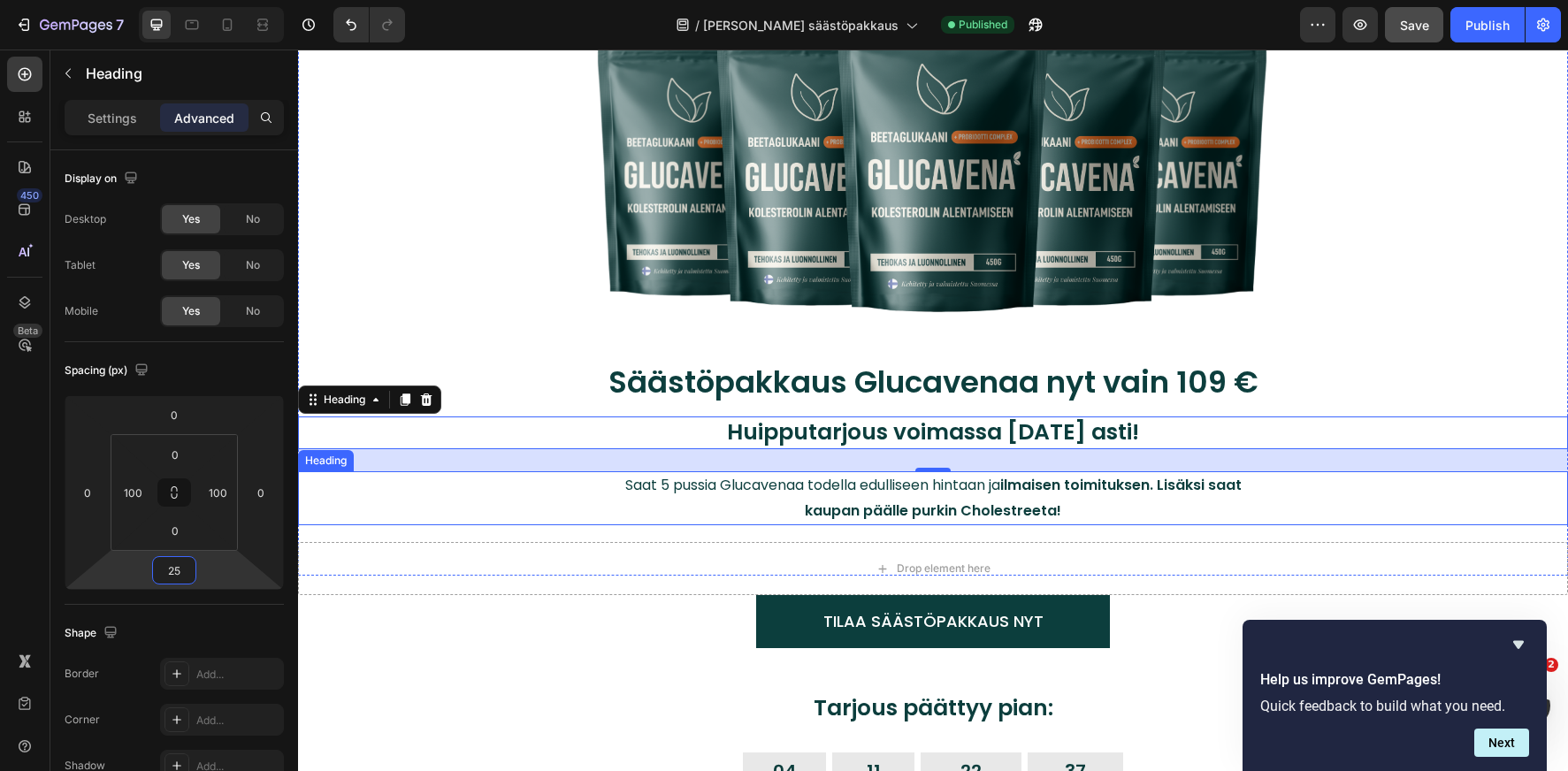
click at [824, 499] on strong "ilmaisen toimituksen. Lisäksi saat kaupan päälle purkin Cholestreeta!" at bounding box center [1024, 498] width 437 height 46
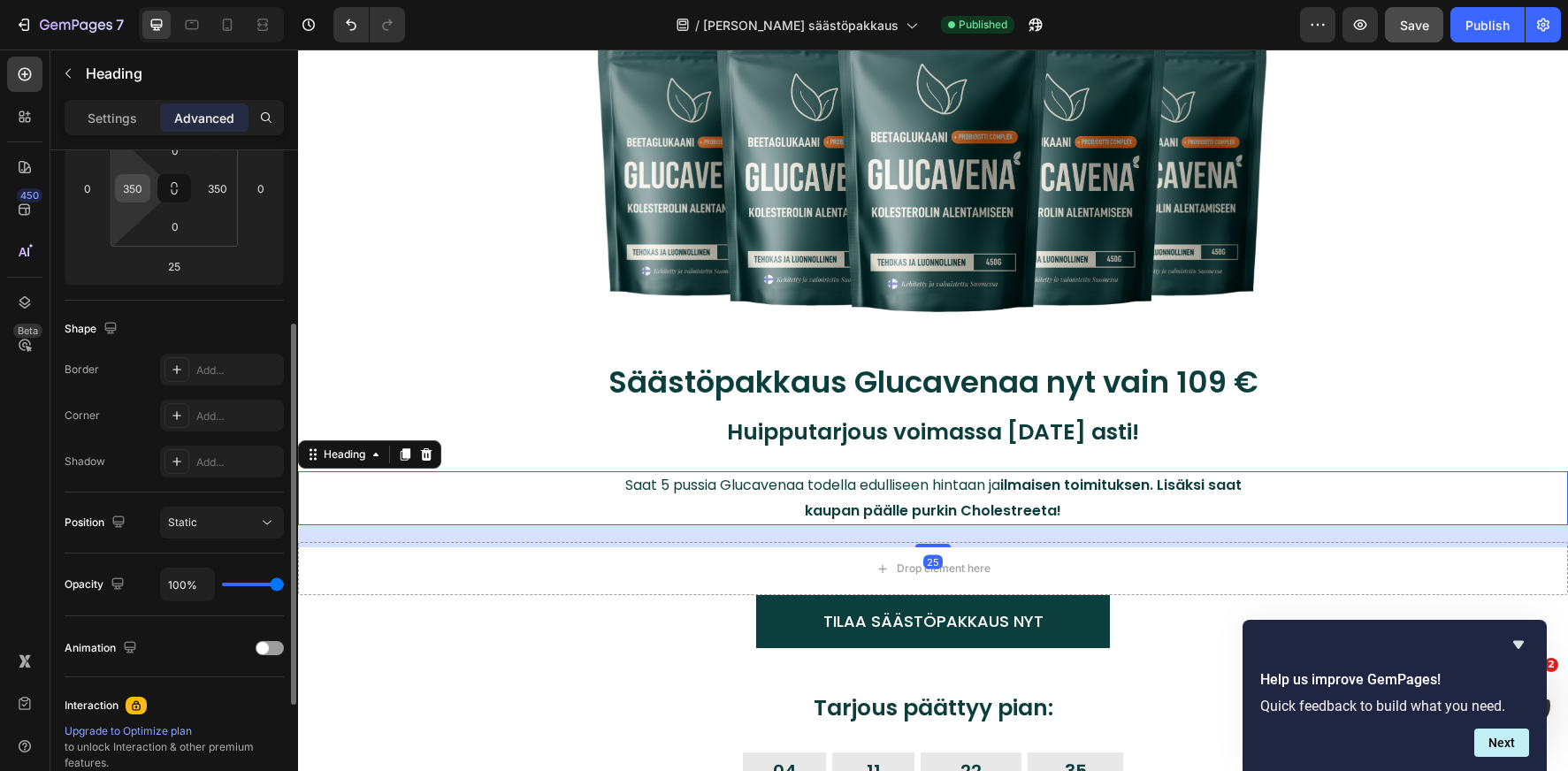
click at [133, 191] on input "350" at bounding box center [132, 187] width 26 height 26
type input "400"
click at [213, 185] on input "350" at bounding box center [217, 187] width 26 height 26
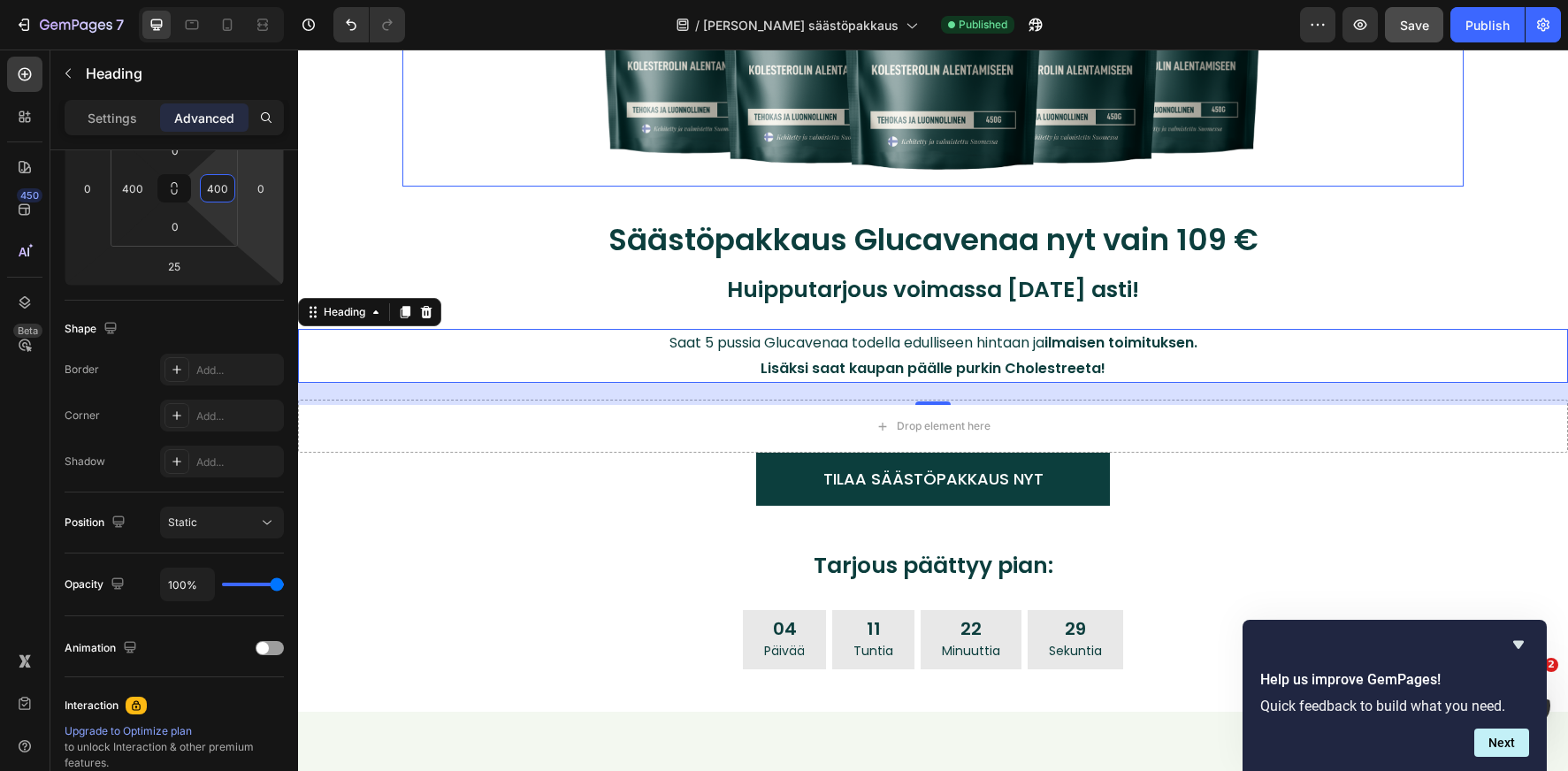
scroll to position [367, 0]
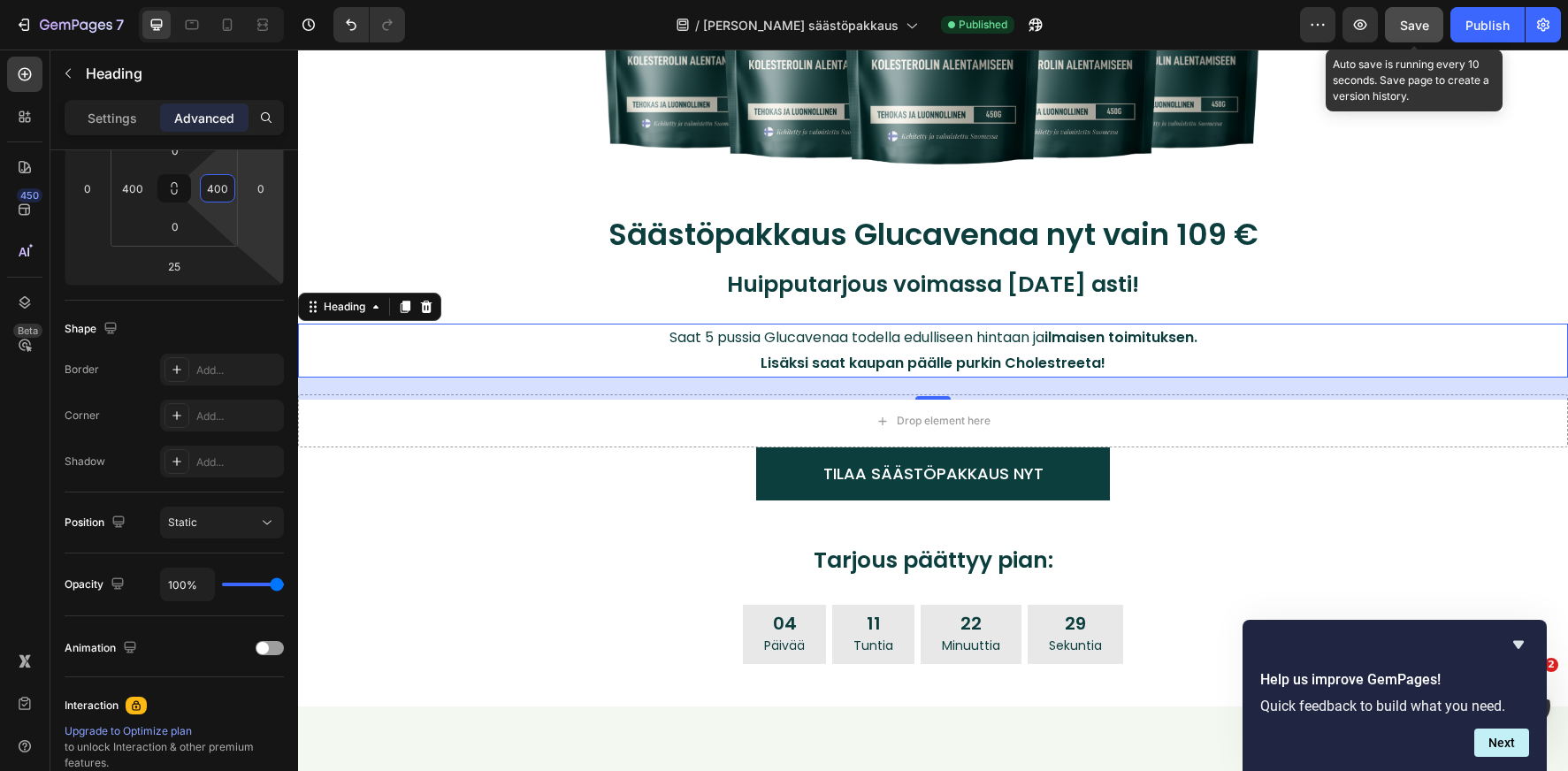
type input "400"
click at [1413, 30] on span "Save" at bounding box center [1415, 24] width 29 height 15
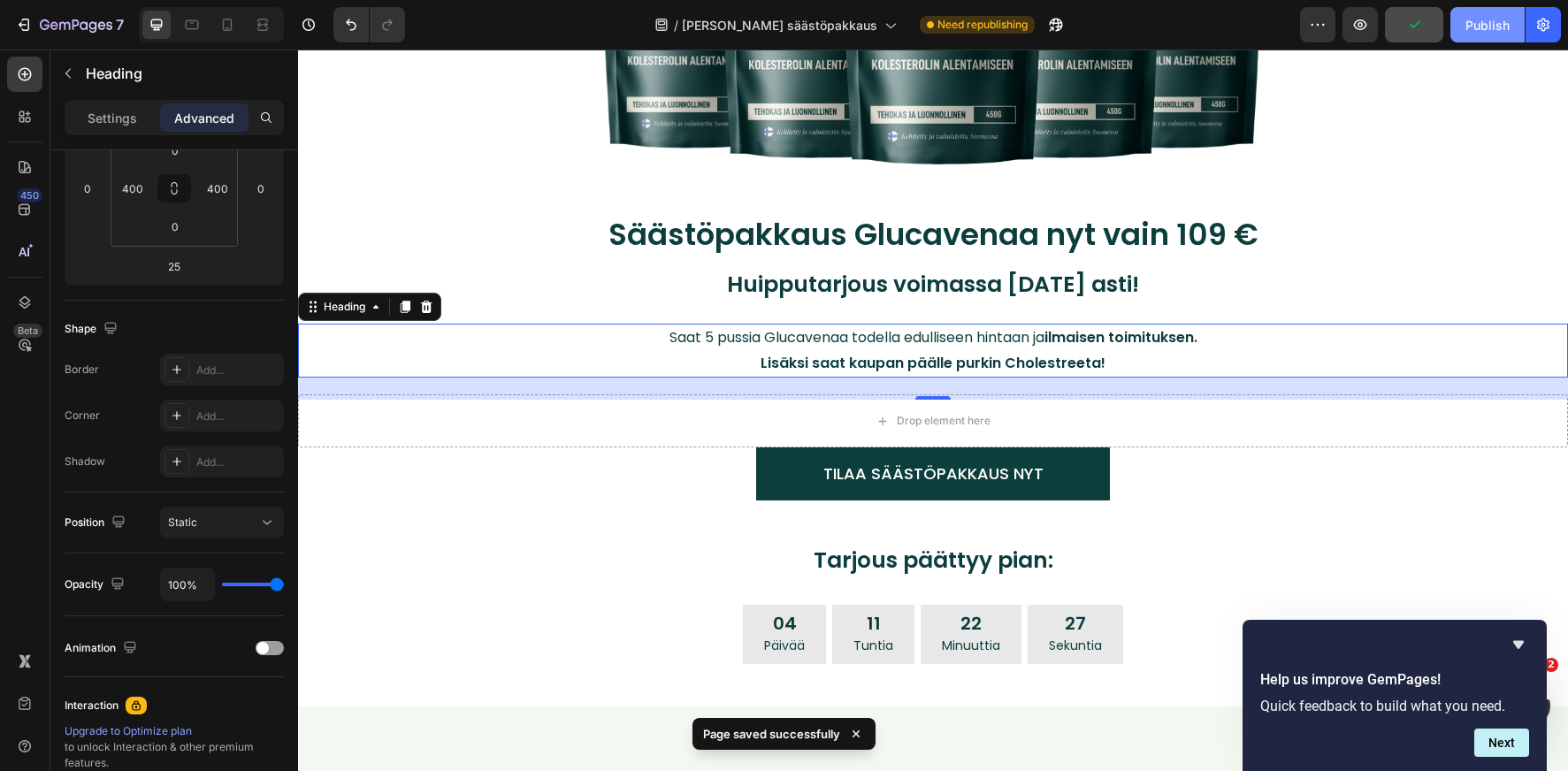
click at [1472, 25] on div "Publish" at bounding box center [1487, 24] width 44 height 19
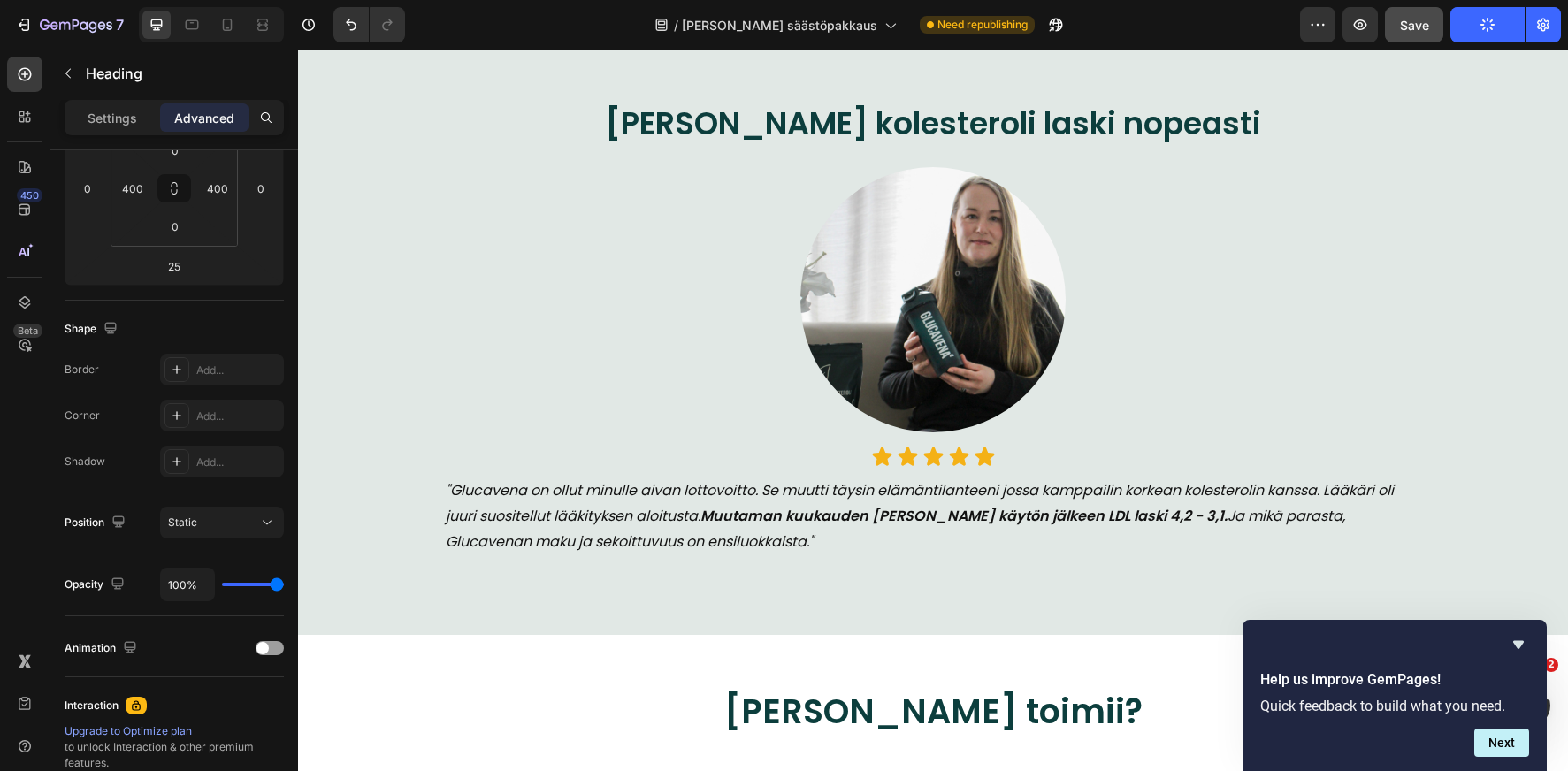
scroll to position [1764, 0]
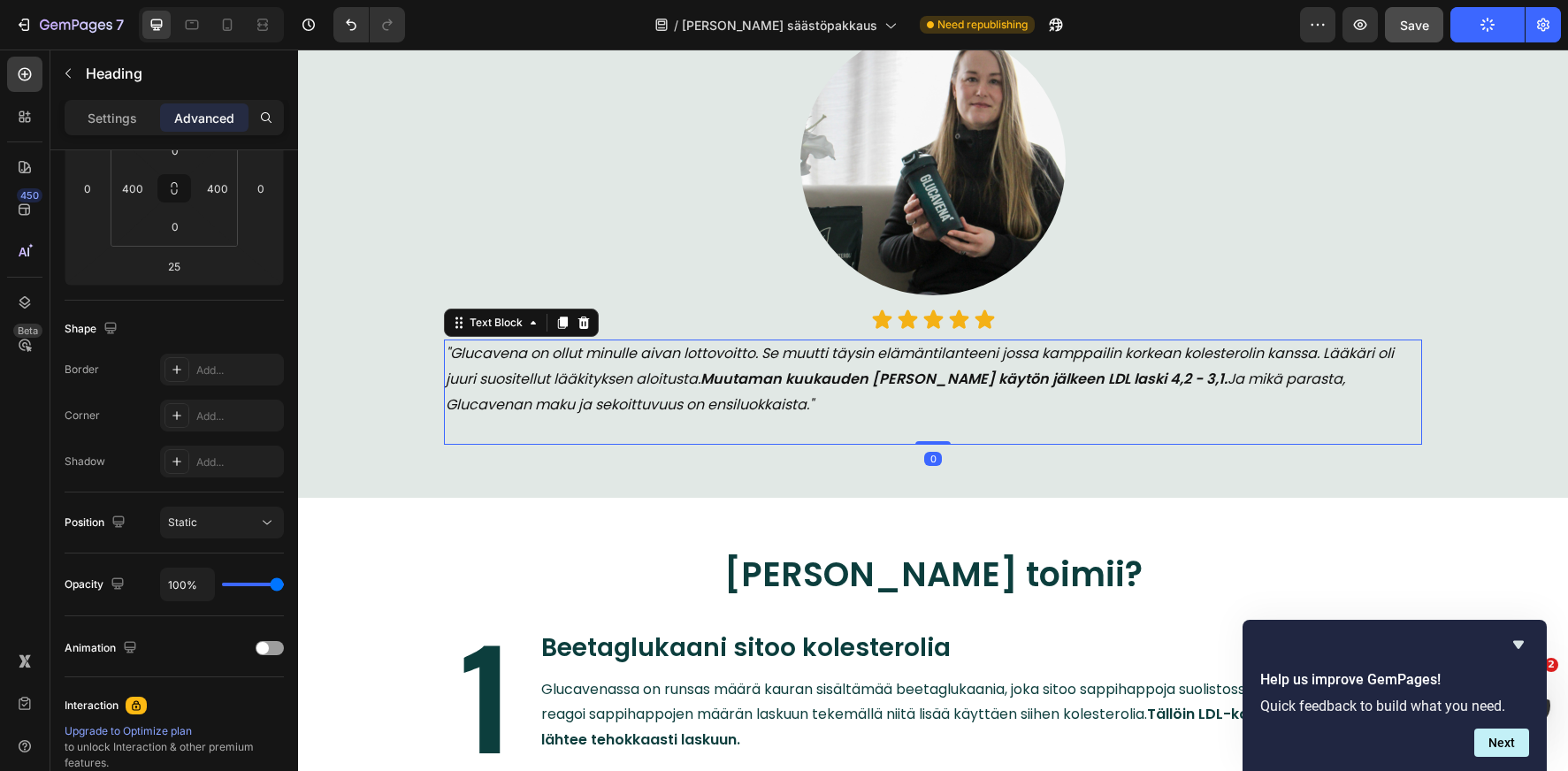
click at [615, 400] on icon ""Glucavena on ollut minulle aivan lottovoitto. Se muutti täysin elämäntilanteen…" at bounding box center [920, 379] width 948 height 71
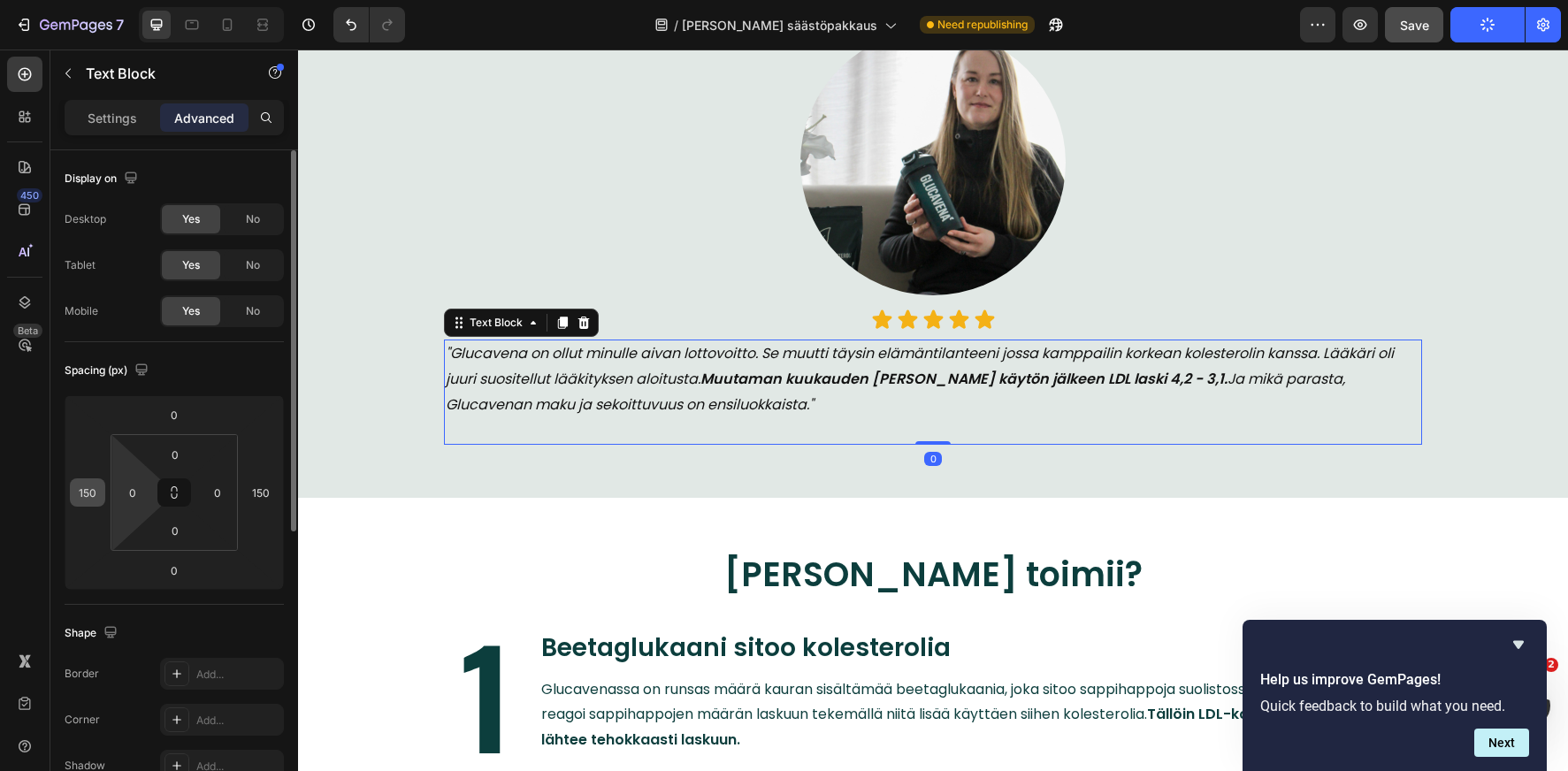
click at [100, 496] on input "150" at bounding box center [87, 492] width 26 height 26
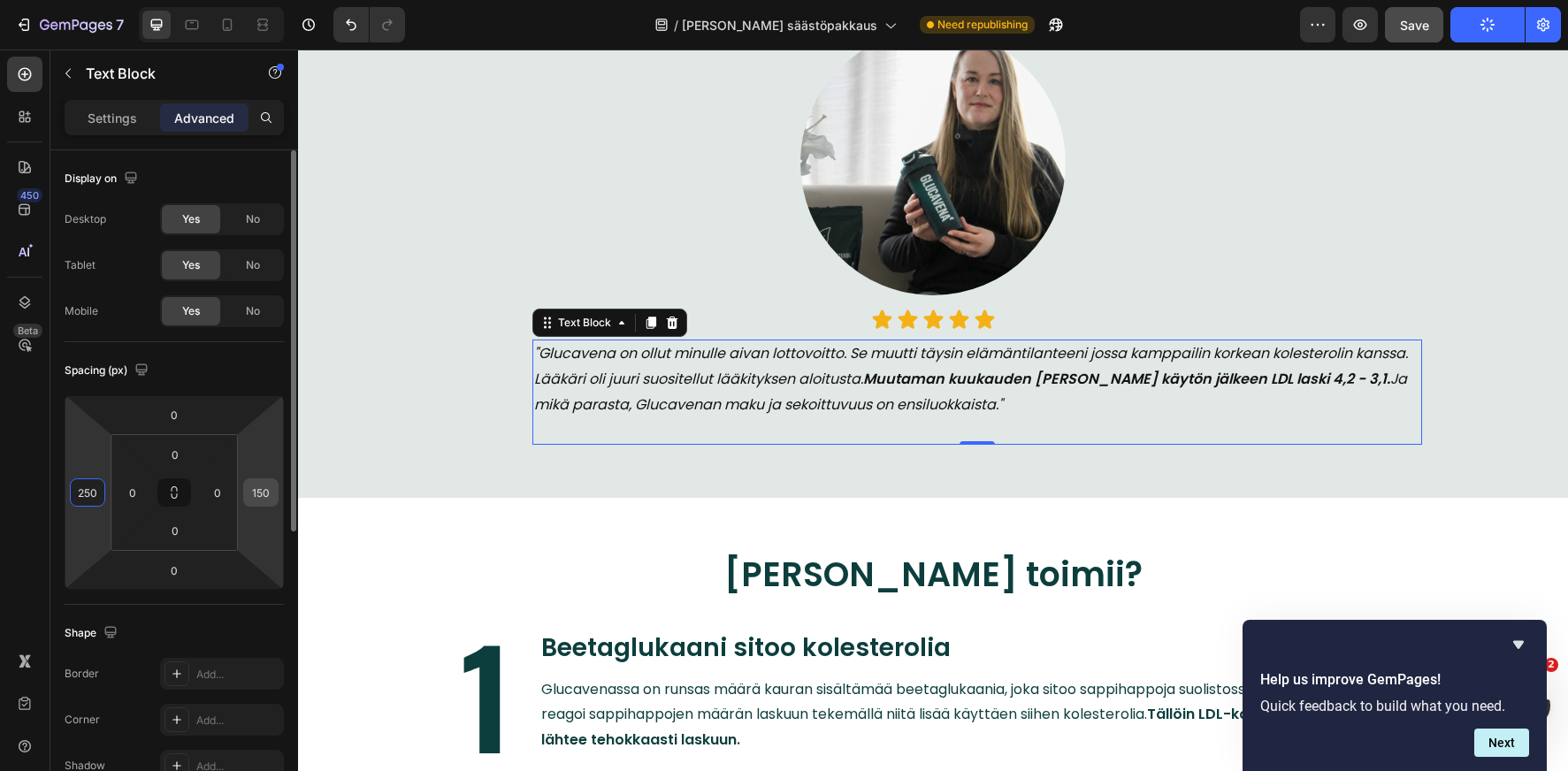
type input "250"
click at [249, 501] on input "150" at bounding box center [261, 492] width 26 height 26
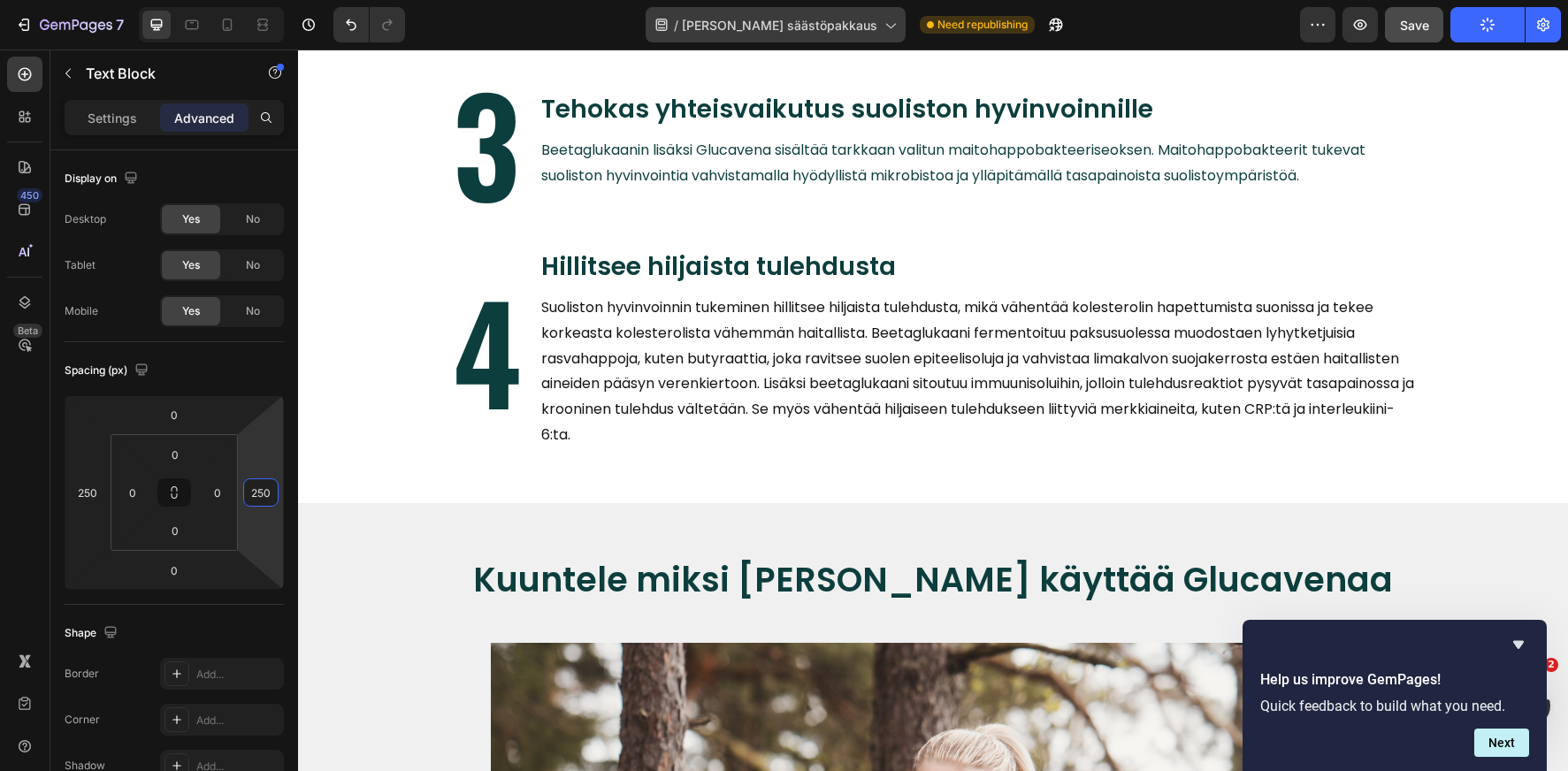
scroll to position [2665, 0]
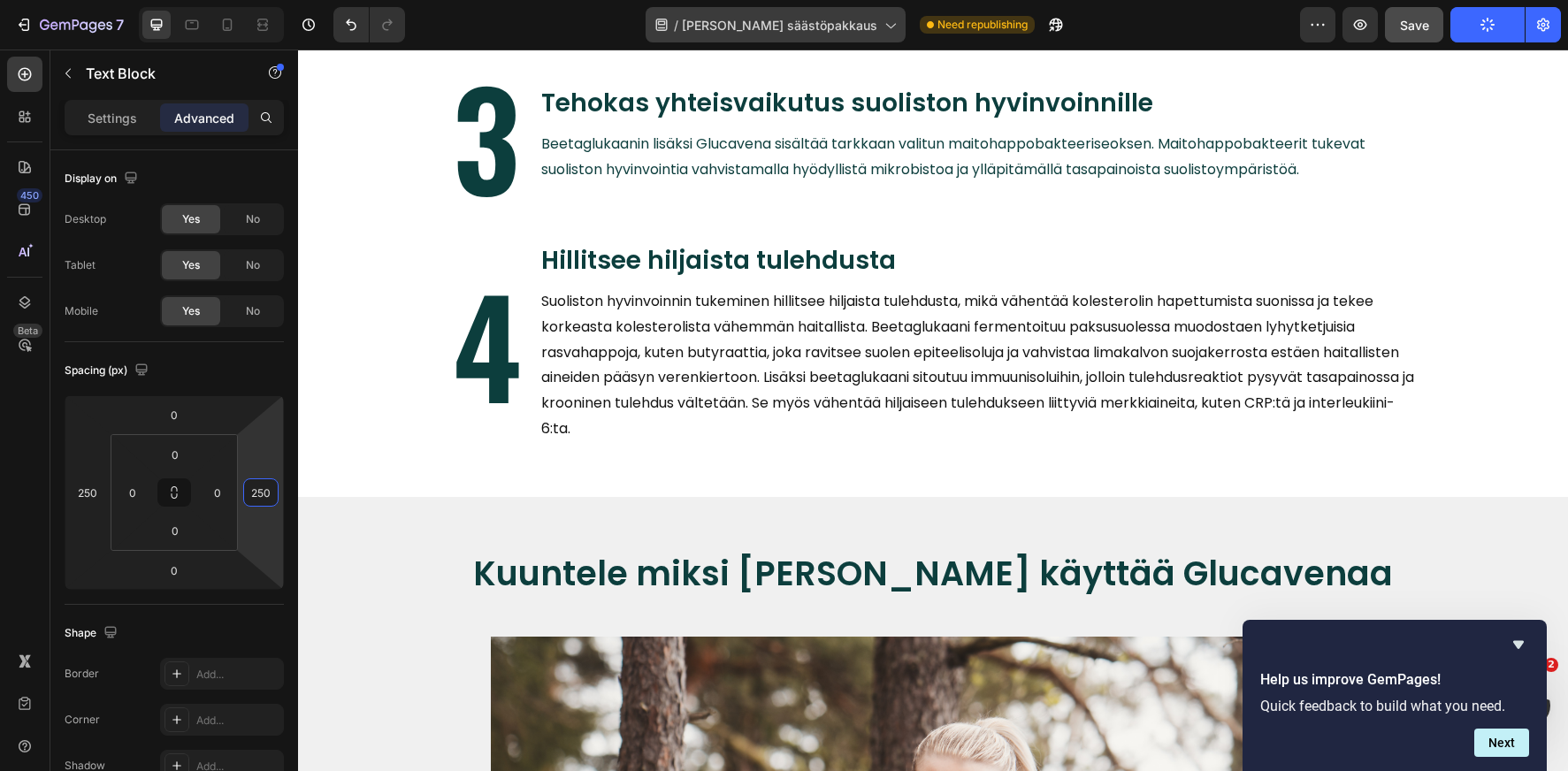
type input "250"
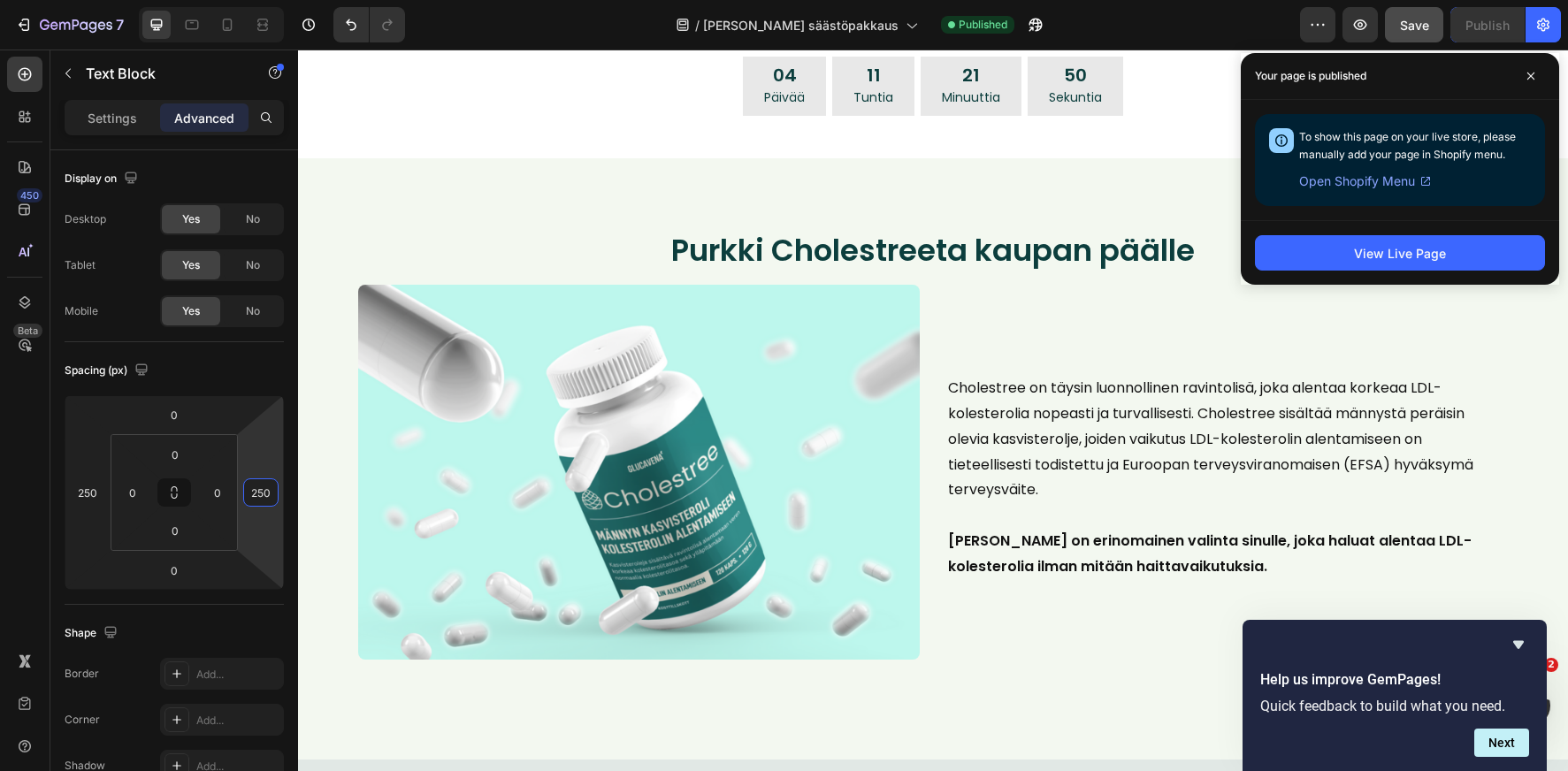
scroll to position [930, 0]
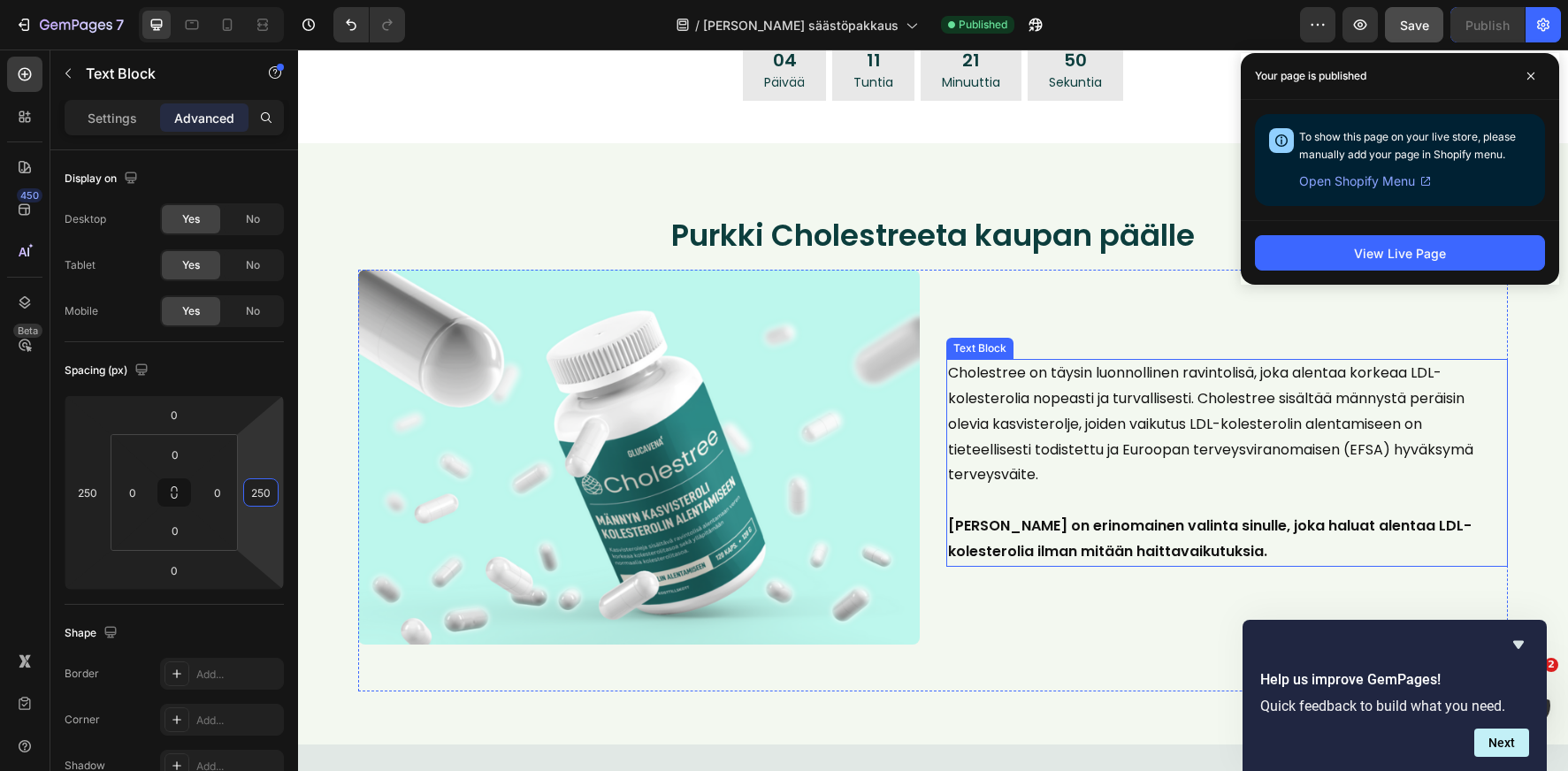
click at [1148, 488] on p "​" at bounding box center [1227, 501] width 558 height 25
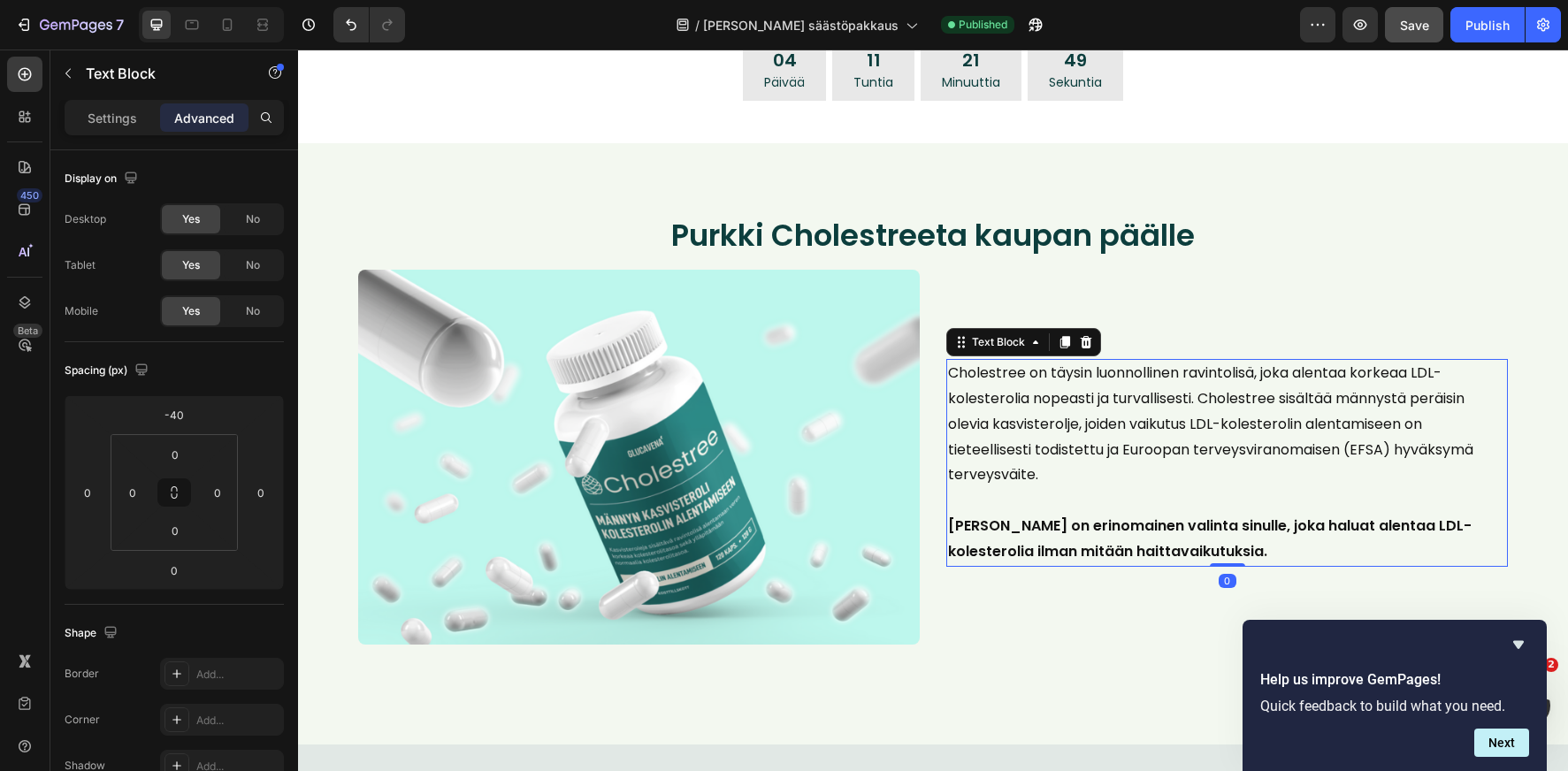
click at [1226, 531] on strong "[PERSON_NAME] on erinomainen valinta sinulle, joka haluat alentaa LDL-kolestero…" at bounding box center [1210, 538] width 524 height 46
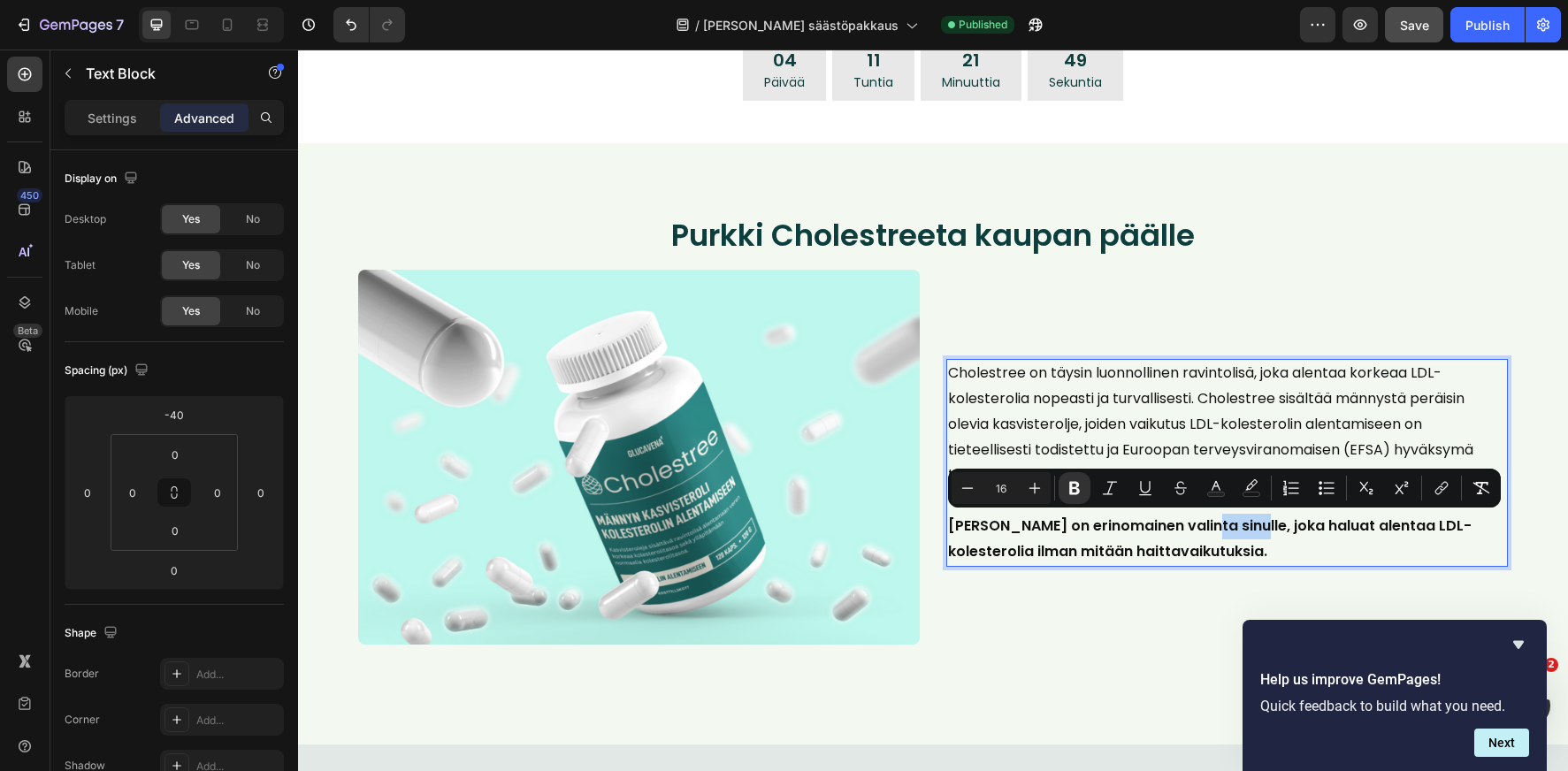
click at [1307, 549] on p "[PERSON_NAME] on erinomainen valinta sinulle, joka haluat alentaa LDL-kolestero…" at bounding box center [1227, 540] width 558 height 52
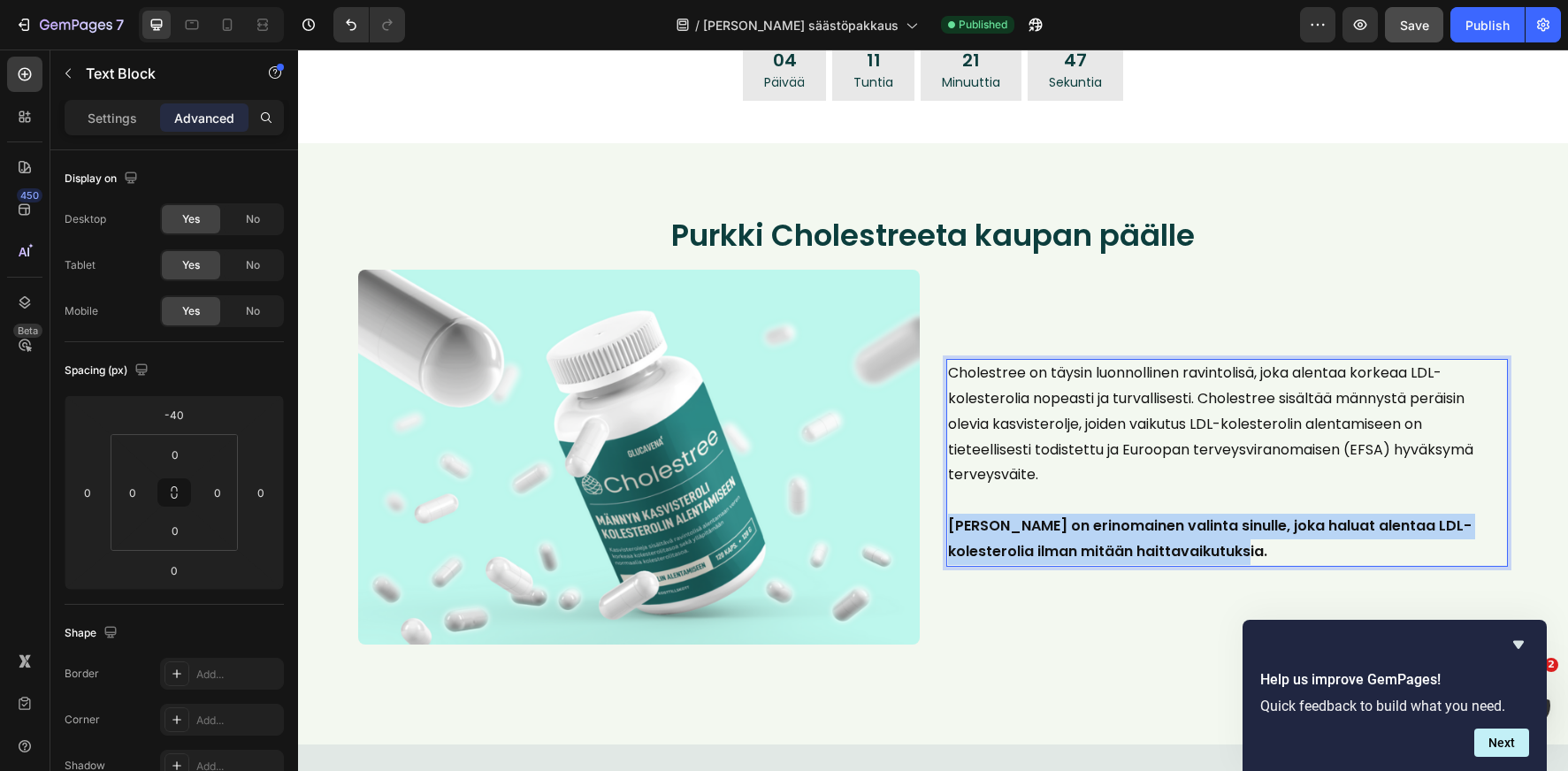
drag, startPoint x: 1082, startPoint y: 546, endPoint x: 948, endPoint y: 529, distance: 135.1
click at [948, 529] on p "[PERSON_NAME] on erinomainen valinta sinulle, joka haluat alentaa LDL-kolestero…" at bounding box center [1227, 540] width 558 height 52
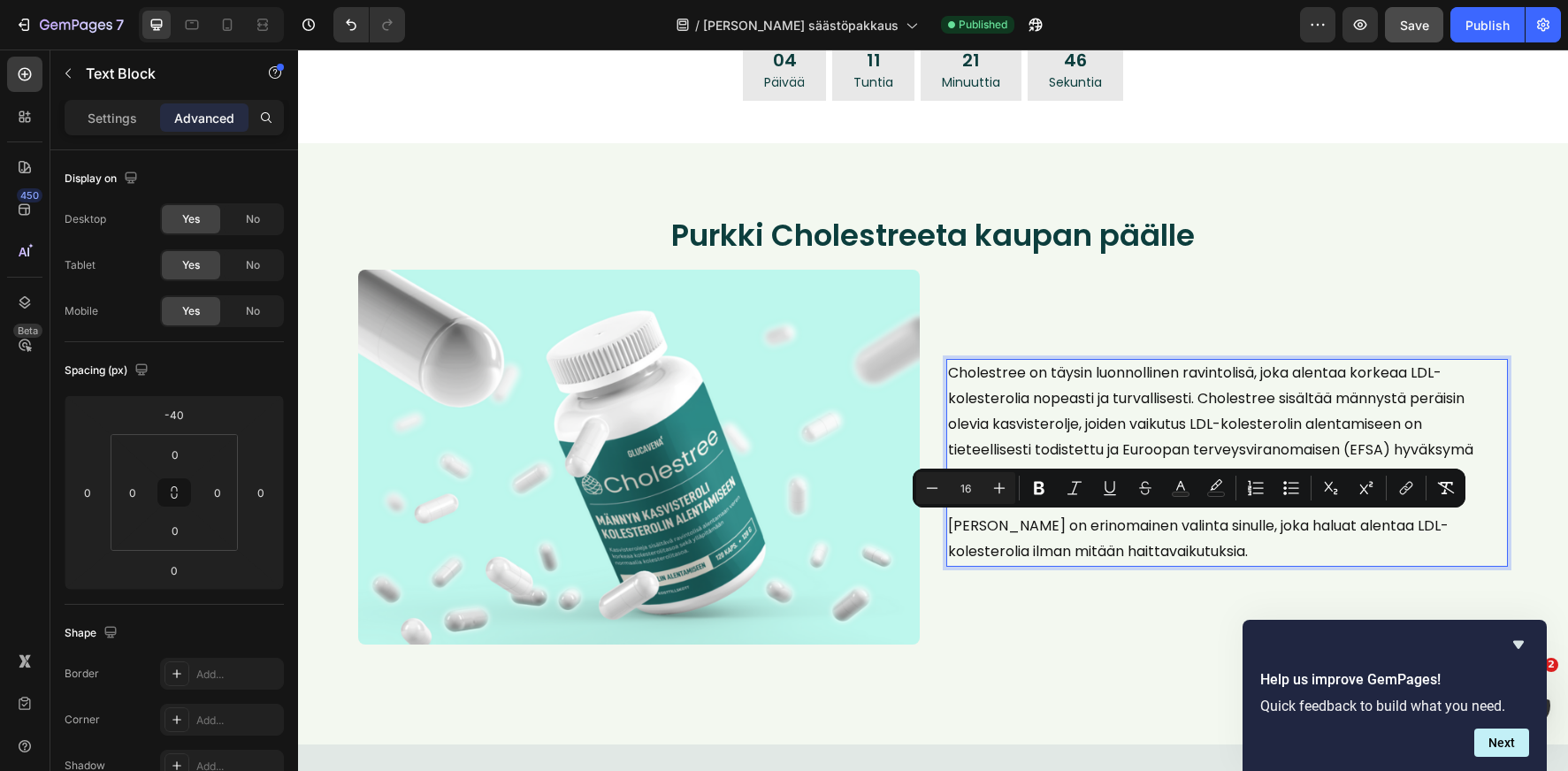
click at [1276, 553] on p "[PERSON_NAME] on erinomainen valinta sinulle, joka haluat alentaa LDL-kolestero…" at bounding box center [1227, 540] width 558 height 52
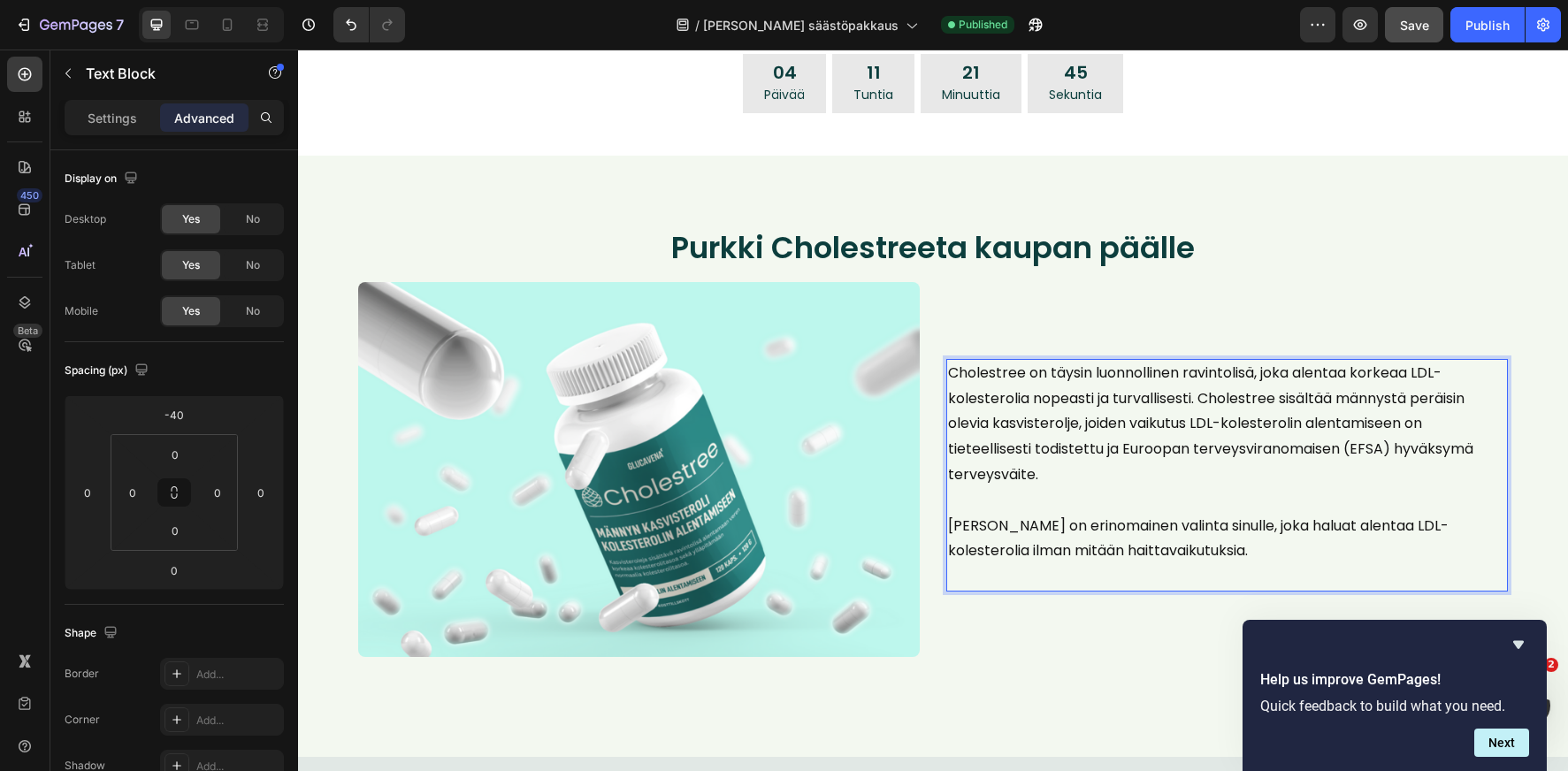
scroll to position [905, 0]
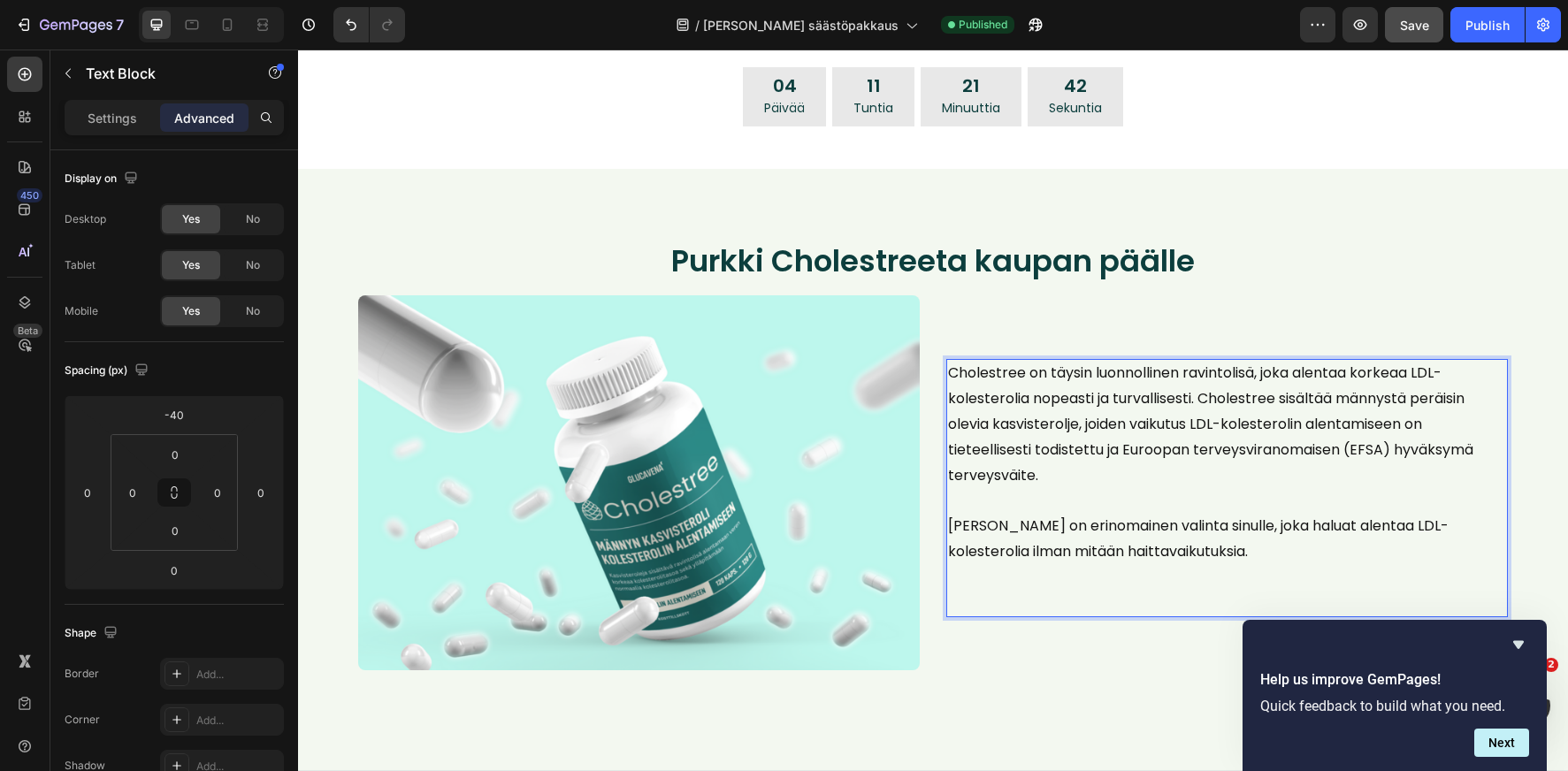
click at [1229, 554] on p "[PERSON_NAME] on erinomainen valinta sinulle, joka haluat alentaa LDL-kolestero…" at bounding box center [1227, 565] width 558 height 101
click at [1227, 551] on p "[PERSON_NAME] on erinomainen valinta sinulle, joka haluat alentaa LDL-kolestero…" at bounding box center [1227, 565] width 558 height 101
drag, startPoint x: 989, startPoint y: 374, endPoint x: 932, endPoint y: 373, distance: 57.0
click at [933, 373] on div "Image etoTuCholestree on täysin luonnollinen ravintolisä, joka alentaa korkeaa …" at bounding box center [933, 506] width 1149 height 421
click at [1091, 545] on span "[PERSON_NAME] on erinomainen valinta sinulle, joka haluat alentaa LDL-kolestero…" at bounding box center [1198, 538] width 501 height 46
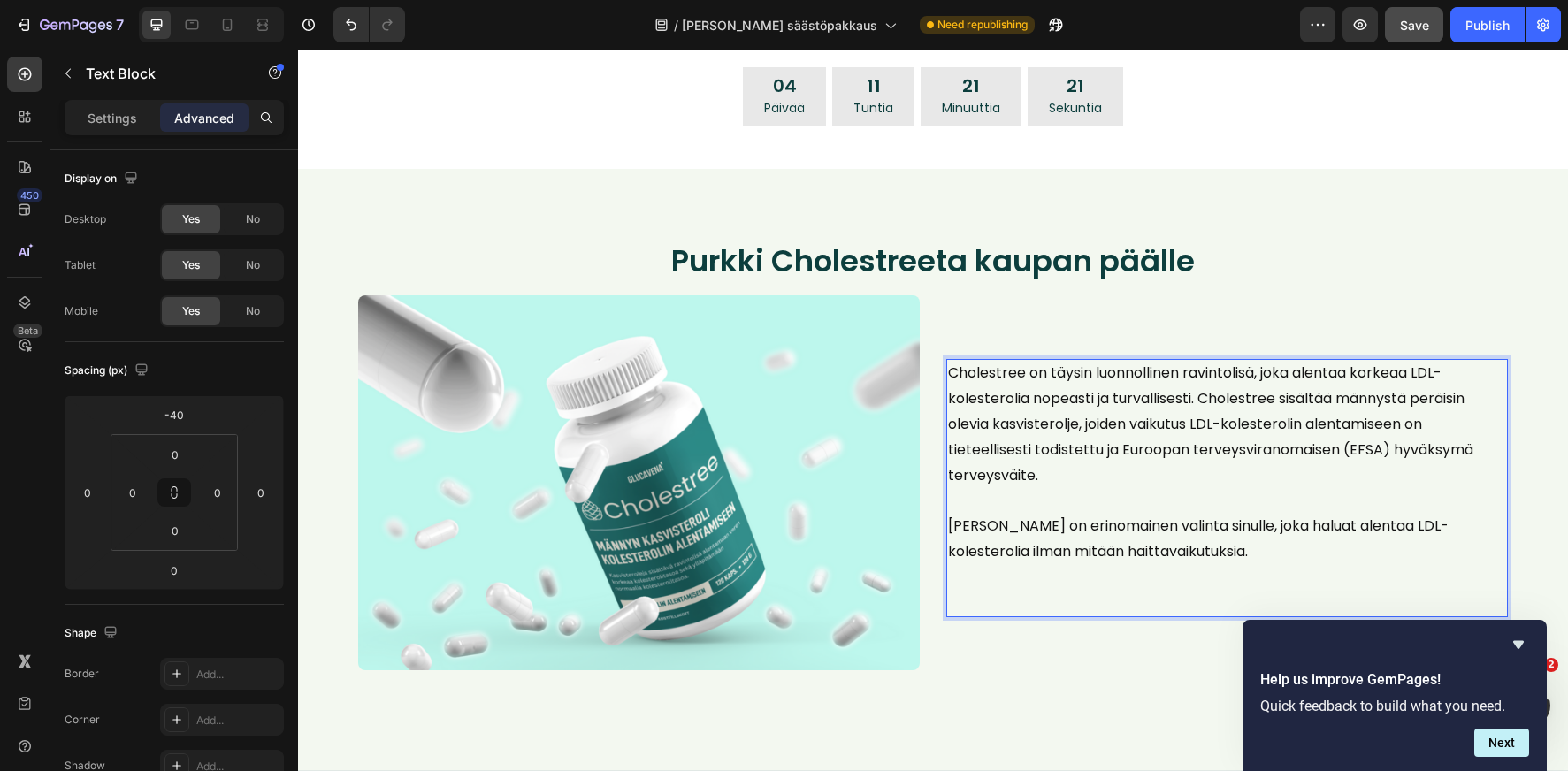
click at [1232, 551] on p "[PERSON_NAME] on erinomainen valinta sinulle, joka haluat alentaa LDL-kolestero…" at bounding box center [1227, 565] width 558 height 101
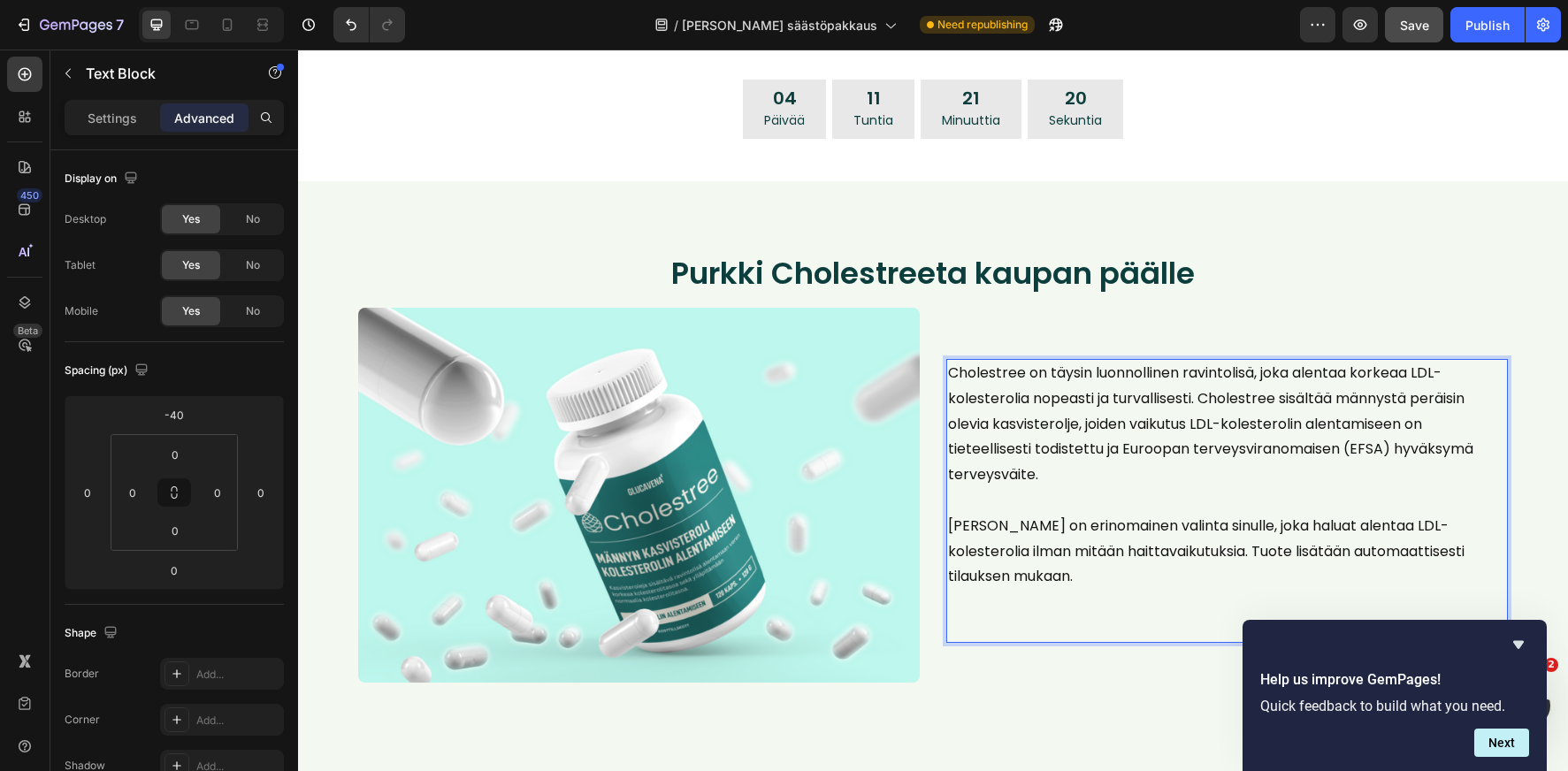
click at [1179, 553] on span "[PERSON_NAME] on erinomainen valinta sinulle, joka haluat alentaa LDL-kolestero…" at bounding box center [1206, 550] width 516 height 71
click at [1177, 553] on span "[PERSON_NAME] on erinomainen valinta sinulle, joka haluat alentaa LDL-kolestero…" at bounding box center [1206, 550] width 516 height 71
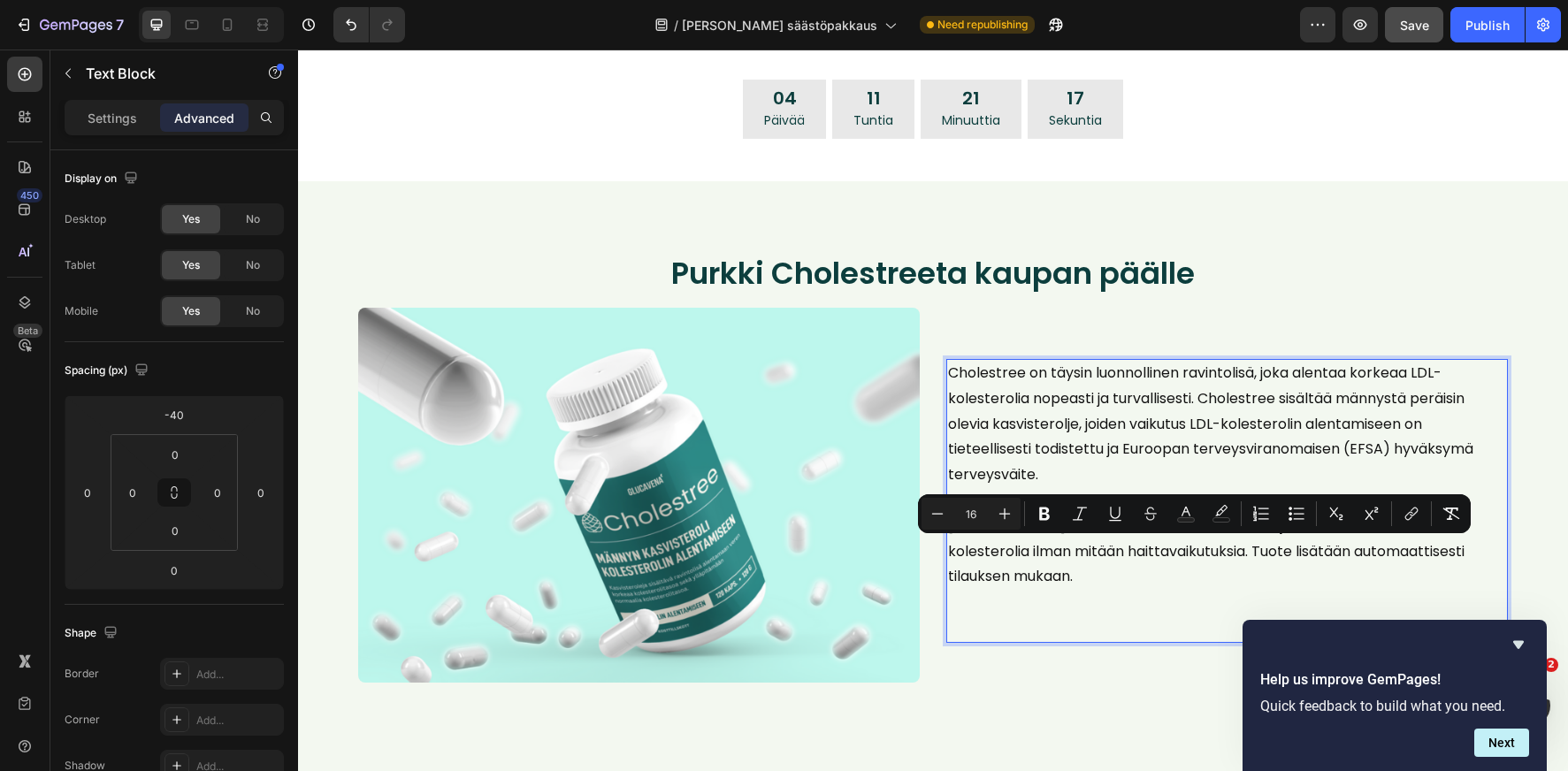
click at [1175, 557] on span "[PERSON_NAME] on erinomainen valinta sinulle, joka haluat alentaa LDL-kolestero…" at bounding box center [1206, 550] width 516 height 71
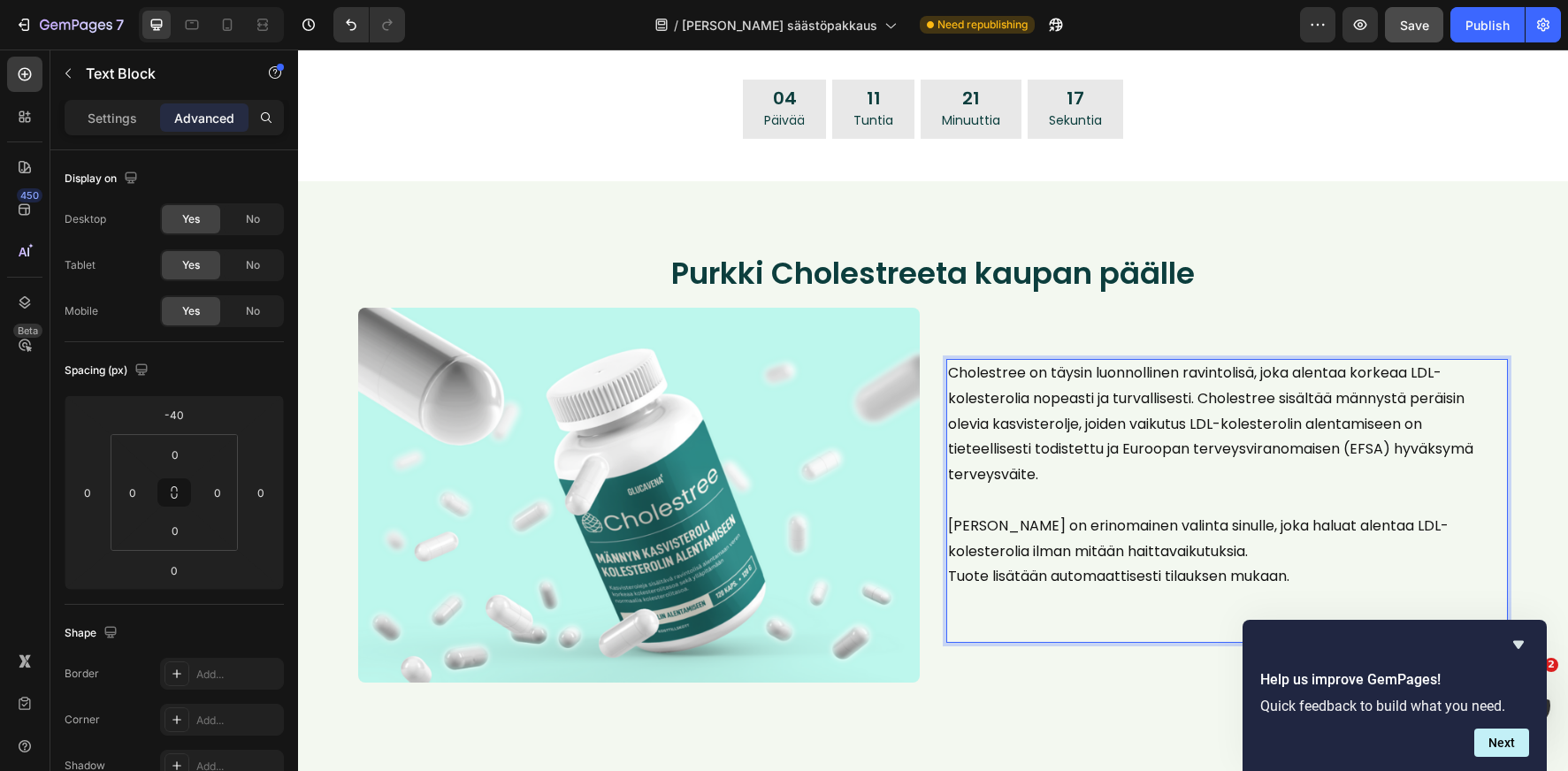
scroll to position [880, 0]
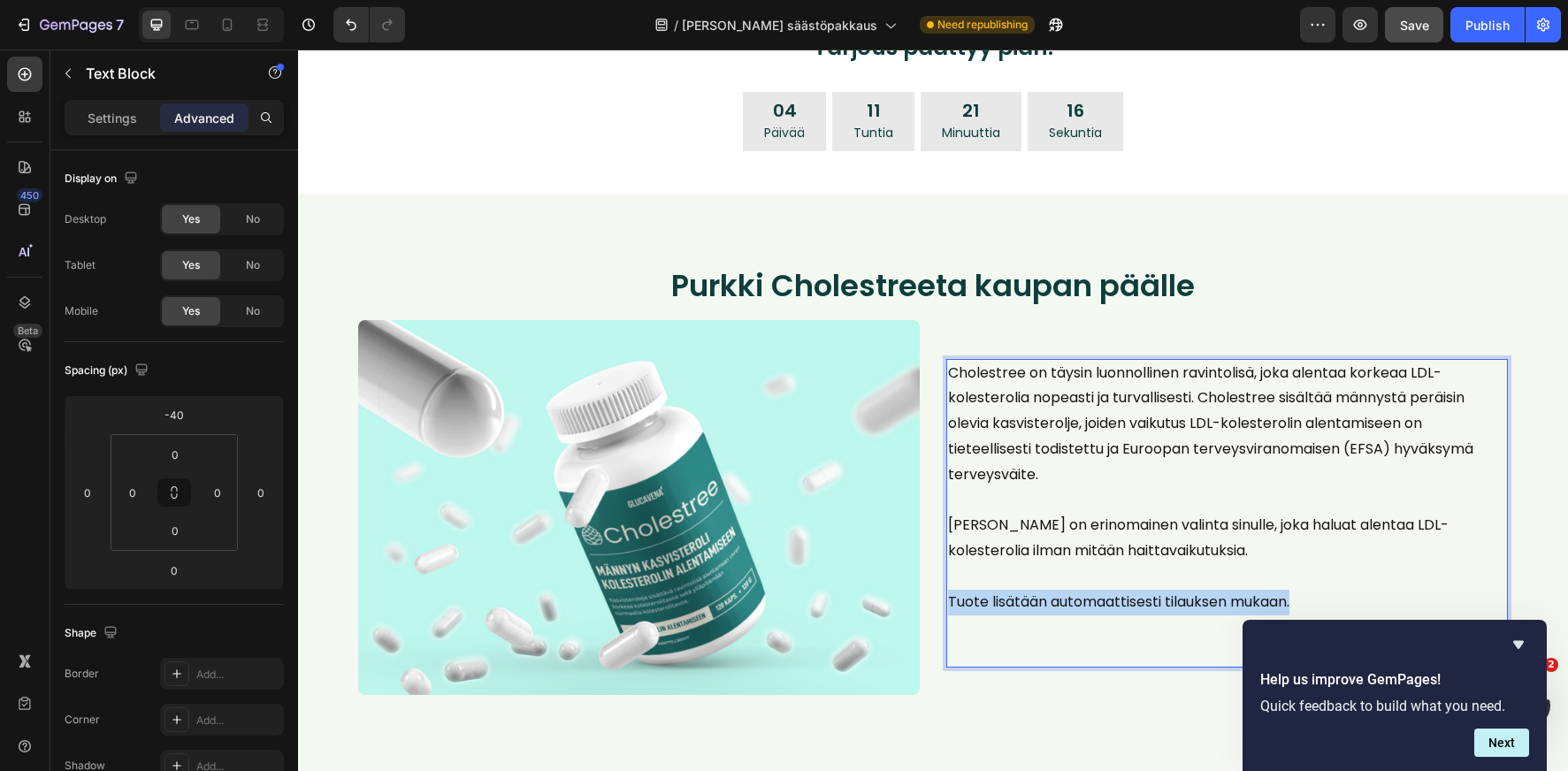
drag, startPoint x: 1335, startPoint y: 601, endPoint x: 987, endPoint y: 589, distance: 348.2
click at [987, 589] on p "Tuote lisätään automaattisesti tilauksen mukaan." at bounding box center [1227, 628] width 558 height 76
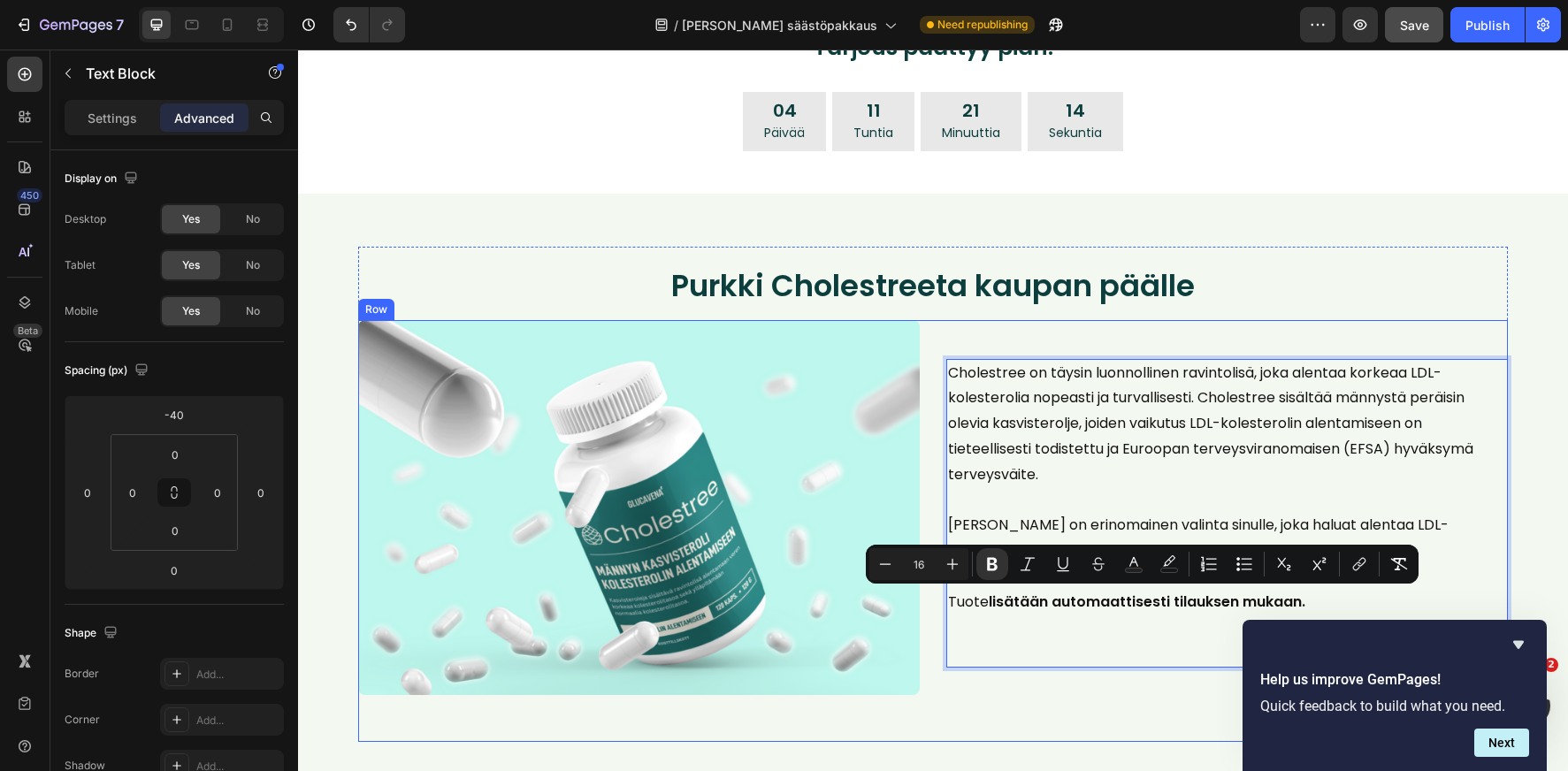
click at [1075, 335] on div "Cholestree on täysin luonnollinen ravintolisä, joka alentaa korkeaa LDL-koleste…" at bounding box center [1226, 530] width 561 height 421
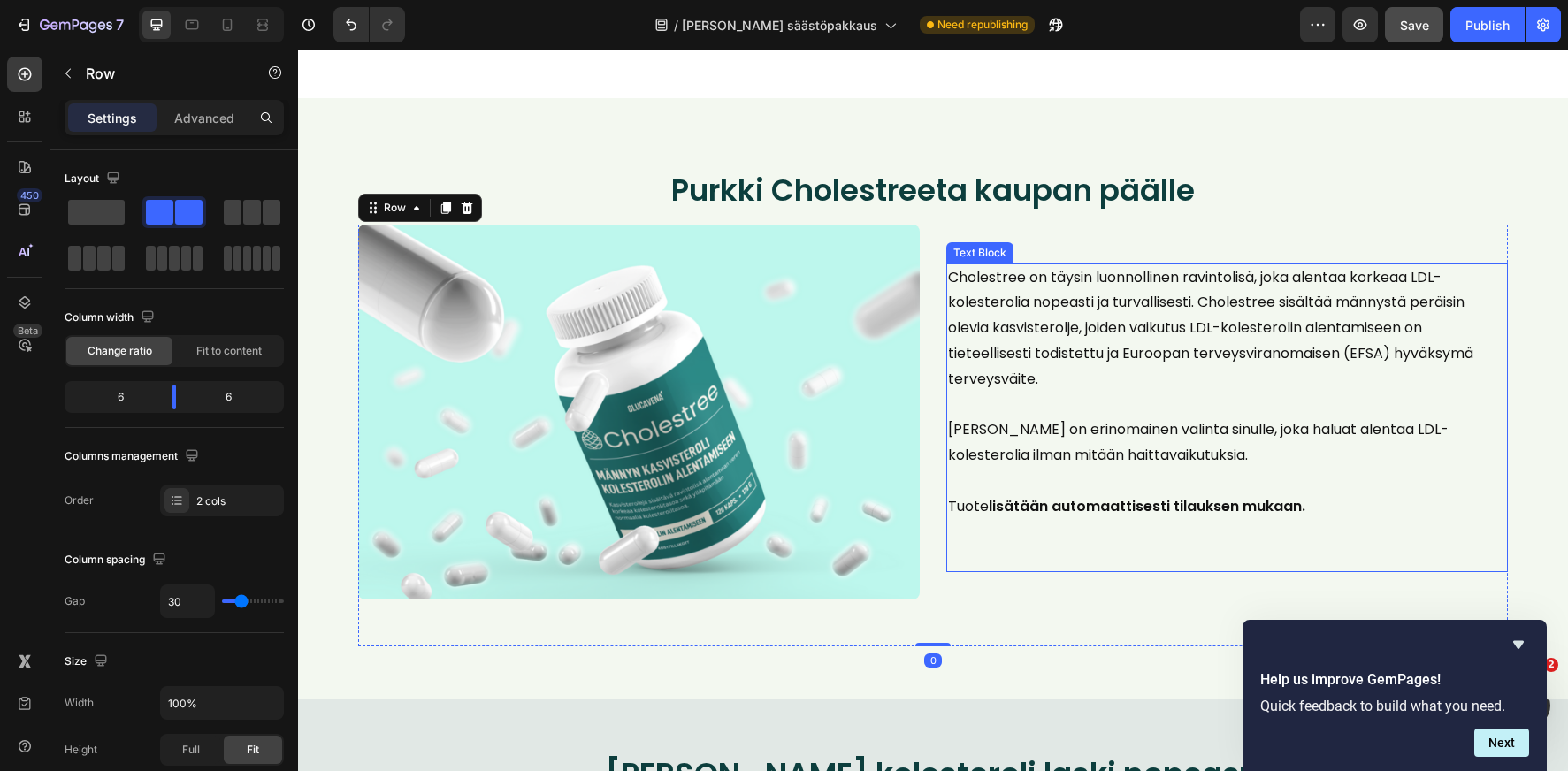
scroll to position [921, 0]
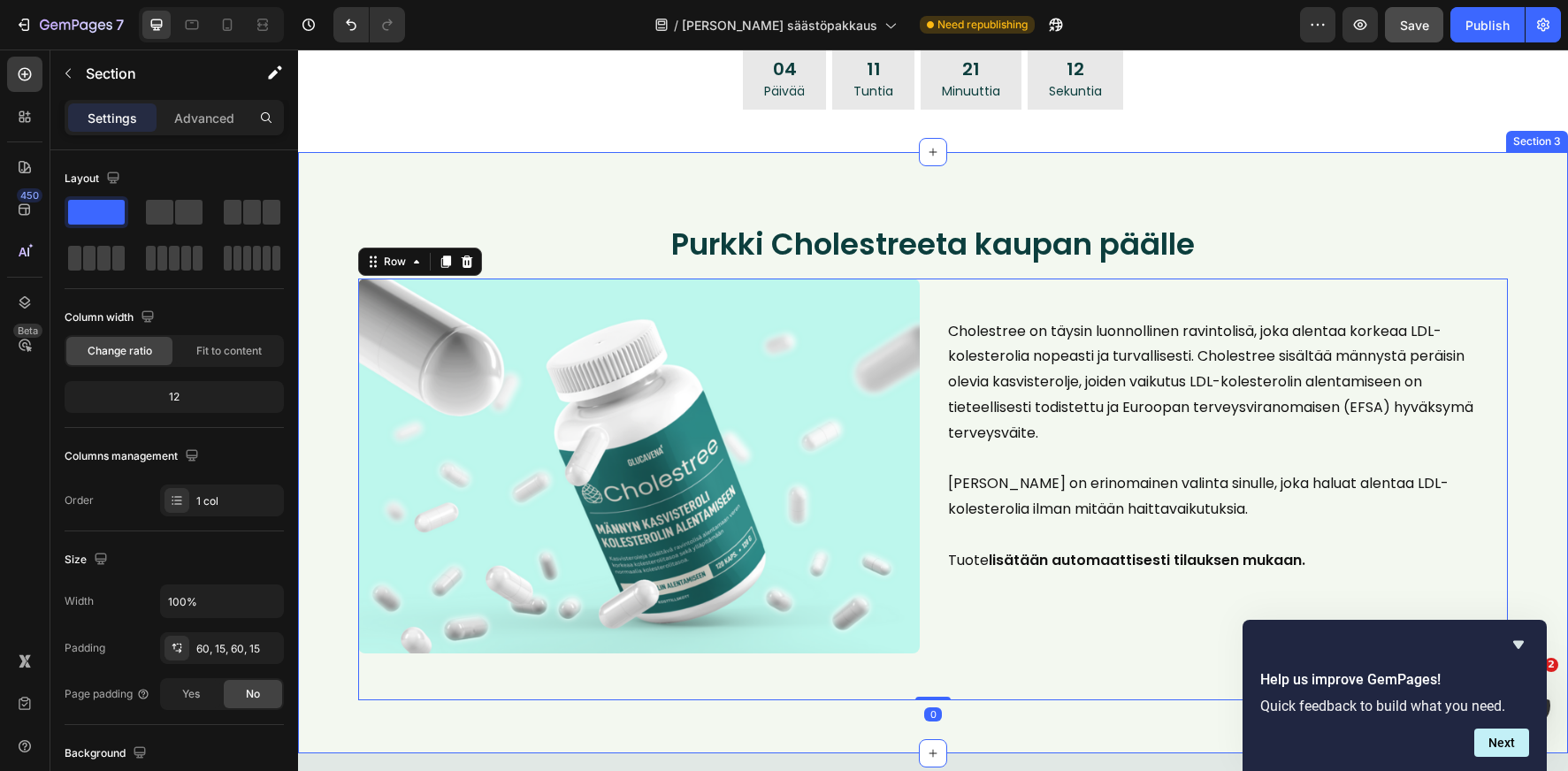
click at [914, 174] on div "Purkki Cholestreeta kaupan päälle Heading Image Cholestree on täysin luonnollin…" at bounding box center [932, 453] width 1269 height 601
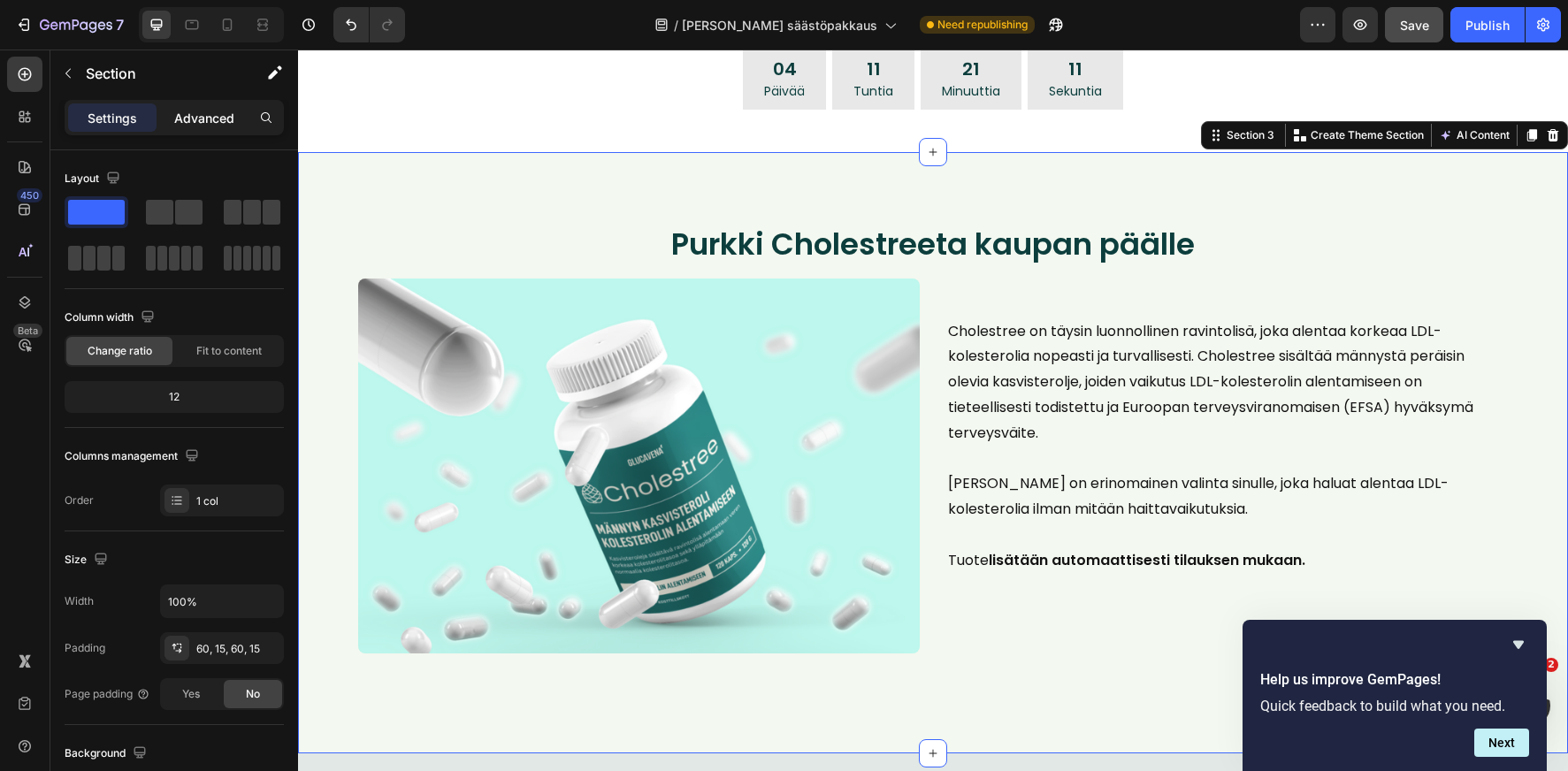
click at [210, 112] on p "Advanced" at bounding box center [205, 117] width 60 height 19
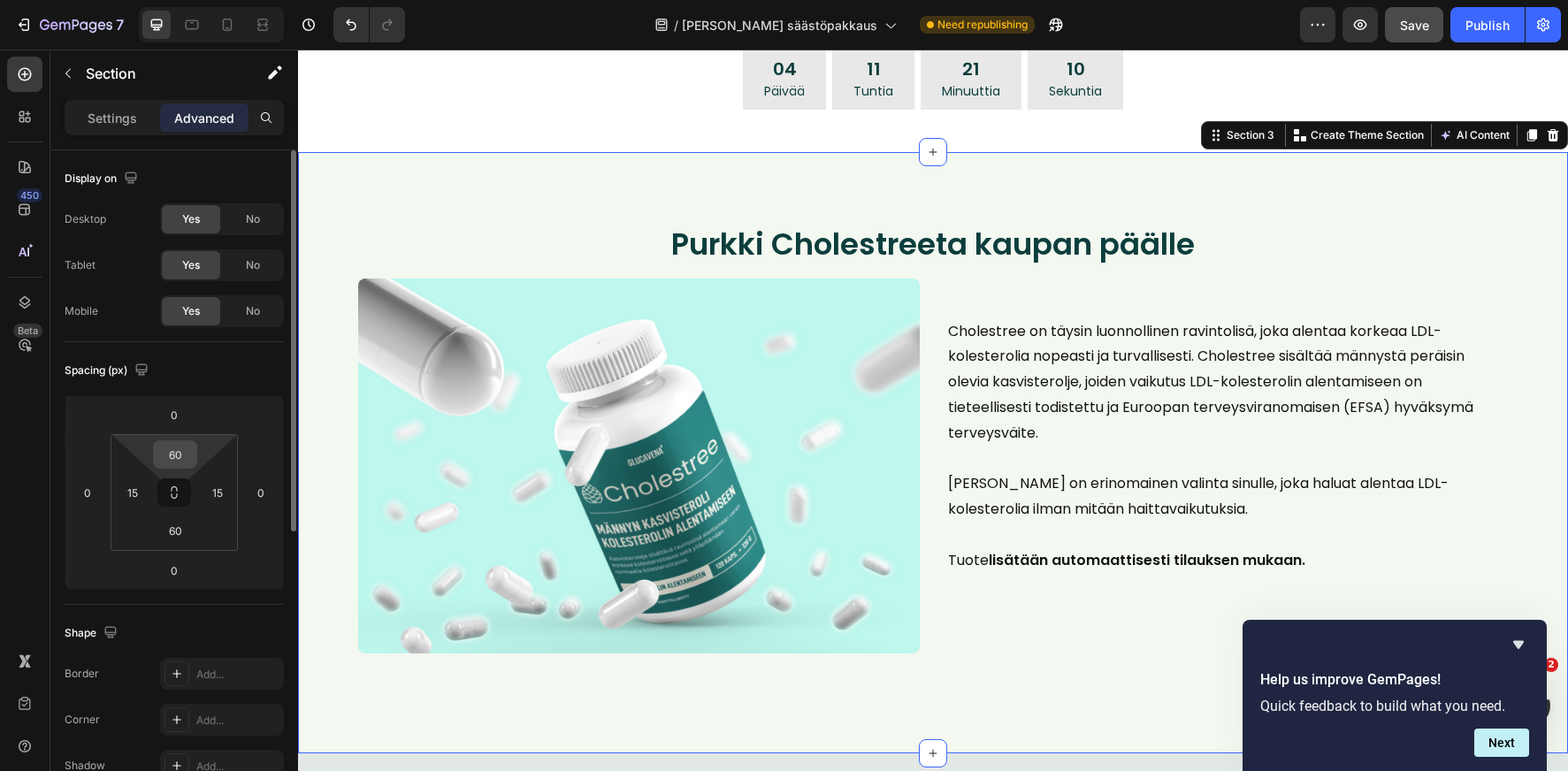
click at [181, 452] on input "60" at bounding box center [175, 454] width 35 height 26
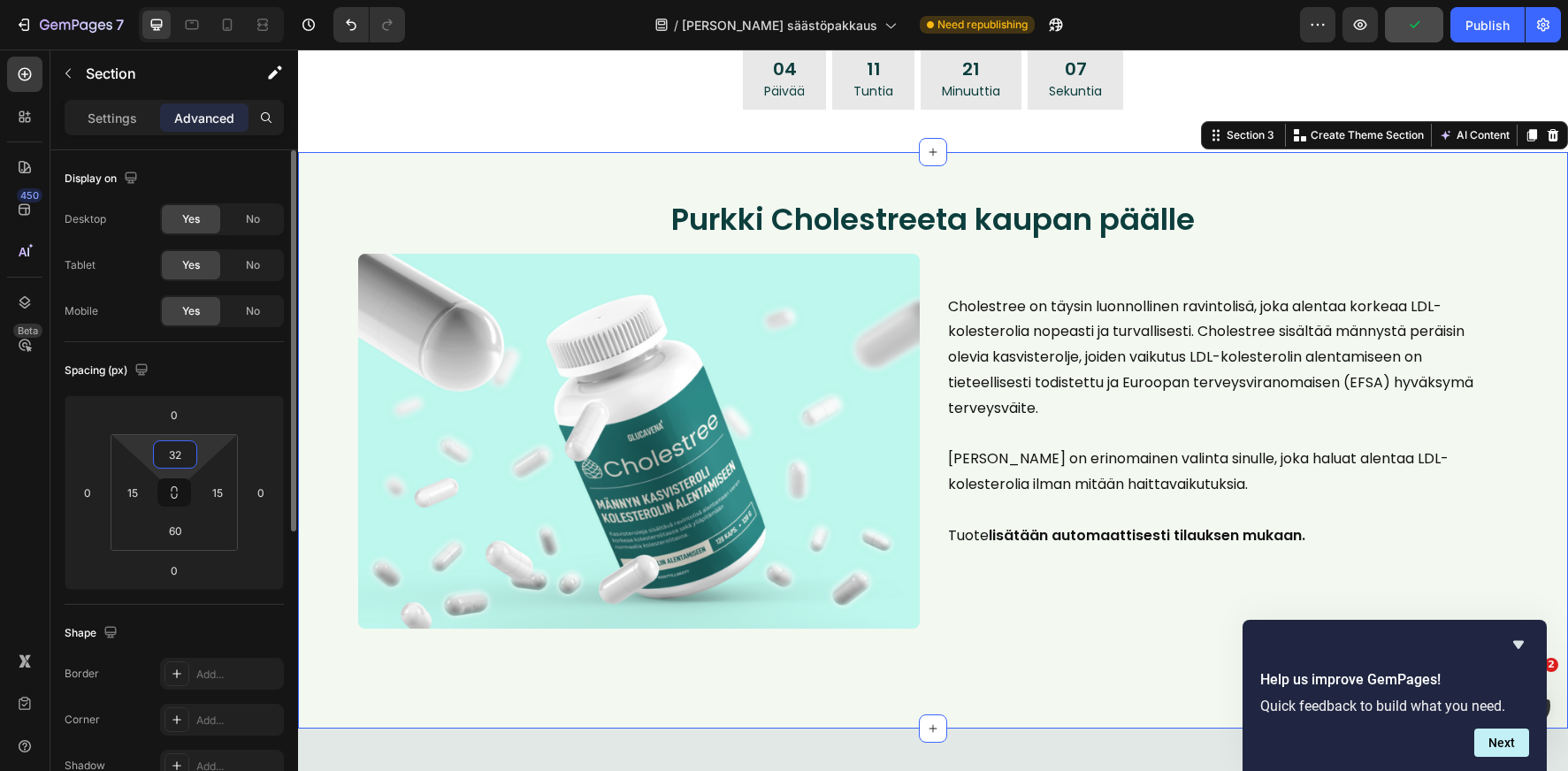
type input "3"
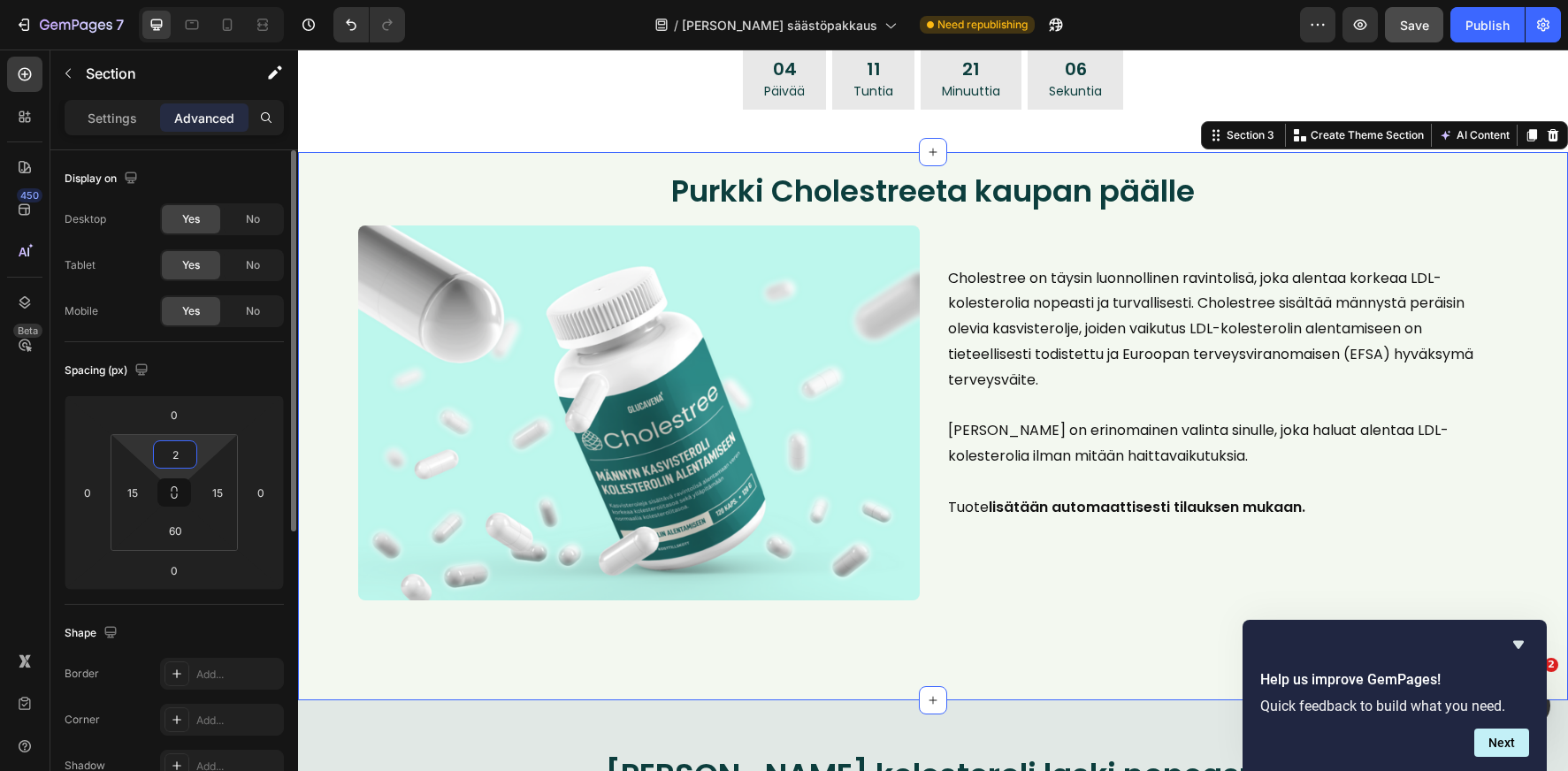
type input "20"
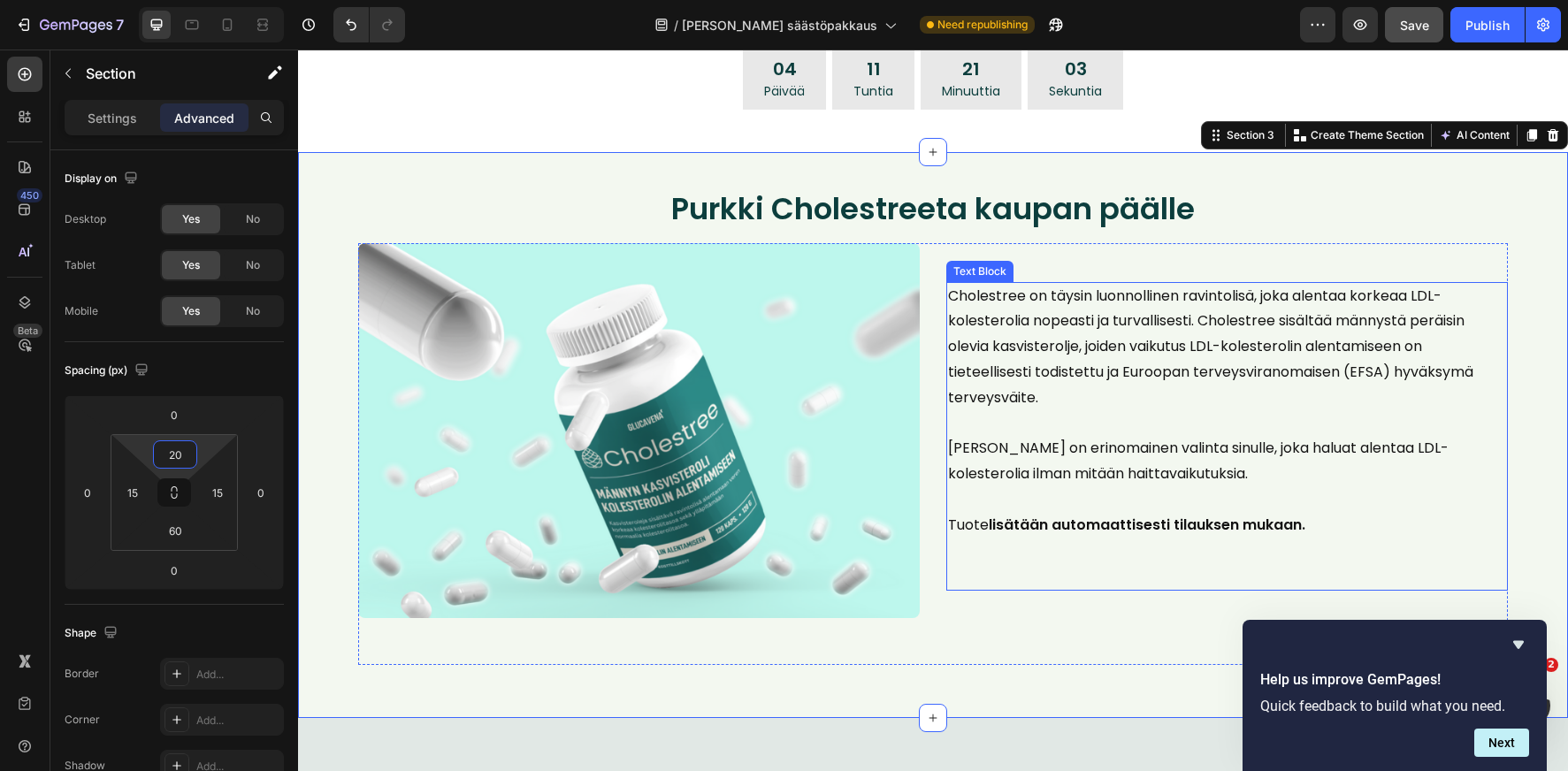
click at [988, 517] on strong "lisätään automaattisesti tilauksen mukaan." at bounding box center [1146, 524] width 316 height 20
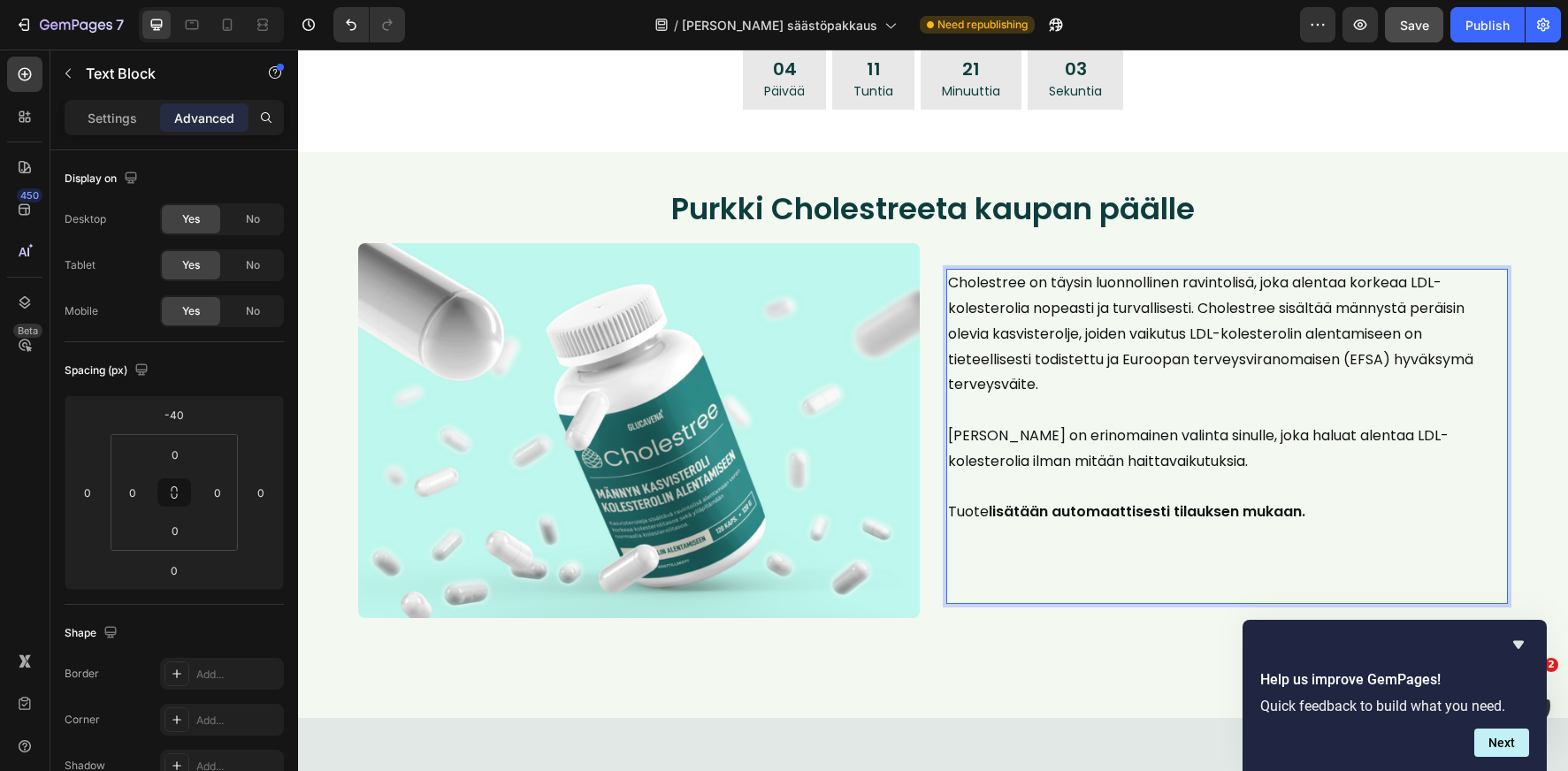
click at [974, 517] on span "Tuote lisätään automaattisesti tilauksen mukaan." at bounding box center [1127, 511] width 357 height 20
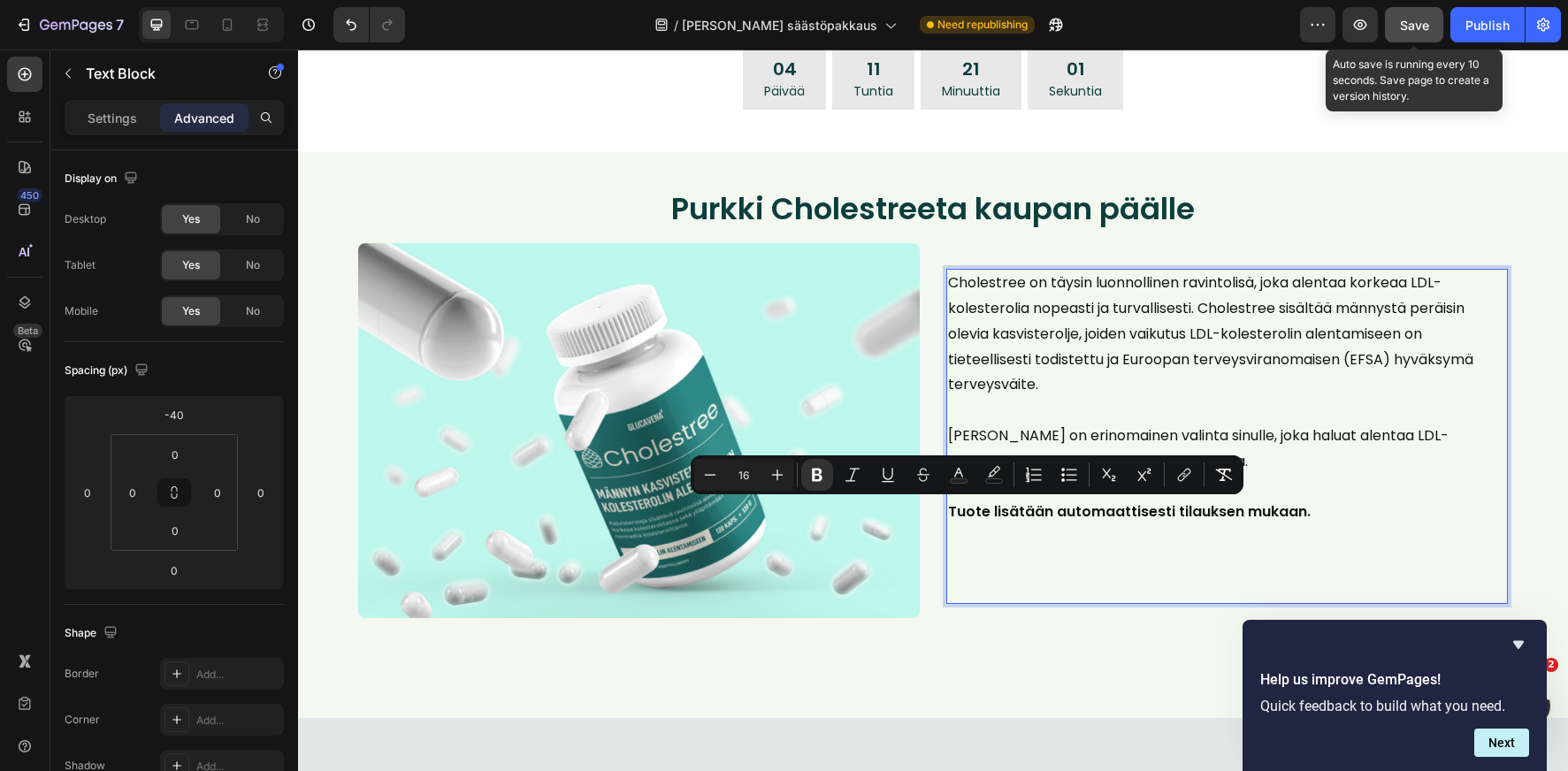
click at [1421, 23] on span "Save" at bounding box center [1415, 24] width 29 height 15
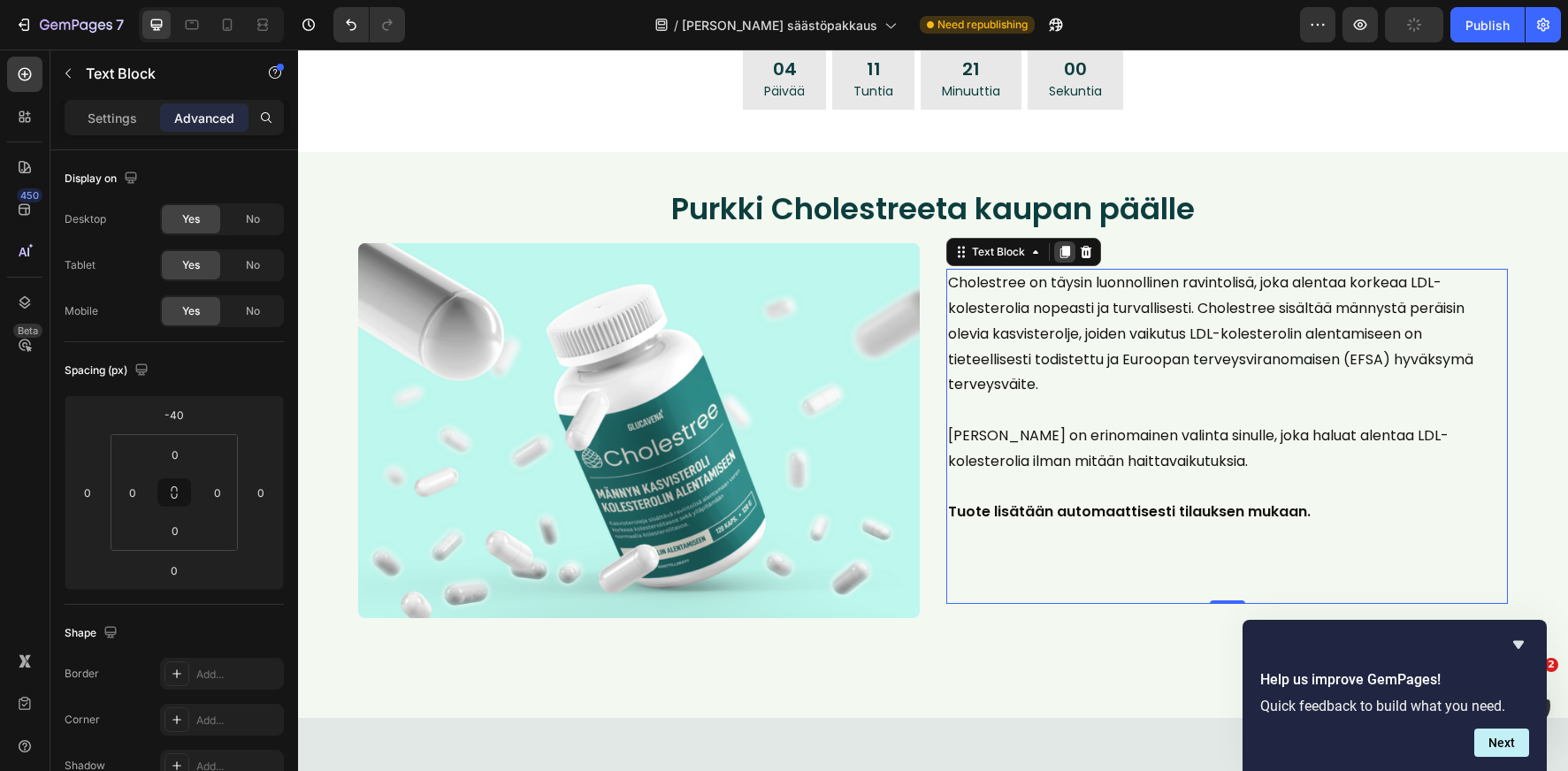
scroll to position [922, 0]
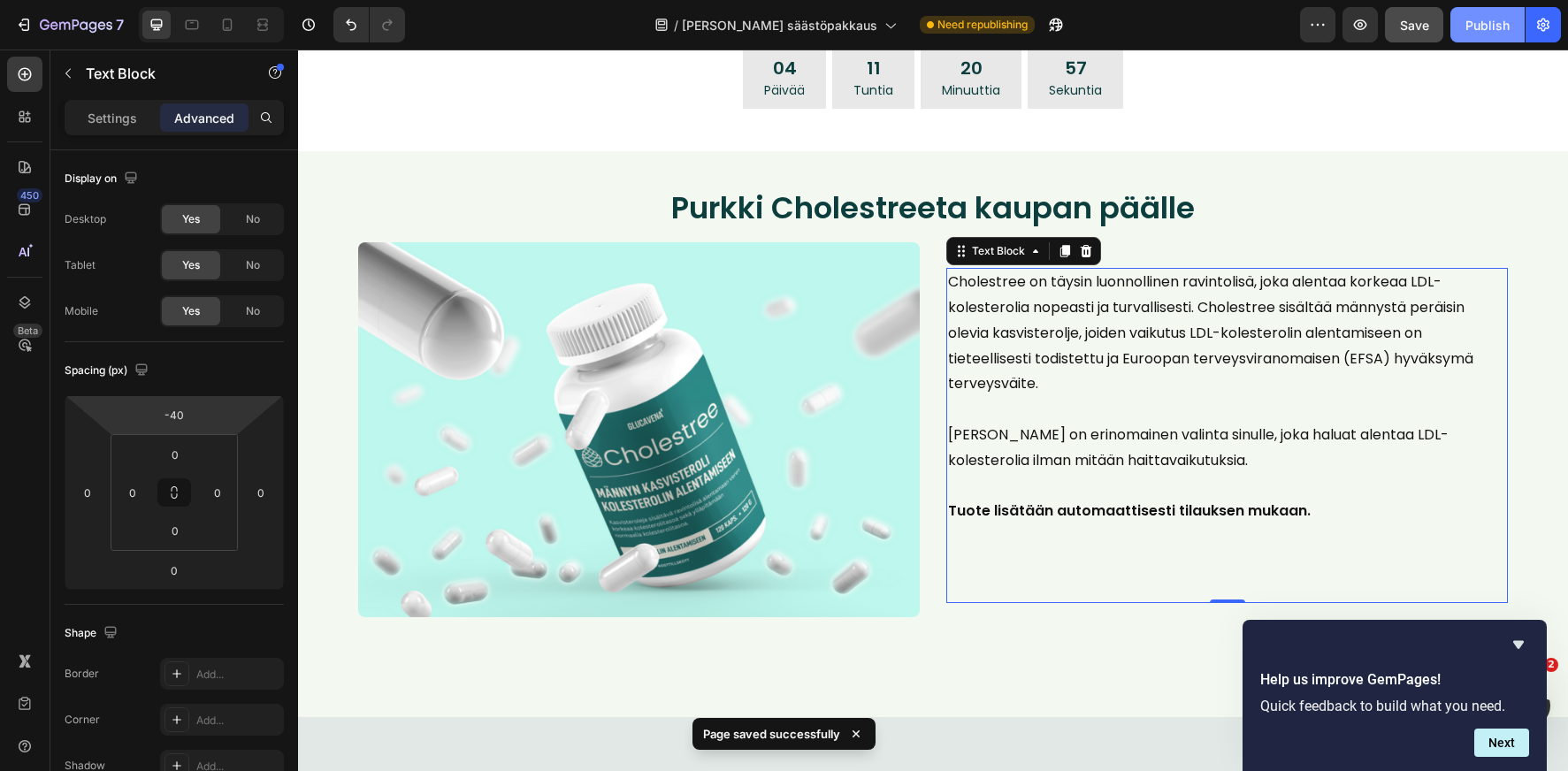
click at [1489, 20] on div "Publish" at bounding box center [1487, 24] width 44 height 19
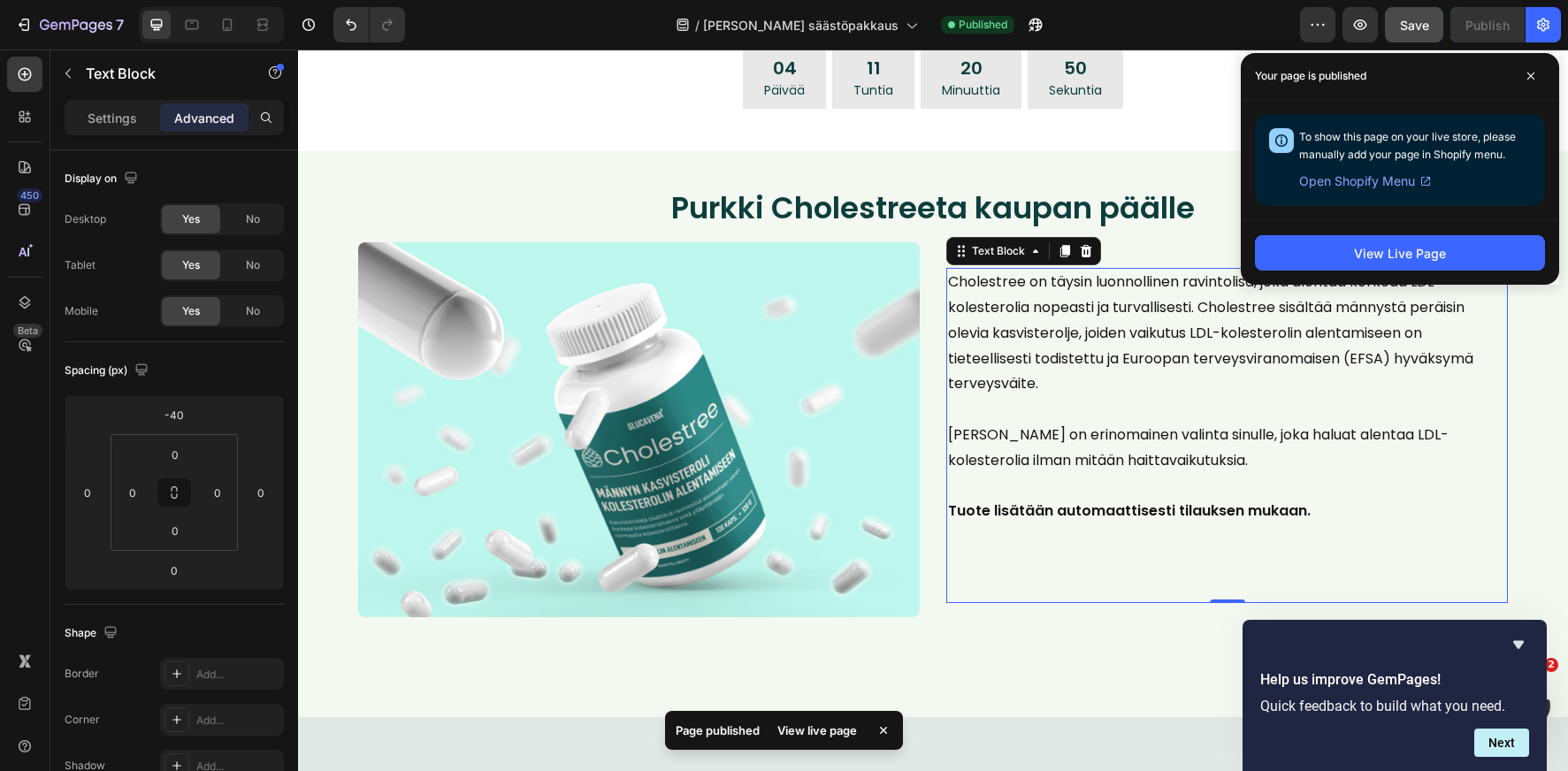
click at [1357, 270] on div "View Live Page" at bounding box center [1400, 253] width 318 height 64
click at [1352, 260] on button "View Live Page" at bounding box center [1399, 253] width 290 height 35
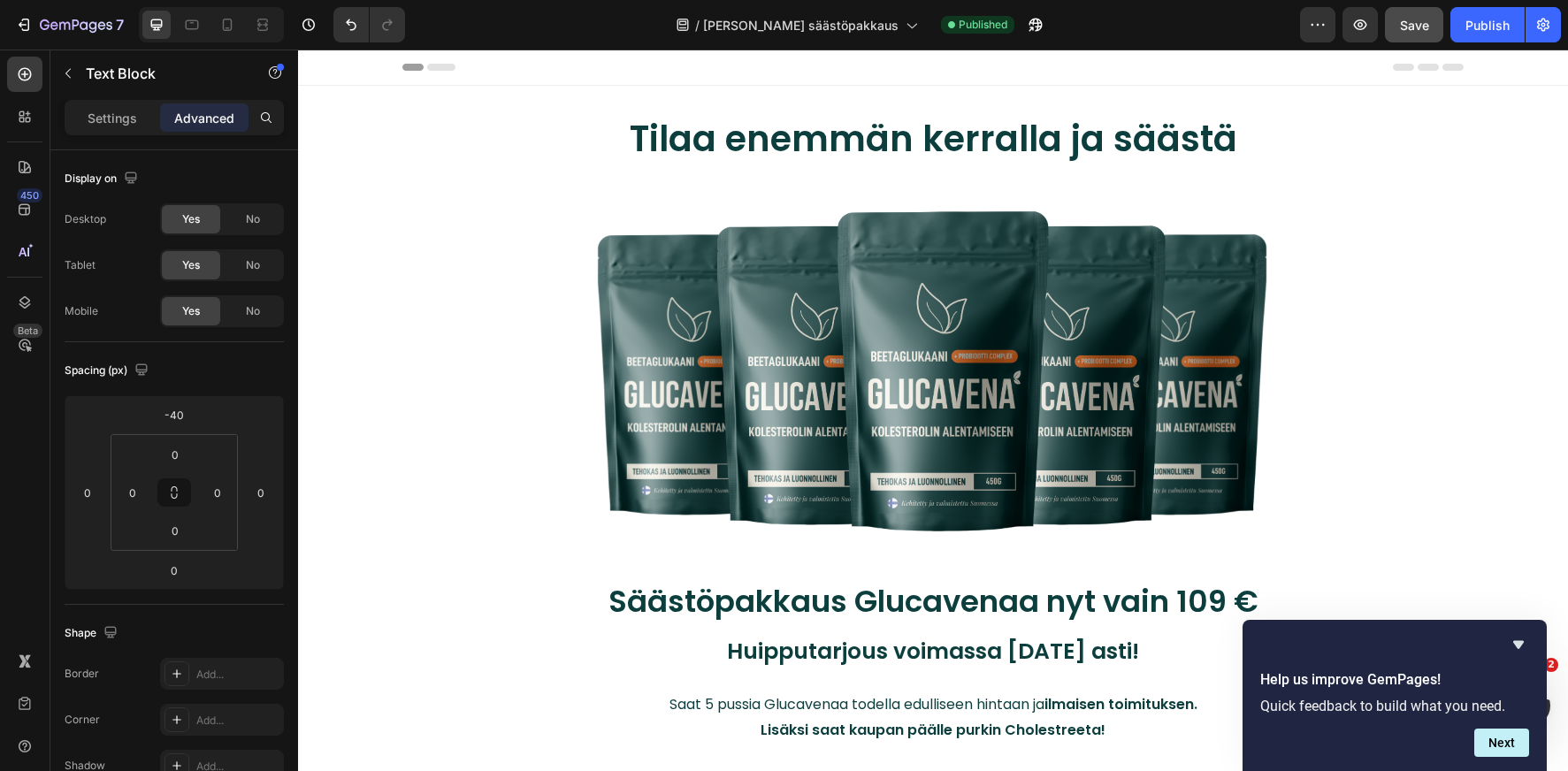
scroll to position [234, 0]
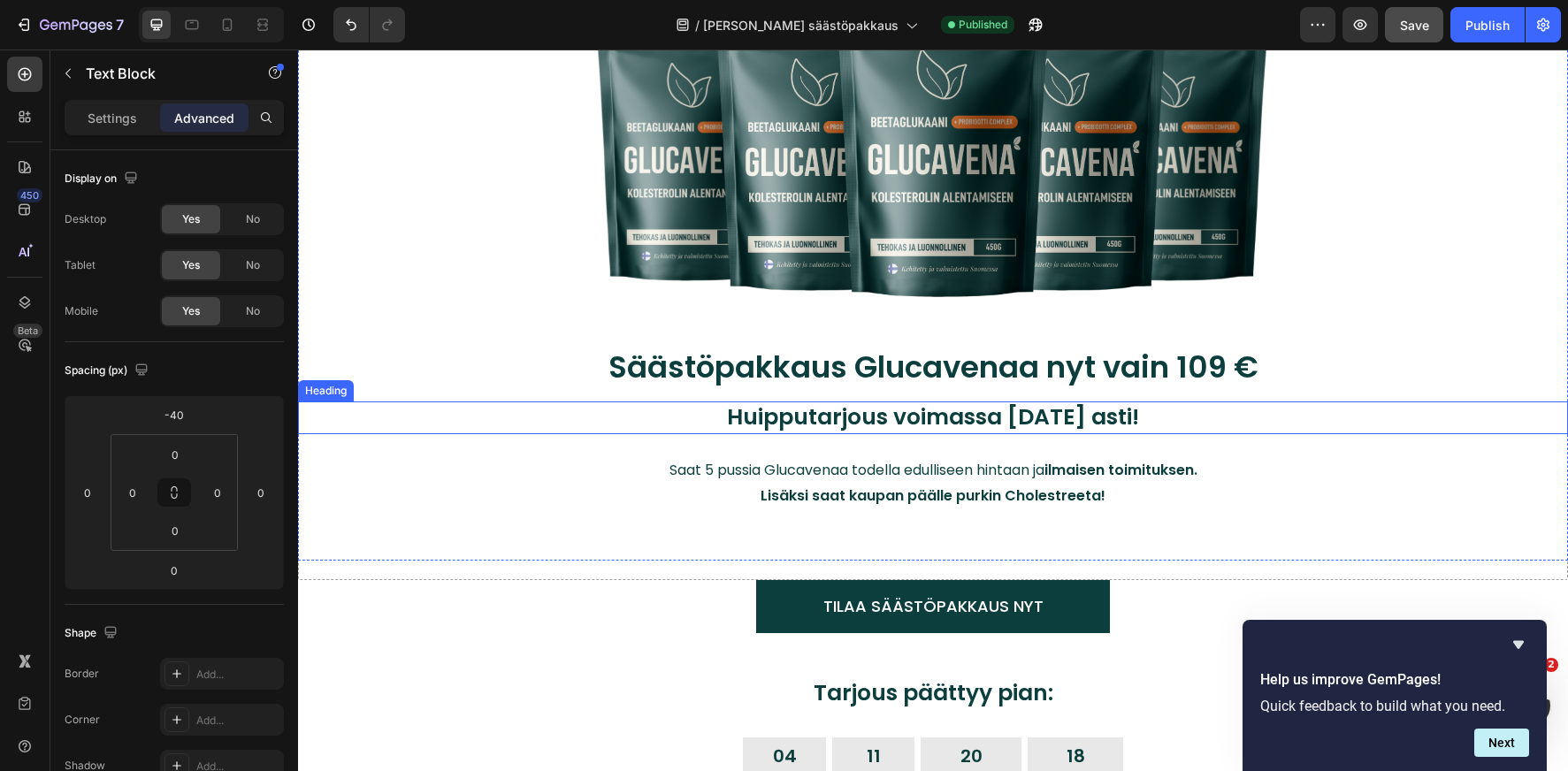
drag, startPoint x: 920, startPoint y: 414, endPoint x: 535, endPoint y: 324, distance: 395.4
click at [920, 414] on h2 "Huipputarjous voimassa [DATE] asti!" at bounding box center [933, 418] width 1093 height 33
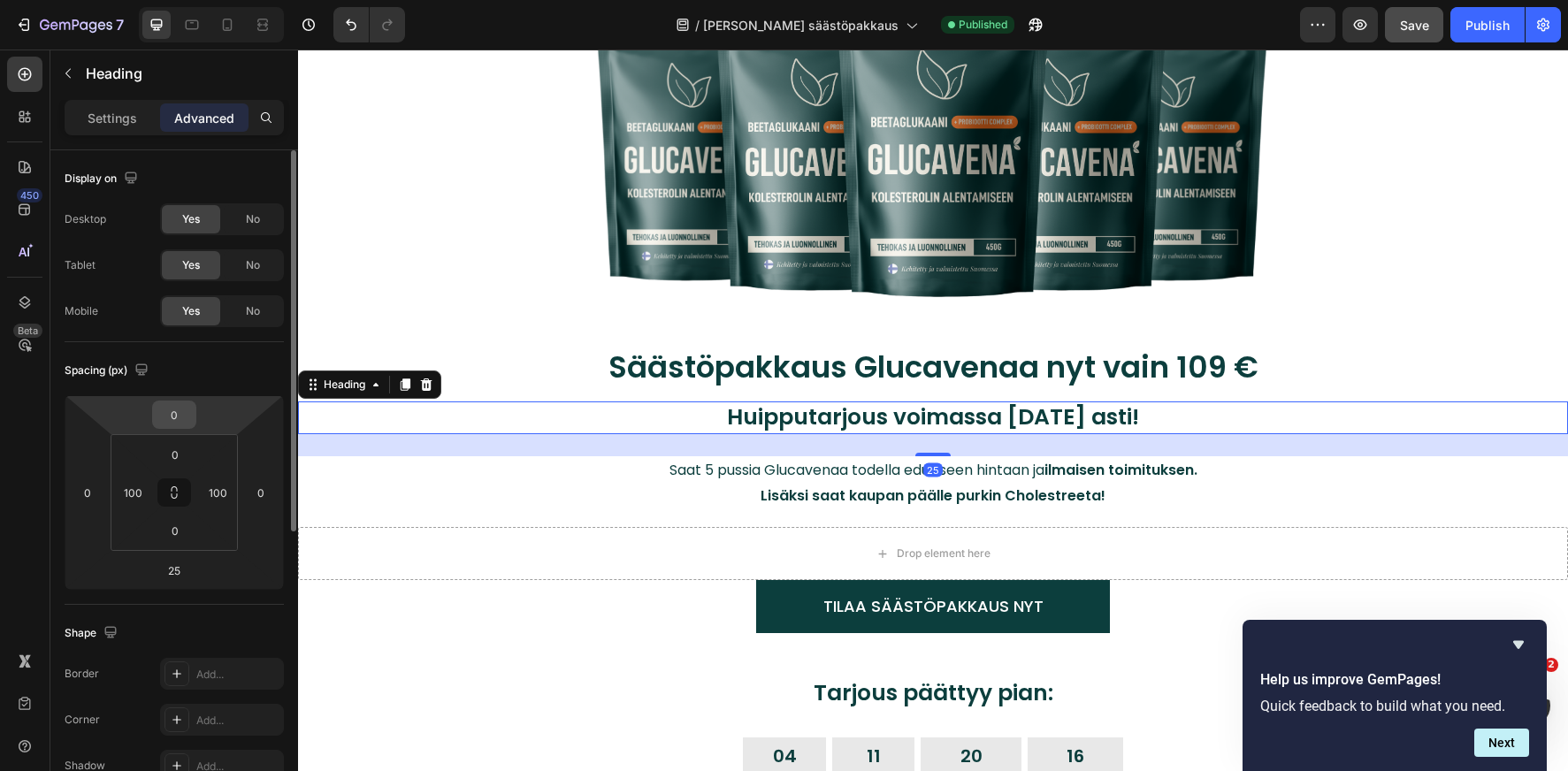
click at [175, 415] on input "0" at bounding box center [174, 414] width 35 height 26
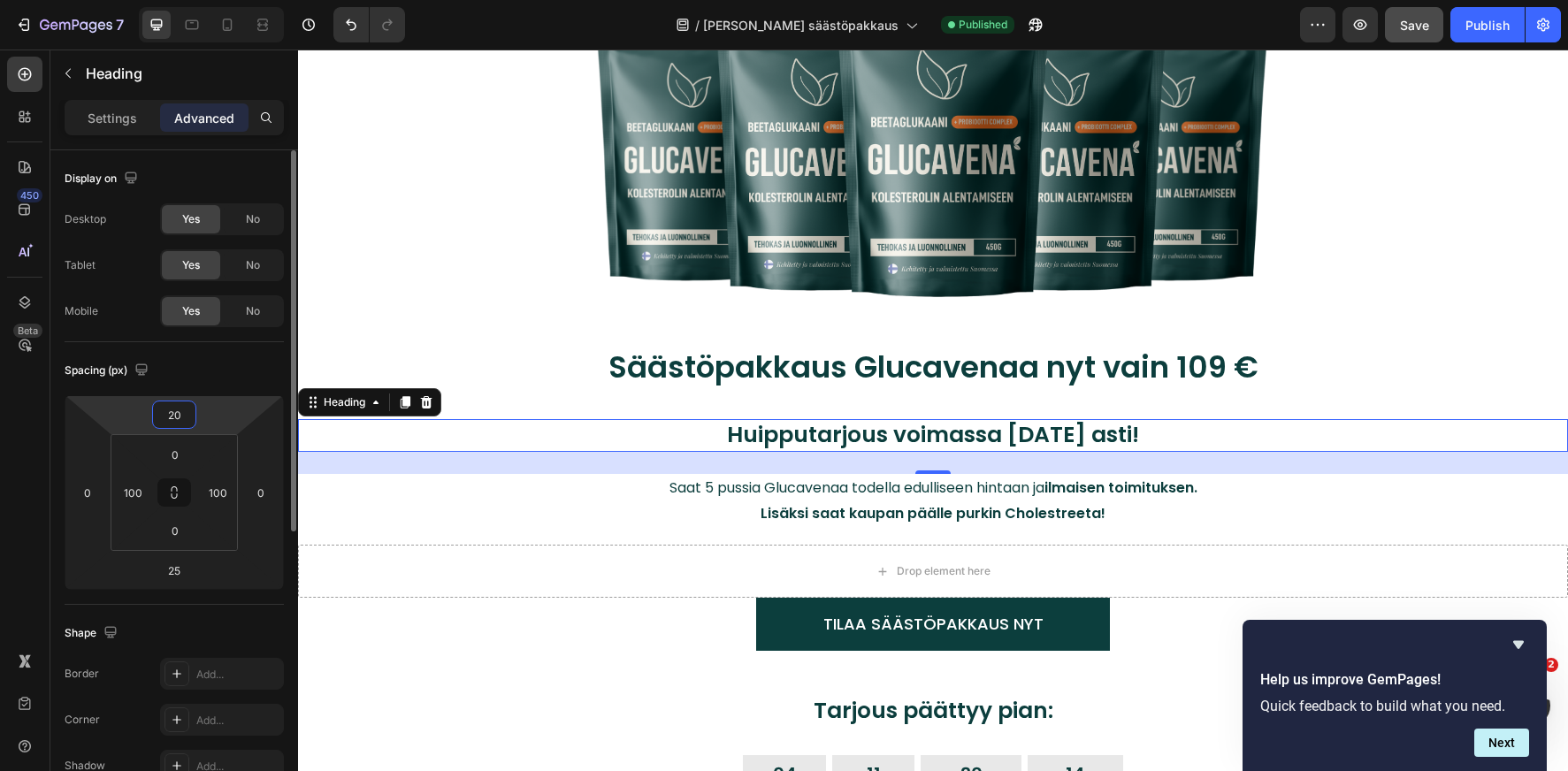
type input "2"
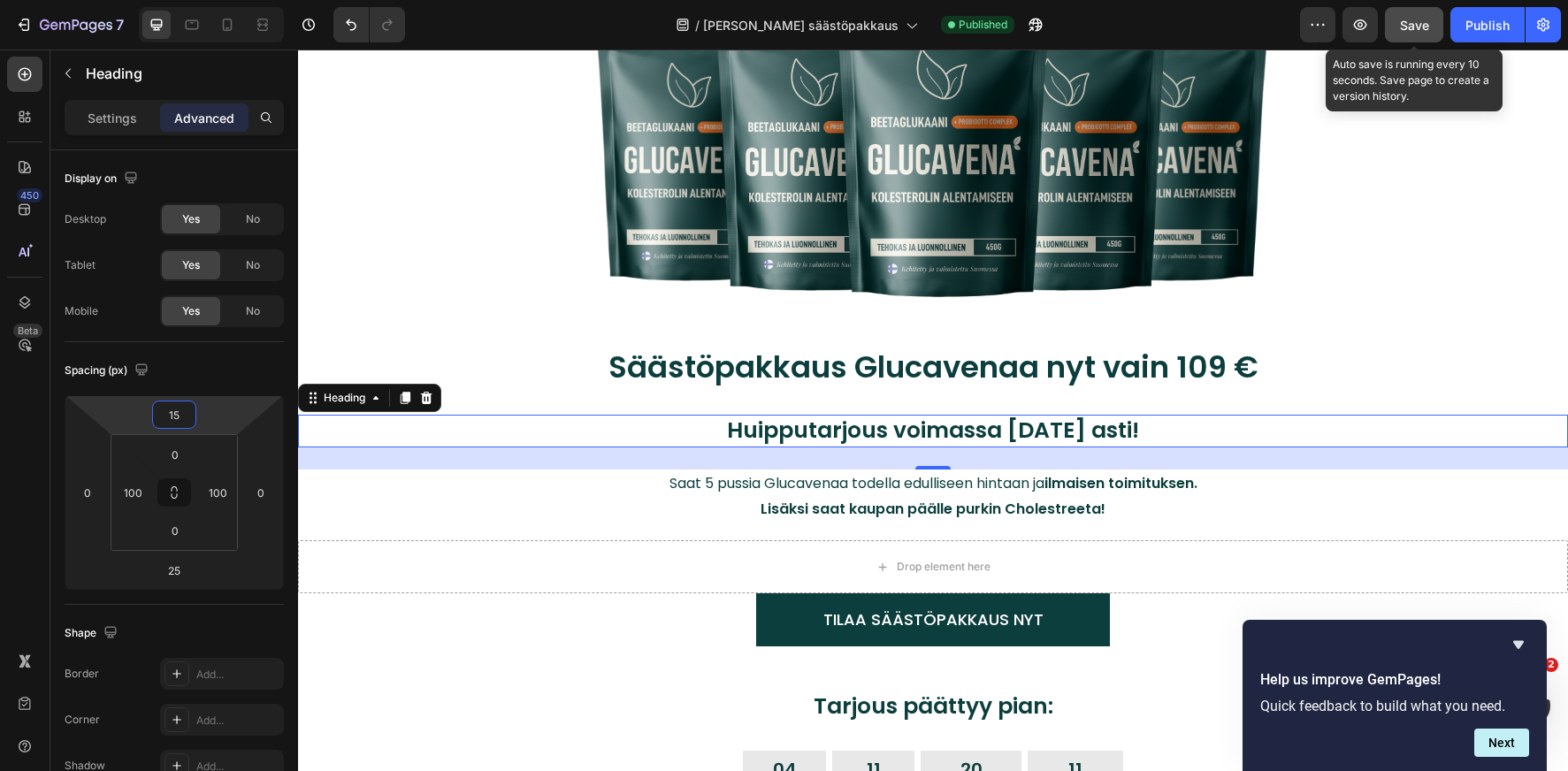
click at [1411, 24] on span "Save" at bounding box center [1415, 24] width 29 height 15
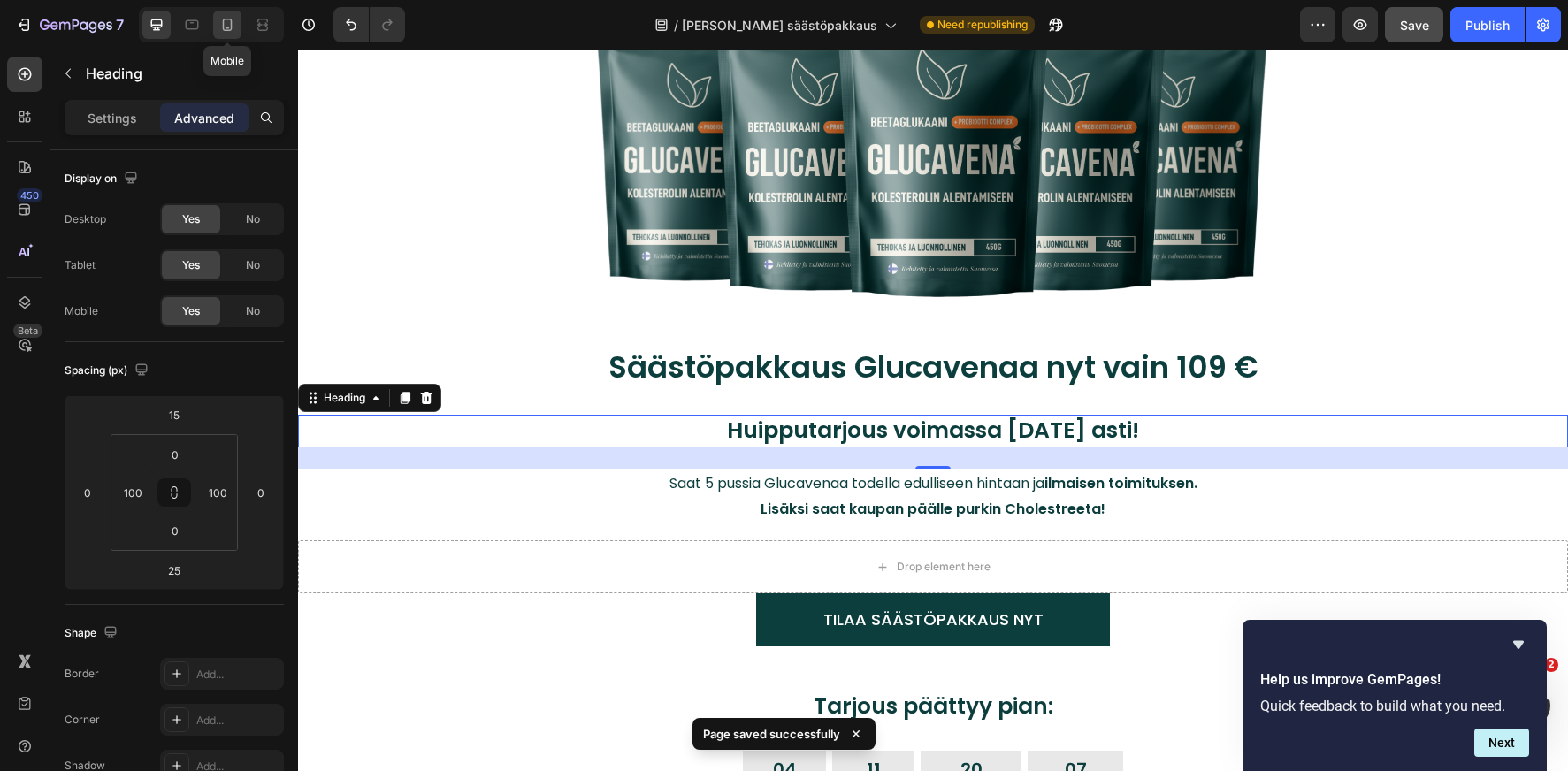
click at [219, 30] on icon at bounding box center [227, 24] width 18 height 18
type input "0"
type input "5"
type input "30"
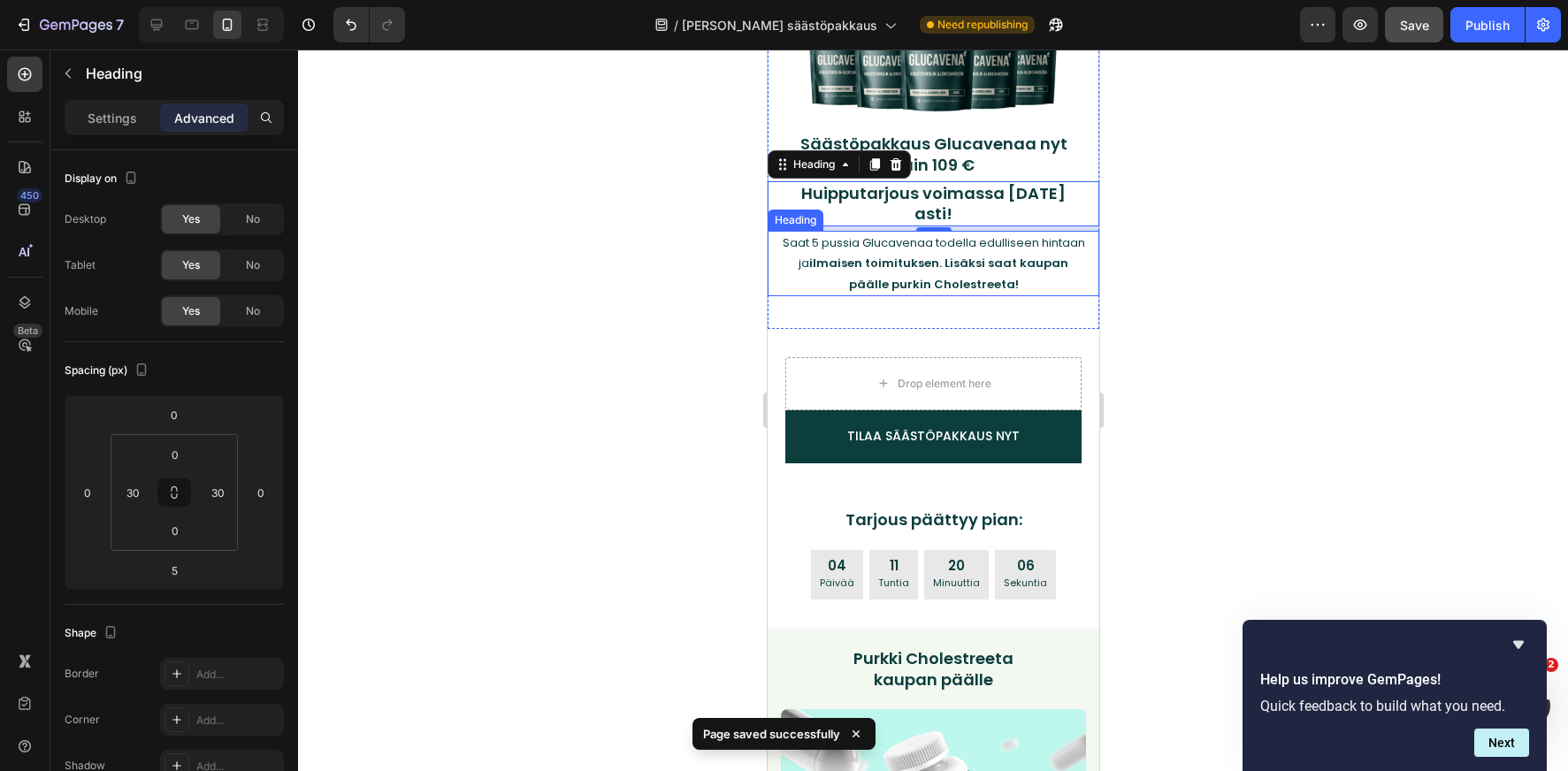
scroll to position [95, 0]
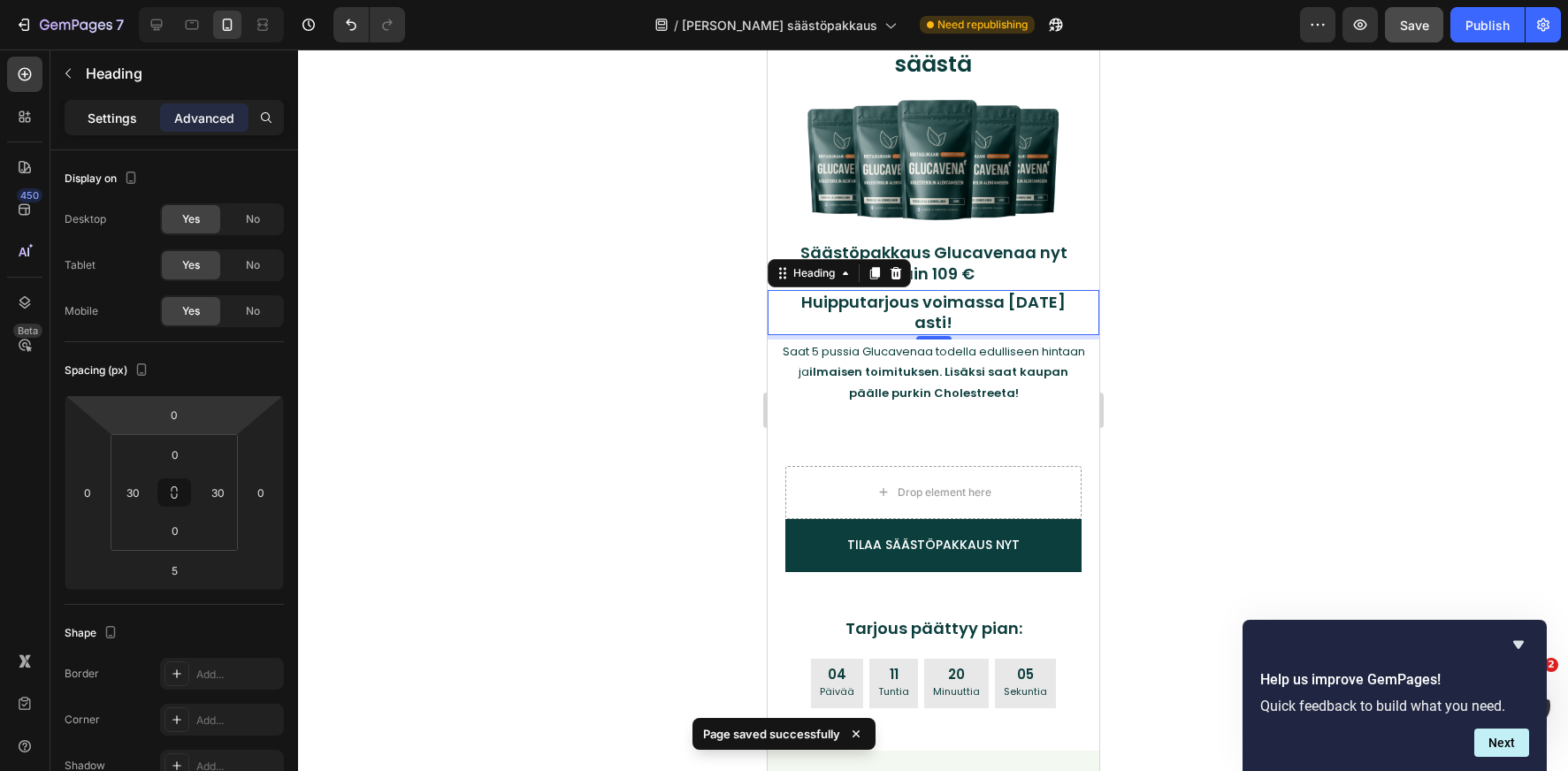
click at [106, 115] on p "Settings" at bounding box center [112, 117] width 50 height 19
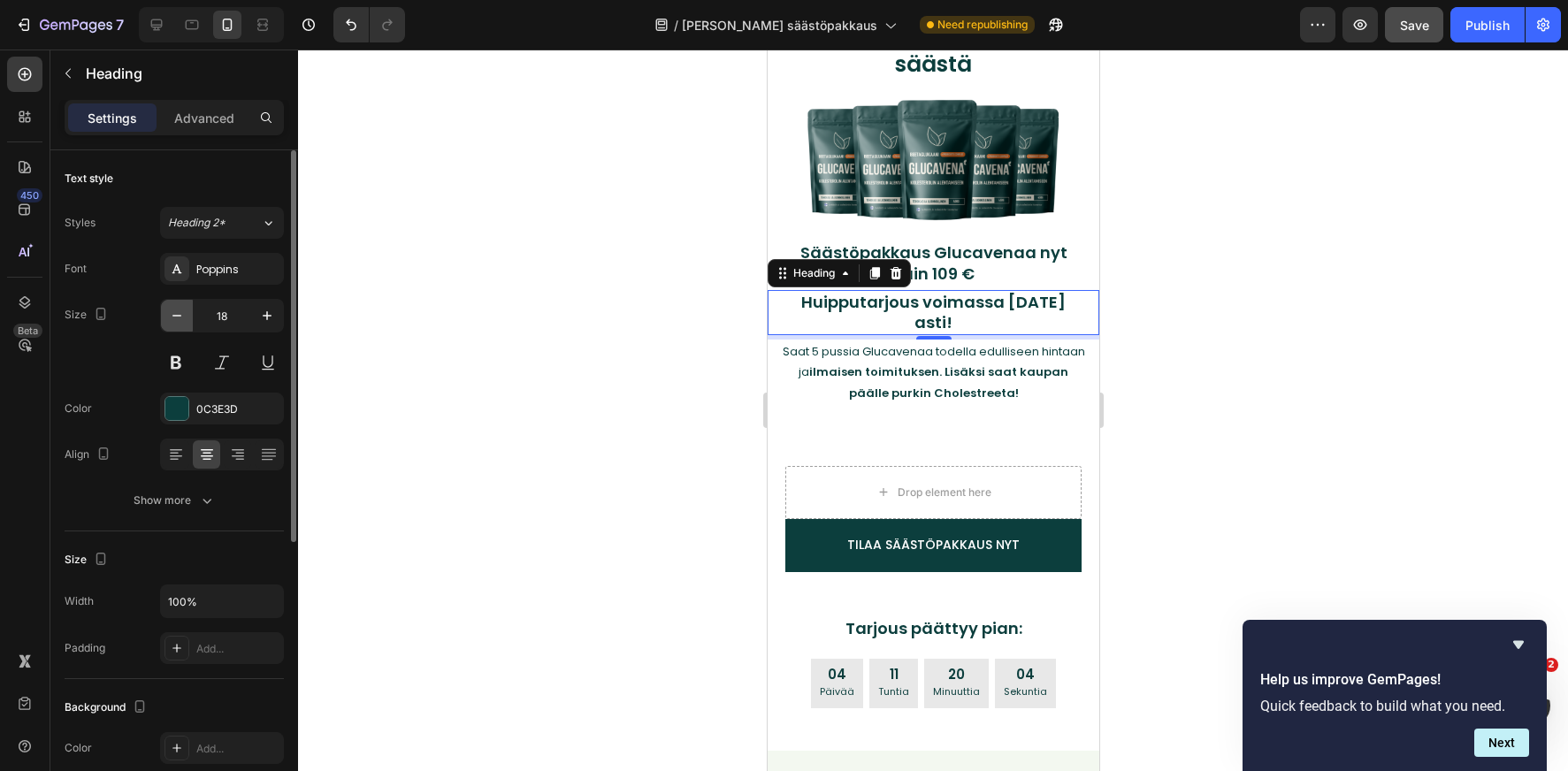
click at [171, 314] on icon "button" at bounding box center [177, 315] width 18 height 18
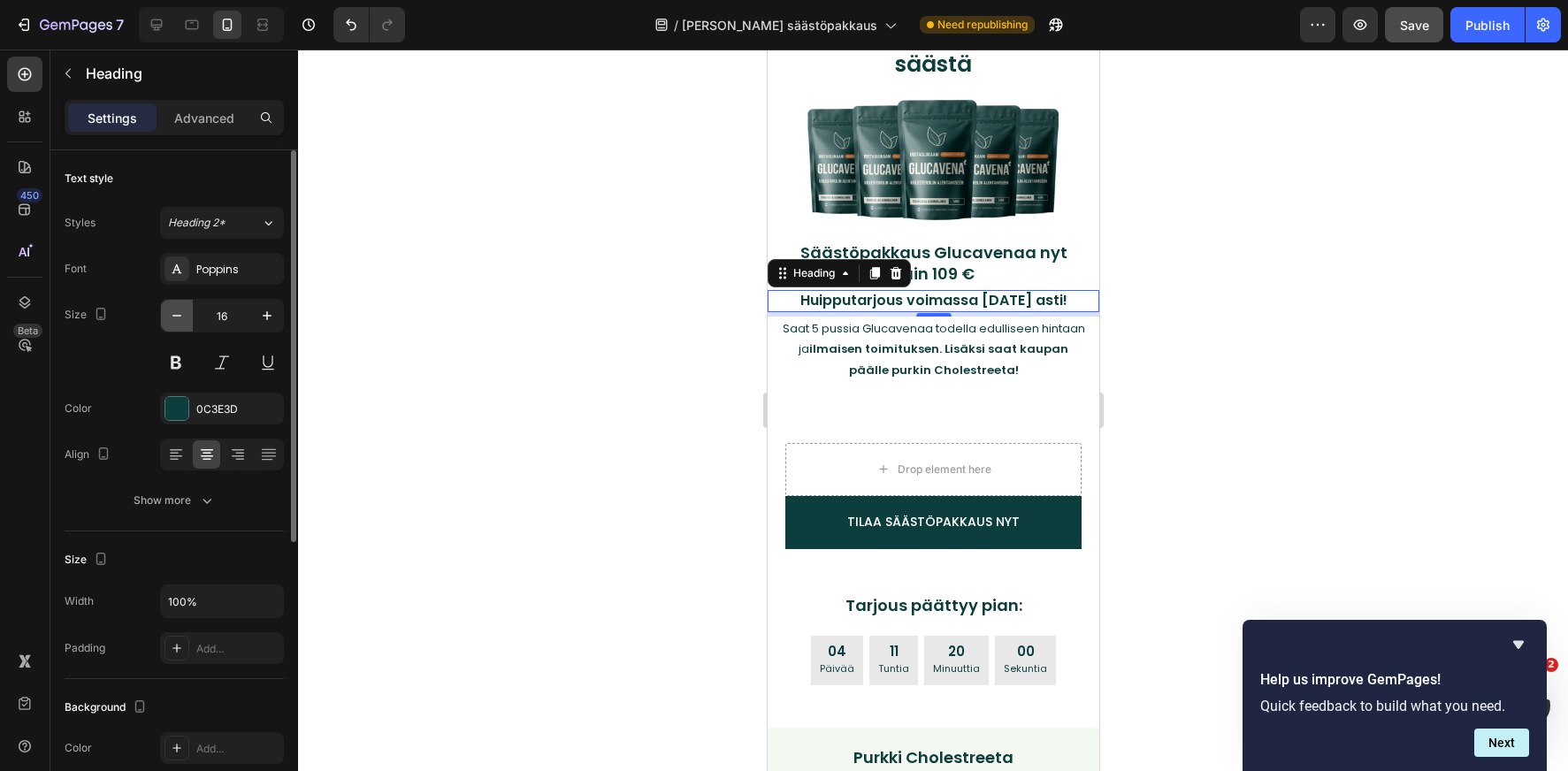
click at [171, 317] on icon "button" at bounding box center [177, 315] width 18 height 18
type input "15"
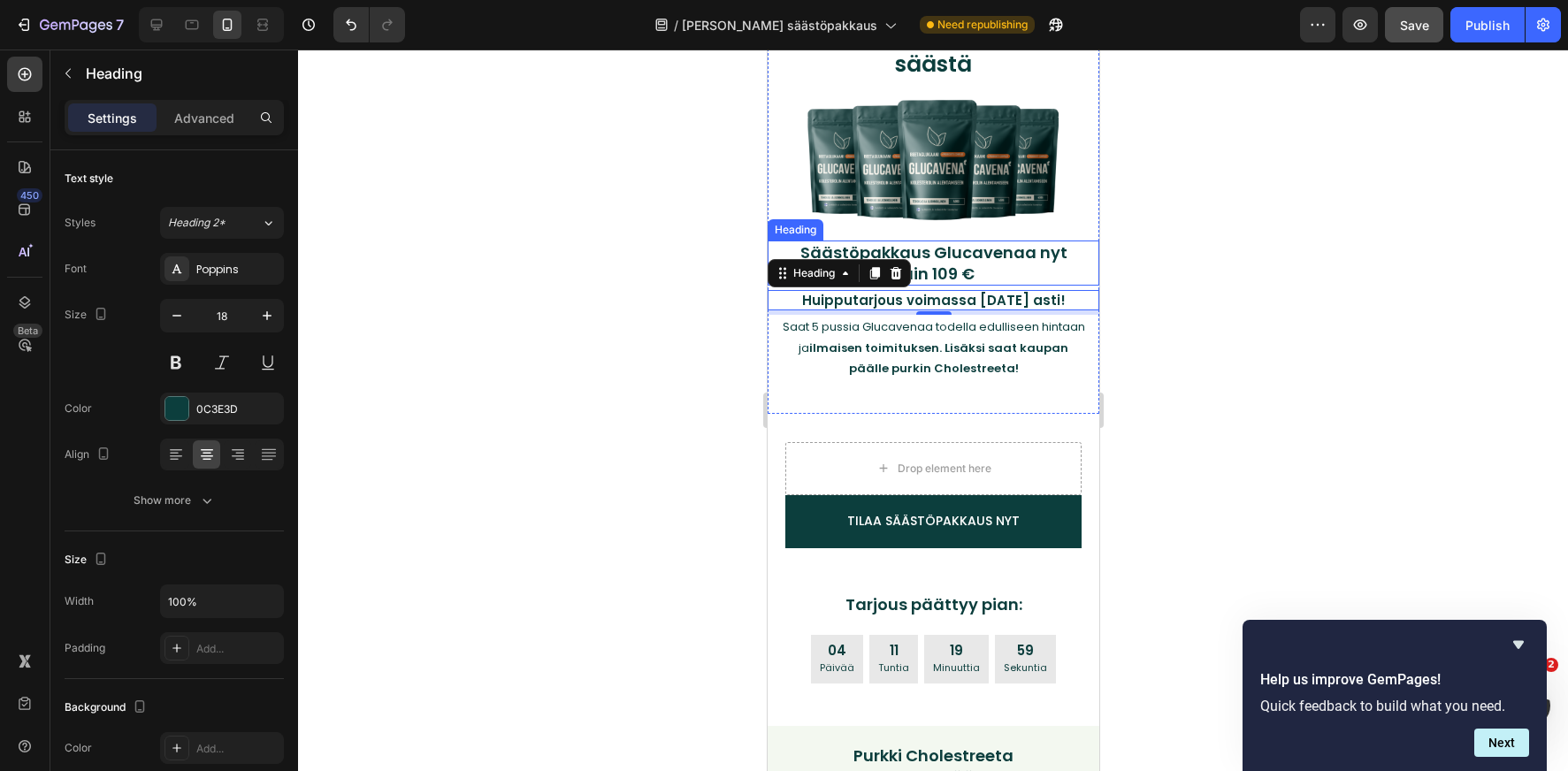
click at [1012, 264] on h2 "Säästöpakkaus Glucavenaa nyt vain 109 €" at bounding box center [932, 264] width 278 height 45
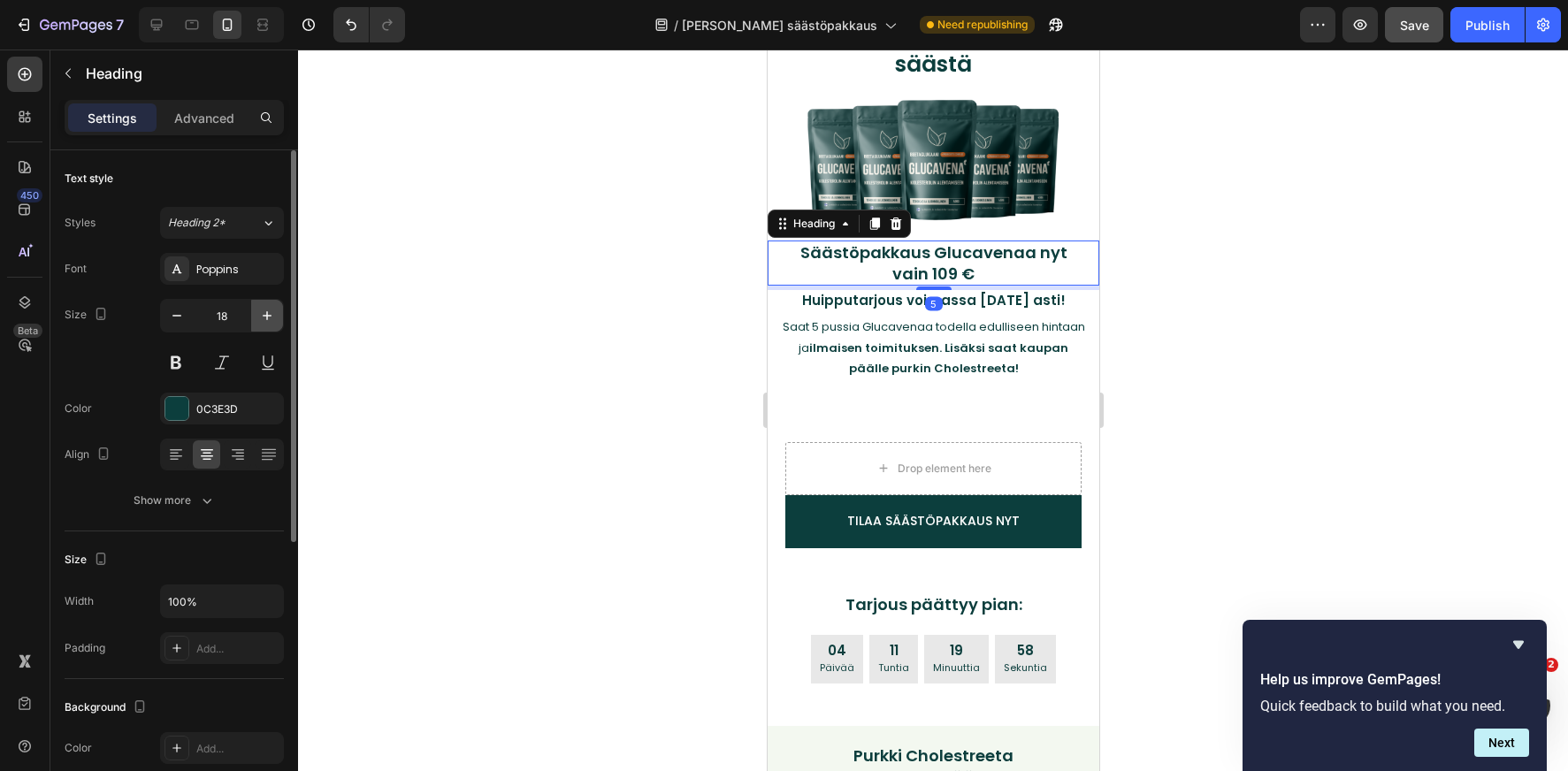
click at [269, 316] on icon "button" at bounding box center [266, 315] width 9 height 9
type input "20"
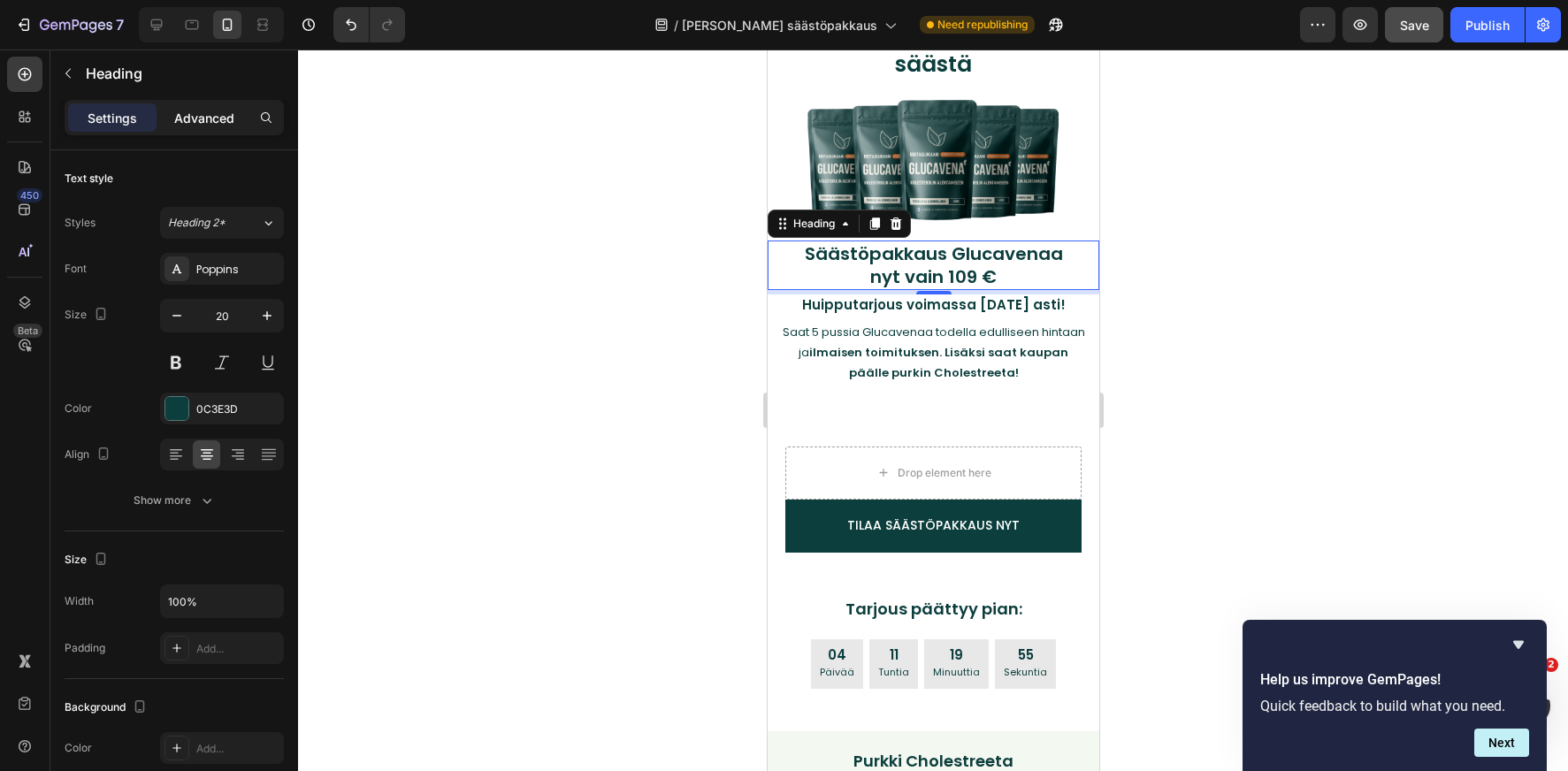
drag, startPoint x: 193, startPoint y: 113, endPoint x: 203, endPoint y: 113, distance: 10.0
click at [193, 113] on p "Advanced" at bounding box center [205, 117] width 60 height 19
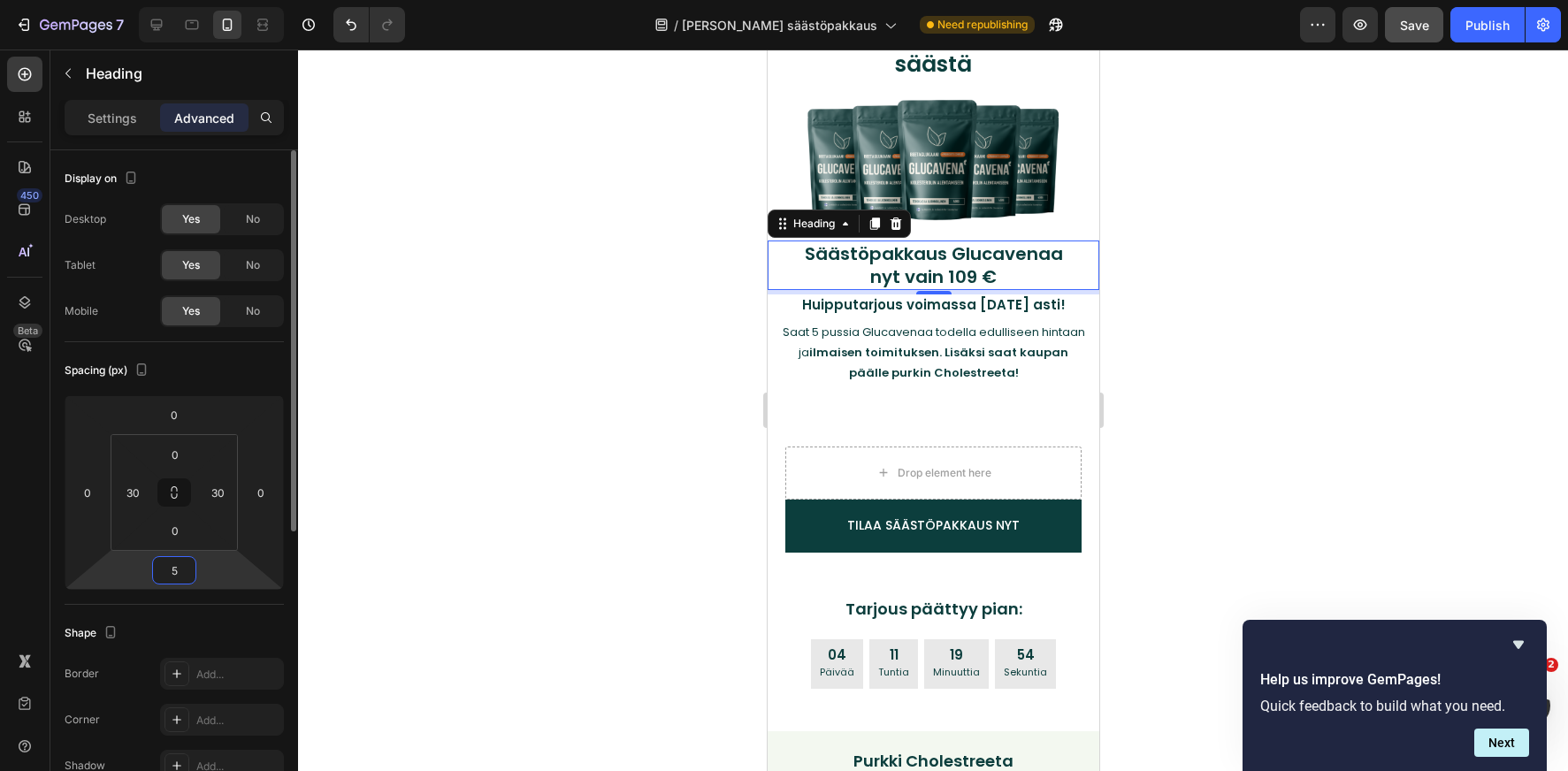
click at [175, 566] on input "5" at bounding box center [174, 570] width 35 height 26
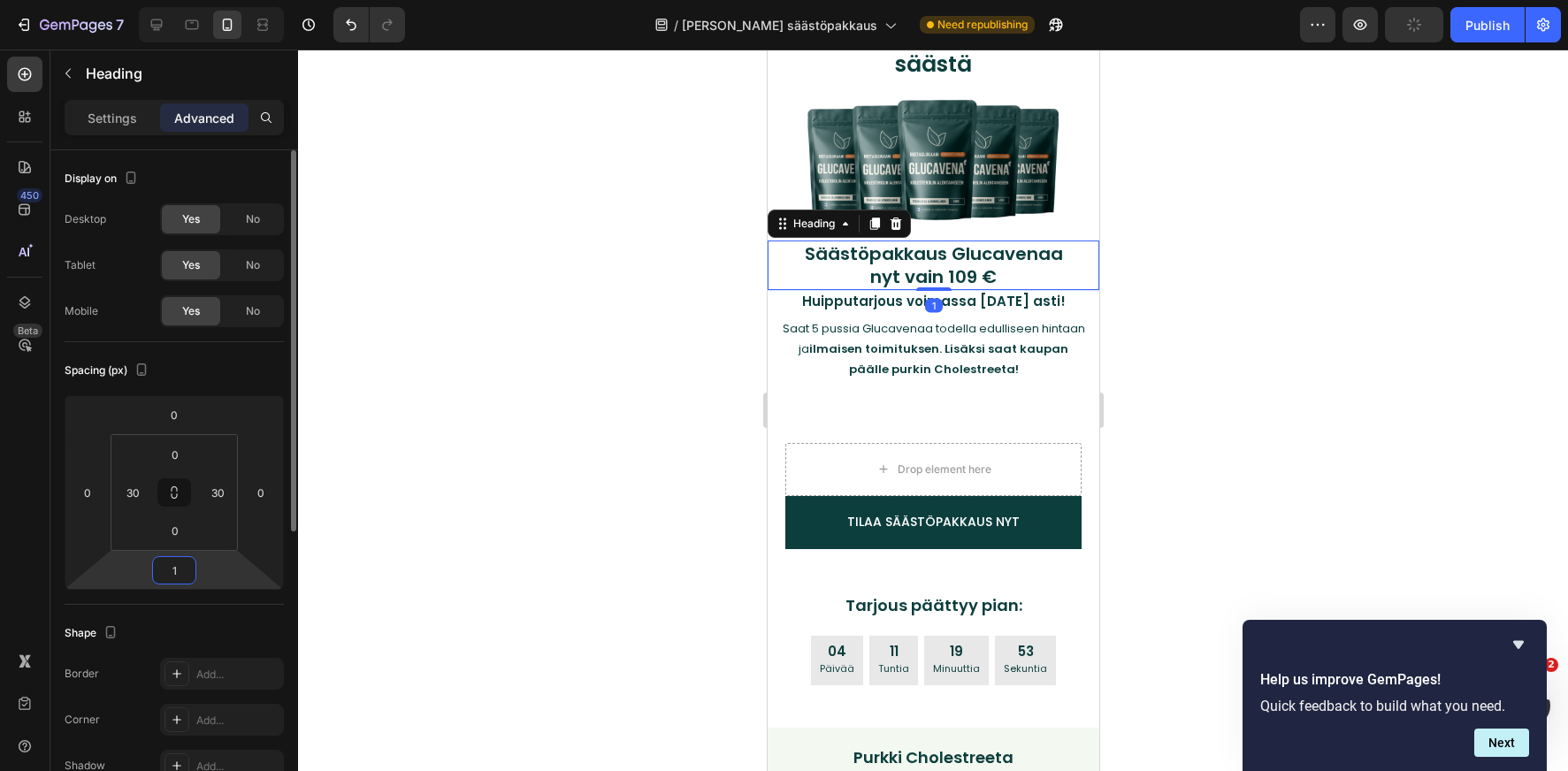
type input "15"
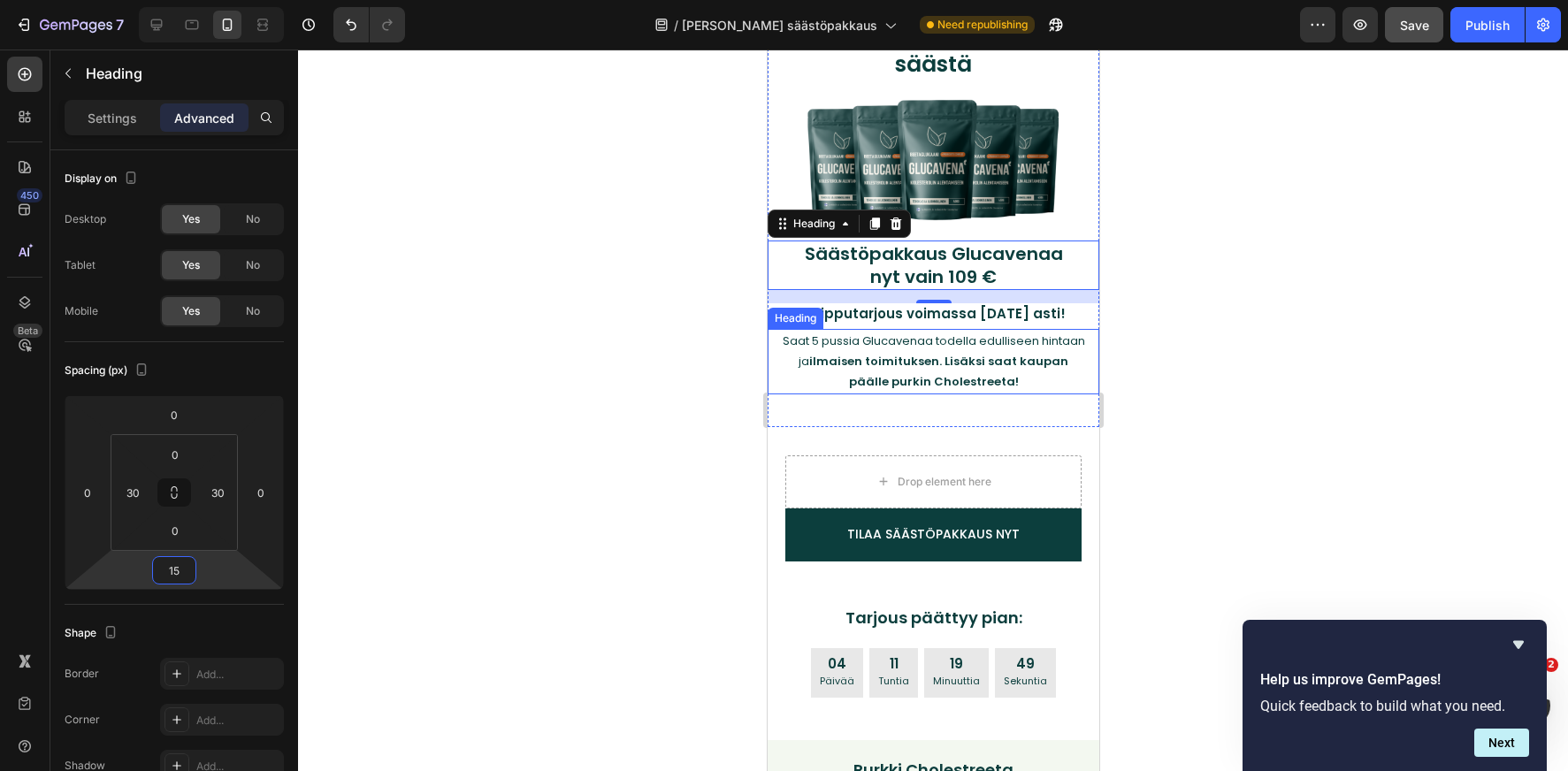
click at [921, 375] on strong "ilmaisen toimituksen. Lisäksi saat kaupan päälle purkin Cholestreeta!" at bounding box center [938, 372] width 260 height 37
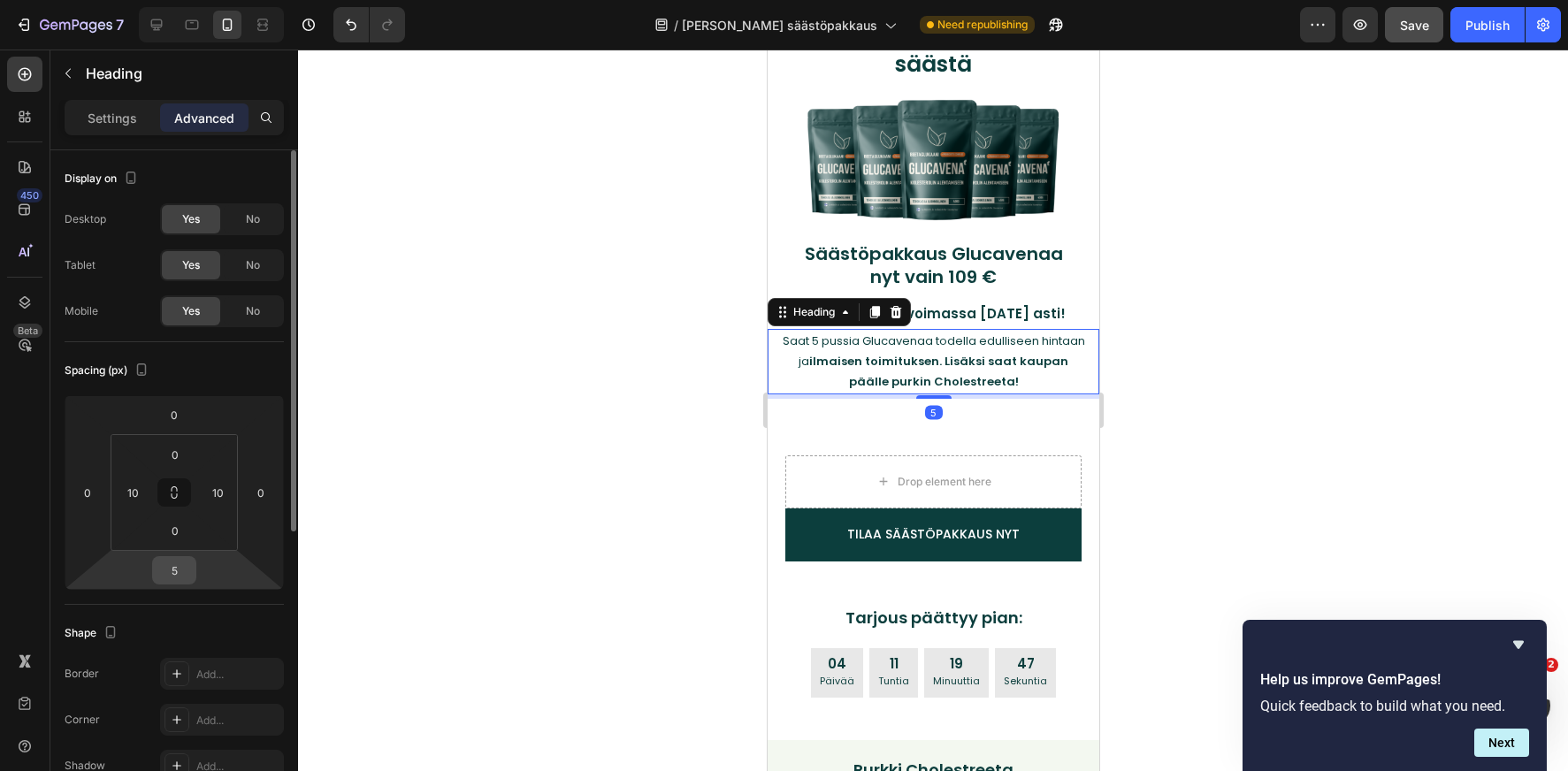
click at [174, 561] on input "5" at bounding box center [174, 570] width 35 height 26
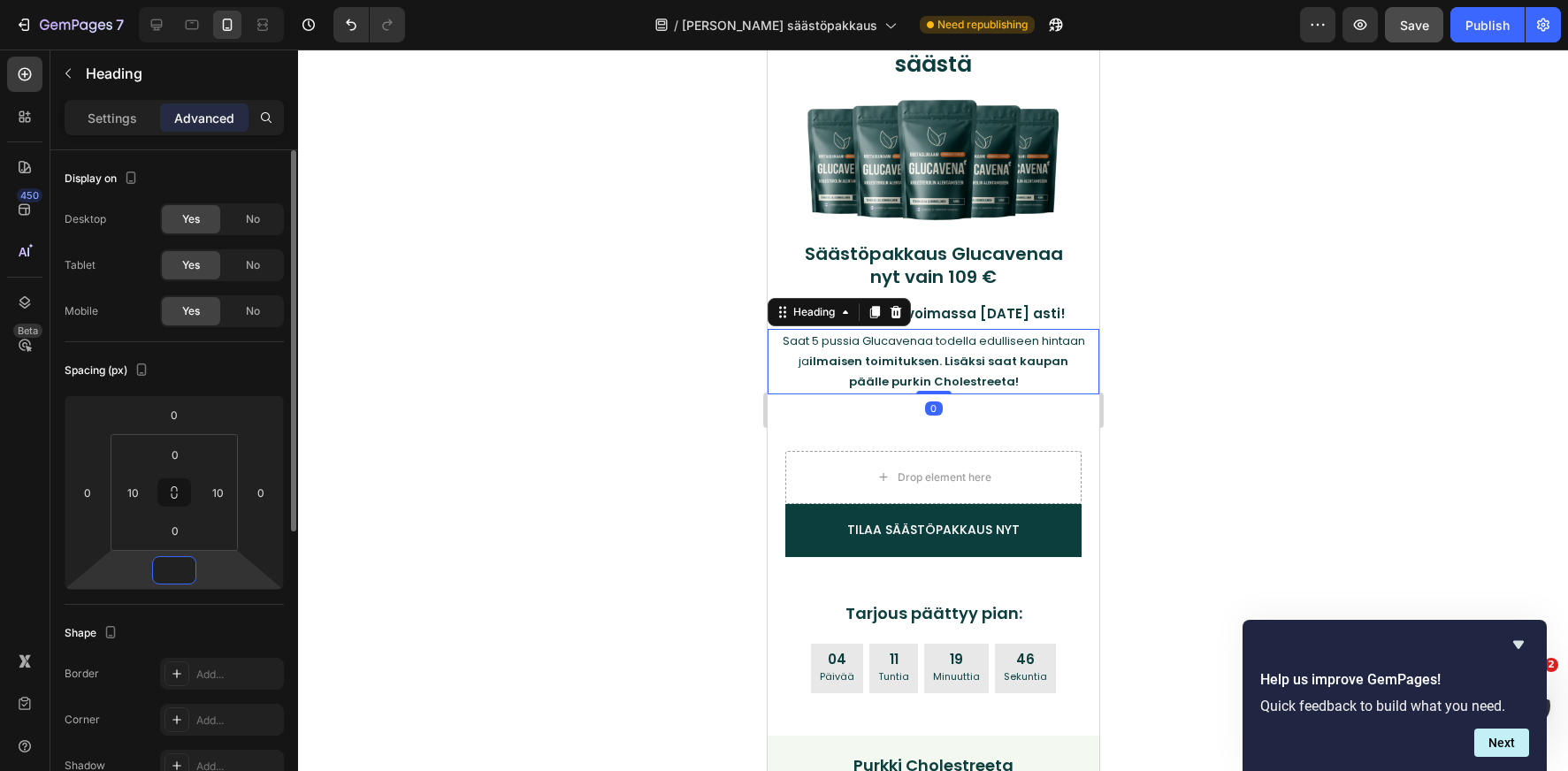
type input "0"
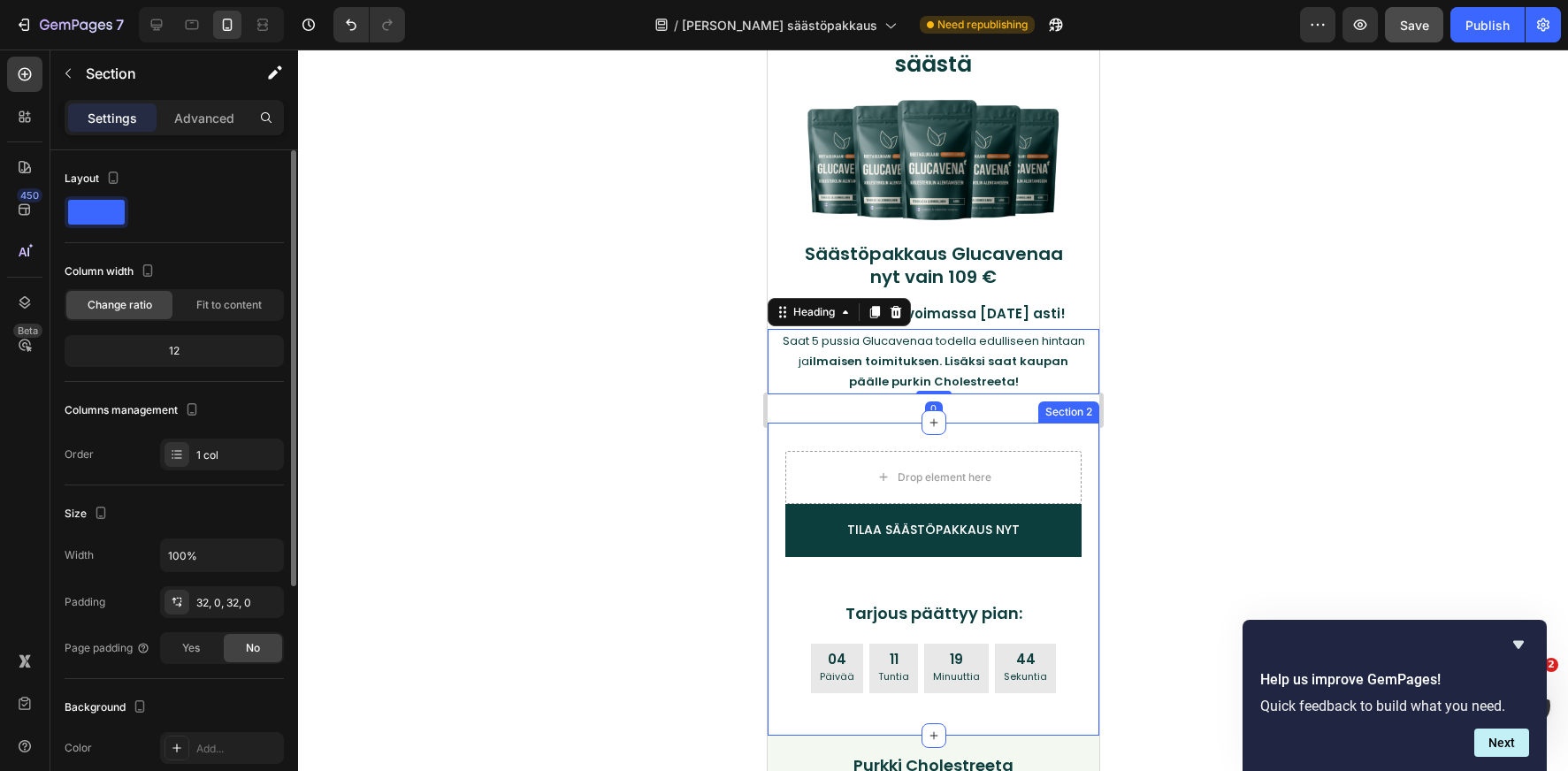
click at [987, 438] on div "Drop element here TILAA SÄÄSTÖPAKKAUS NYT Add to Cart Tarjous päättyy pian: Hea…" at bounding box center [933, 579] width 332 height 313
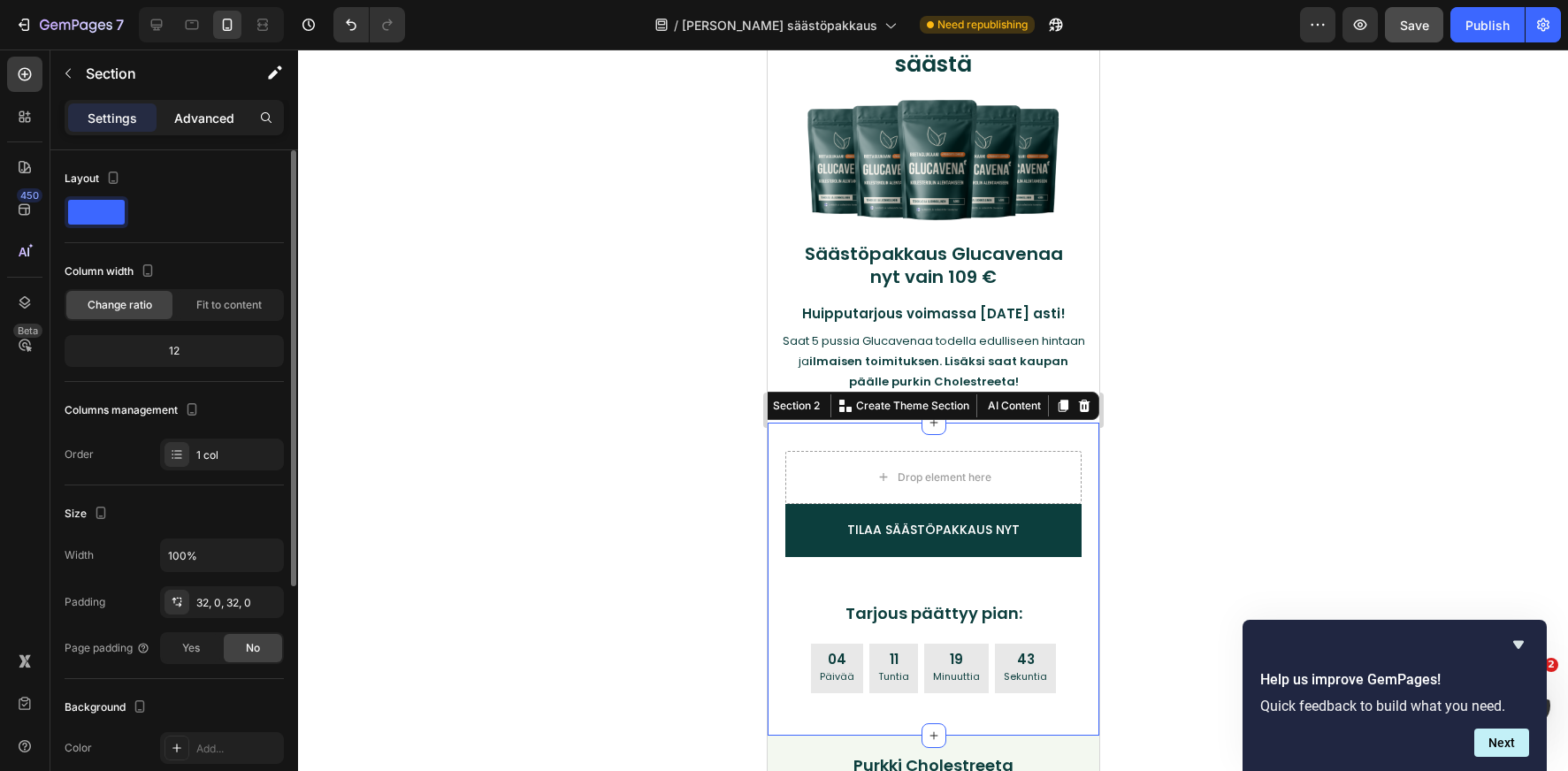
click at [219, 115] on p "Advanced" at bounding box center [205, 117] width 60 height 19
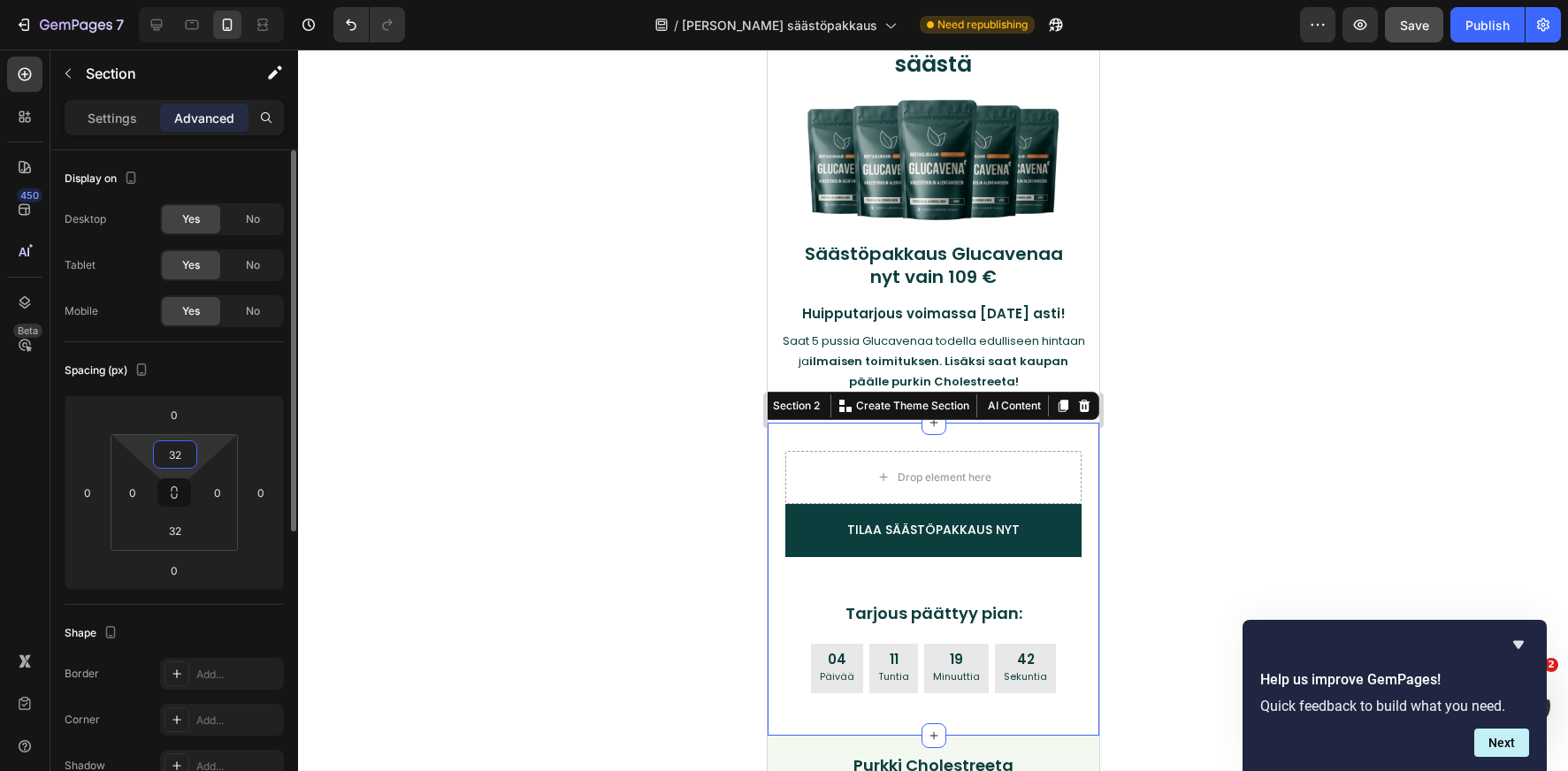
click at [180, 449] on input "32" at bounding box center [175, 454] width 35 height 26
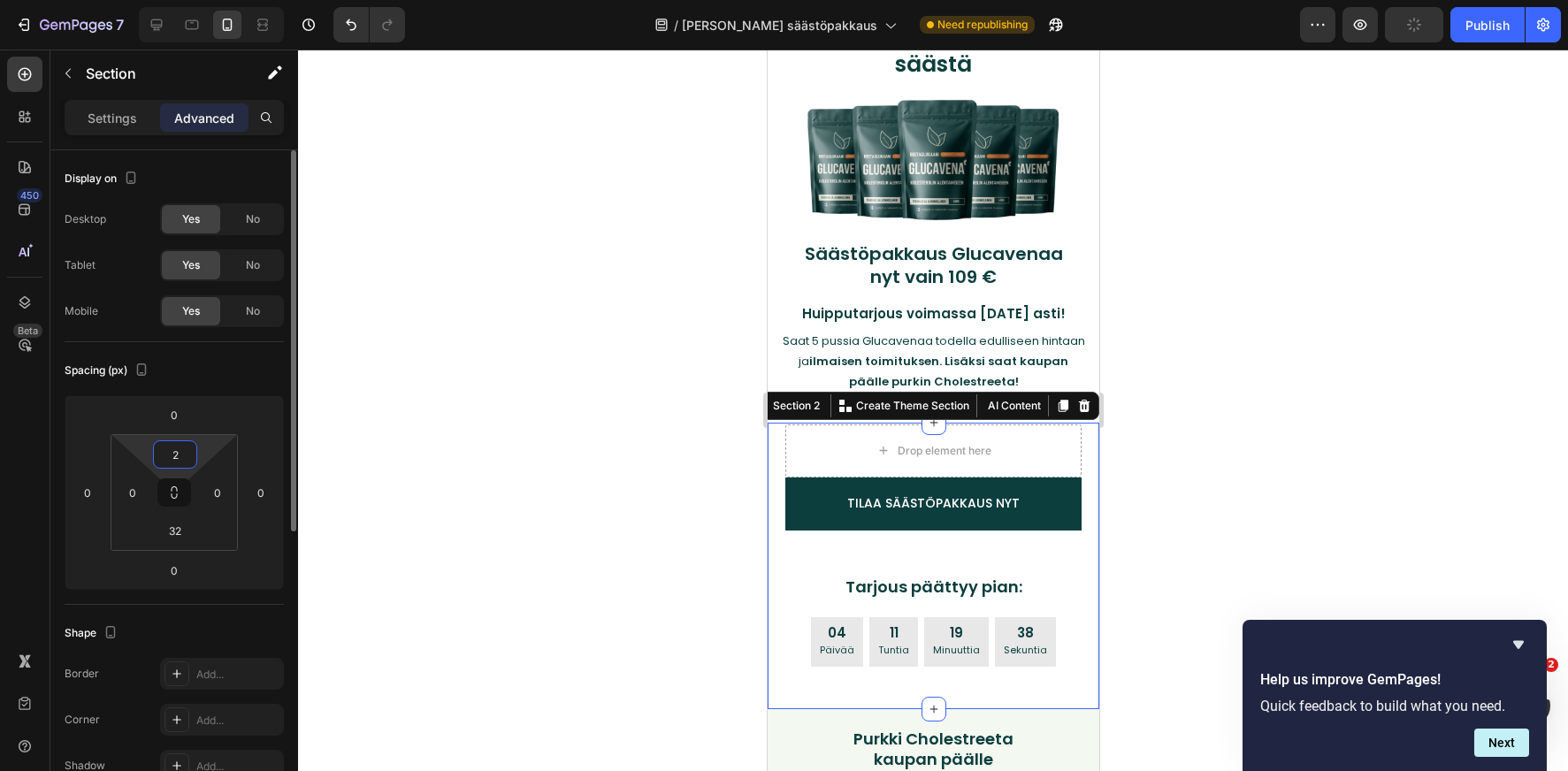
type input "25"
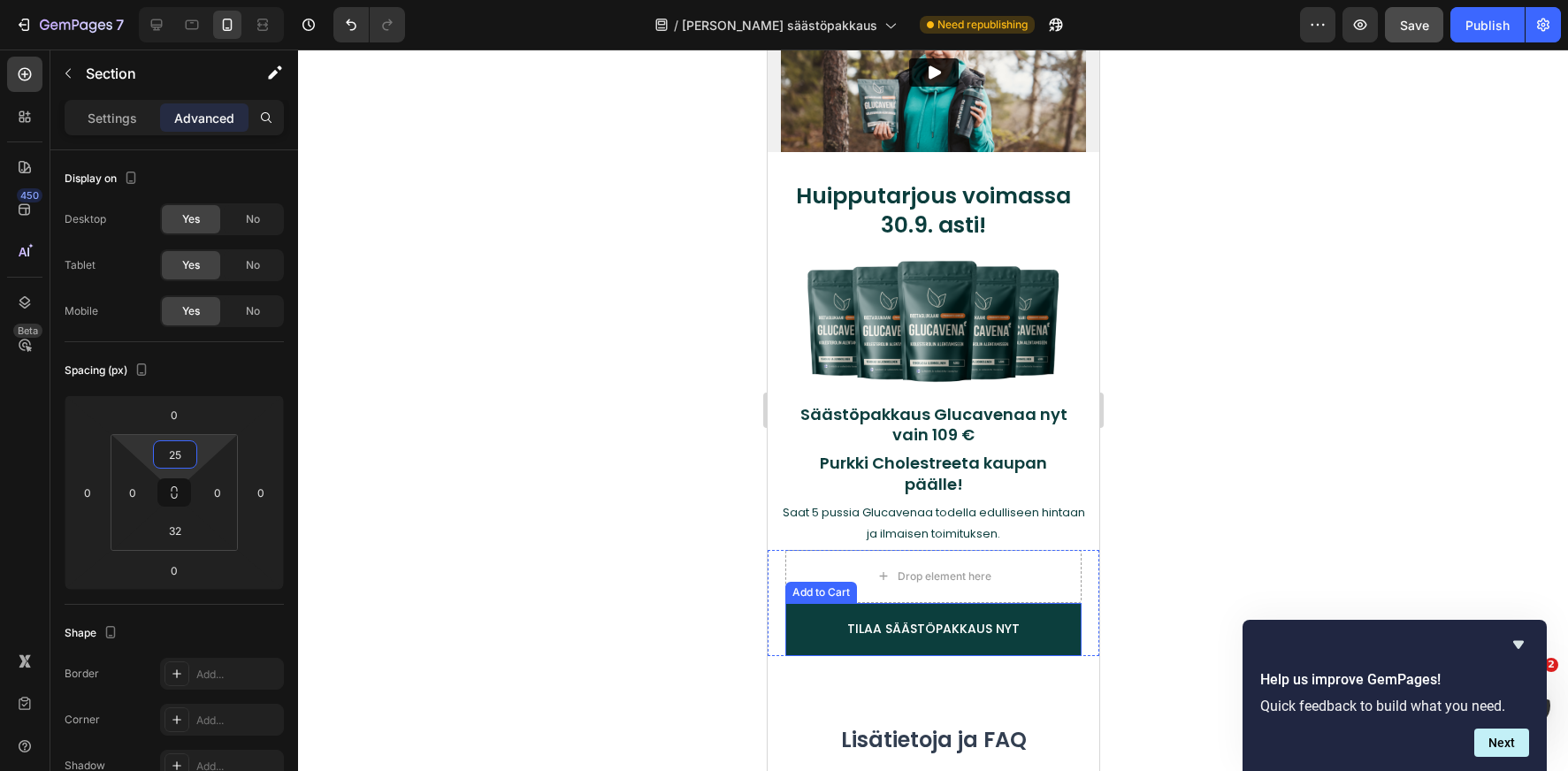
scroll to position [3198, 0]
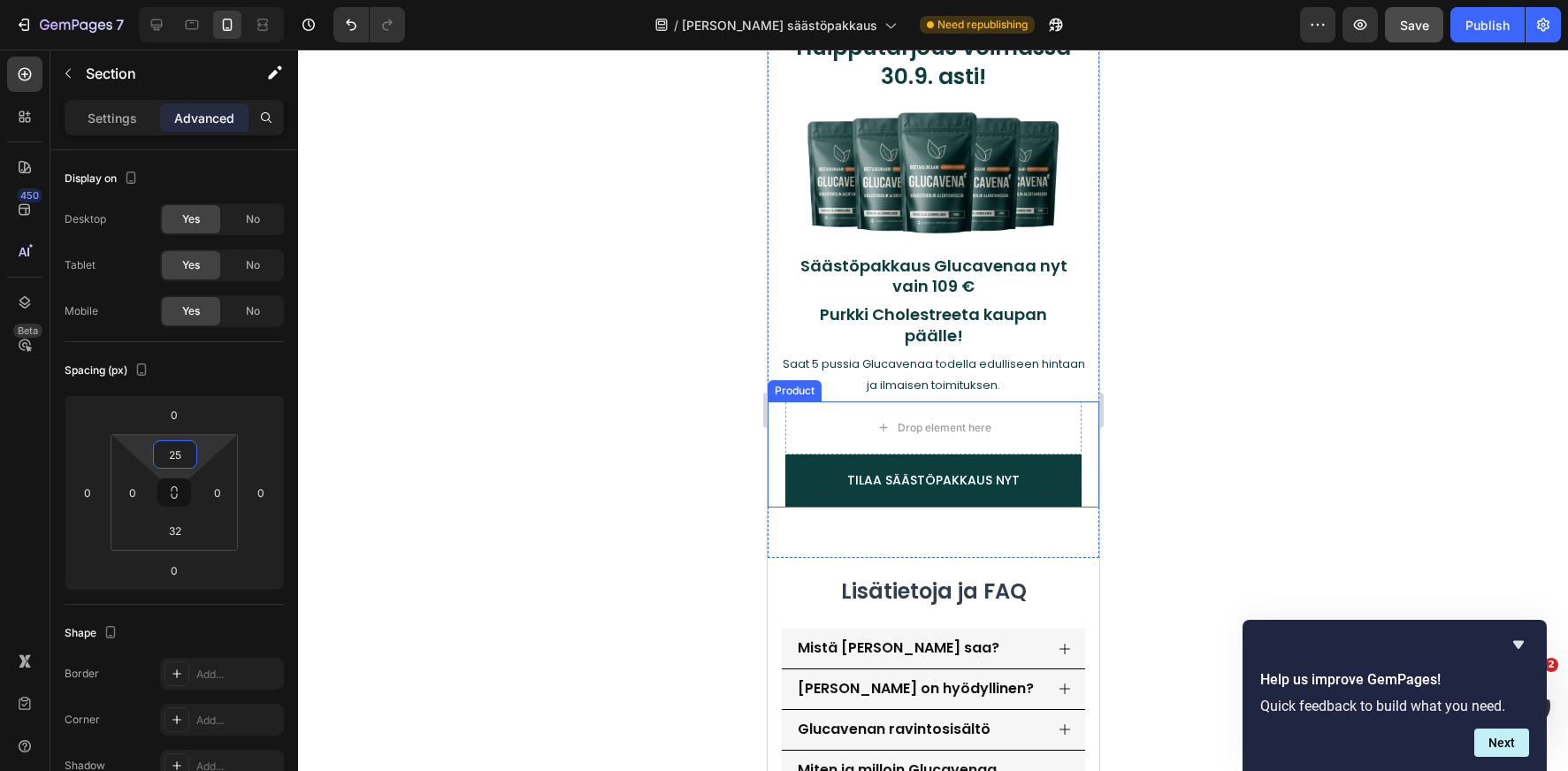
click at [773, 458] on div "Drop element here TILAA SÄÄSTÖPAKKAUS NYT Add to Cart Product" at bounding box center [933, 454] width 332 height 106
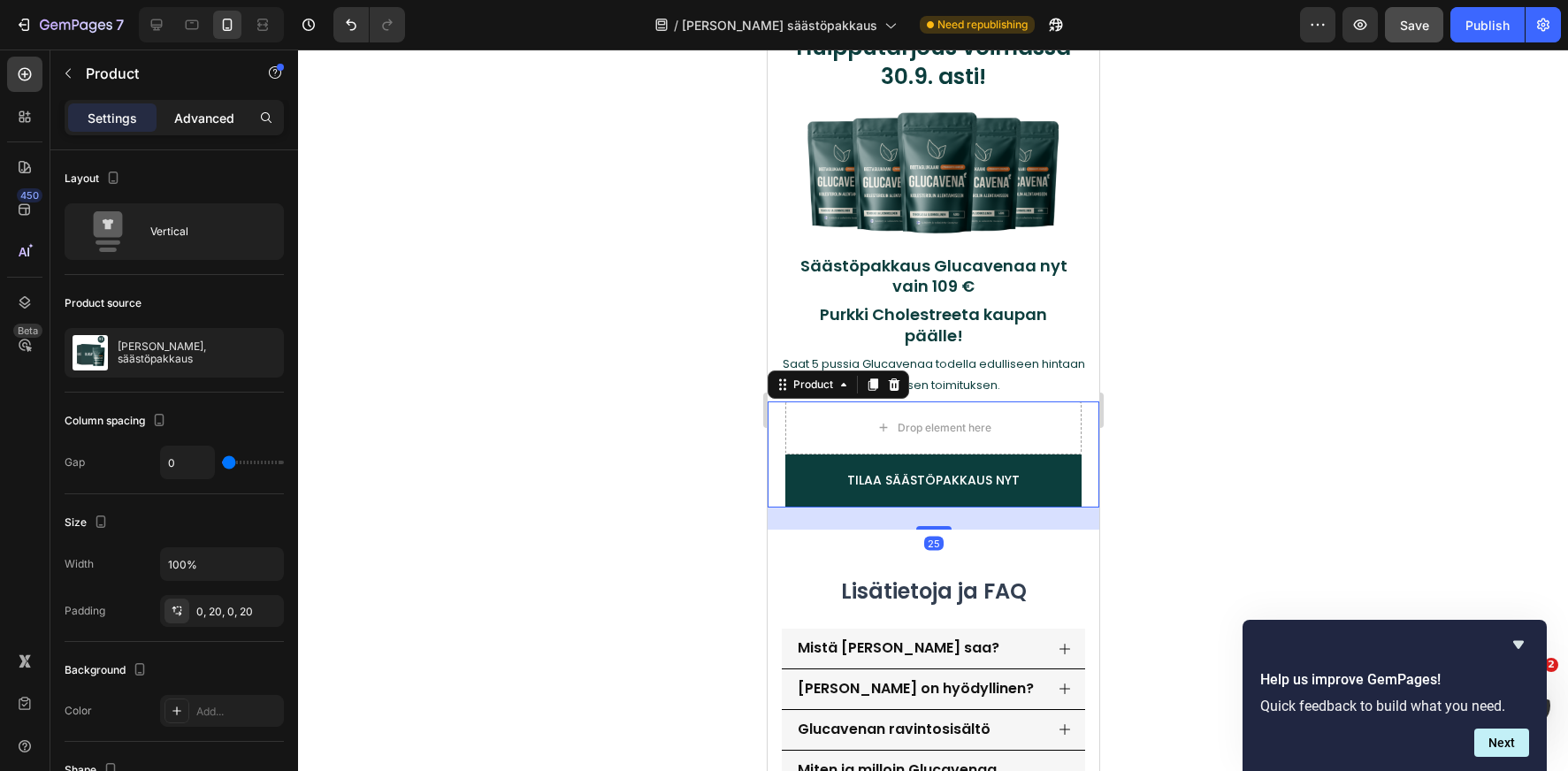
click at [195, 128] on div "Advanced" at bounding box center [204, 117] width 89 height 28
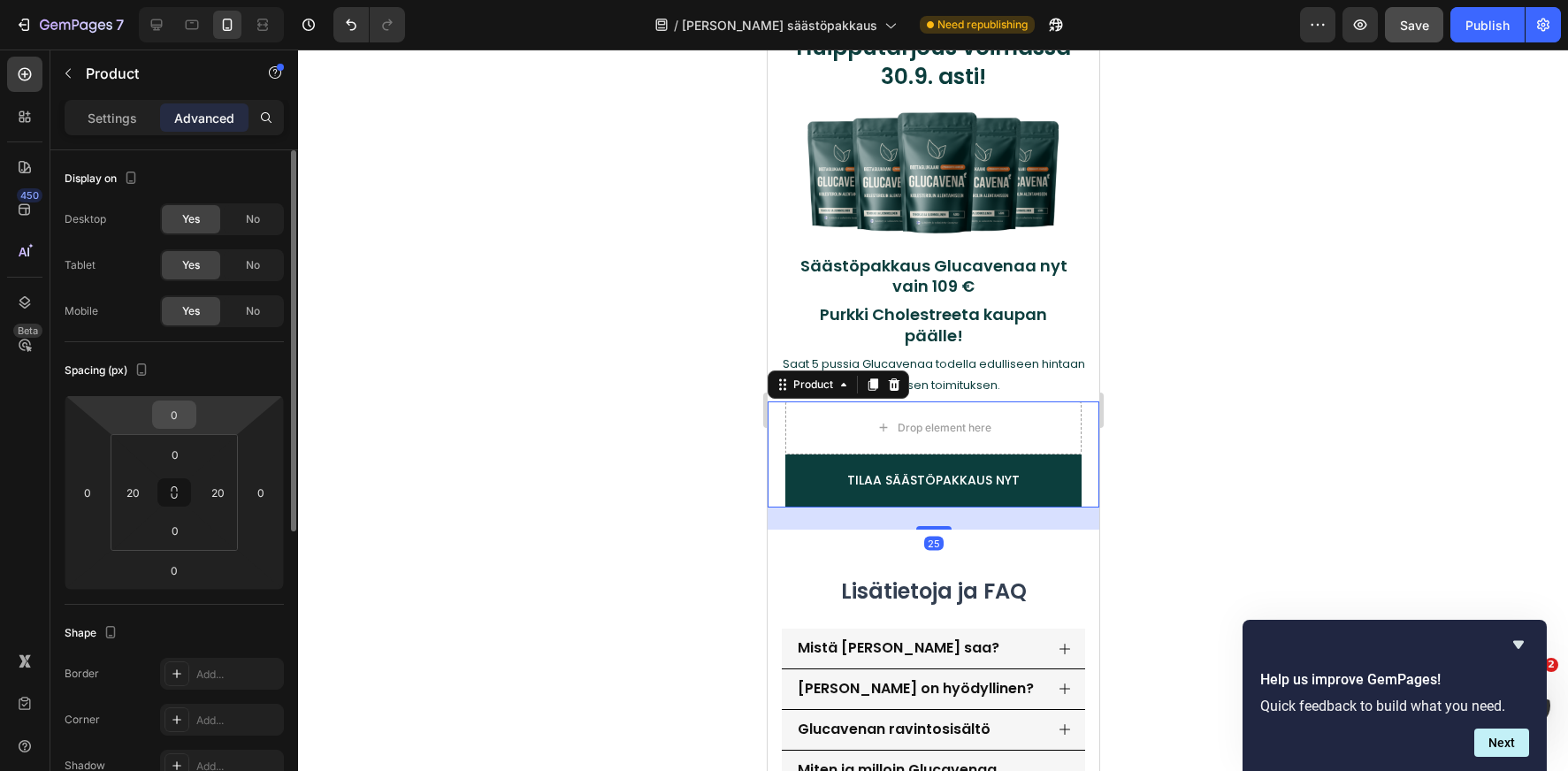
click at [173, 409] on input "0" at bounding box center [174, 414] width 35 height 26
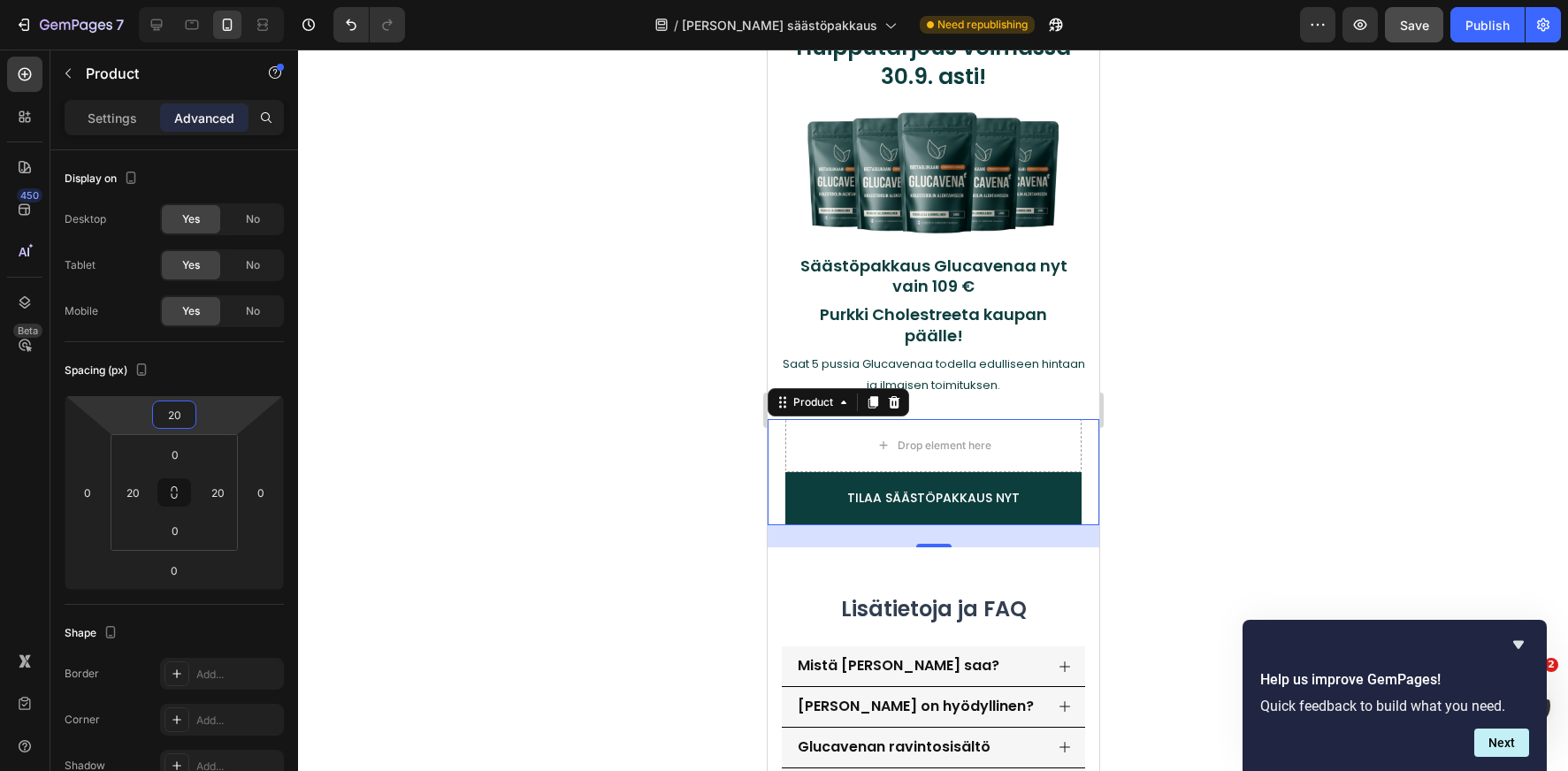
type input "20"
click at [1444, 26] on div "Preview Save Publish" at bounding box center [1429, 24] width 261 height 35
click at [1429, 27] on button "Save" at bounding box center [1414, 24] width 59 height 35
click at [1478, 23] on div "Publish" at bounding box center [1487, 24] width 44 height 19
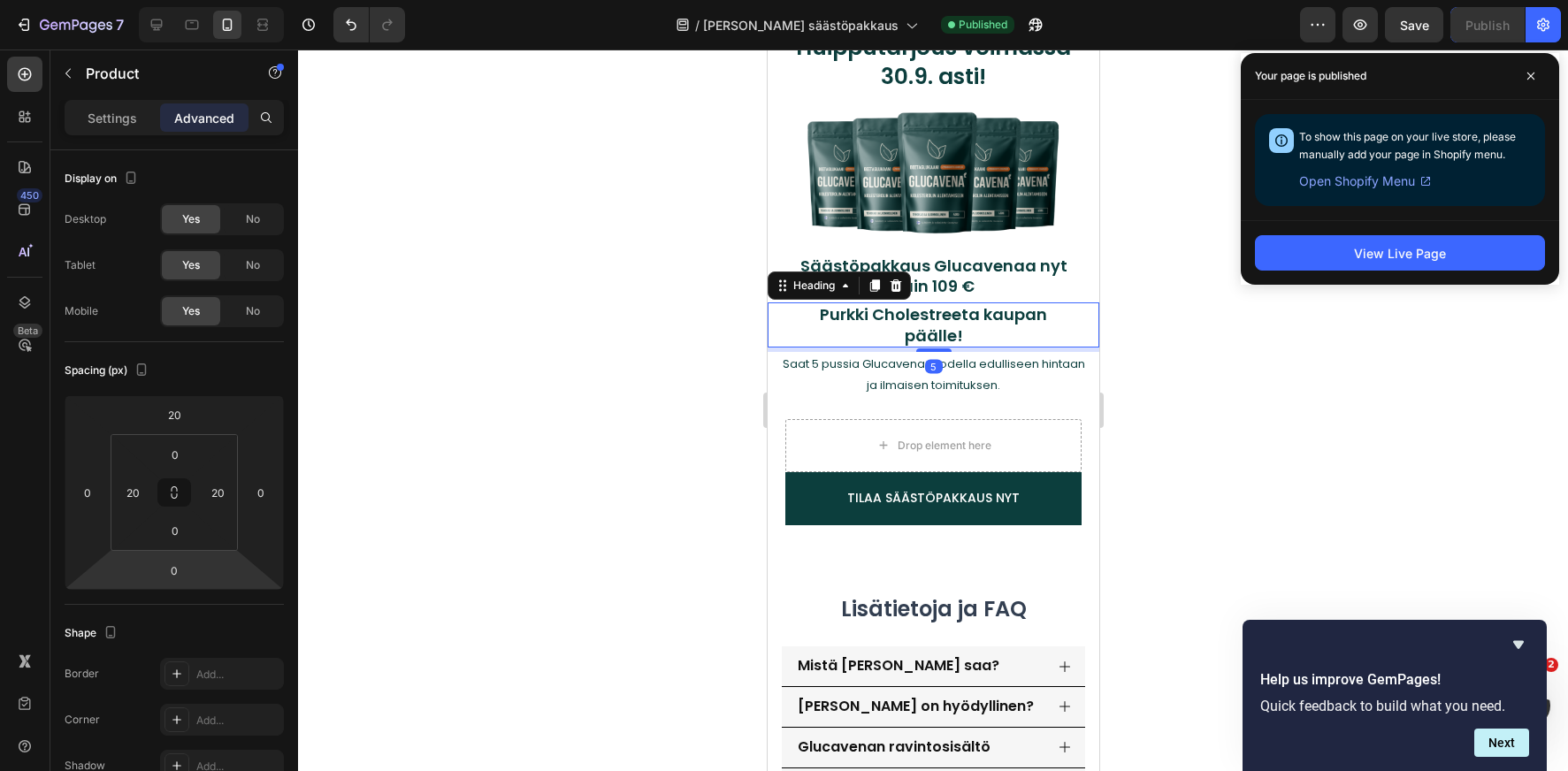
click at [958, 330] on h2 "Purkki Cholestreeta kaupan päälle!" at bounding box center [932, 325] width 278 height 45
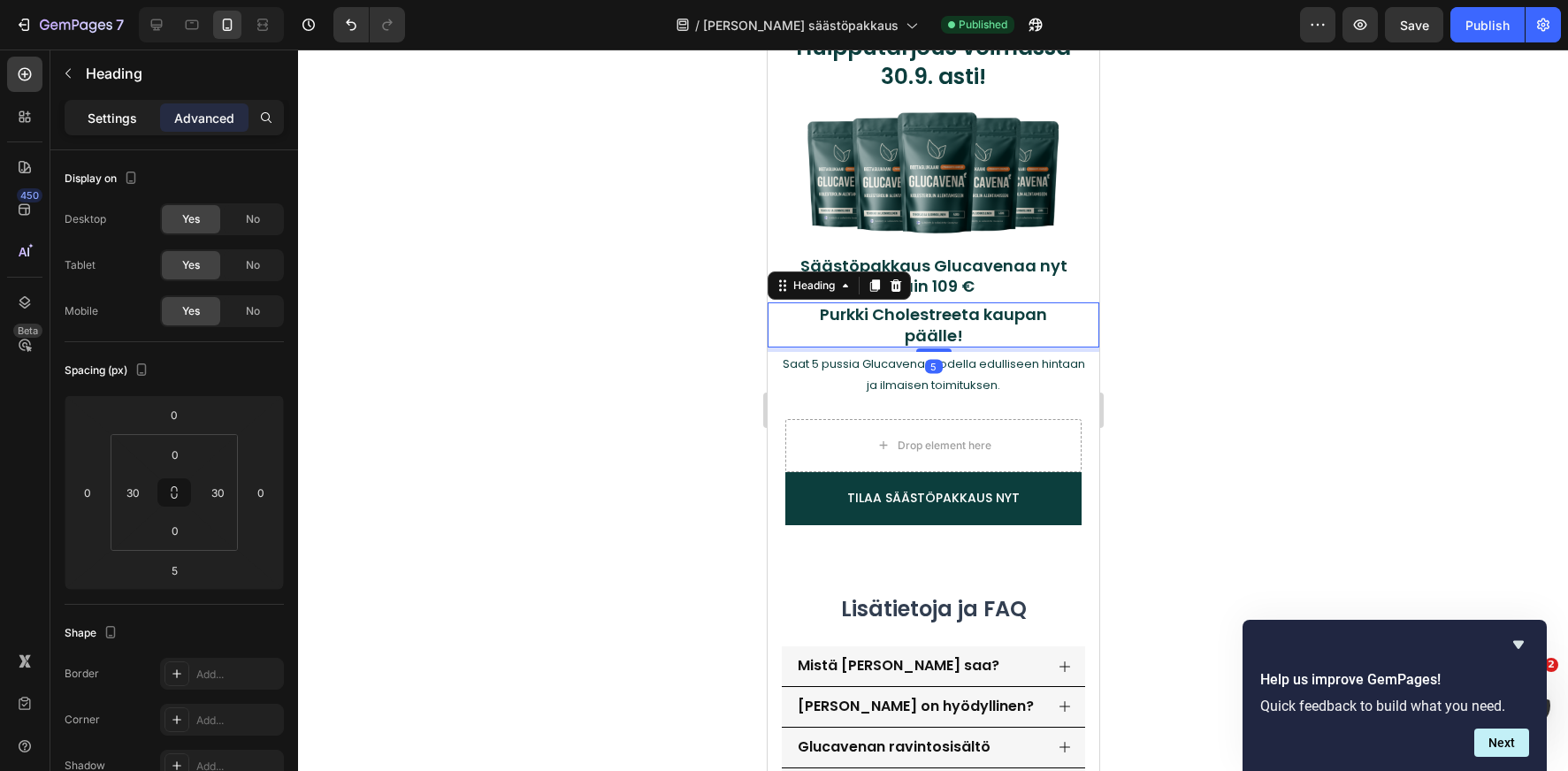
click at [123, 118] on p "Settings" at bounding box center [112, 117] width 50 height 19
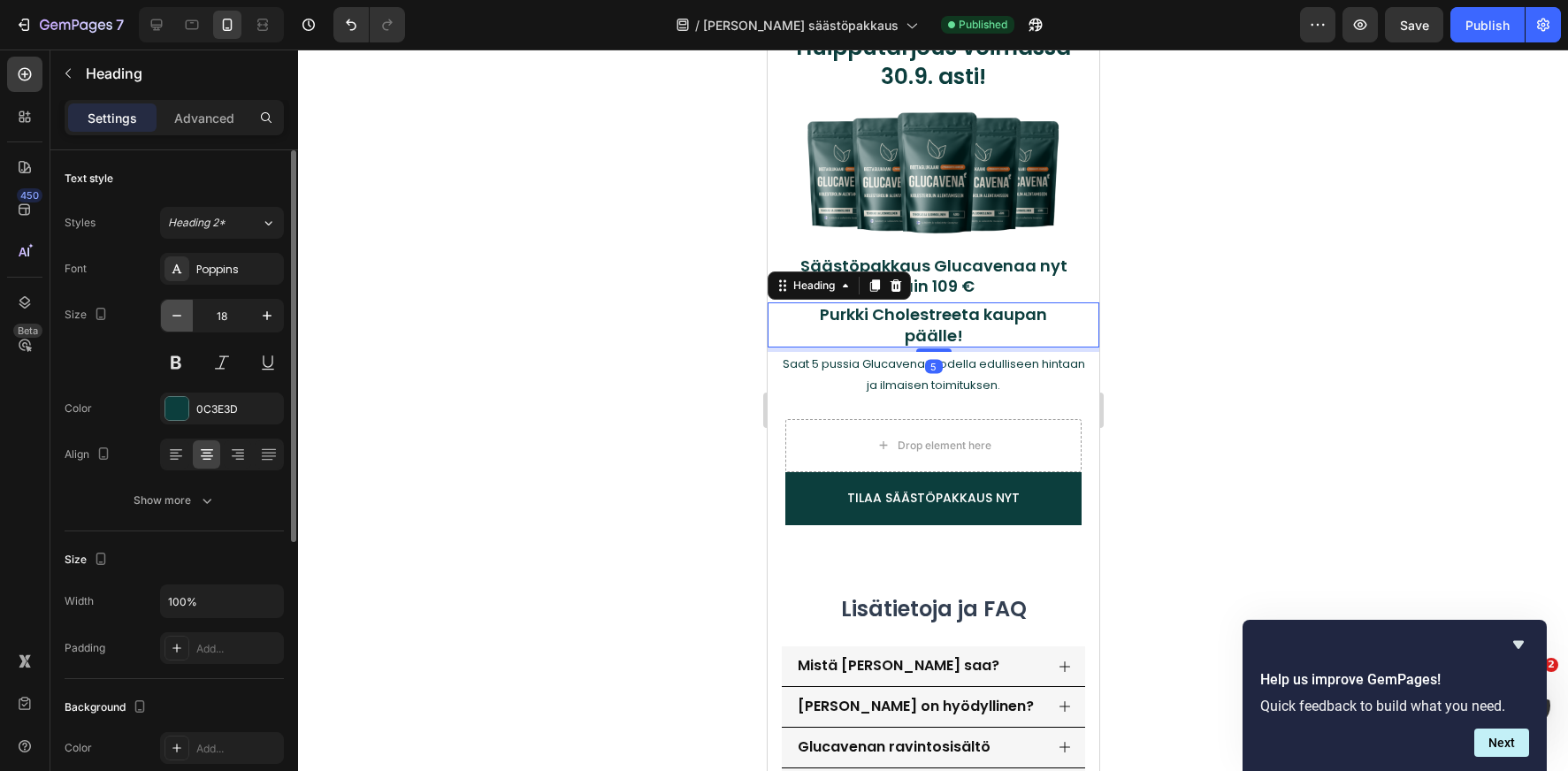
click at [182, 323] on icon "button" at bounding box center [177, 315] width 18 height 18
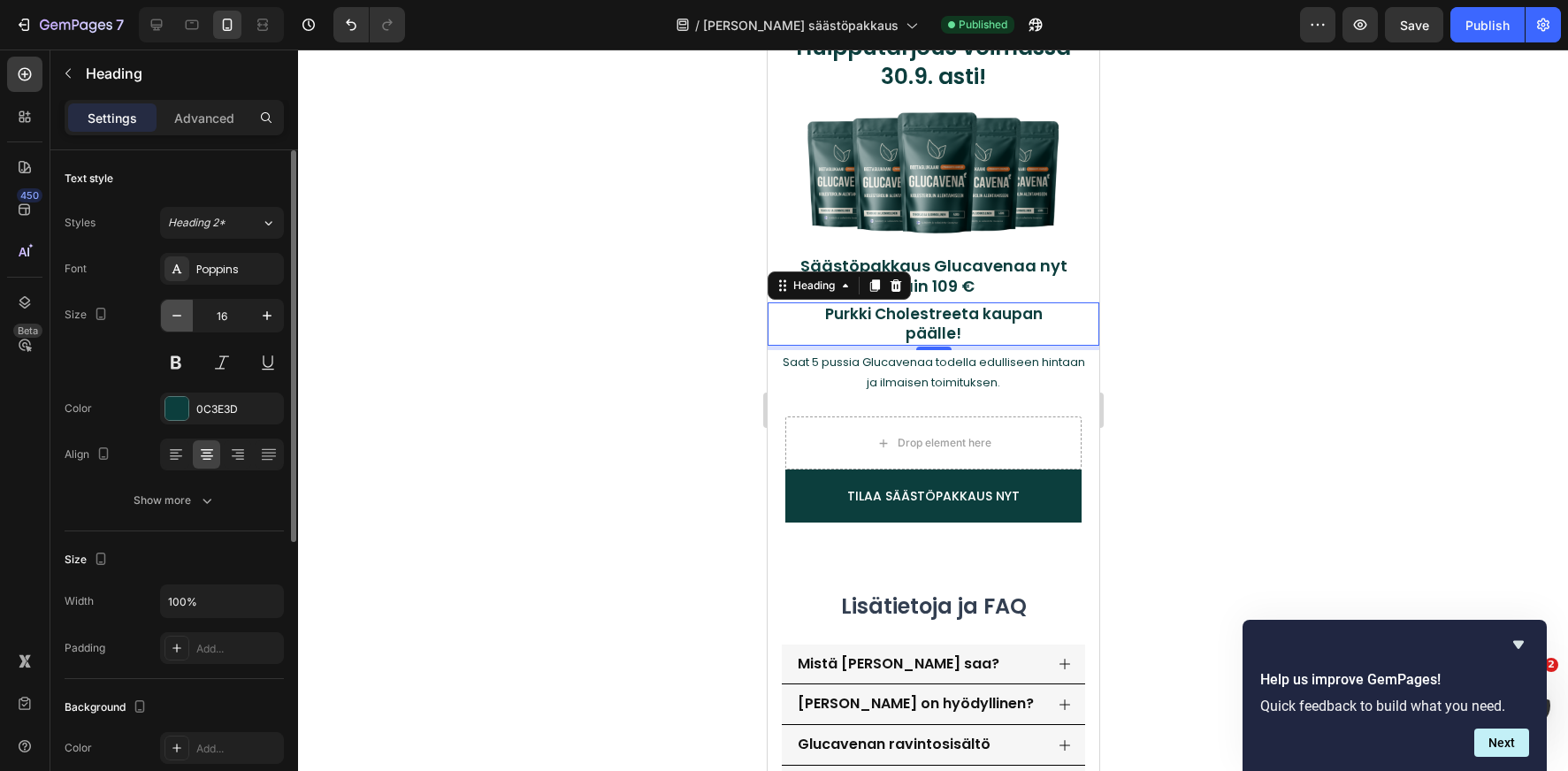
click at [182, 323] on icon "button" at bounding box center [177, 315] width 18 height 18
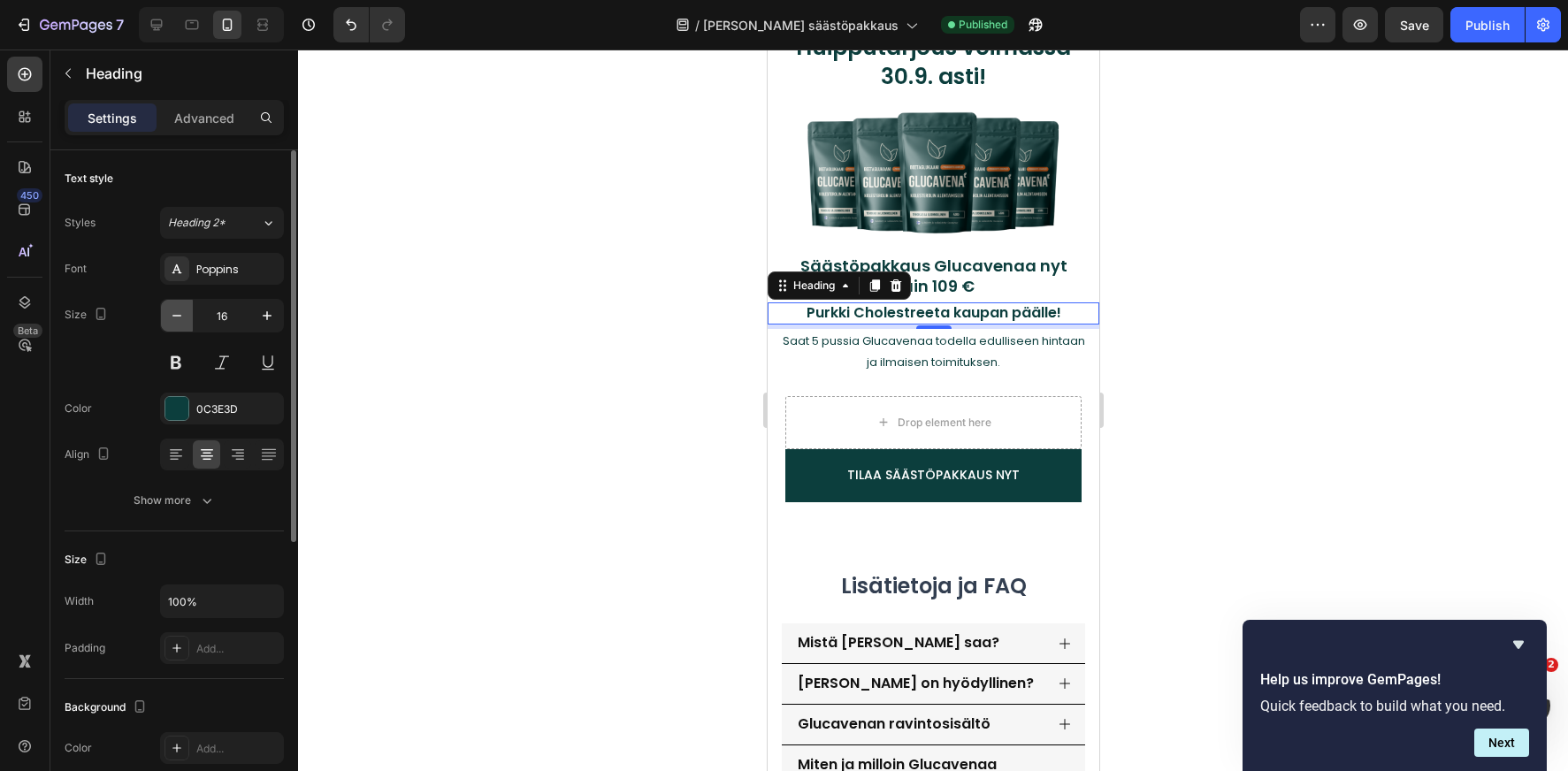
type input "15"
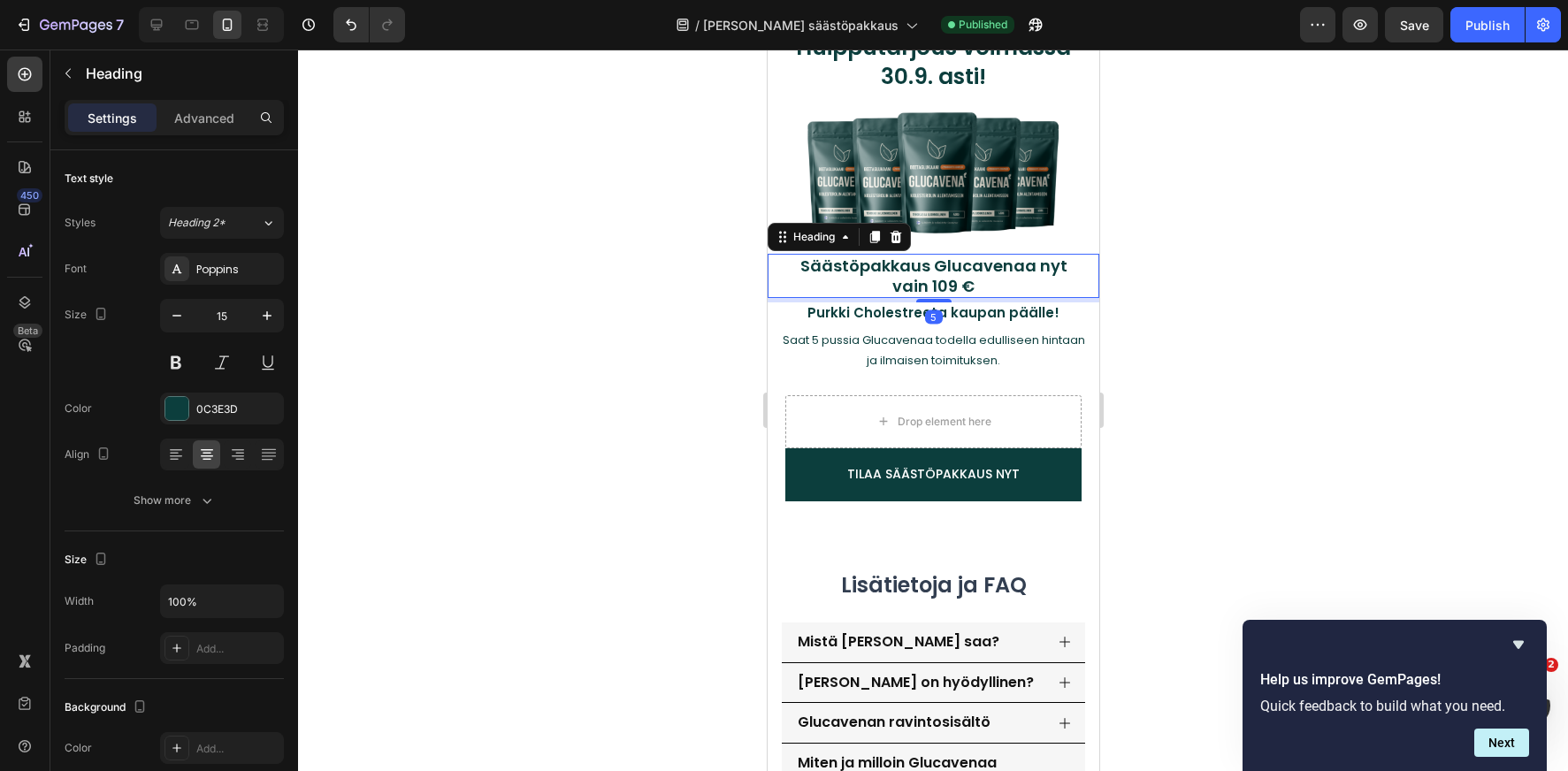
click at [1010, 261] on h2 "Säästöpakkaus Glucavenaa nyt vain 109 €" at bounding box center [932, 276] width 278 height 45
click at [262, 316] on icon "button" at bounding box center [267, 315] width 18 height 18
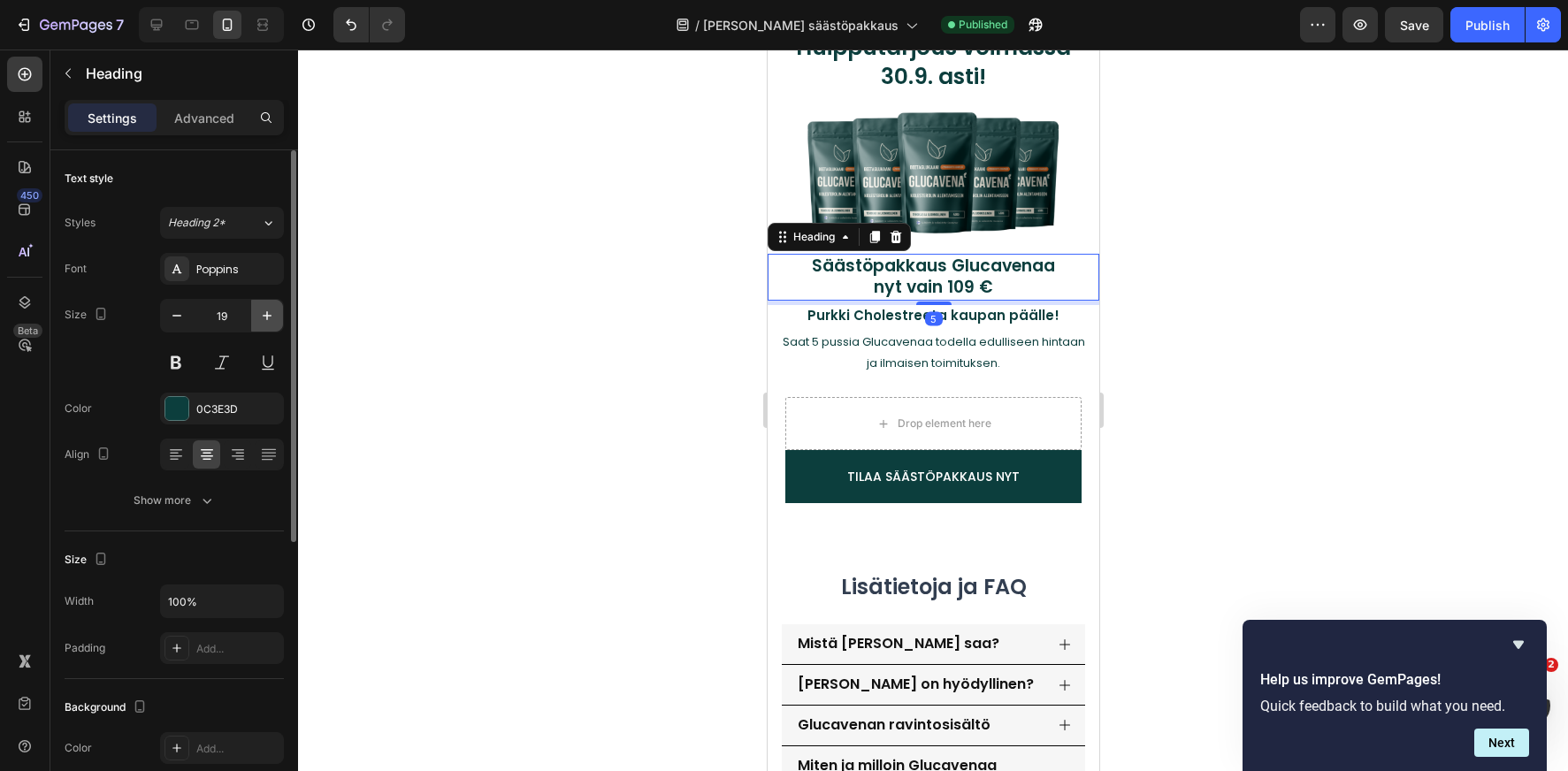
type input "20"
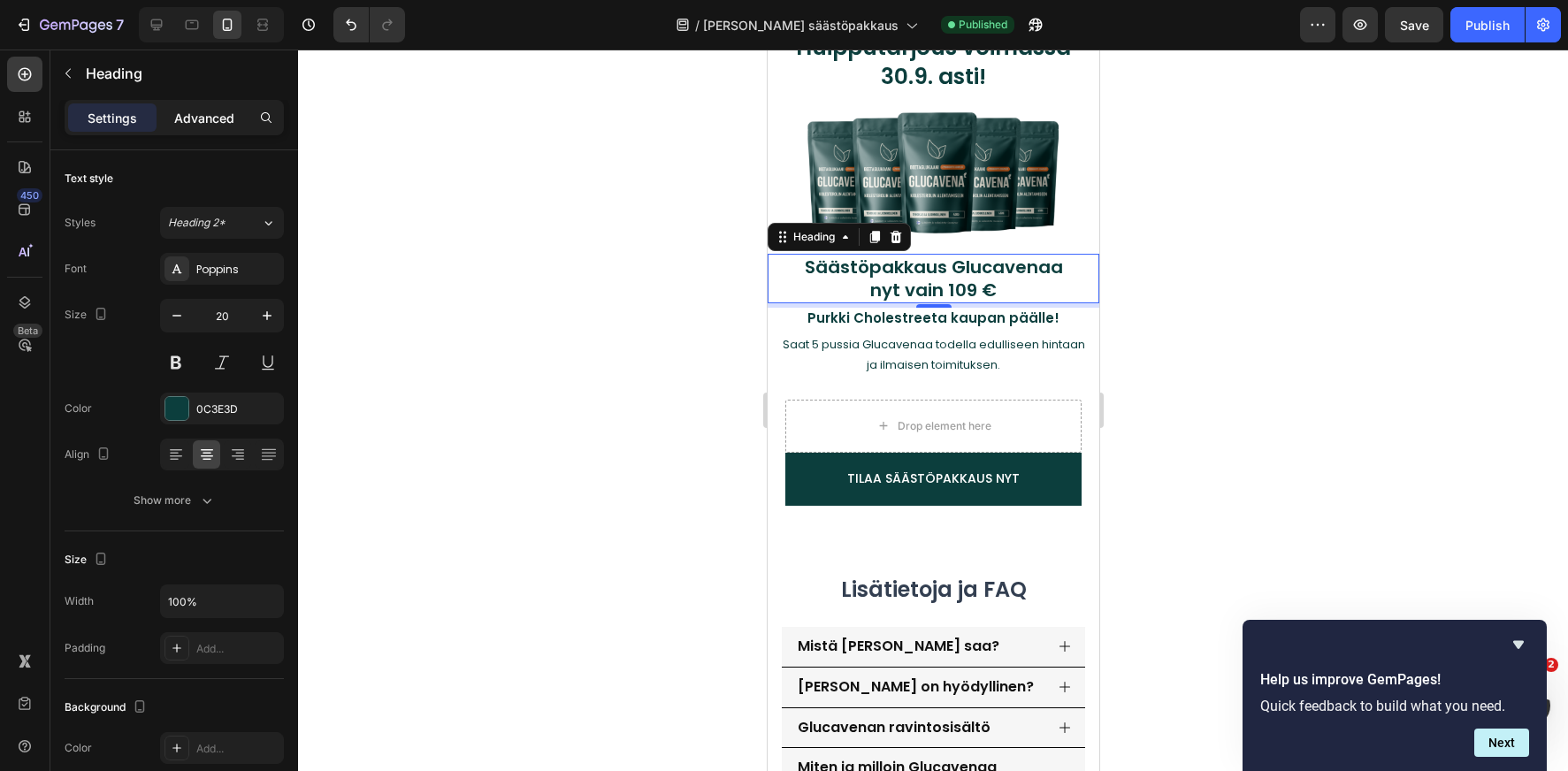
click at [227, 122] on p "Advanced" at bounding box center [205, 117] width 60 height 19
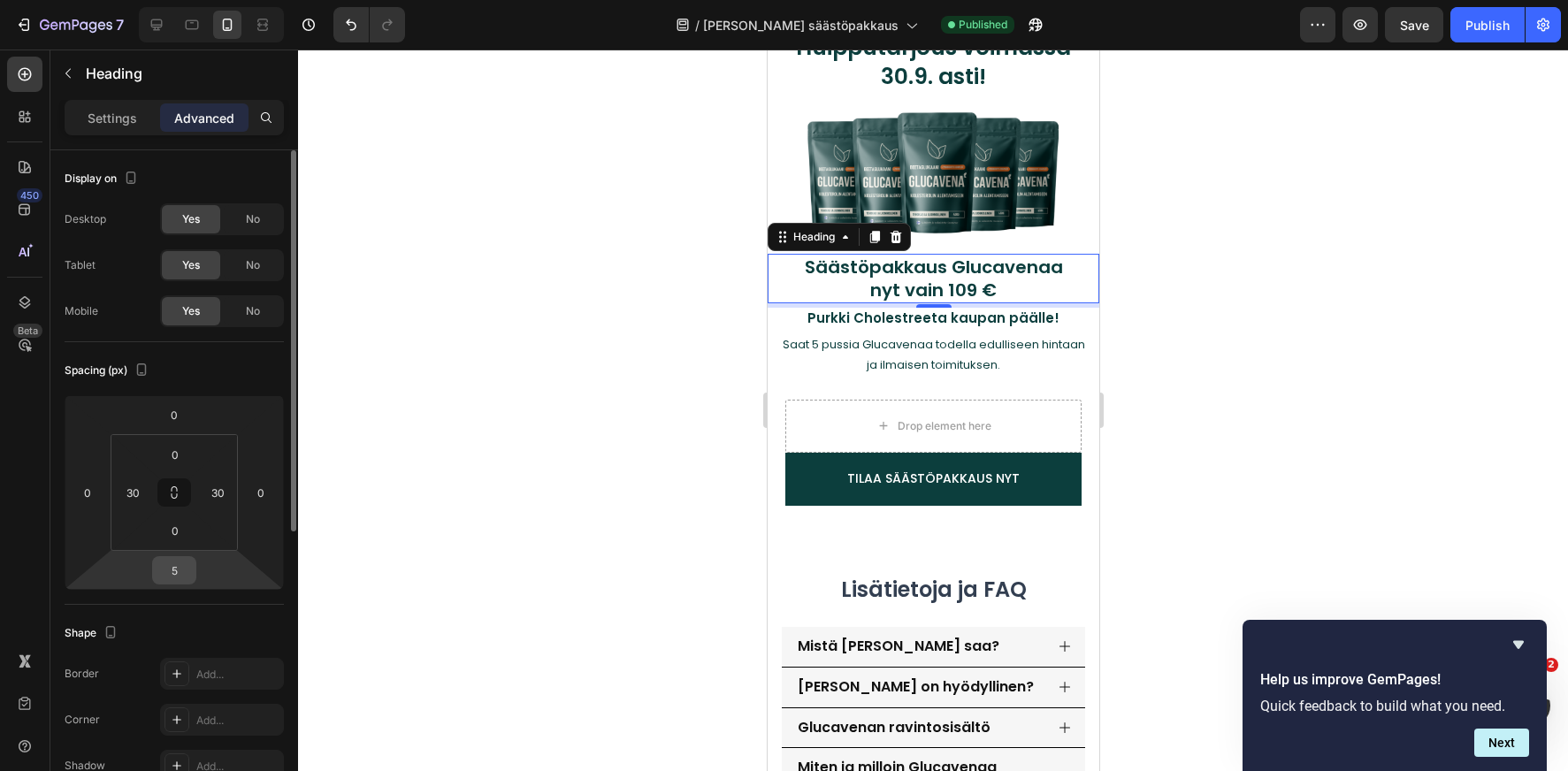
click at [180, 569] on input "5" at bounding box center [174, 570] width 35 height 26
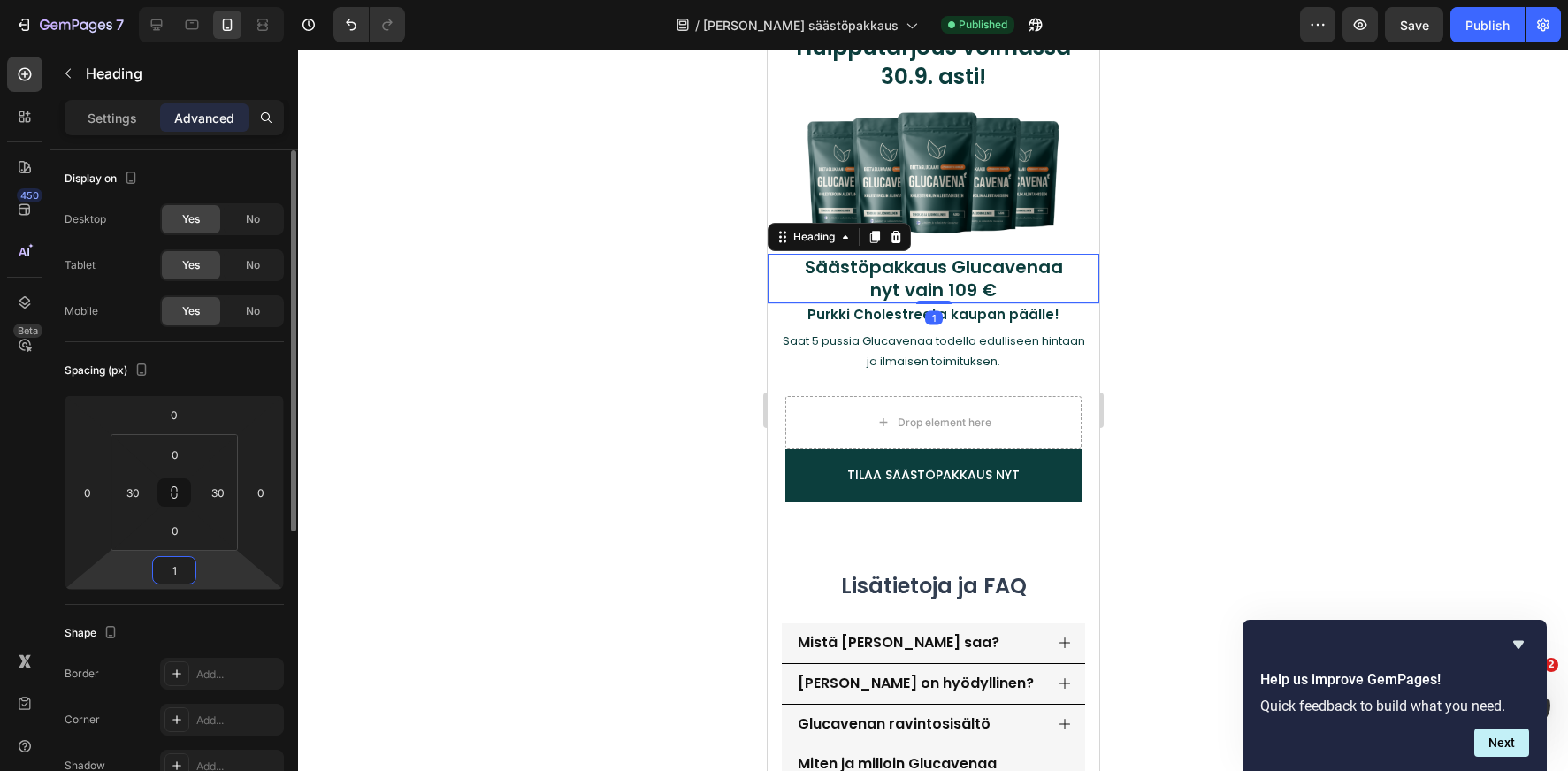
type input "15"
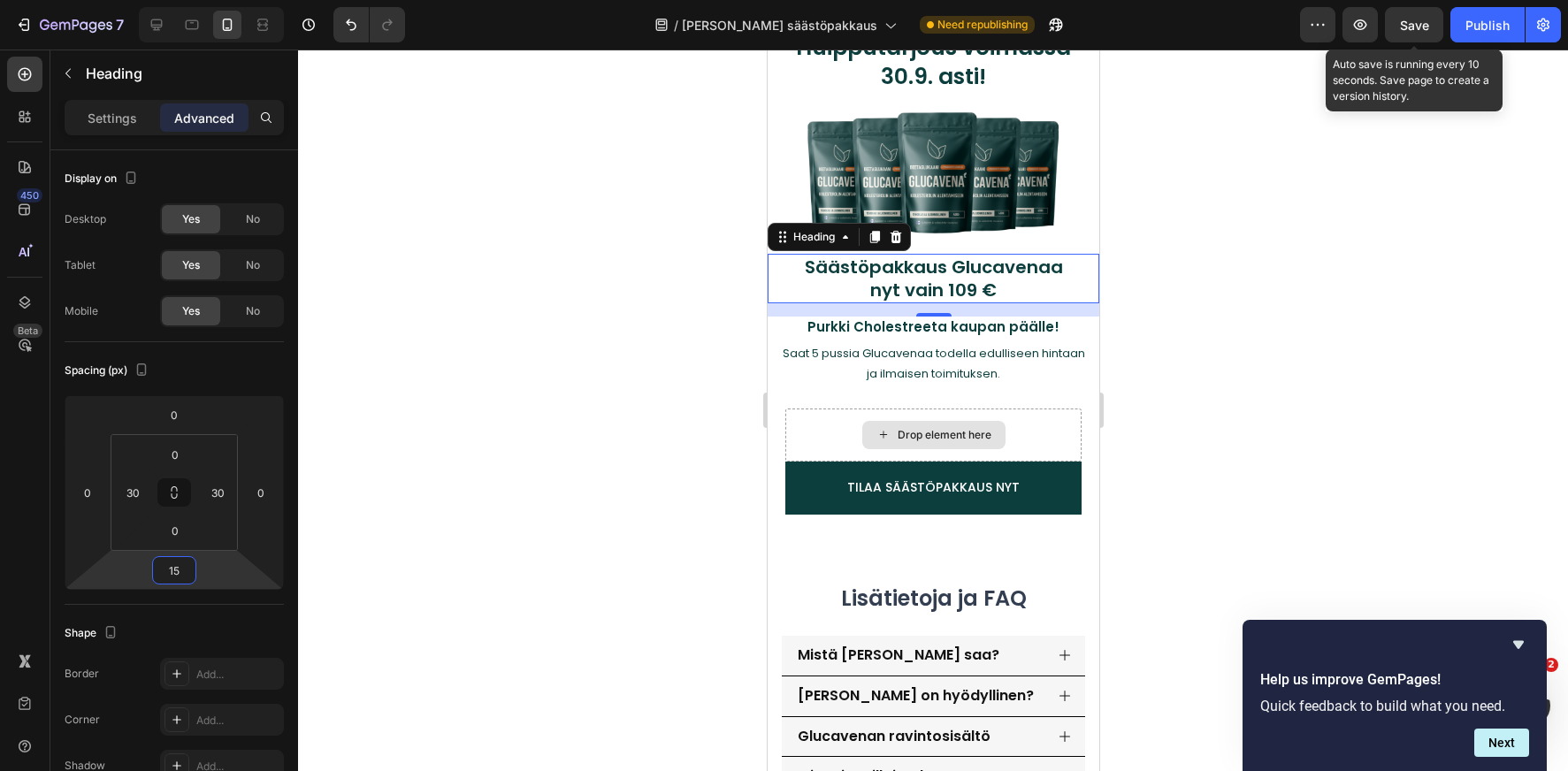
type input "15"
click at [1421, 31] on span "Save" at bounding box center [1415, 24] width 29 height 15
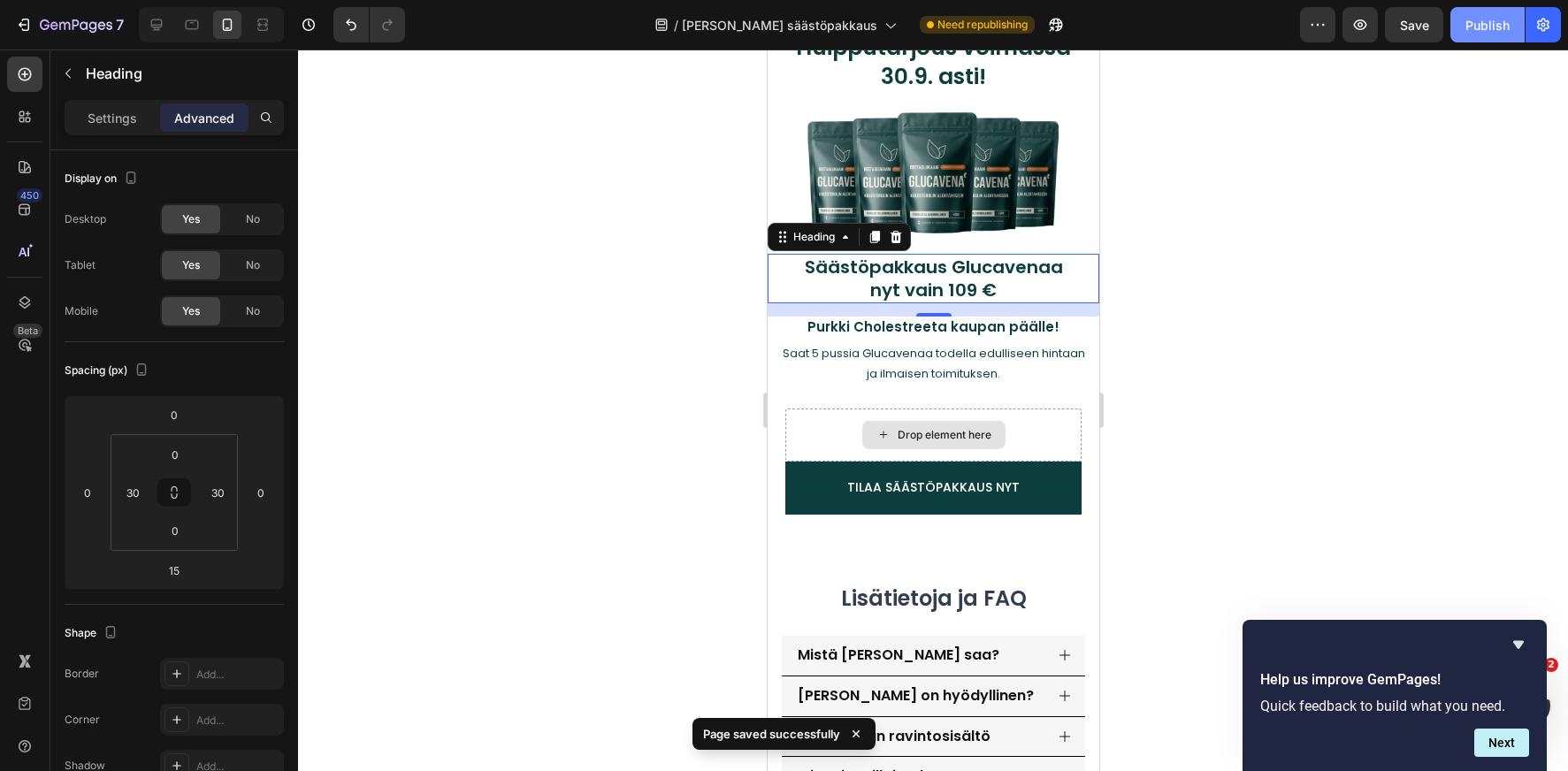
click at [1487, 25] on div "Publish" at bounding box center [1487, 24] width 44 height 19
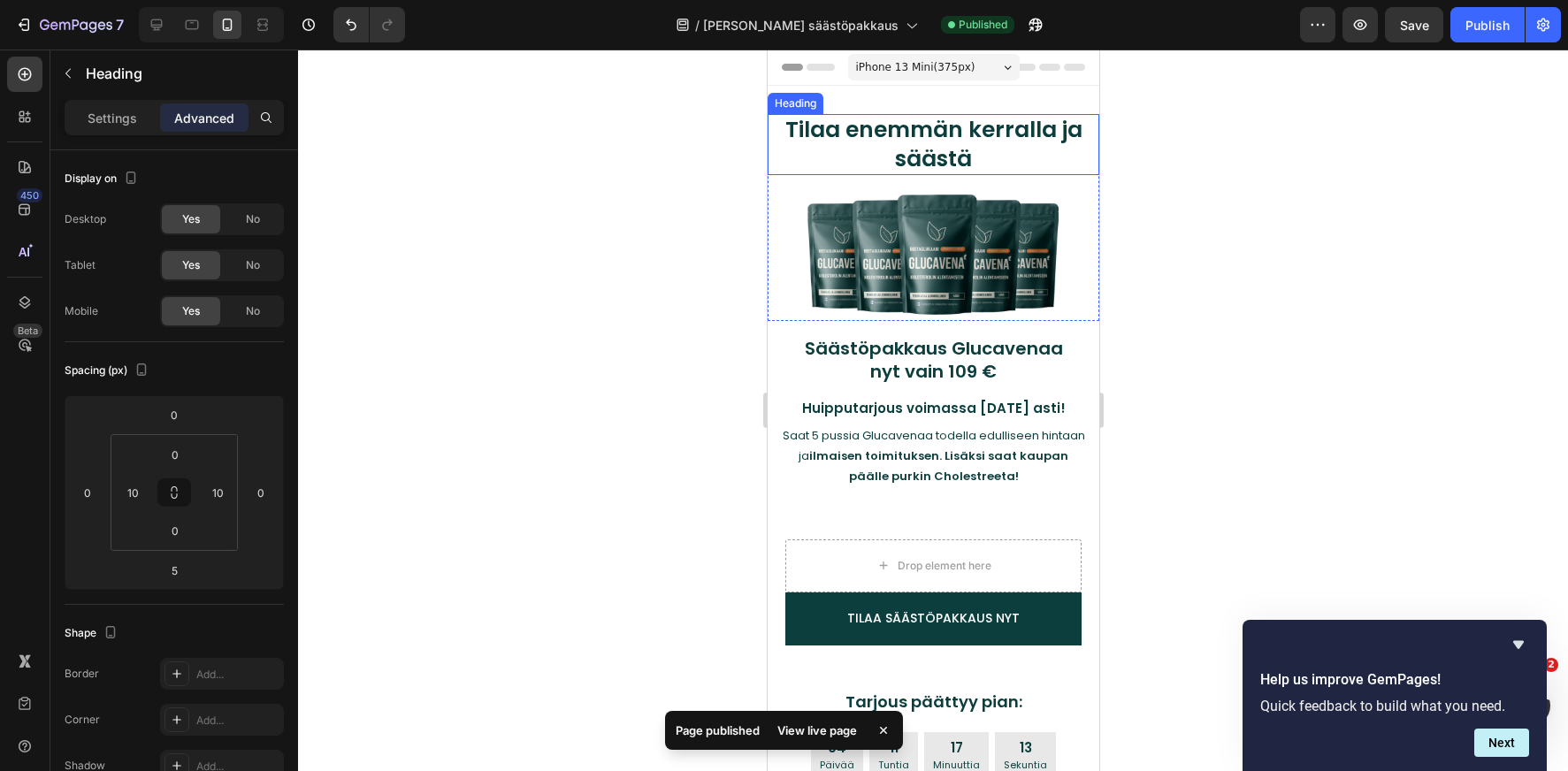
click at [955, 136] on h2 "Tilaa enemmän kerralla ja säästä" at bounding box center [933, 144] width 314 height 61
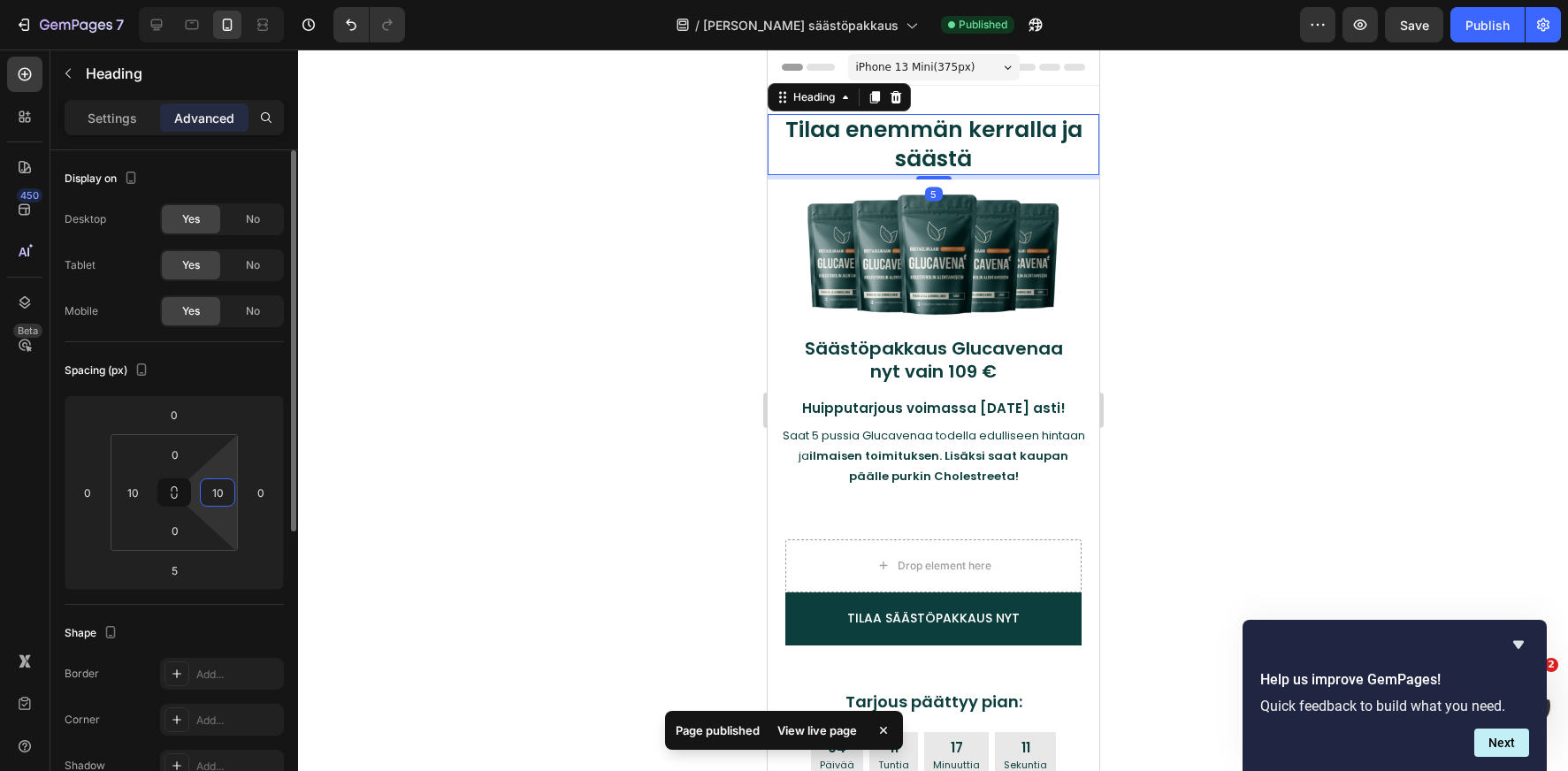
click at [226, 492] on input "10" at bounding box center [217, 492] width 26 height 26
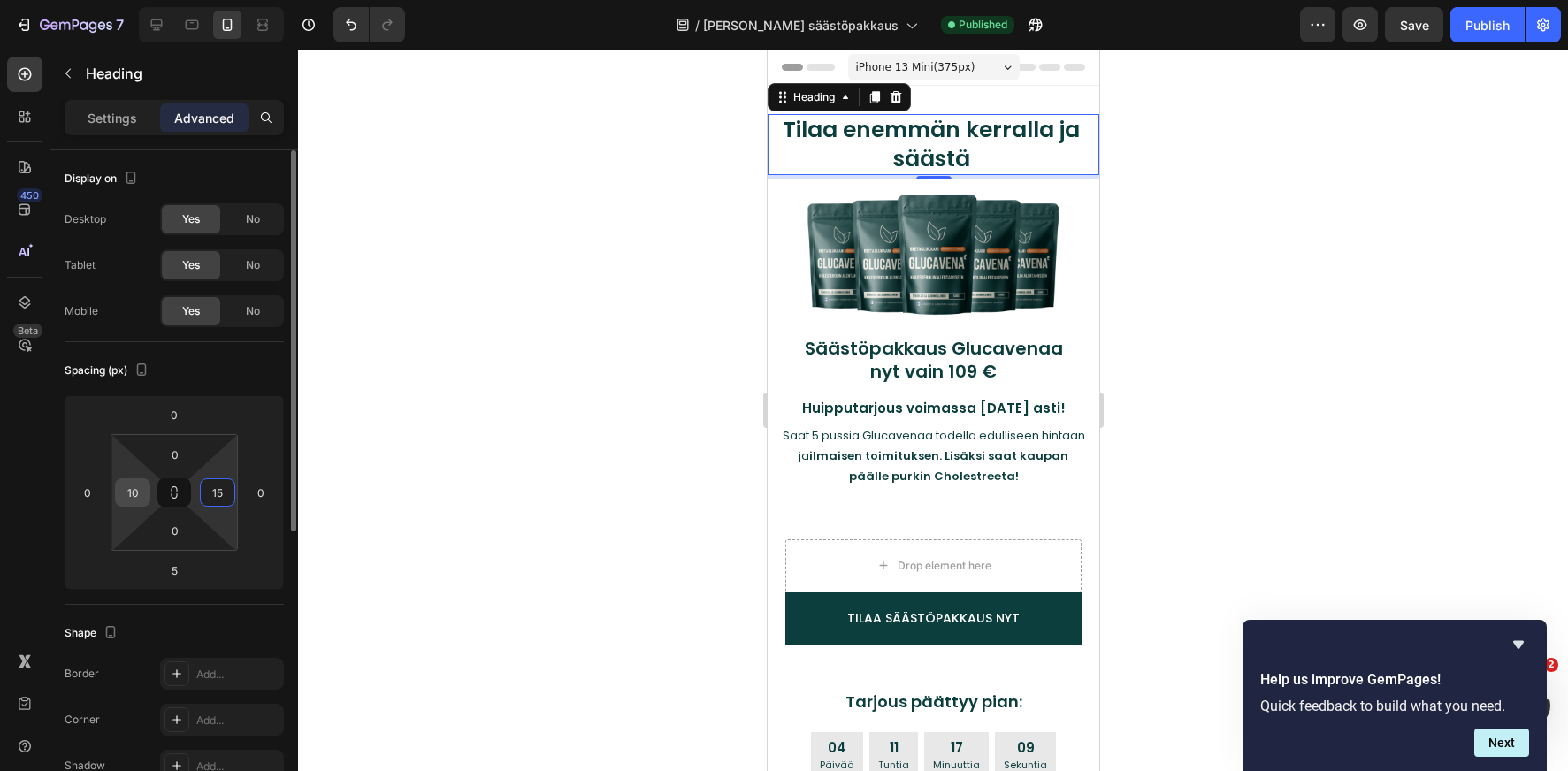
type input "15"
click at [141, 493] on input "10" at bounding box center [132, 492] width 26 height 26
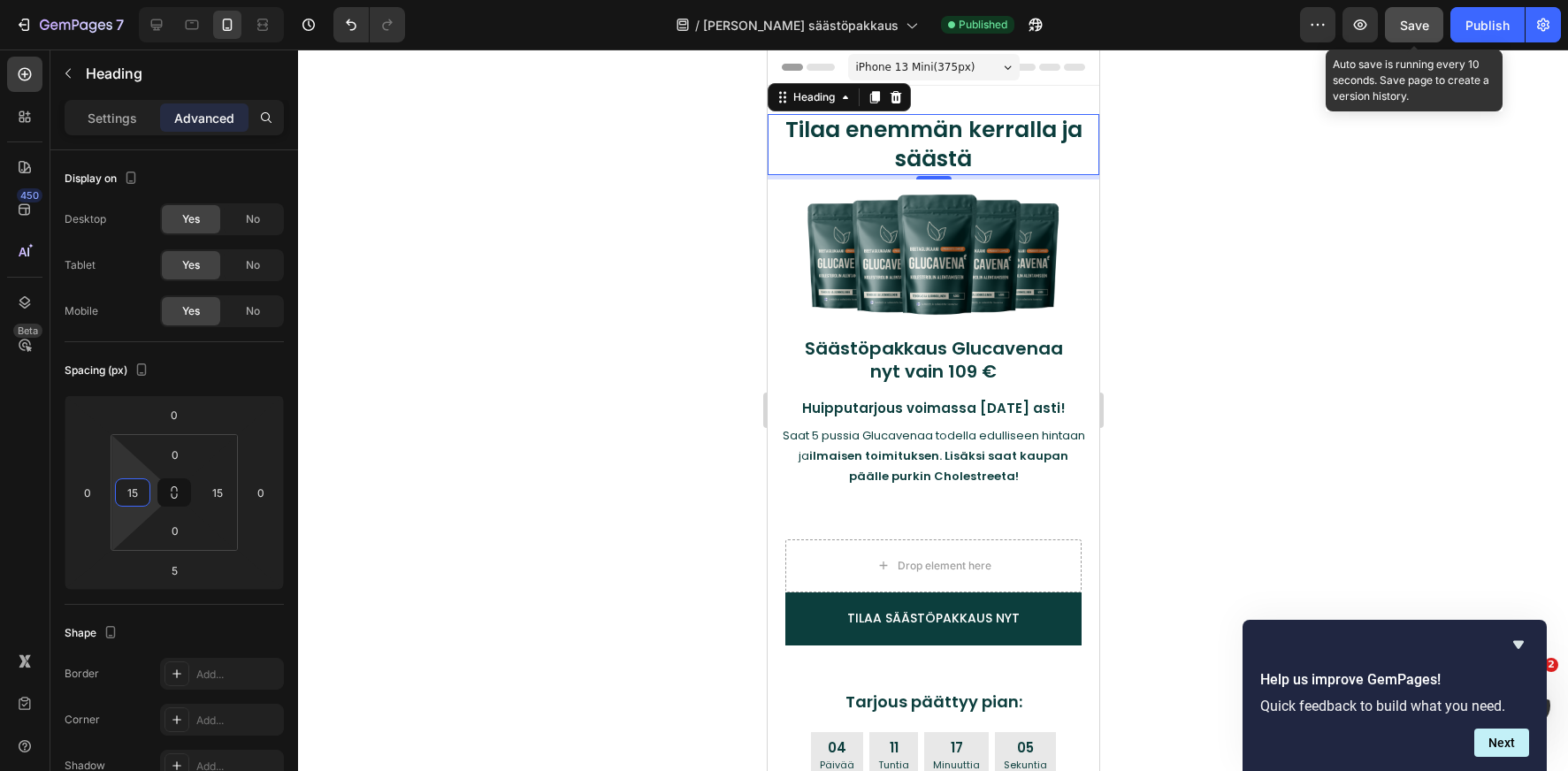
type input "15"
click at [1401, 18] on span "Save" at bounding box center [1415, 24] width 29 height 15
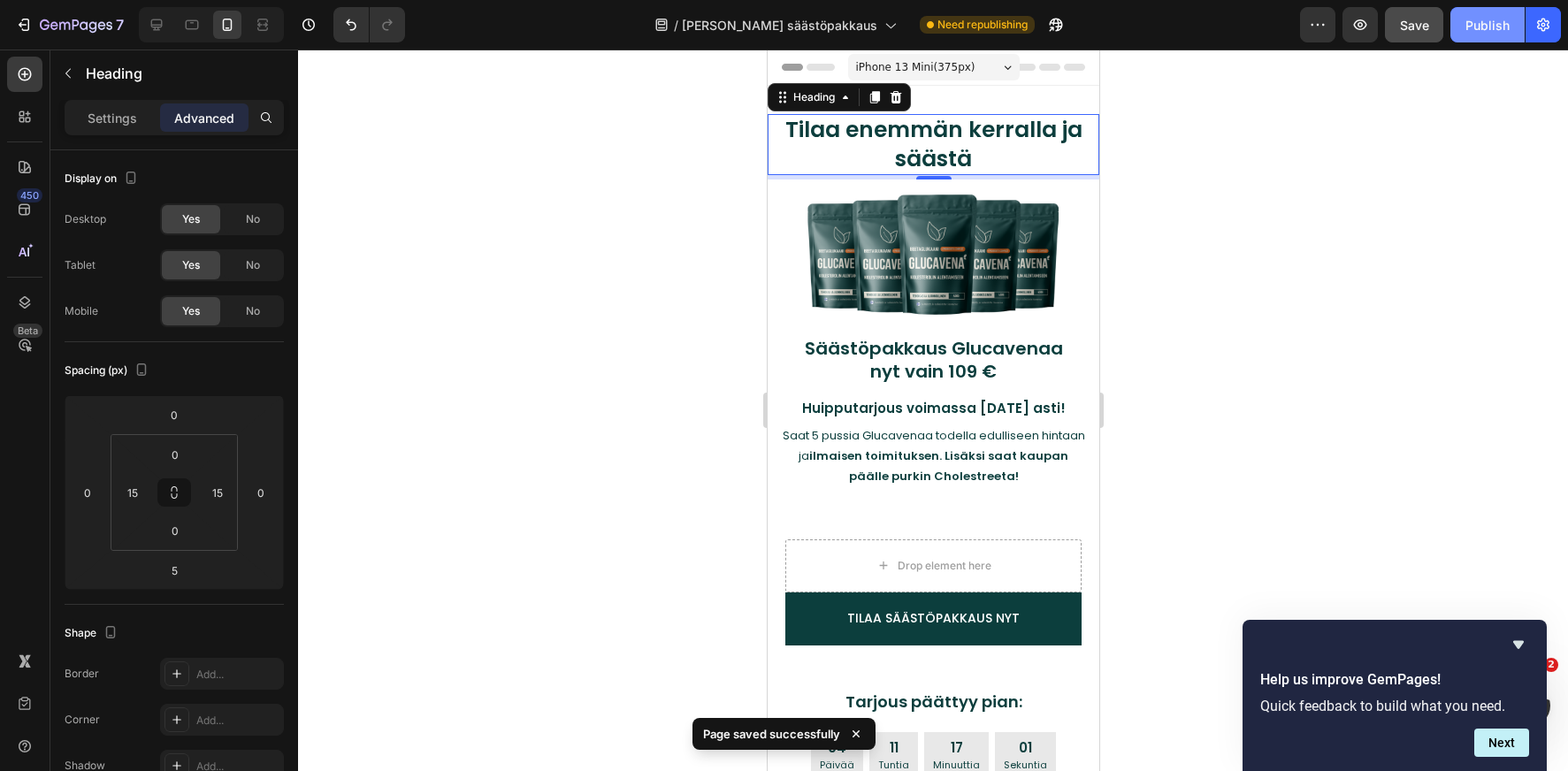
click at [1472, 31] on div "Publish" at bounding box center [1487, 24] width 44 height 19
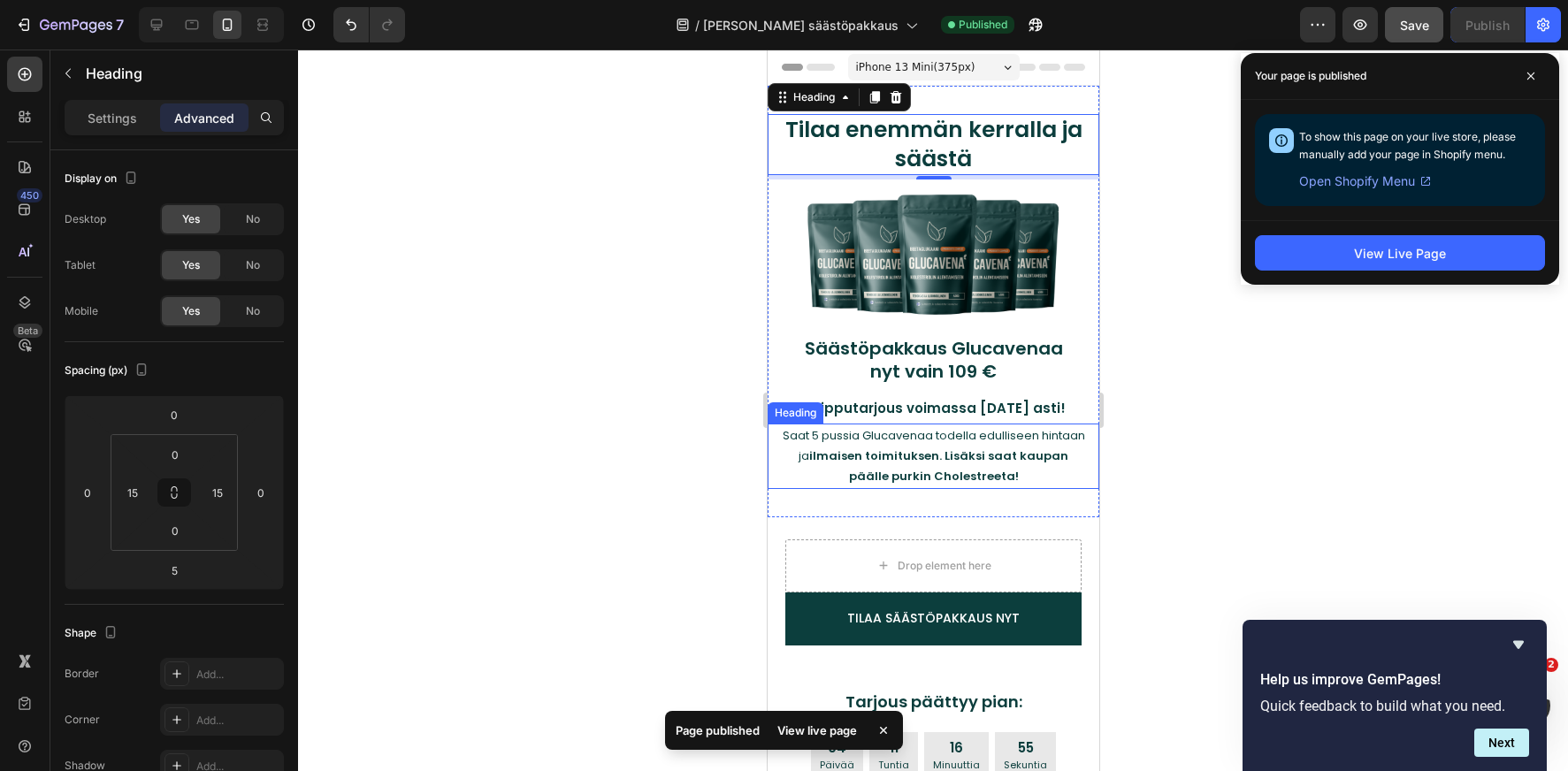
click at [957, 437] on h2 "Saat 5 pussia Glucavenaa todella edulliseen hintaan ja ilmaisen toimituksen. Li…" at bounding box center [933, 456] width 314 height 65
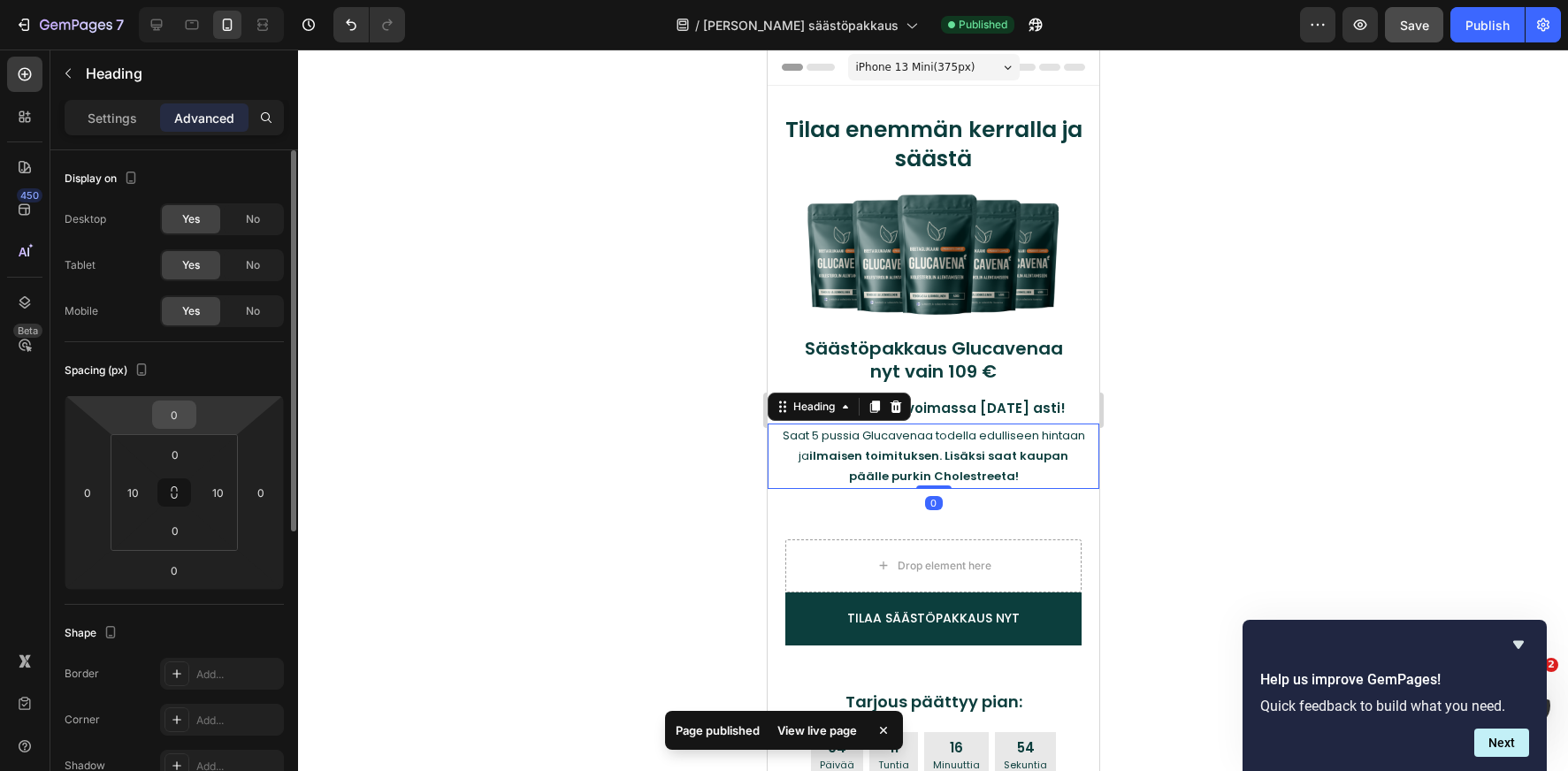
drag, startPoint x: 171, startPoint y: 403, endPoint x: 173, endPoint y: 413, distance: 10.2
click at [173, 412] on input "0" at bounding box center [174, 414] width 35 height 26
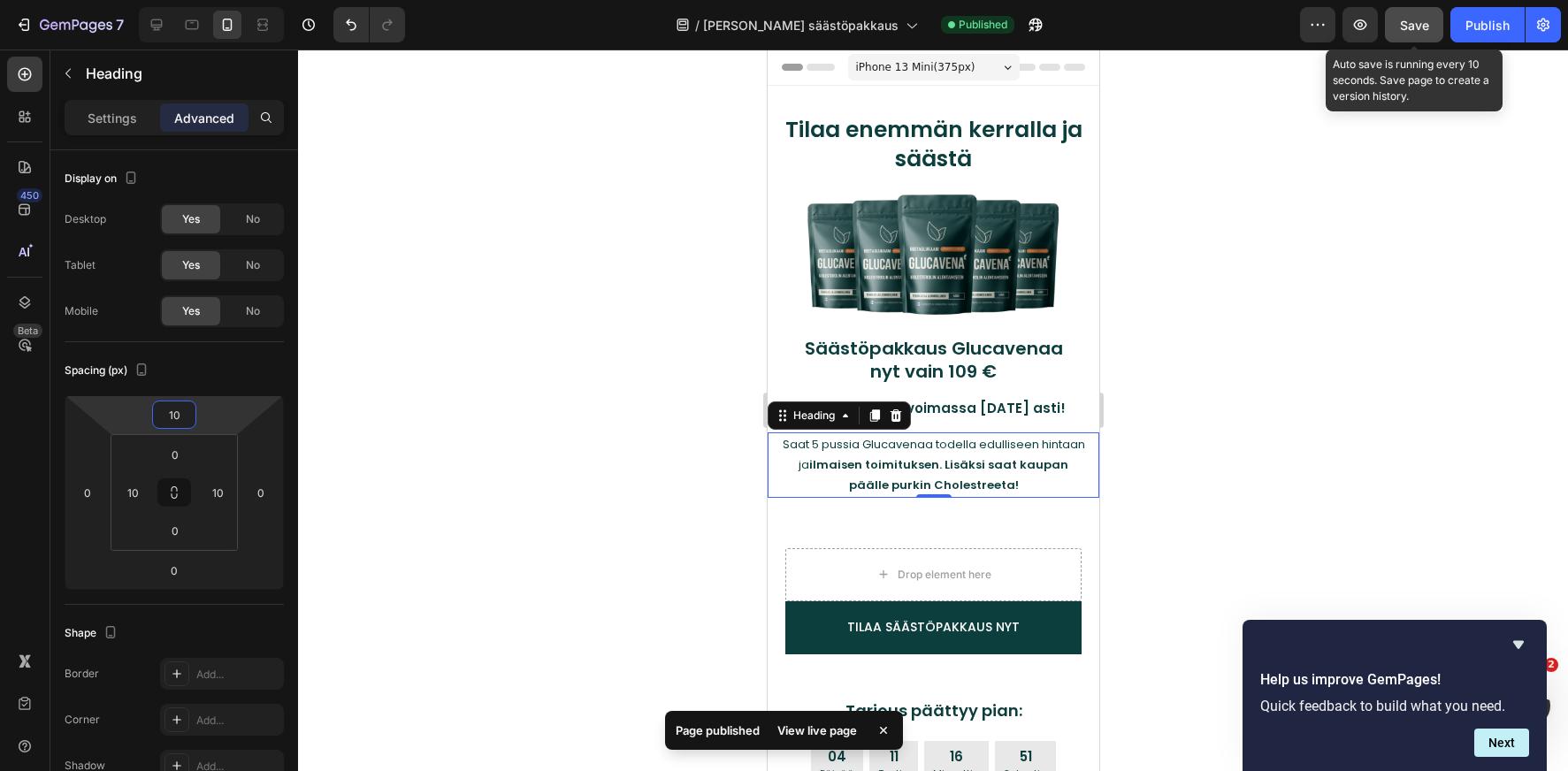
type input "10"
click at [1418, 24] on span "Save" at bounding box center [1415, 24] width 29 height 15
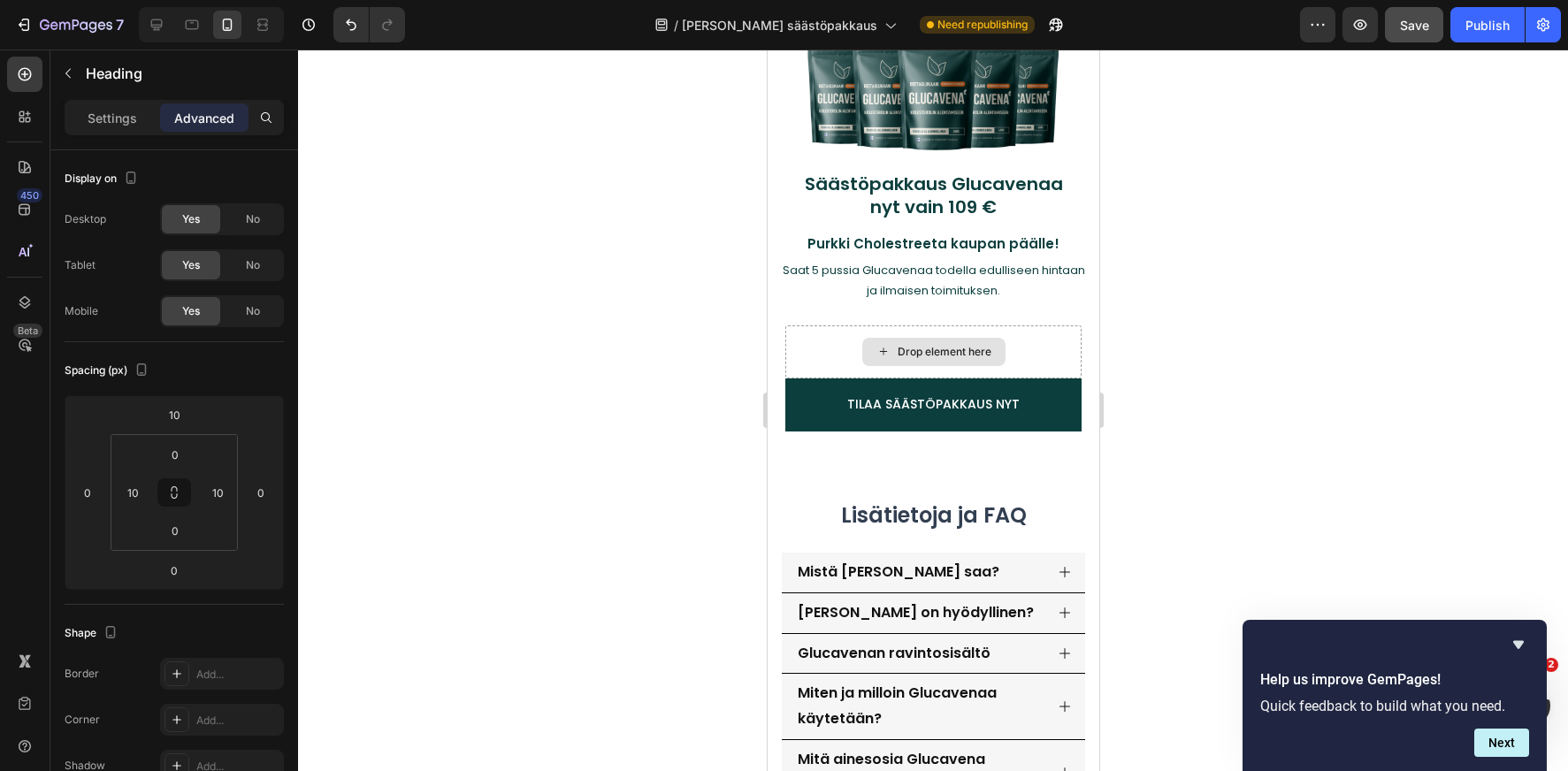
scroll to position [3300, 0]
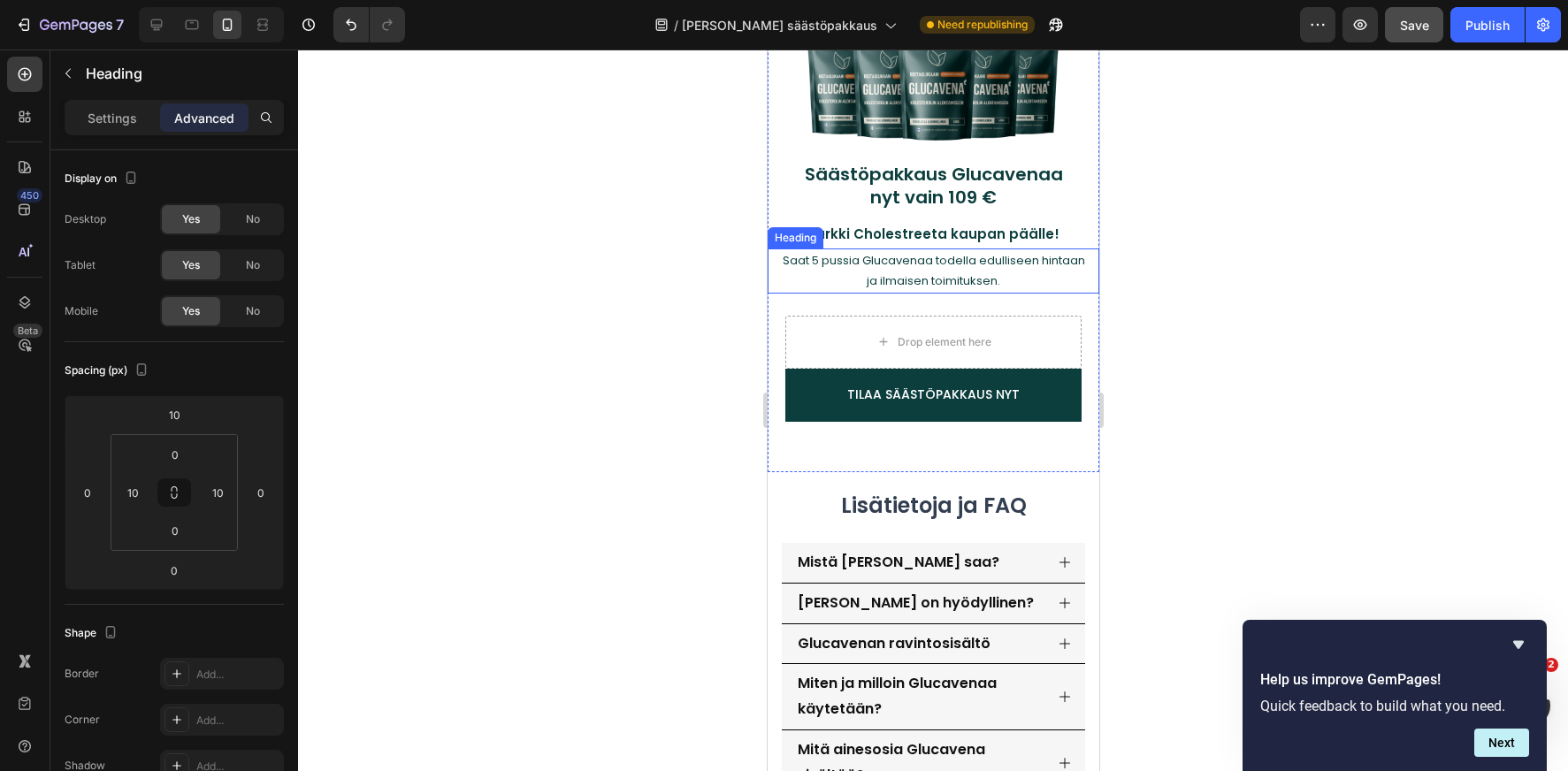
click at [927, 267] on h2 "Saat 5 pussia Glucavenaa todella edulliseen hintaan ja ilmaisen toimituksen." at bounding box center [933, 271] width 314 height 45
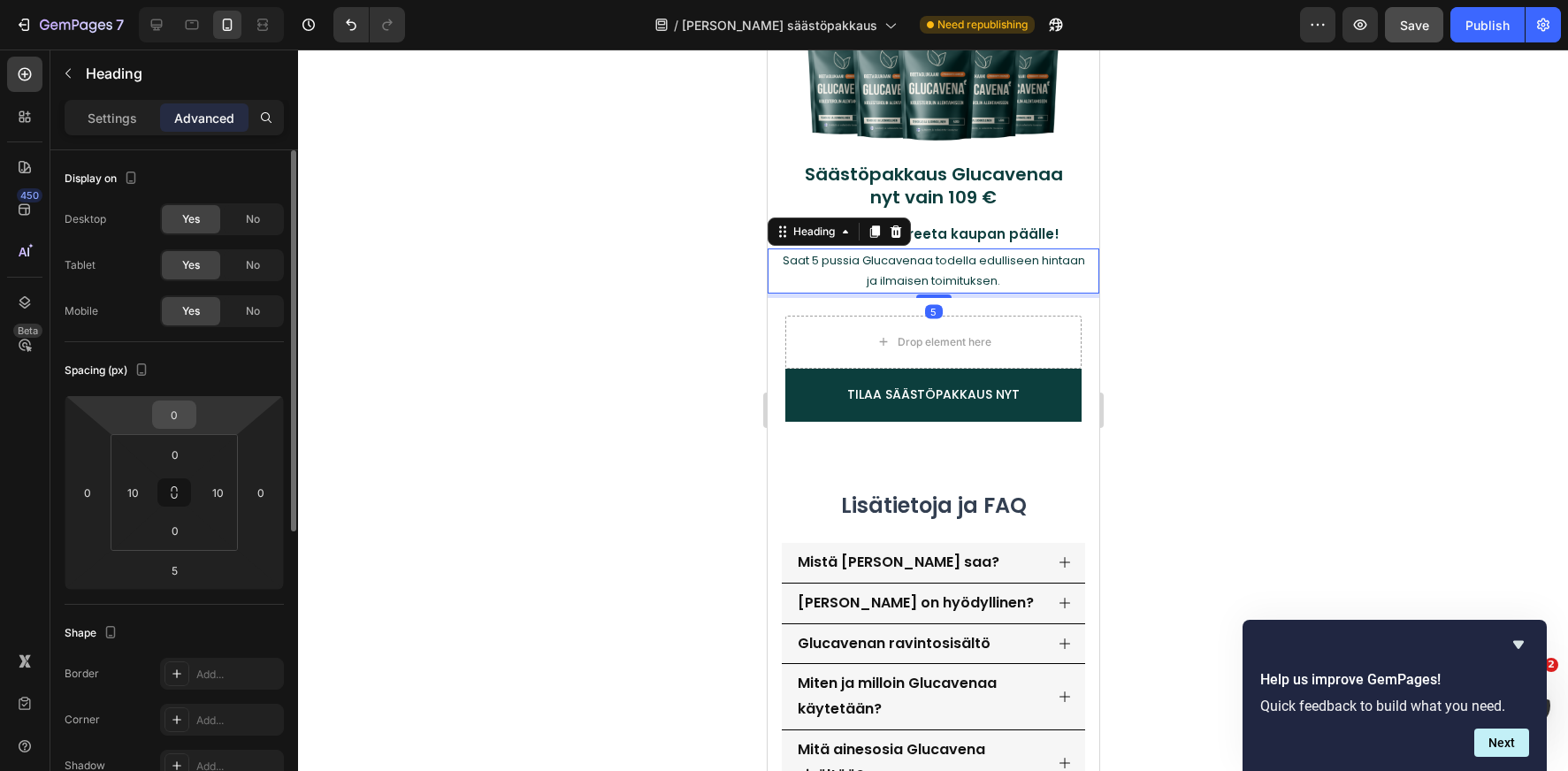
click at [170, 413] on input "0" at bounding box center [174, 414] width 35 height 26
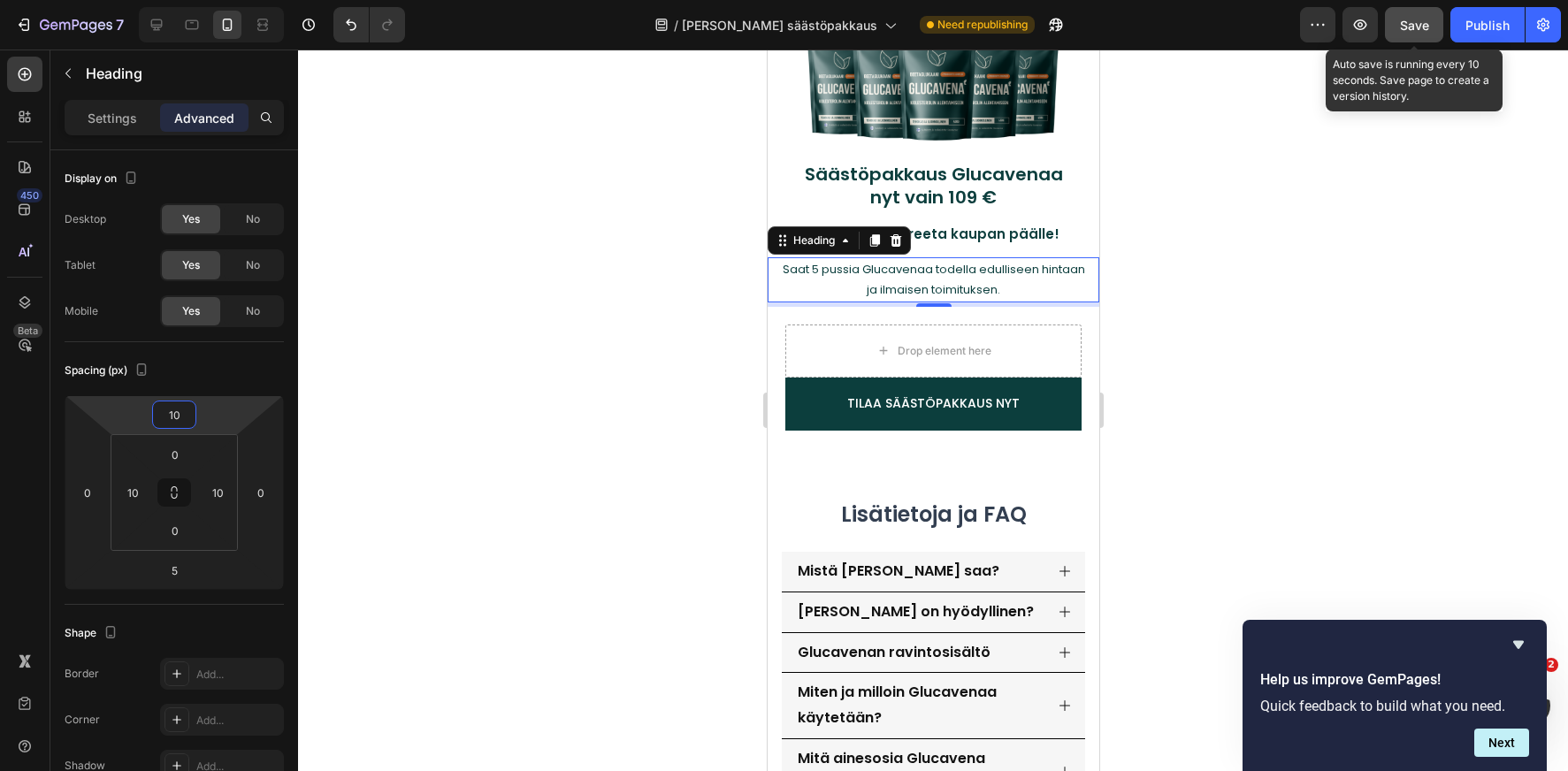
type input "10"
drag, startPoint x: 1396, startPoint y: 25, endPoint x: 1307, endPoint y: 58, distance: 94.9
click at [1396, 25] on button "Save" at bounding box center [1414, 24] width 59 height 35
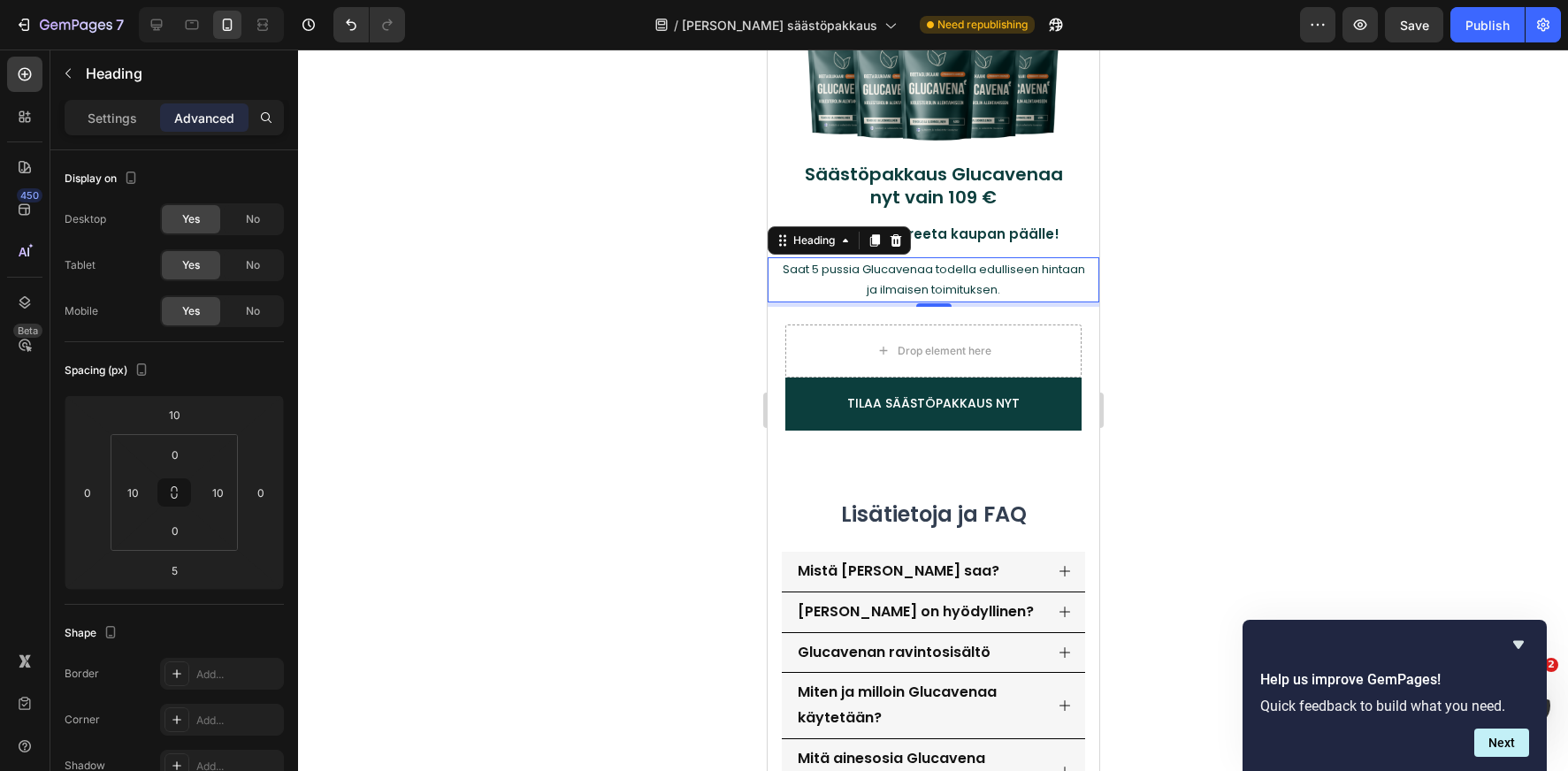
click at [1444, 410] on div at bounding box center [932, 411] width 1269 height 722
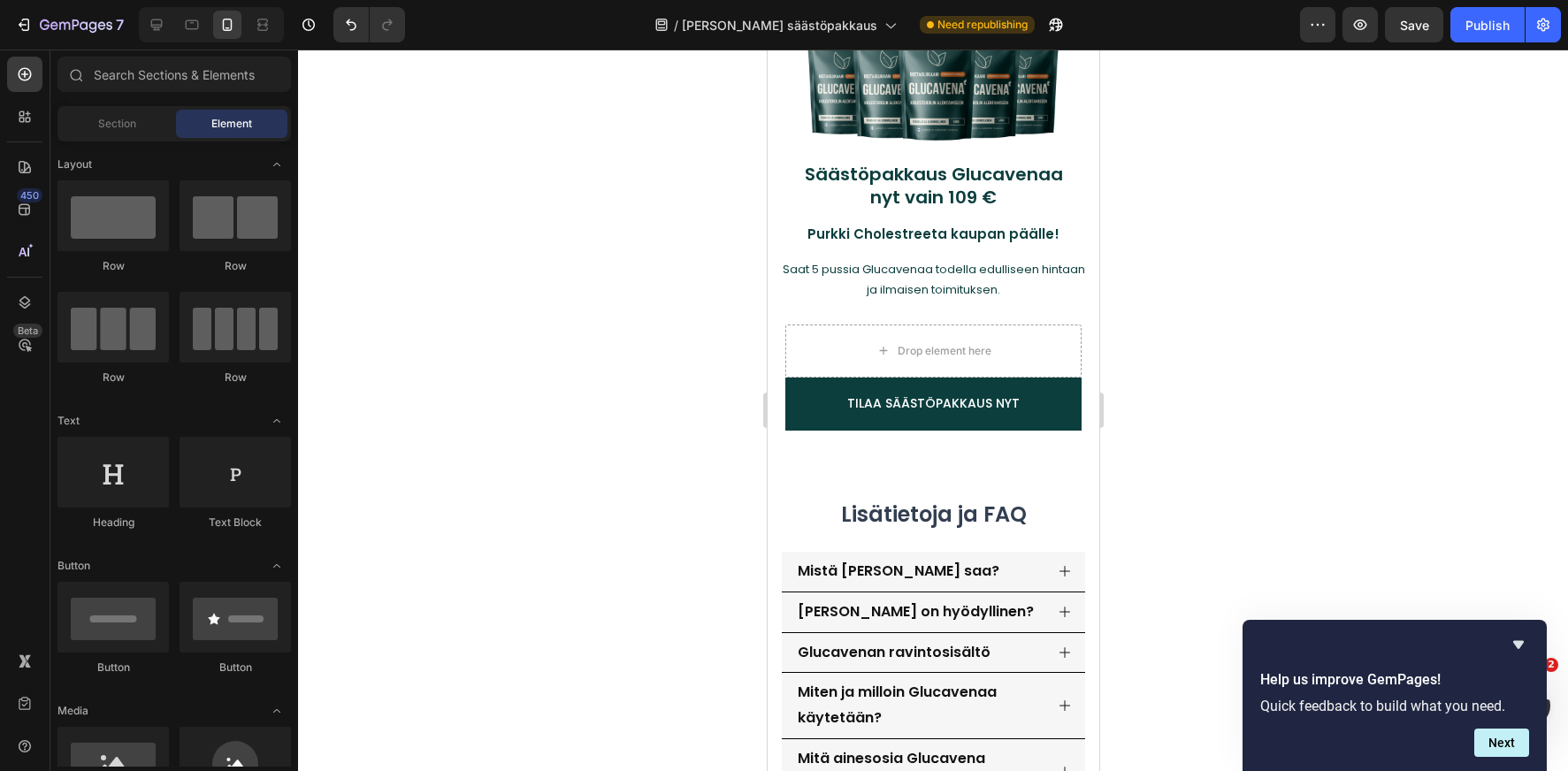
drag, startPoint x: 1444, startPoint y: 410, endPoint x: 1433, endPoint y: 409, distance: 11.0
click at [1444, 410] on div at bounding box center [932, 411] width 1269 height 722
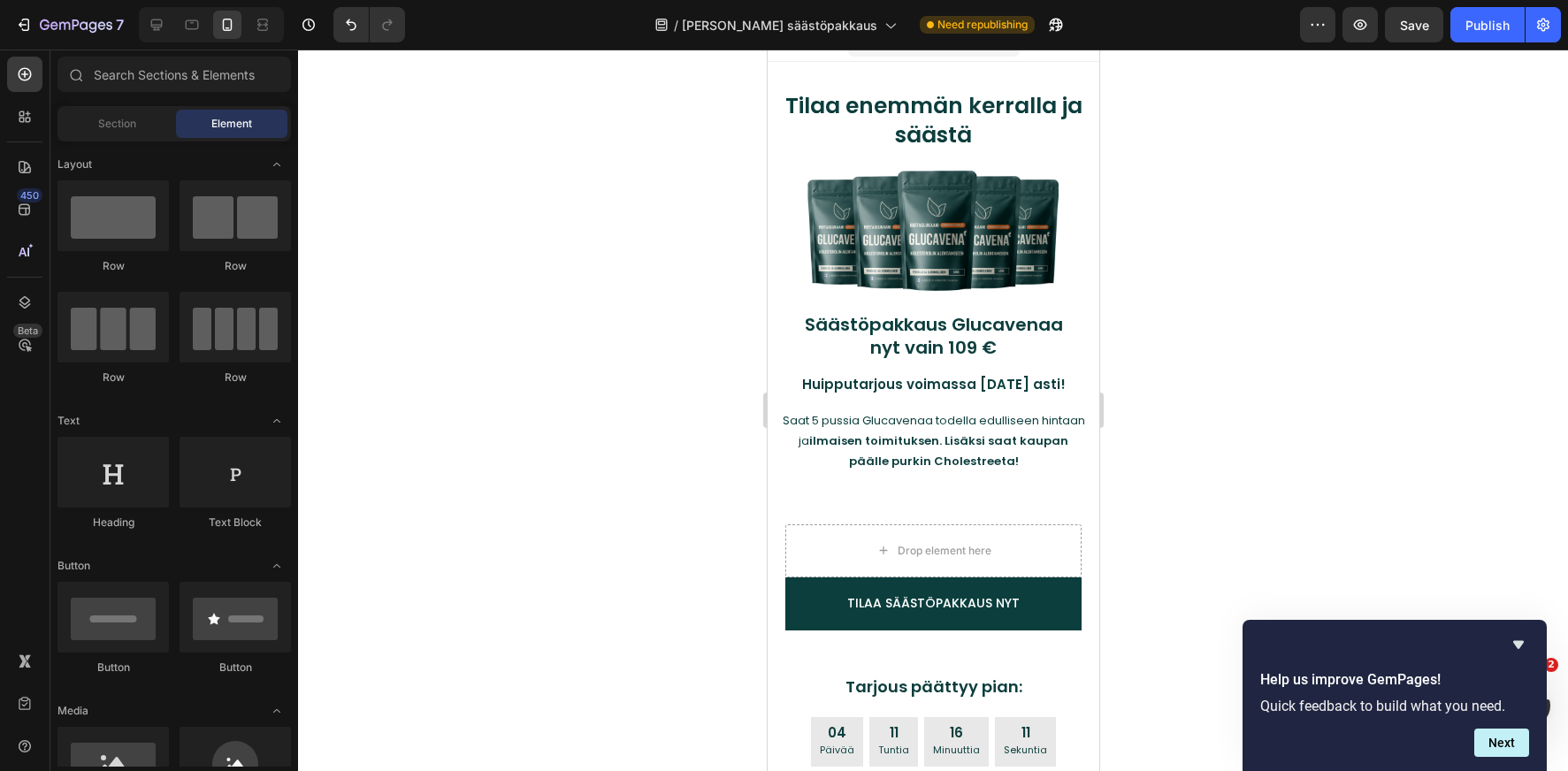
scroll to position [0, 0]
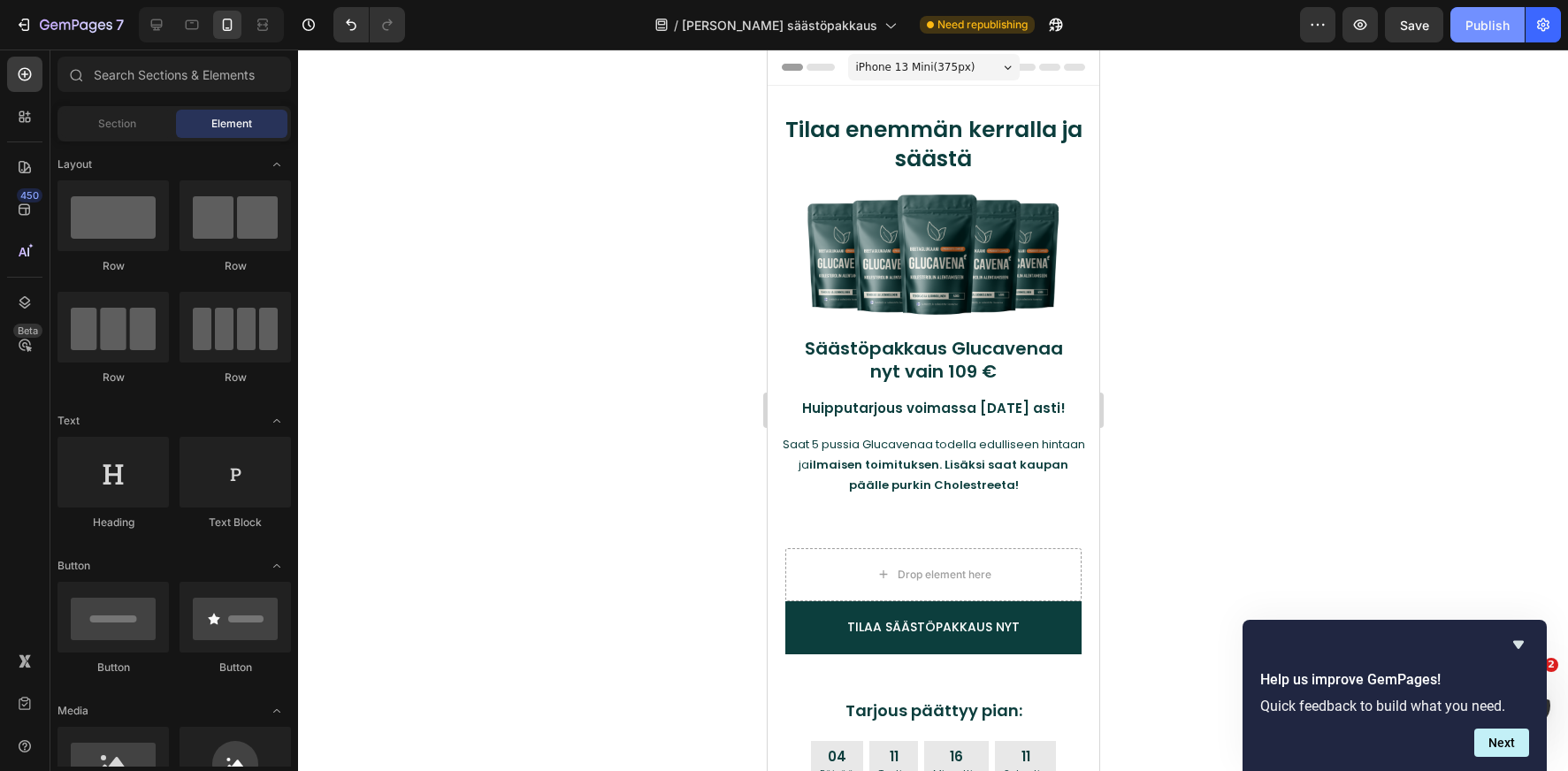
click at [1497, 34] on button "Publish" at bounding box center [1487, 24] width 74 height 35
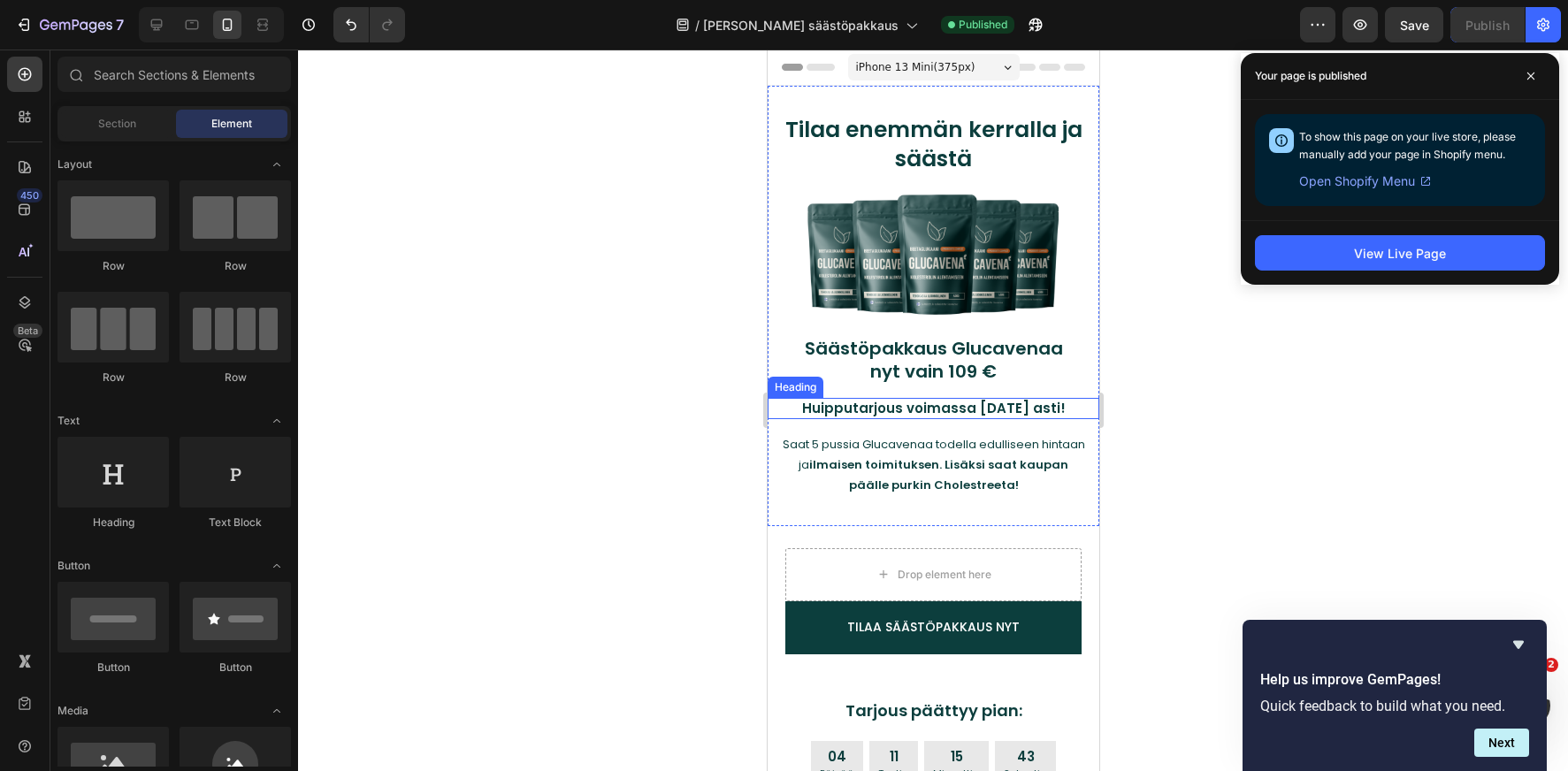
click at [961, 409] on h2 "Huipputarjous voimassa [DATE] asti!" at bounding box center [932, 409] width 278 height 21
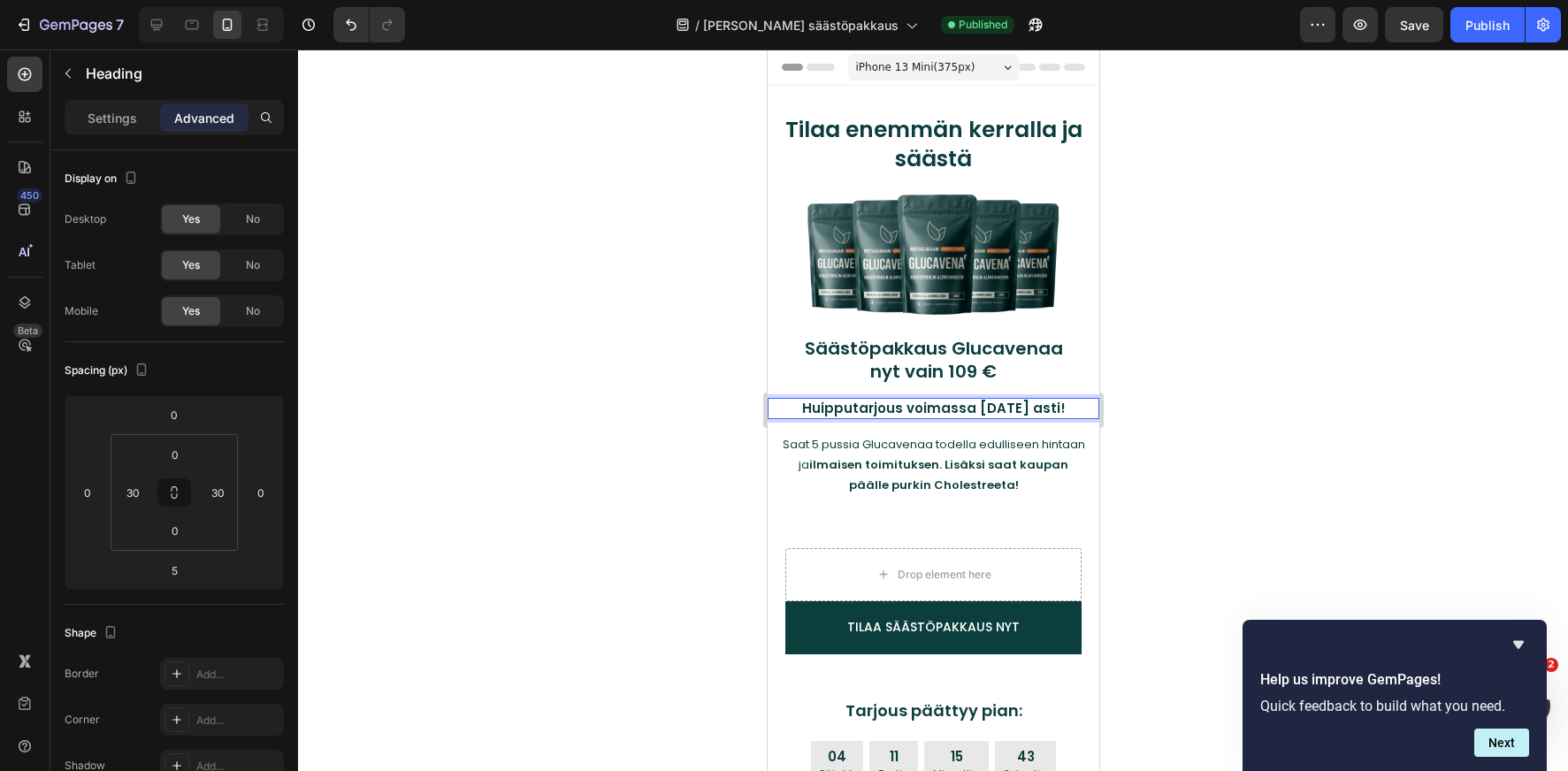
click at [960, 409] on h2 "Huipputarjous voimassa [DATE] asti!" at bounding box center [932, 409] width 278 height 21
click at [960, 409] on p "Huipputarjous voimassa [DATE] asti!" at bounding box center [933, 409] width 275 height 18
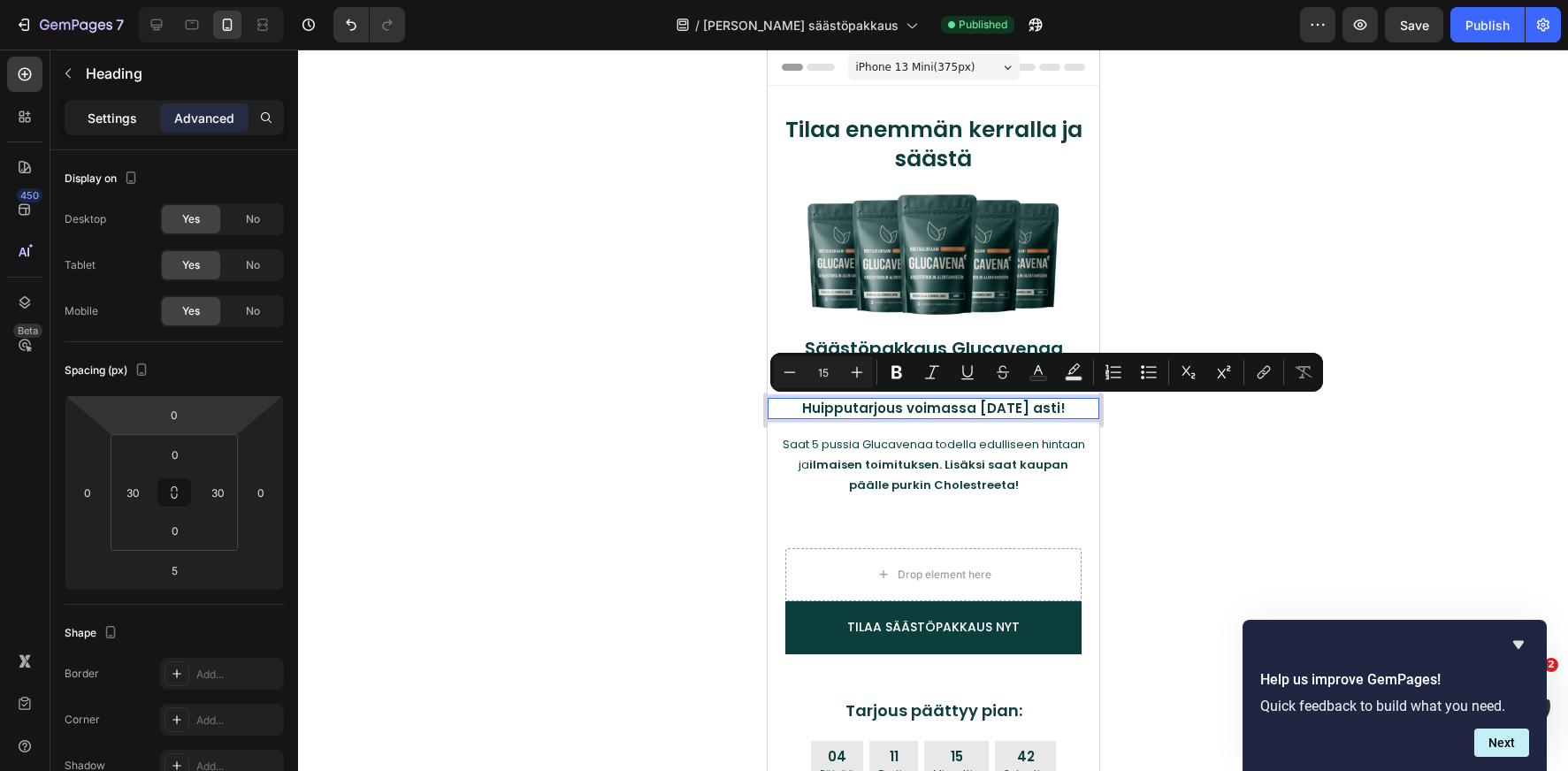
click at [112, 121] on p "Settings" at bounding box center [112, 117] width 50 height 19
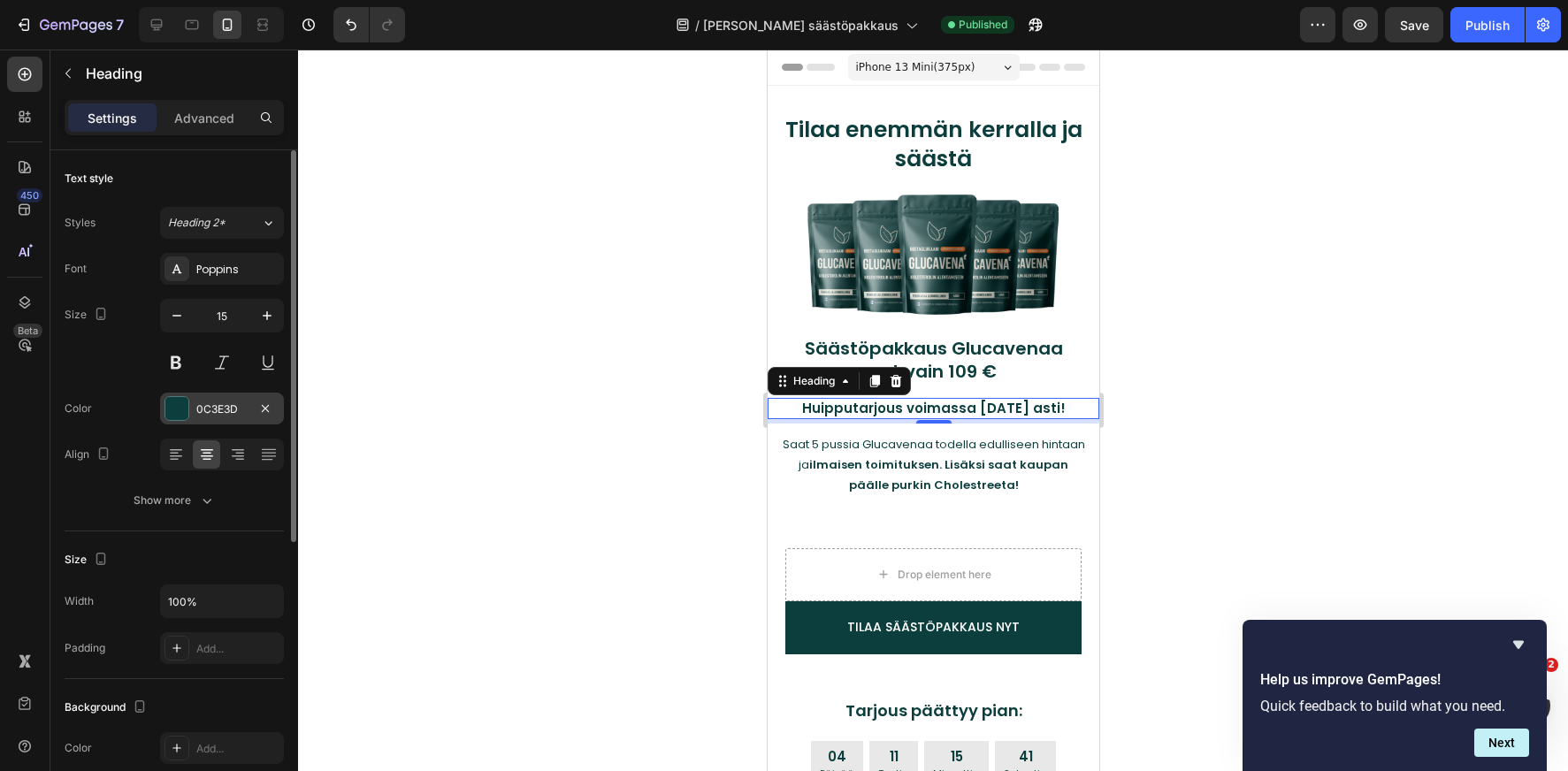
click at [170, 404] on div at bounding box center [177, 409] width 23 height 23
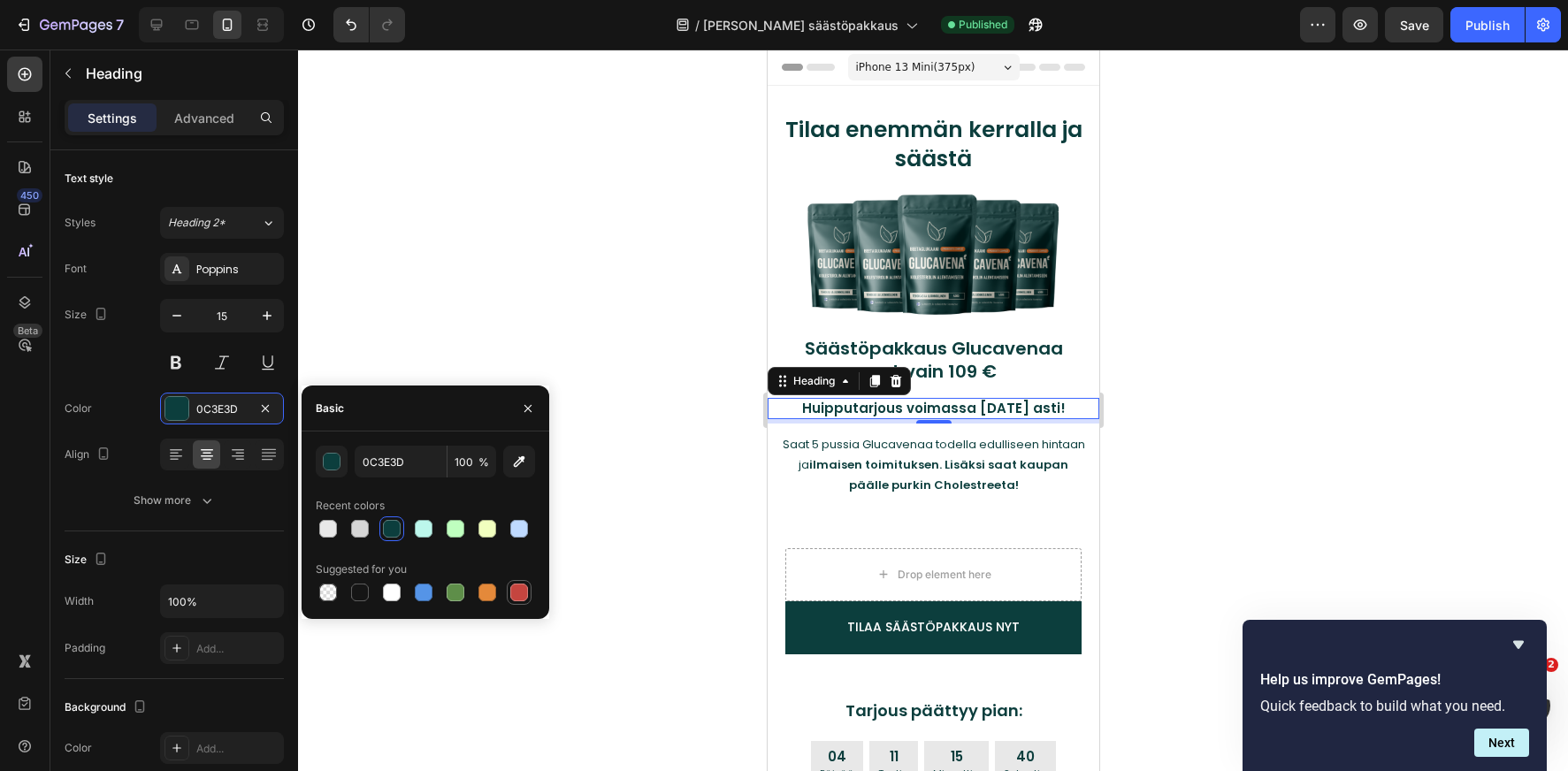
click at [519, 590] on div at bounding box center [519, 592] width 18 height 18
click at [455, 592] on div at bounding box center [456, 592] width 18 height 18
type input "5E8E49"
click at [524, 407] on icon "button" at bounding box center [528, 408] width 15 height 15
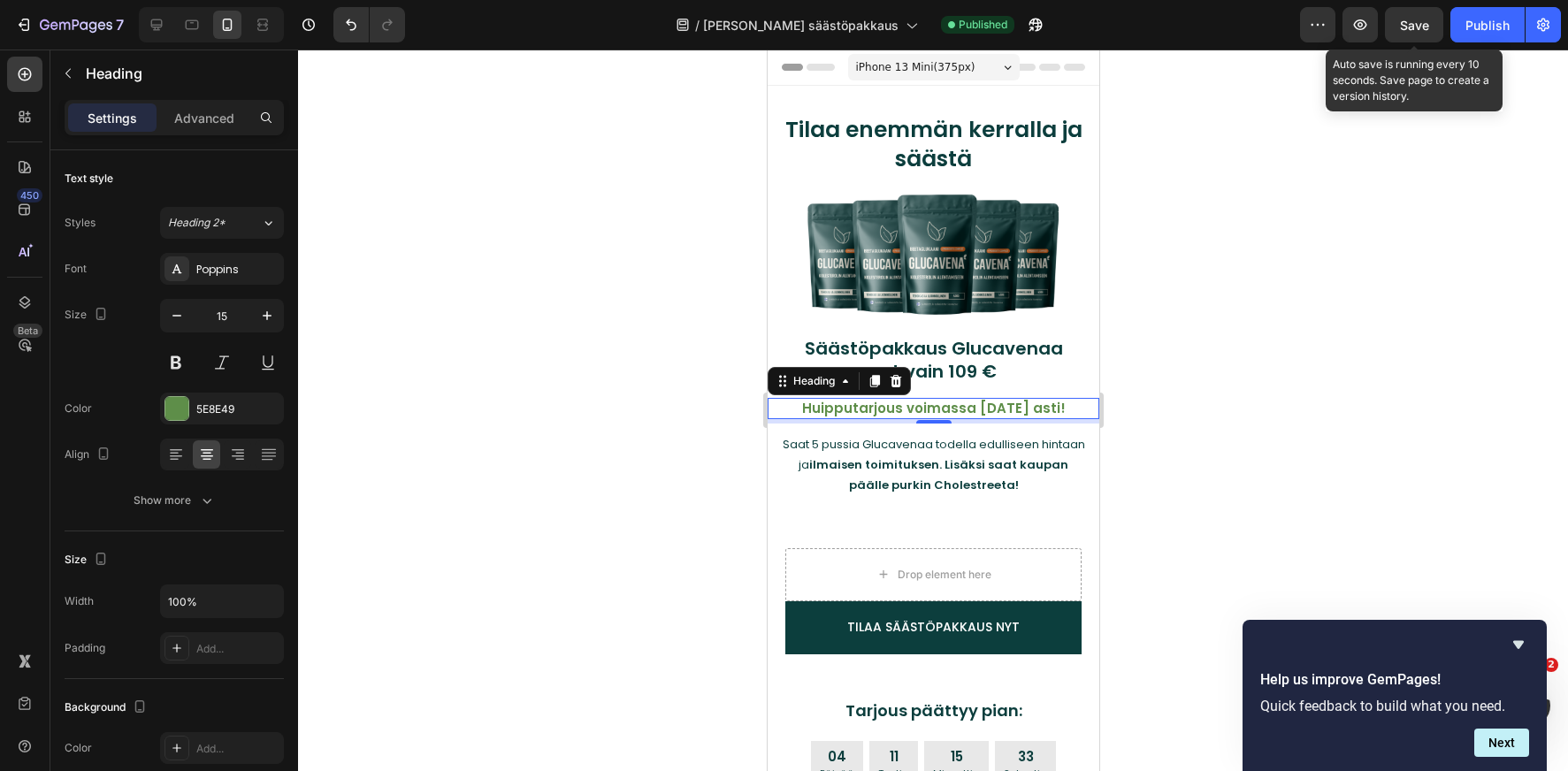
click at [1419, 33] on div "Save" at bounding box center [1415, 24] width 29 height 19
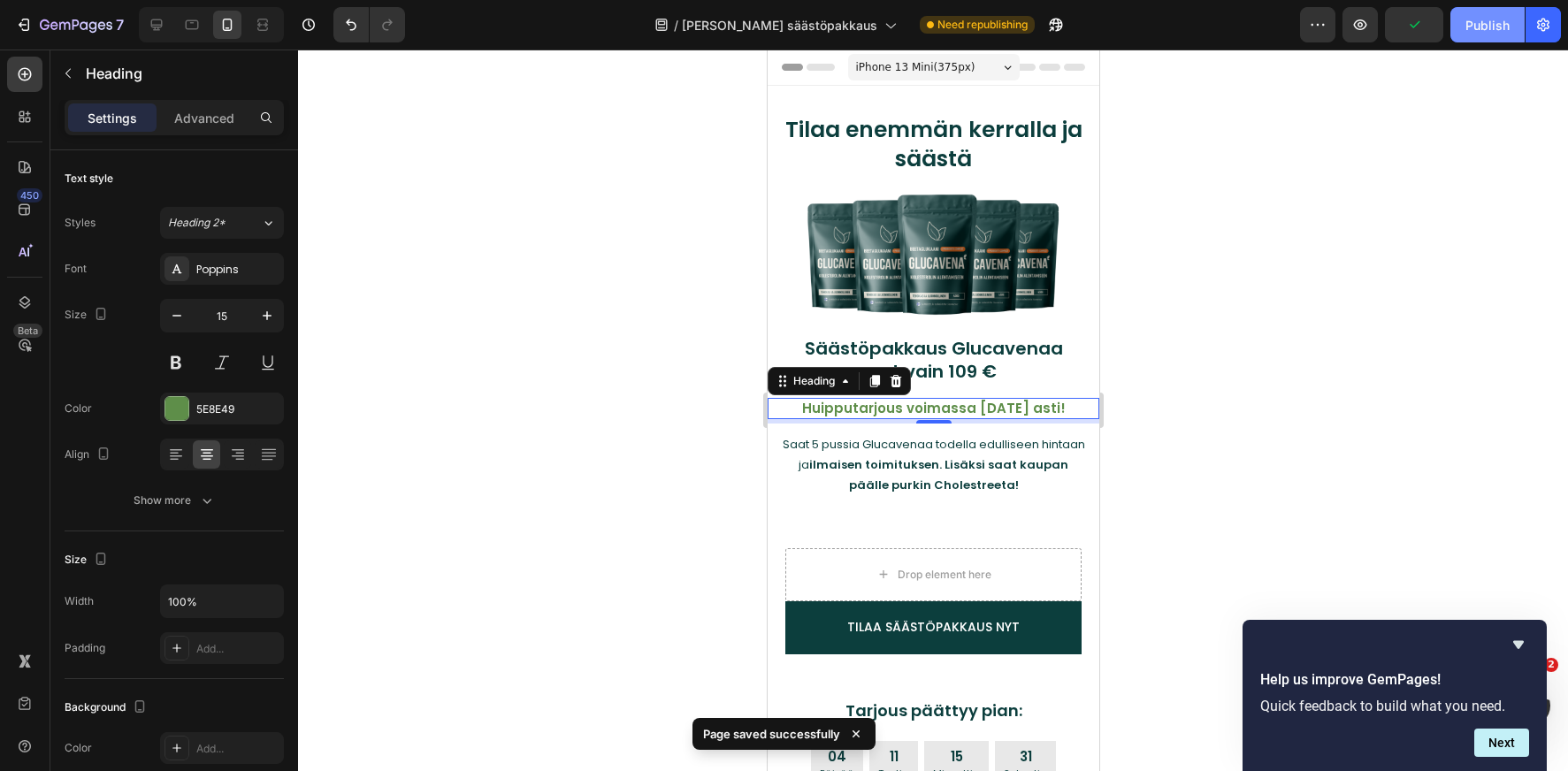
click at [1468, 30] on div "Publish" at bounding box center [1487, 24] width 44 height 19
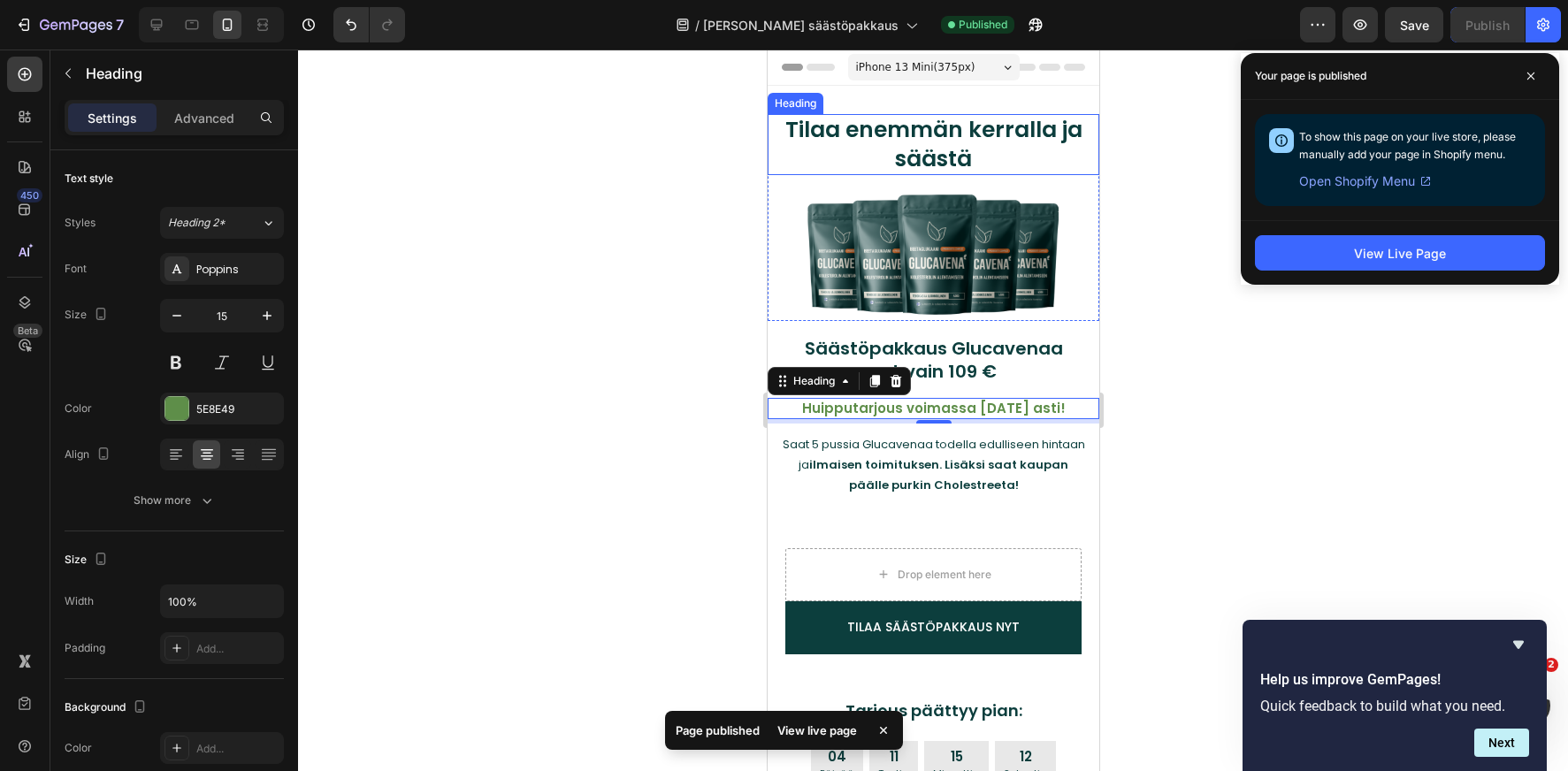
click at [910, 148] on h2 "Tilaa enemmän kerralla ja säästä" at bounding box center [932, 144] width 305 height 61
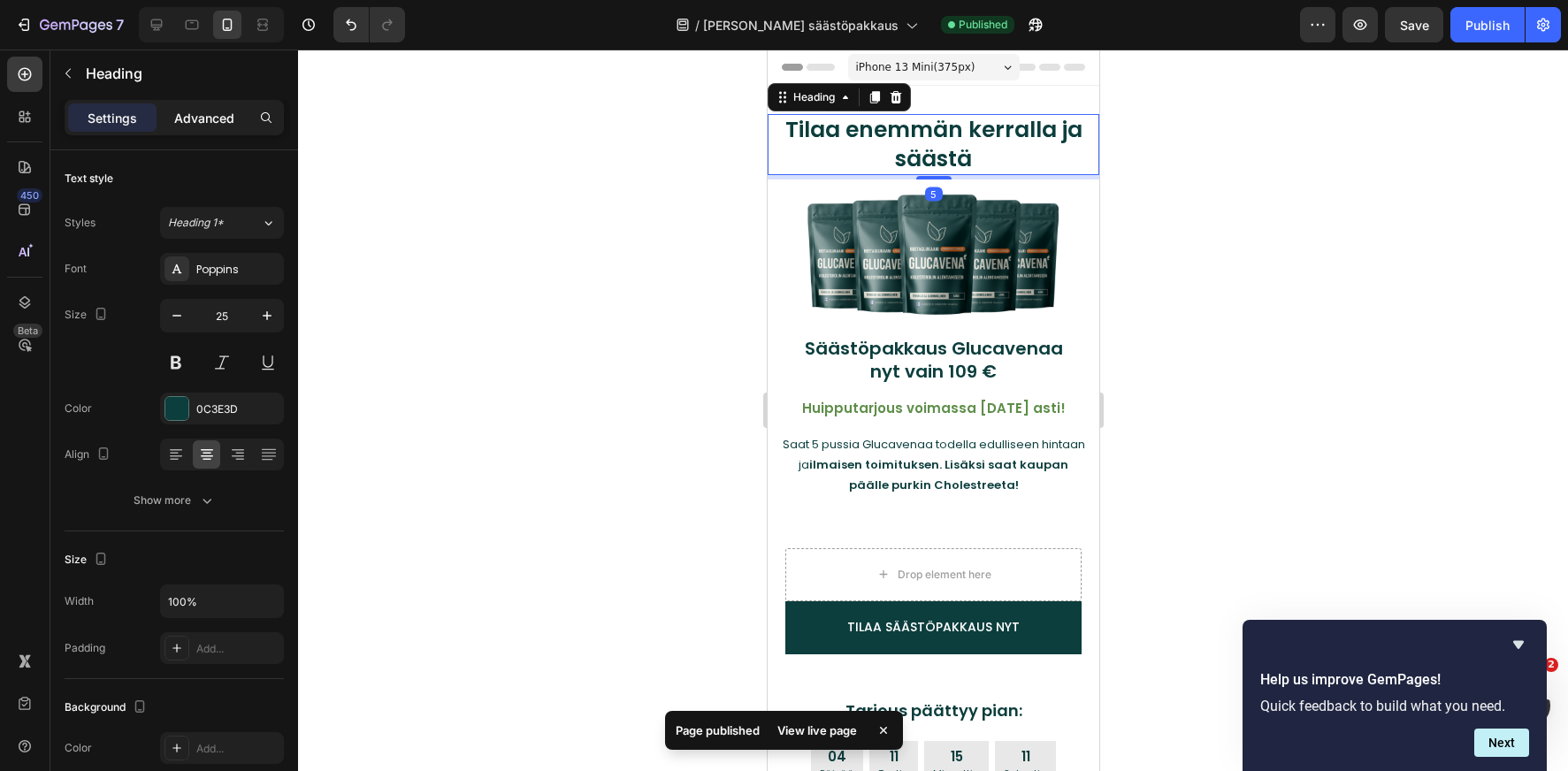
click at [227, 120] on p "Advanced" at bounding box center [205, 117] width 60 height 19
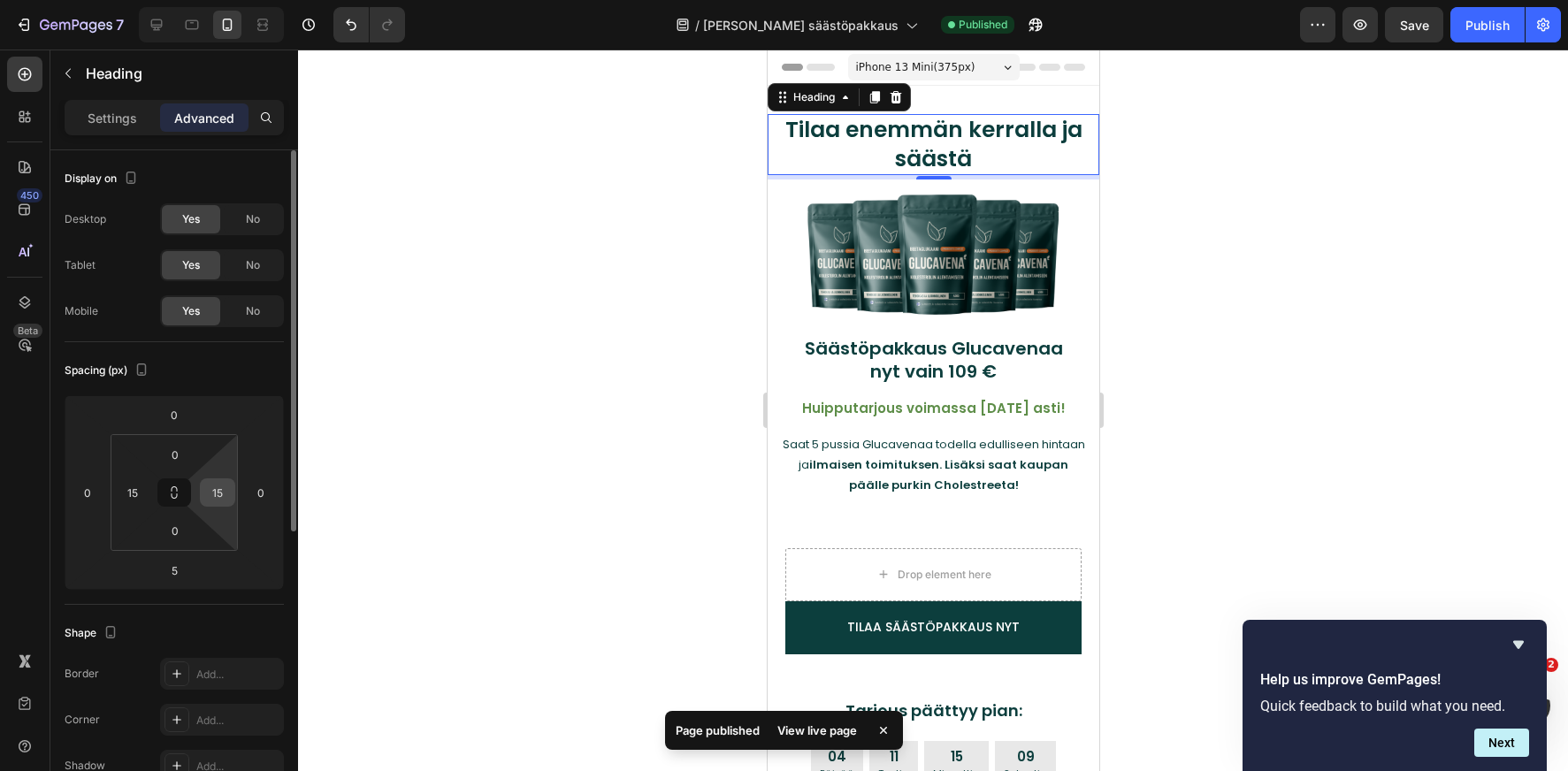
click at [208, 495] on input "15" at bounding box center [217, 492] width 26 height 26
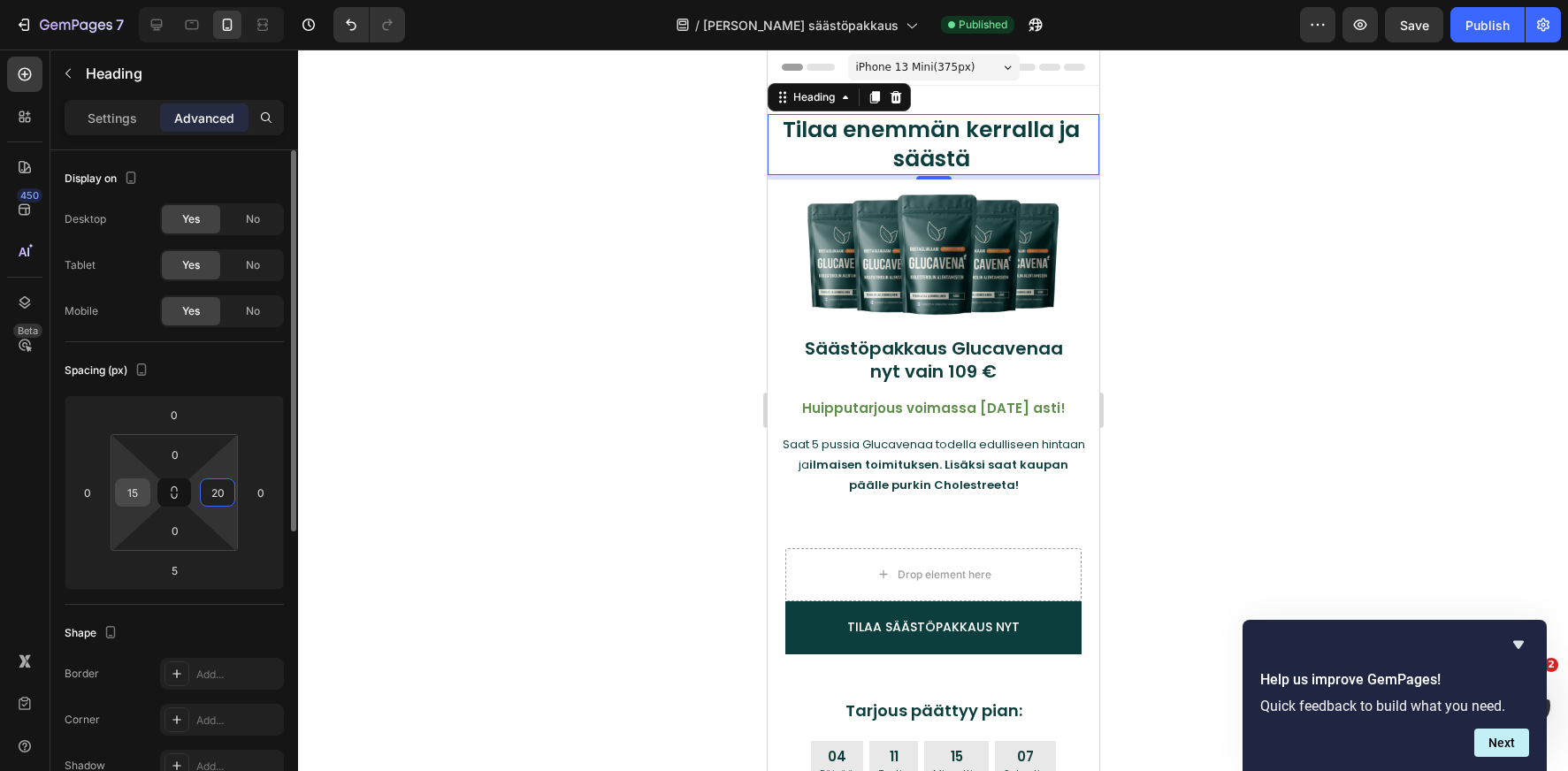
type input "20"
click at [134, 487] on input "15" at bounding box center [132, 492] width 26 height 26
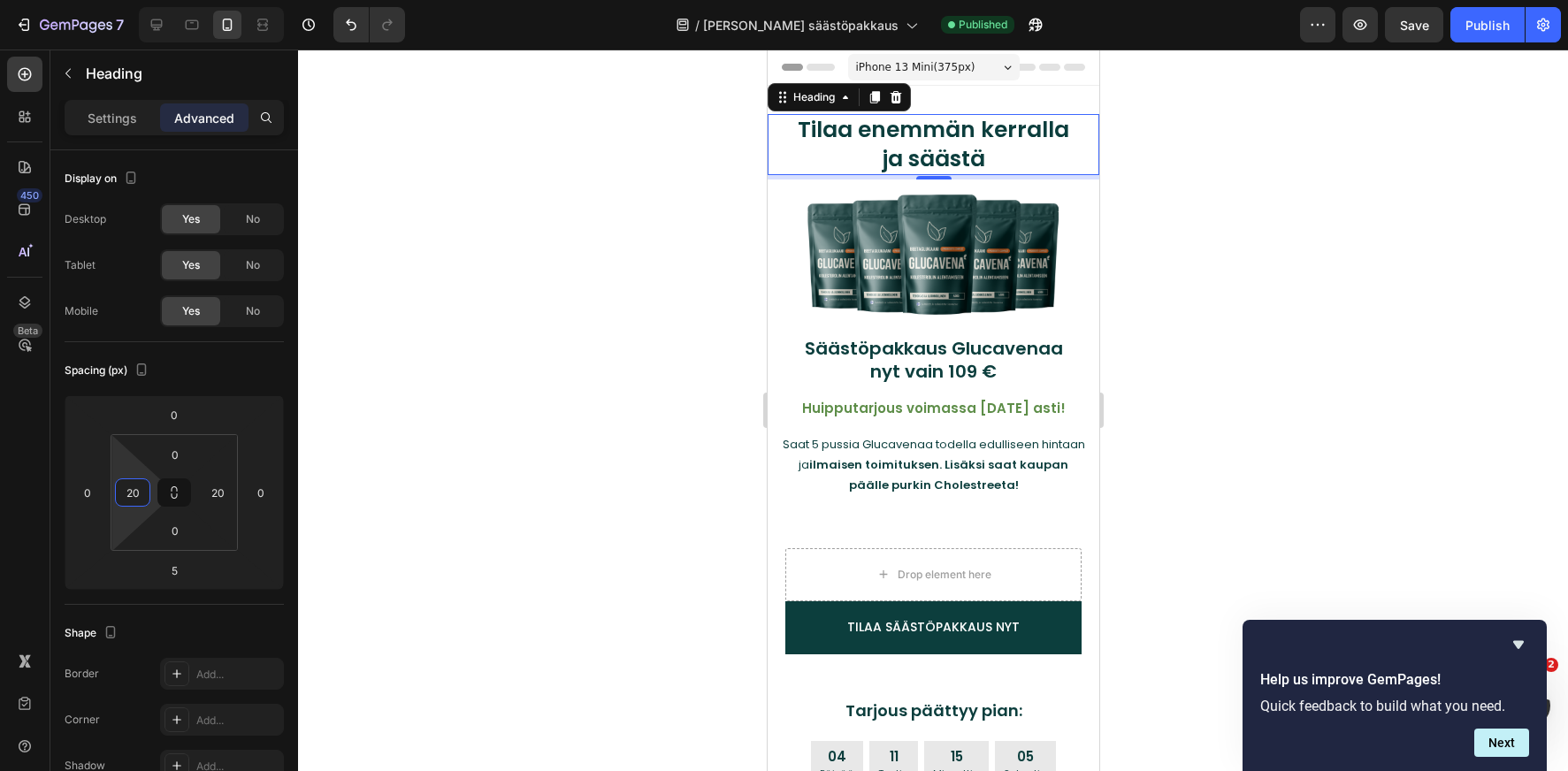
type input "20"
click at [1207, 360] on div at bounding box center [932, 411] width 1269 height 722
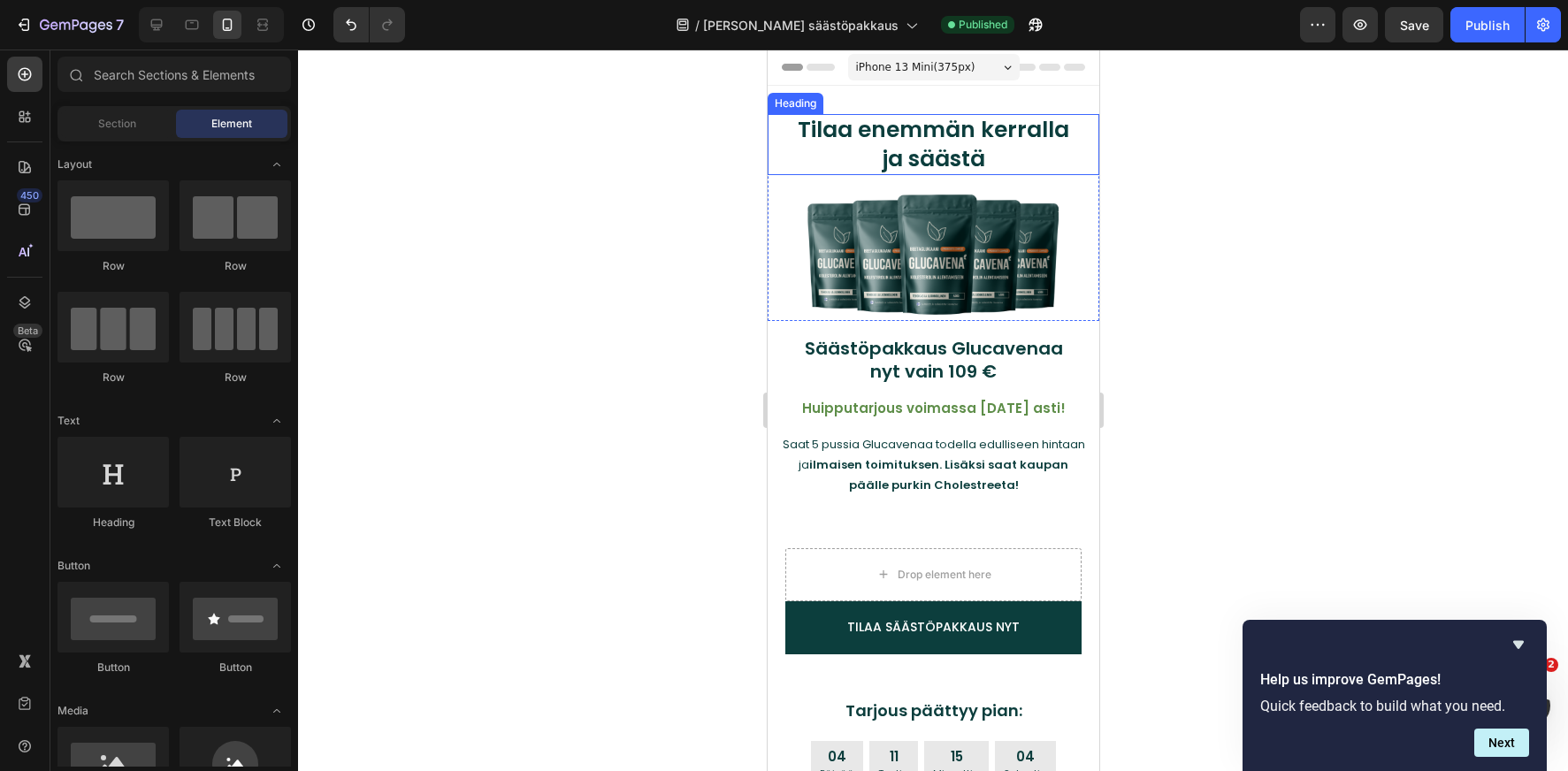
click at [952, 129] on h2 "Tilaa enemmän kerralla ja säästä" at bounding box center [933, 144] width 297 height 61
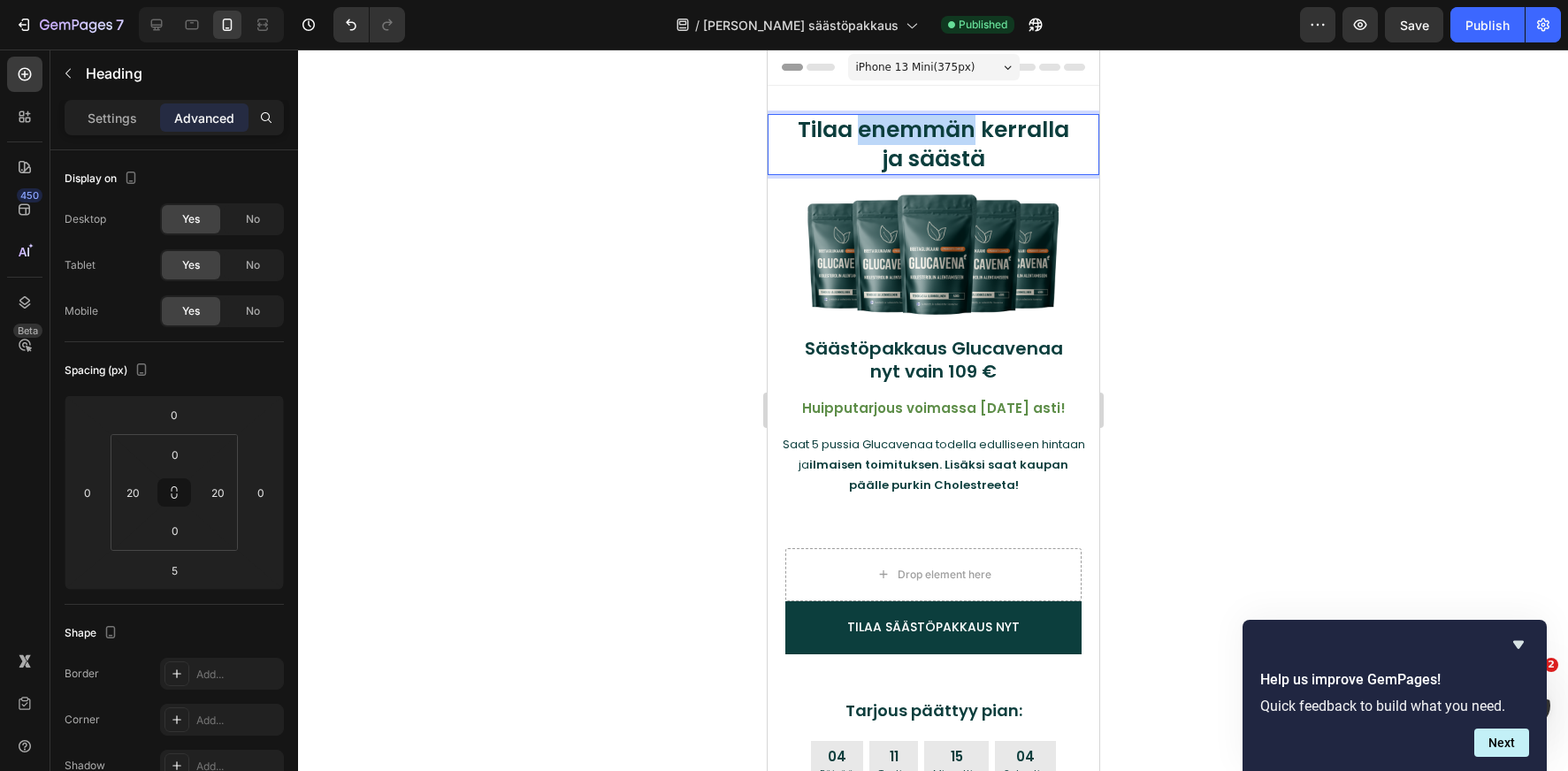
click at [952, 129] on h2 "Tilaa enemmän kerralla ja säästä" at bounding box center [933, 144] width 297 height 61
click at [952, 129] on p "Tilaa enemmän kerralla ja säästä" at bounding box center [933, 144] width 293 height 58
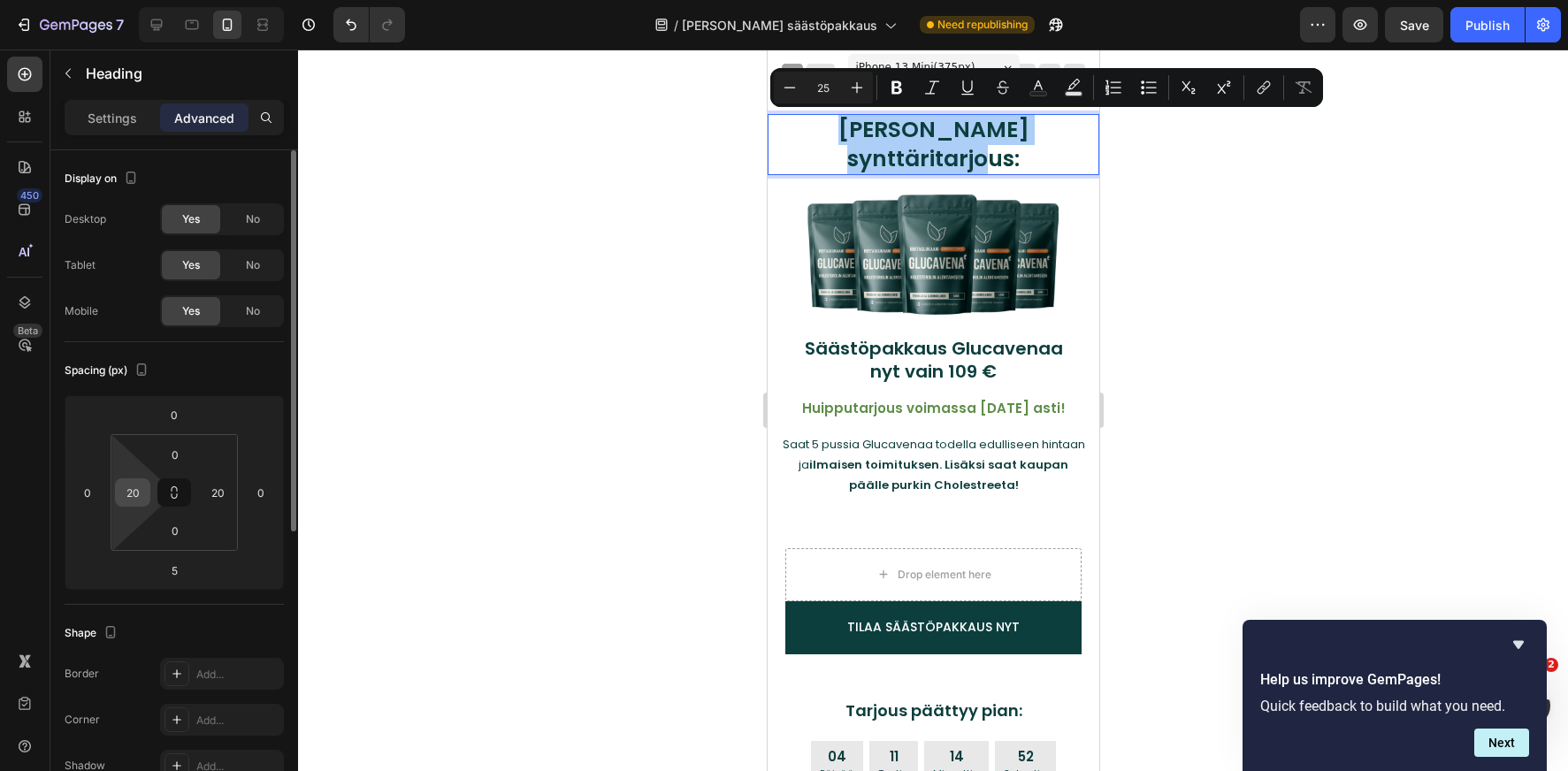
click at [137, 496] on input "20" at bounding box center [132, 492] width 26 height 26
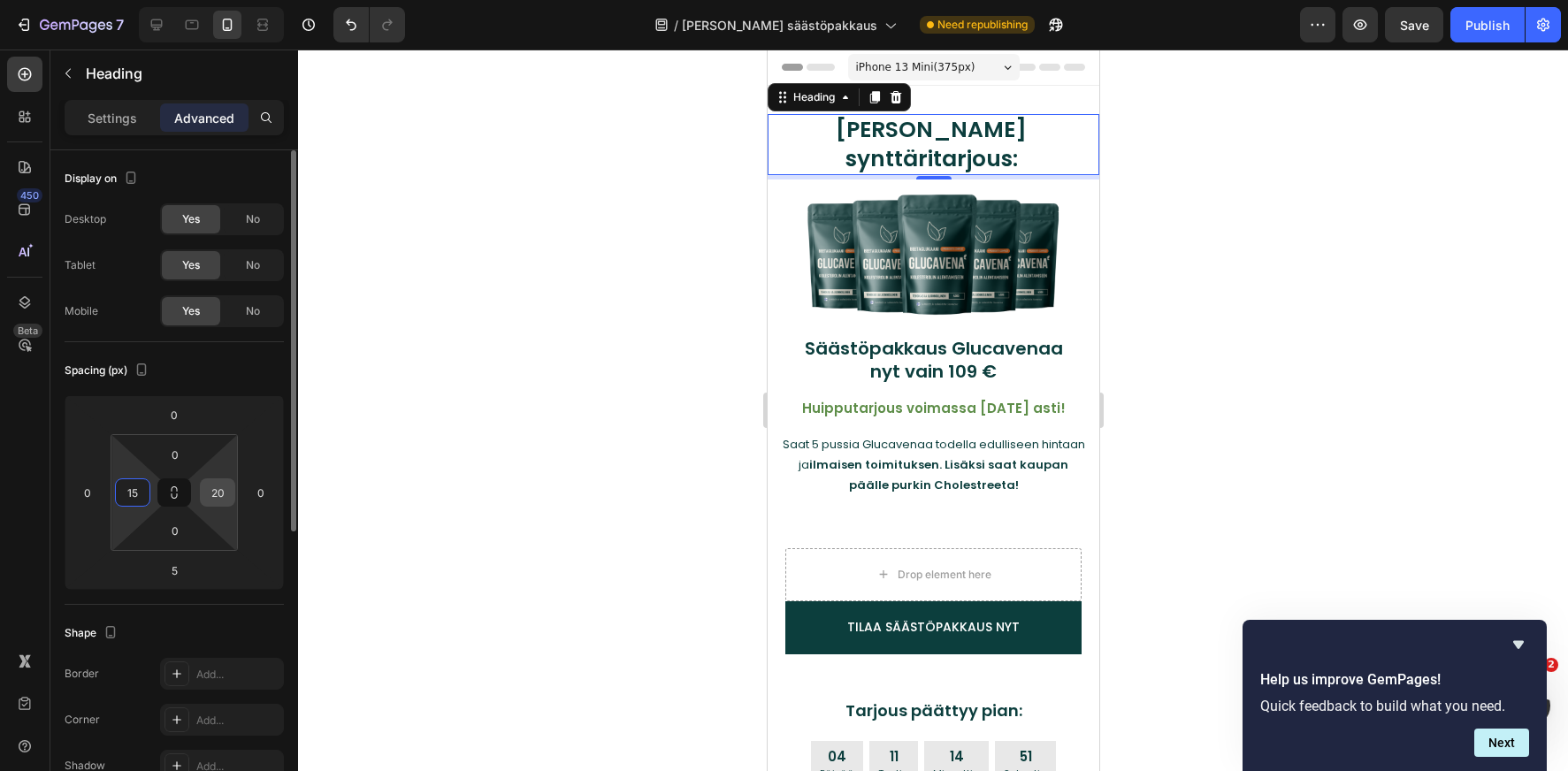
type input "15"
click at [217, 501] on input "20" at bounding box center [217, 492] width 26 height 26
type input "15"
click at [139, 490] on input "15" at bounding box center [132, 492] width 26 height 26
type input "10"
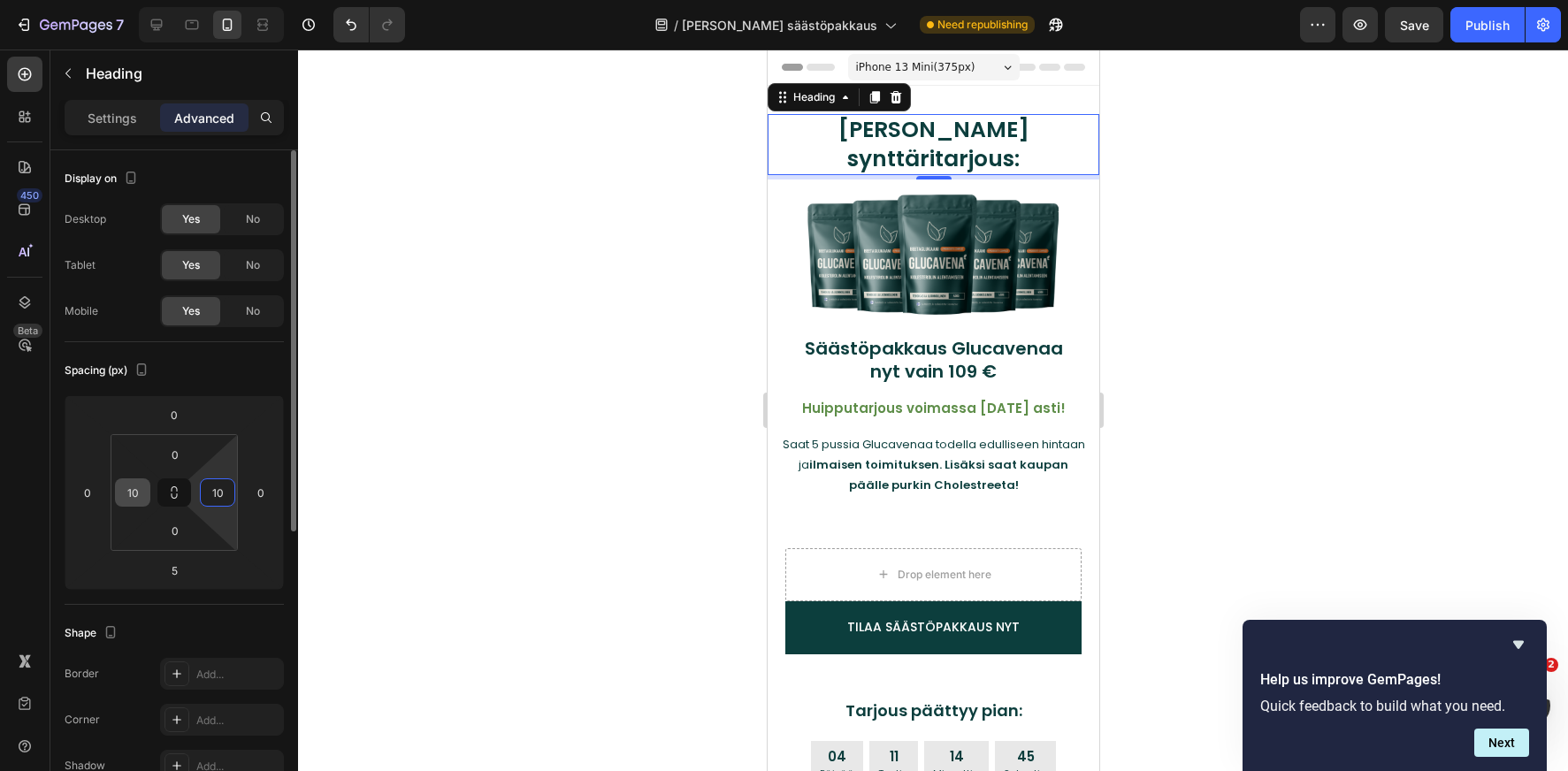
type input "1"
type input "5"
click at [135, 493] on input "10" at bounding box center [132, 492] width 26 height 26
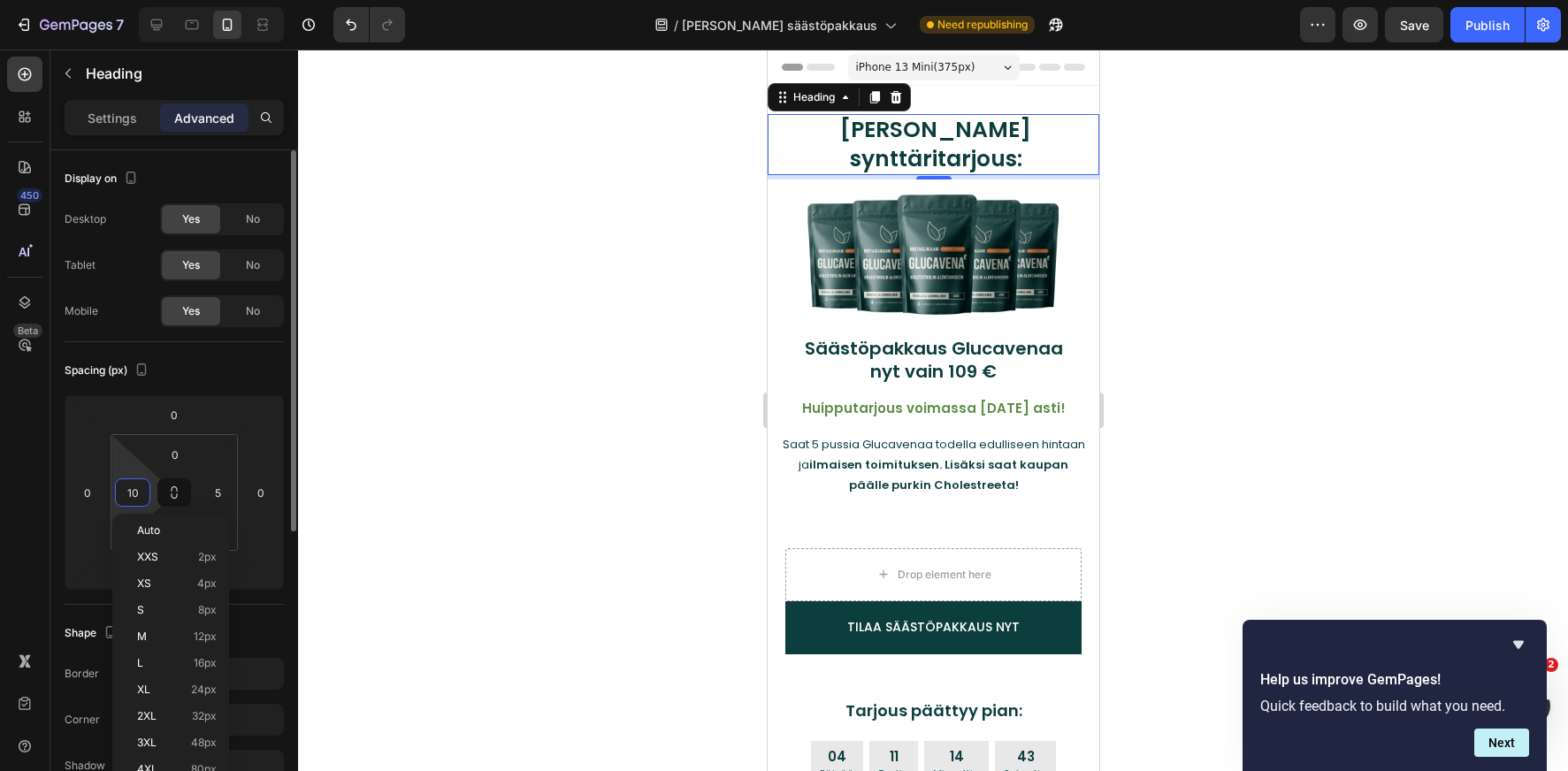
type input "5"
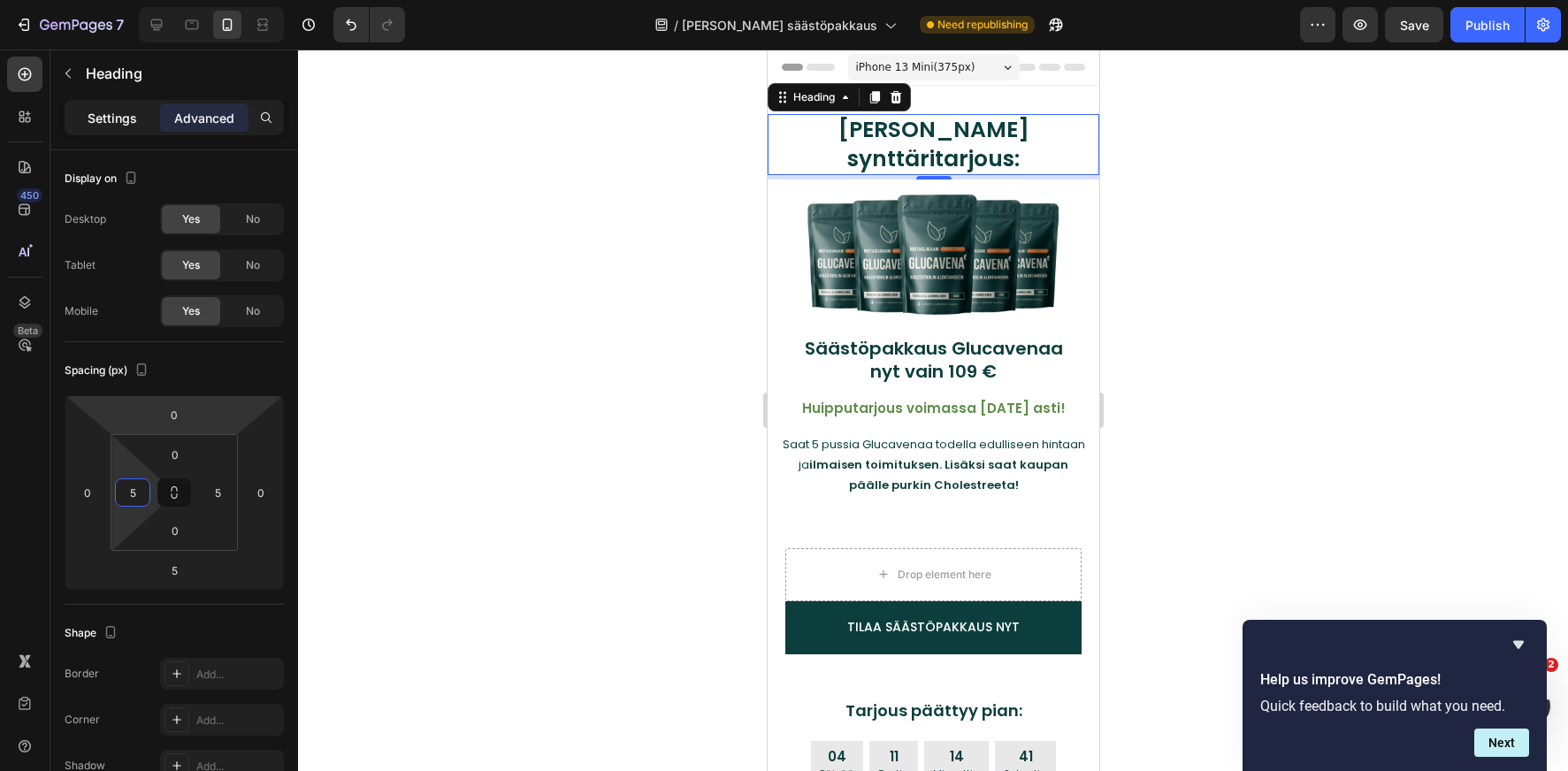
click at [108, 125] on p "Settings" at bounding box center [112, 117] width 50 height 19
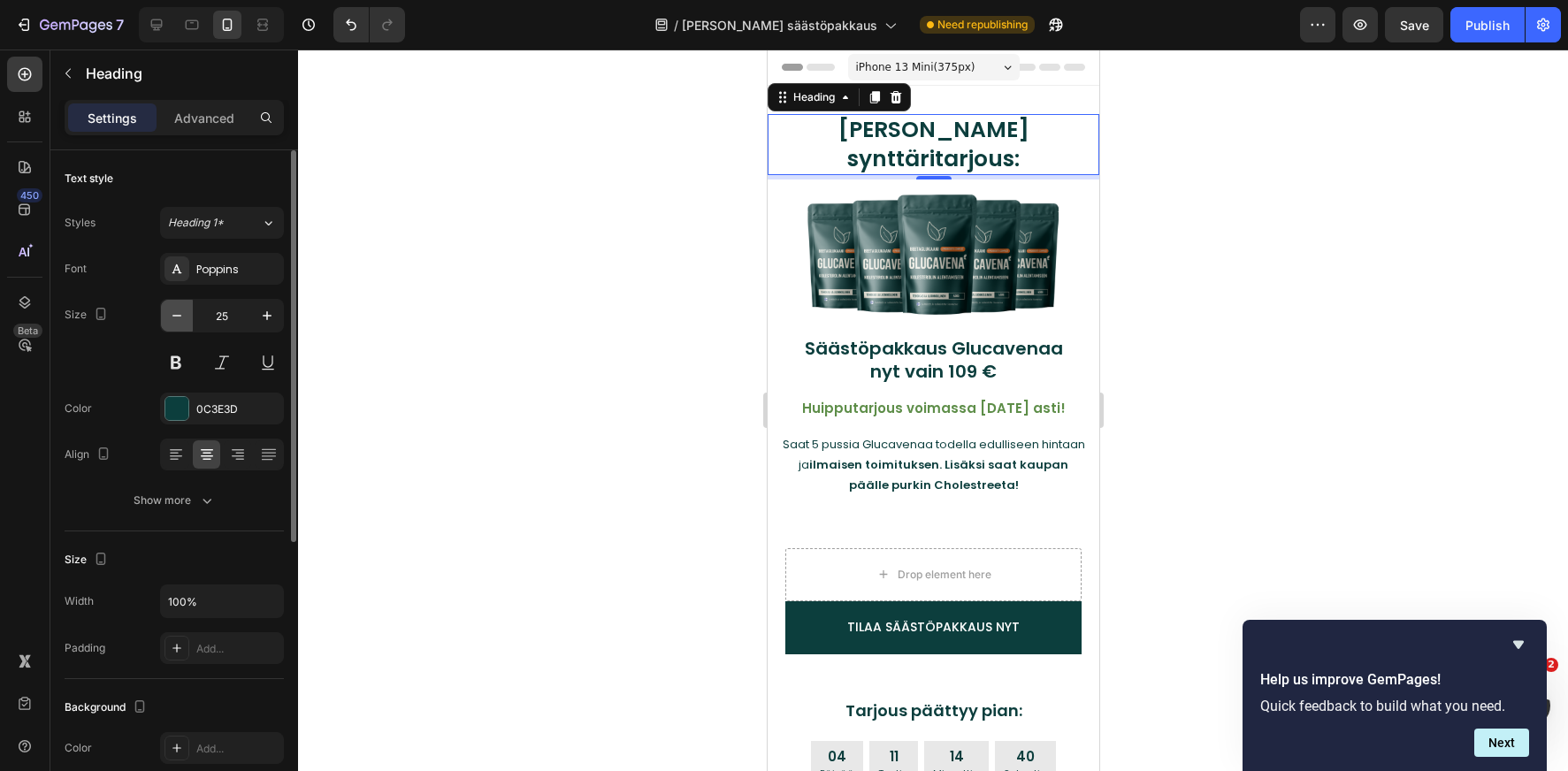
click at [181, 316] on icon "button" at bounding box center [177, 315] width 18 height 18
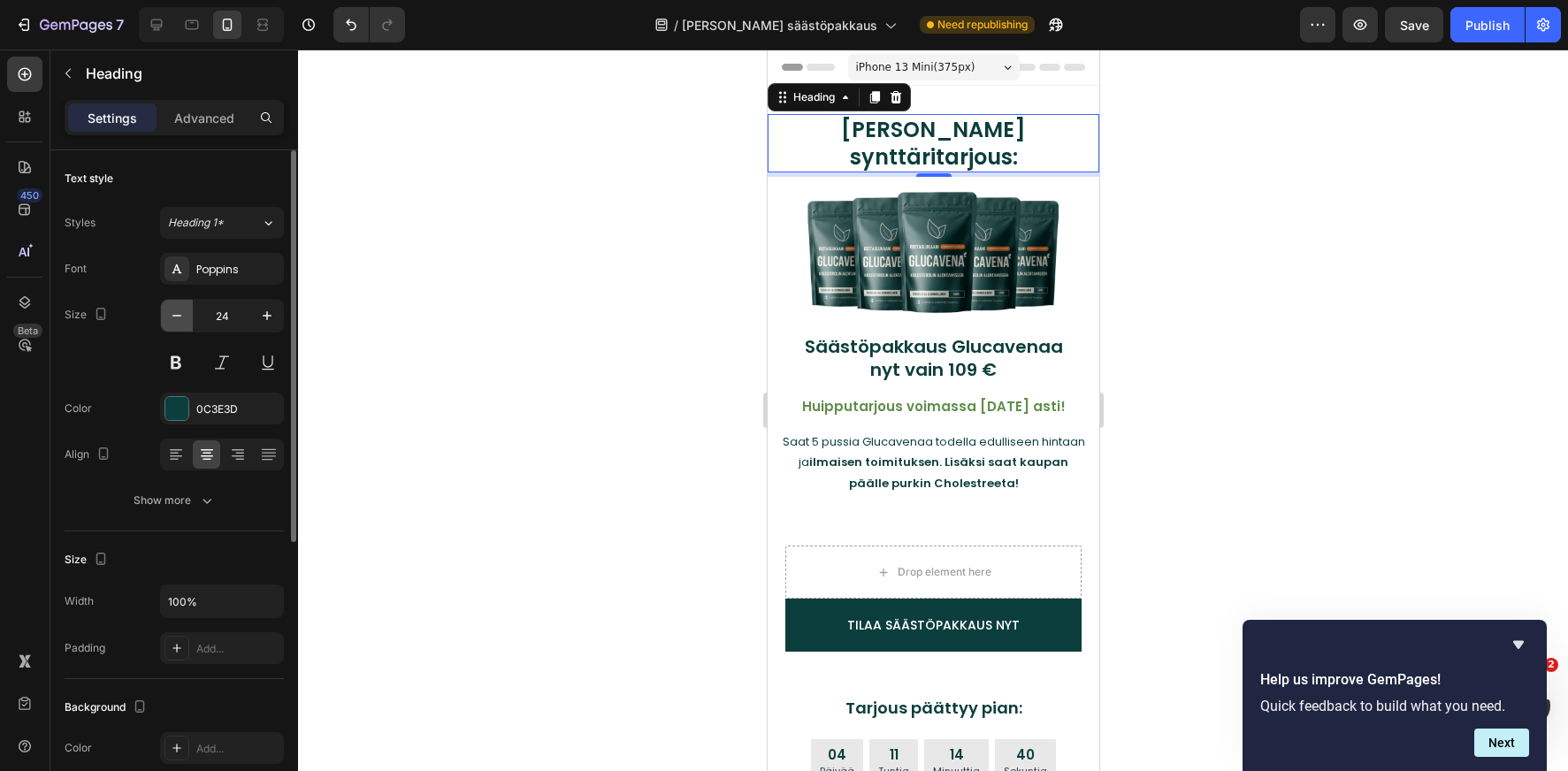
type input "23"
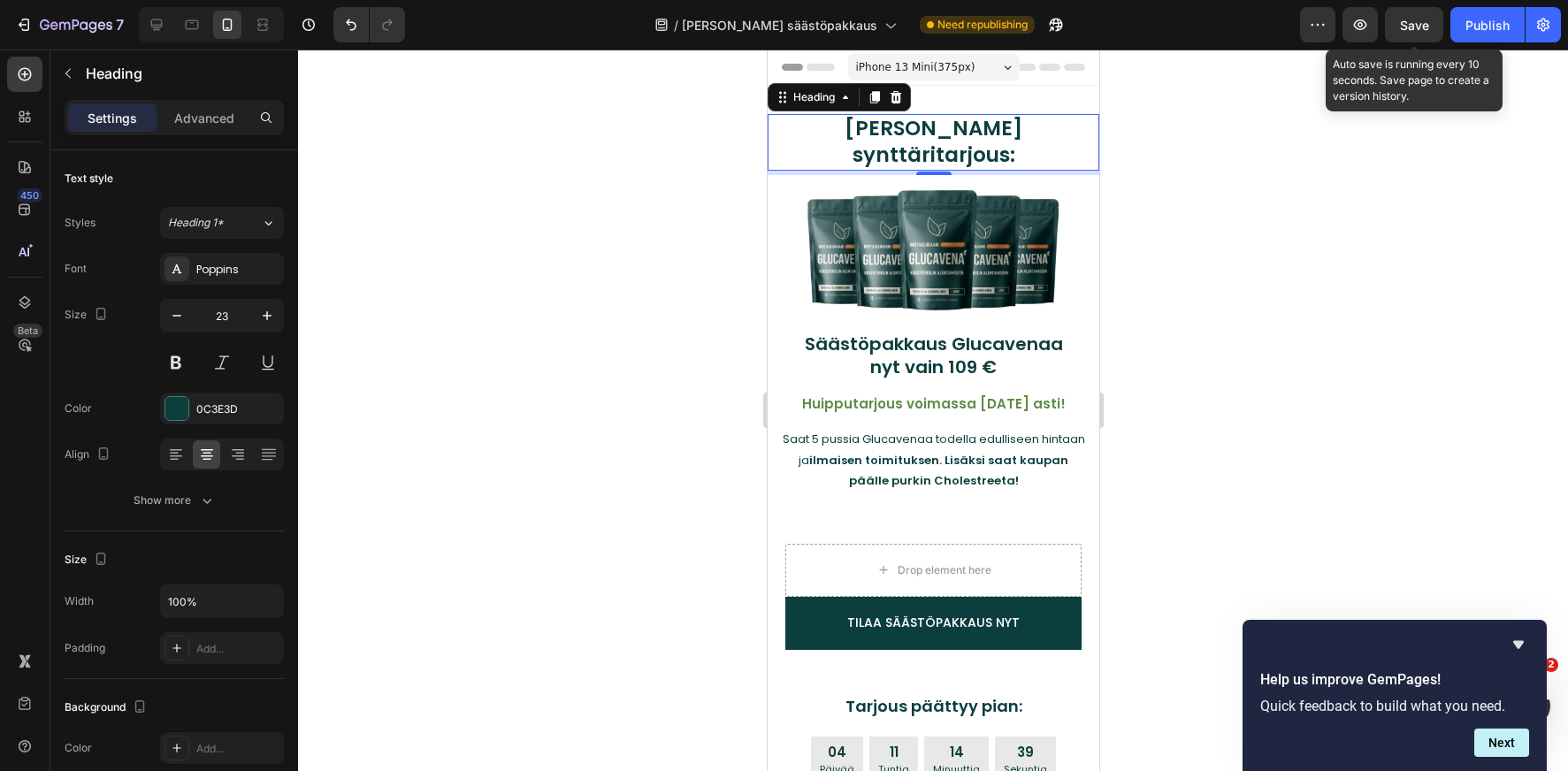
click at [1416, 23] on span "Save" at bounding box center [1415, 24] width 29 height 15
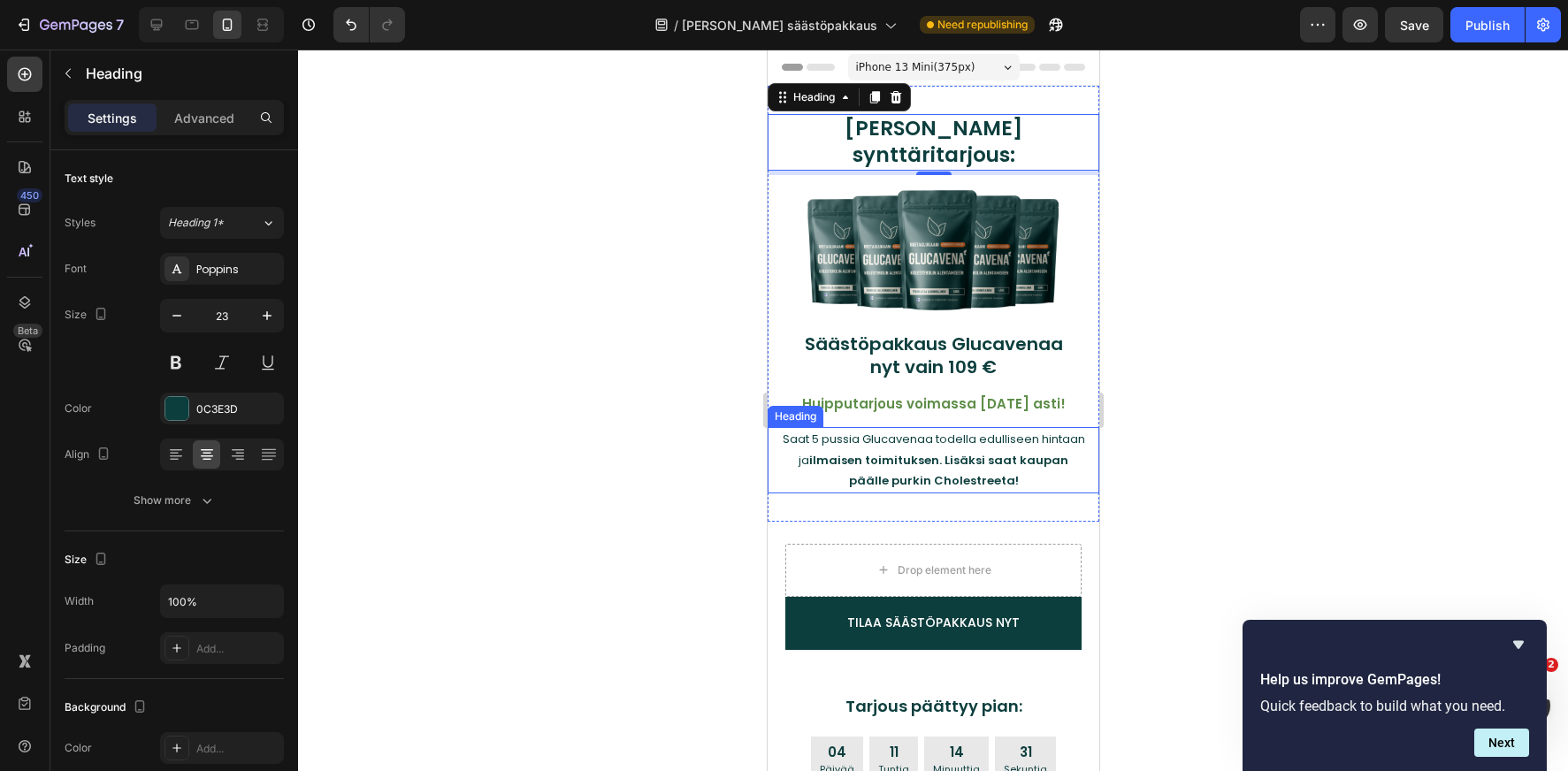
click at [815, 427] on h2 "Saat 5 pussia Glucavenaa todella edulliseen hintaan ja ilmaisen toimituksen. Li…" at bounding box center [933, 460] width 314 height 65
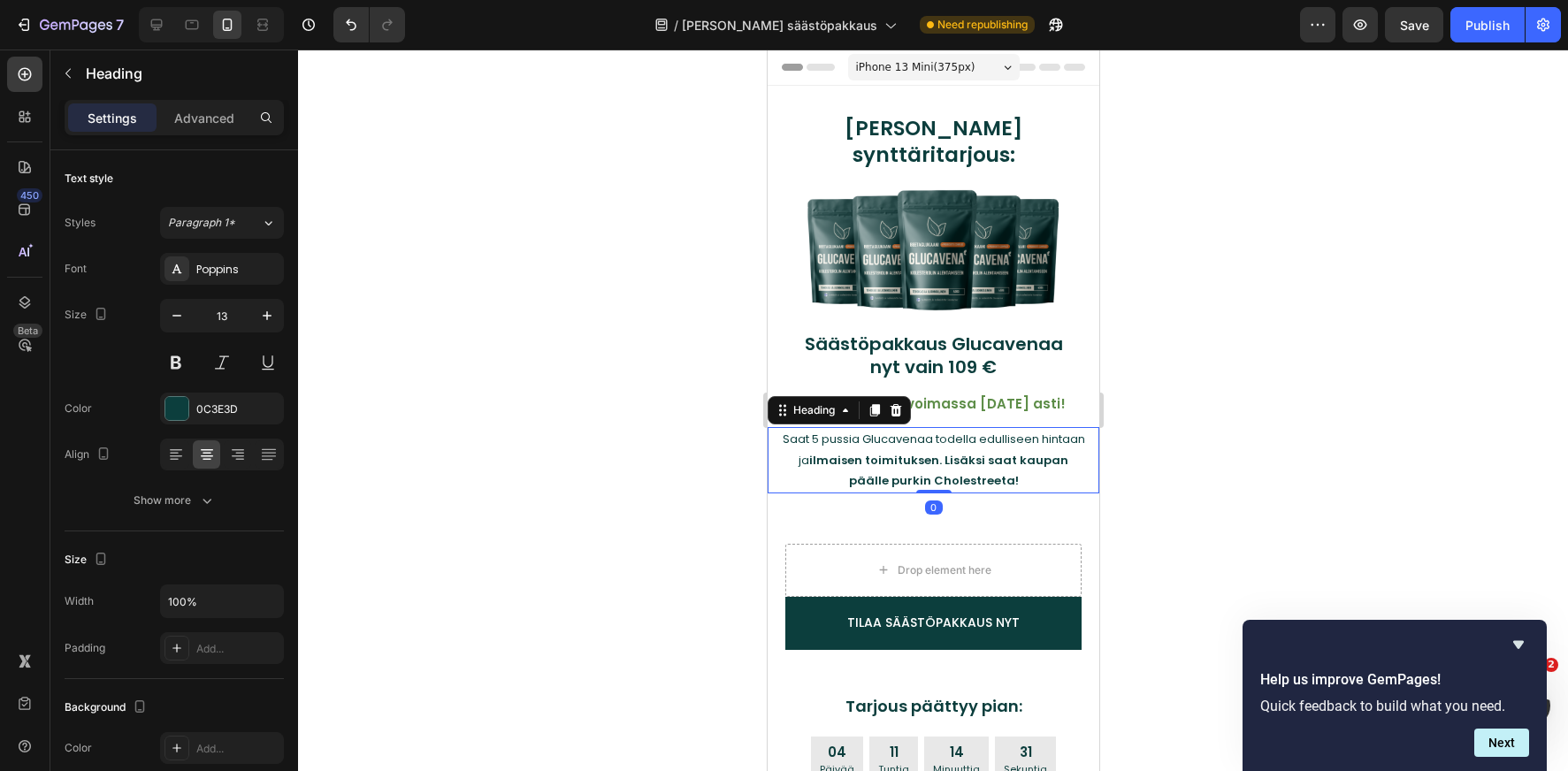
click at [815, 427] on h2 "Saat 5 pussia Glucavenaa todella edulliseen hintaan ja ilmaisen toimituksen. Li…" at bounding box center [933, 460] width 314 height 65
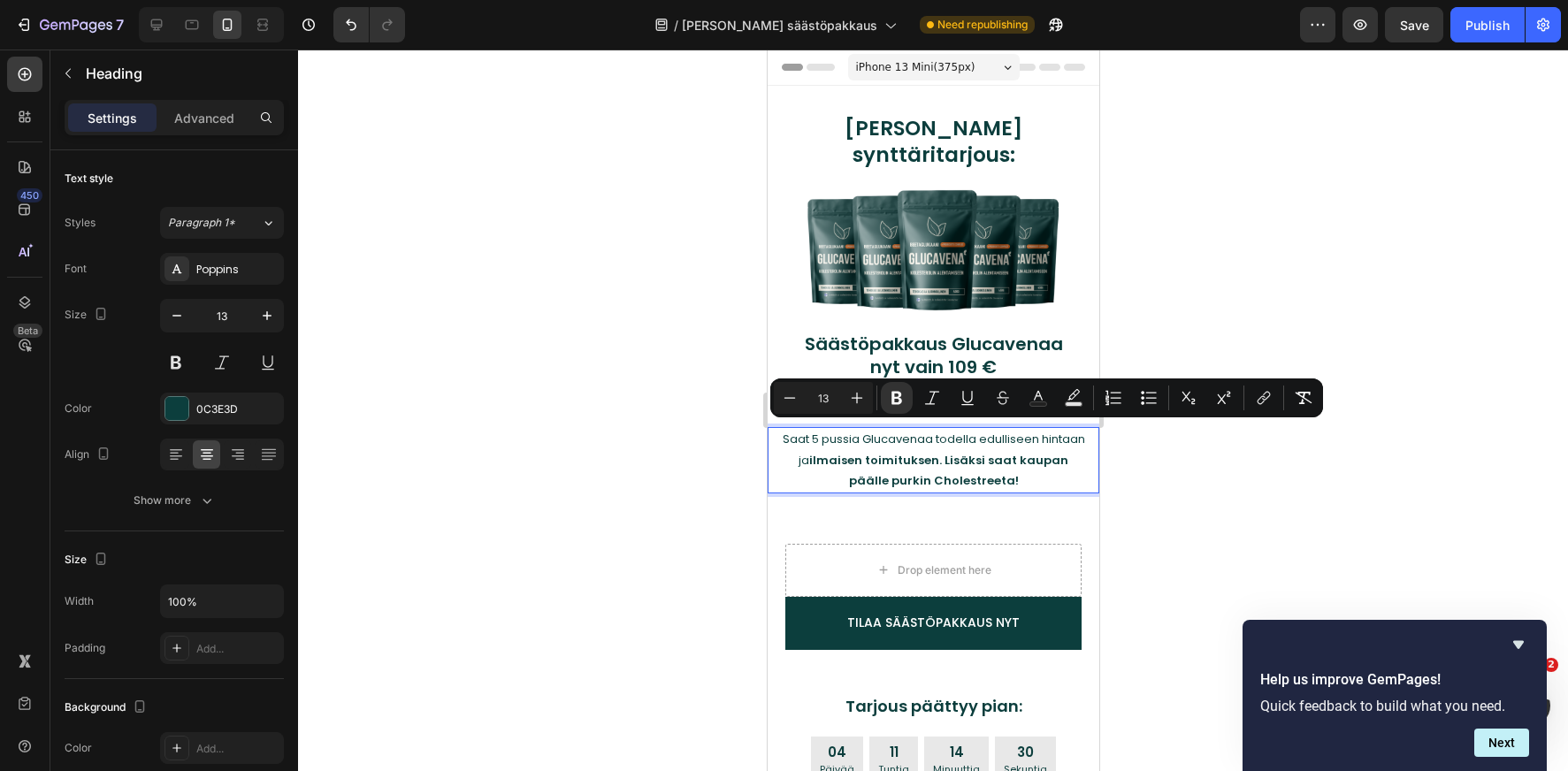
click at [790, 429] on p "Saat 5 pussia Glucavenaa todella edulliseen hintaan ja ilmaisen toimituksen. Li…" at bounding box center [933, 460] width 310 height 61
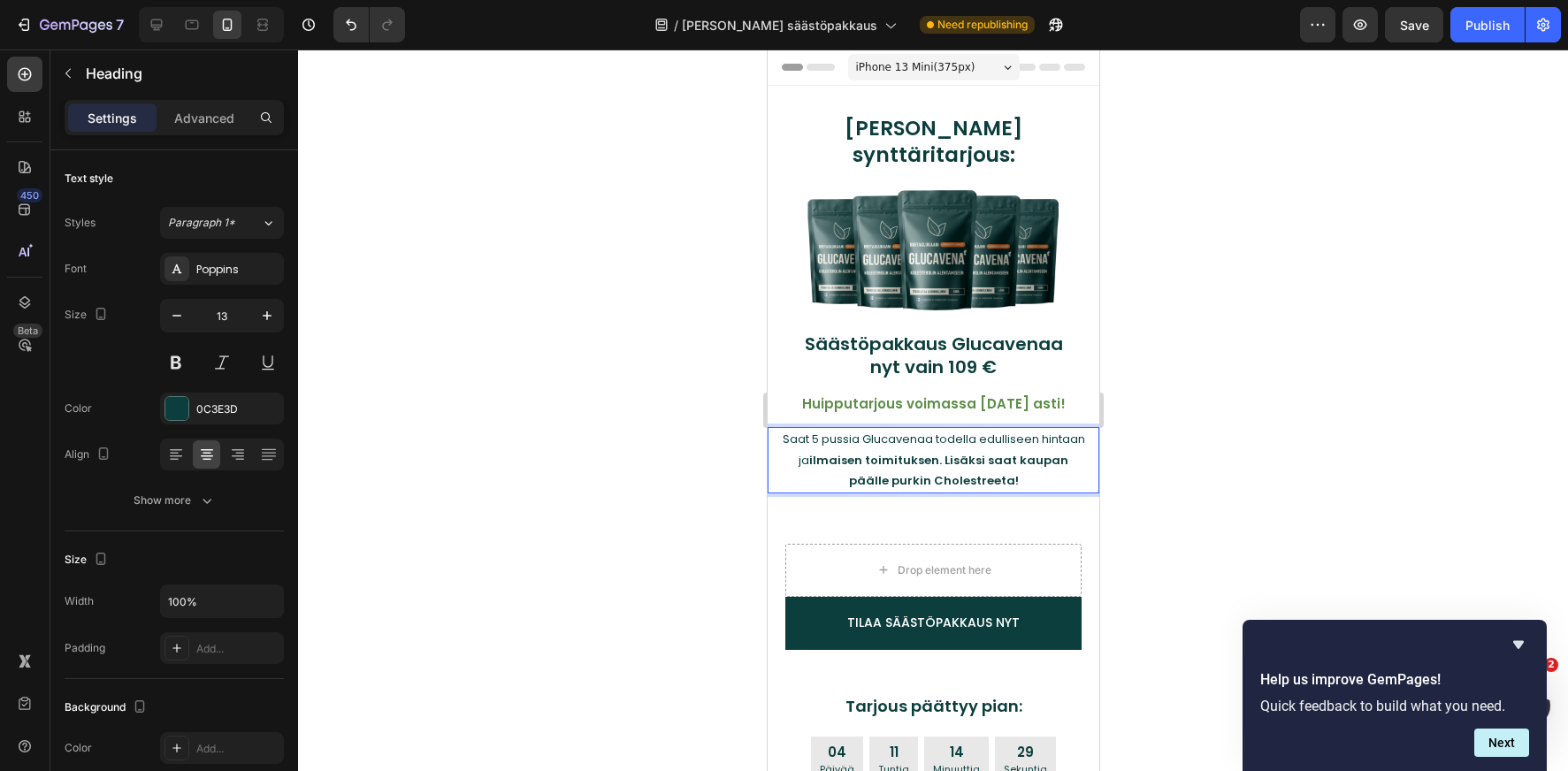
click at [785, 429] on p "Saat 5 pussia Glucavenaa todella edulliseen hintaan ja ilmaisen toimituksen. Li…" at bounding box center [933, 460] width 310 height 61
click at [782, 429] on p "Saat 5 pussia Glucavenaa todella edulliseen hintaan ja ilmaisen toimituksen. Li…" at bounding box center [933, 460] width 310 height 61
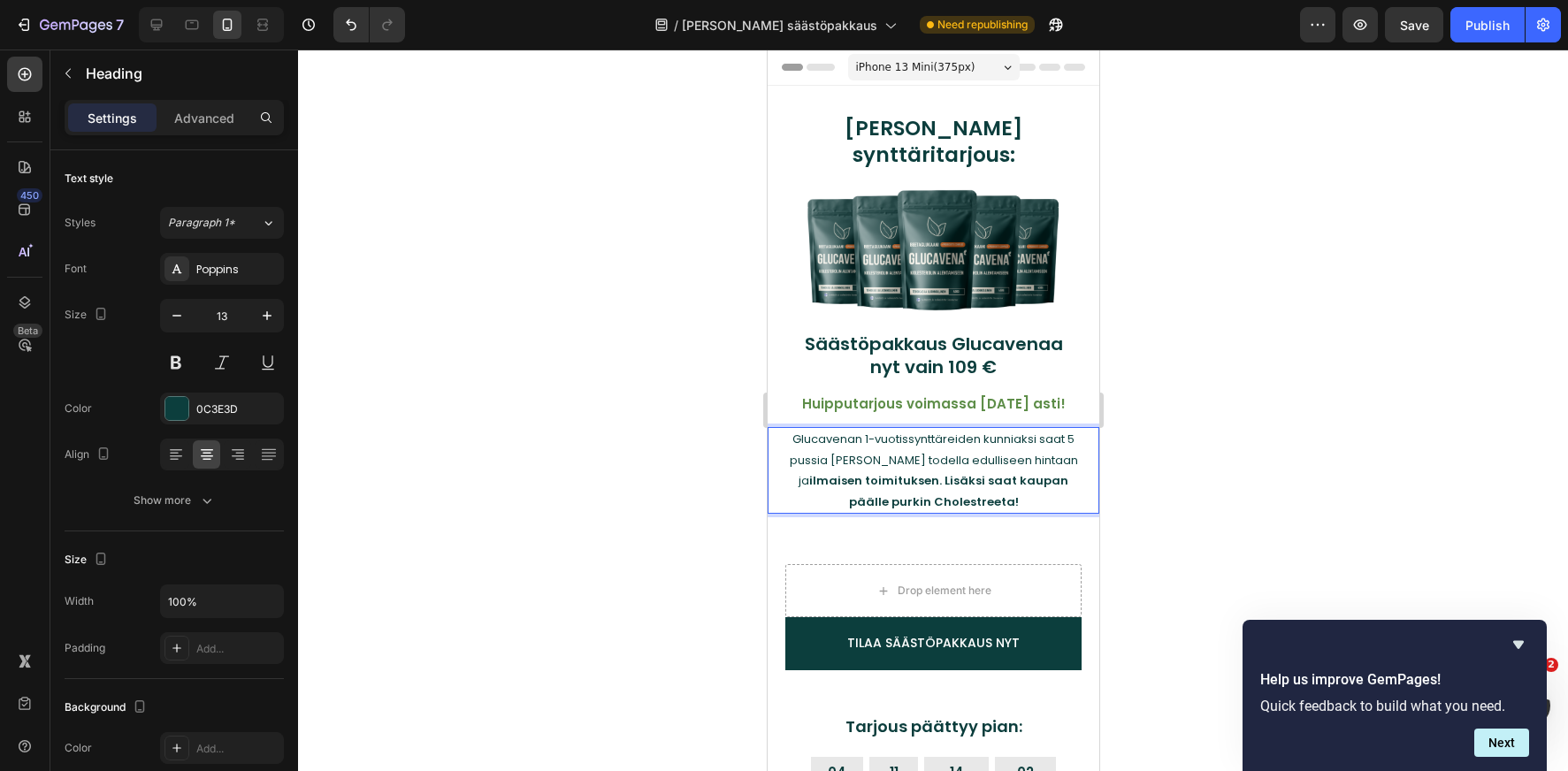
click at [1066, 429] on p "Glucavenan 1-vuotissynttäreiden kunniaksi saat 5 pussia Glucavenaa todella edul…" at bounding box center [933, 470] width 310 height 83
click at [1193, 440] on div at bounding box center [932, 411] width 1269 height 722
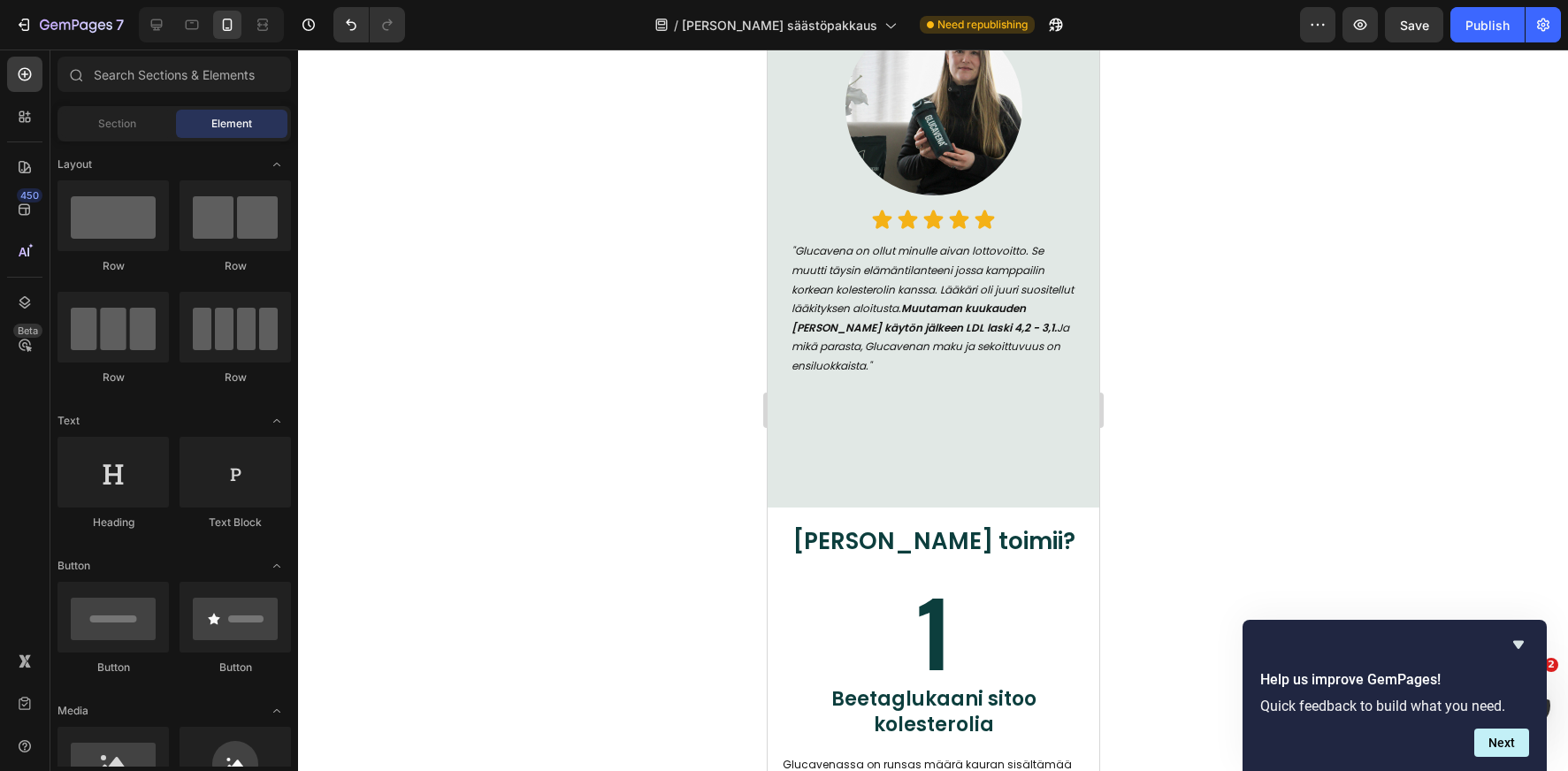
scroll to position [1606, 0]
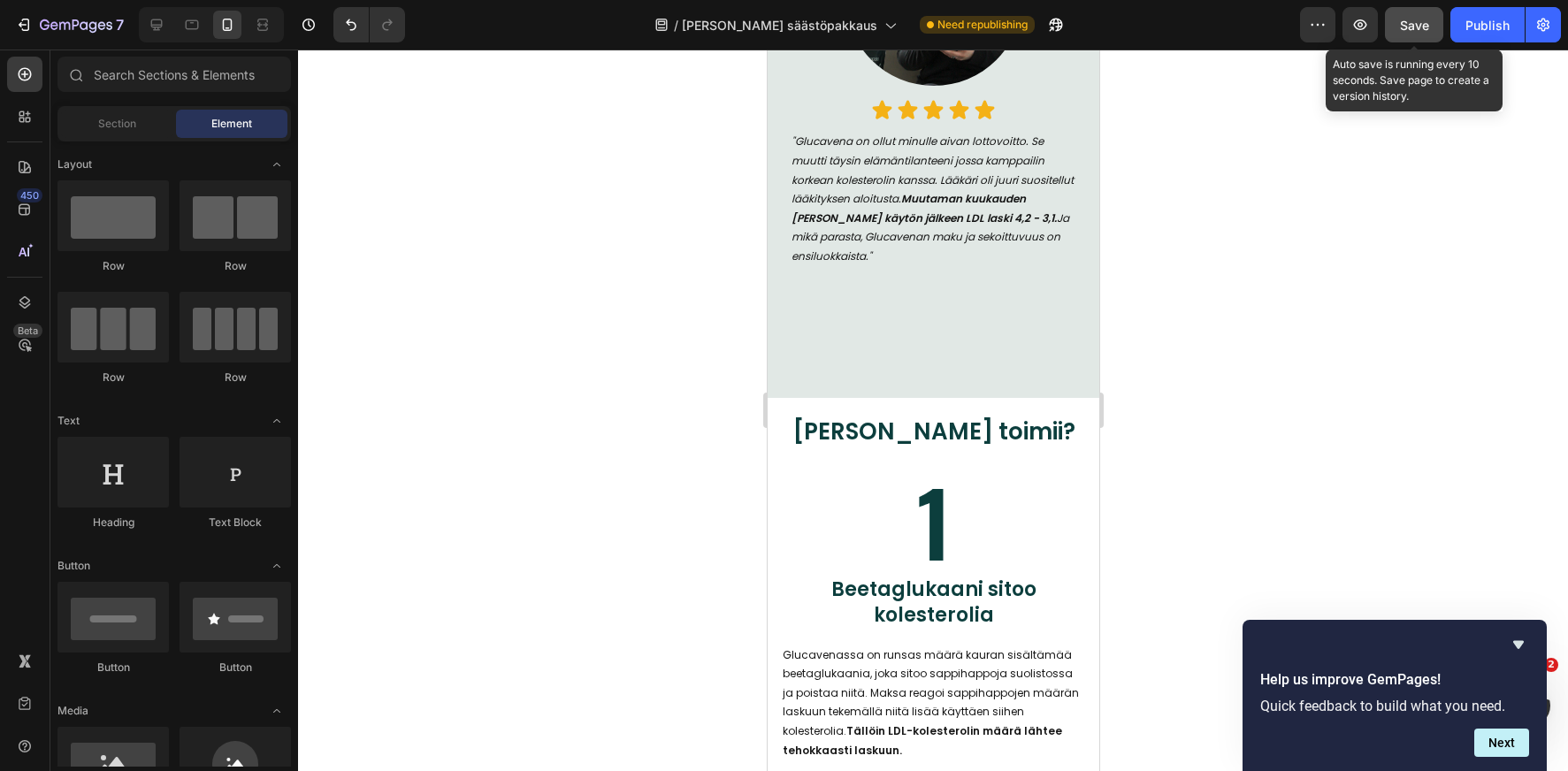
click at [1409, 33] on button "Save" at bounding box center [1414, 24] width 59 height 35
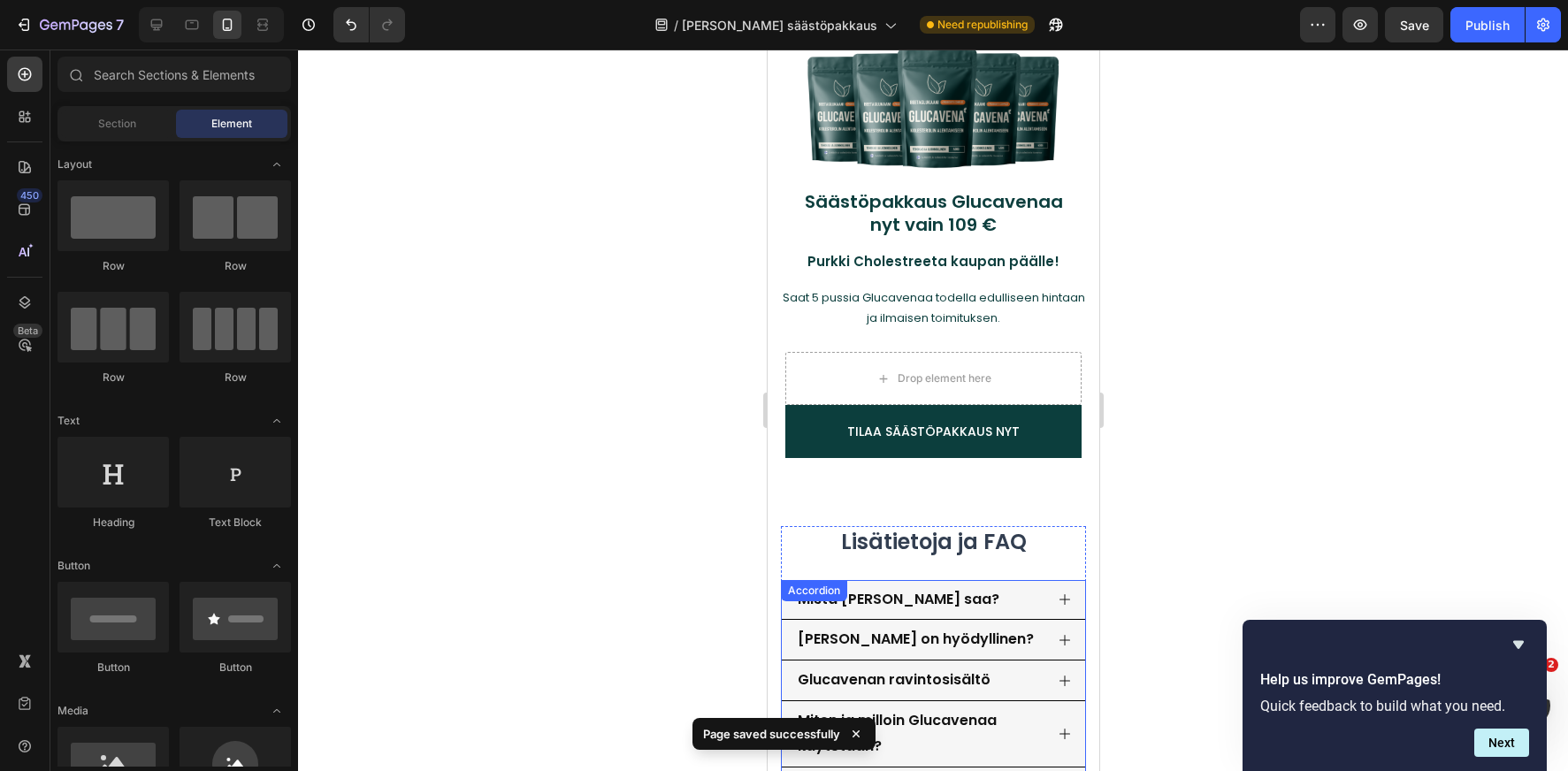
scroll to position [3536, 0]
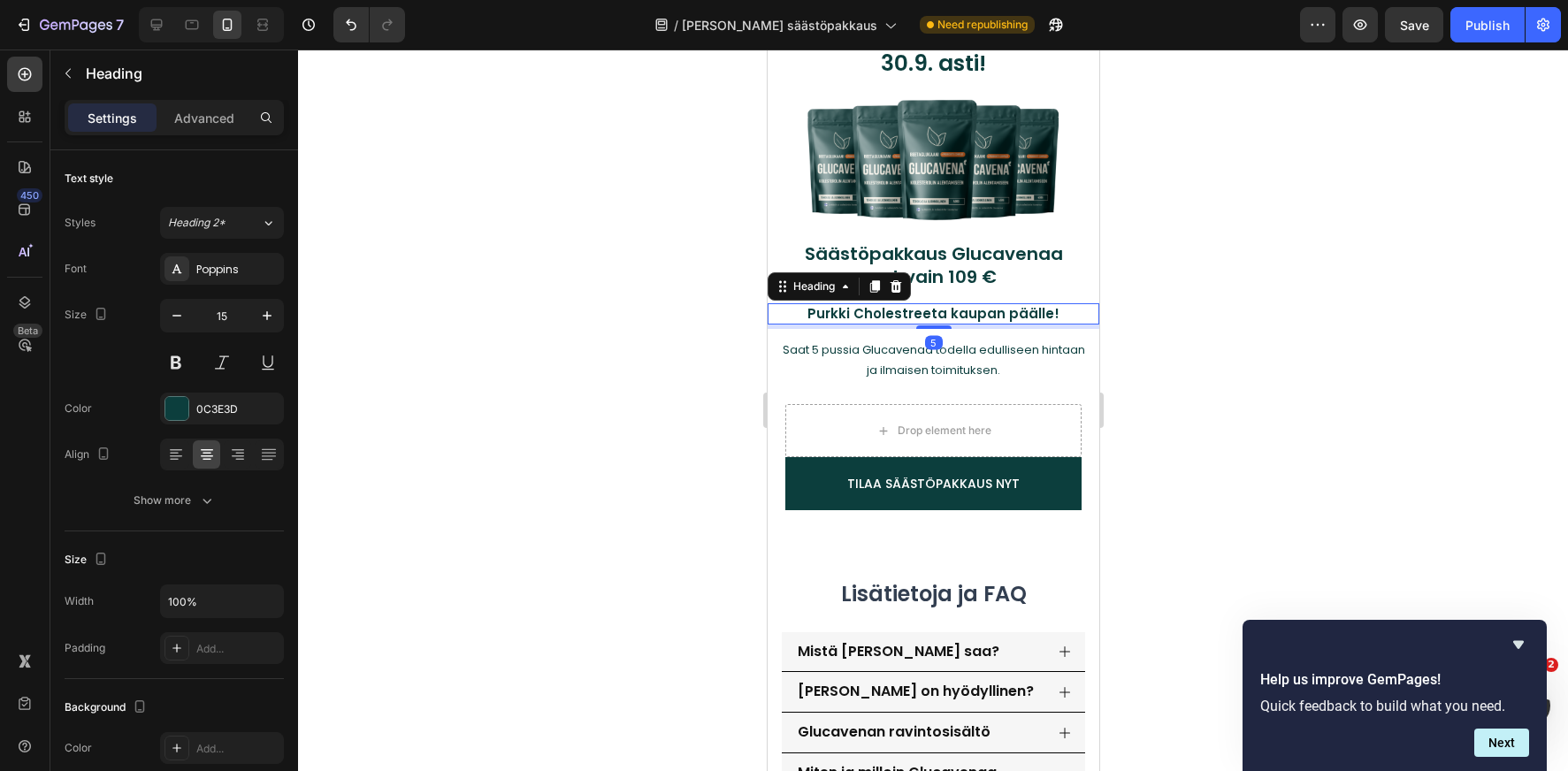
click at [990, 316] on h2 "Purkki Cholestreeta kaupan päälle!" at bounding box center [932, 314] width 278 height 21
click at [186, 405] on div at bounding box center [177, 409] width 23 height 23
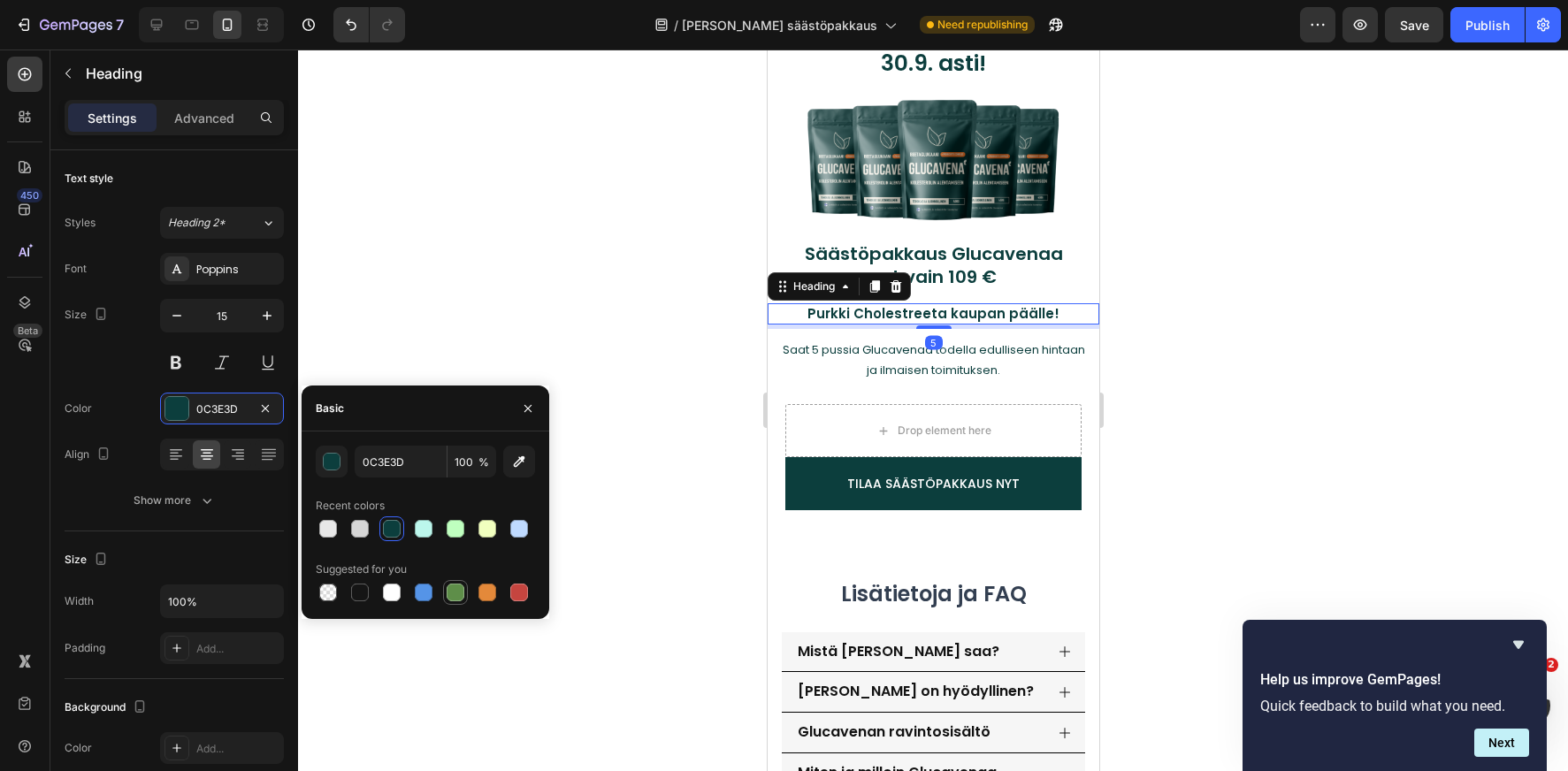
click at [455, 597] on div at bounding box center [456, 592] width 18 height 18
type input "5E8E49"
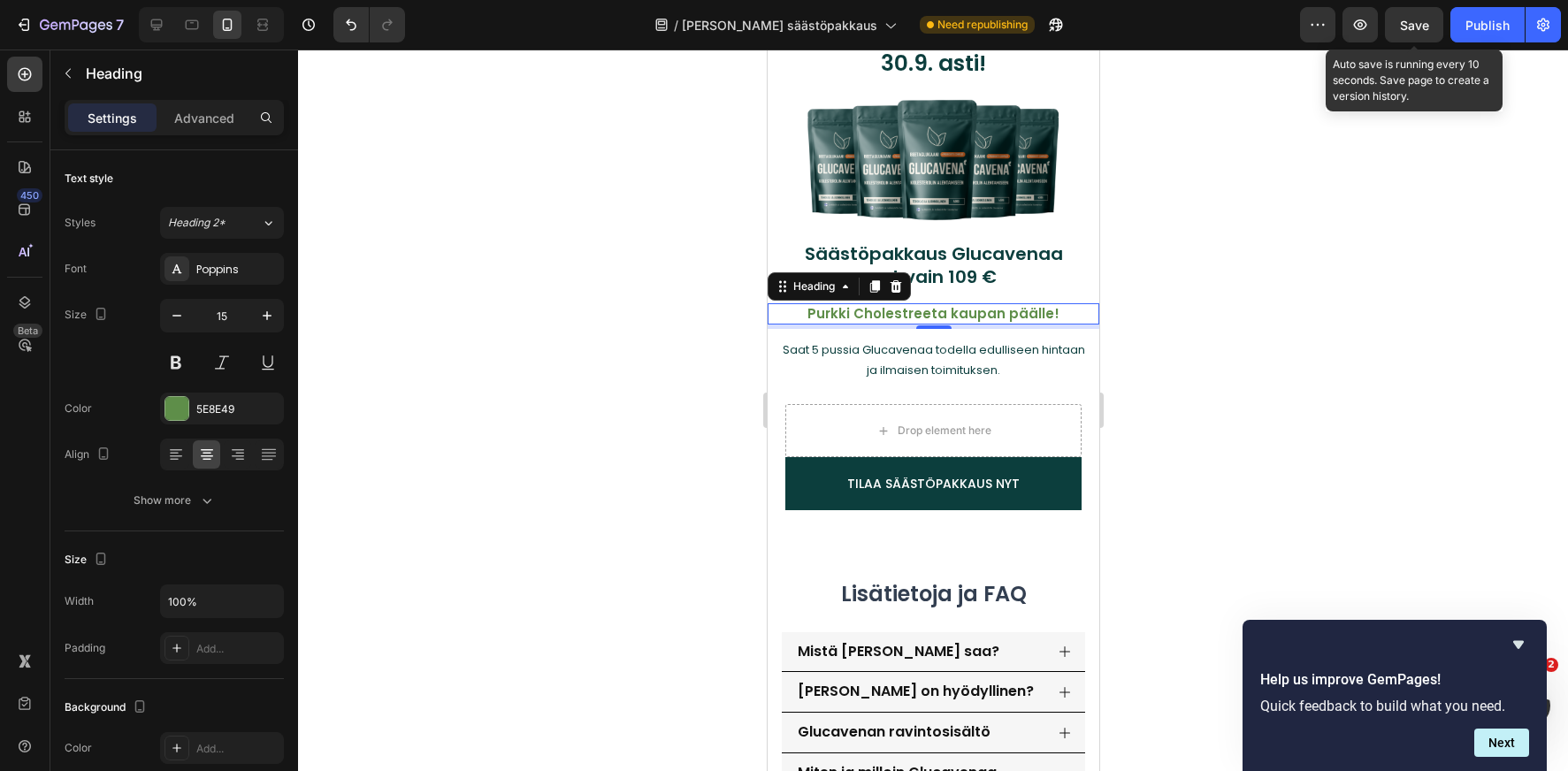
click at [1429, 16] on div "Save" at bounding box center [1415, 24] width 29 height 19
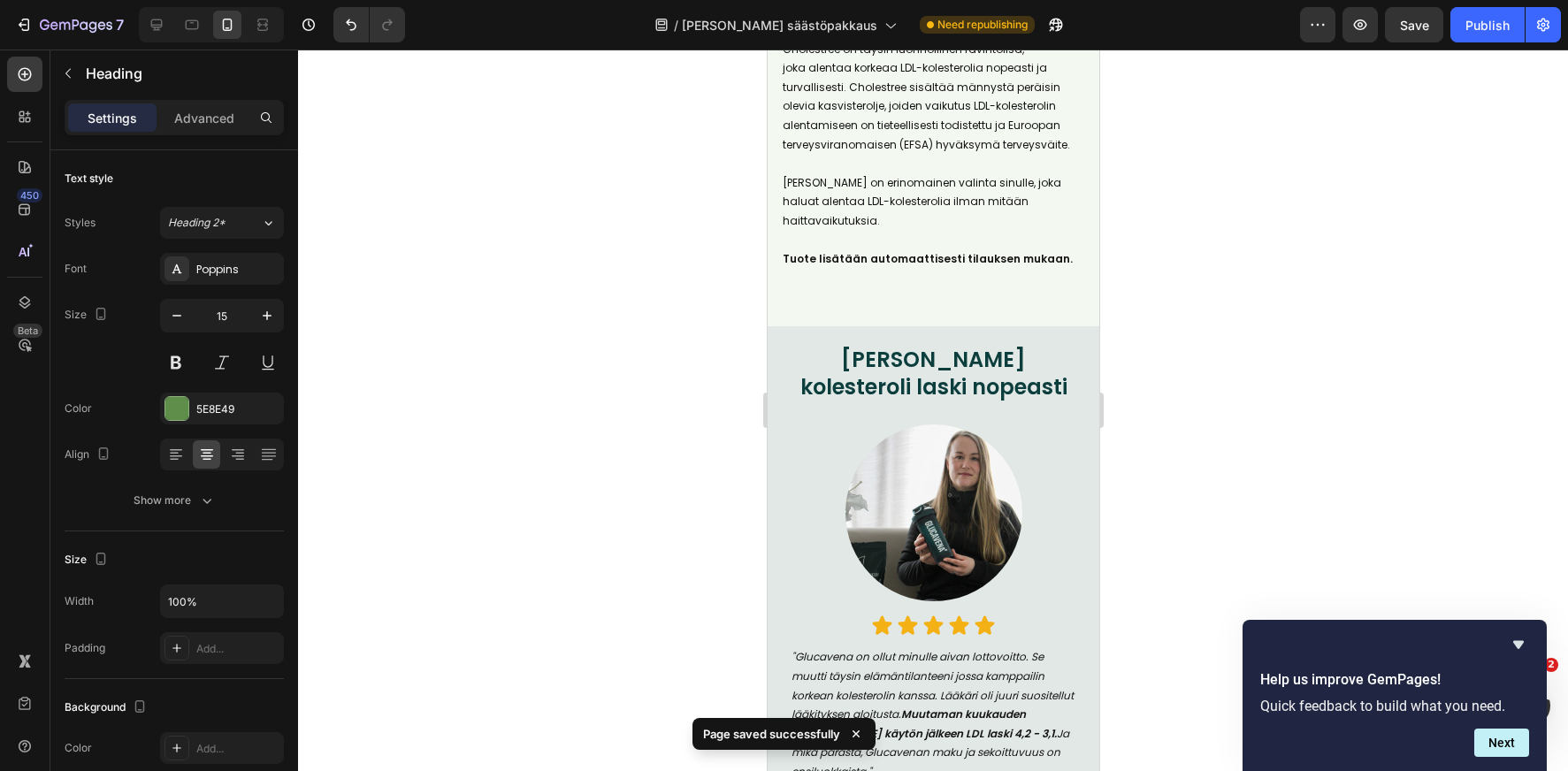
scroll to position [596, 0]
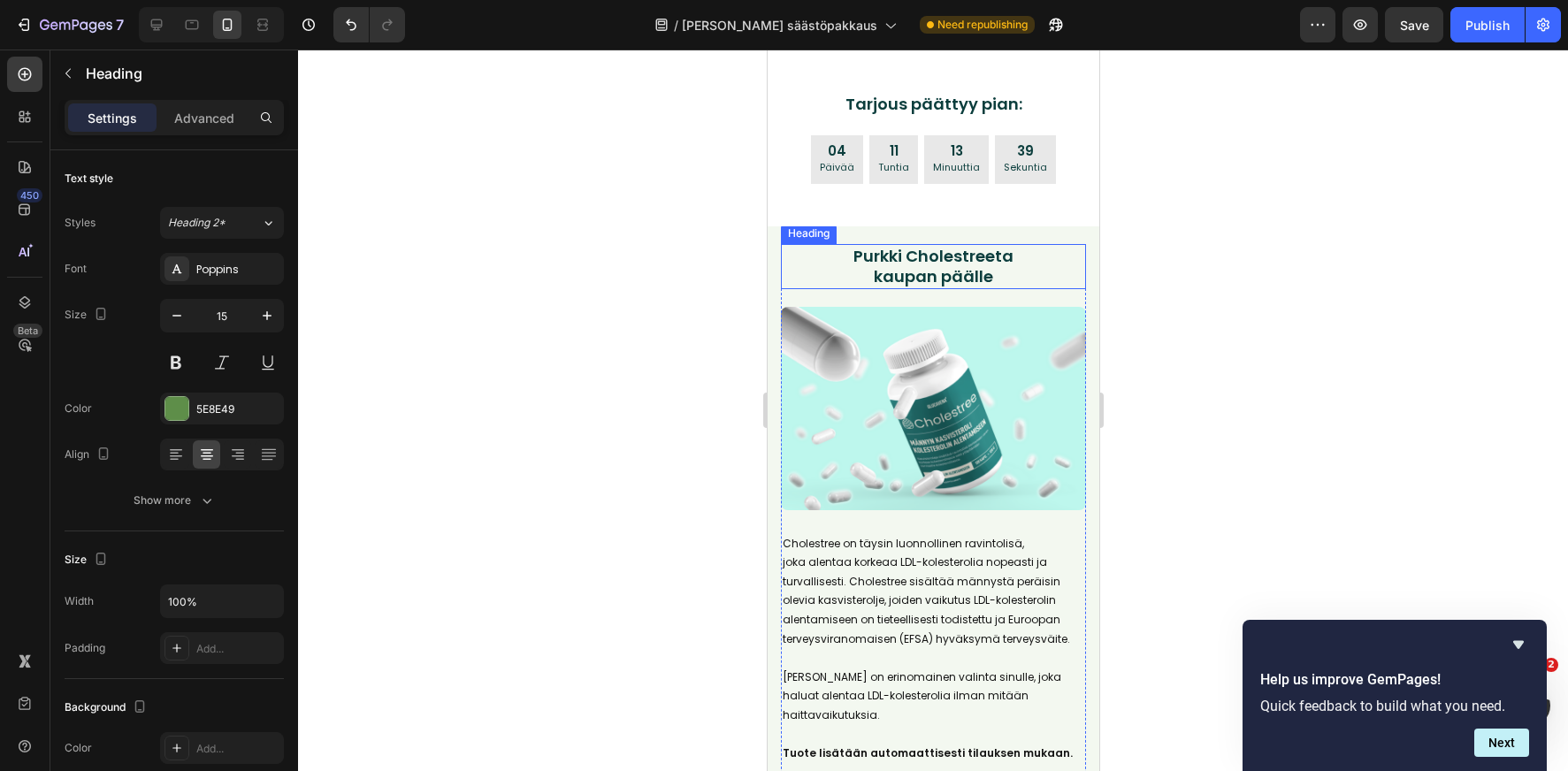
click at [924, 264] on h2 "Purkki Cholestreeta kaupan päälle" at bounding box center [933, 266] width 217 height 45
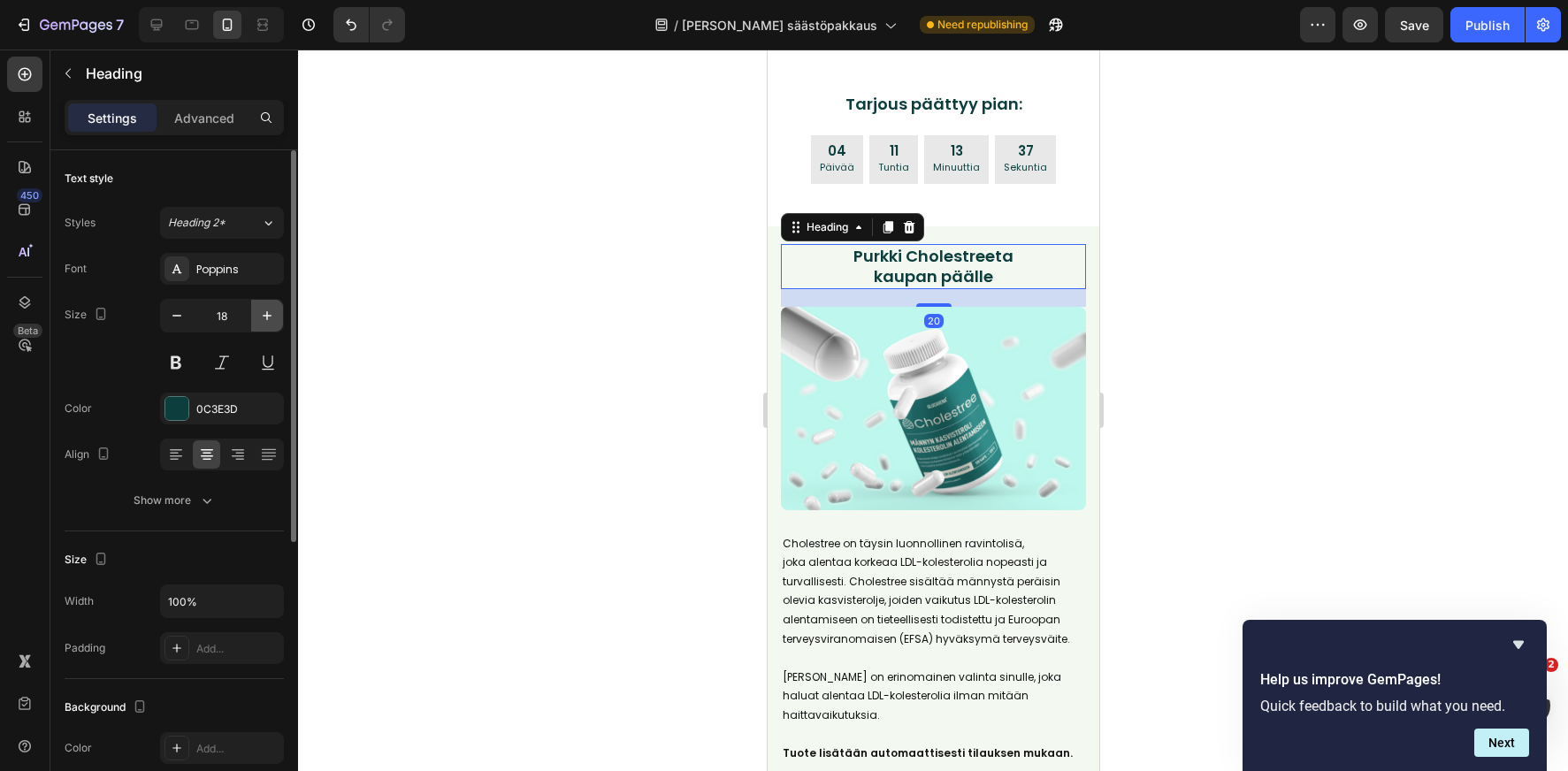
click at [267, 315] on icon "button" at bounding box center [266, 315] width 9 height 9
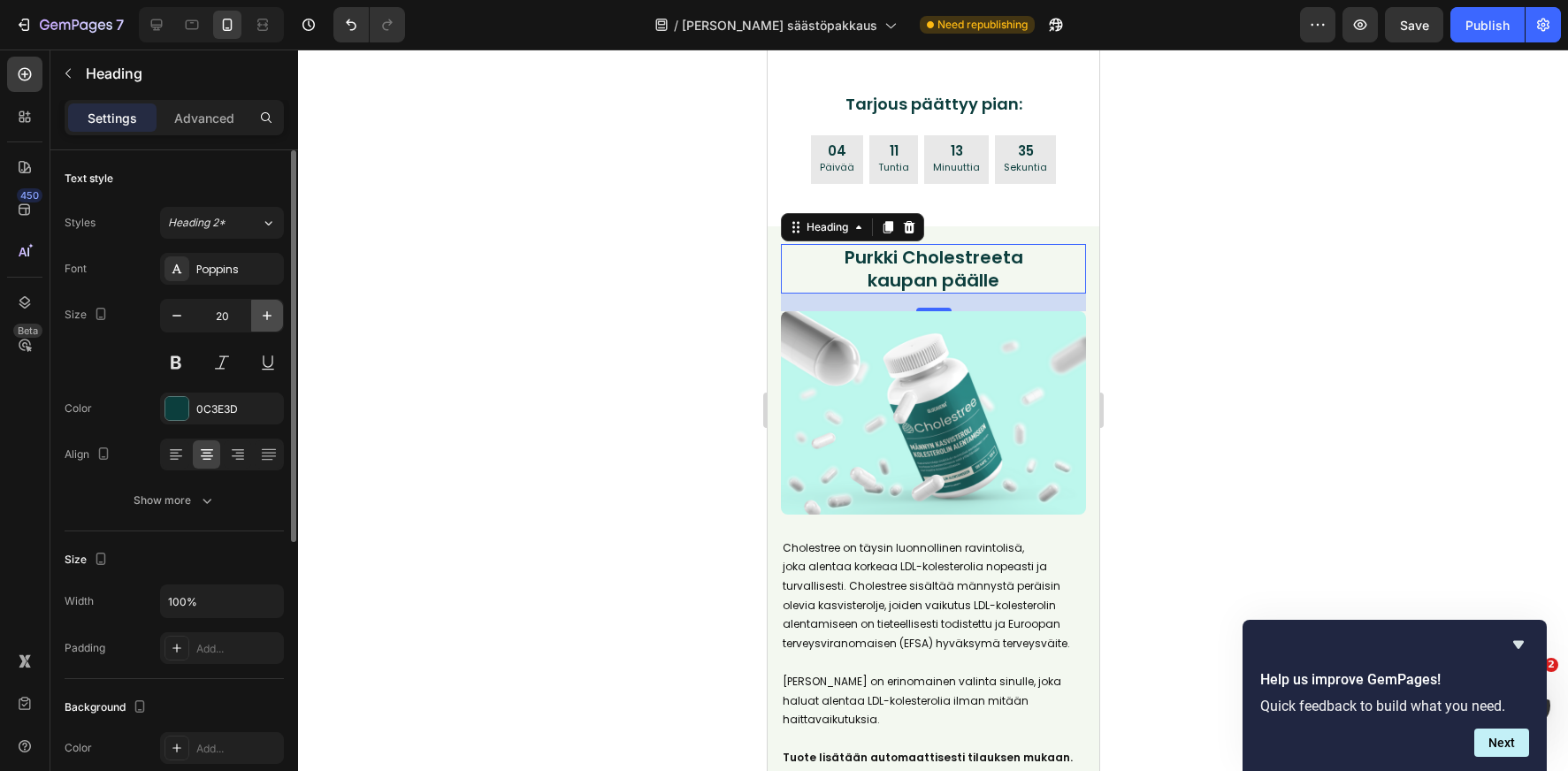
click at [269, 315] on icon "button" at bounding box center [266, 315] width 9 height 9
type input "21"
click at [167, 415] on div at bounding box center [177, 409] width 23 height 23
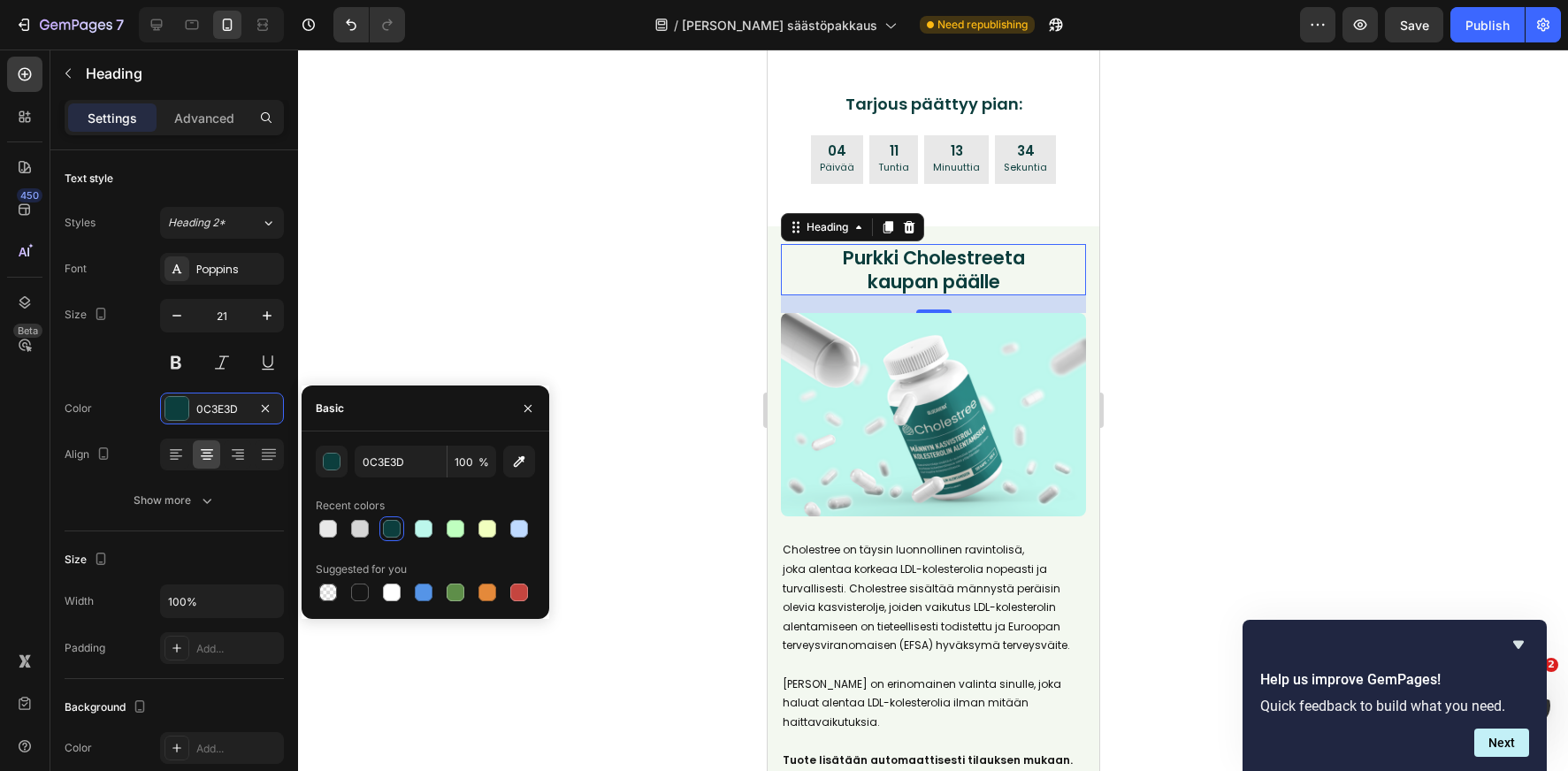
click at [387, 533] on div at bounding box center [391, 529] width 18 height 18
drag, startPoint x: 523, startPoint y: 404, endPoint x: 740, endPoint y: 297, distance: 241.9
click at [523, 404] on icon "button" at bounding box center [528, 408] width 15 height 15
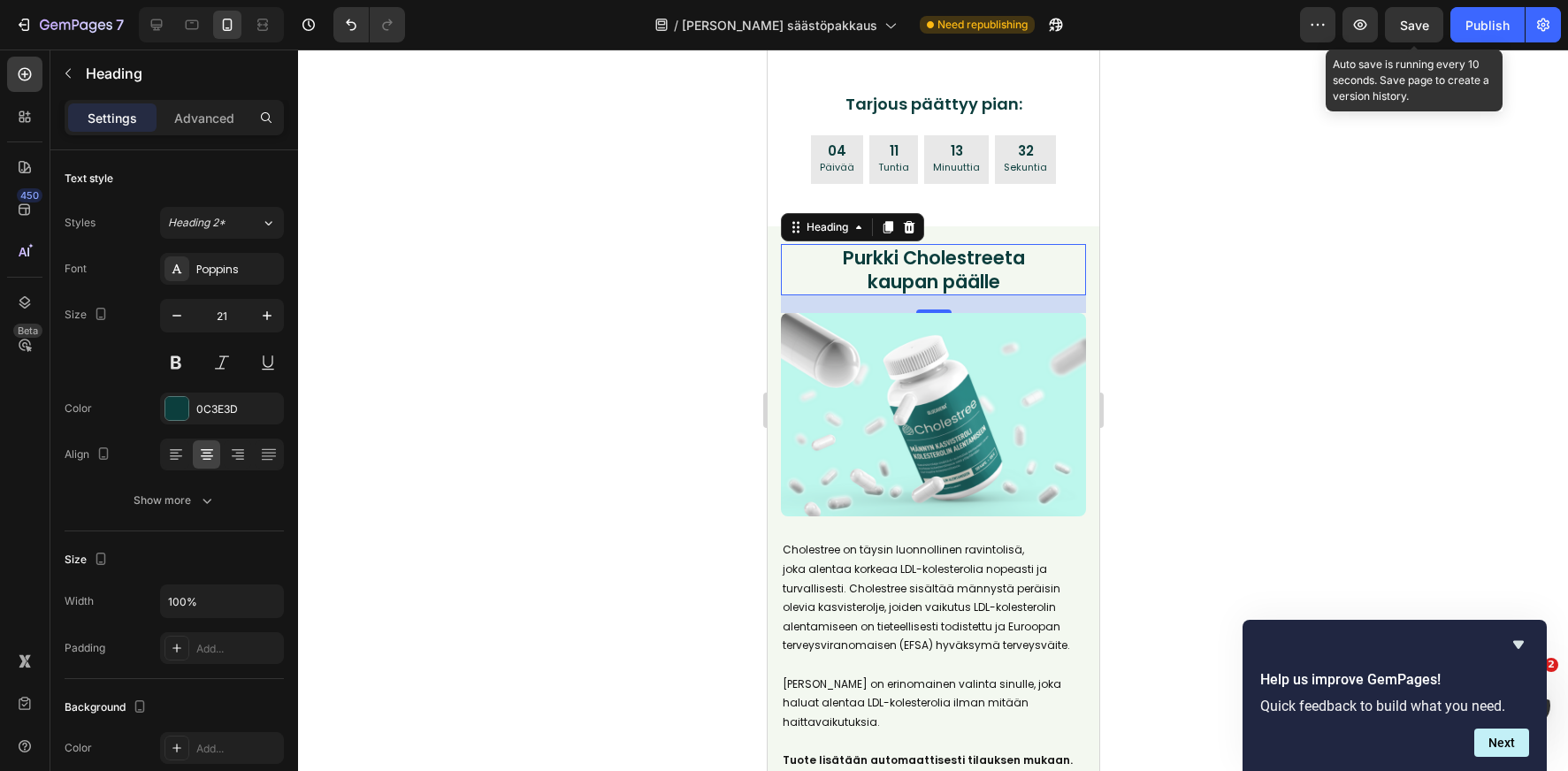
click at [1414, 23] on span "Save" at bounding box center [1415, 24] width 29 height 15
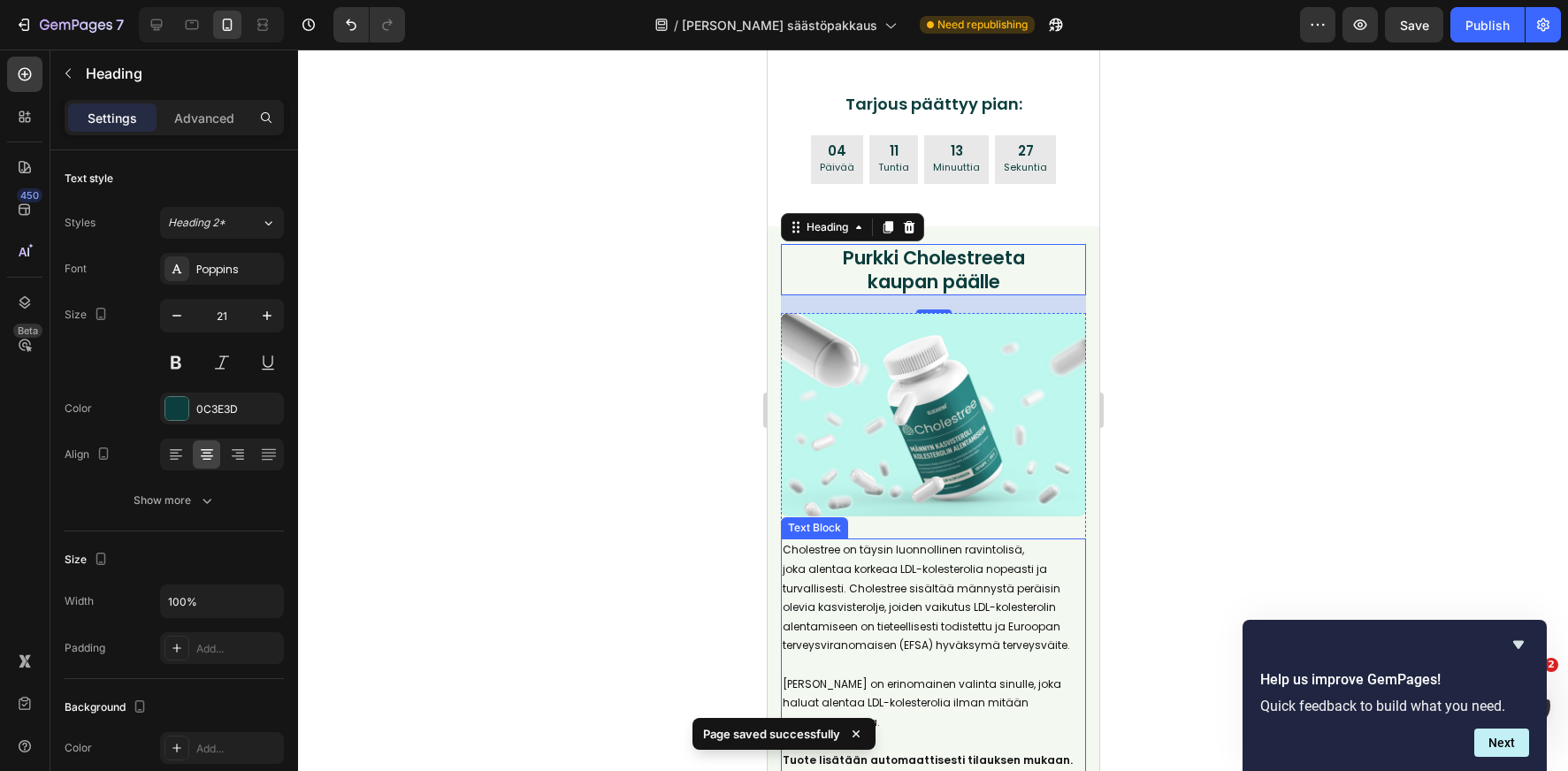
scroll to position [741, 0]
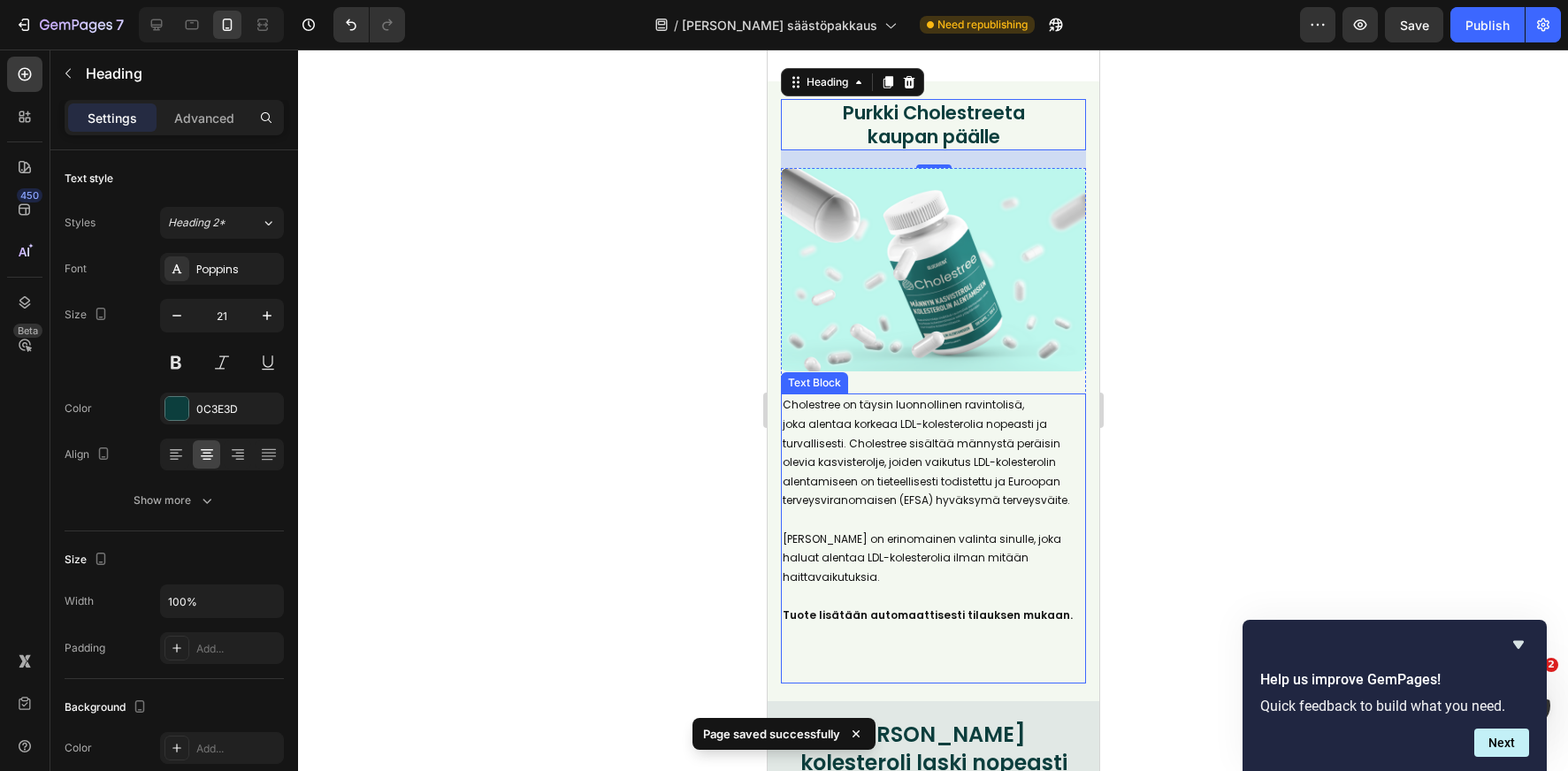
drag, startPoint x: 956, startPoint y: 550, endPoint x: 921, endPoint y: 546, distance: 35.2
click at [956, 550] on span "[PERSON_NAME] on erinomainen valinta sinulle, joka haluat alentaa LDL-kolestero…" at bounding box center [920, 558] width 278 height 53
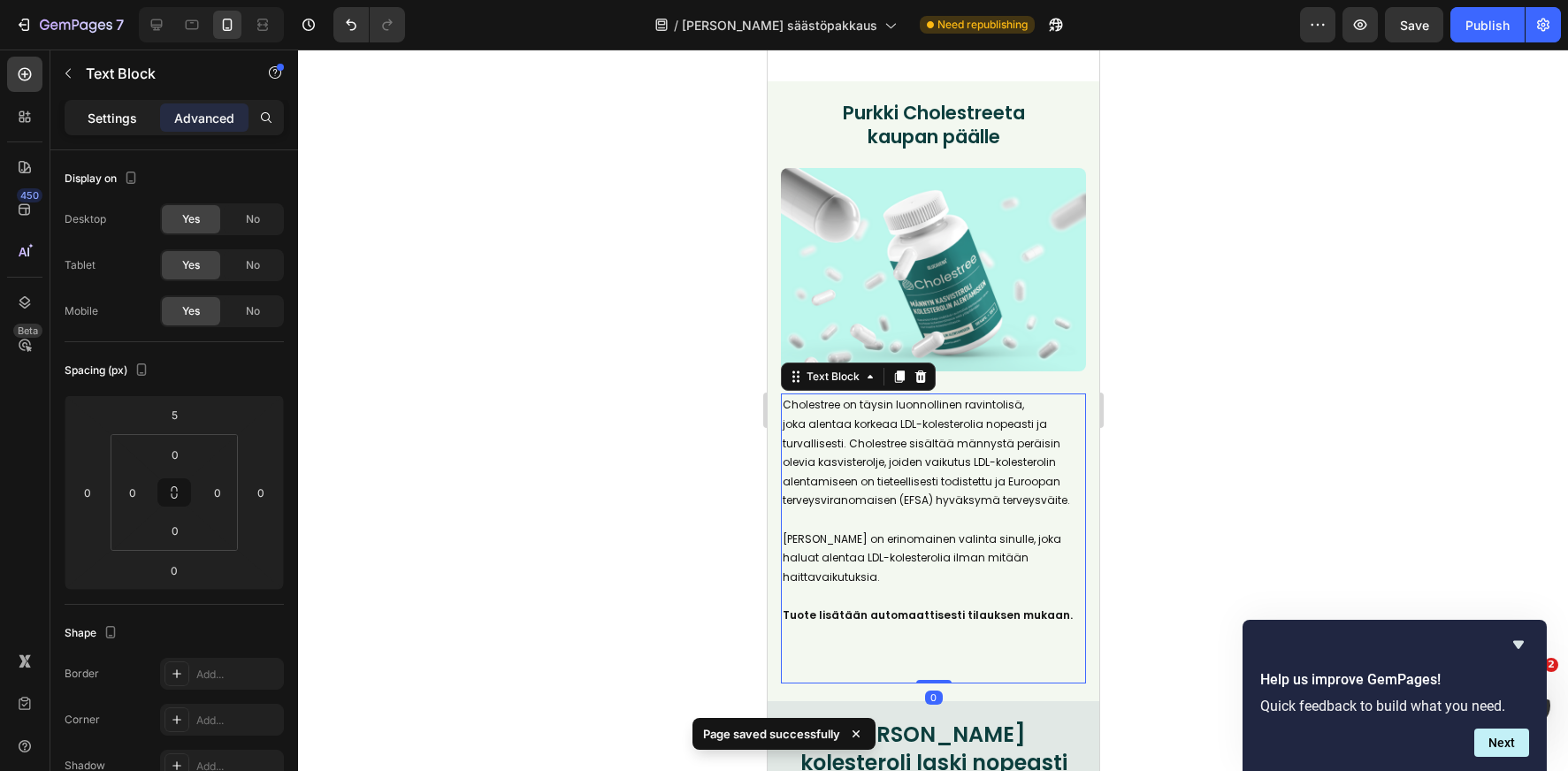
click at [116, 115] on p "Settings" at bounding box center [112, 117] width 50 height 19
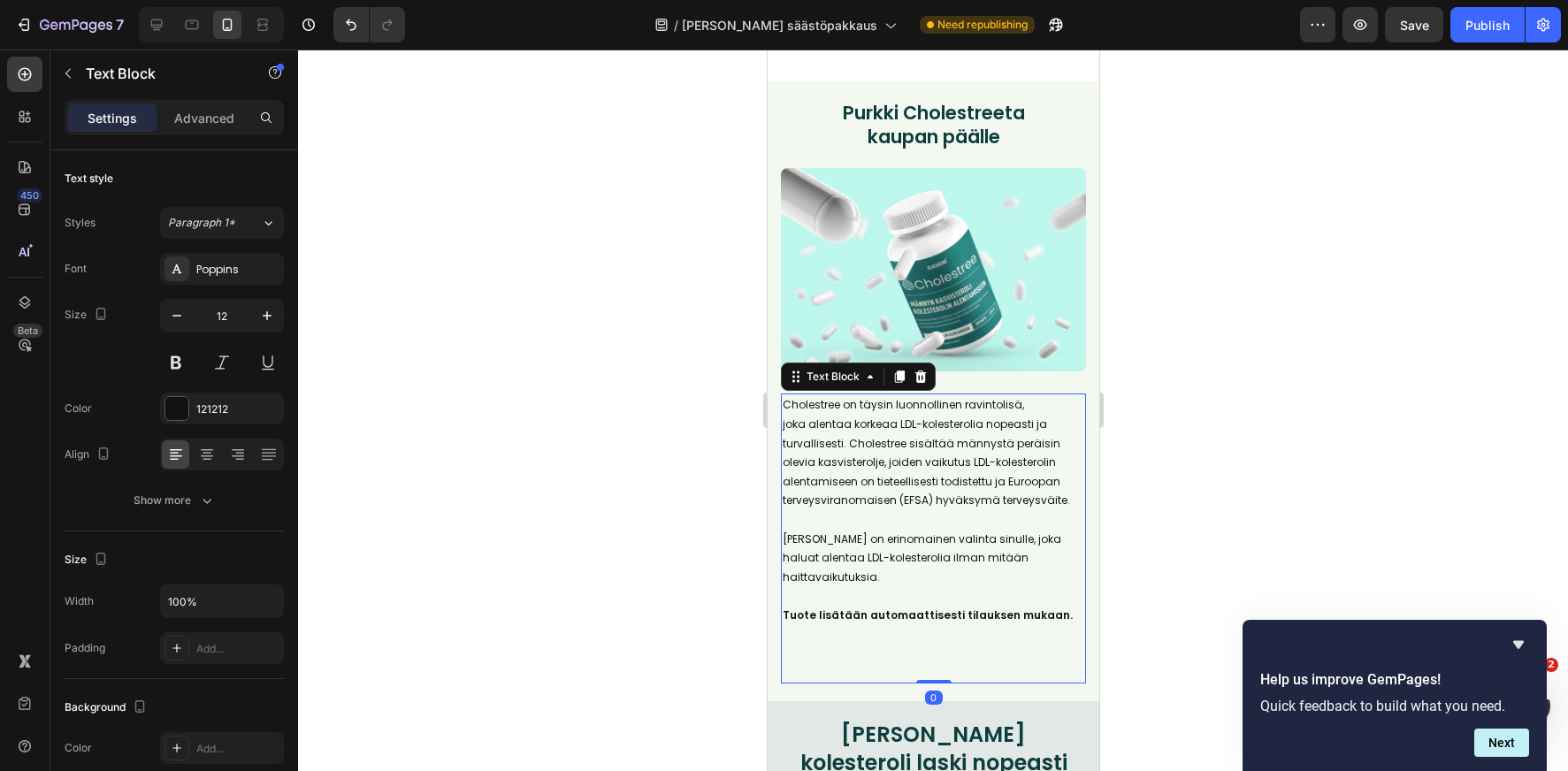
drag, startPoint x: 267, startPoint y: 315, endPoint x: 569, endPoint y: 281, distance: 303.9
click at [267, 315] on icon "button" at bounding box center [266, 315] width 9 height 9
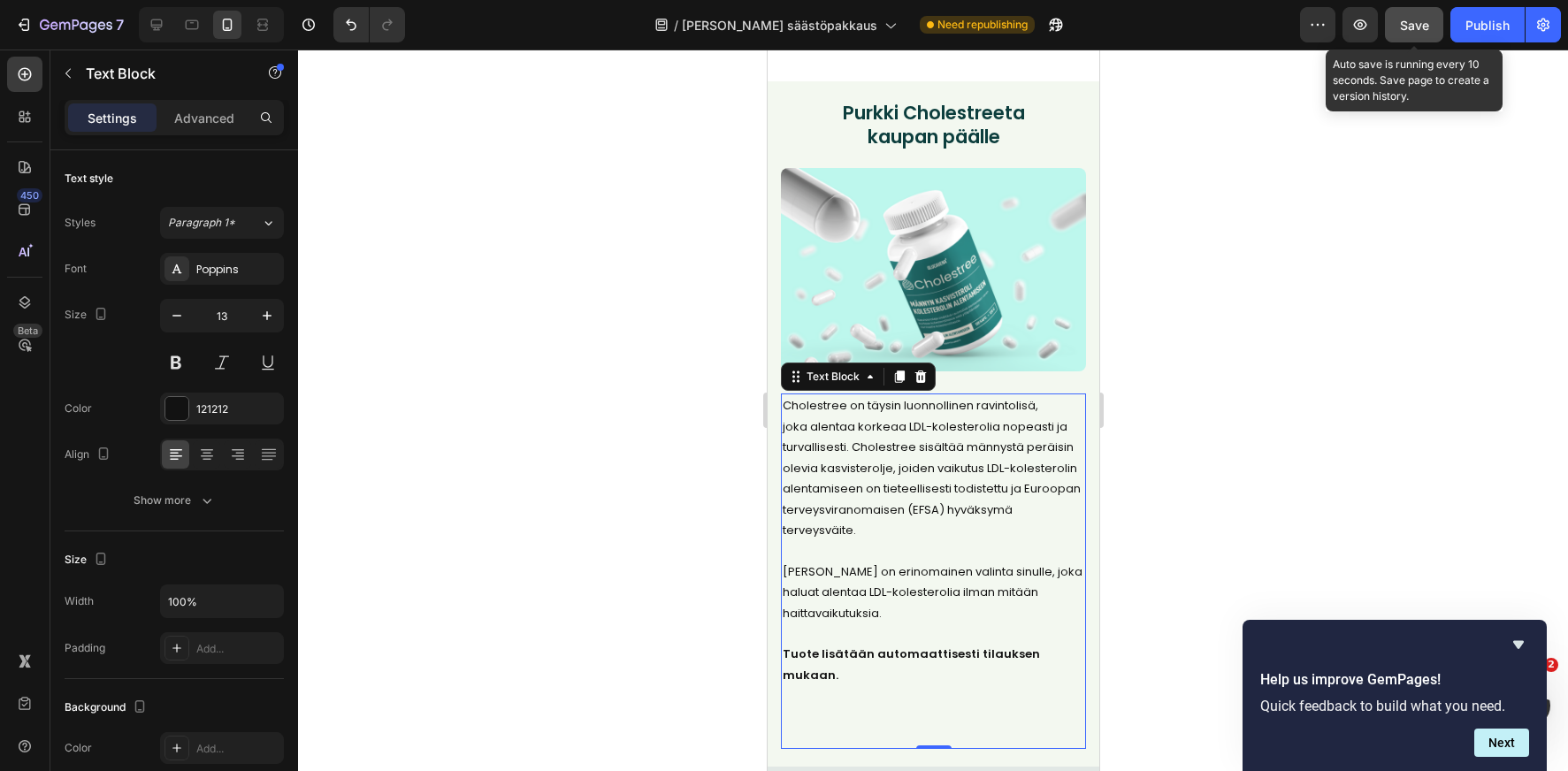
click at [1423, 34] on button "Save" at bounding box center [1414, 24] width 59 height 35
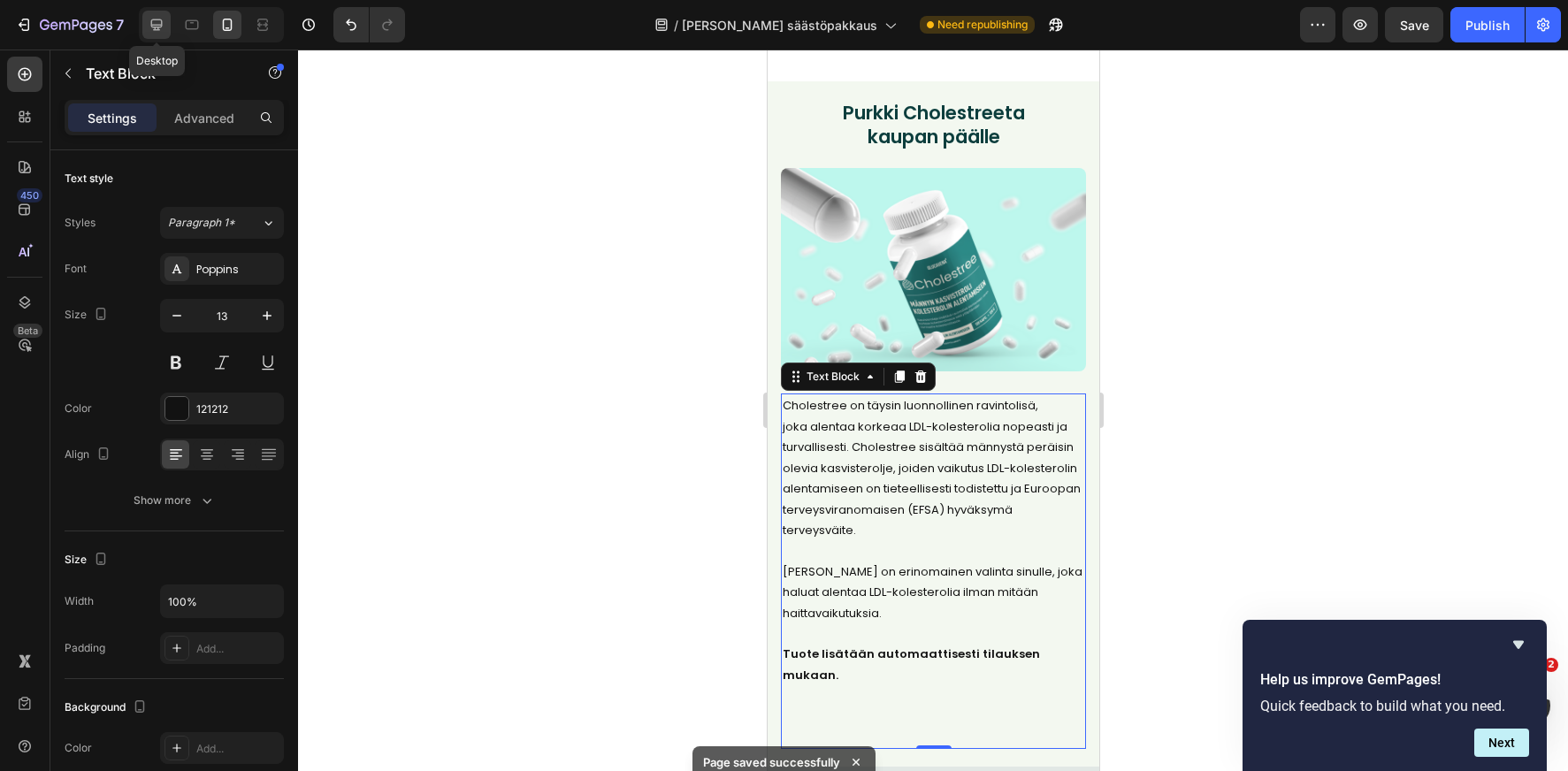
click at [156, 34] on div at bounding box center [156, 24] width 28 height 28
type input "16"
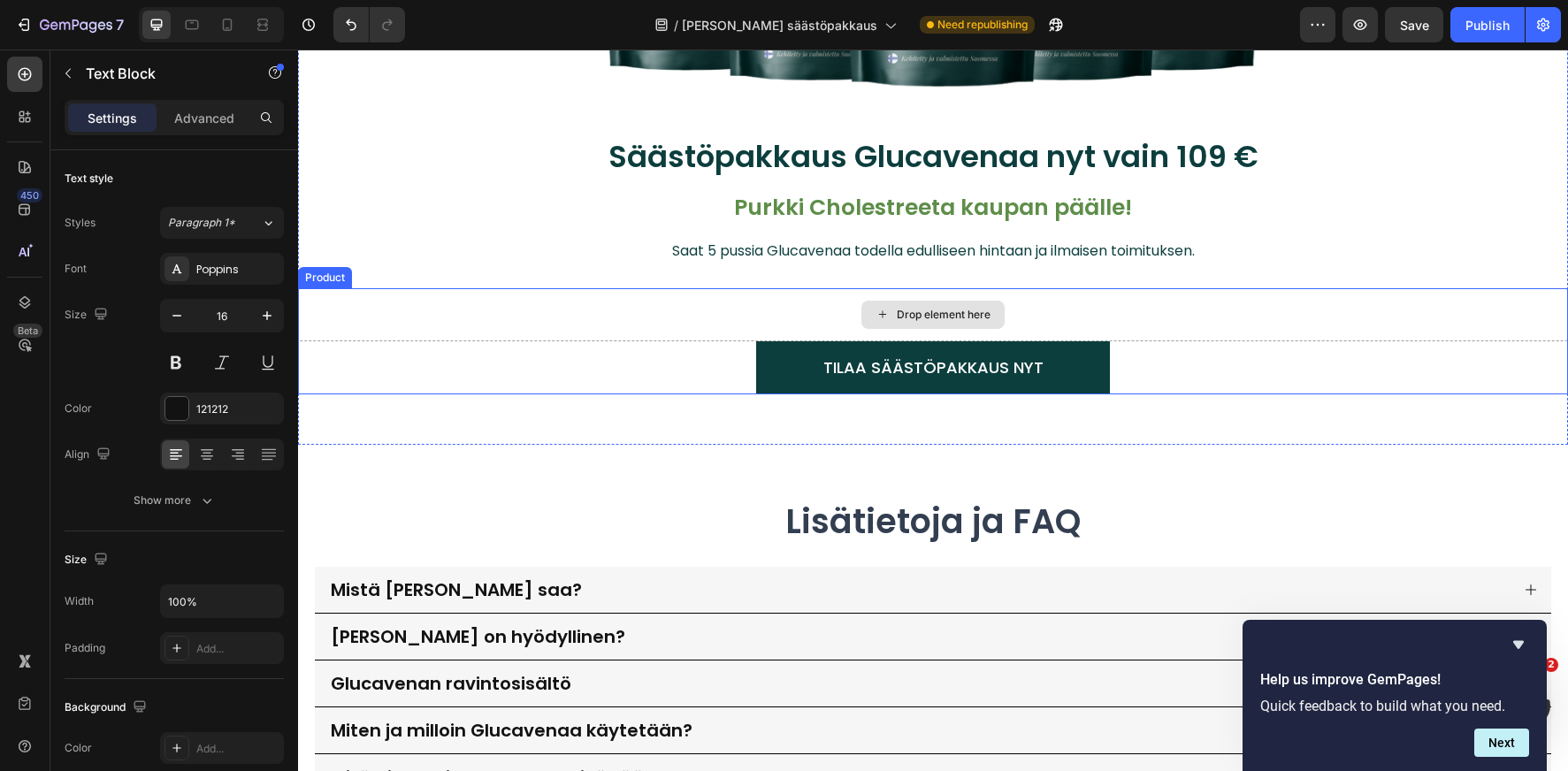
scroll to position [3940, 0]
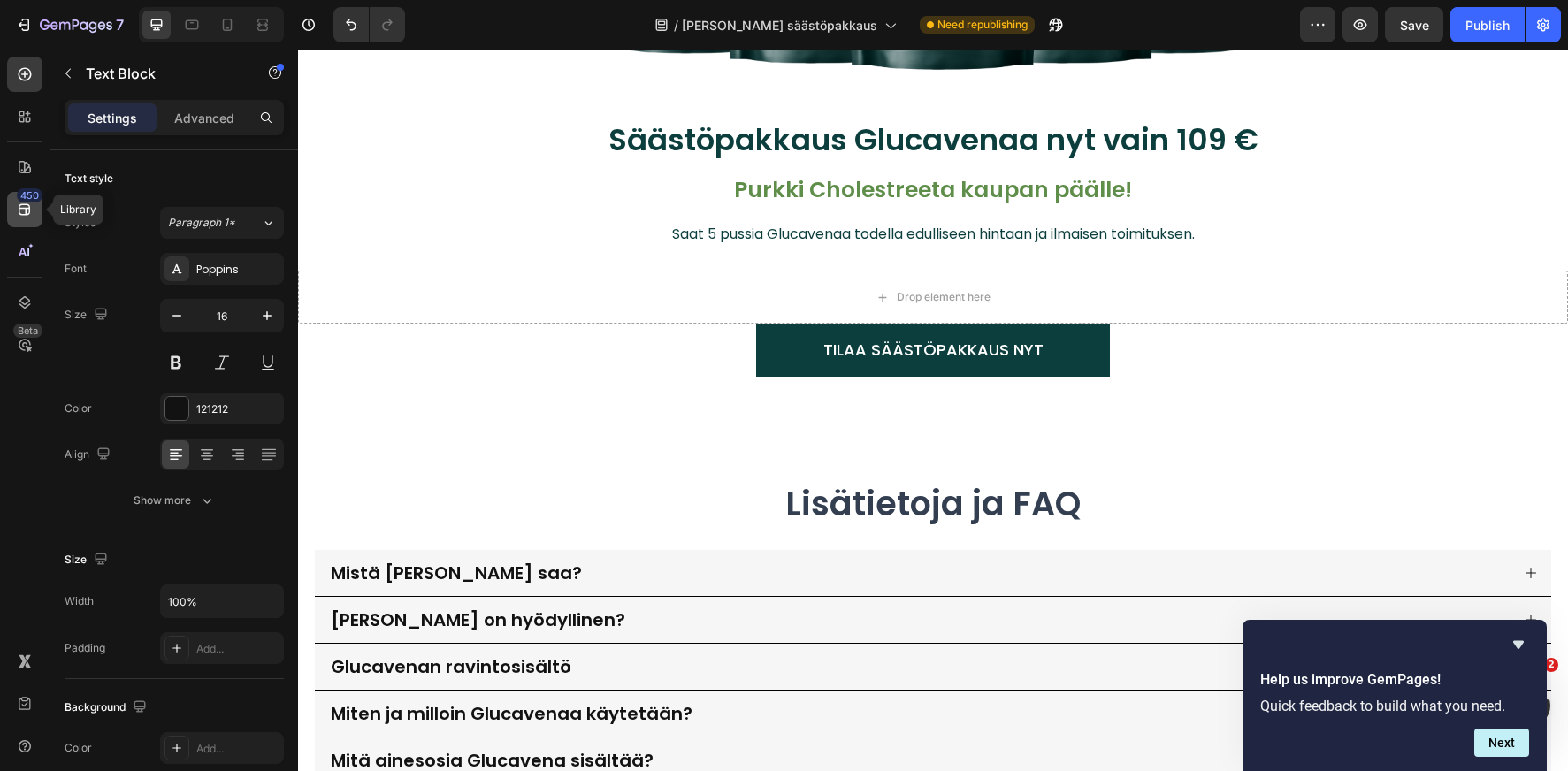
click at [13, 200] on div "450" at bounding box center [24, 210] width 35 height 35
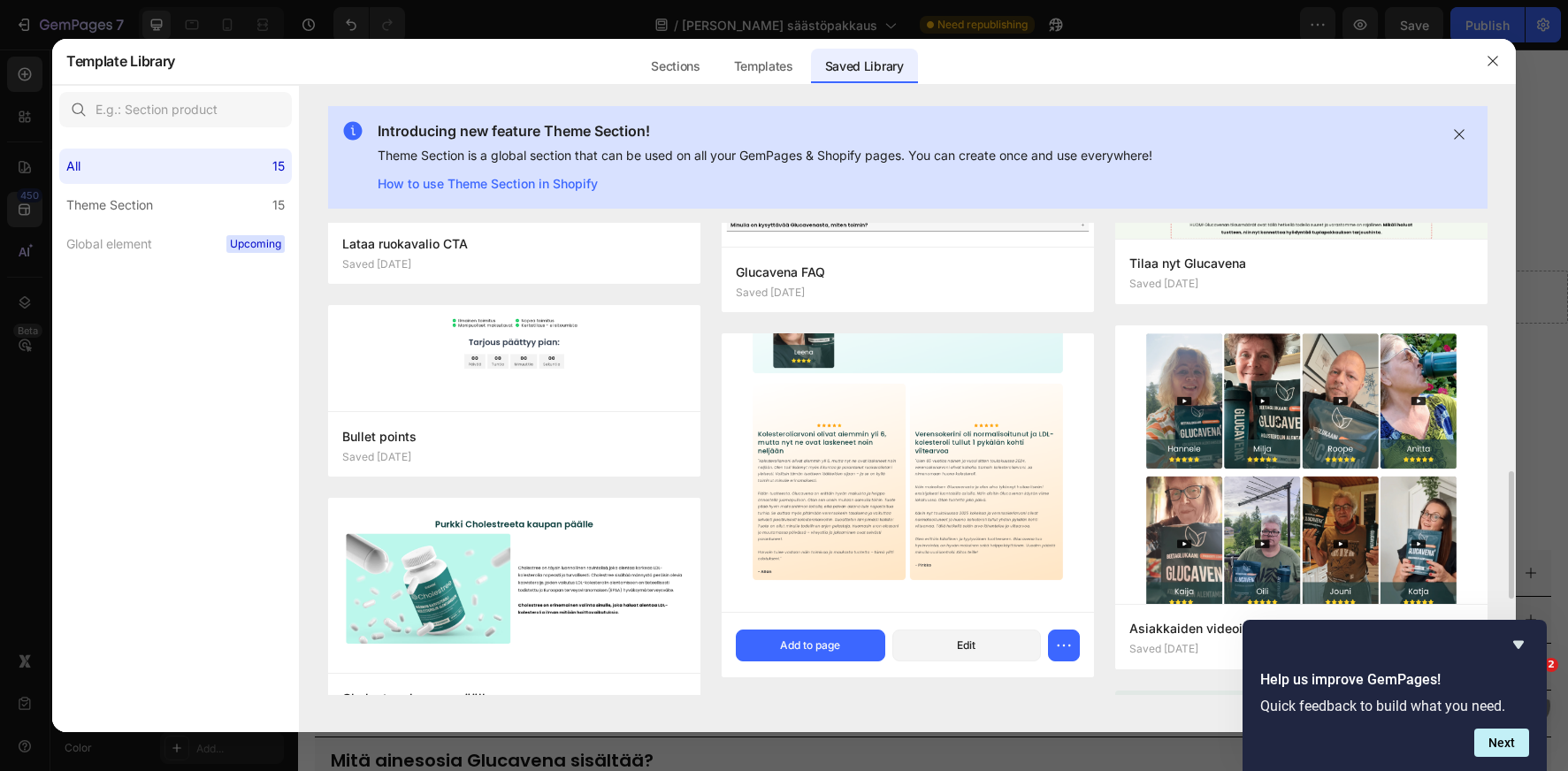
scroll to position [911, 0]
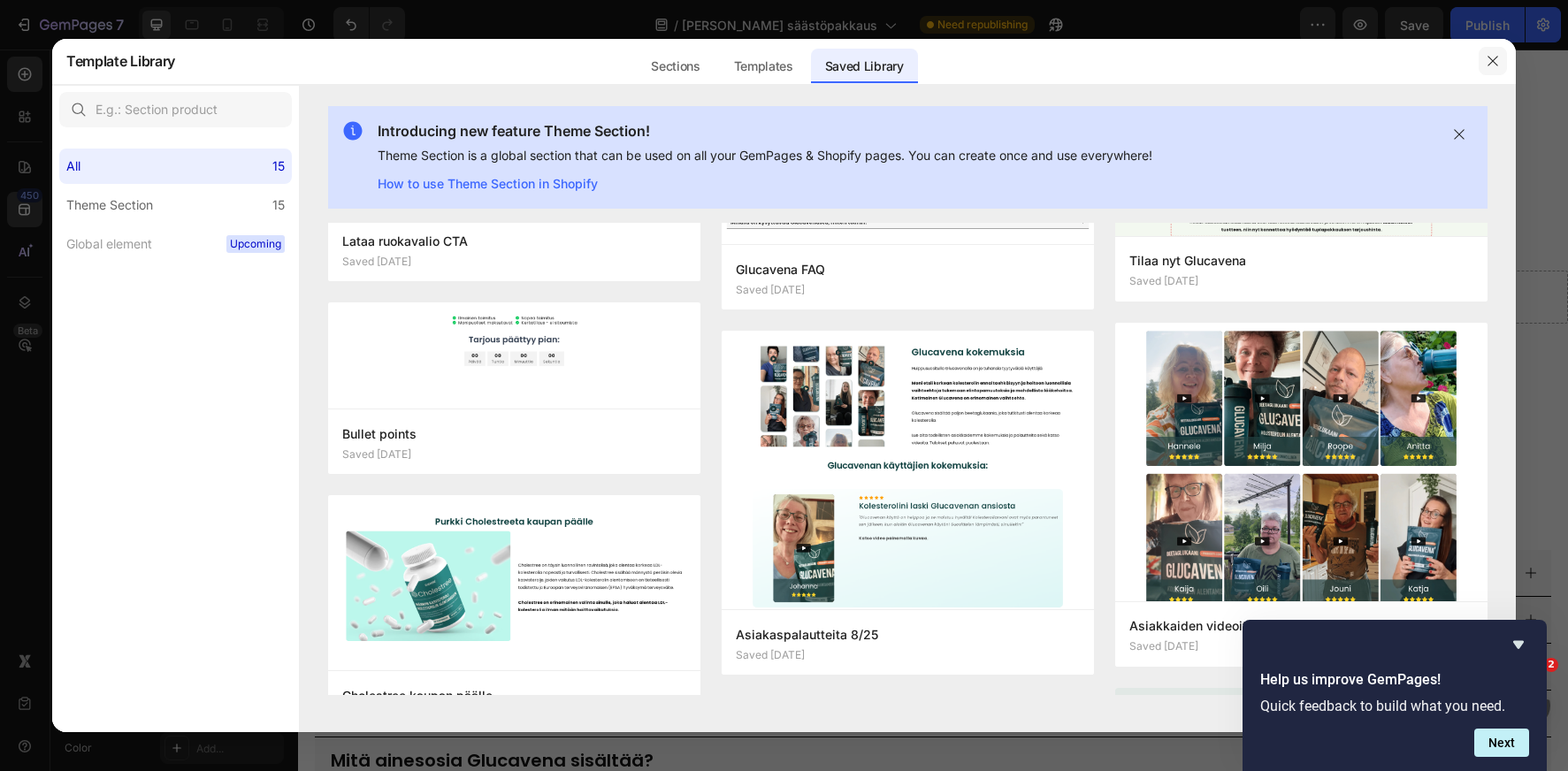
click at [1498, 59] on icon "button" at bounding box center [1493, 61] width 15 height 15
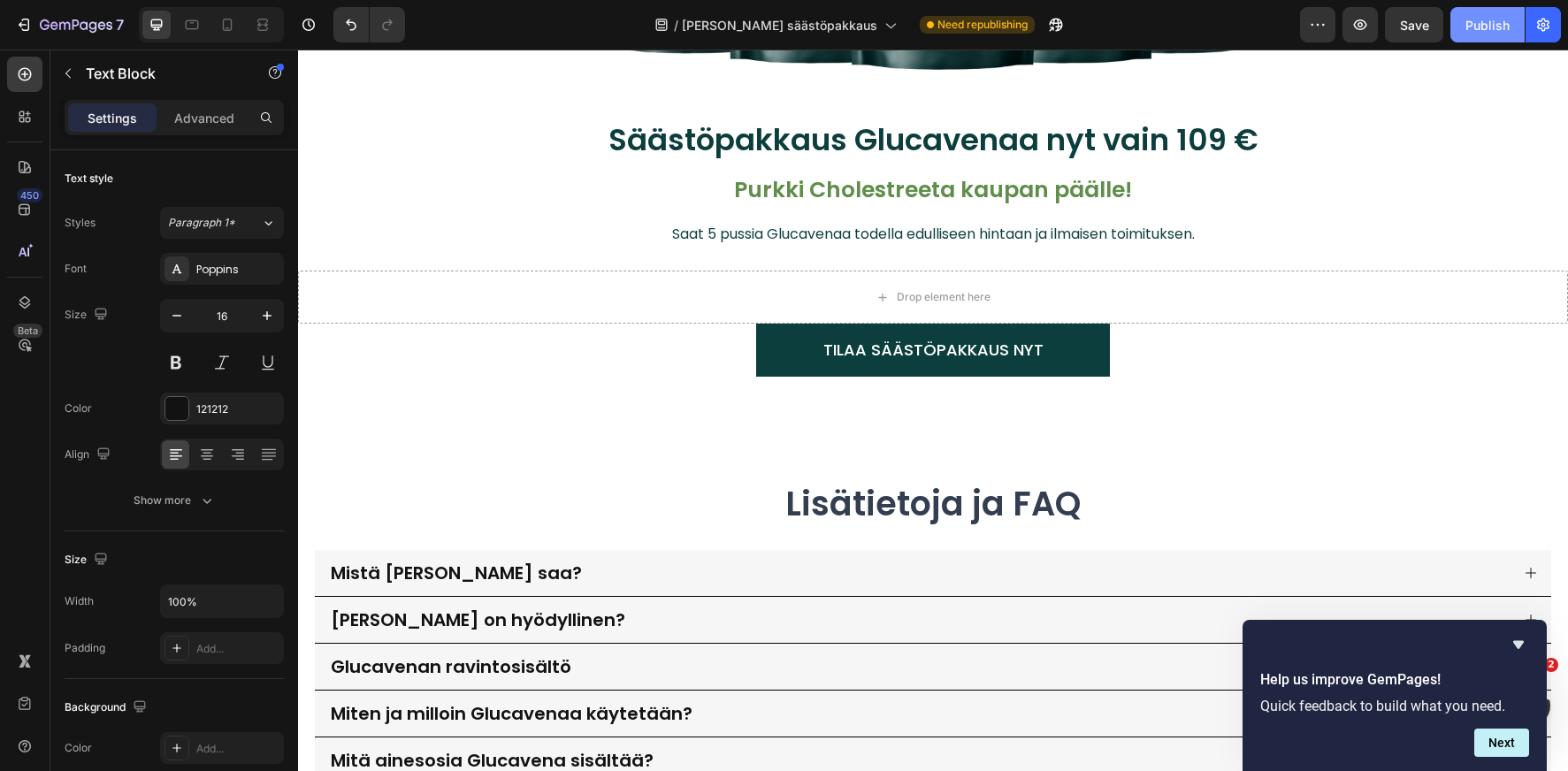
click at [1466, 28] on div "Publish" at bounding box center [1487, 24] width 44 height 19
